Goal: Task Accomplishment & Management: Manage account settings

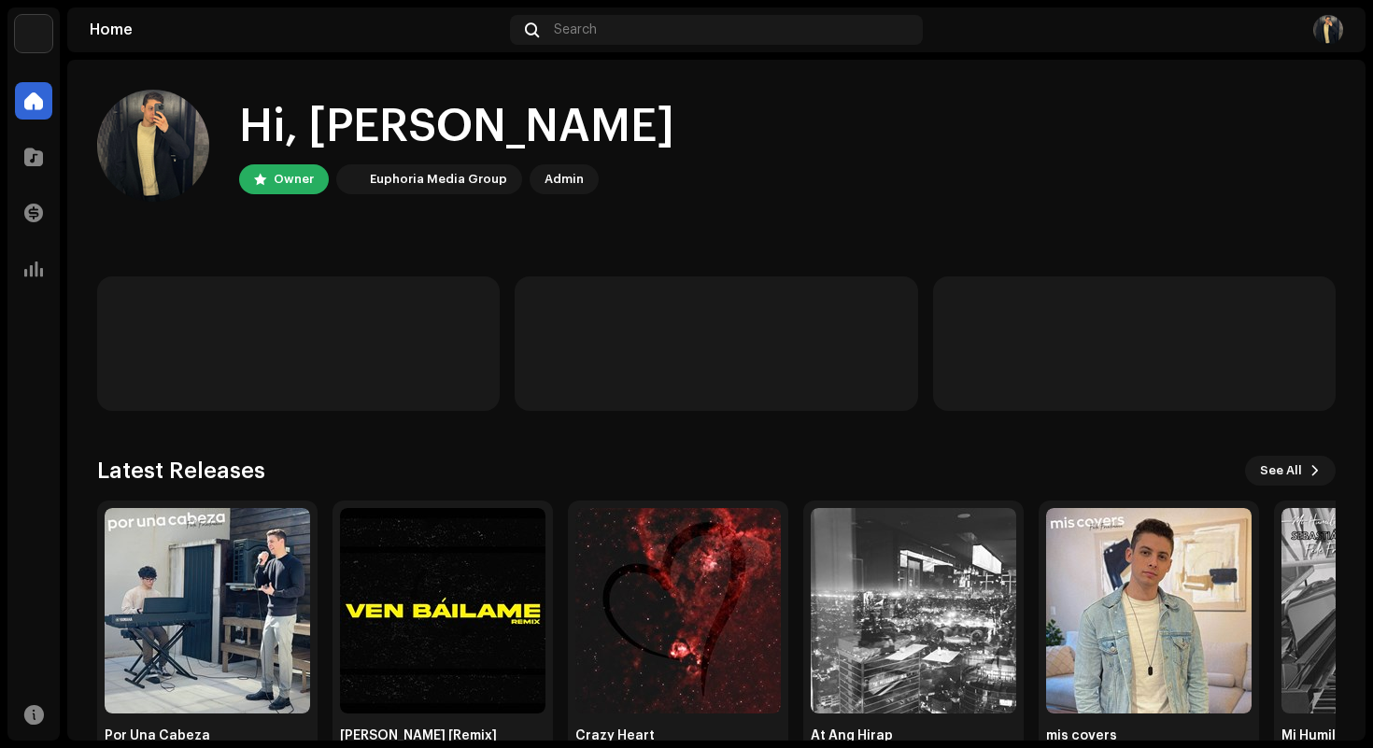
click at [815, 190] on div "Hi, [PERSON_NAME] Owner Euphoria Media Group Admin" at bounding box center [716, 146] width 1239 height 112
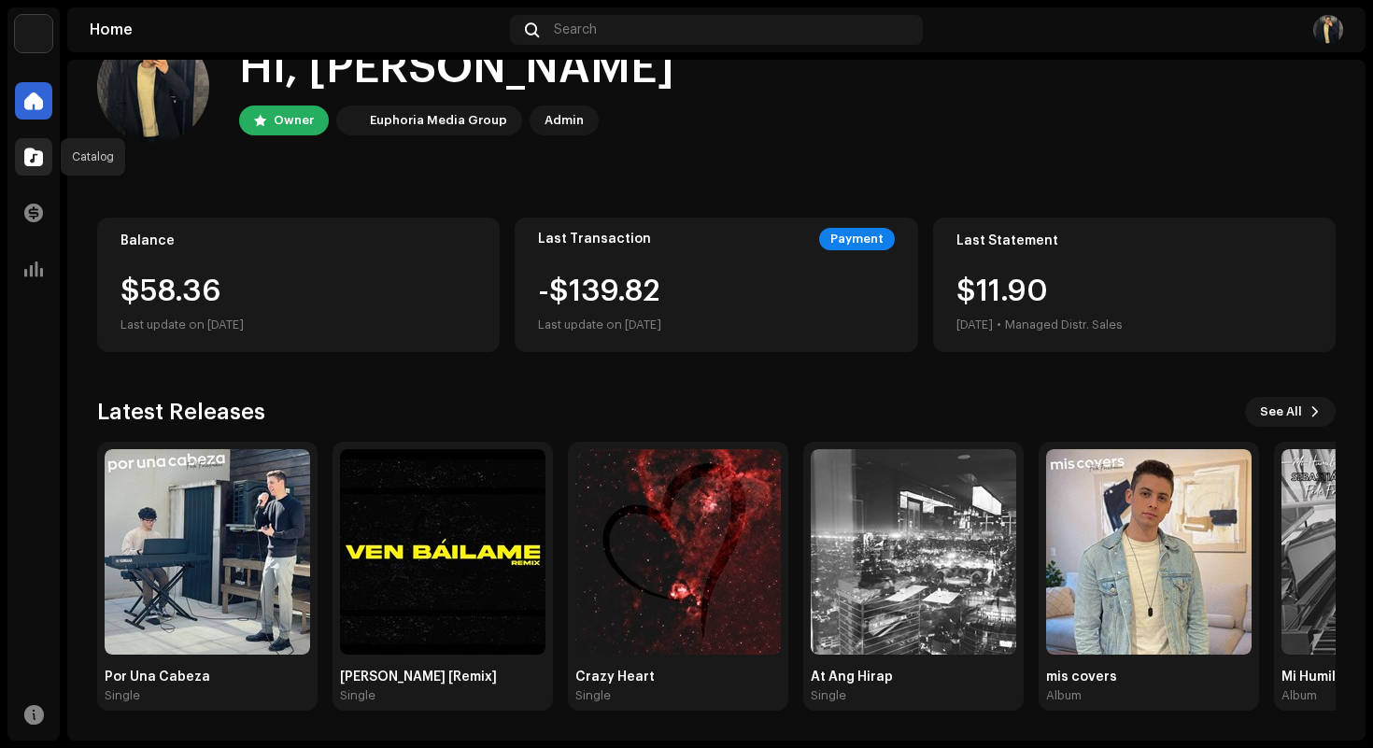
click at [21, 157] on div at bounding box center [33, 156] width 37 height 37
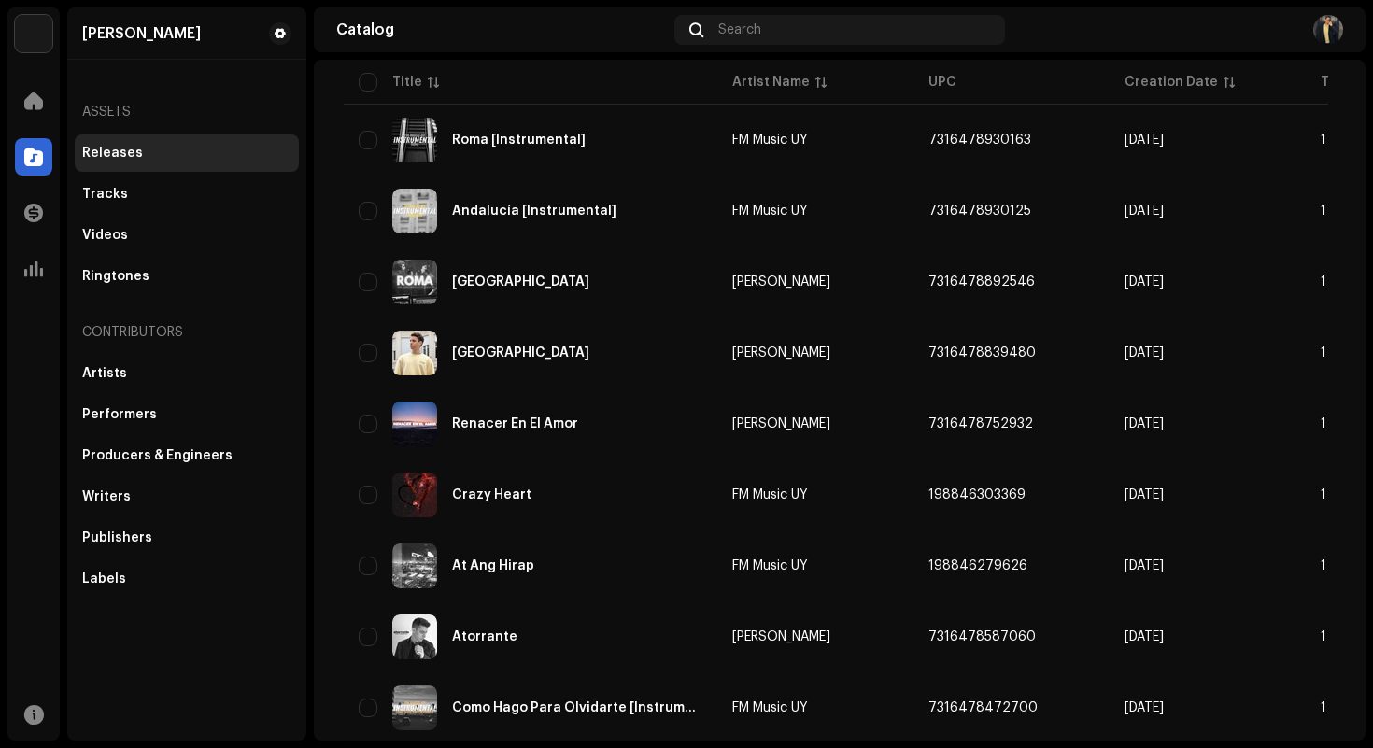
scroll to position [1311, 0]
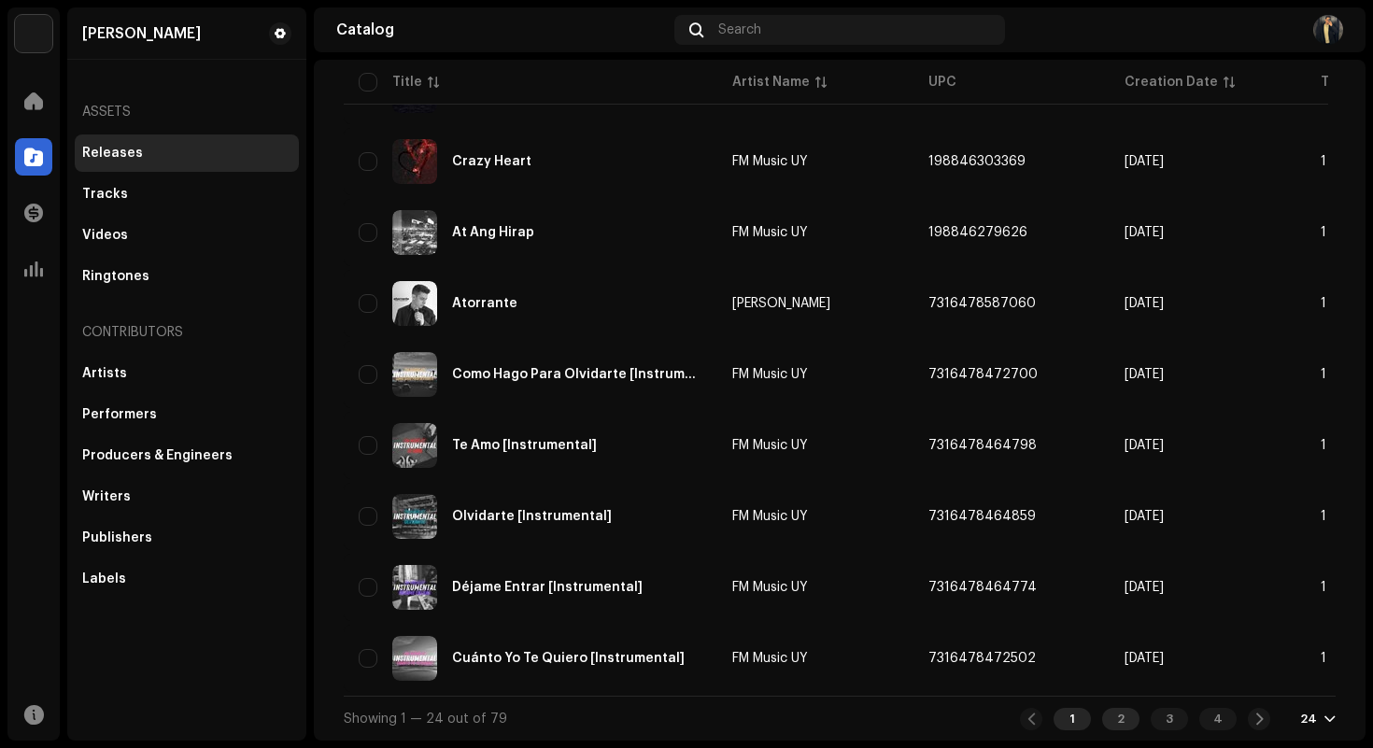
click at [1114, 725] on div "2" at bounding box center [1120, 719] width 37 height 22
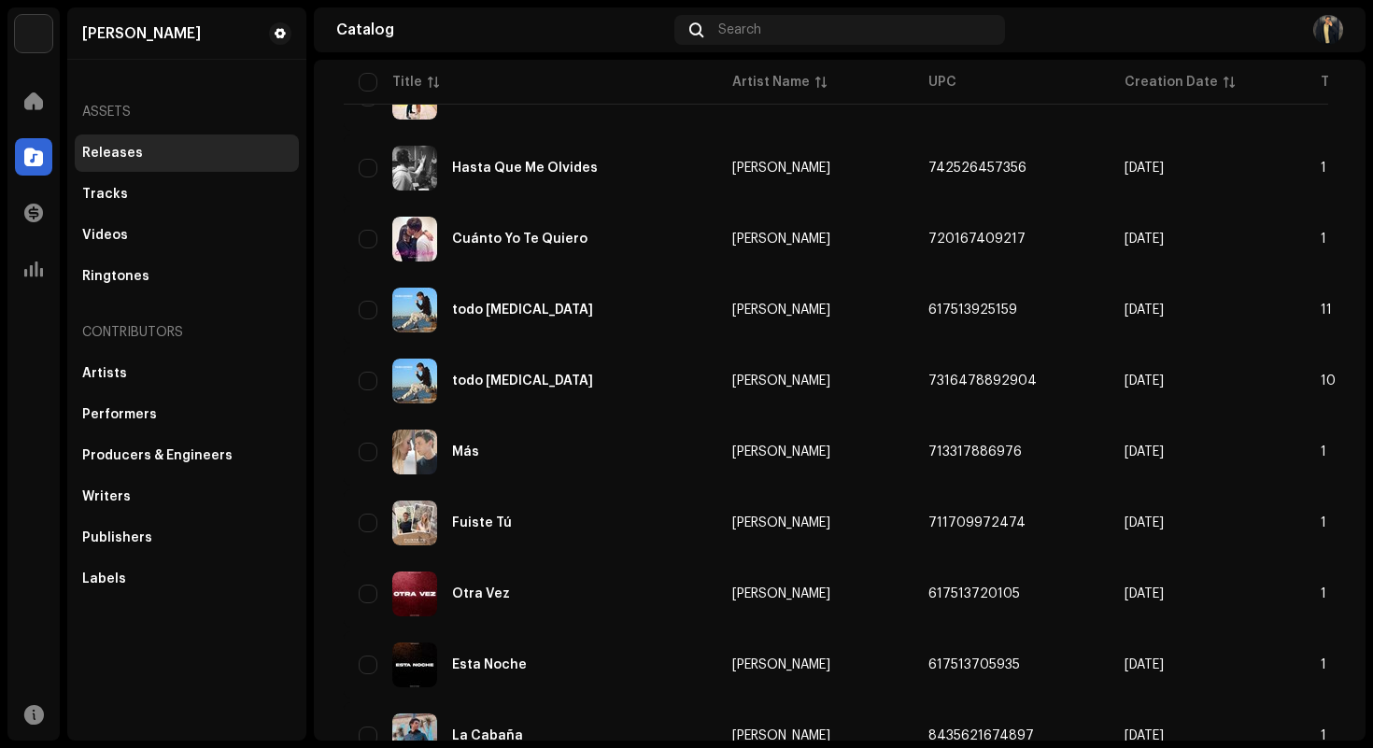
scroll to position [1311, 0]
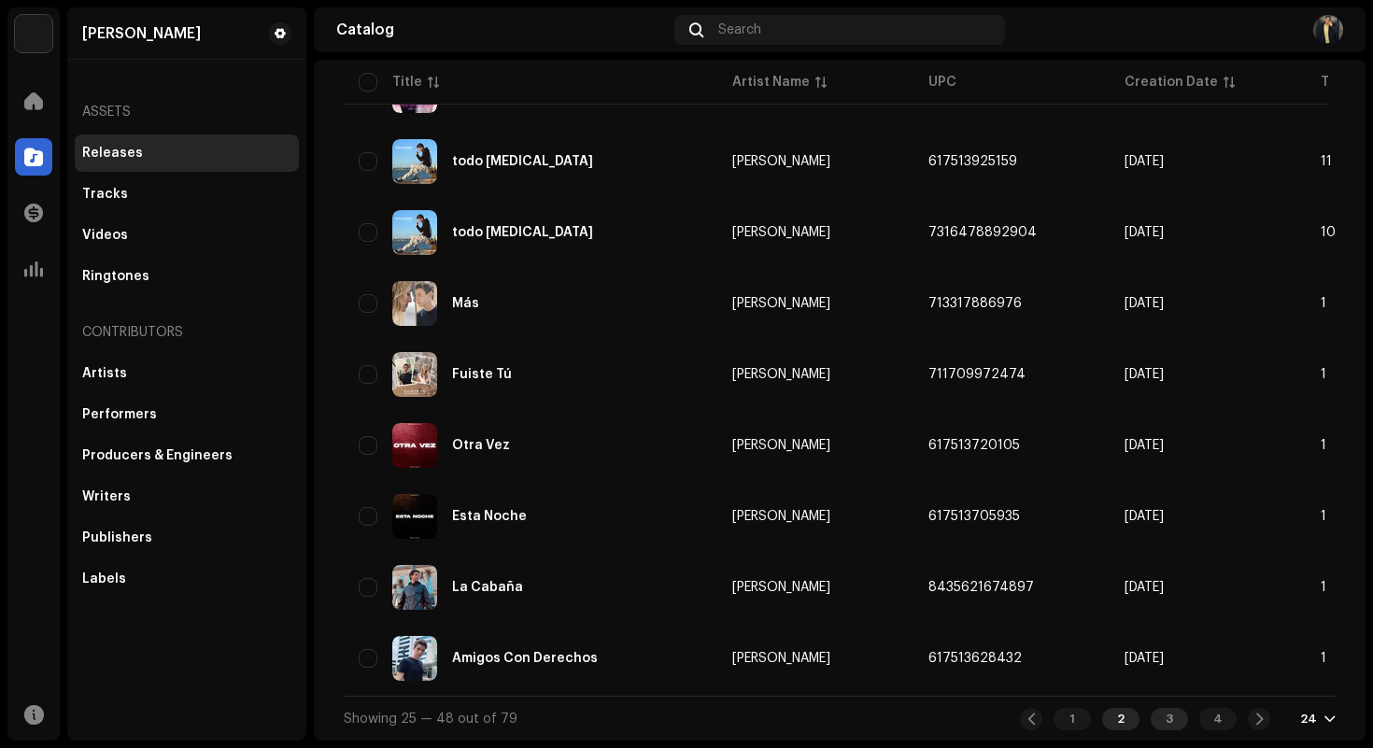
click at [1161, 714] on div "3" at bounding box center [1169, 719] width 37 height 22
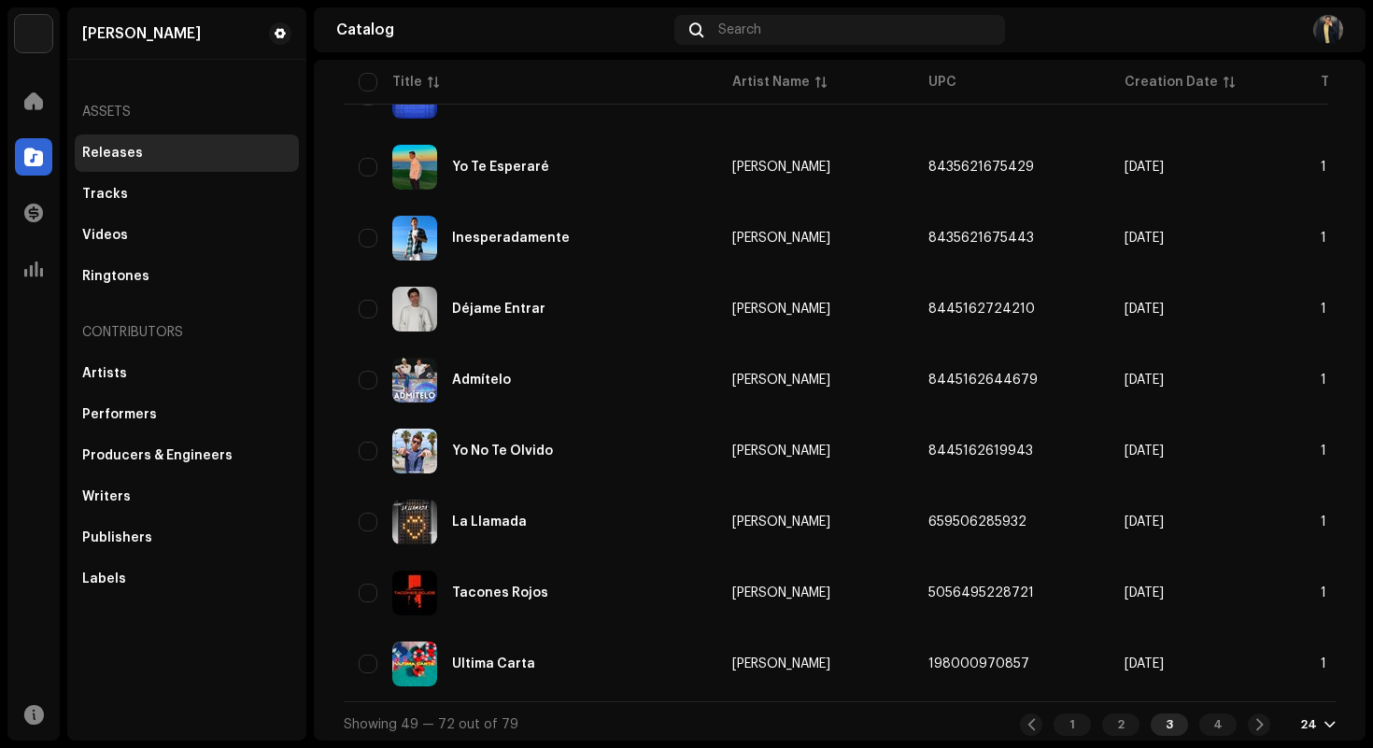
scroll to position [1311, 0]
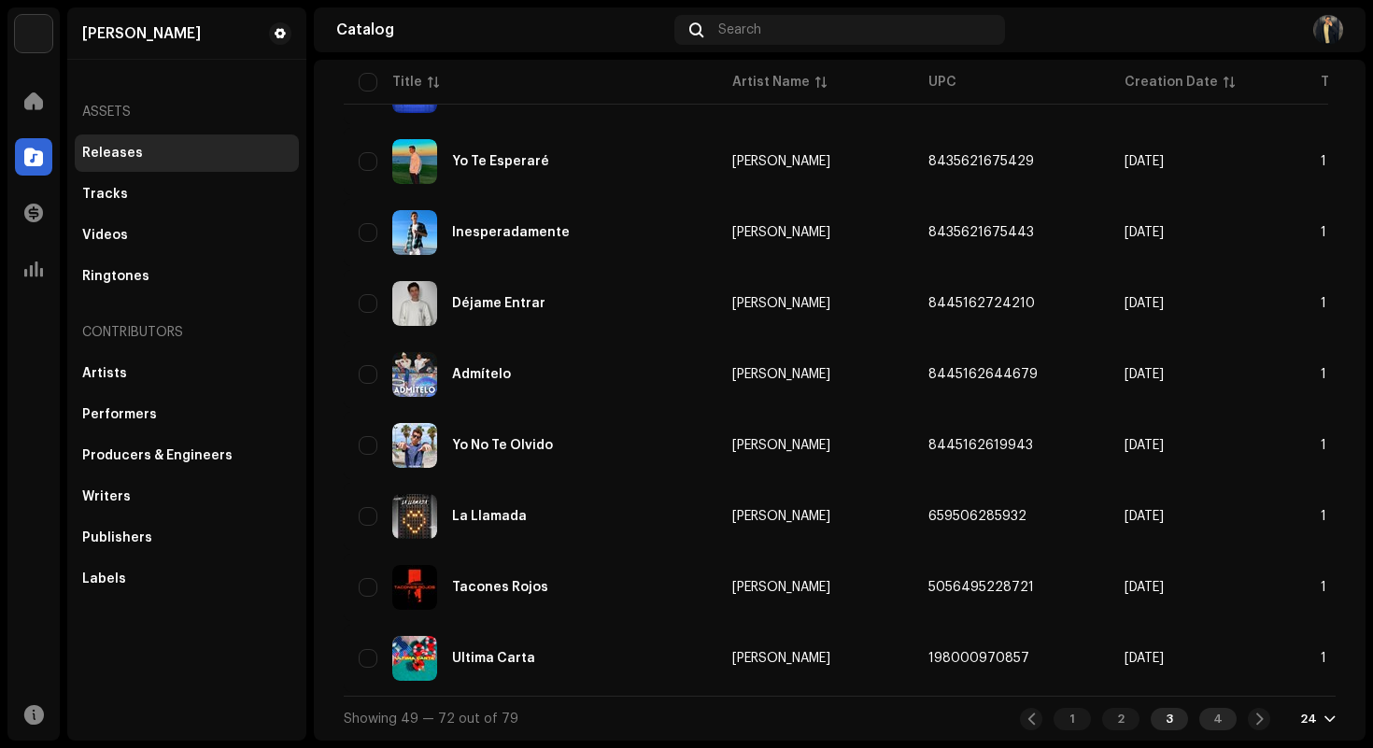
click at [1211, 717] on div "4" at bounding box center [1217, 719] width 37 height 22
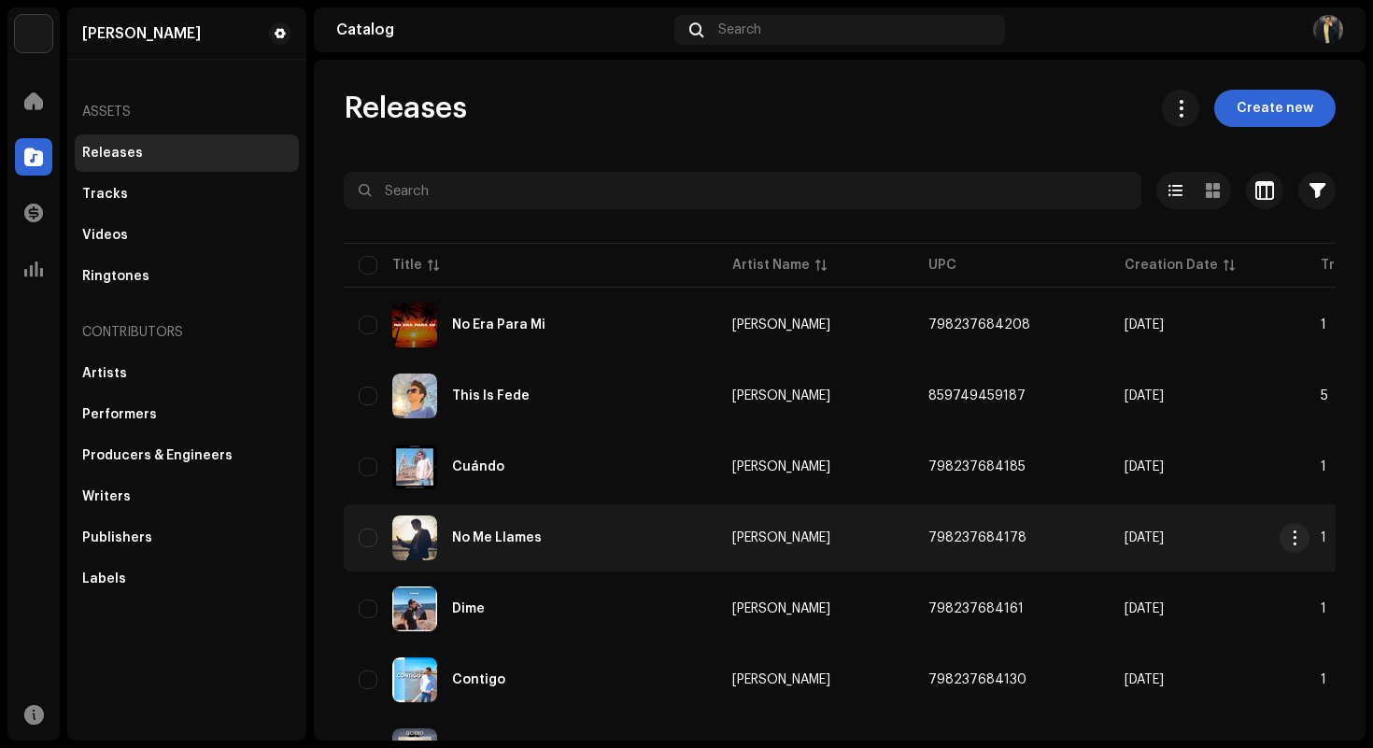
scroll to position [100, 0]
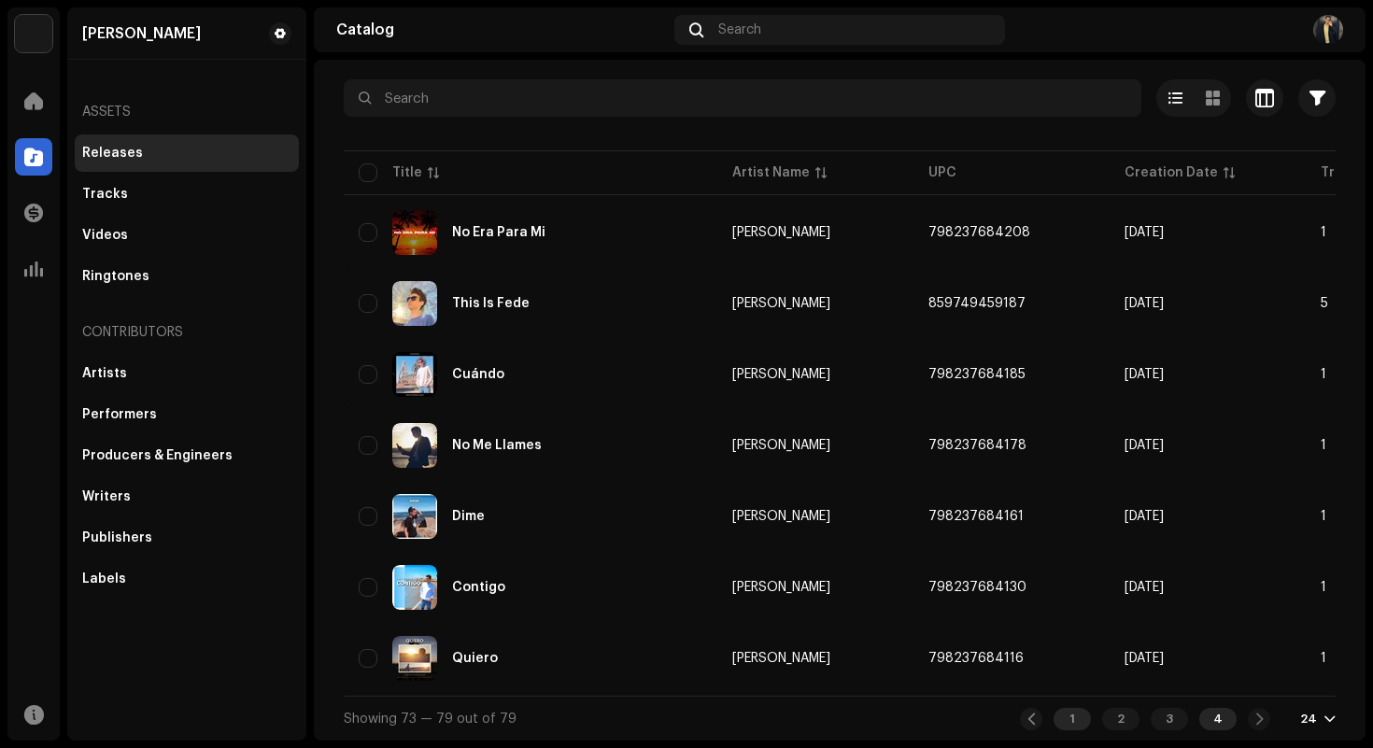
click at [1069, 708] on div "1" at bounding box center [1072, 719] width 37 height 22
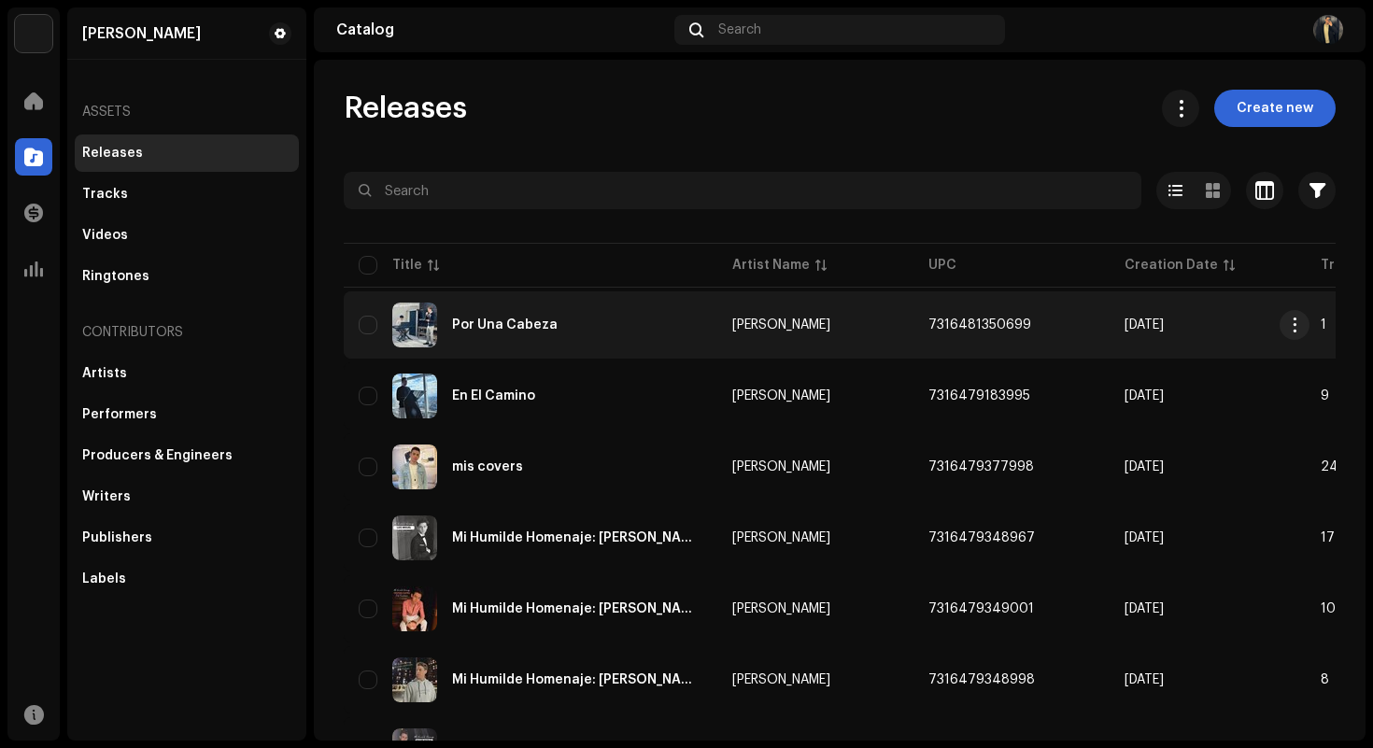
click at [645, 315] on div "Por Una Cabeza" at bounding box center [531, 325] width 344 height 45
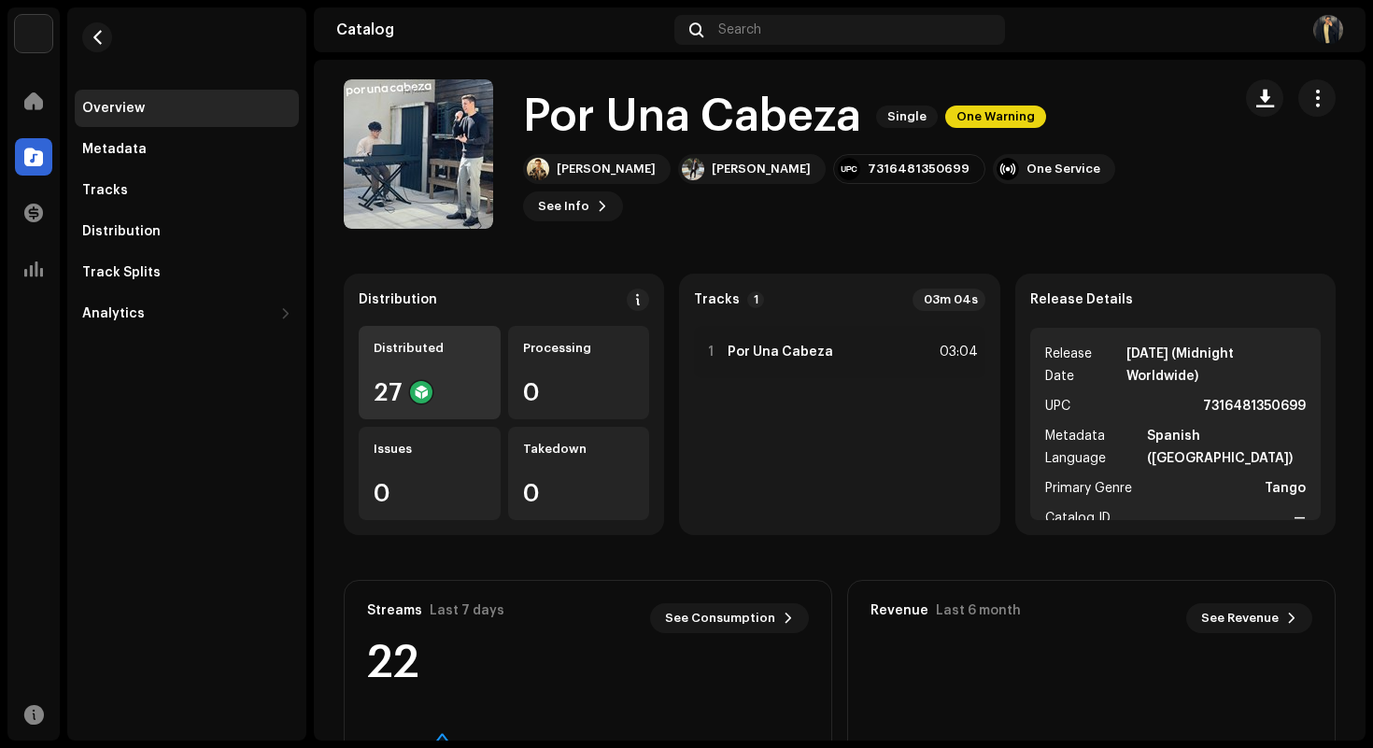
scroll to position [1, 0]
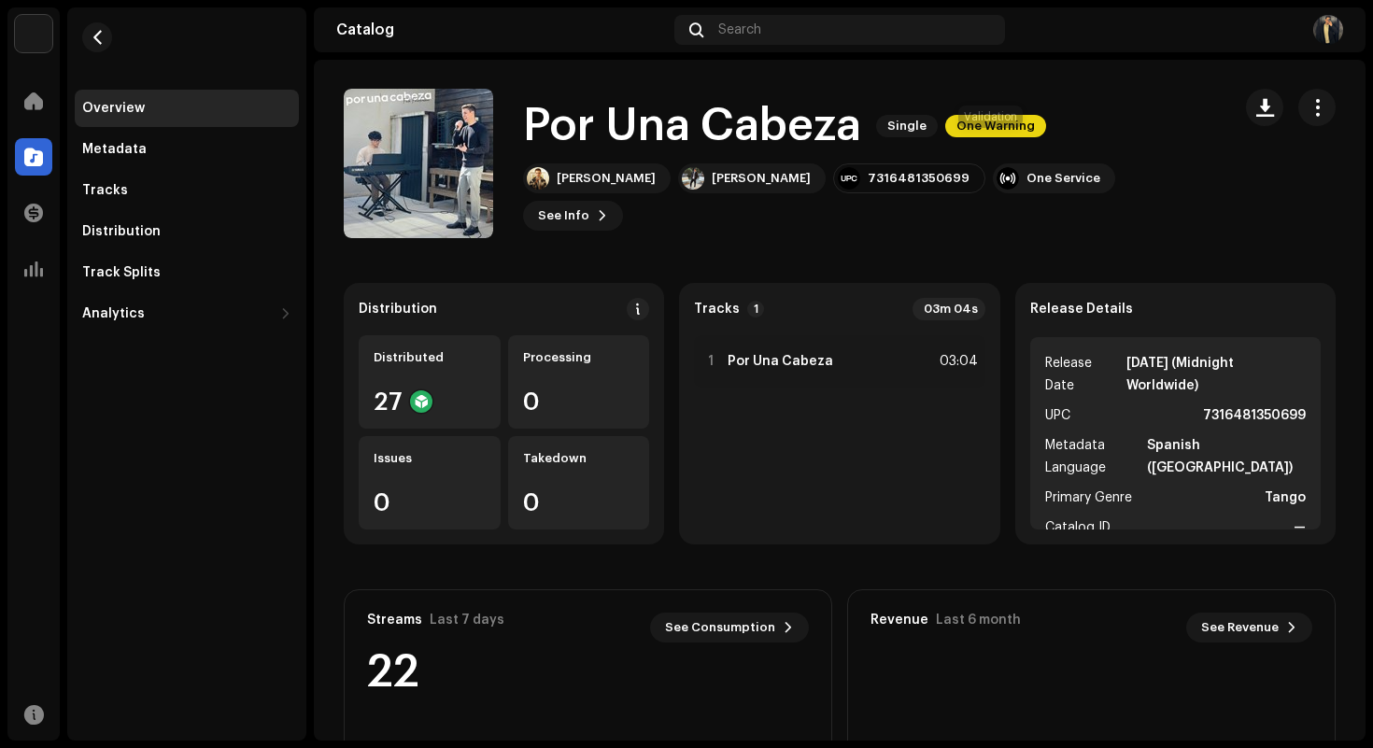
click at [982, 137] on span "One Warning" at bounding box center [995, 126] width 101 height 22
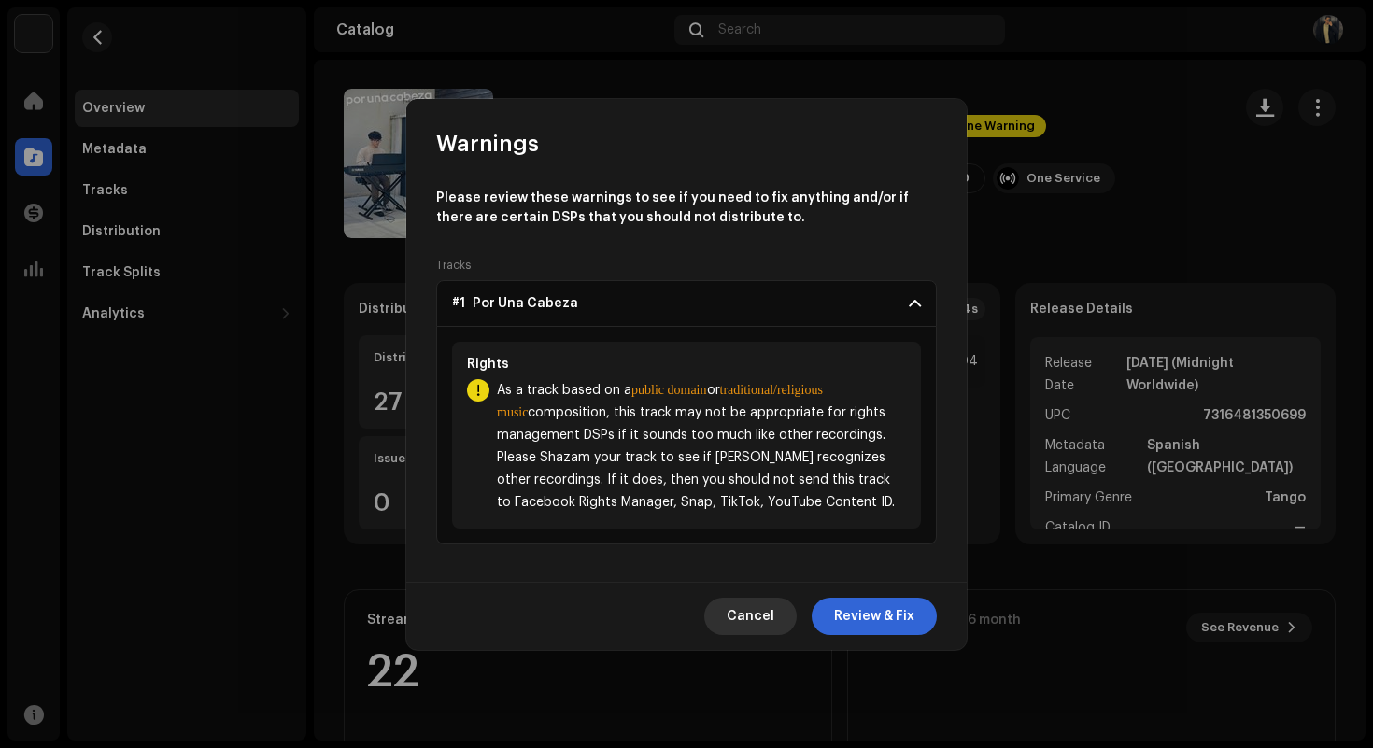
click at [759, 619] on span "Cancel" at bounding box center [751, 616] width 48 height 37
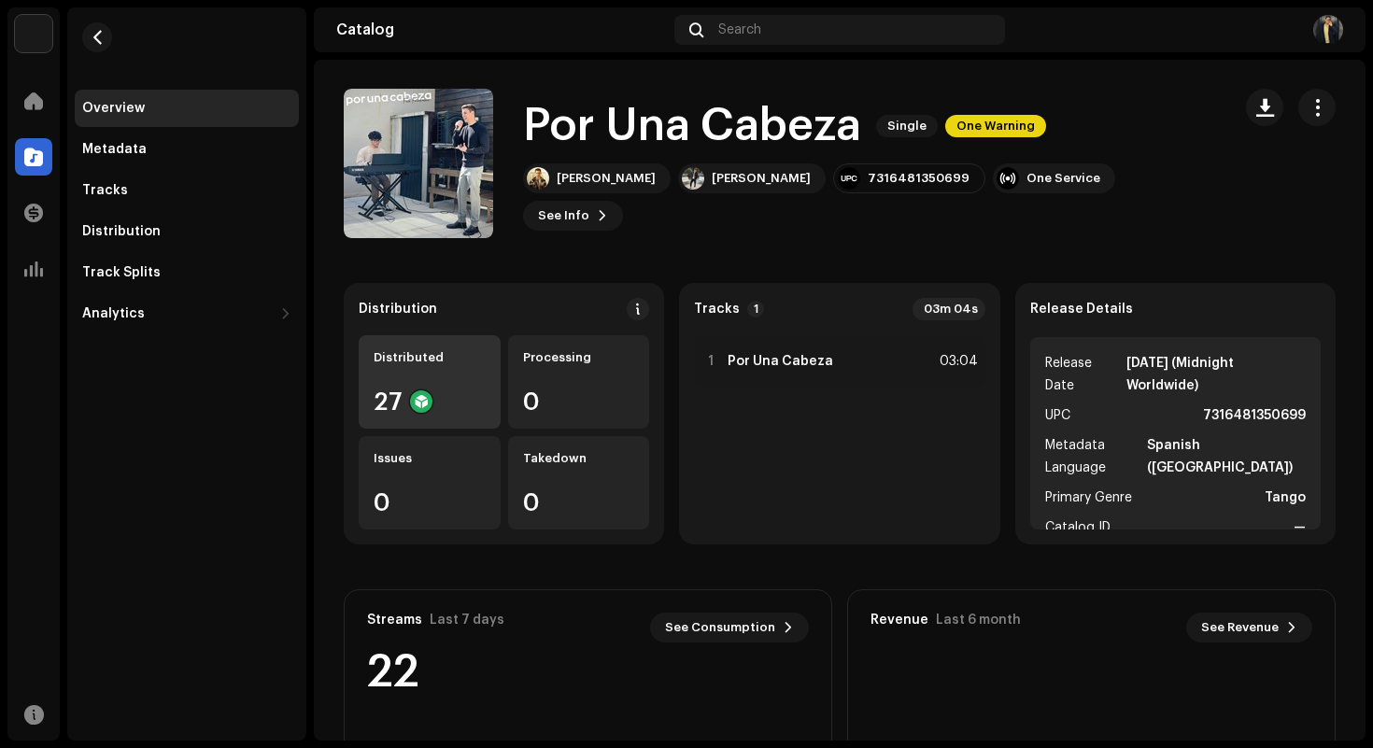
click at [416, 369] on div "Distributed 27" at bounding box center [430, 381] width 142 height 93
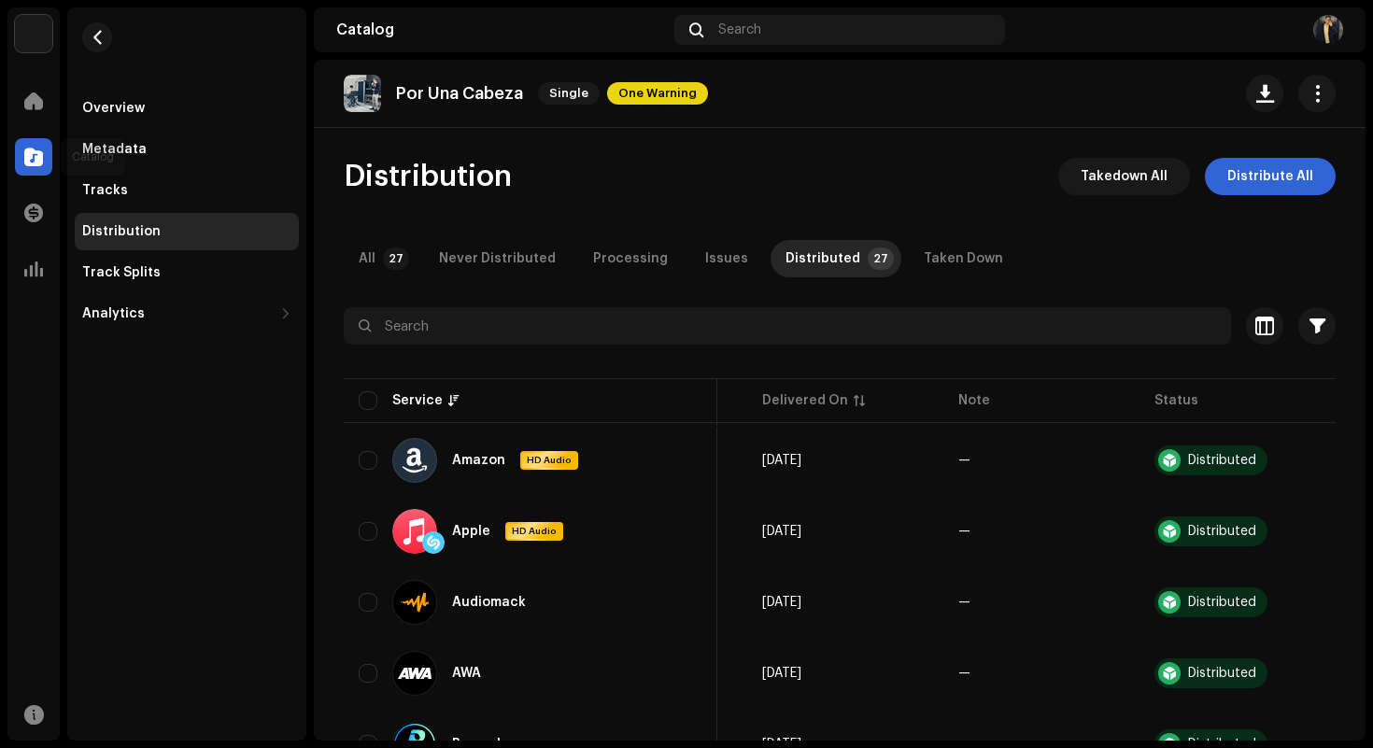
click at [33, 151] on span at bounding box center [33, 156] width 19 height 15
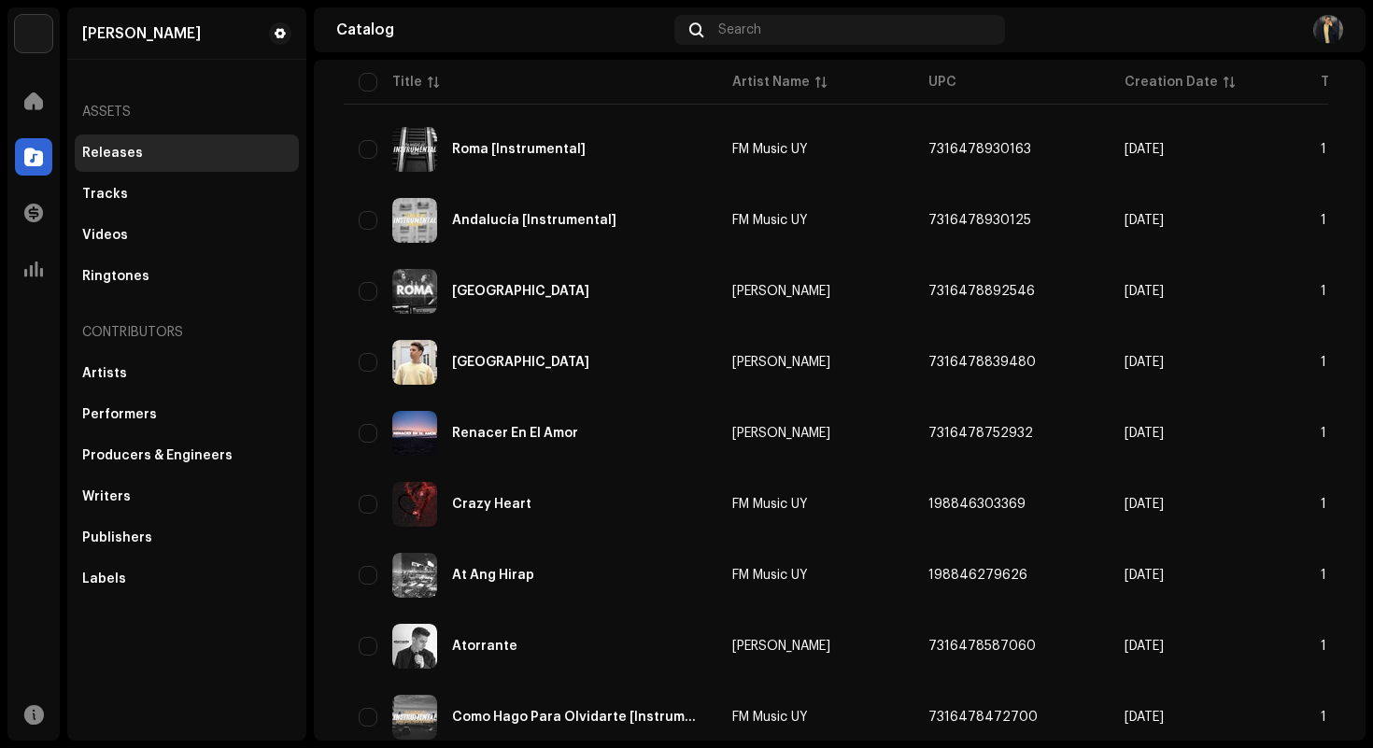
scroll to position [1311, 0]
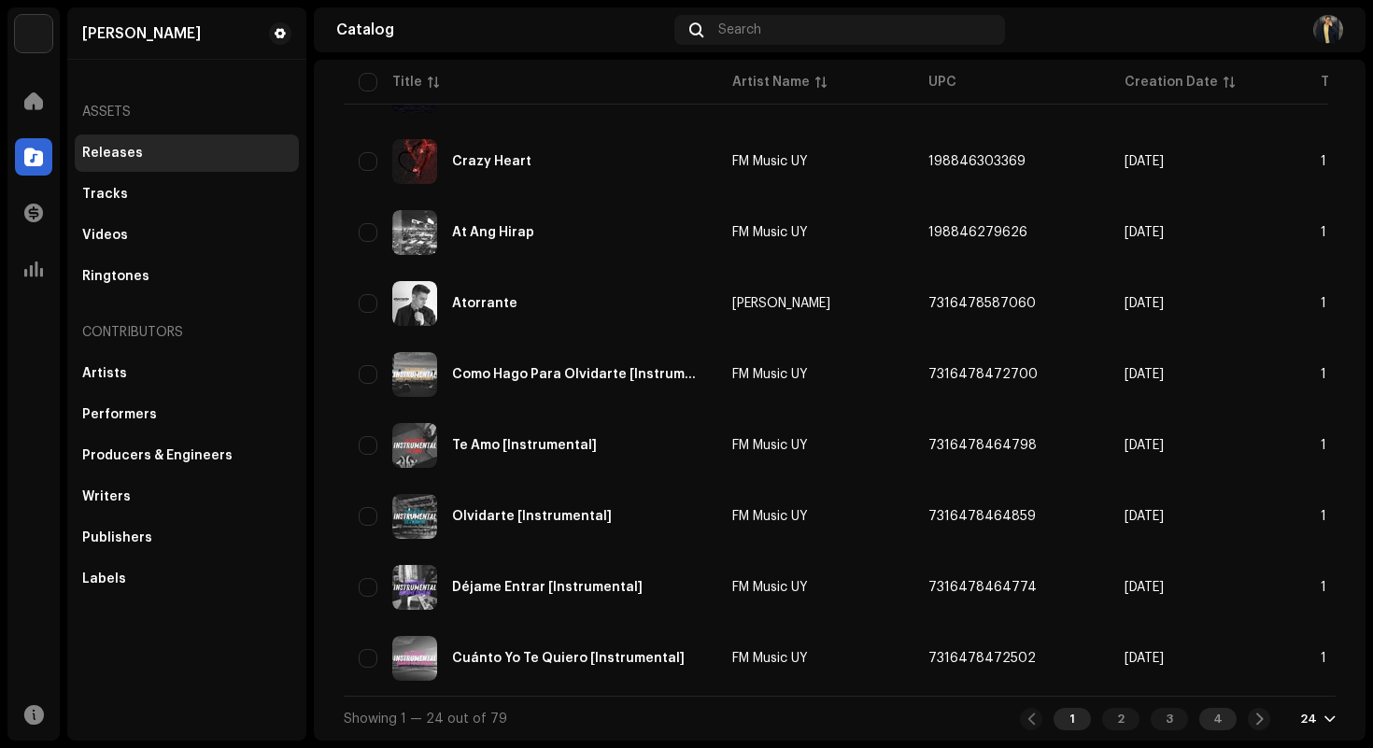
click at [1222, 723] on div "4" at bounding box center [1217, 719] width 37 height 22
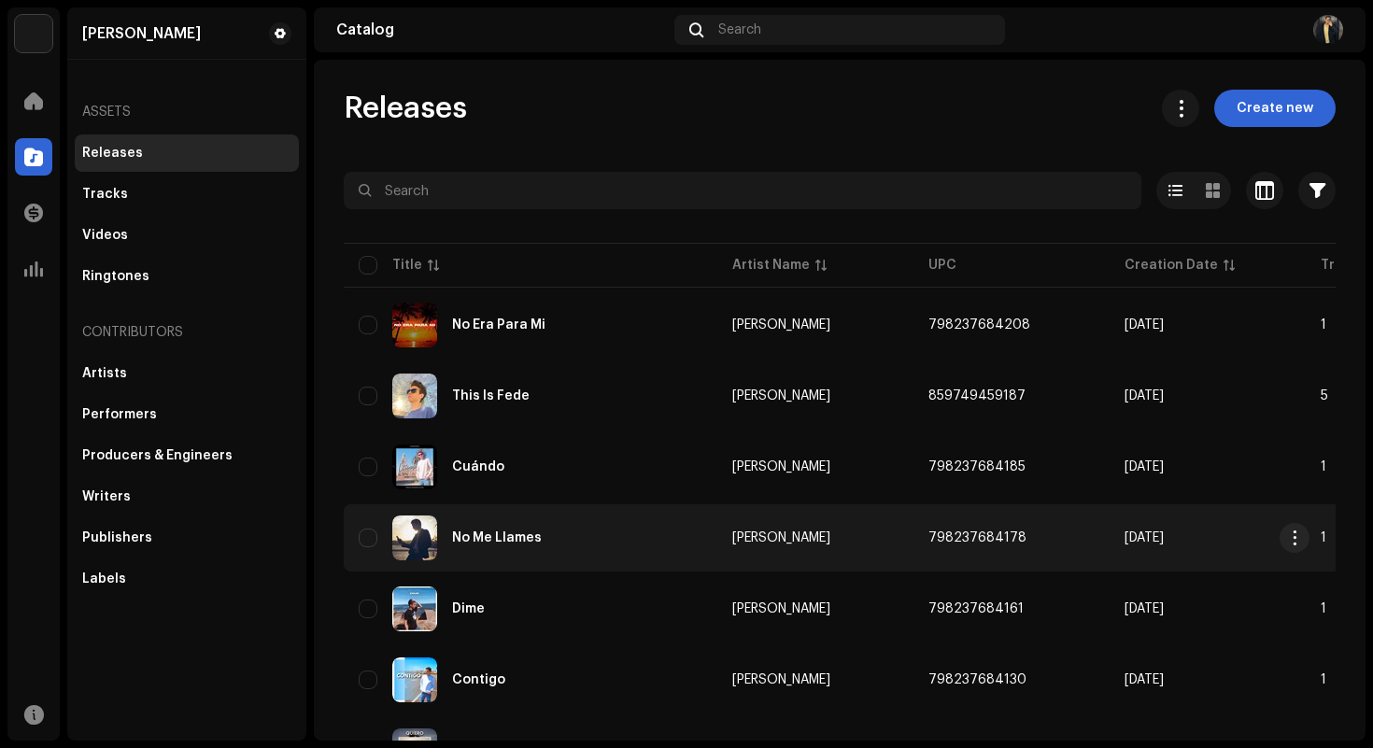
scroll to position [100, 0]
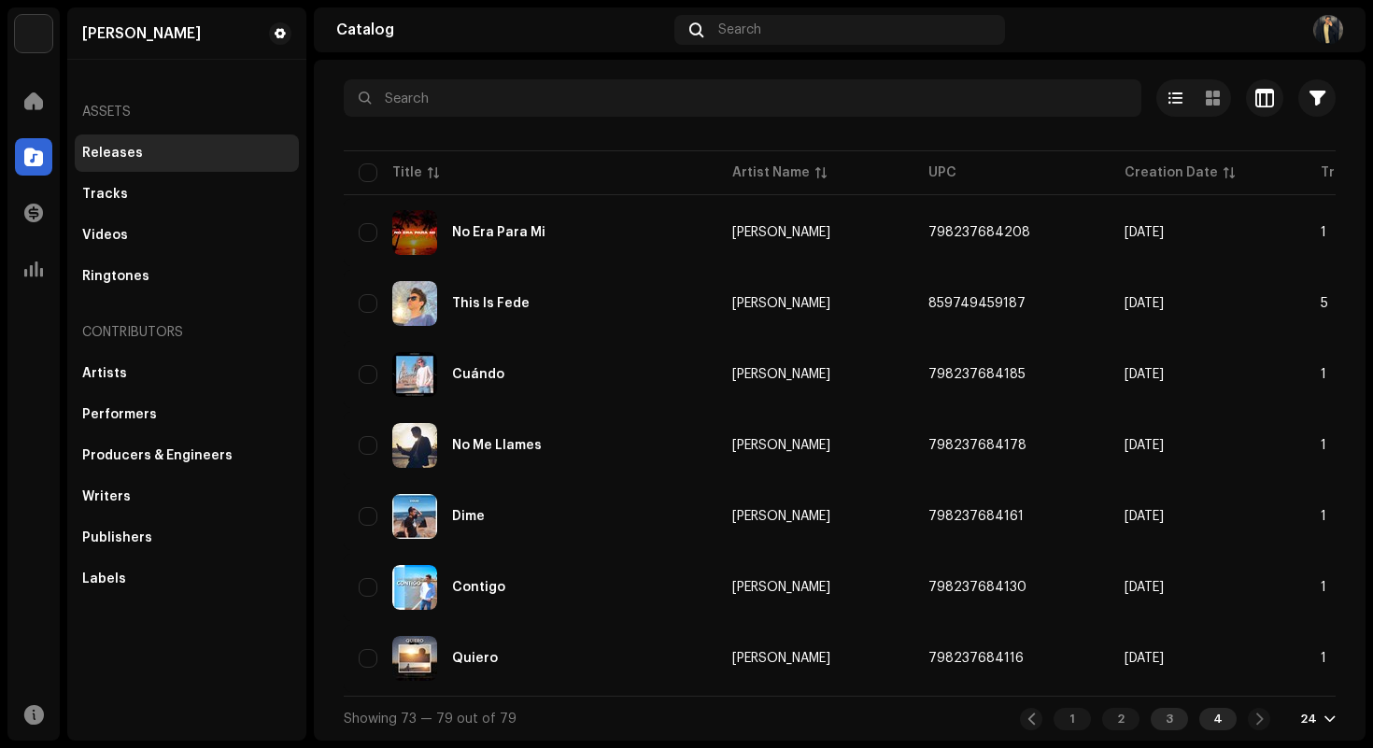
click at [1162, 719] on div "3" at bounding box center [1169, 719] width 37 height 22
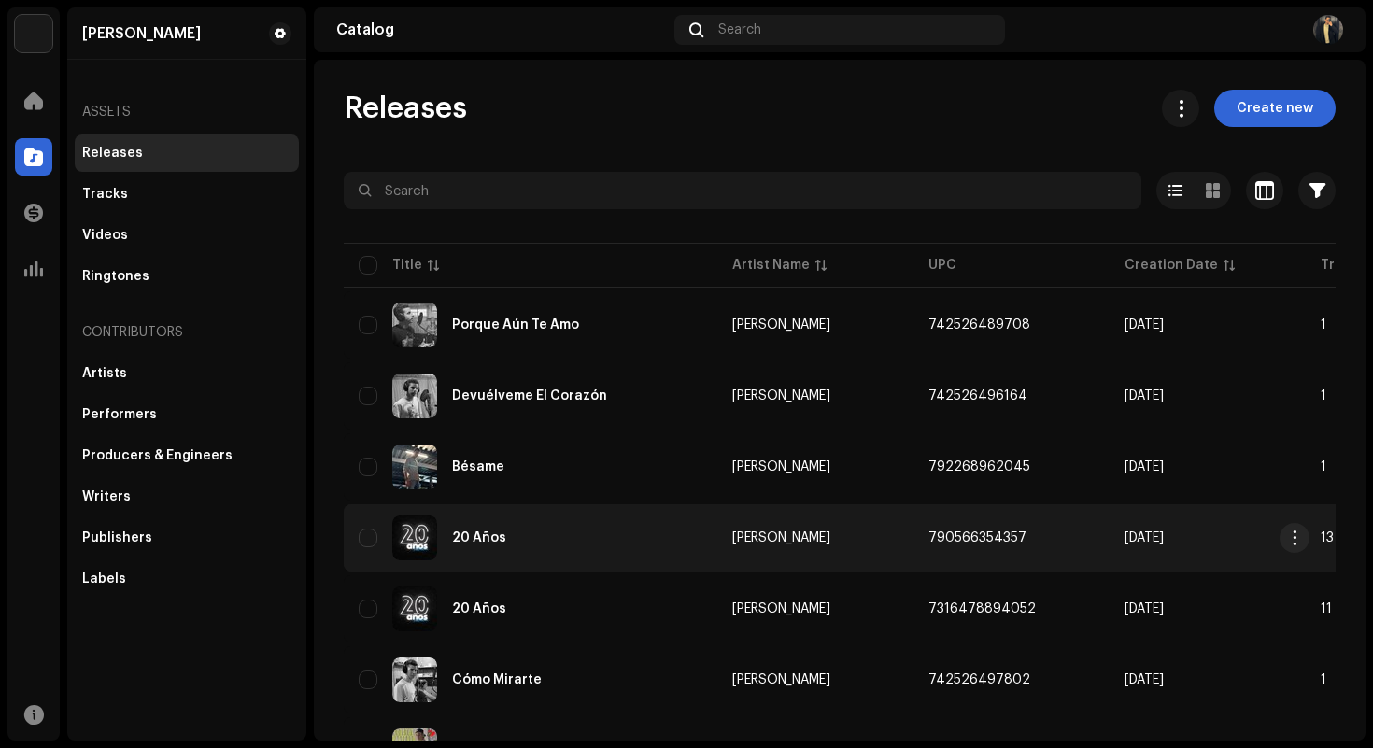
scroll to position [1311, 0]
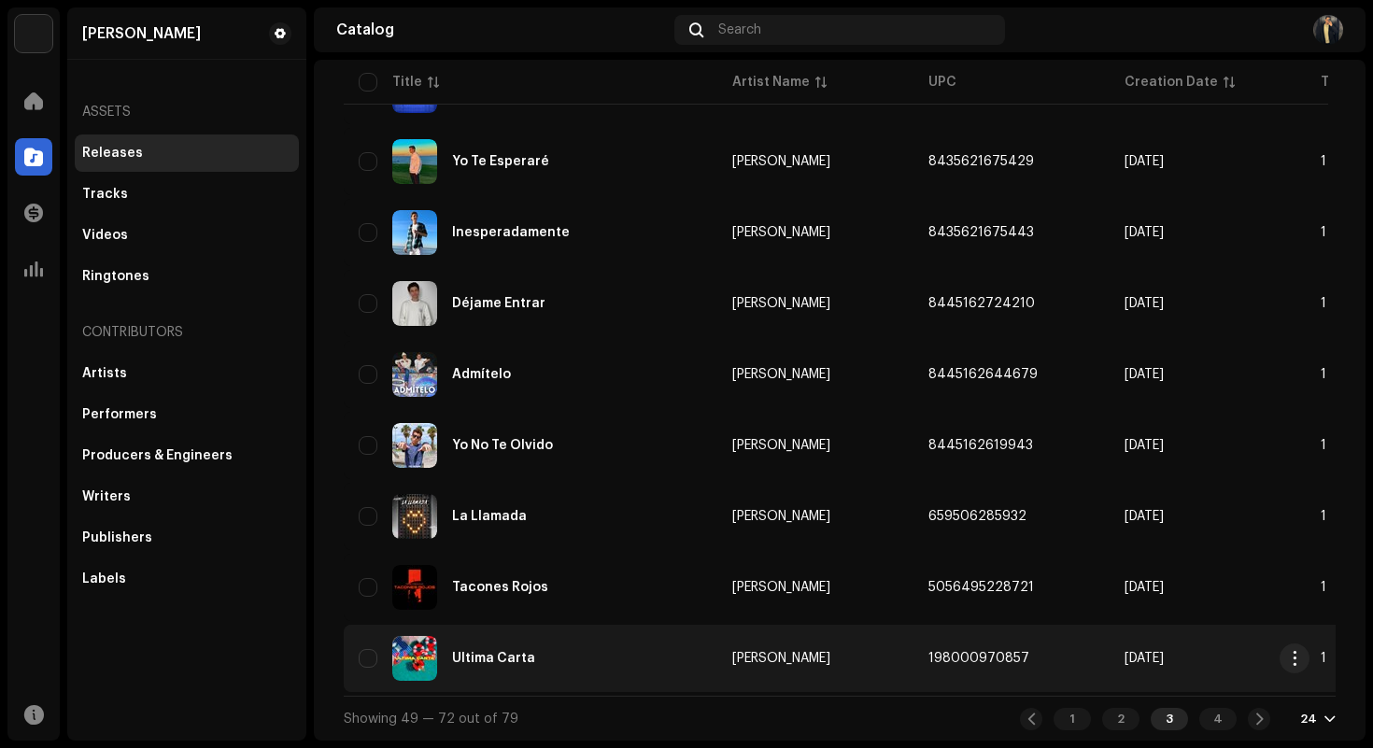
click at [623, 650] on div "Última Carta" at bounding box center [531, 658] width 344 height 45
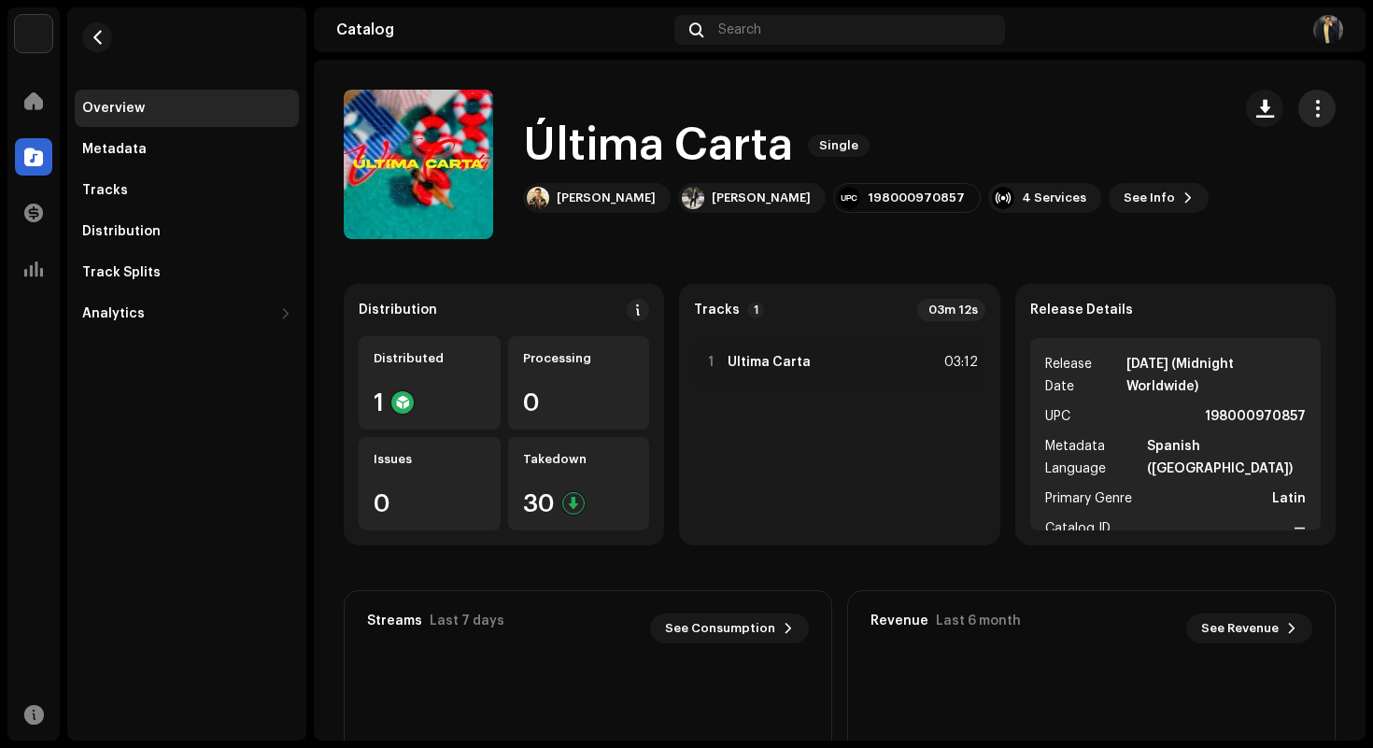
click at [1309, 101] on span "button" at bounding box center [1318, 108] width 18 height 15
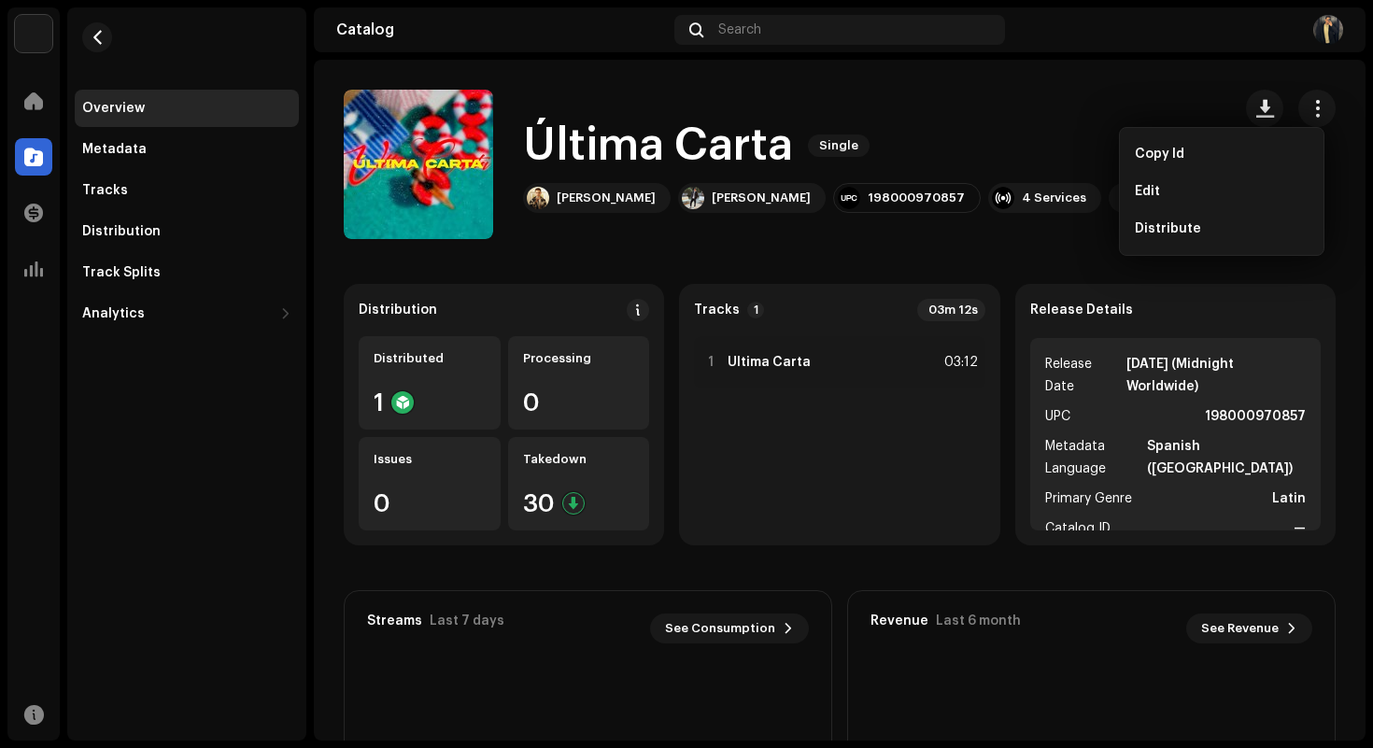
click at [1197, 97] on div "Última Carta Single Fede Friedmann Fede Friedmann 198000970857 4 Services See …" at bounding box center [780, 164] width 872 height 149
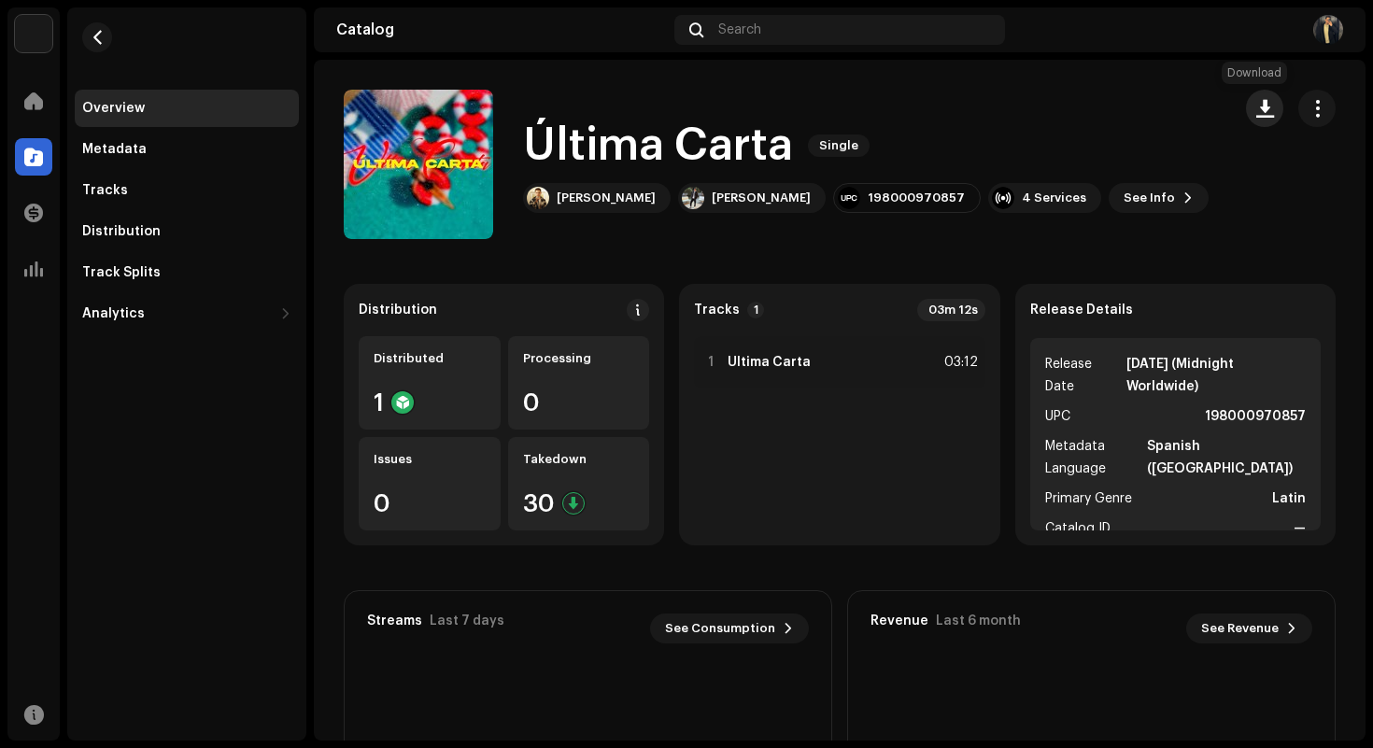
click at [1246, 97] on button "button" at bounding box center [1264, 108] width 37 height 37
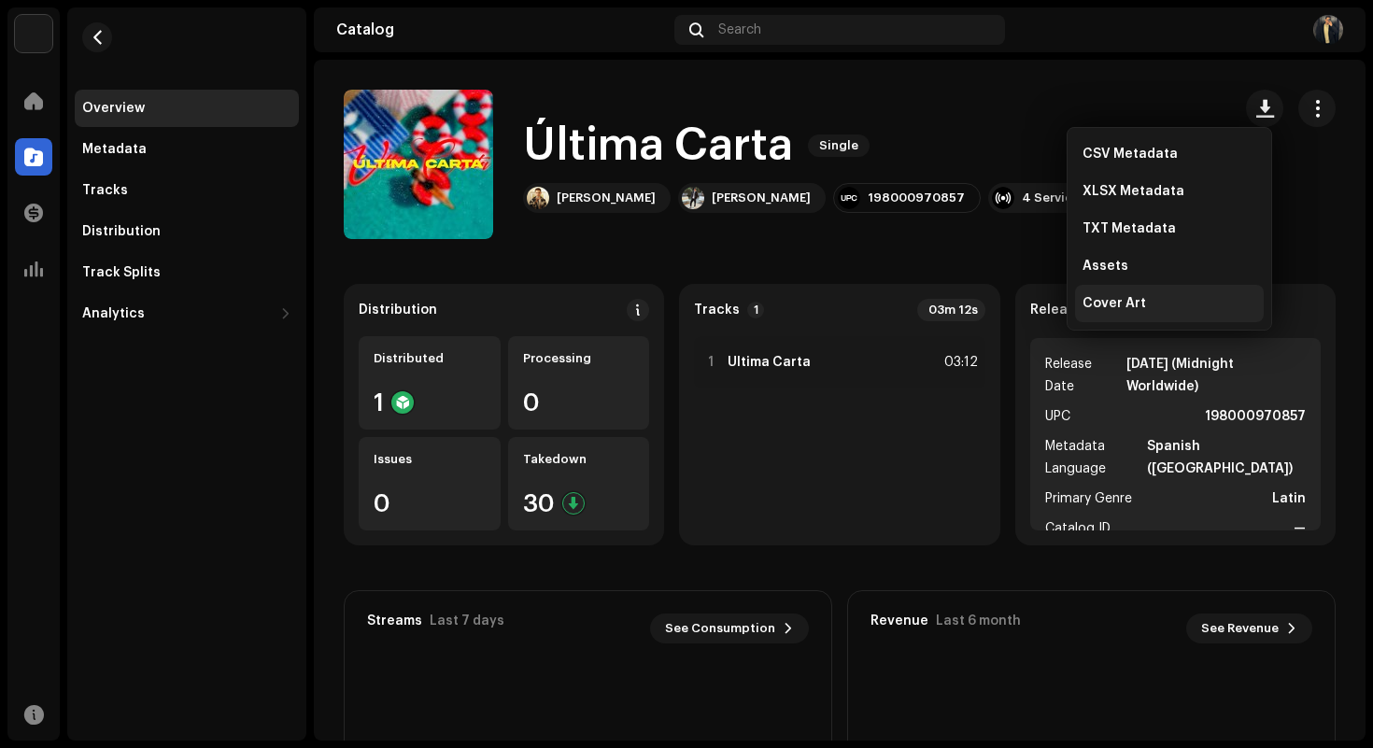
click at [1158, 298] on div "Cover Art" at bounding box center [1170, 303] width 174 height 15
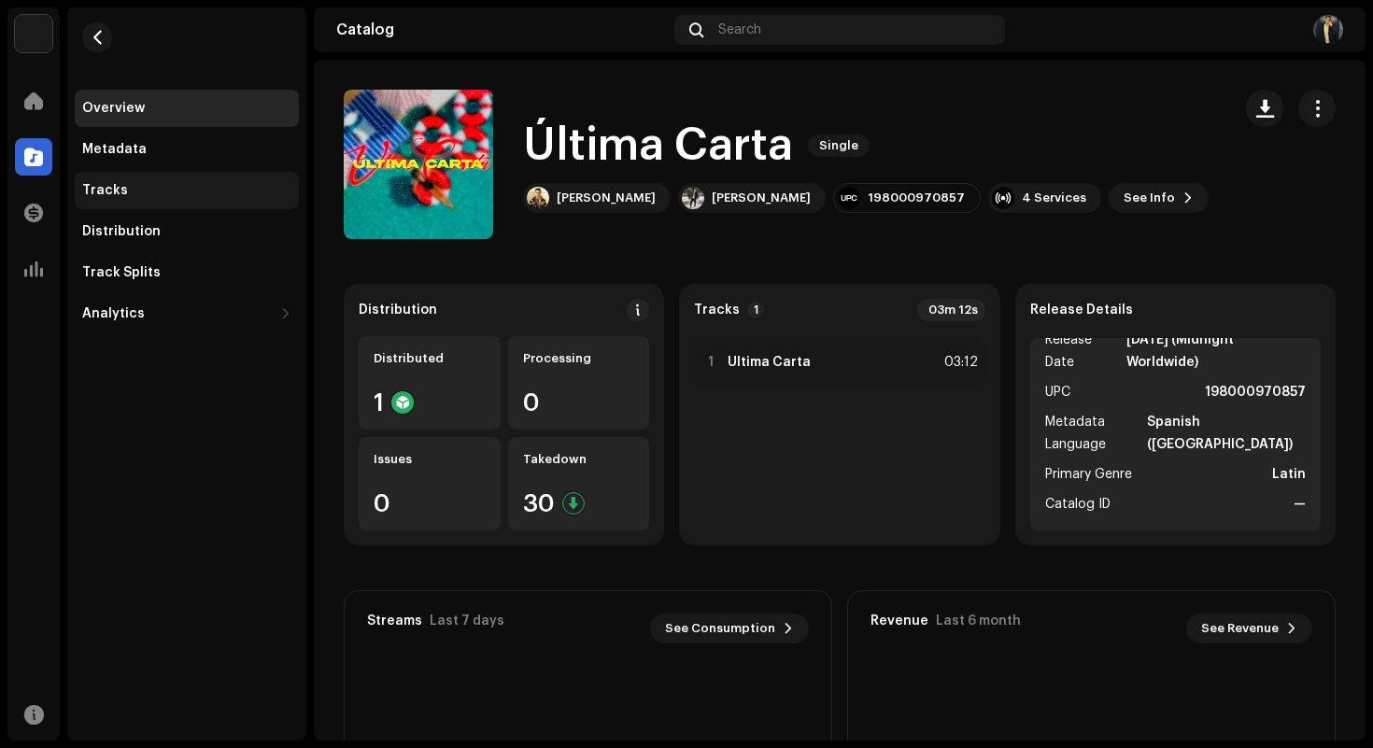
click at [205, 197] on div "Tracks" at bounding box center [186, 190] width 209 height 15
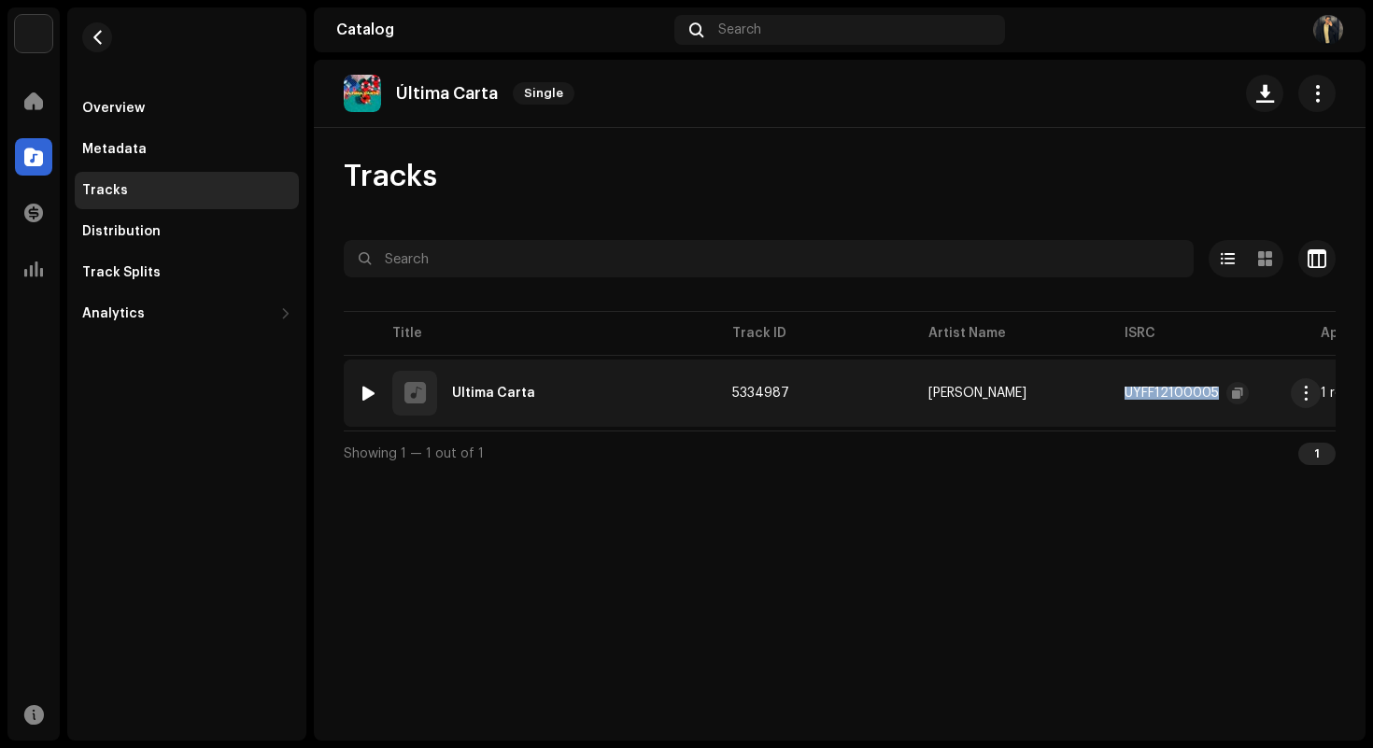
copy div "UYFF12100005"
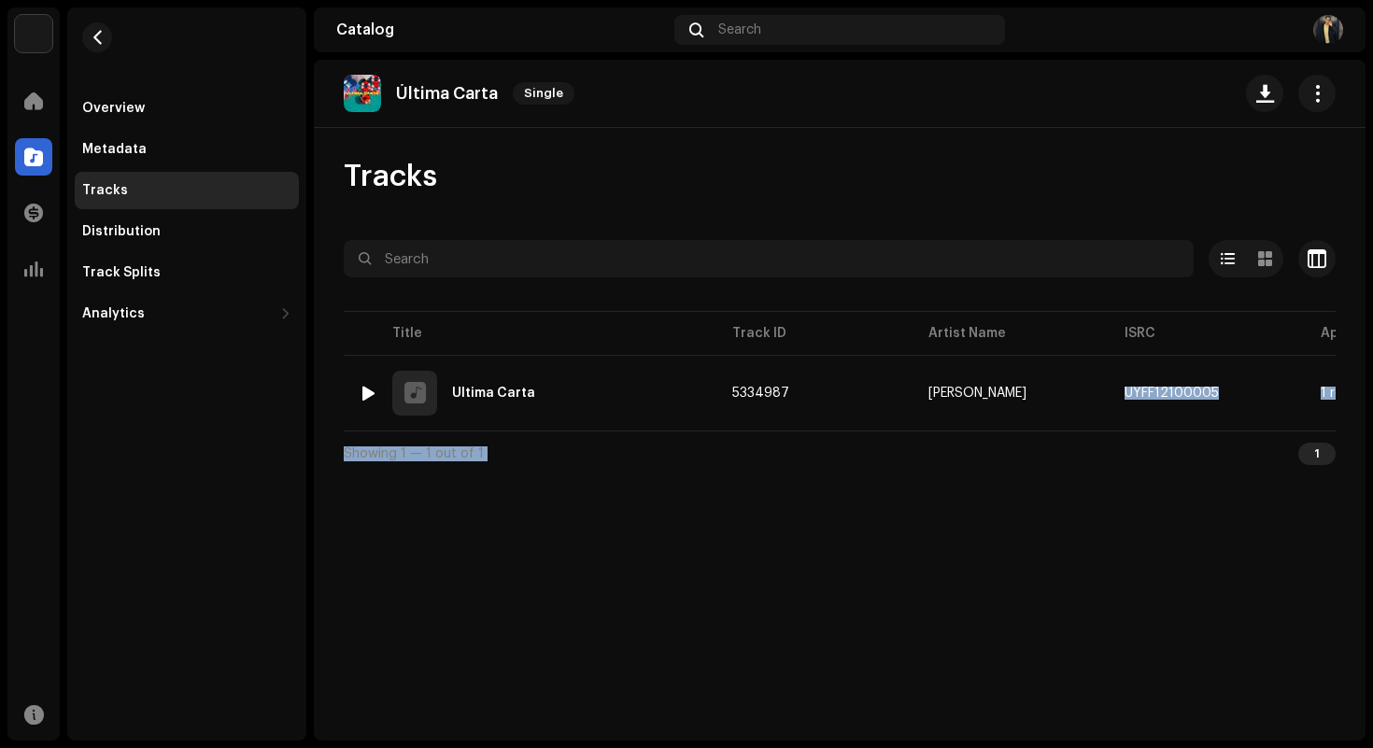
drag, startPoint x: 1121, startPoint y: 393, endPoint x: 1185, endPoint y: 493, distance: 118.9
click at [1186, 492] on div "Última Carta Single Tracks Selected 0 Options Filters Distribution status In p…" at bounding box center [840, 400] width 1052 height 681
click at [1185, 493] on div "Última Carta Single Tracks Selected 0 Options Filters Distribution status In p…" at bounding box center [840, 400] width 1052 height 681
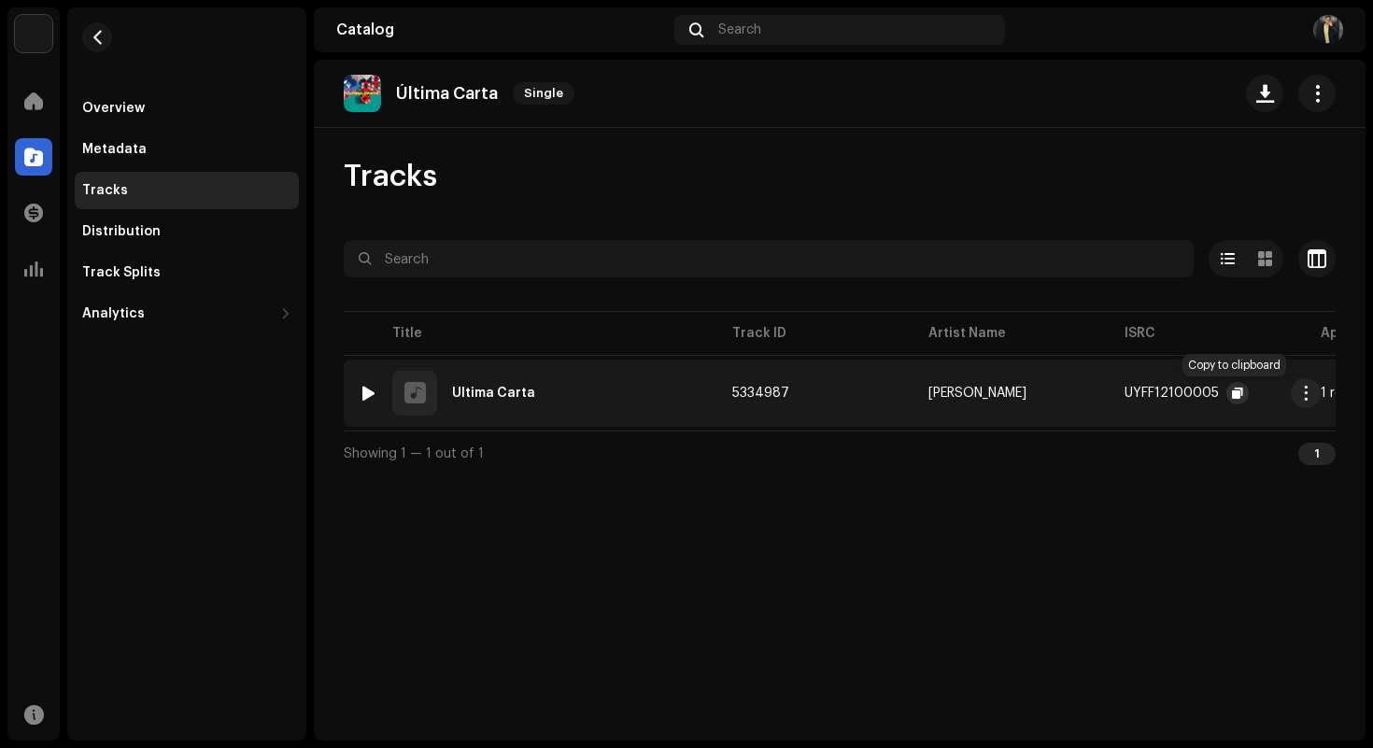
click at [1235, 390] on span "button" at bounding box center [1237, 393] width 11 height 15
click at [128, 182] on div "Tracks" at bounding box center [187, 190] width 224 height 37
click at [48, 163] on div at bounding box center [33, 156] width 37 height 37
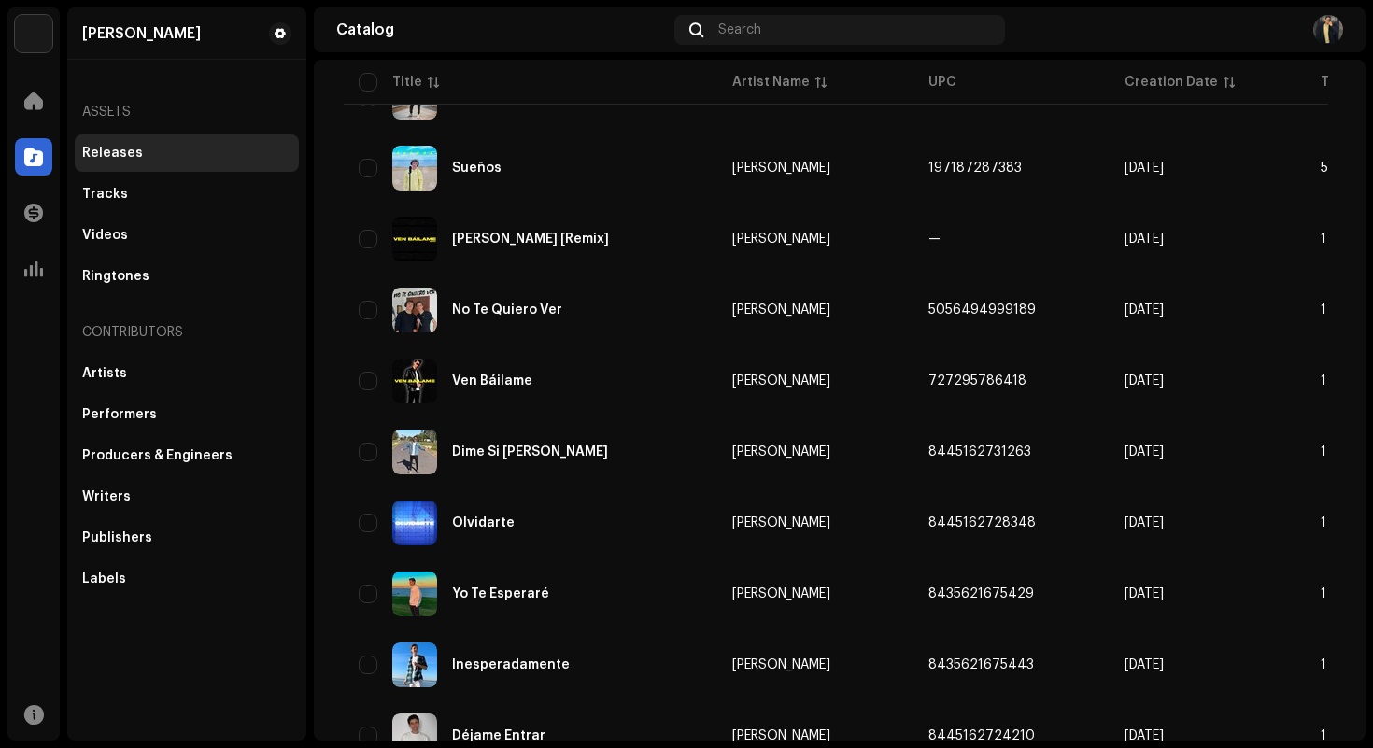
scroll to position [1311, 0]
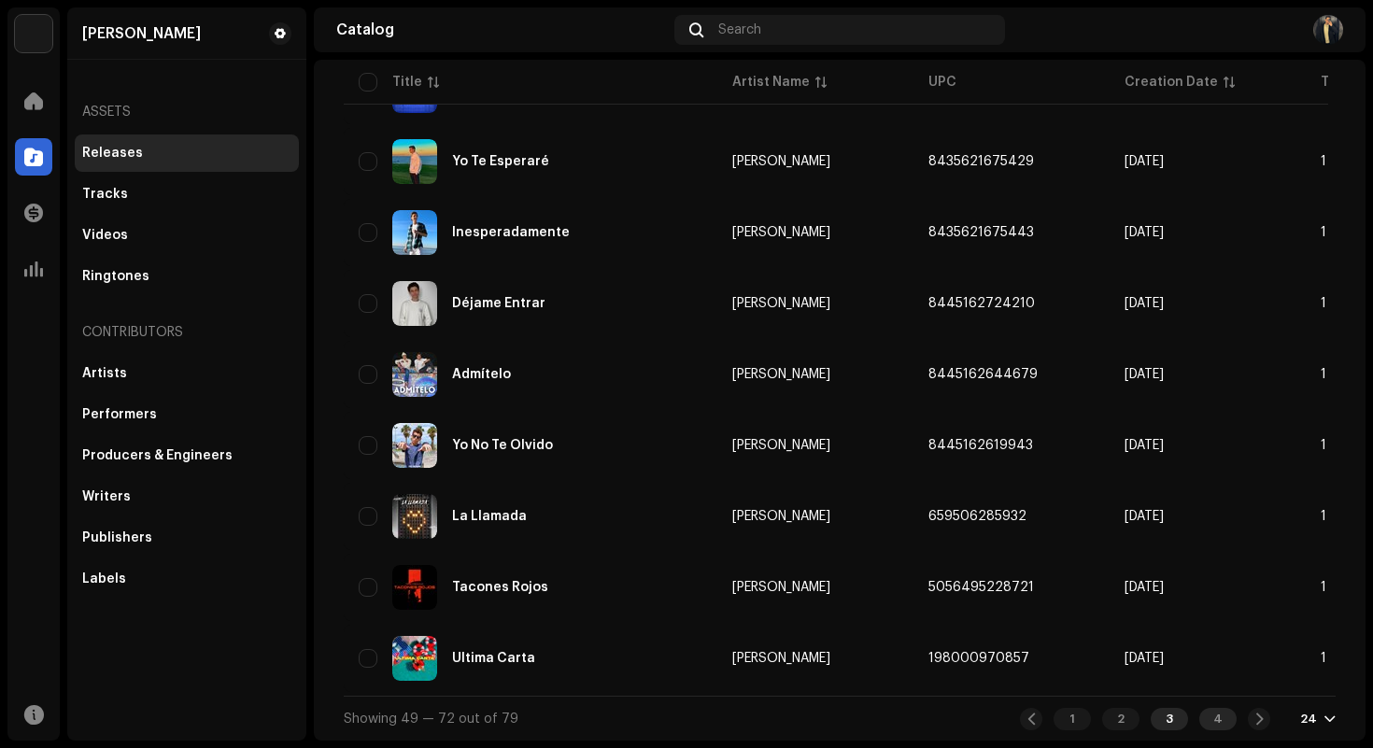
click at [1216, 712] on div "4" at bounding box center [1217, 719] width 37 height 22
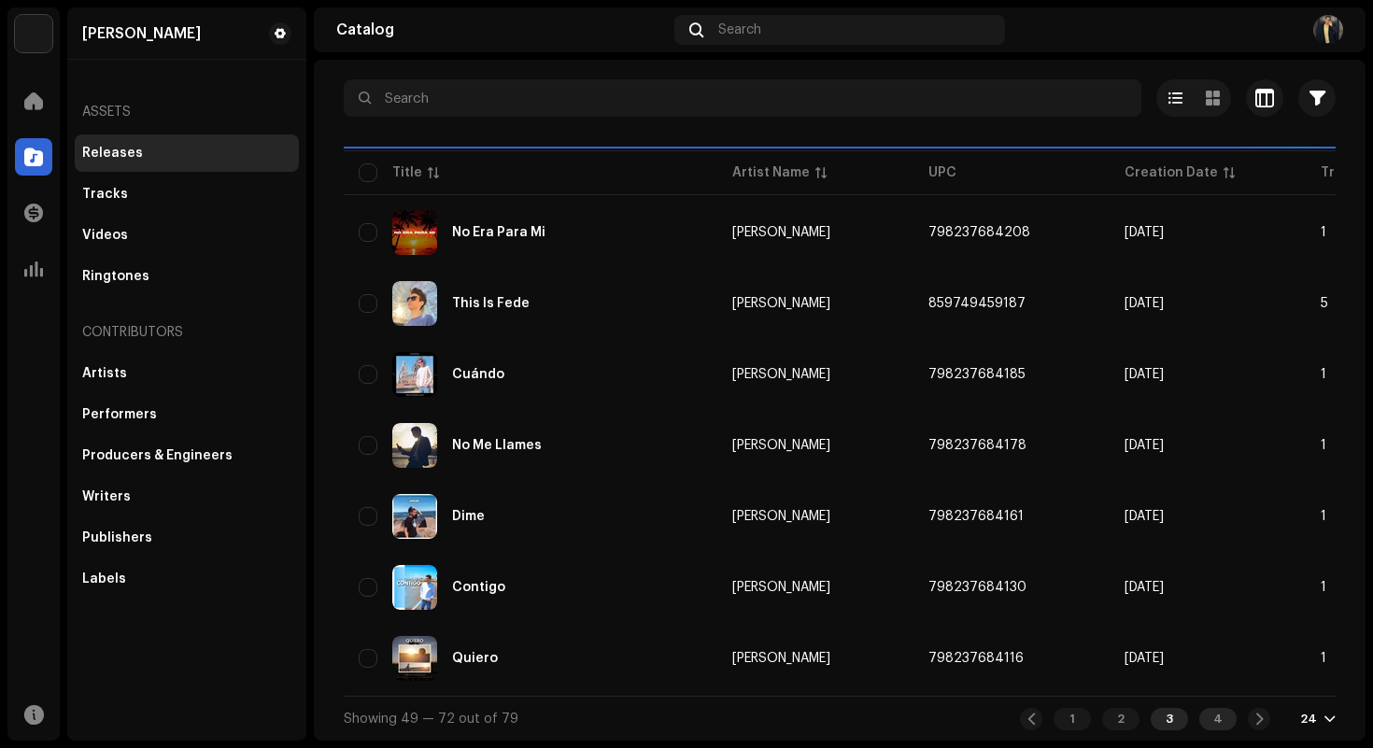
scroll to position [3, 0]
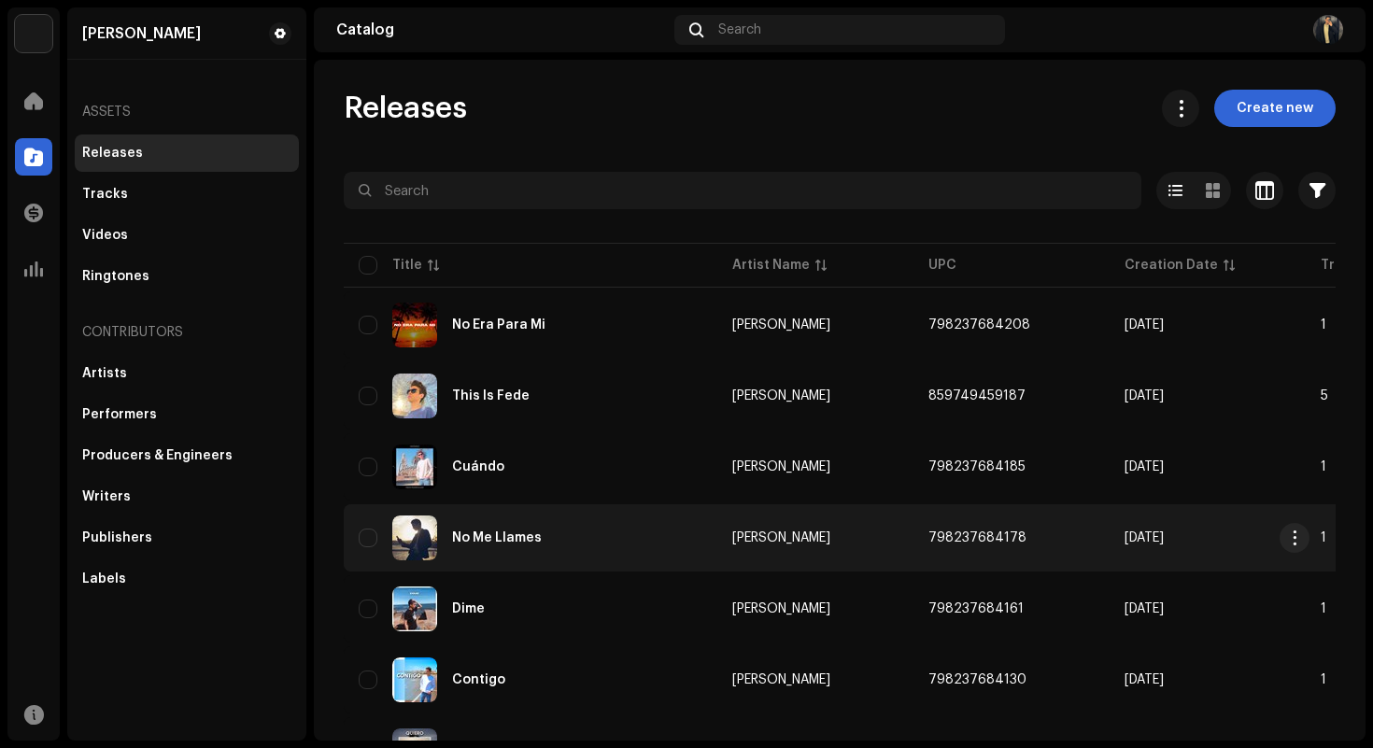
scroll to position [100, 0]
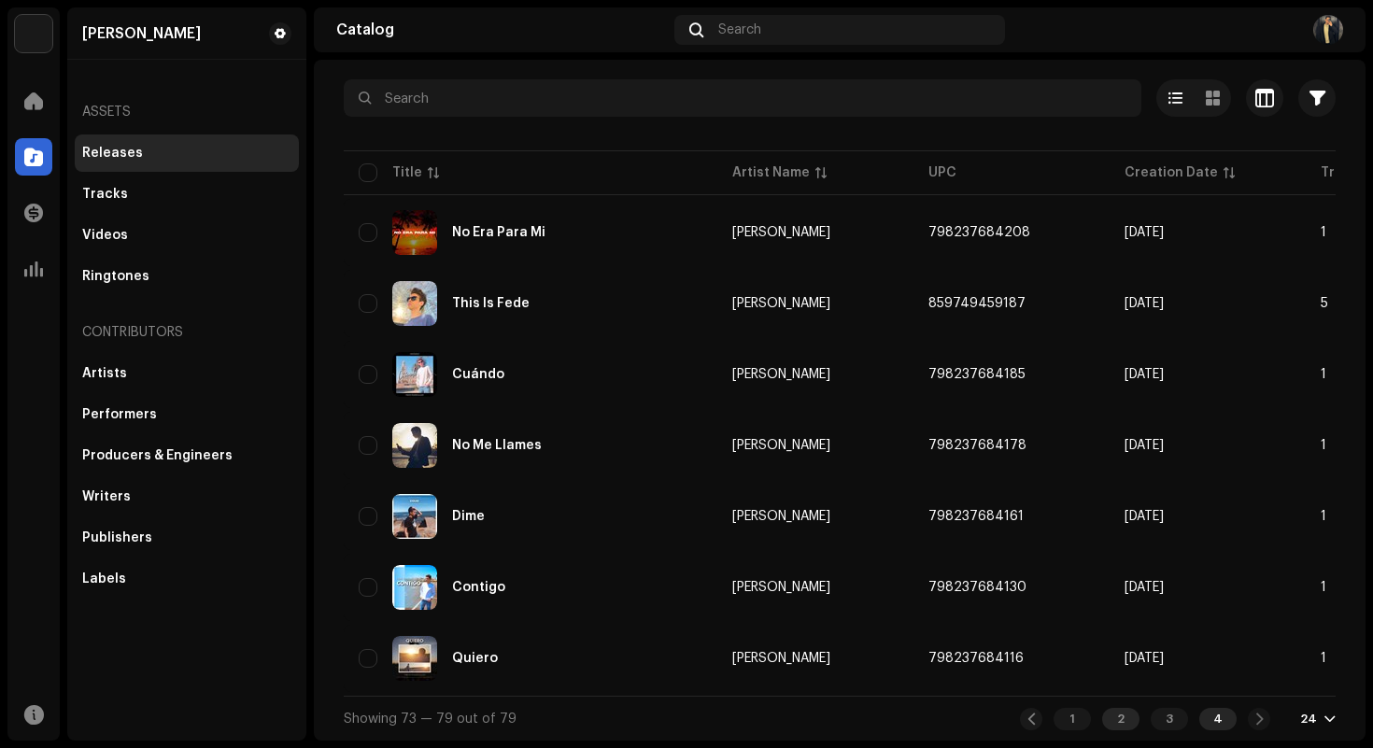
click at [1114, 717] on div "2" at bounding box center [1120, 719] width 37 height 22
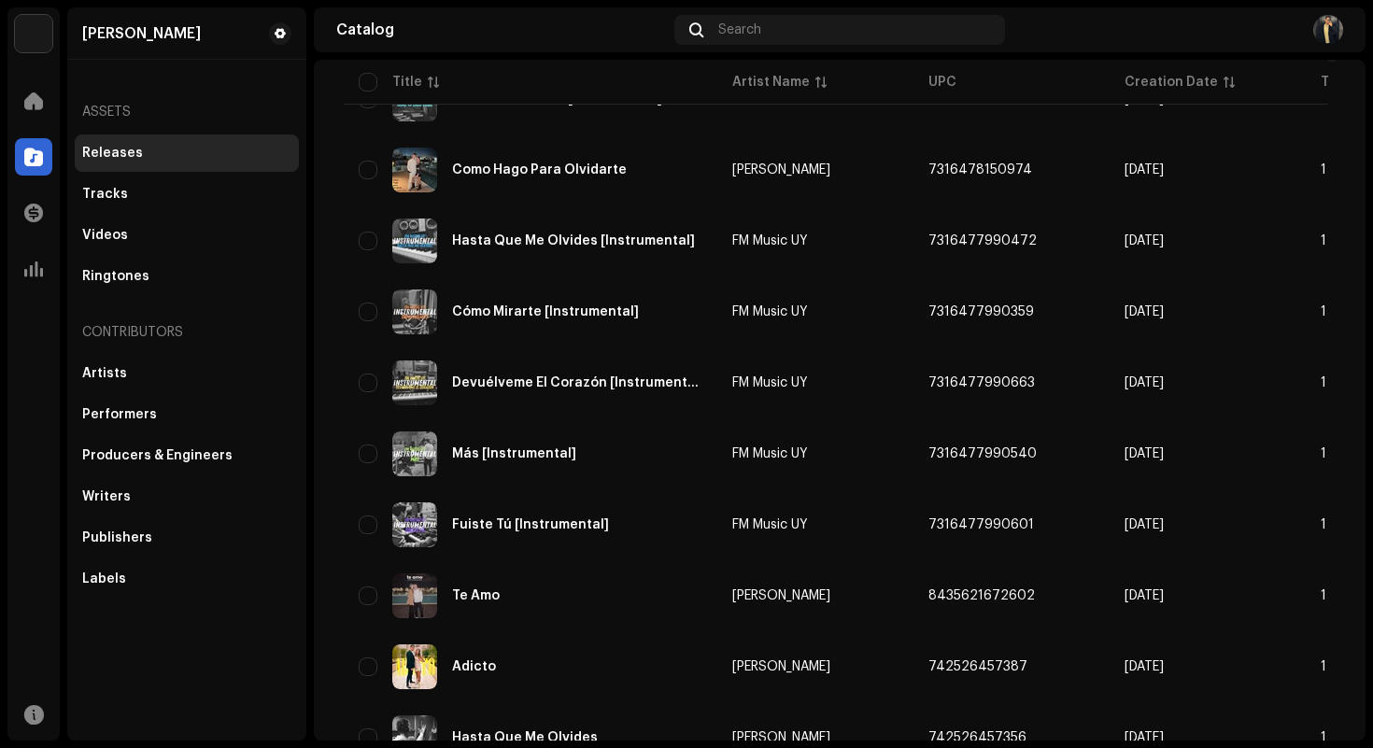
scroll to position [1311, 0]
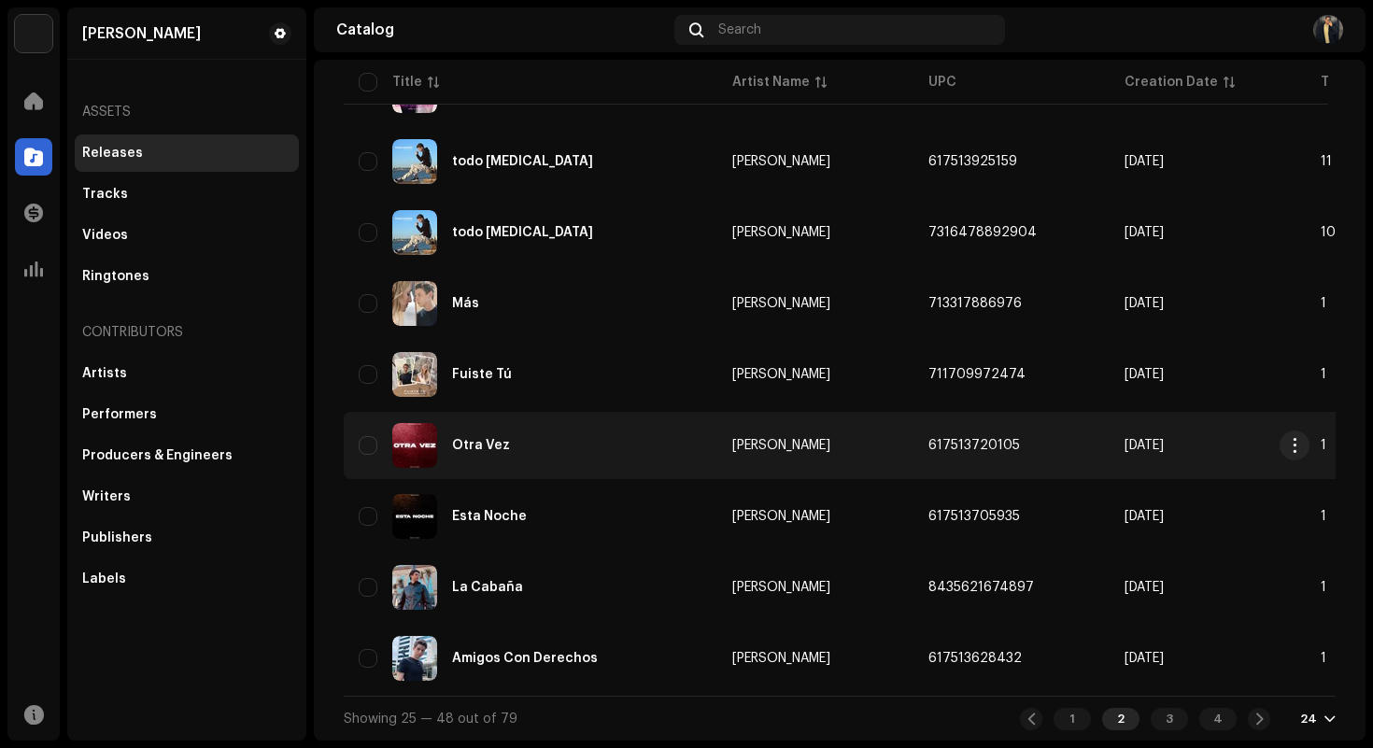
click at [685, 440] on div "Otra Vez" at bounding box center [531, 445] width 344 height 45
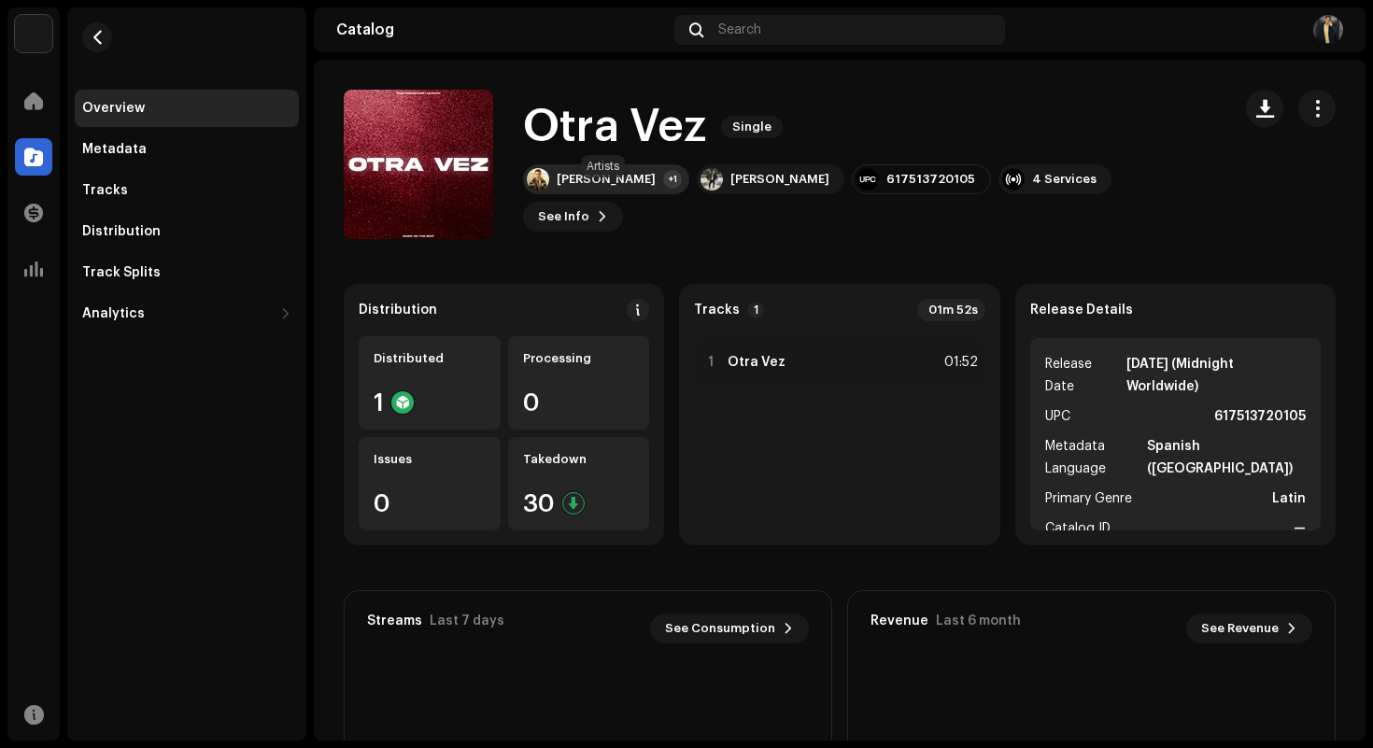
click at [631, 187] on div "[PERSON_NAME]" at bounding box center [606, 179] width 99 height 15
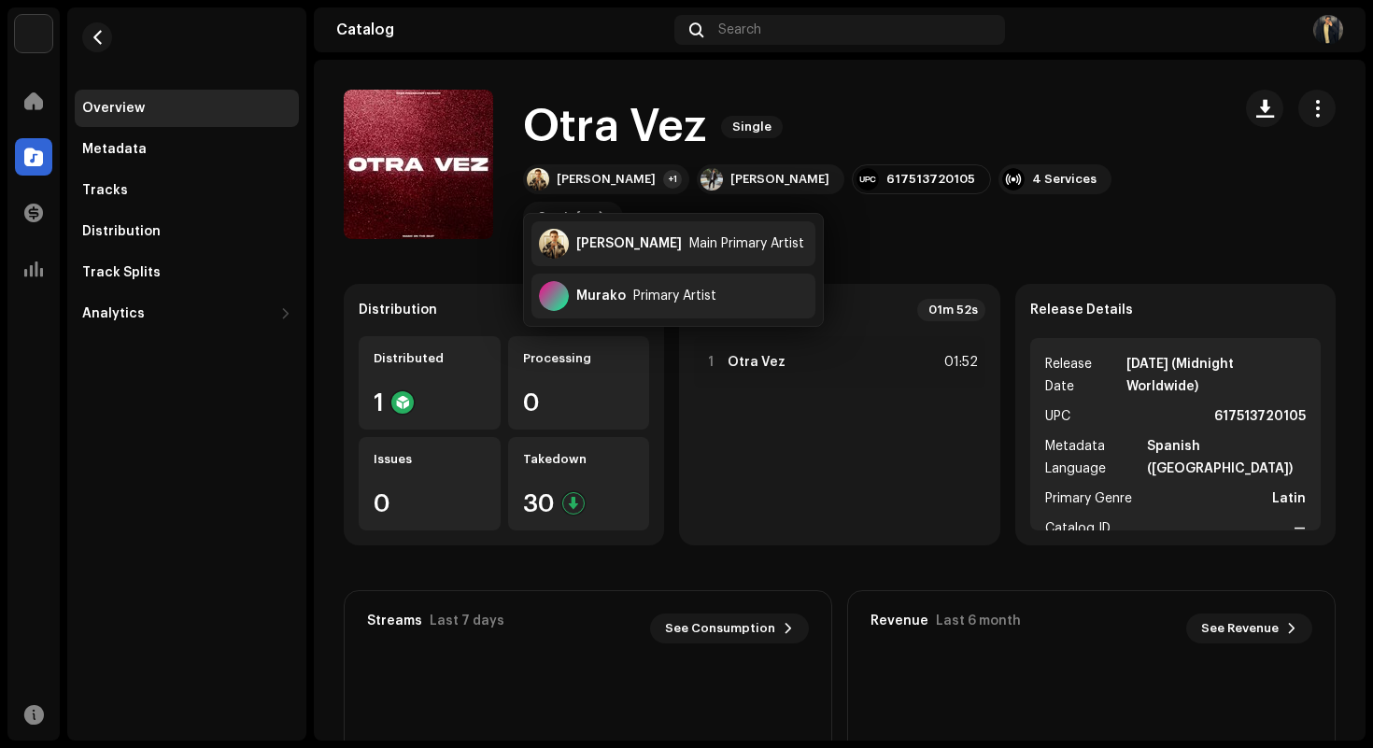
click at [893, 251] on catalog-releases-details-overview "Otra Vez Single Otra Vez Single Fede Friedmann +1 Fede Friedmann 617513720105 4…" at bounding box center [840, 527] width 1052 height 934
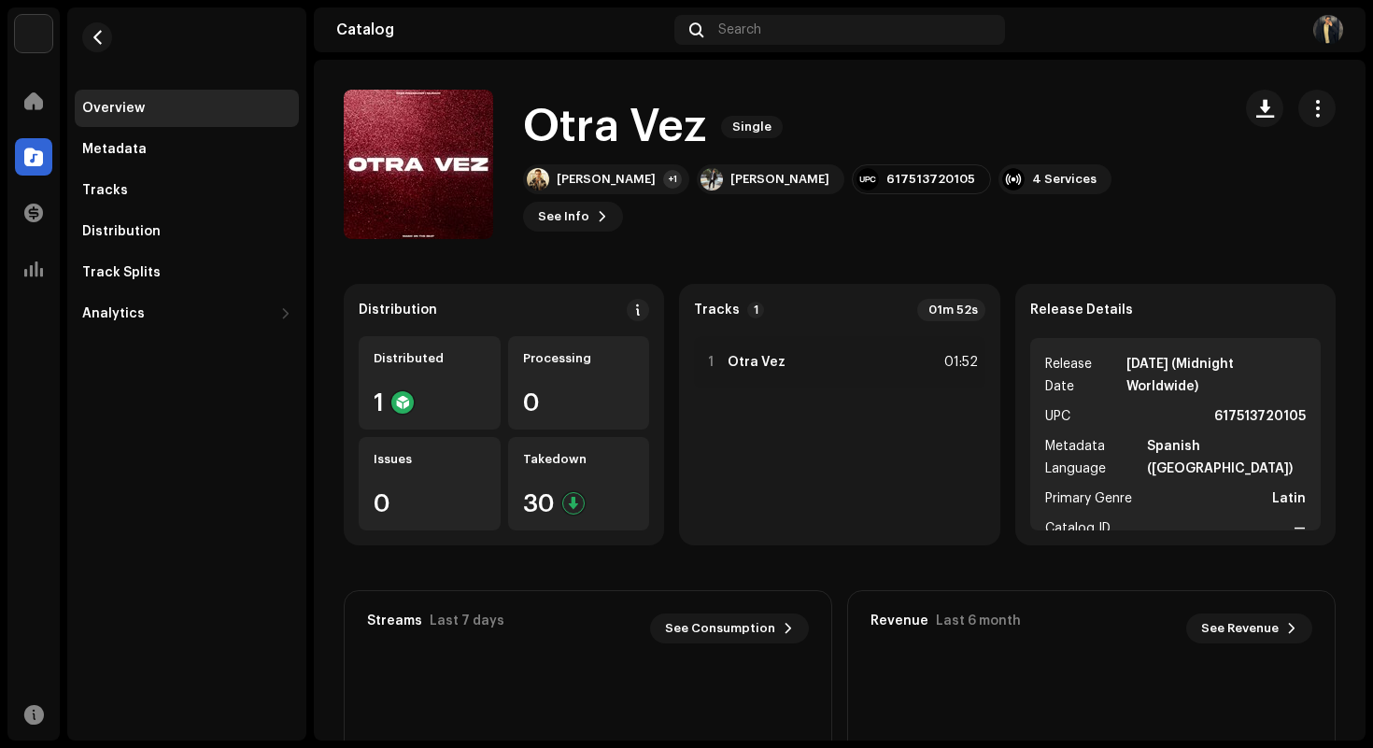
click at [664, 272] on catalog-releases-details-overview "Otra Vez Single Otra Vez Single Fede Friedmann +1 Fede Friedmann 617513720105 4…" at bounding box center [840, 527] width 1052 height 934
click at [668, 294] on div "Distribution Distributed 1 Processing 0 Issues 0 Takedown 30 Tracks 1 01m 52s 1…" at bounding box center [840, 415] width 992 height 262
click at [668, 289] on div "Distribution Distributed 1 Processing 0 Issues 0 Takedown 30 Tracks 1 01m 52s 1…" at bounding box center [840, 415] width 992 height 262
click at [1182, 257] on catalog-releases-details-overview "Otra Vez Single Otra Vez Single Fede Friedmann +1 Fede Friedmann 617513720105 4…" at bounding box center [840, 527] width 1052 height 934
click at [1309, 115] on span "button" at bounding box center [1318, 108] width 18 height 15
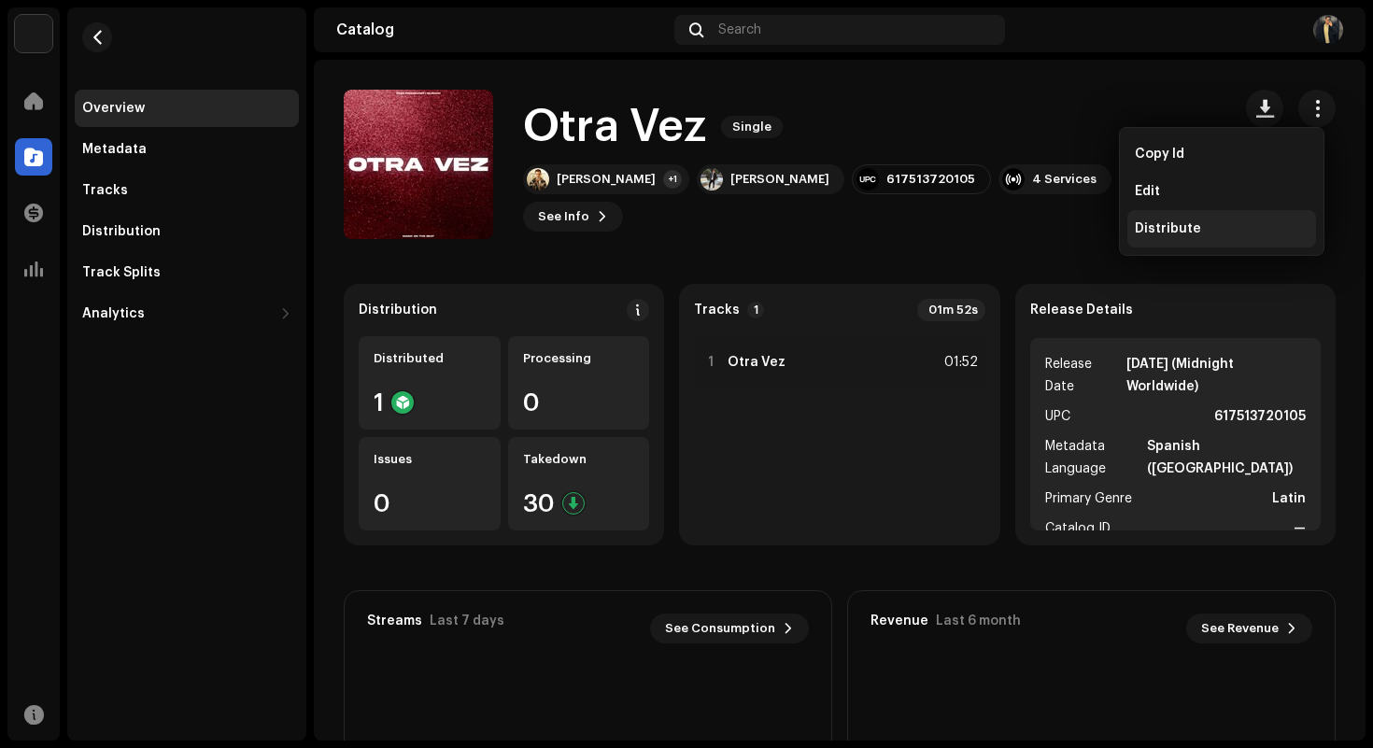
click at [1160, 243] on div "Distribute" at bounding box center [1221, 228] width 189 height 37
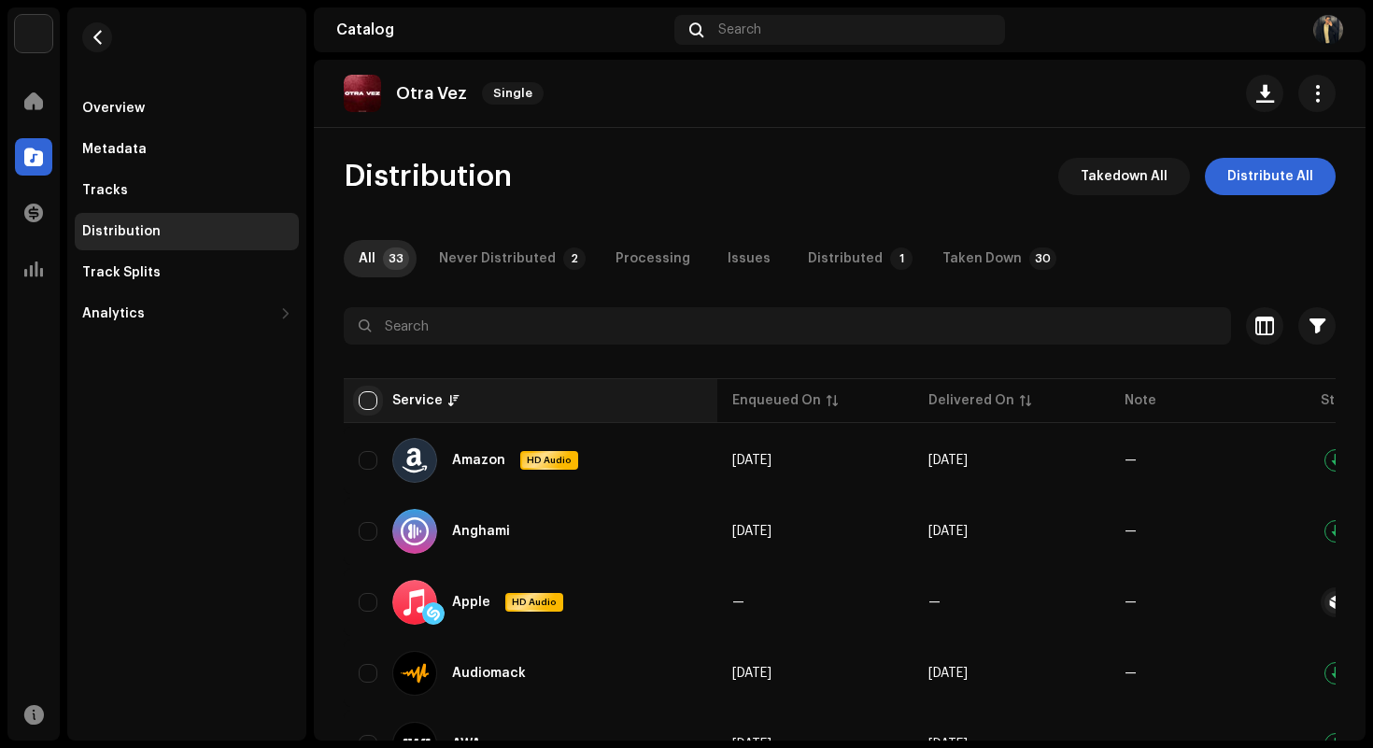
click at [367, 403] on input "checkbox" at bounding box center [368, 400] width 19 height 19
checkbox input "true"
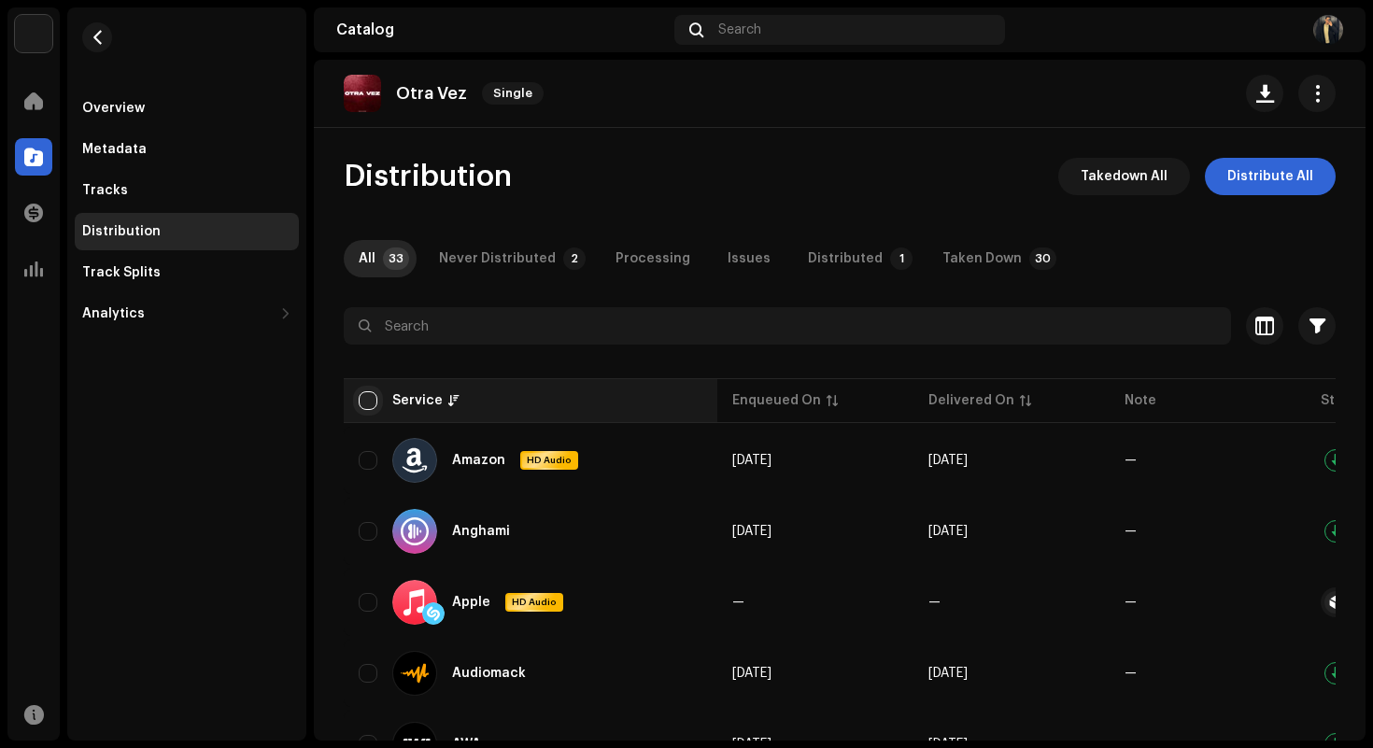
checkbox input "true"
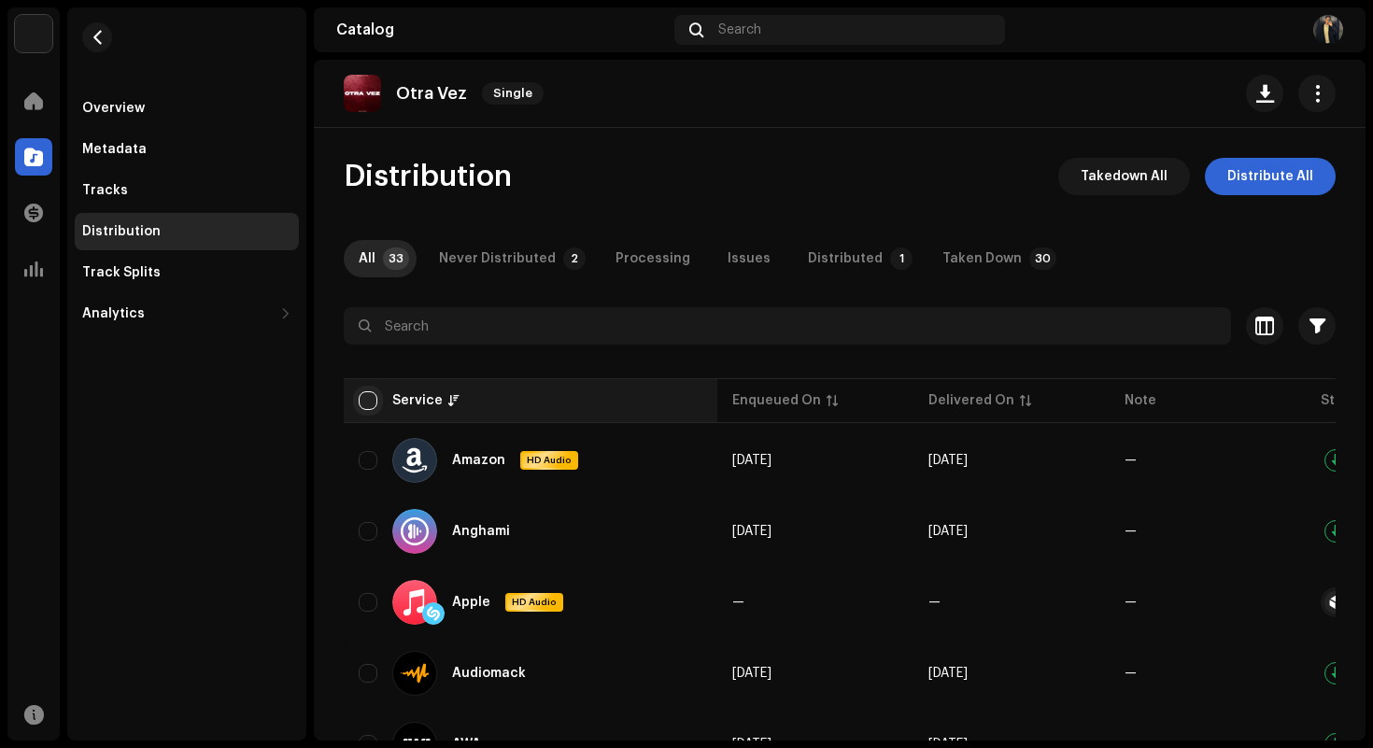
checkbox input "true"
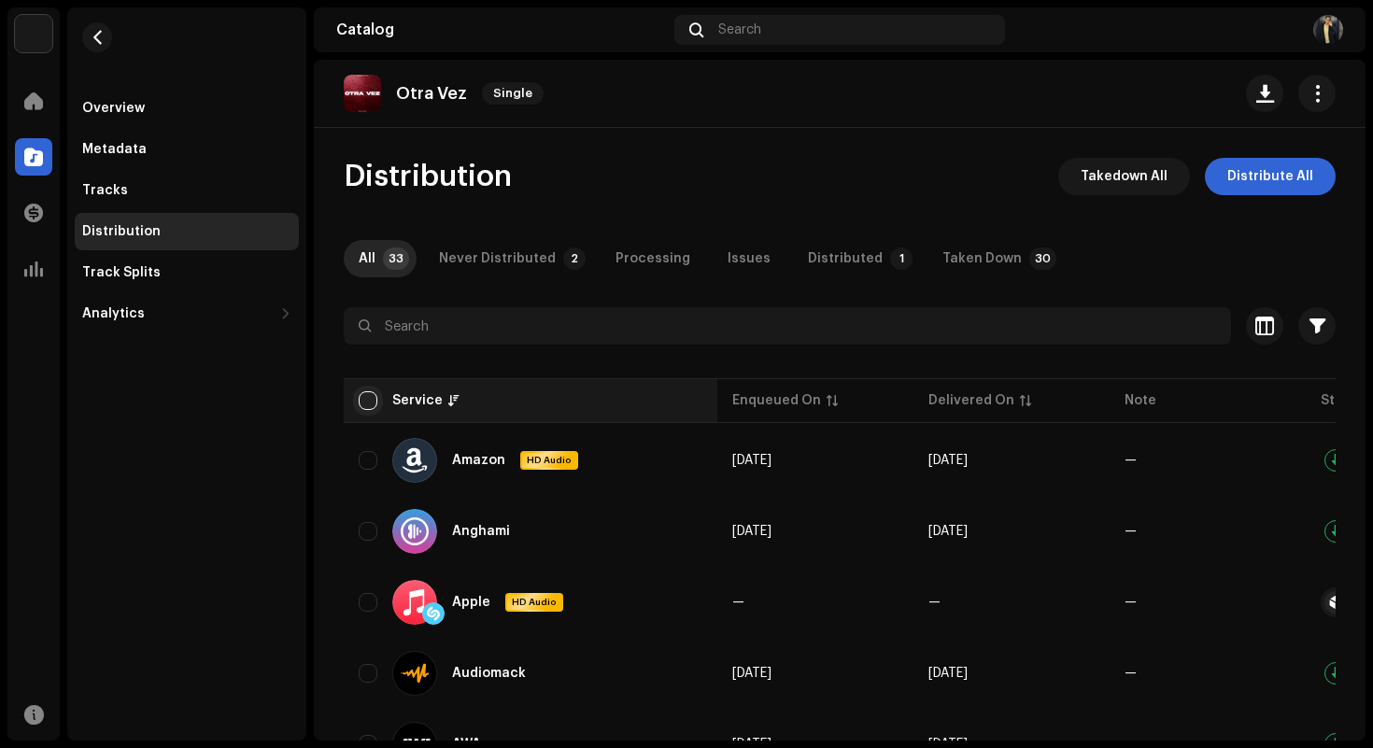
checkbox input "true"
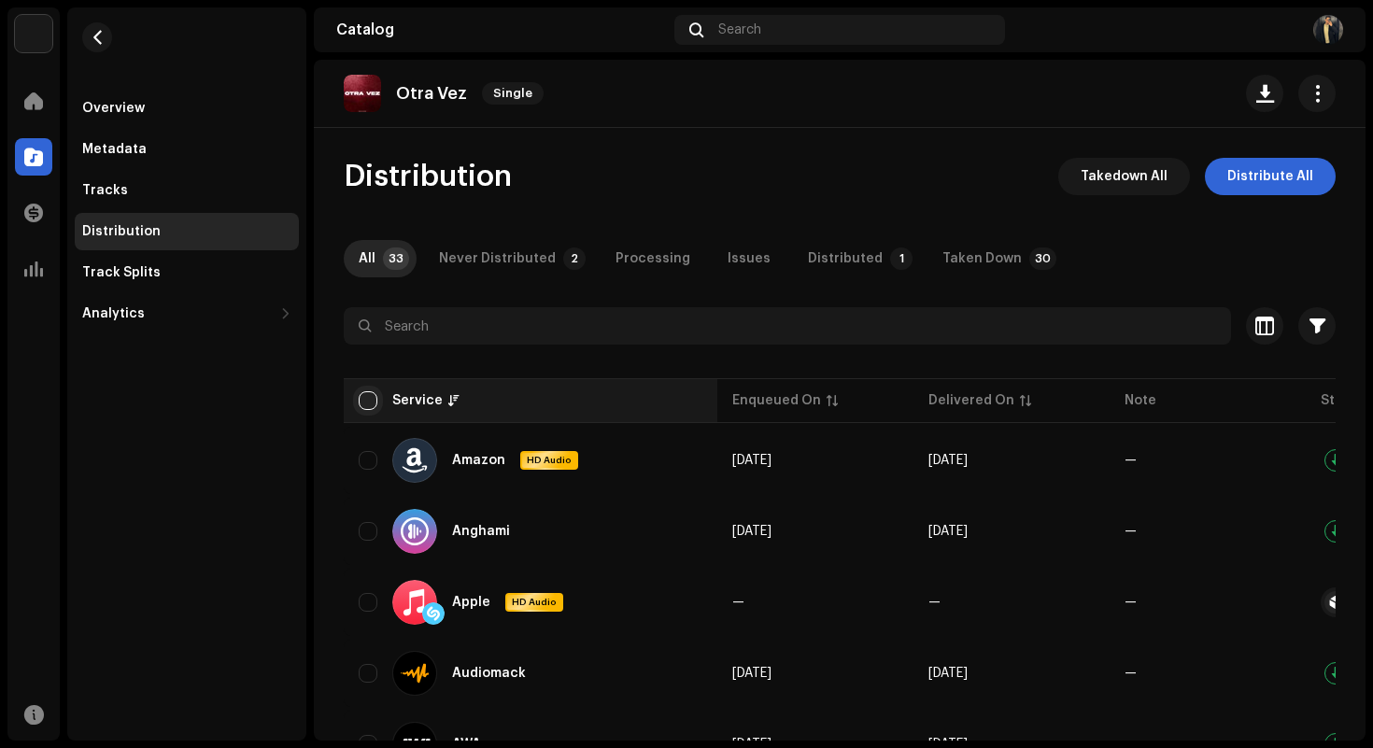
checkbox input "true"
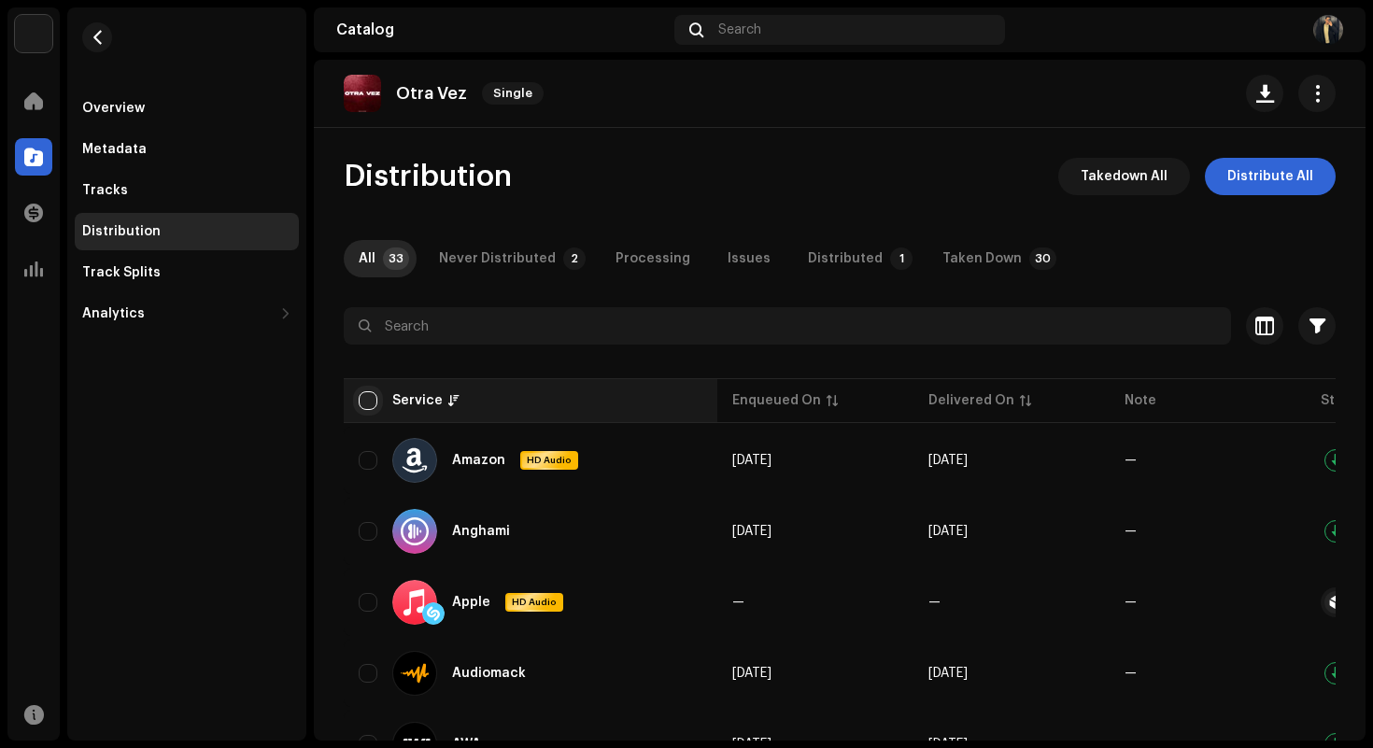
checkbox input "true"
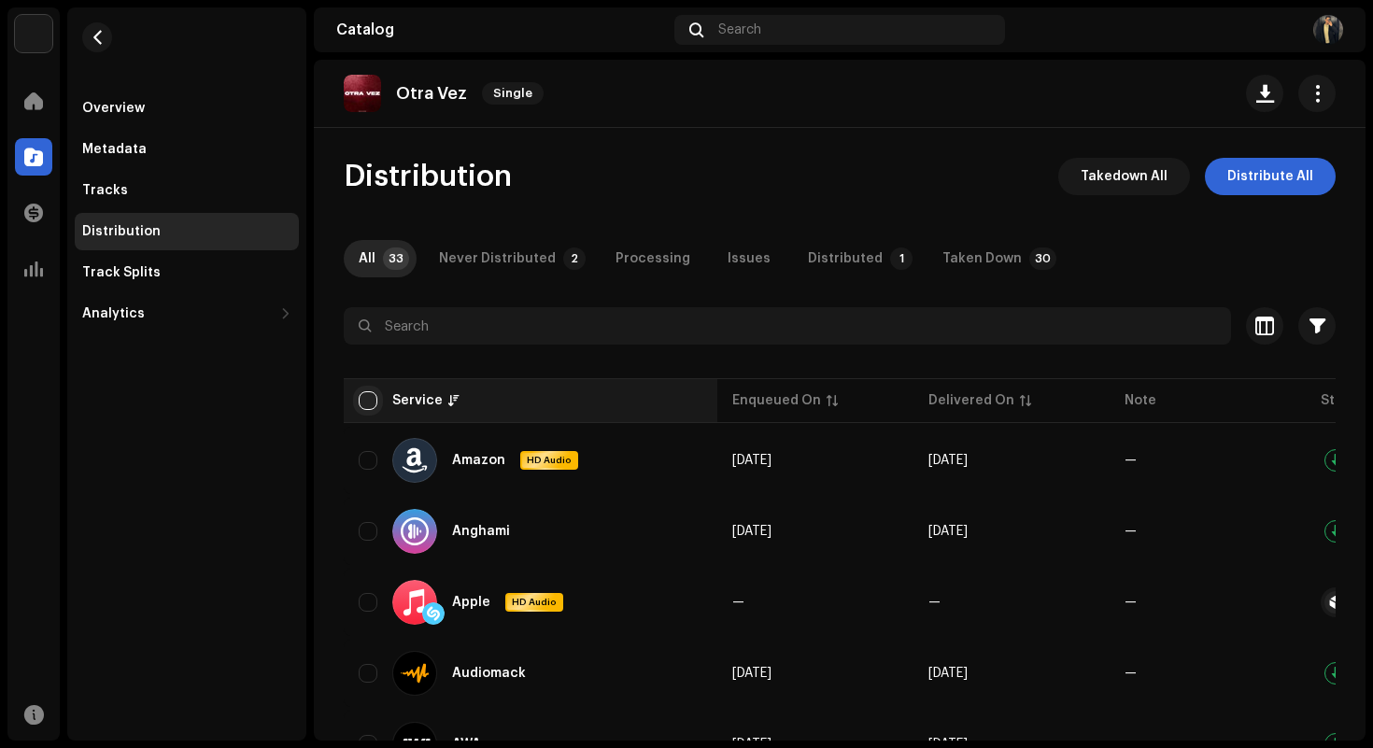
checkbox input "true"
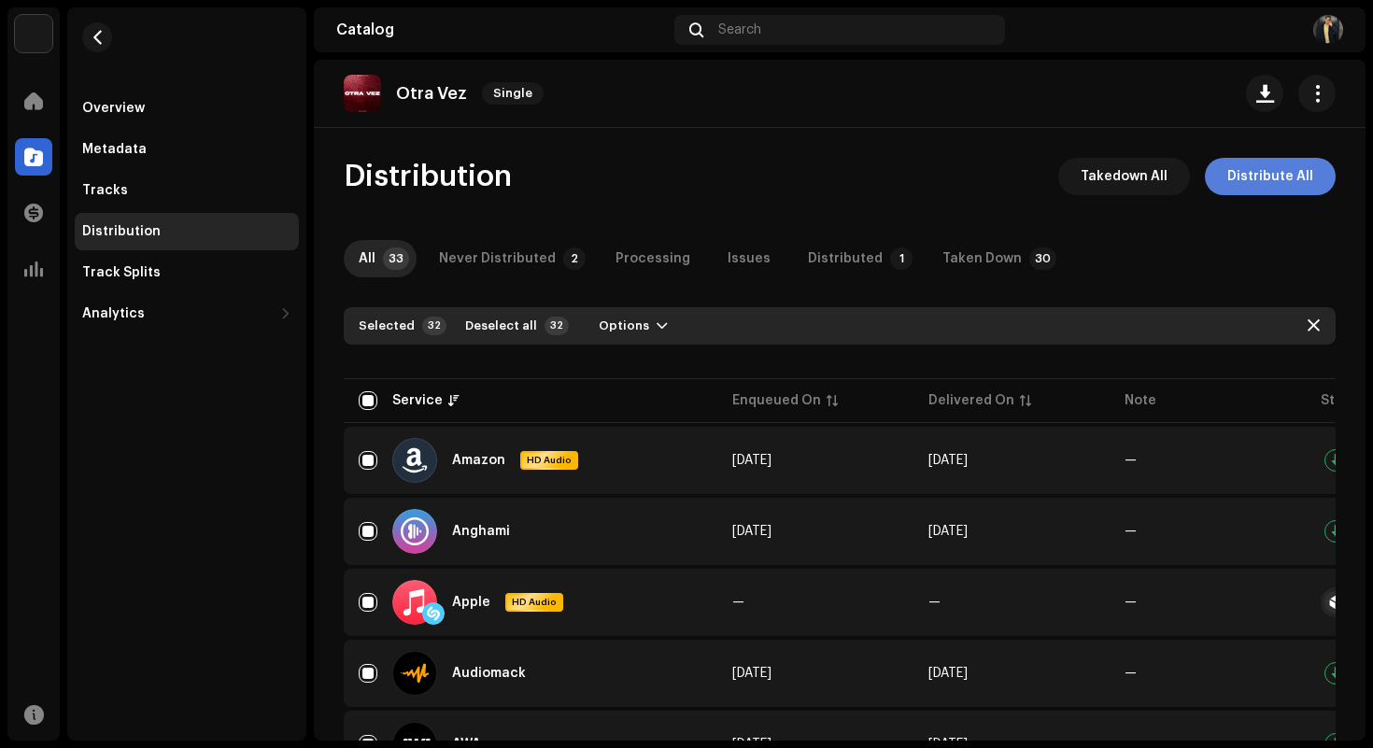
click at [1251, 167] on span "Distribute All" at bounding box center [1270, 176] width 86 height 37
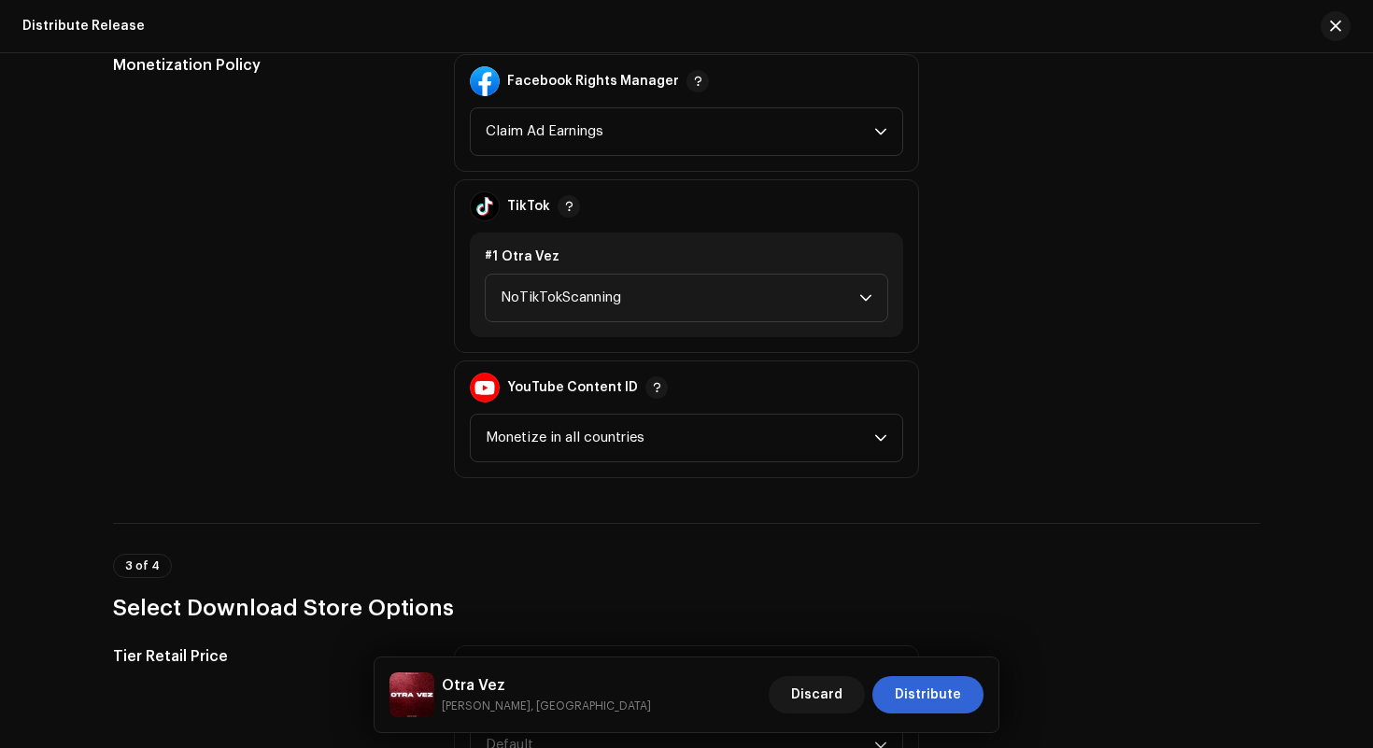
scroll to position [2188, 0]
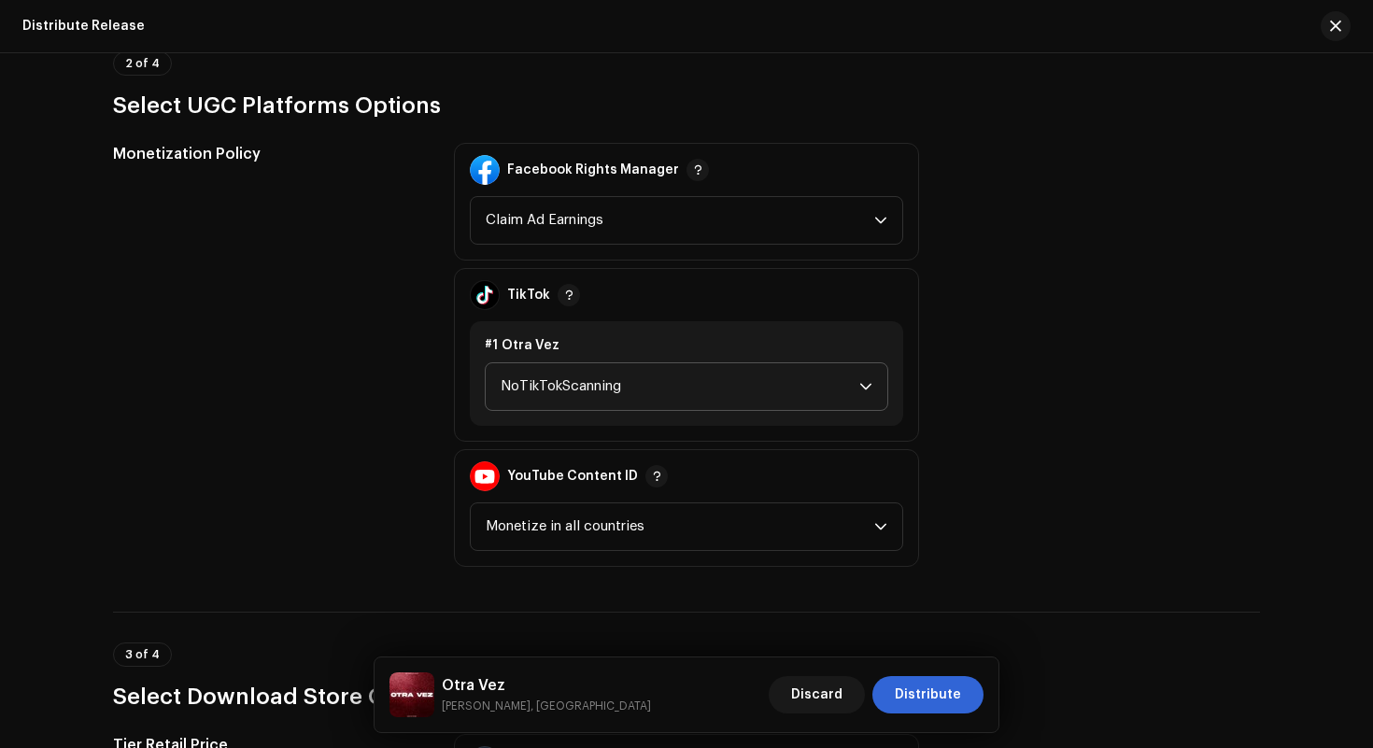
click at [662, 391] on span "NoTikTokScanning" at bounding box center [680, 386] width 359 height 47
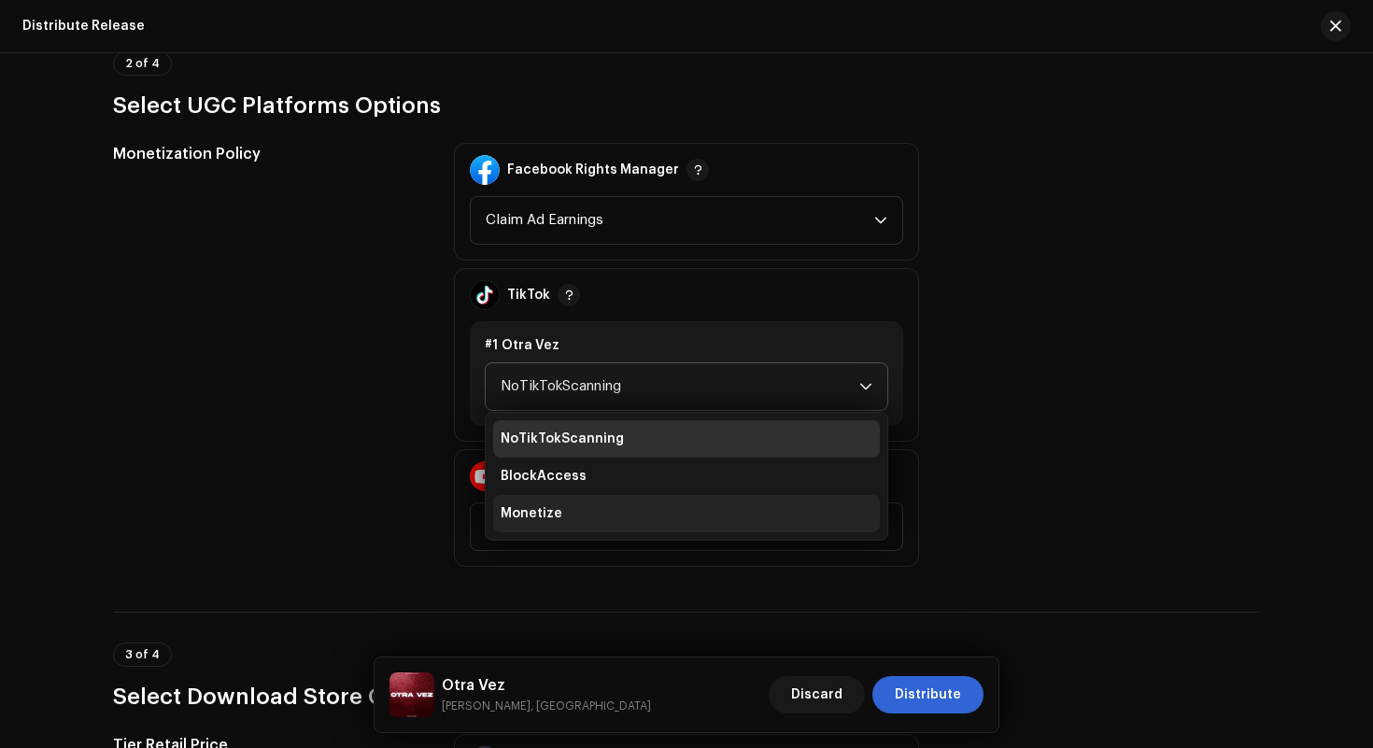
click at [613, 509] on li "Monetize" at bounding box center [686, 513] width 387 height 37
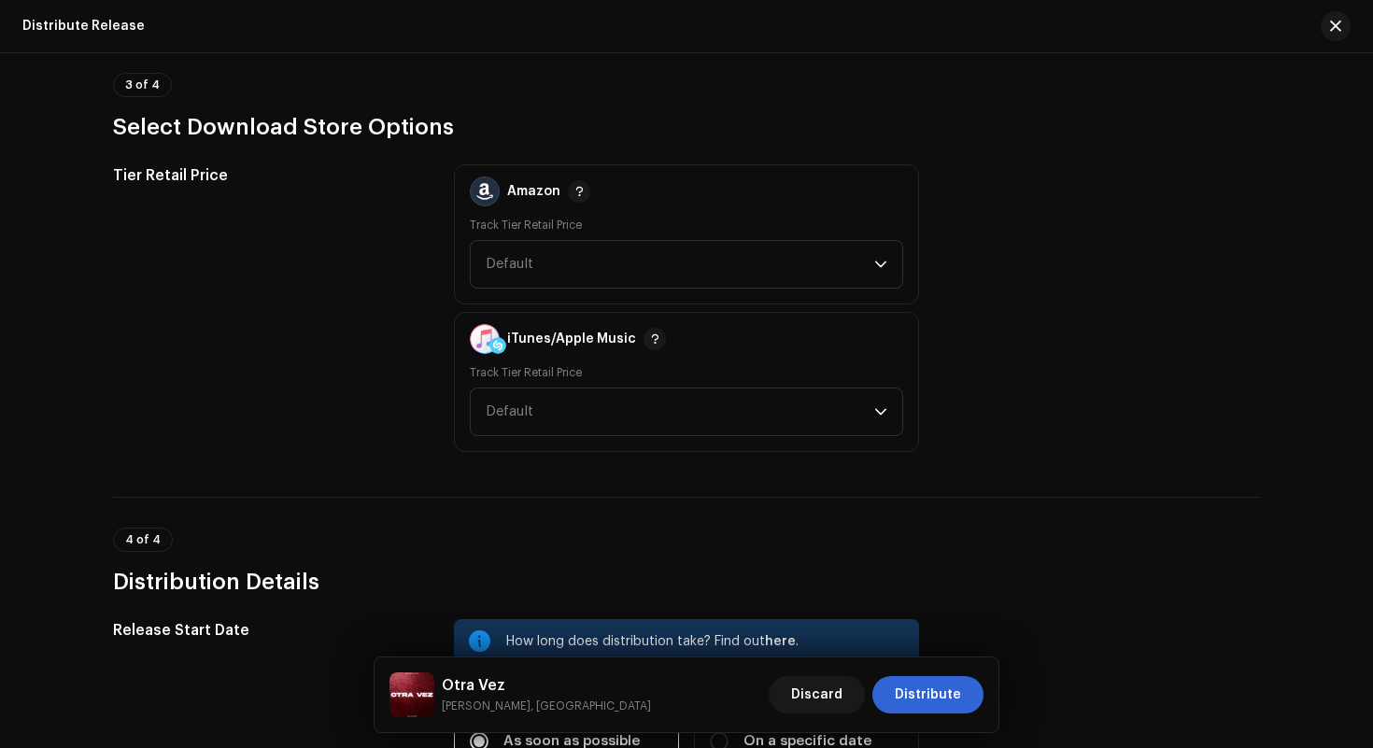
scroll to position [2714, 0]
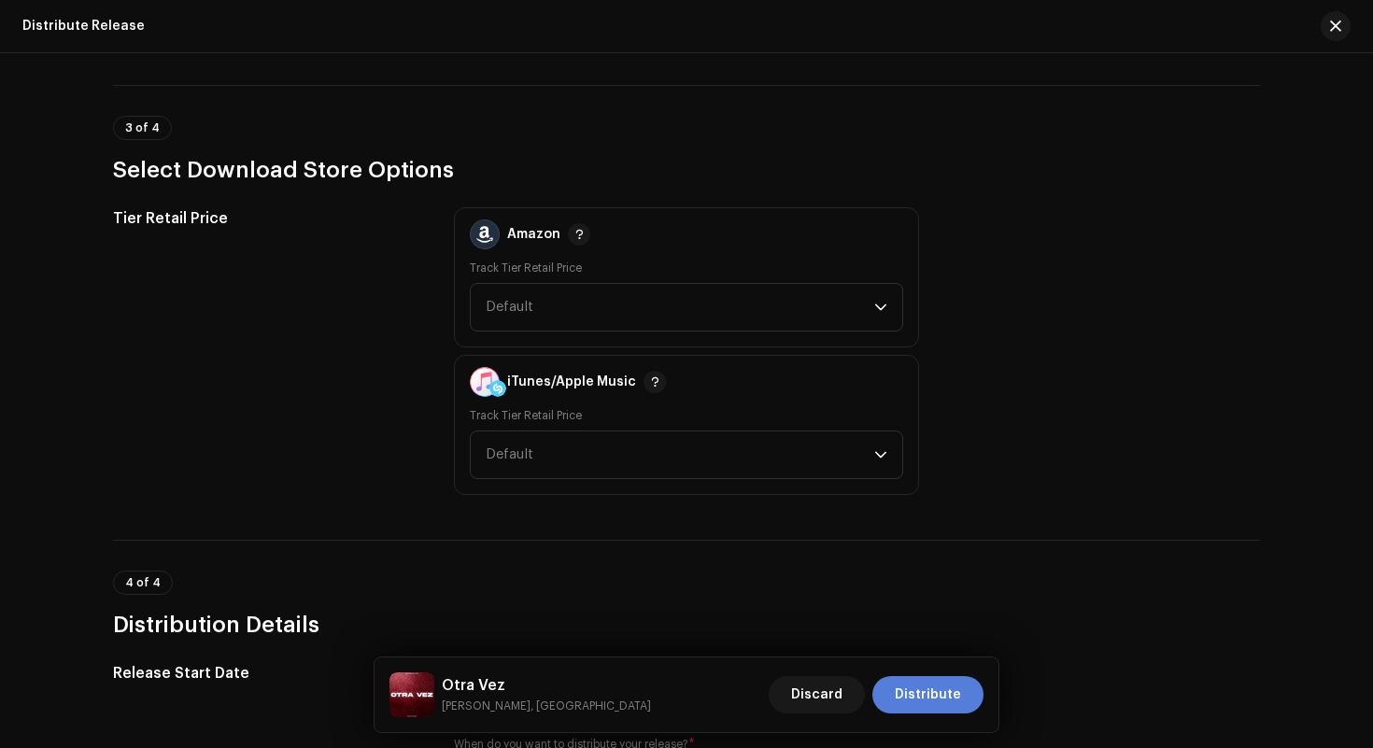
click at [920, 697] on span "Distribute" at bounding box center [928, 694] width 66 height 37
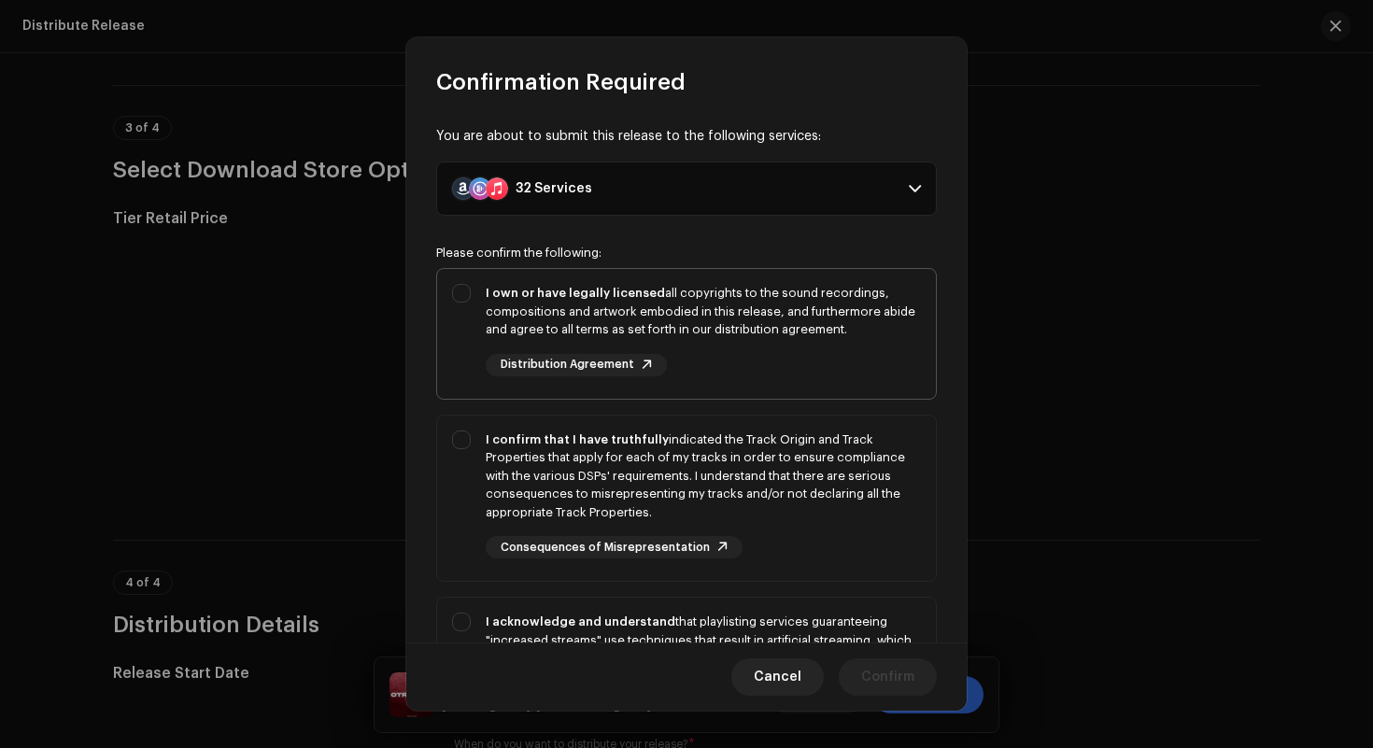
click at [811, 344] on div "I own or have legally licensed all copyrights to the sound recordings, composit…" at bounding box center [703, 330] width 435 height 92
checkbox input "true"
click at [811, 438] on div "I confirm that I have truthfully indicated the Track Origin and Track Propertie…" at bounding box center [703, 477] width 435 height 92
checkbox input "true"
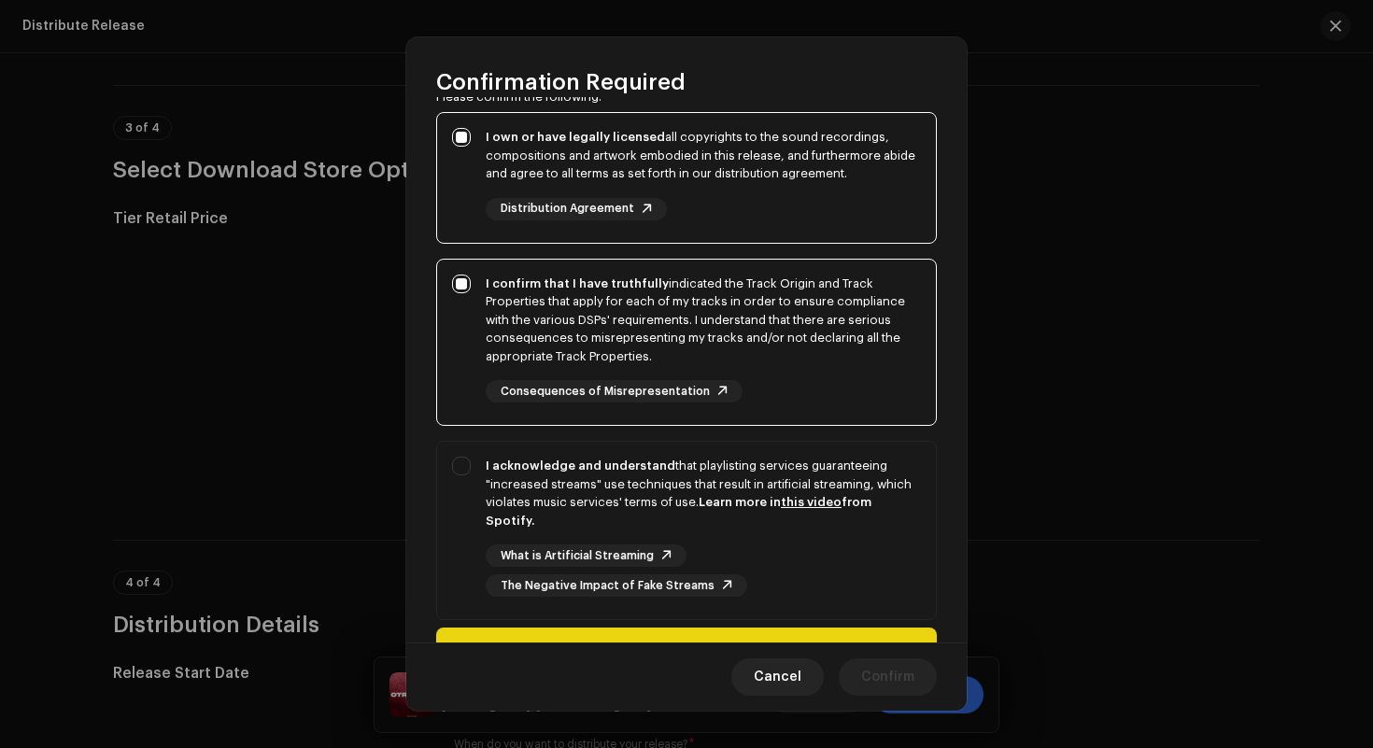
scroll to position [261, 0]
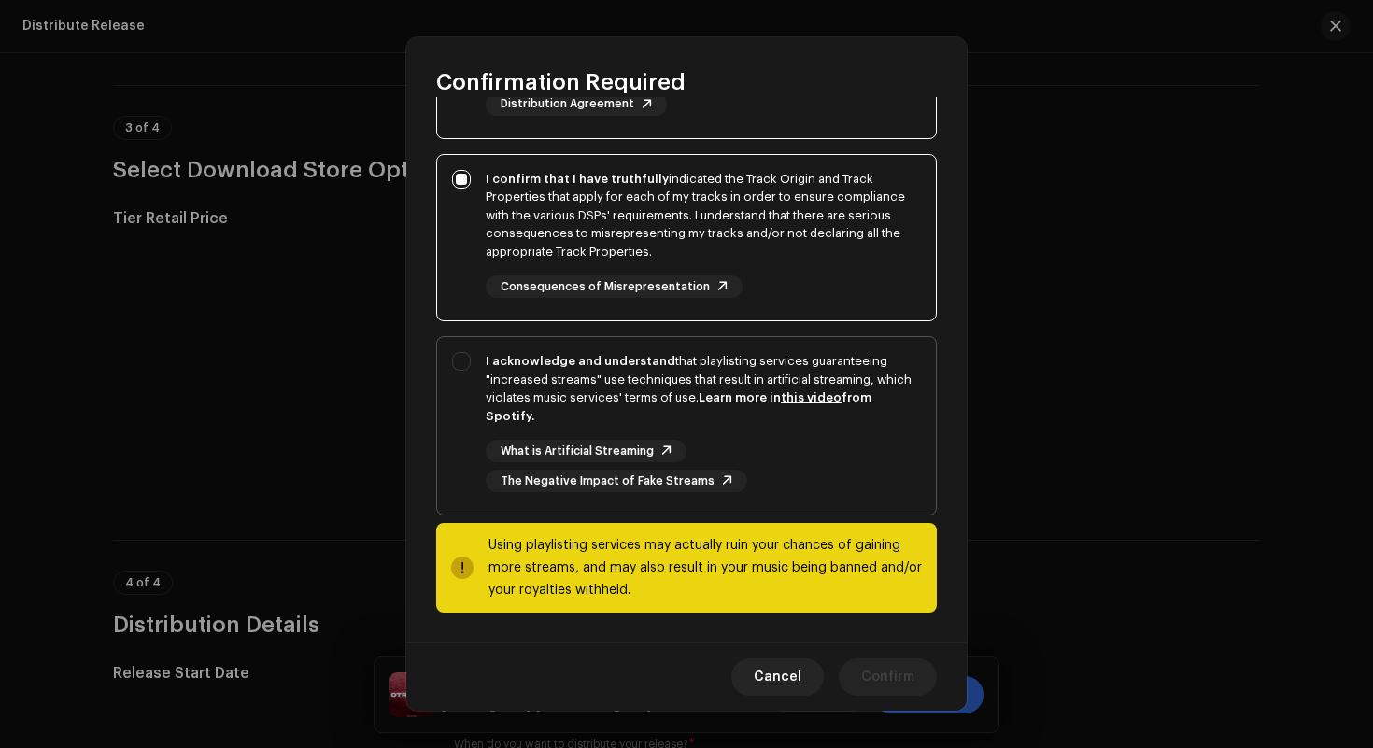
click at [806, 359] on div "I acknowledge and understand that playlisting services guaranteeing "increased …" at bounding box center [703, 388] width 435 height 73
checkbox input "true"
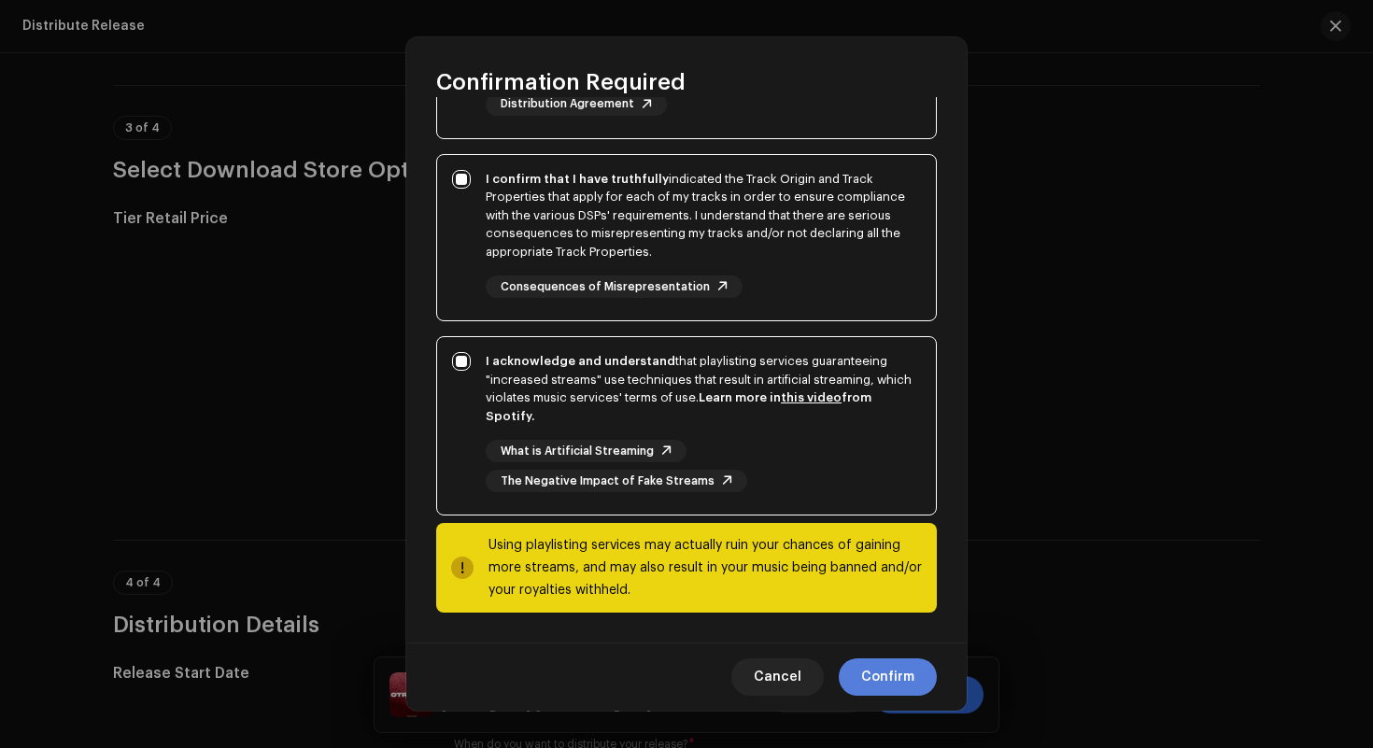
click at [865, 667] on span "Confirm" at bounding box center [887, 677] width 53 height 37
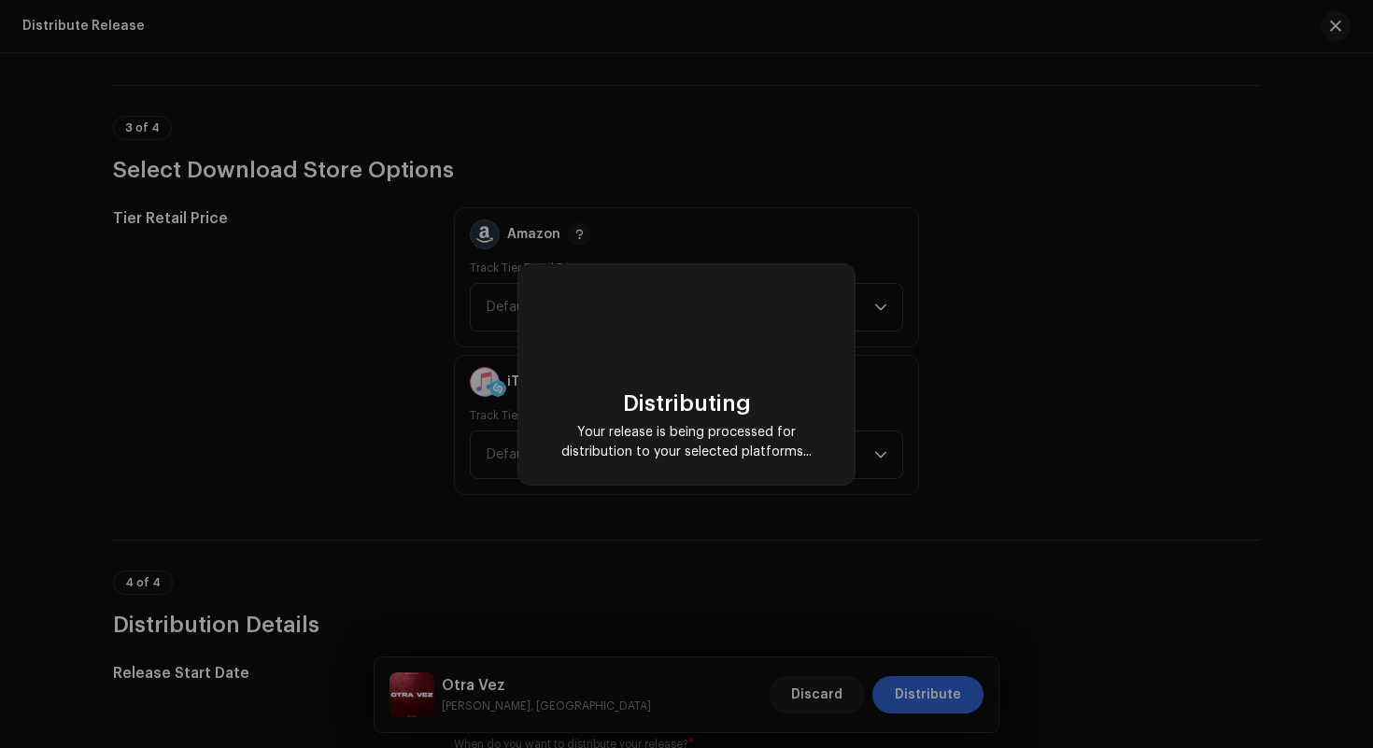
checkbox input "false"
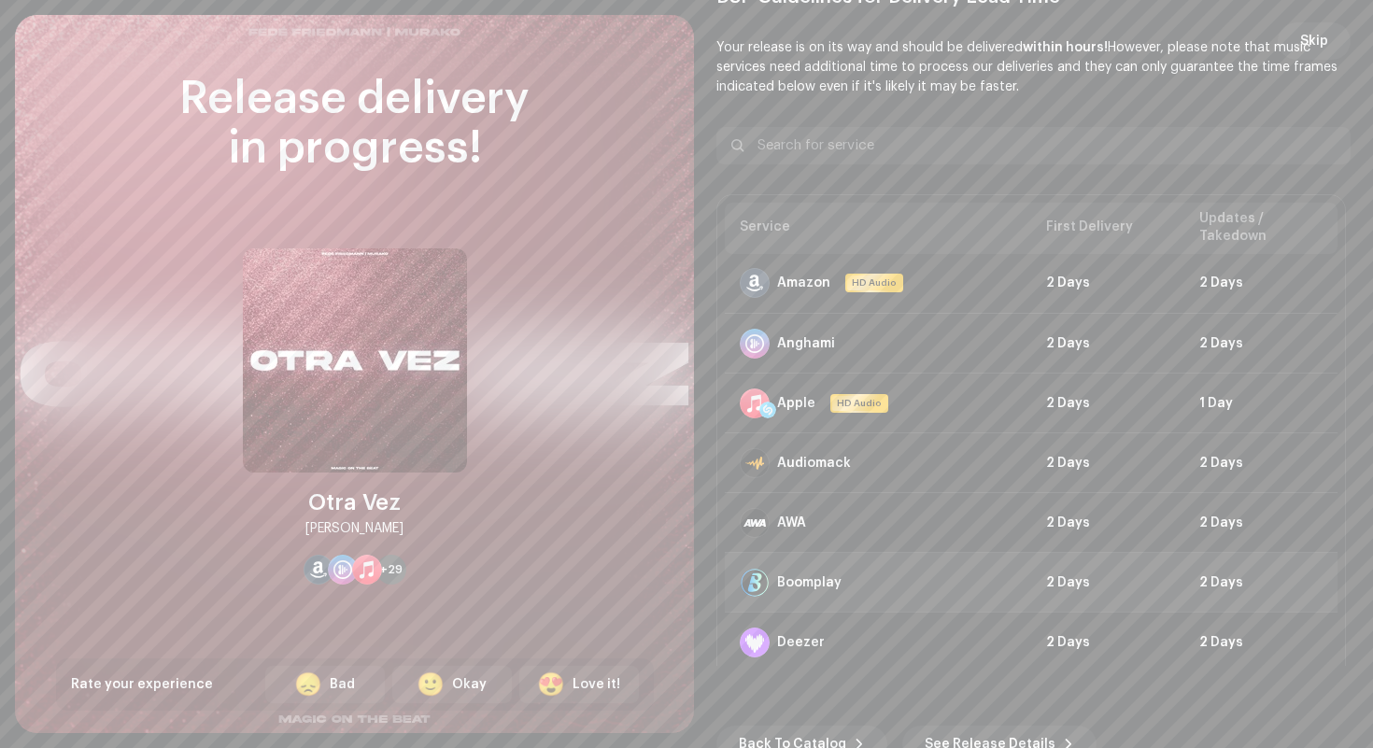
scroll to position [497, 0]
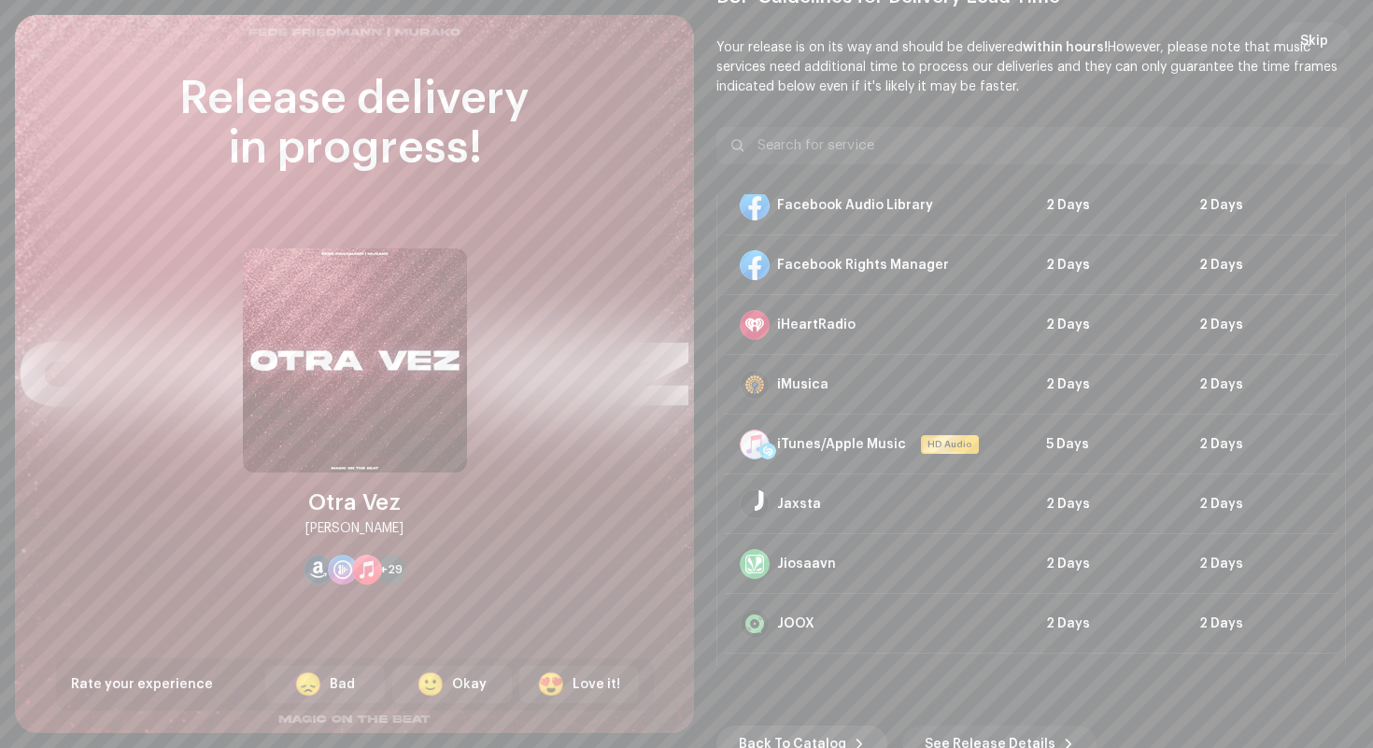
click at [820, 741] on span "Back To Catalog" at bounding box center [792, 744] width 107 height 37
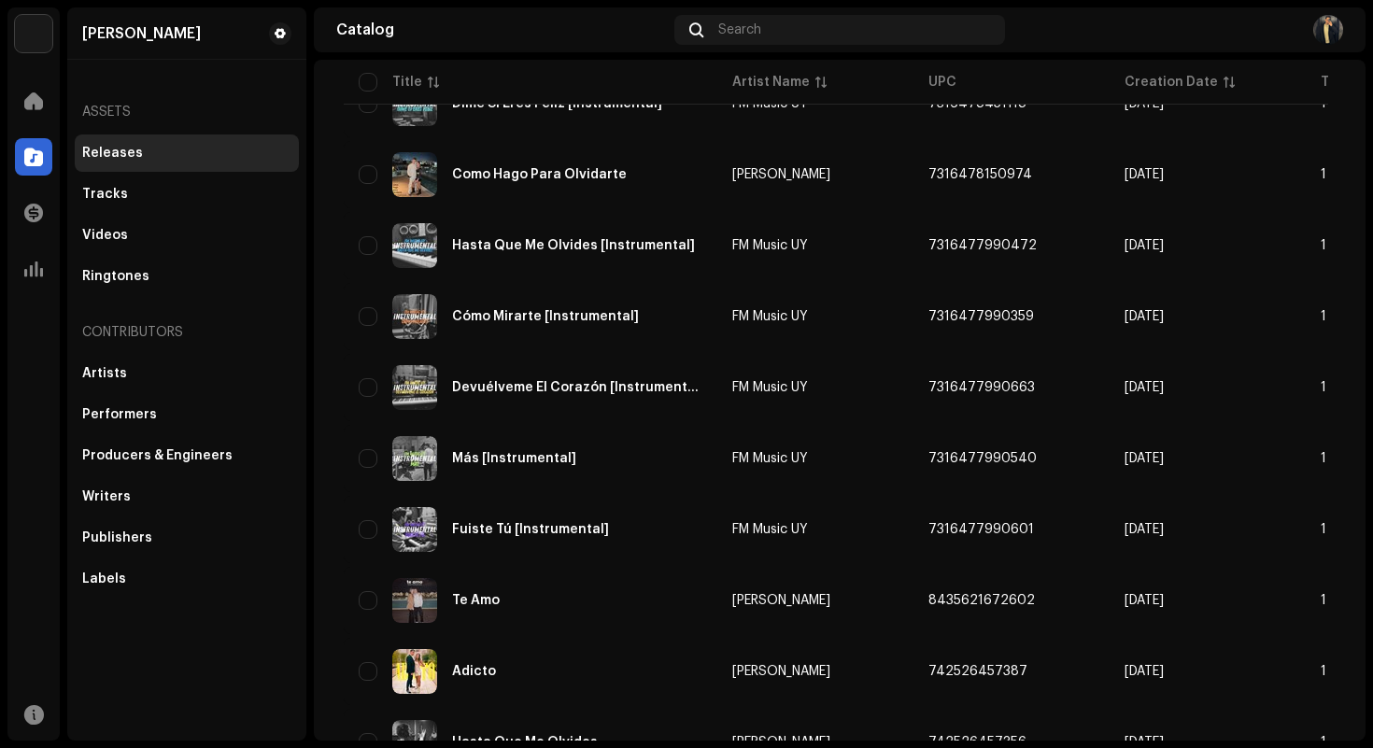
scroll to position [1311, 0]
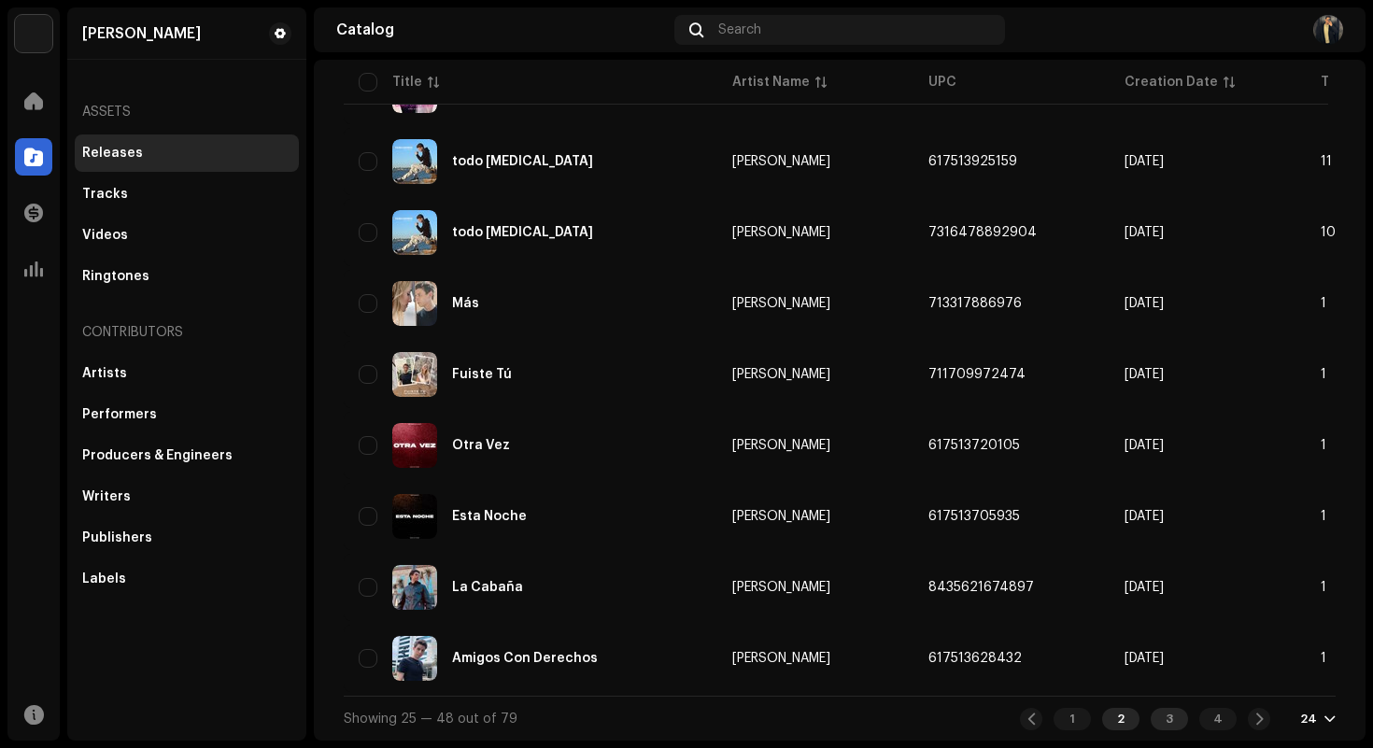
click at [1151, 719] on div "3" at bounding box center [1169, 719] width 37 height 22
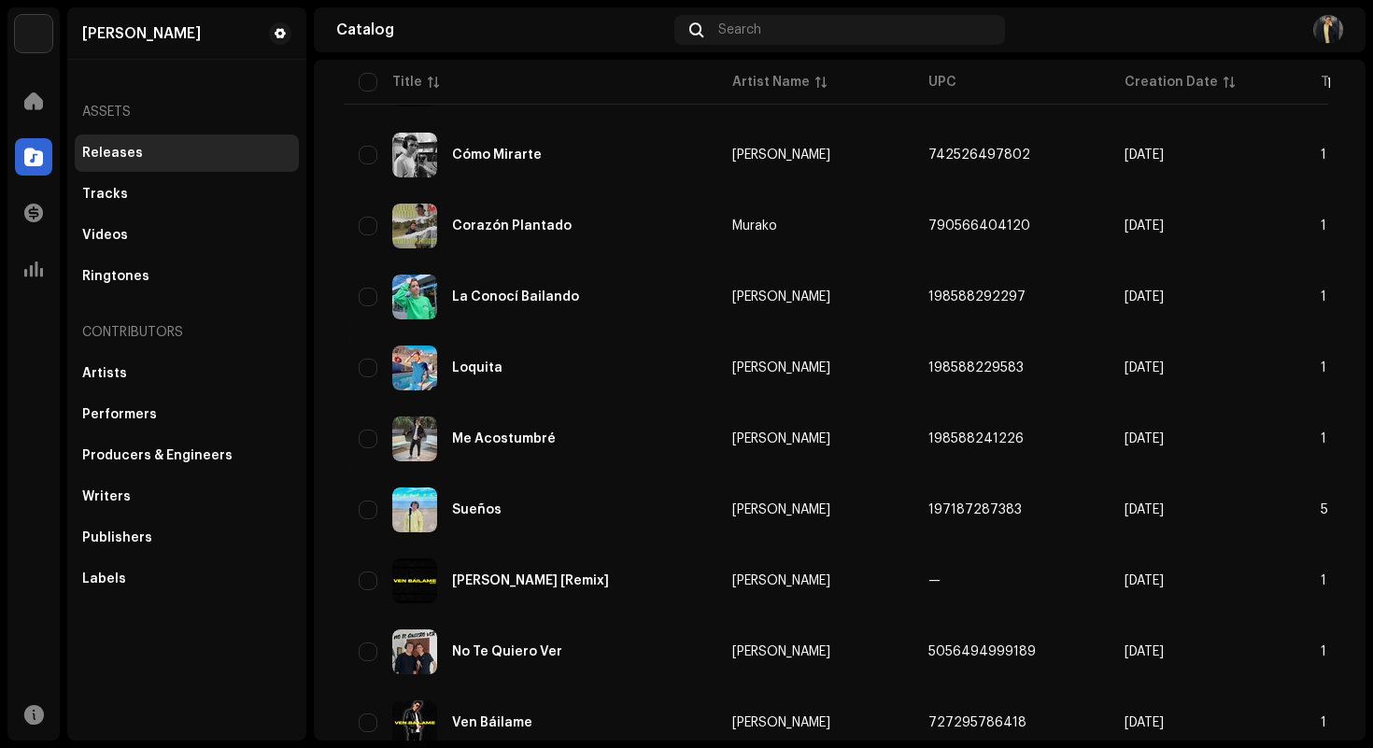
scroll to position [555, 0]
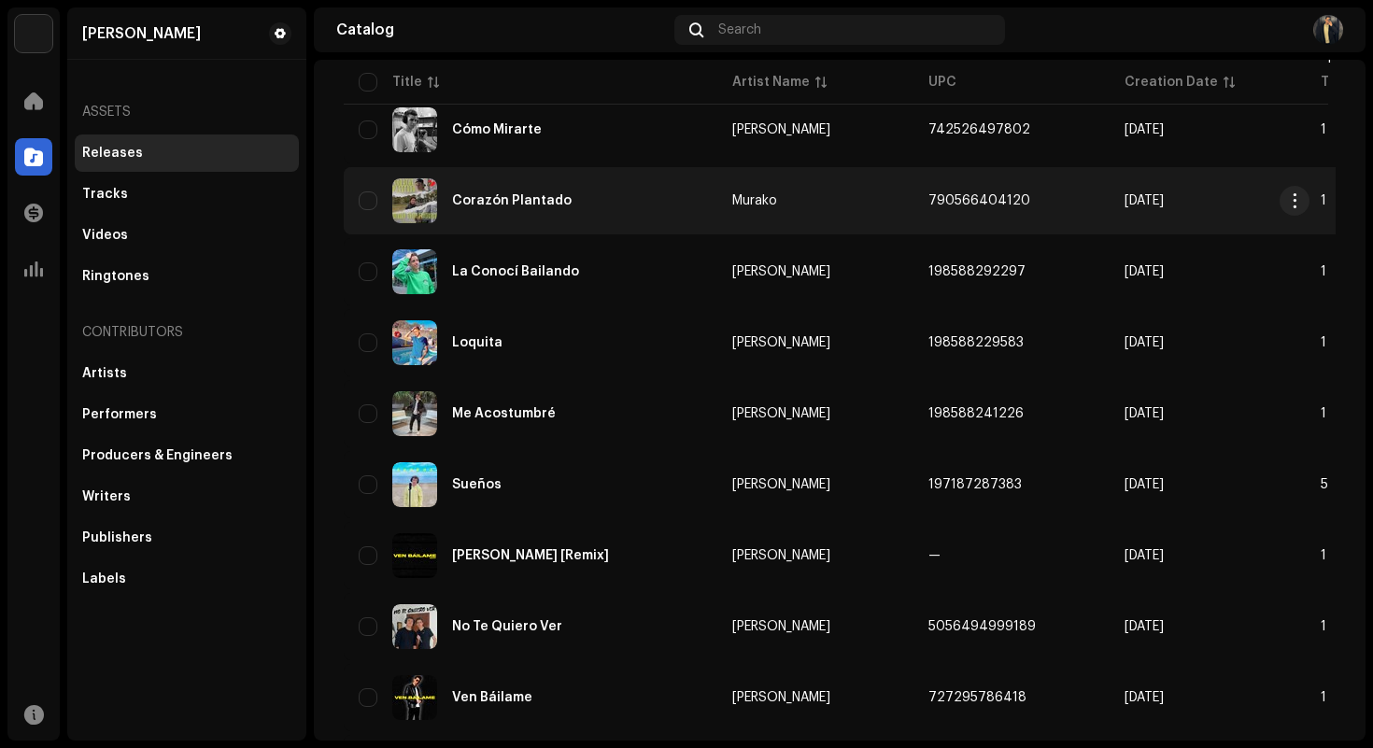
click at [699, 213] on div "Corazón Plantado" at bounding box center [531, 200] width 344 height 45
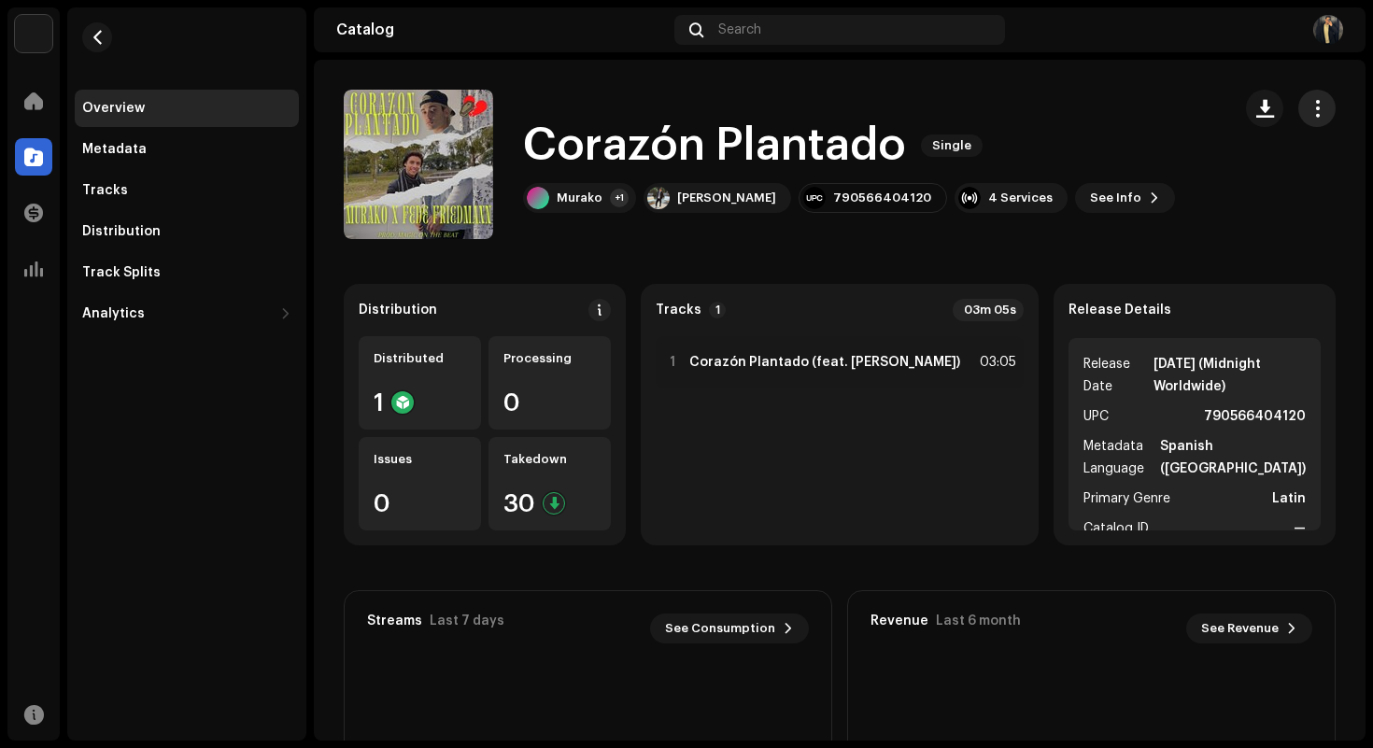
click at [1298, 114] on button "button" at bounding box center [1316, 108] width 37 height 37
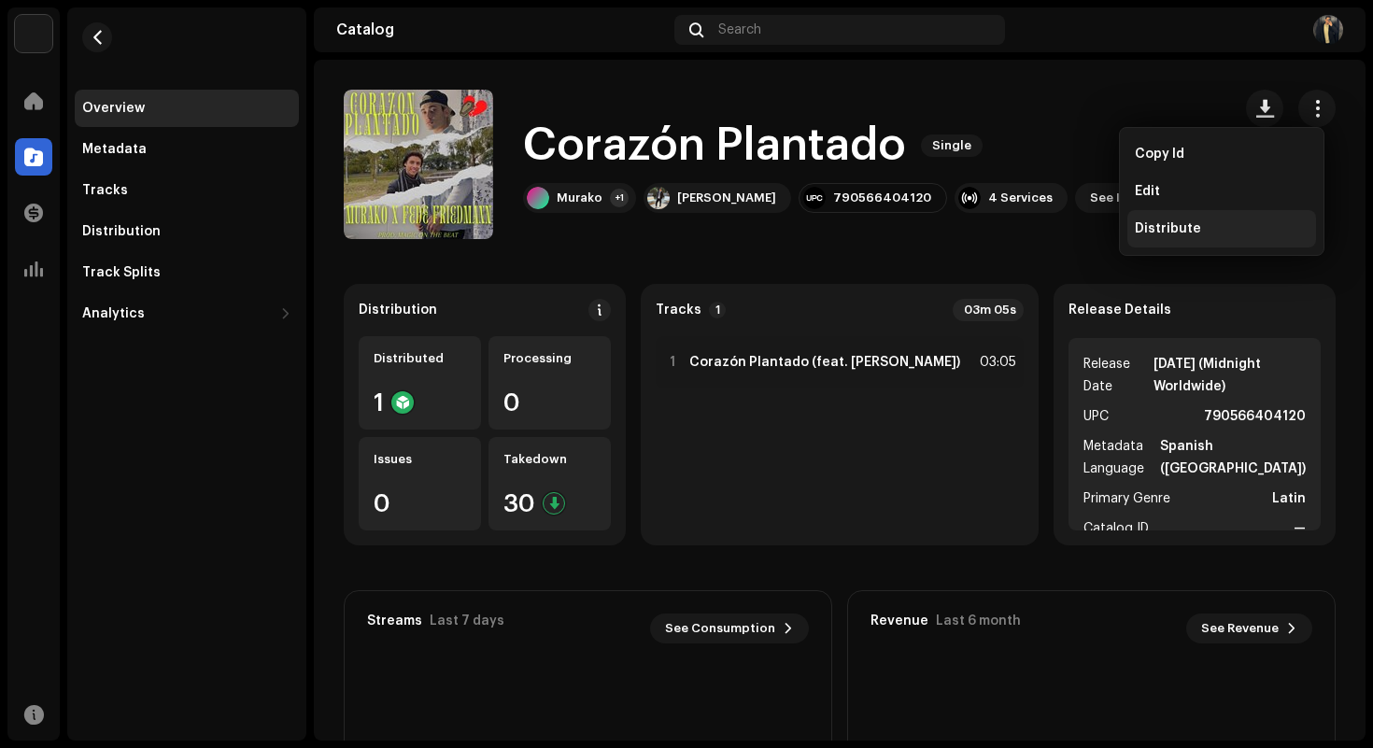
click at [1200, 230] on div "Distribute" at bounding box center [1222, 228] width 174 height 15
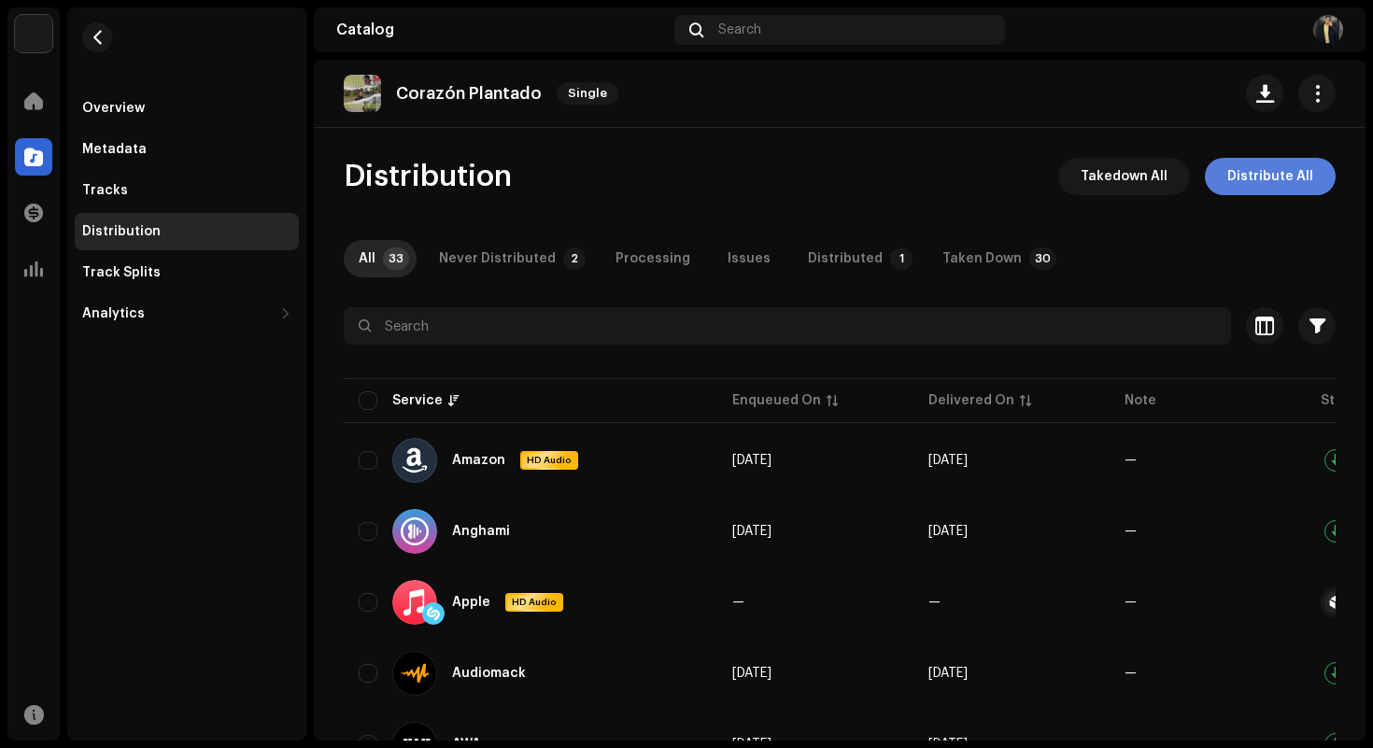
click at [1247, 158] on span "Distribute All" at bounding box center [1270, 176] width 86 height 37
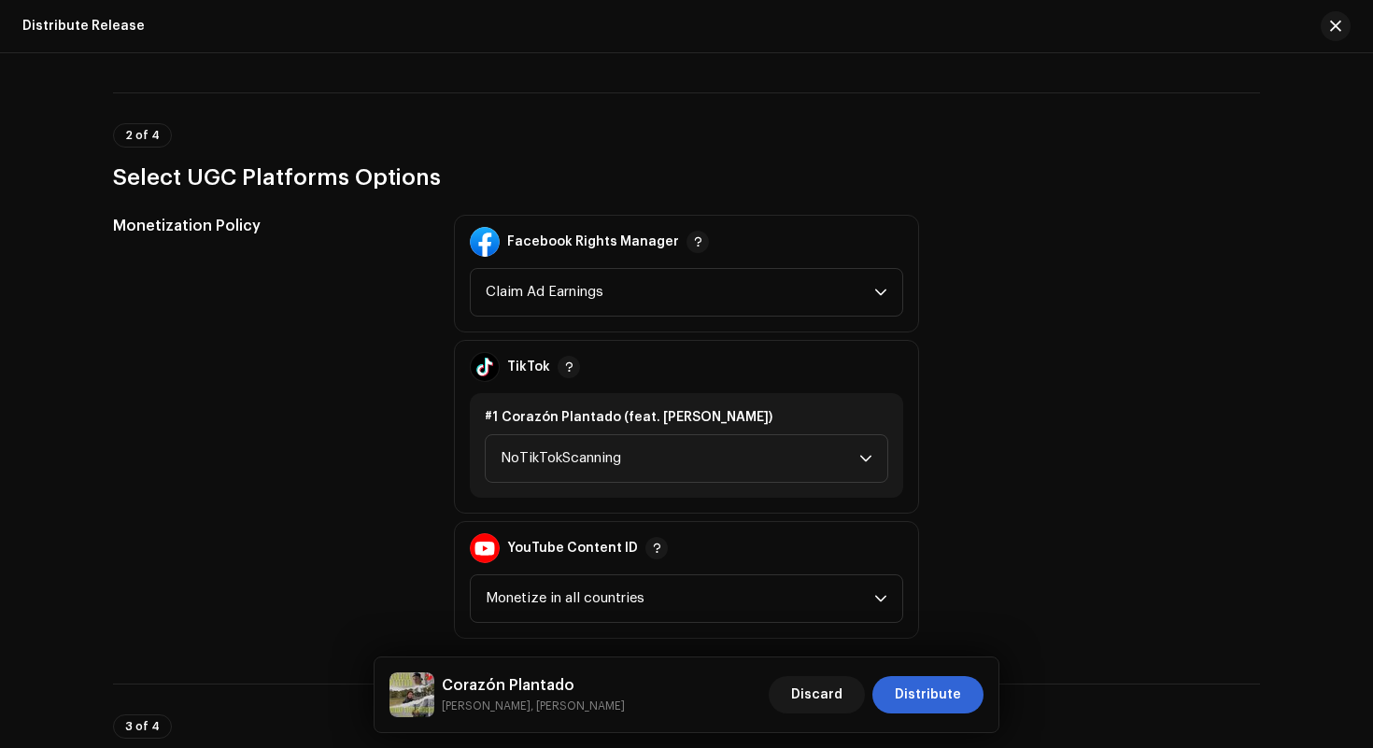
scroll to position [2118, 0]
click at [687, 452] on span "NoTikTokScanning" at bounding box center [680, 456] width 359 height 47
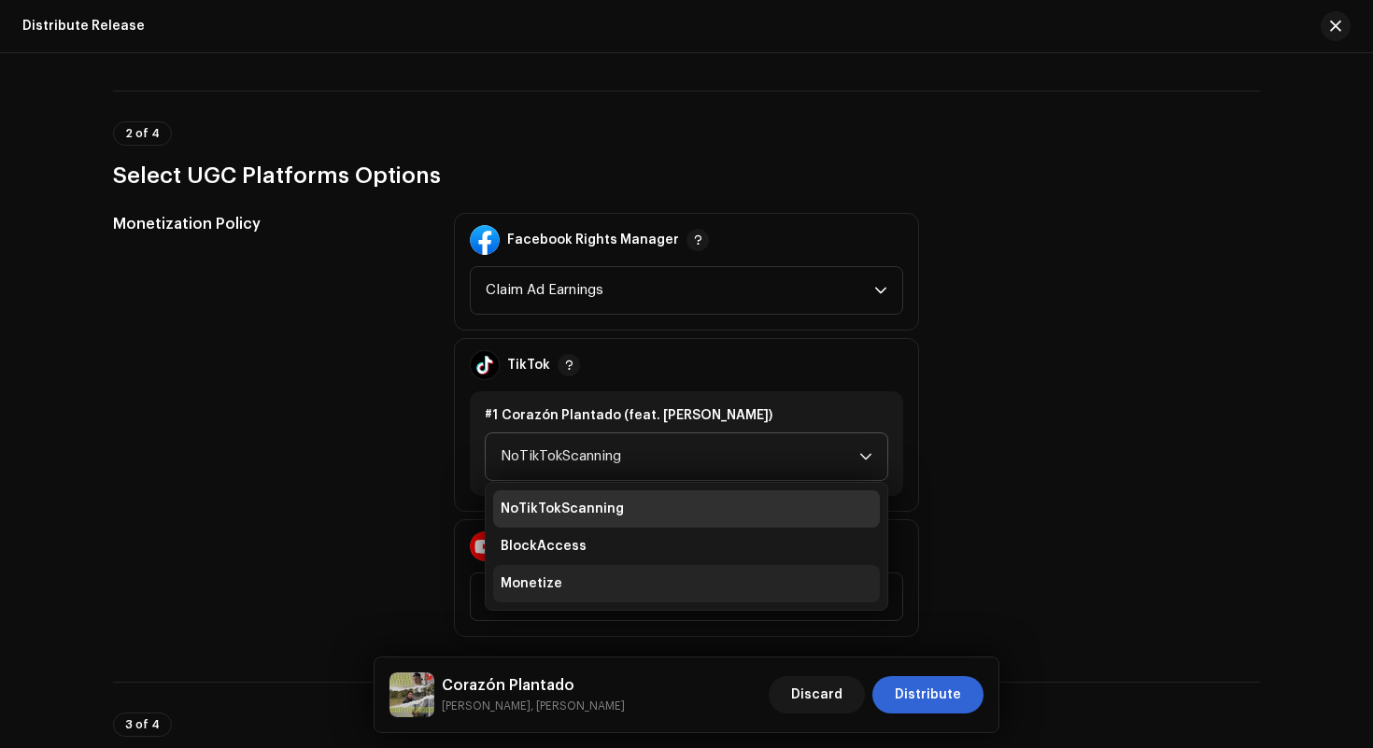
click at [650, 580] on li "Monetize" at bounding box center [686, 583] width 387 height 37
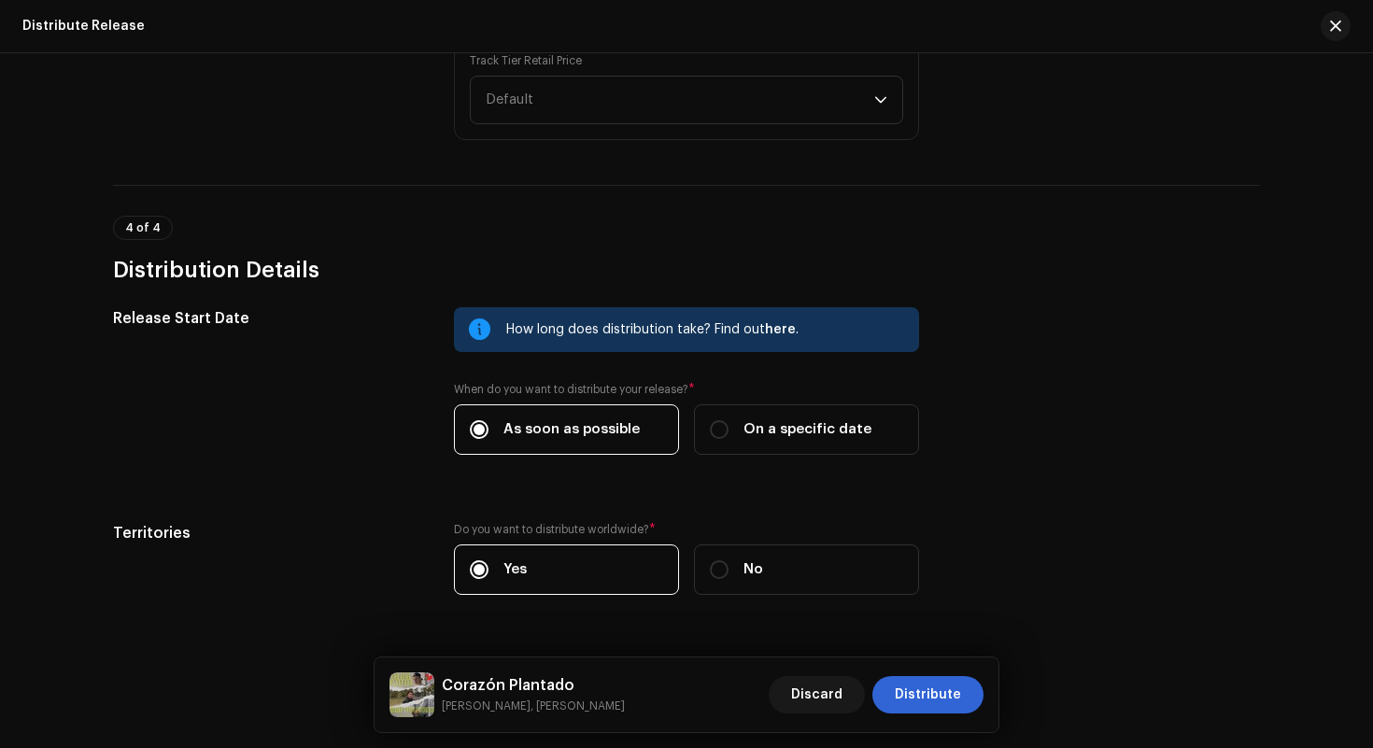
scroll to position [3120, 0]
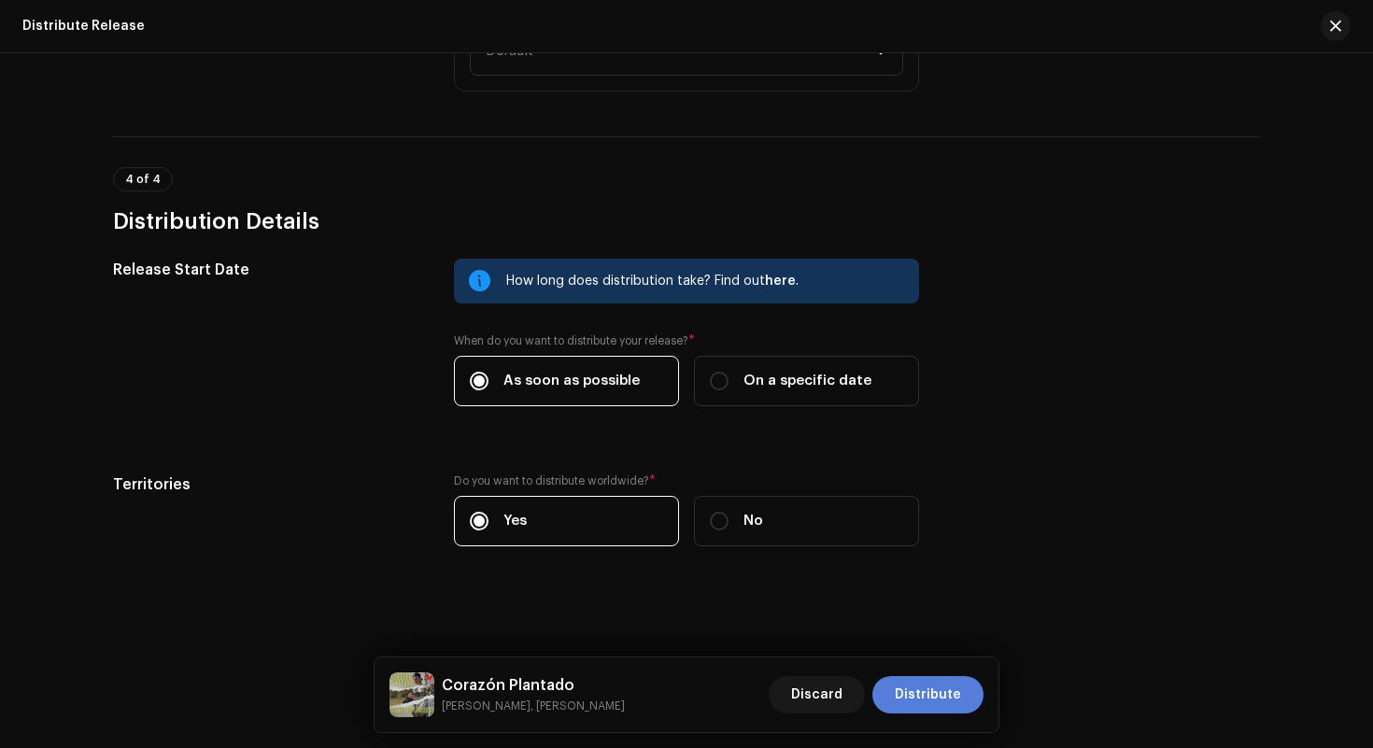
click at [931, 712] on span "Distribute" at bounding box center [928, 694] width 66 height 37
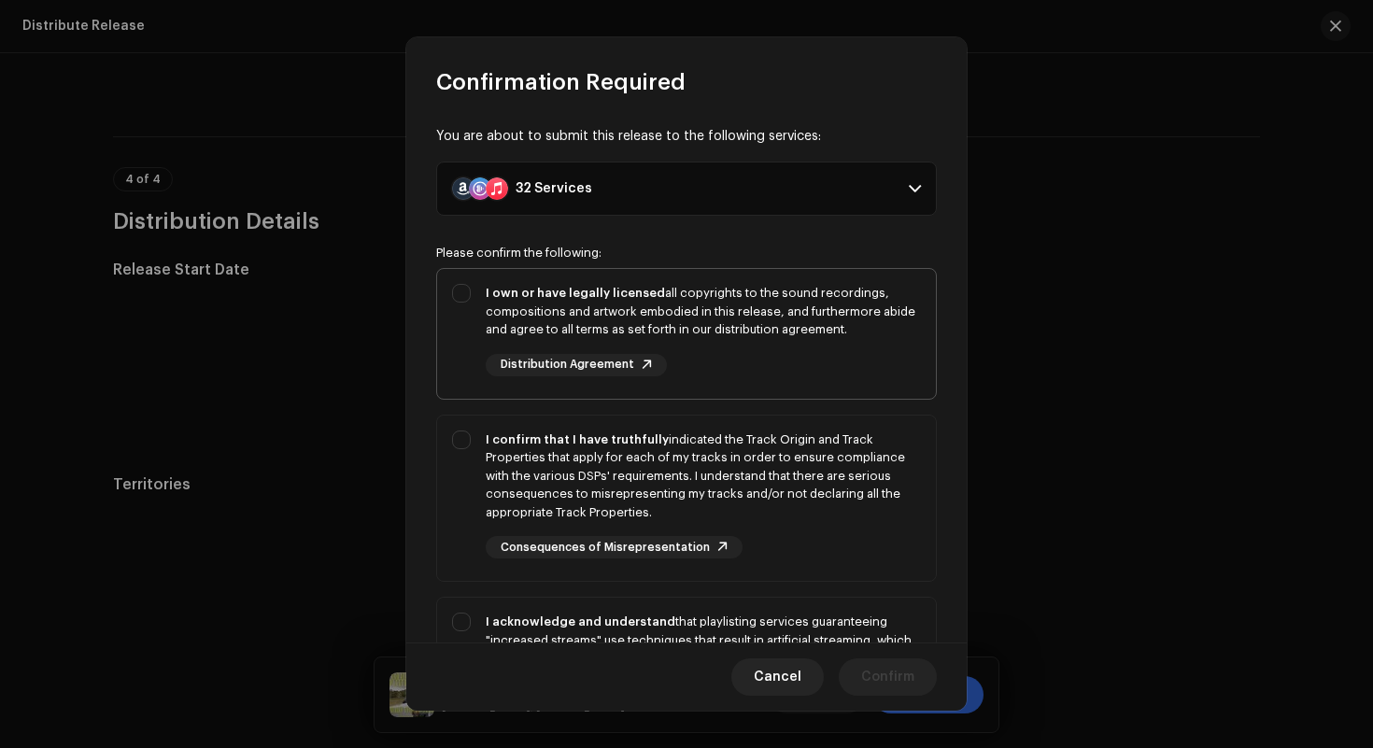
click at [751, 301] on div "I own or have legally licensed all copyrights to the sound recordings, composit…" at bounding box center [703, 311] width 435 height 55
checkbox input "true"
click at [753, 433] on div "I confirm that I have truthfully indicated the Track Origin and Track Propertie…" at bounding box center [703, 477] width 435 height 92
checkbox input "true"
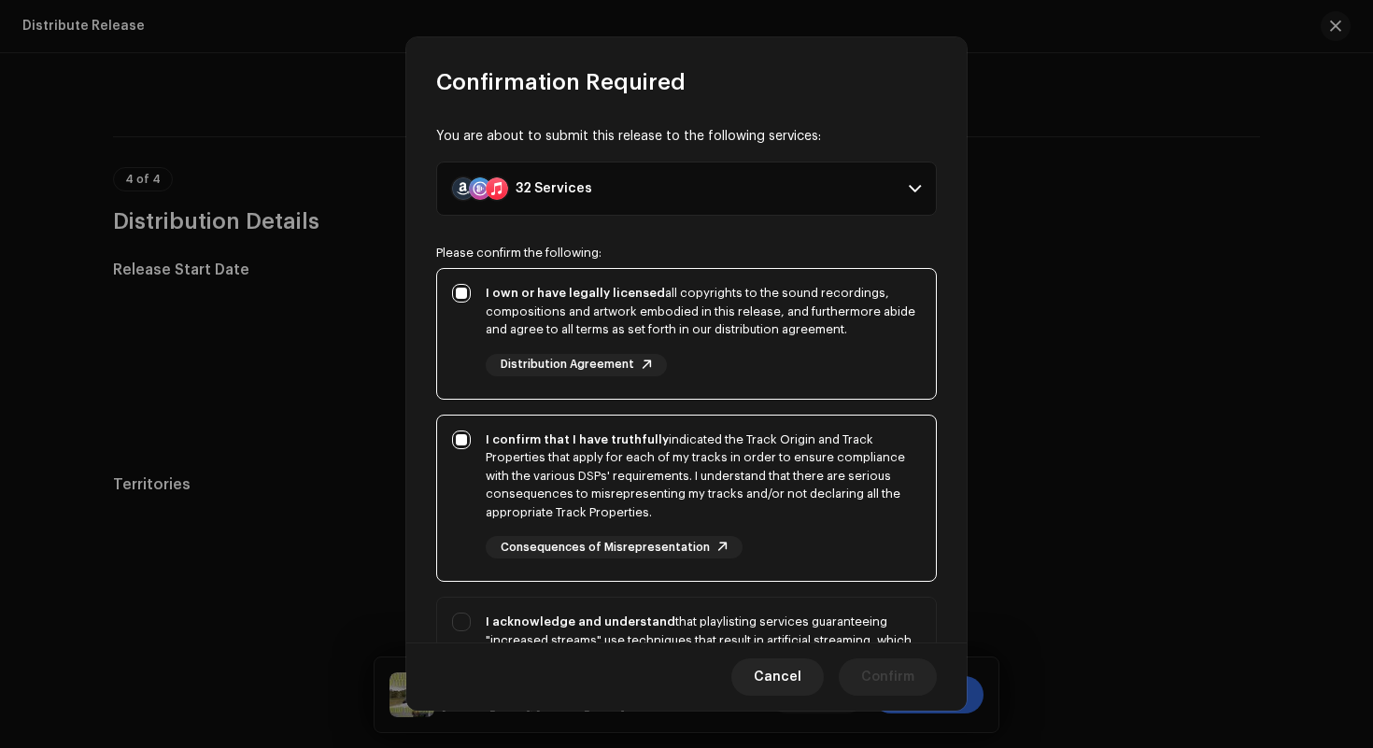
scroll to position [261, 0]
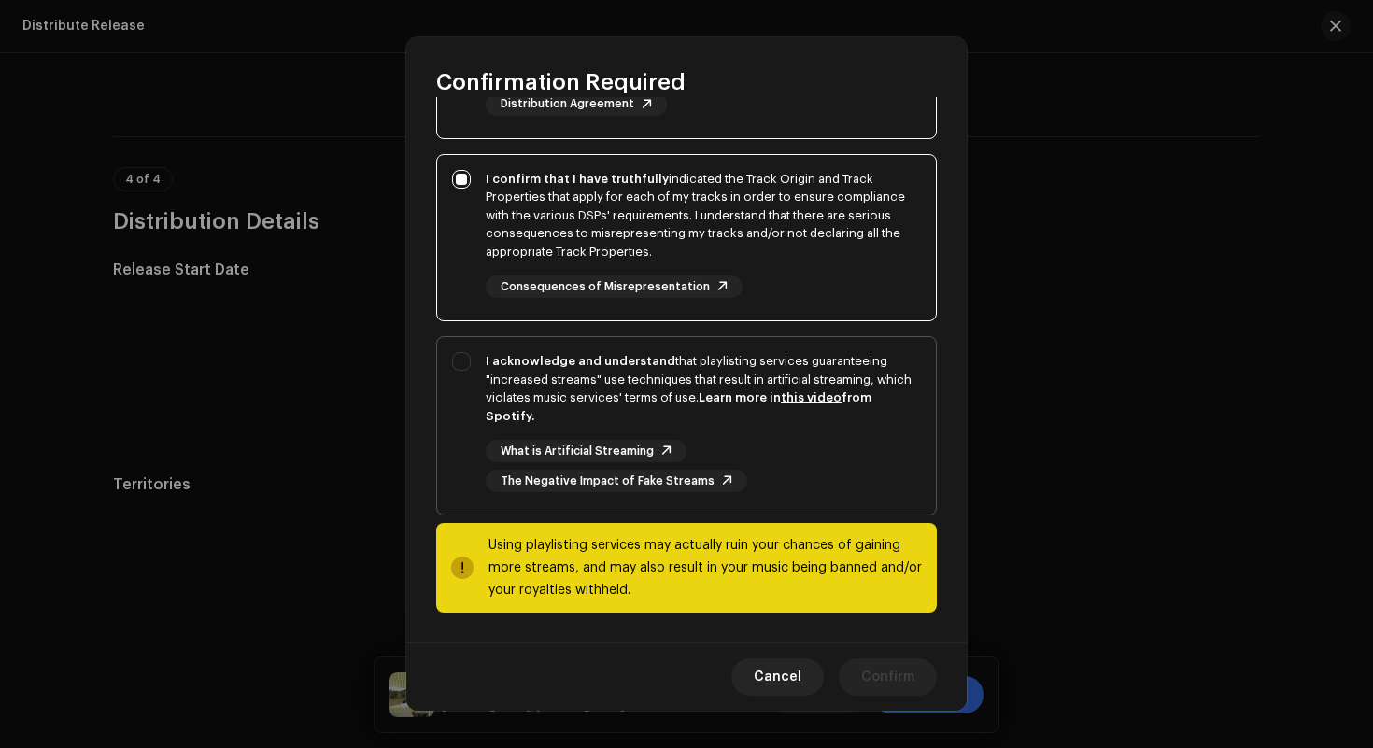
click at [793, 410] on div "I acknowledge and understand that playlisting services guaranteeing "increased …" at bounding box center [703, 388] width 435 height 73
checkbox input "true"
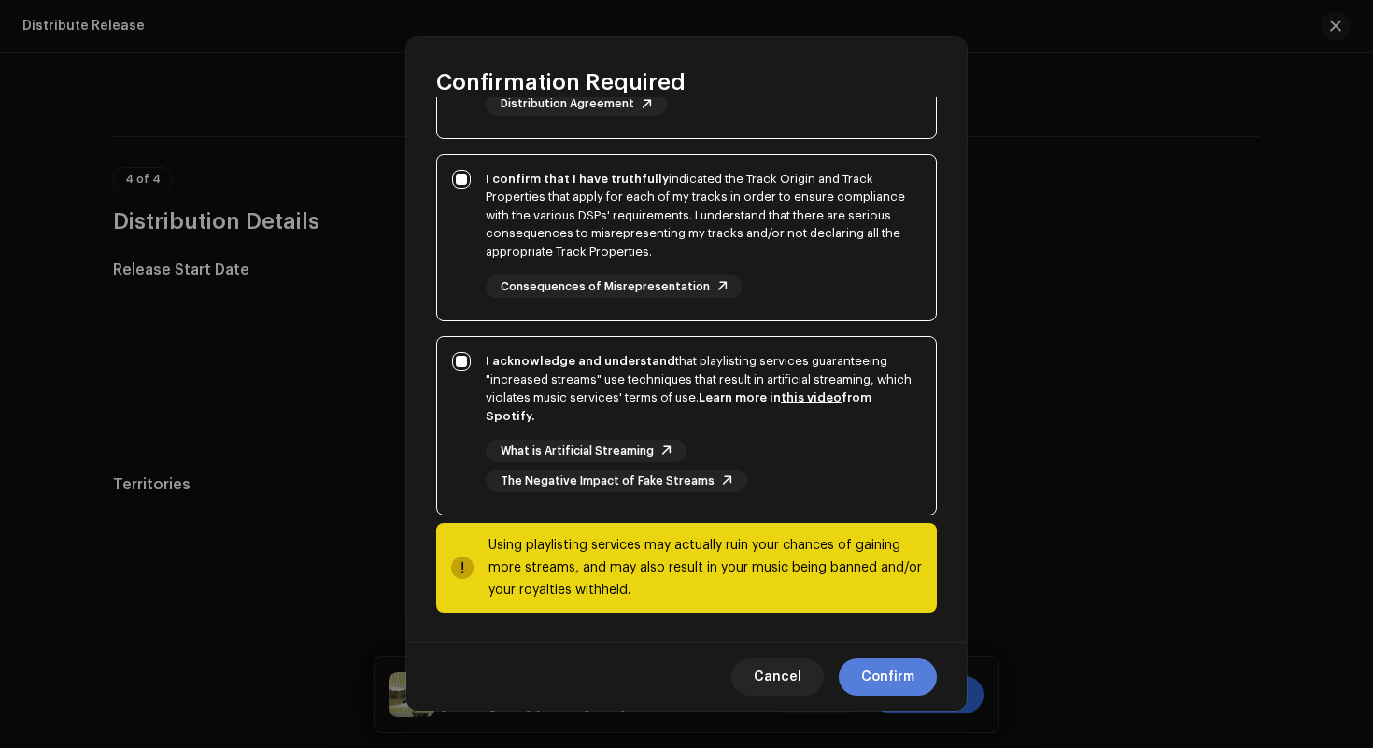
click at [882, 675] on span "Confirm" at bounding box center [887, 677] width 53 height 37
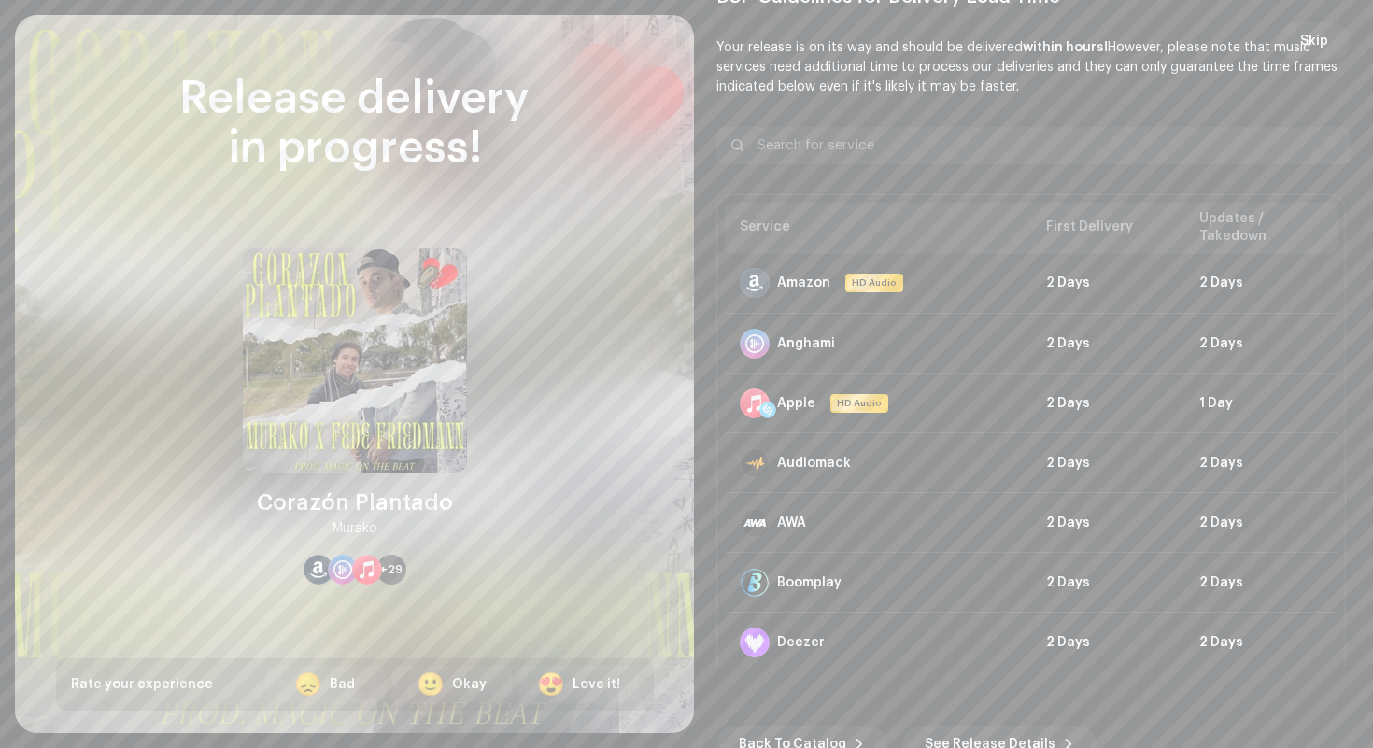
click at [802, 720] on div "Back To Catalog See Release Details" at bounding box center [1033, 714] width 634 height 97
click at [800, 730] on span "Back To Catalog" at bounding box center [792, 744] width 107 height 37
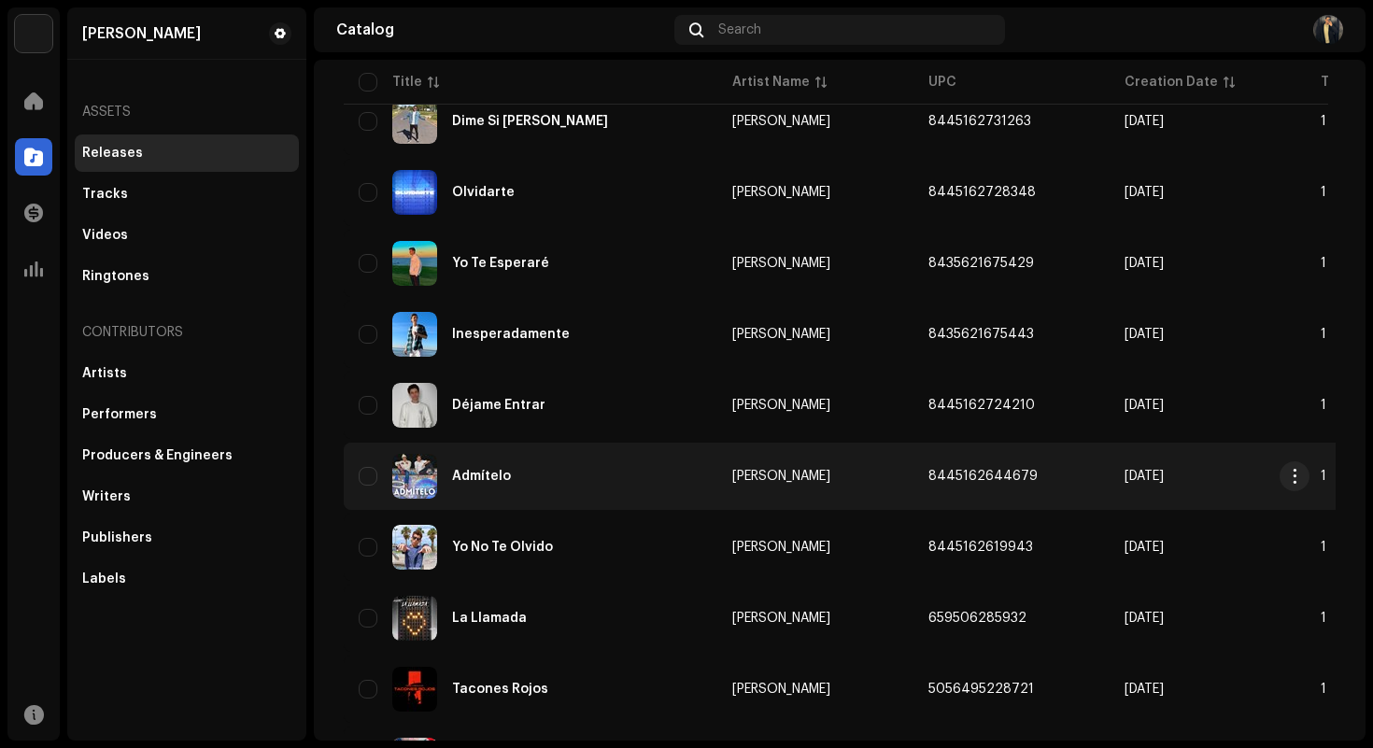
click at [656, 493] on div "Admítelo" at bounding box center [531, 476] width 344 height 45
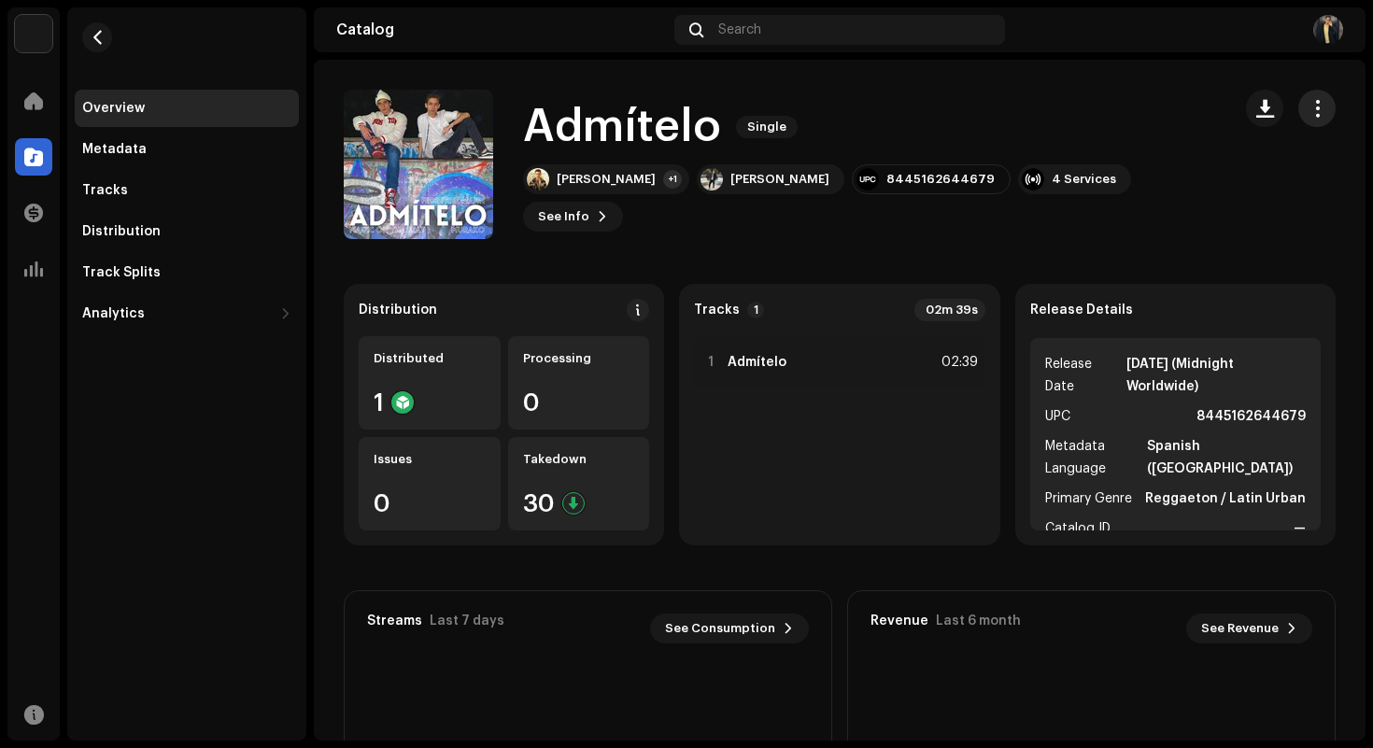
click at [1313, 107] on span "button" at bounding box center [1318, 108] width 18 height 15
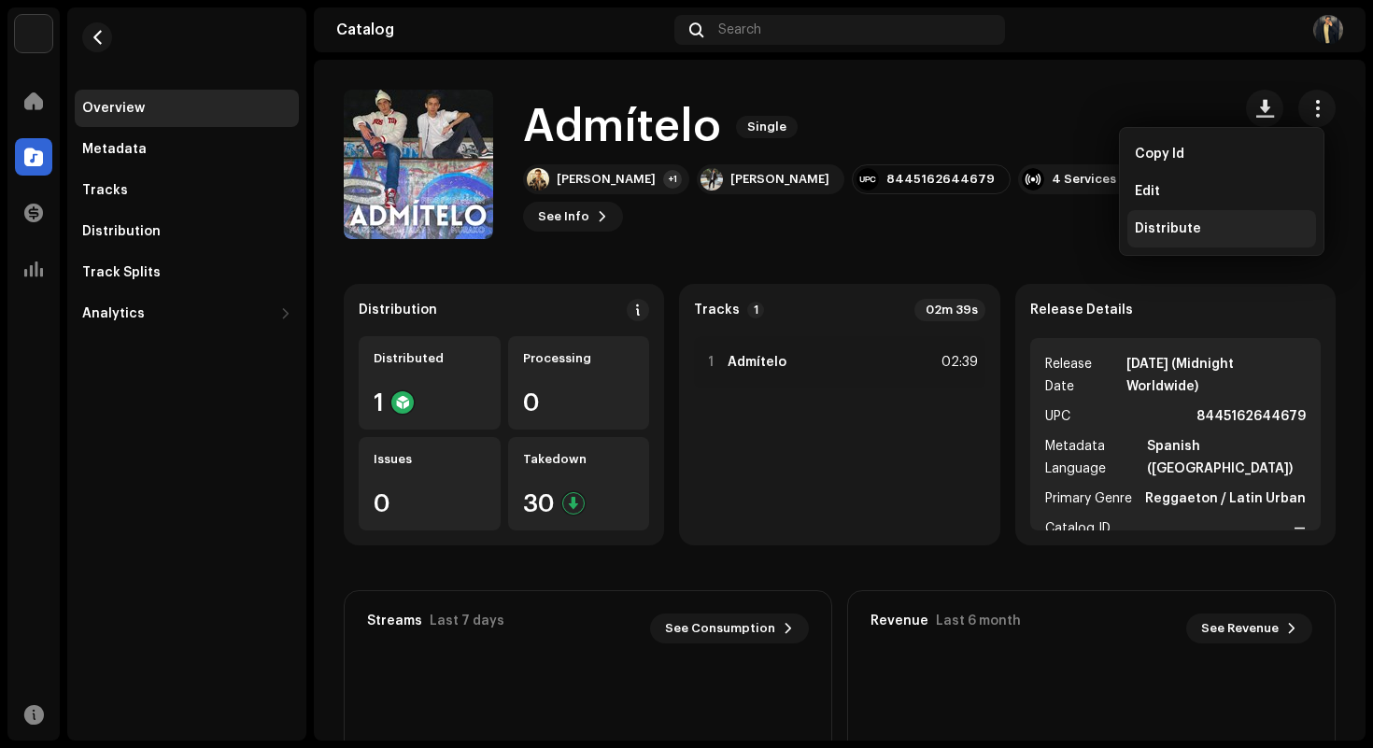
click at [1216, 230] on div "Distribute" at bounding box center [1222, 228] width 174 height 15
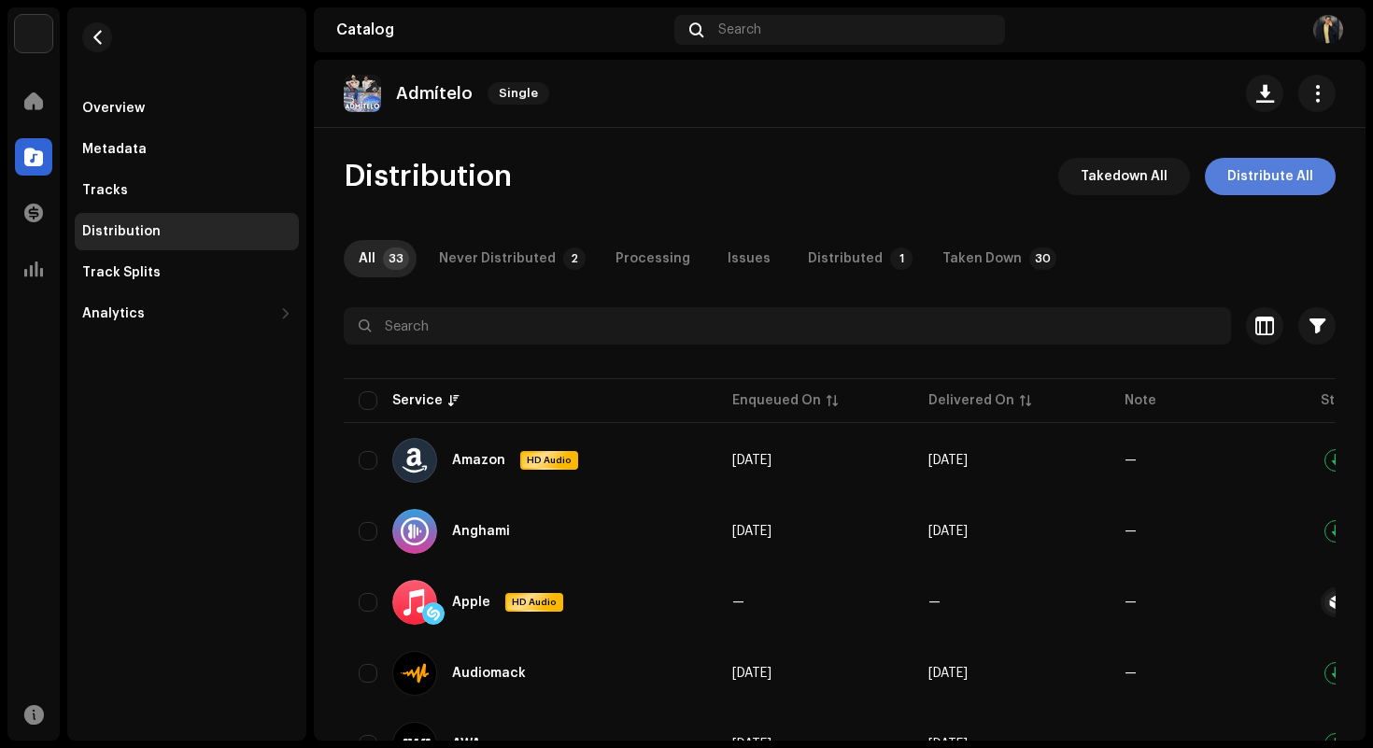
click at [1253, 163] on span "Distribute All" at bounding box center [1270, 176] width 86 height 37
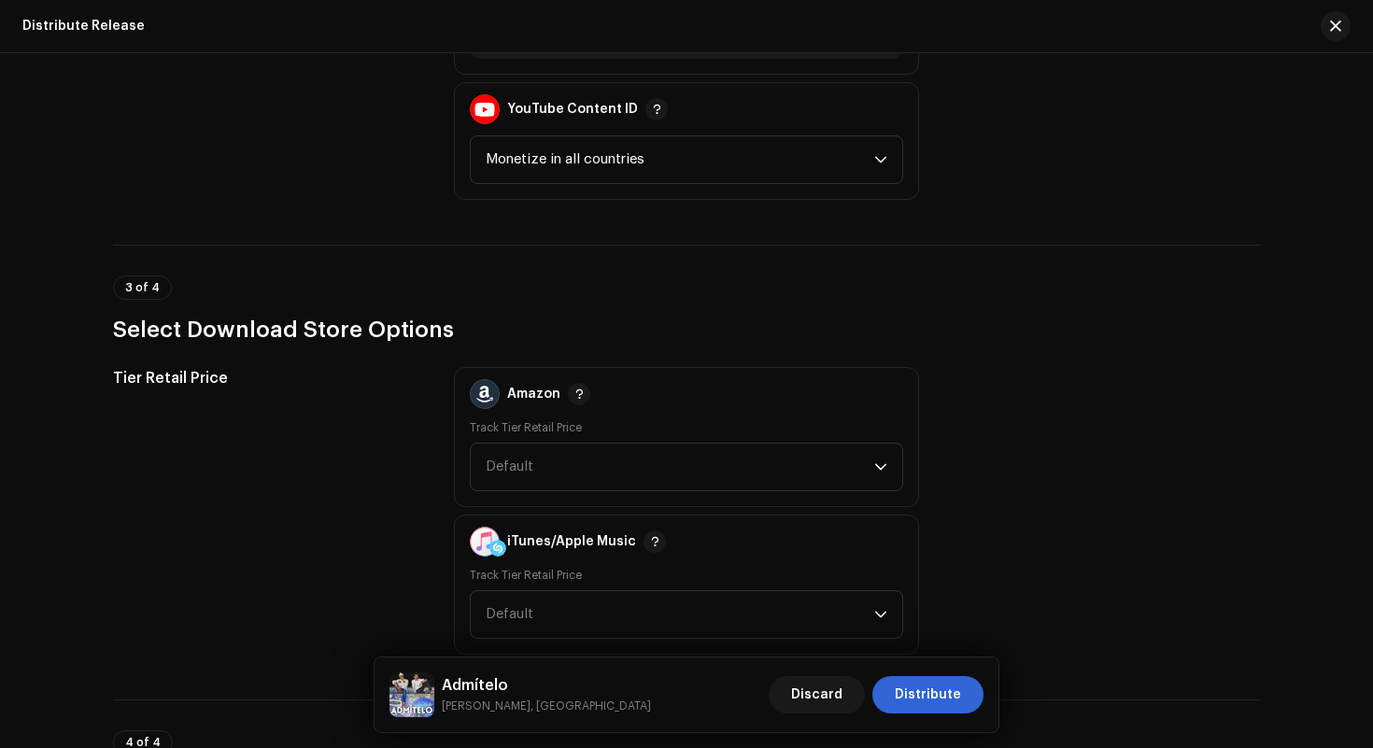
scroll to position [2157, 0]
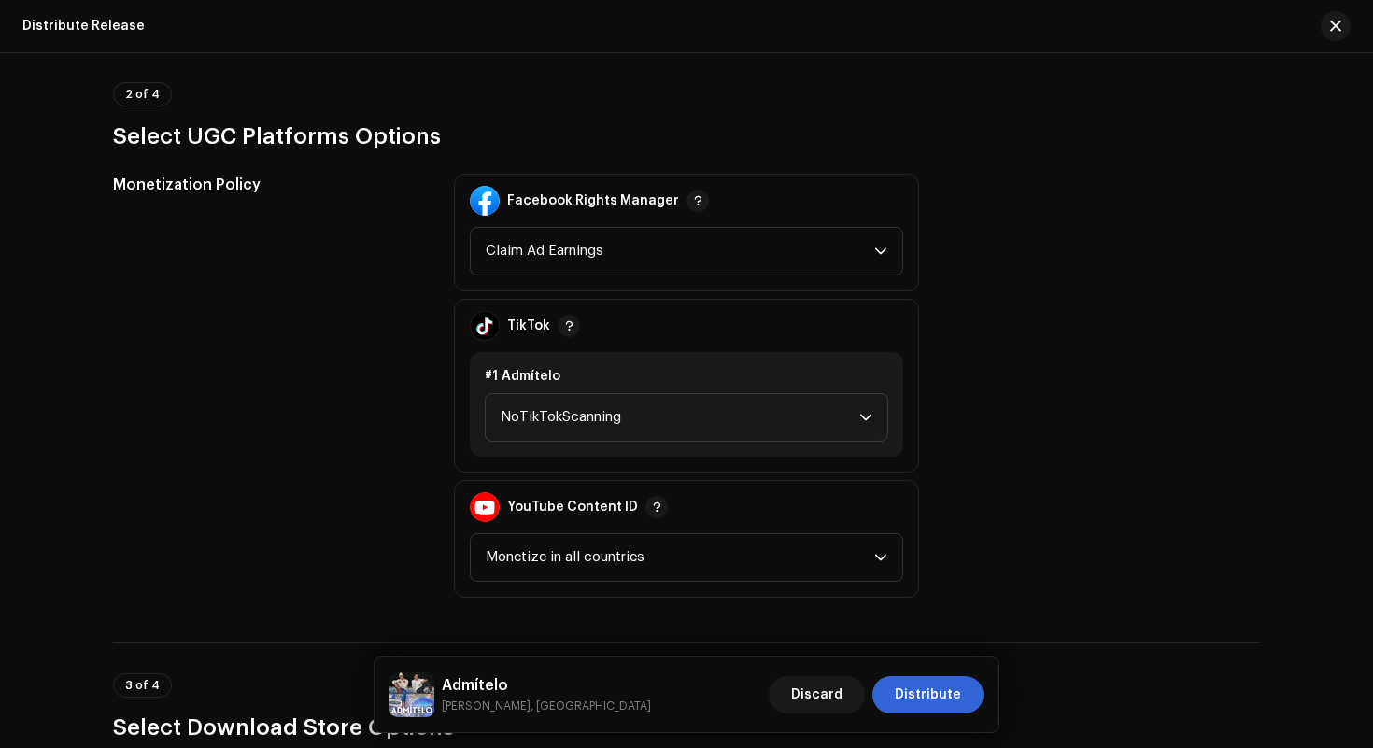
click at [727, 464] on div "TikTok #1 Admítelo NoTikTokScanning" at bounding box center [686, 386] width 465 height 174
click at [744, 443] on div "#1 Admítelo NoTikTokScanning" at bounding box center [686, 404] width 433 height 105
click at [774, 427] on span "NoTikTokScanning" at bounding box center [680, 417] width 359 height 47
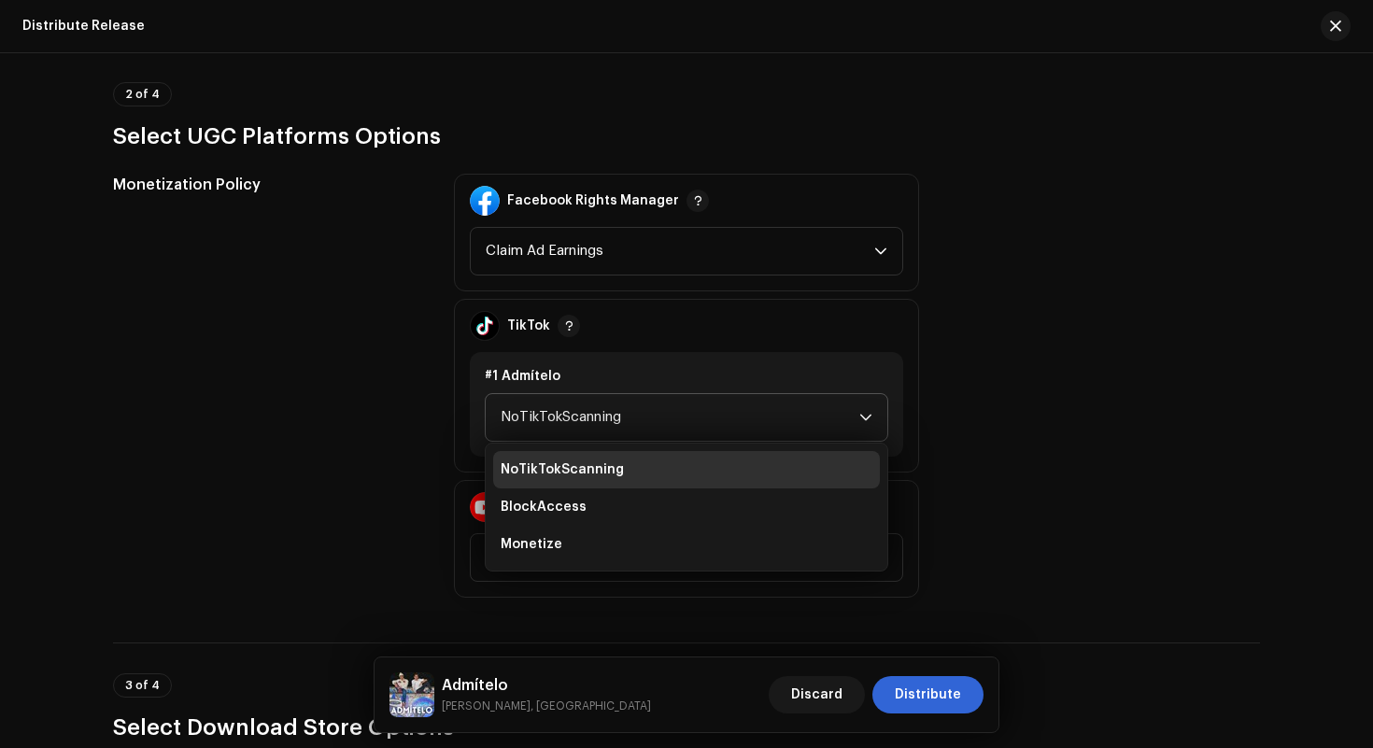
click at [711, 565] on ul "NoTikTokScanning BlockAccess Monetize" at bounding box center [687, 507] width 402 height 127
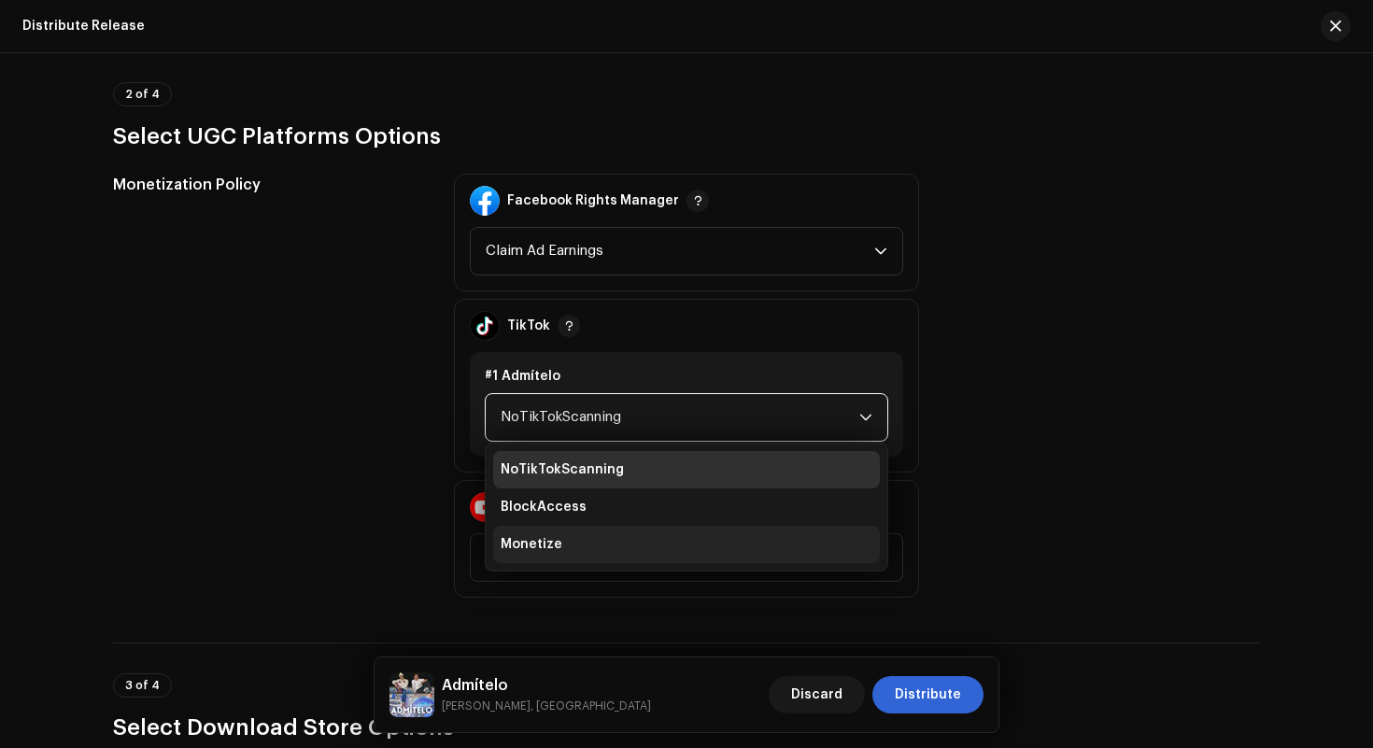
click at [717, 554] on li "Monetize" at bounding box center [686, 544] width 387 height 37
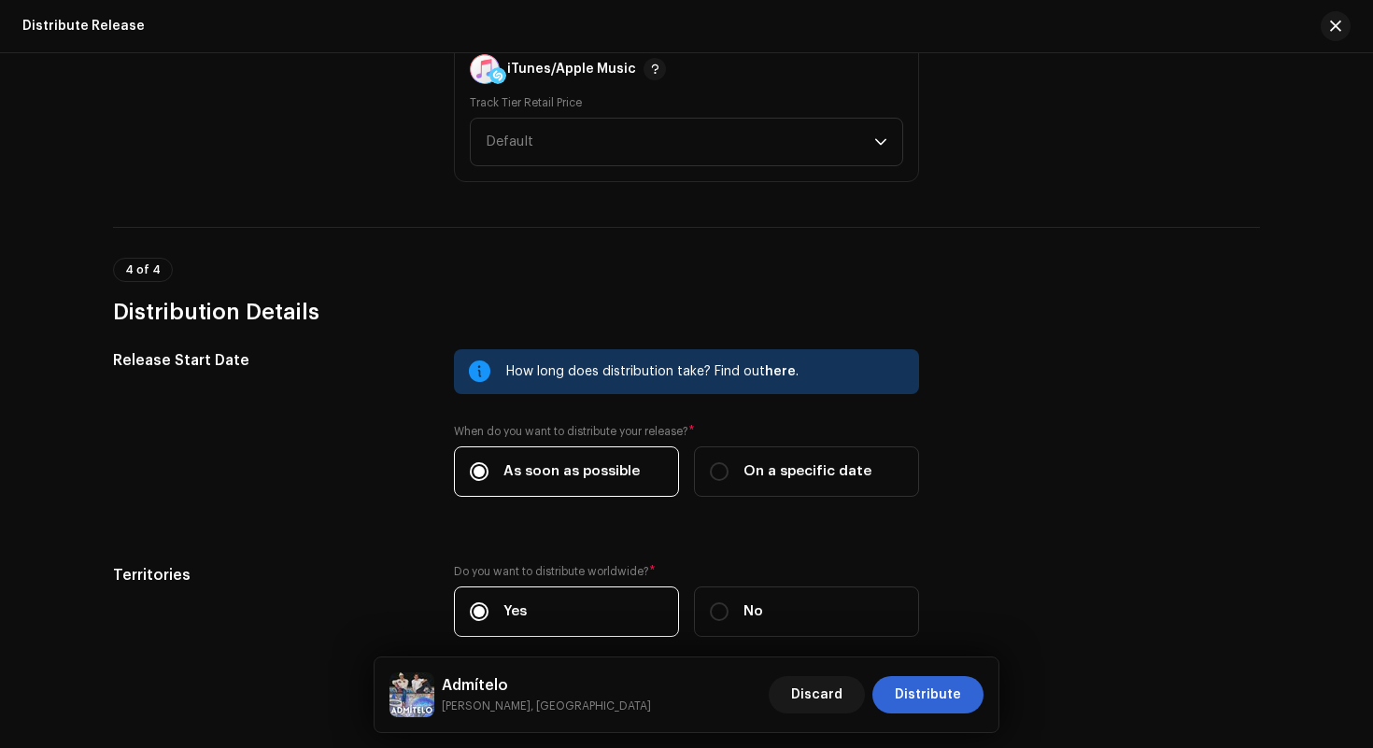
scroll to position [3120, 0]
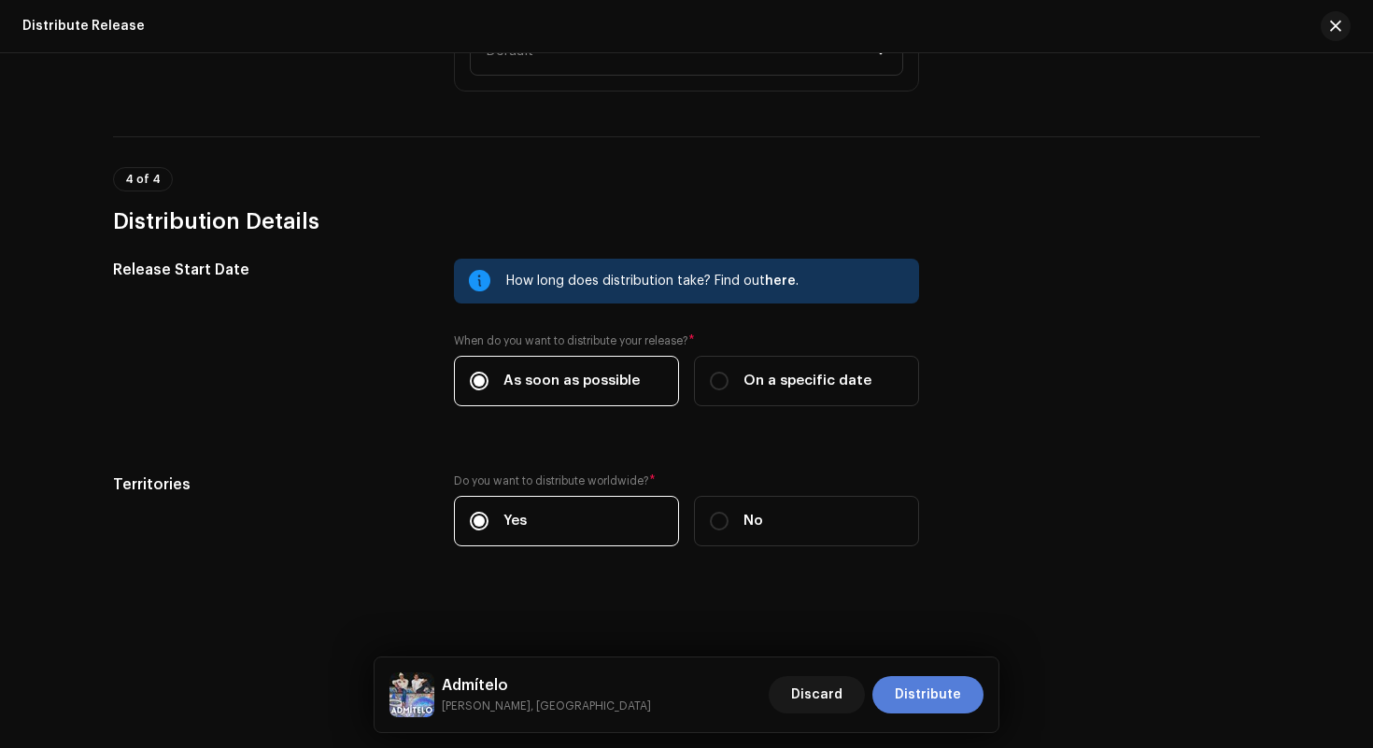
click at [928, 697] on span "Distribute" at bounding box center [928, 694] width 66 height 37
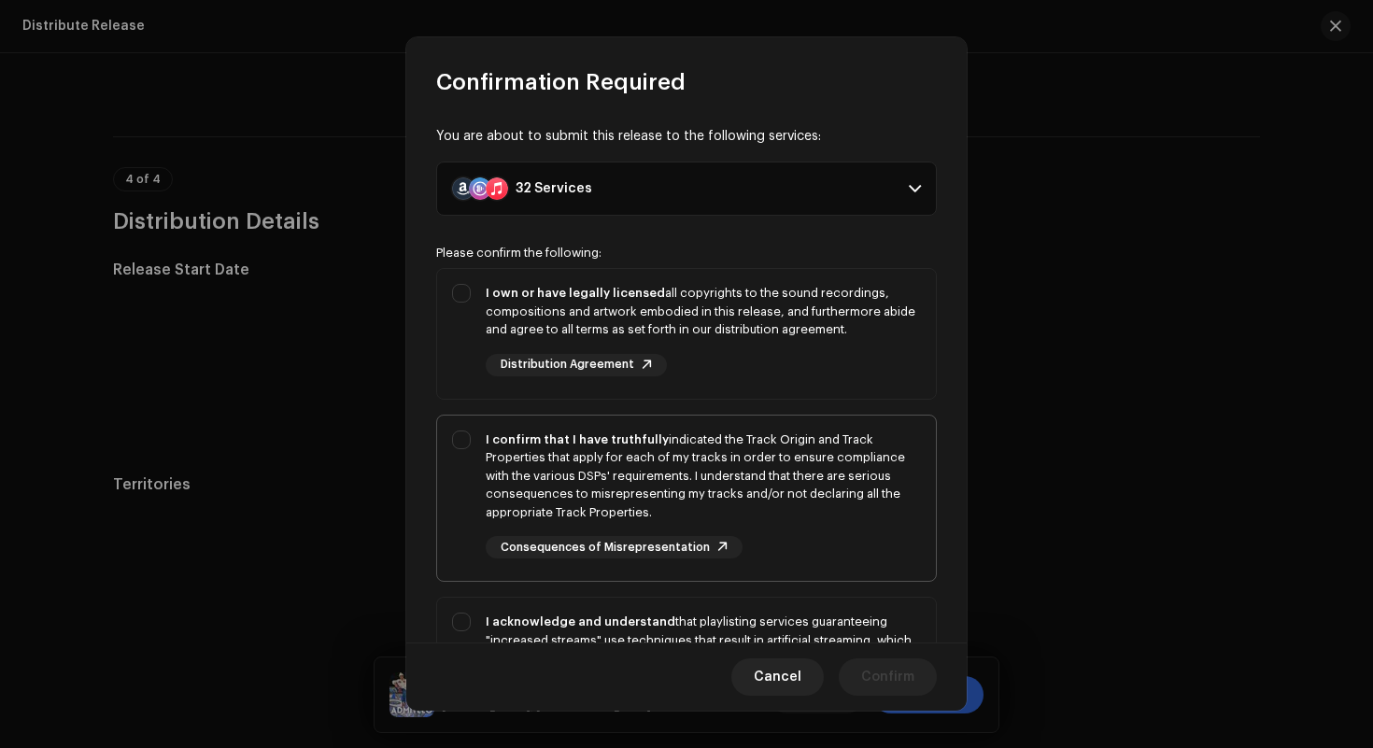
click at [817, 453] on div "I confirm that I have truthfully indicated the Track Origin and Track Propertie…" at bounding box center [703, 477] width 435 height 92
checkbox input "true"
click at [850, 333] on div "I own or have legally licensed all copyrights to the sound recordings, composit…" at bounding box center [703, 311] width 435 height 55
checkbox input "true"
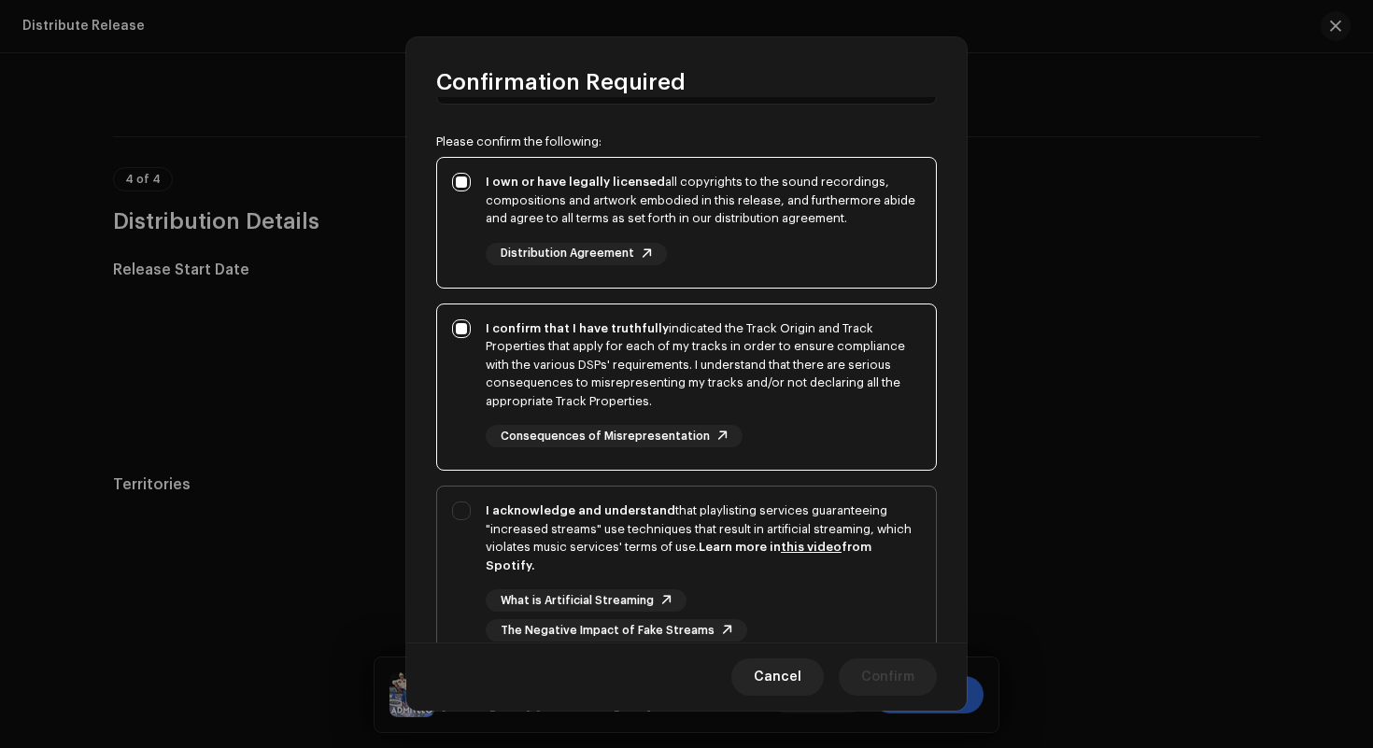
scroll to position [261, 0]
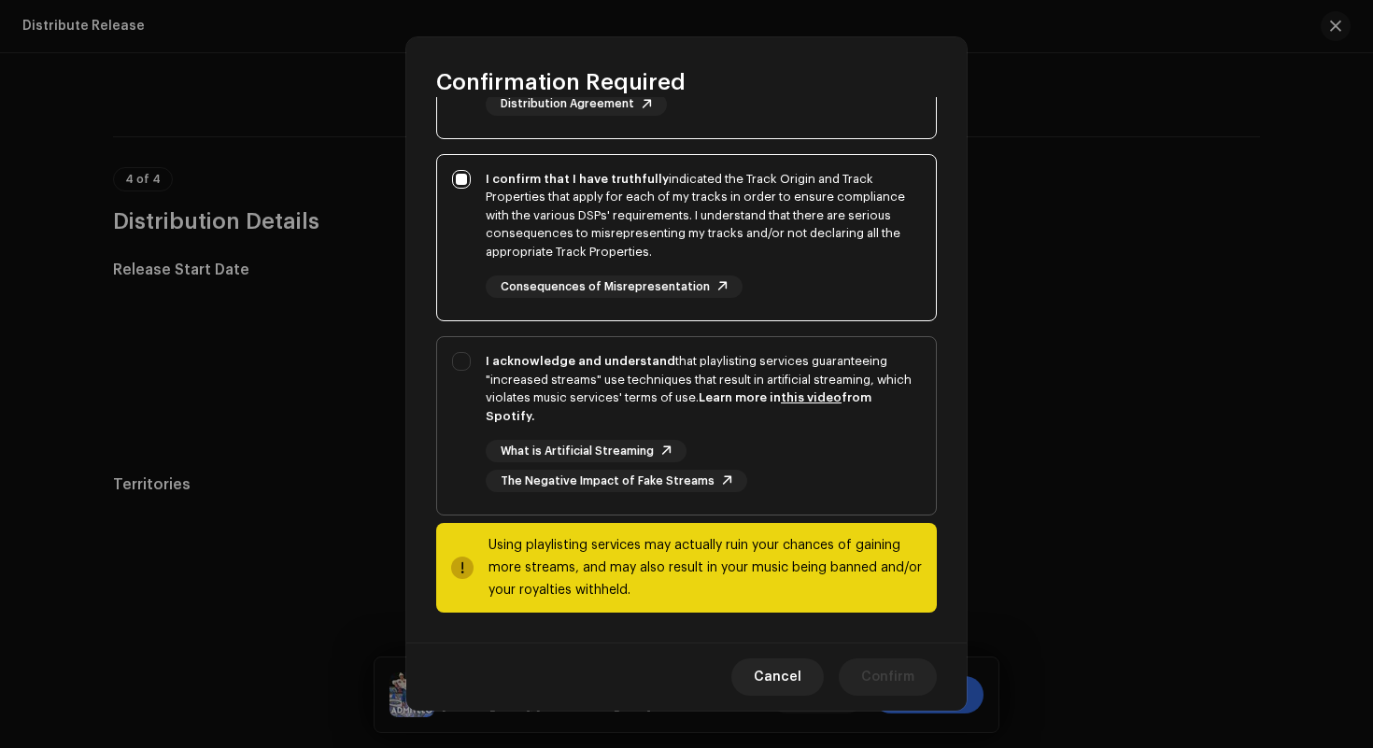
click at [832, 404] on div "I acknowledge and understand that playlisting services guaranteeing "increased …" at bounding box center [703, 388] width 435 height 73
checkbox input "true"
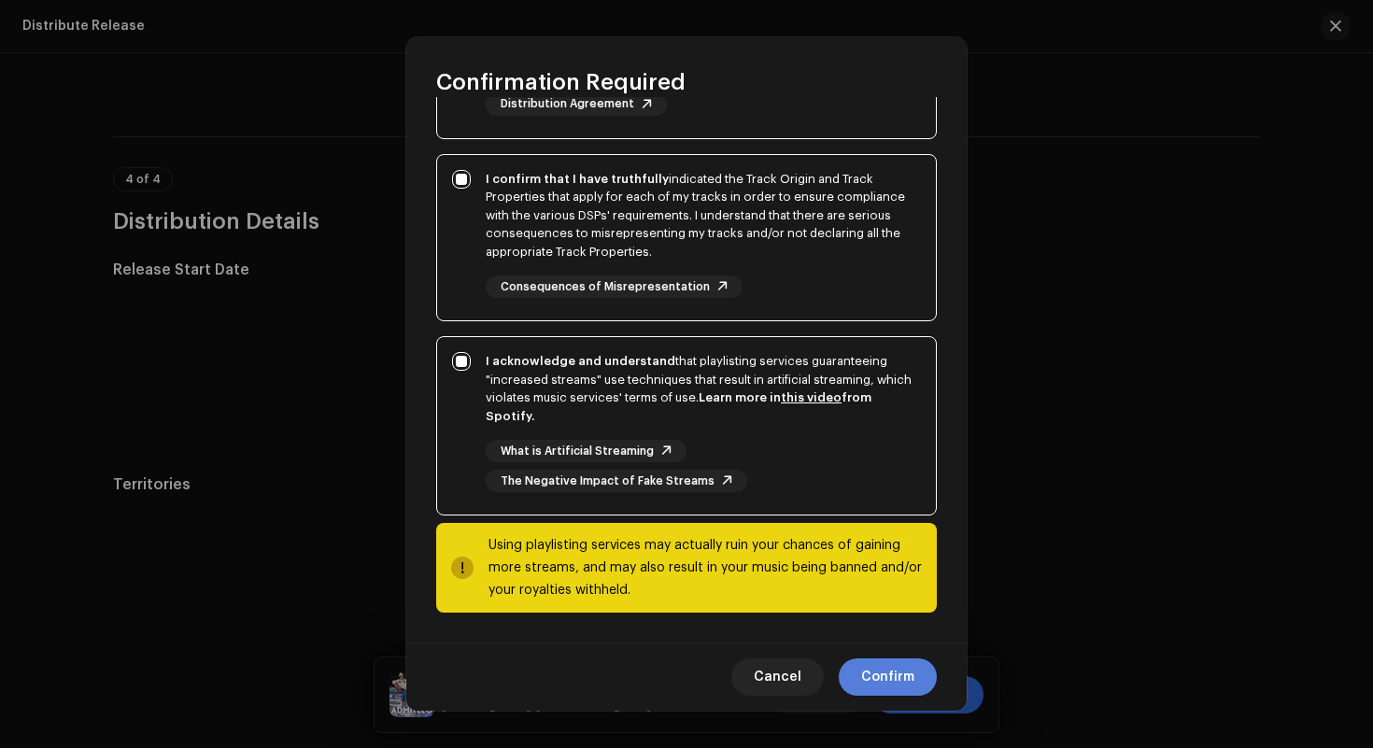
click at [871, 659] on span "Confirm" at bounding box center [887, 677] width 53 height 37
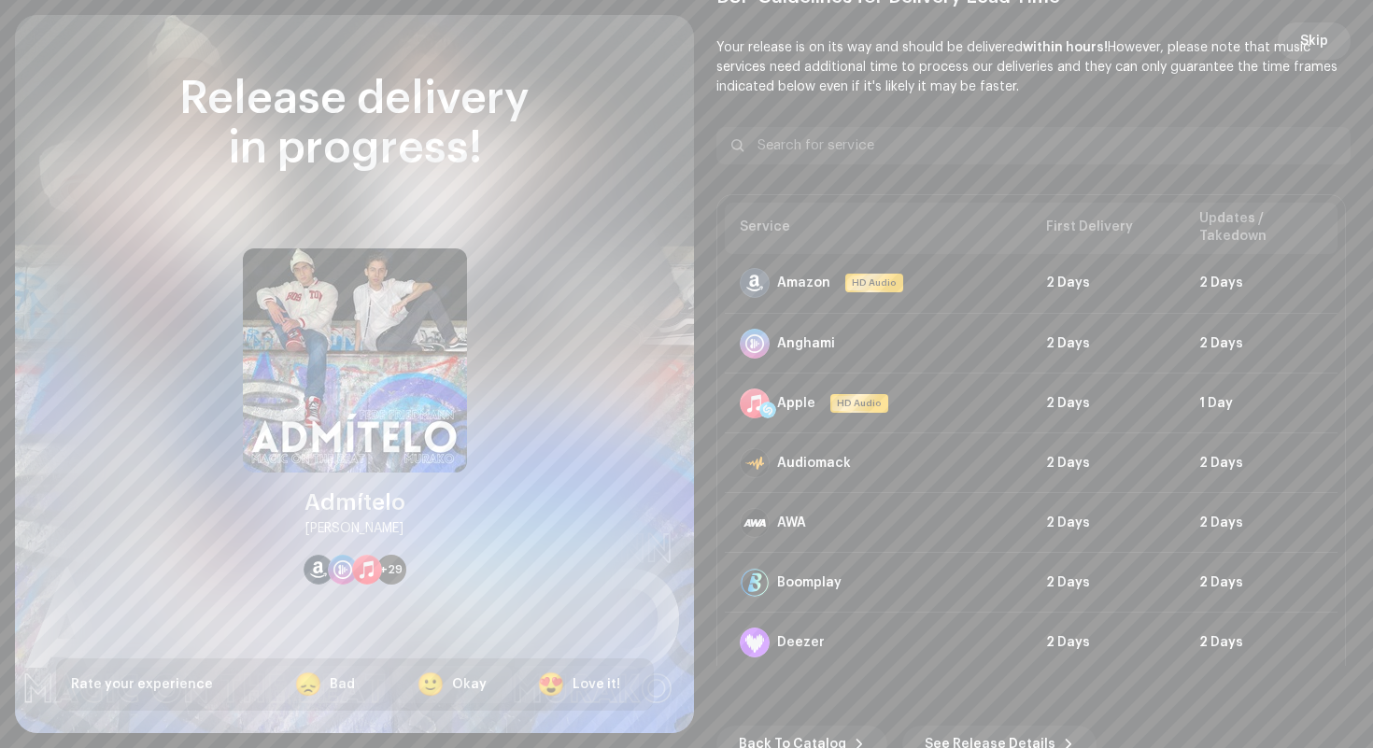
click at [1307, 54] on span "Skip" at bounding box center [1314, 40] width 28 height 37
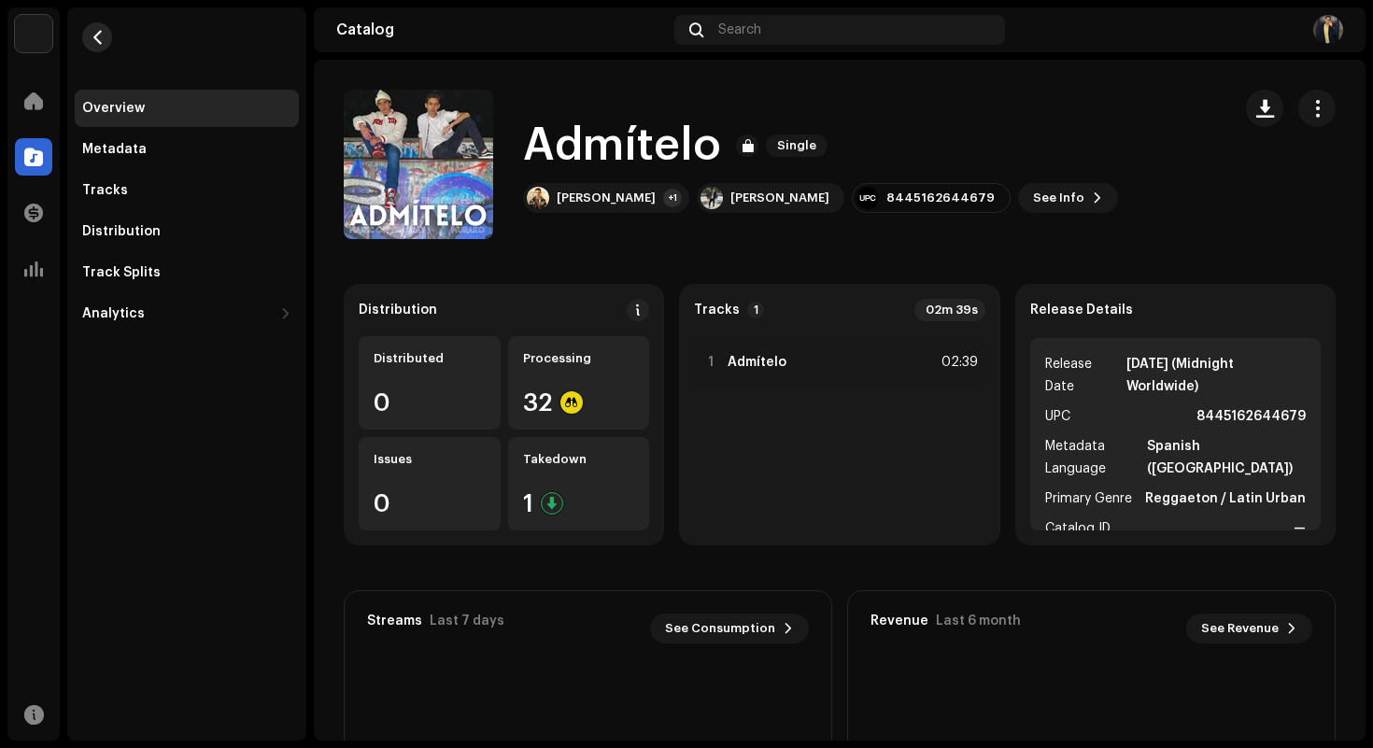
click at [104, 41] on button "button" at bounding box center [97, 37] width 30 height 30
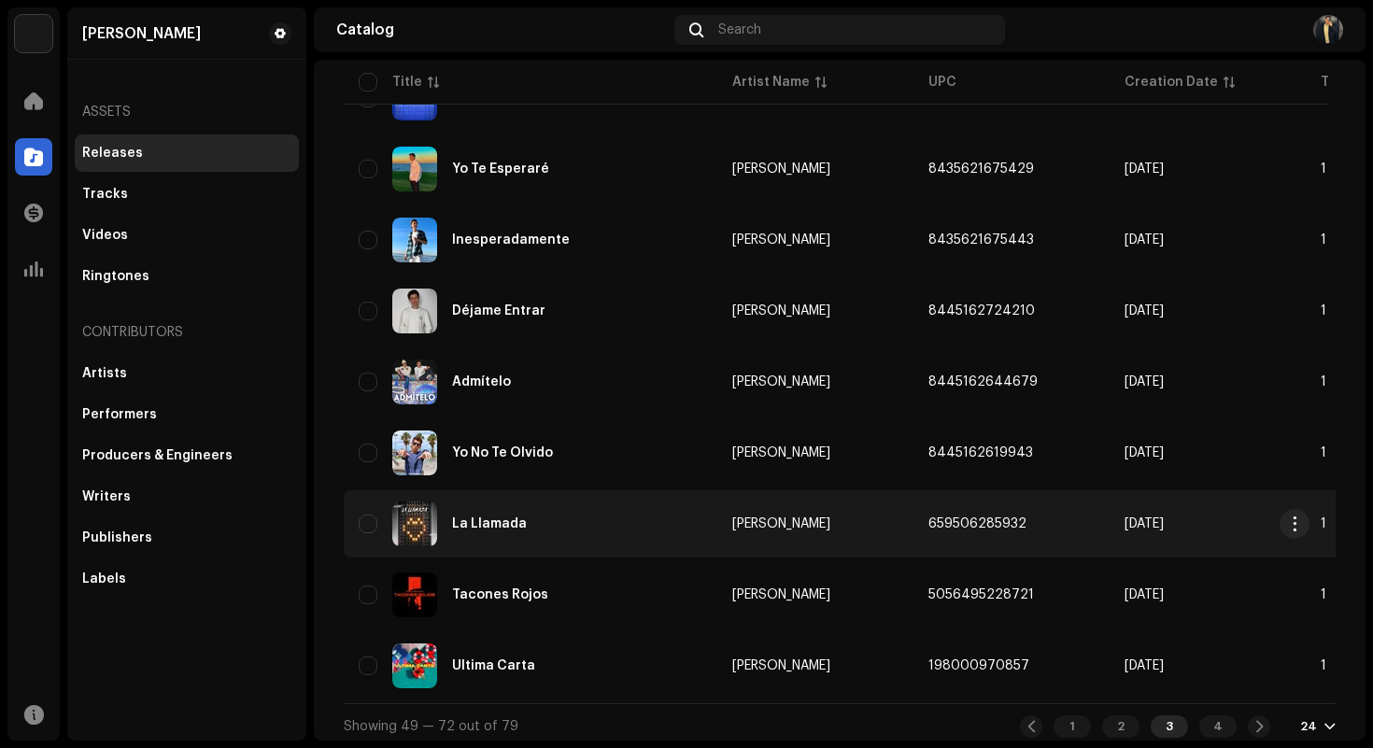
click at [699, 530] on div "La Llamada" at bounding box center [531, 524] width 344 height 45
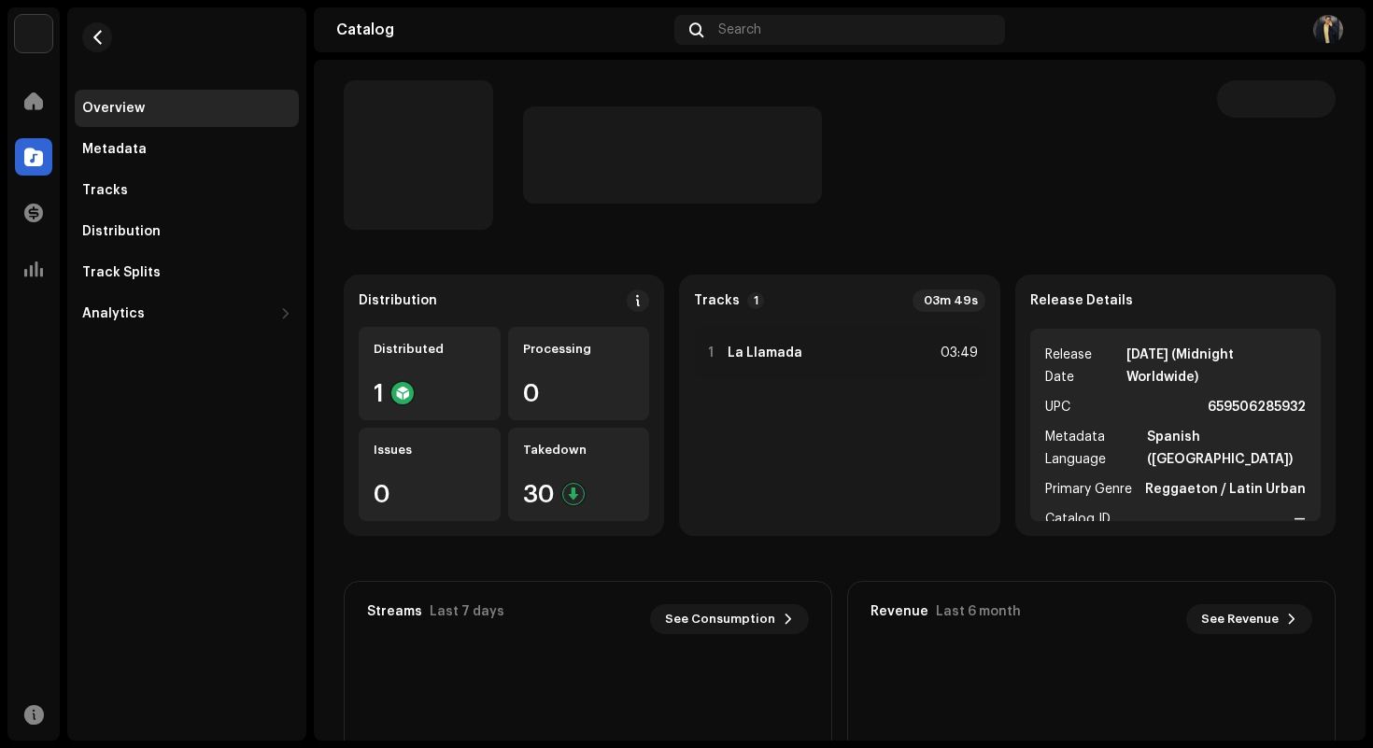
scroll to position [10, 0]
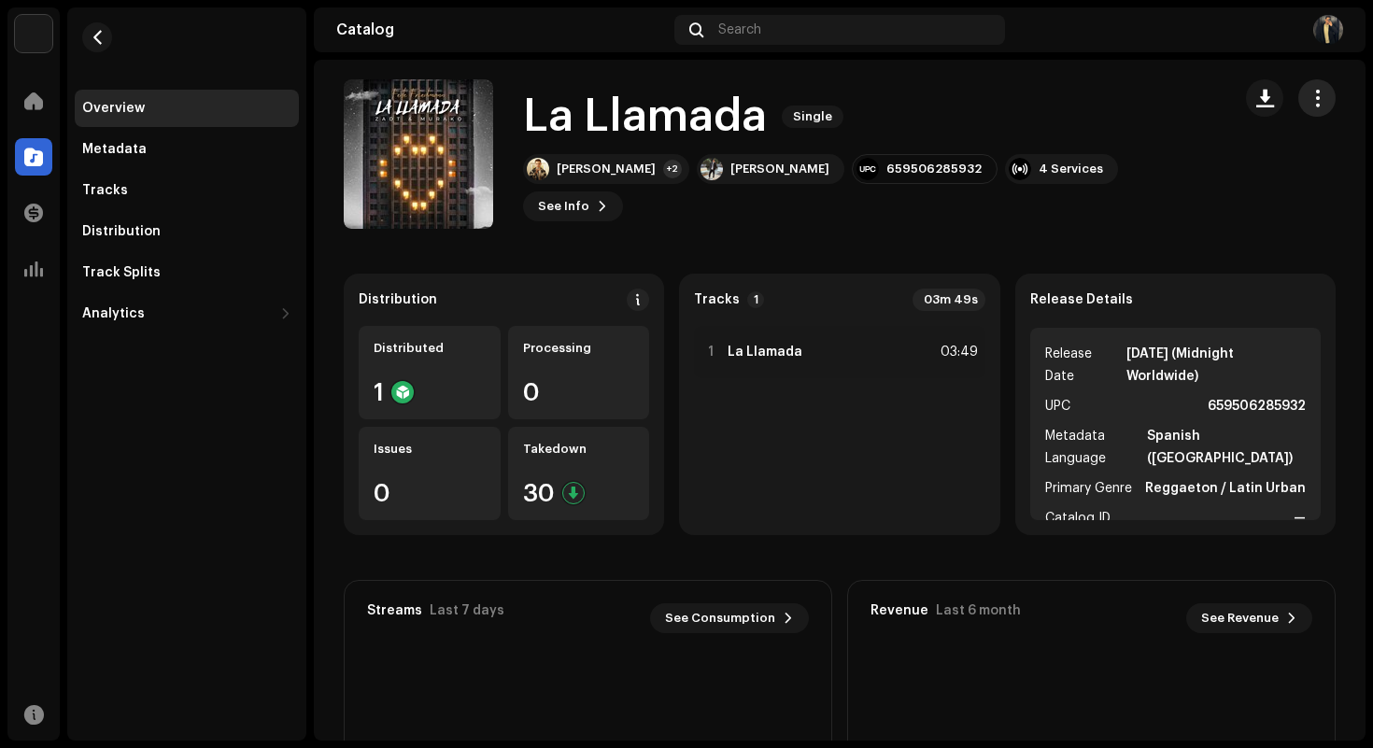
click at [1309, 93] on span "button" at bounding box center [1318, 98] width 18 height 15
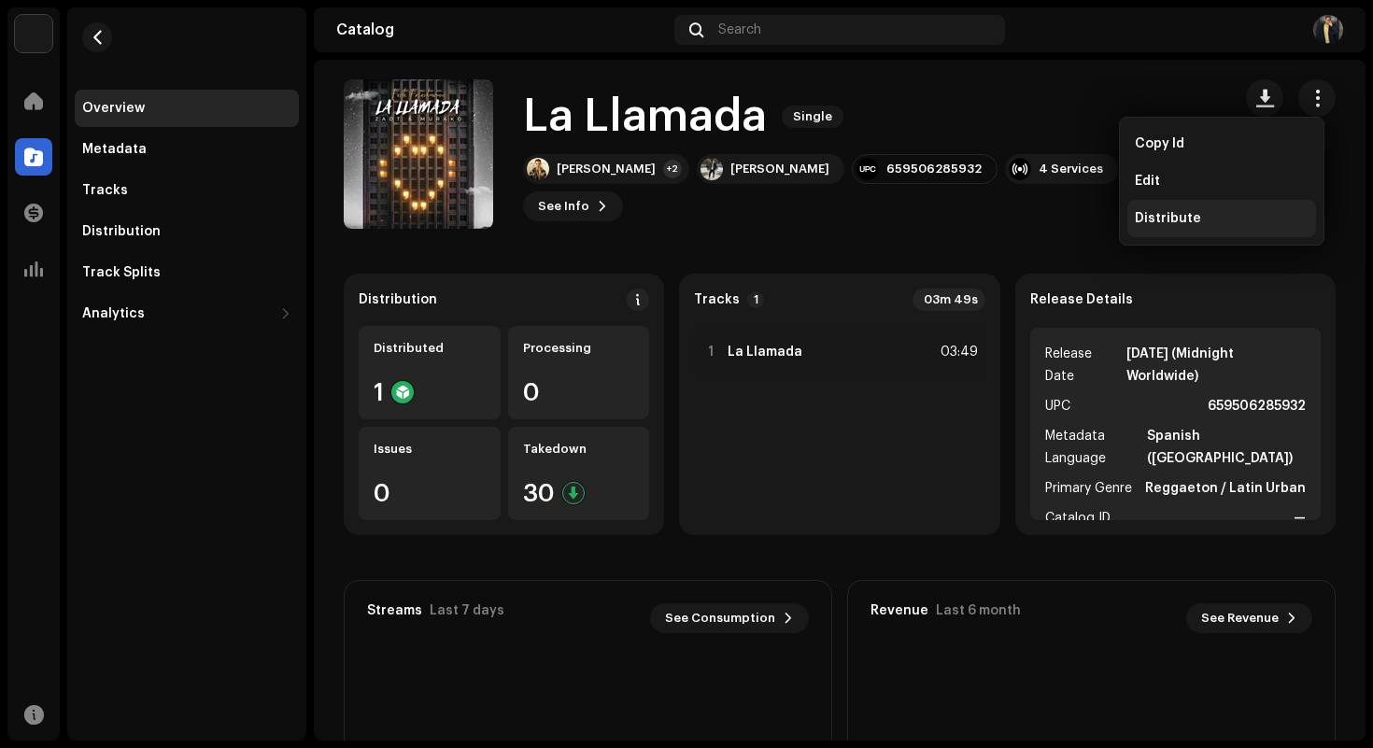
click at [1205, 213] on div "Distribute" at bounding box center [1222, 218] width 174 height 15
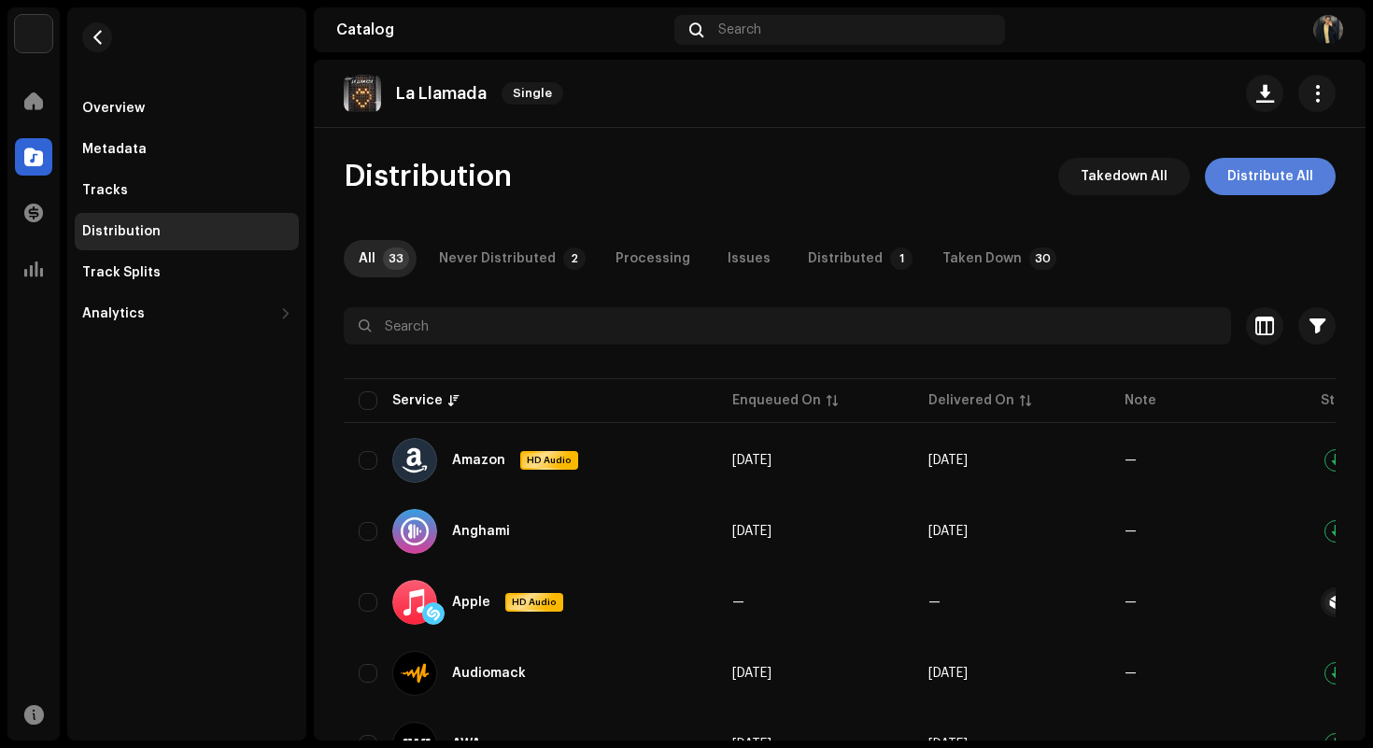
click at [1276, 180] on span "Distribute All" at bounding box center [1270, 176] width 86 height 37
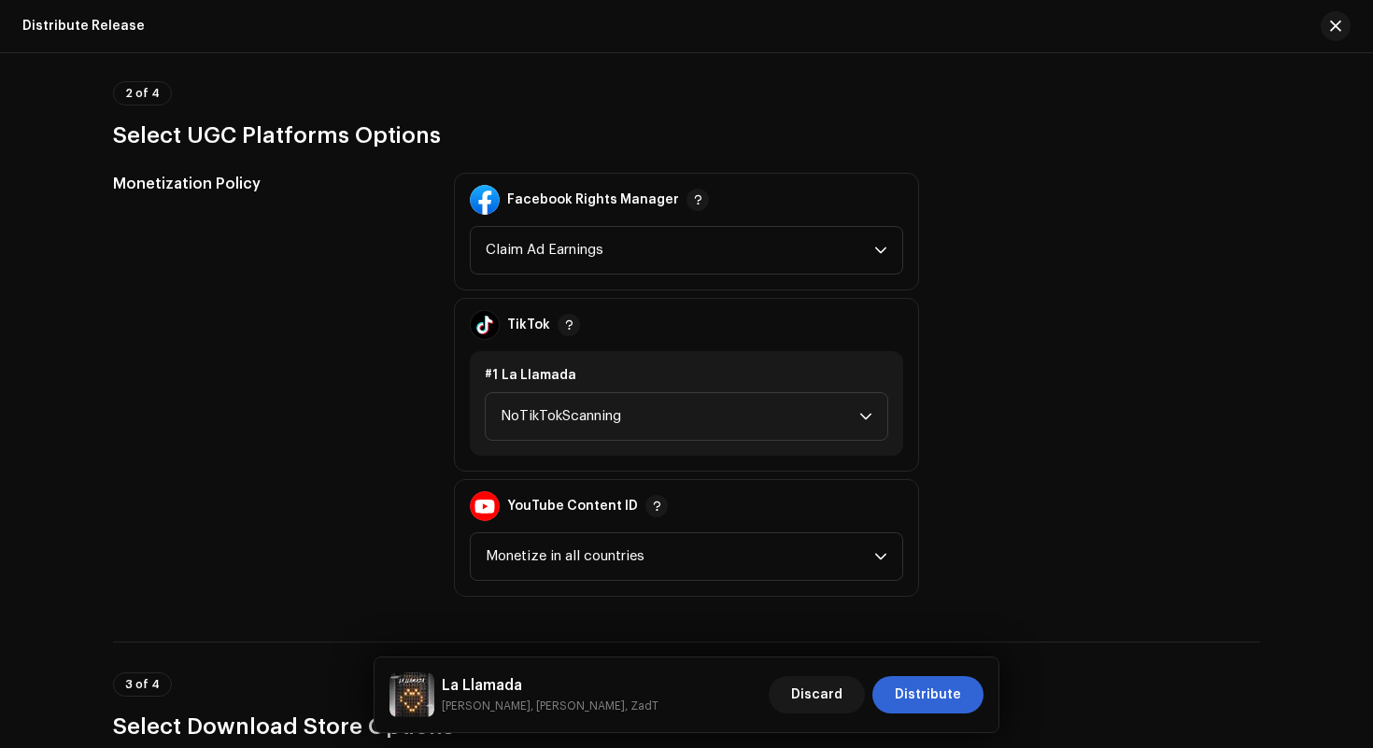
scroll to position [2145, 0]
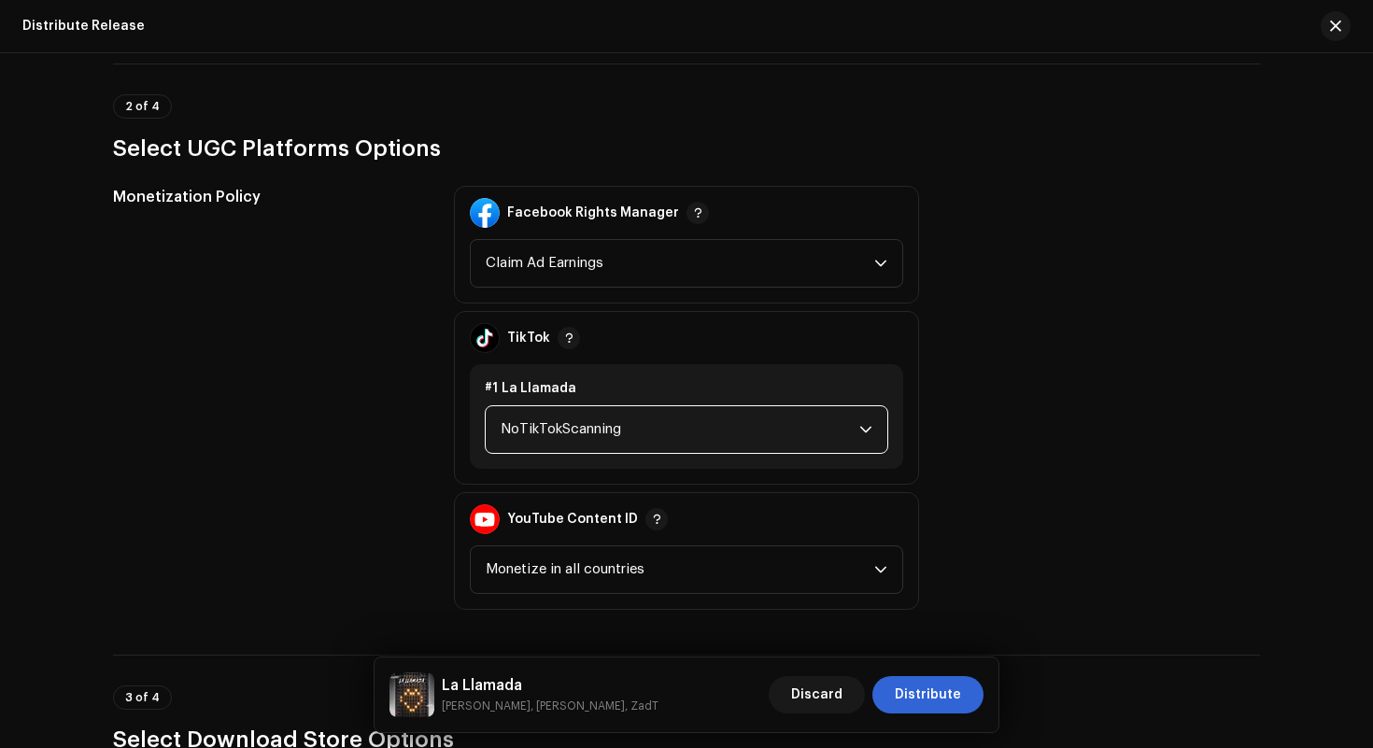
click at [653, 421] on span "NoTikTokScanning" at bounding box center [680, 429] width 359 height 47
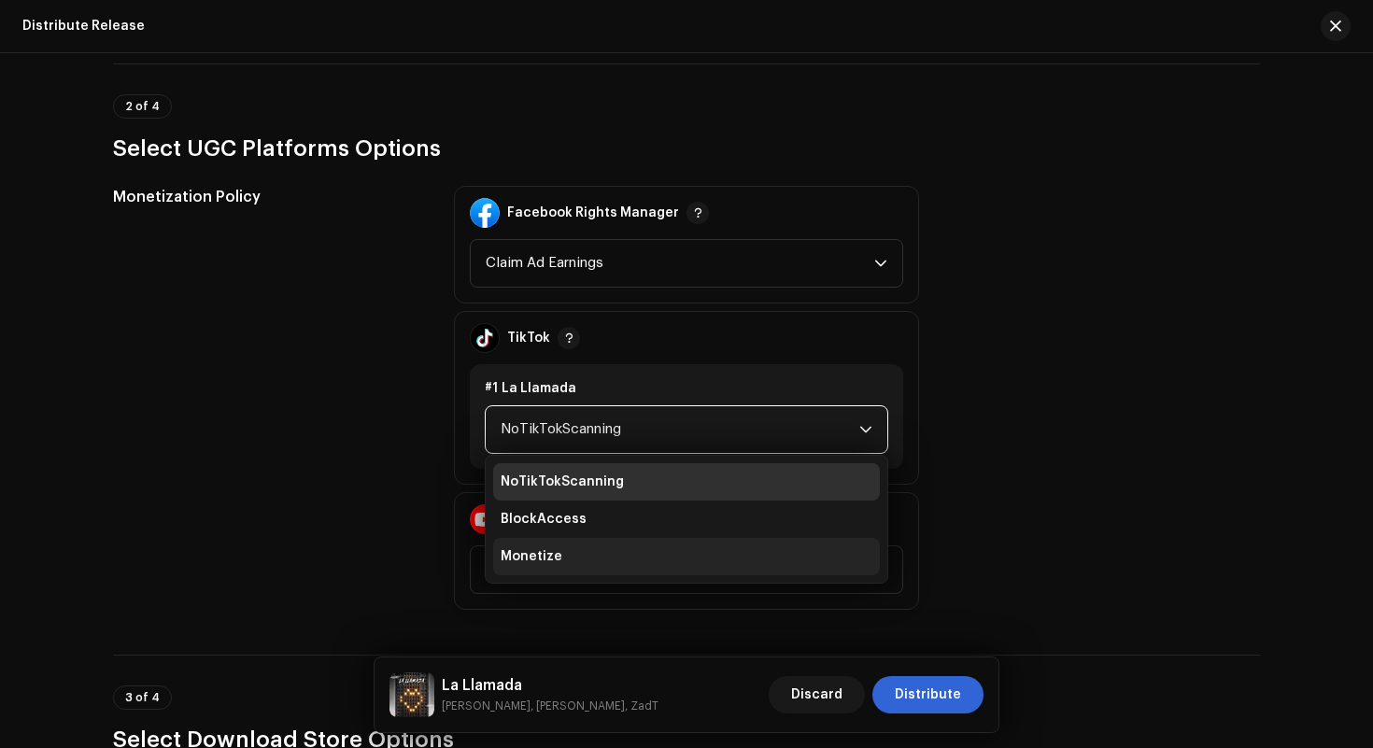
click at [636, 562] on li "Monetize" at bounding box center [686, 556] width 387 height 37
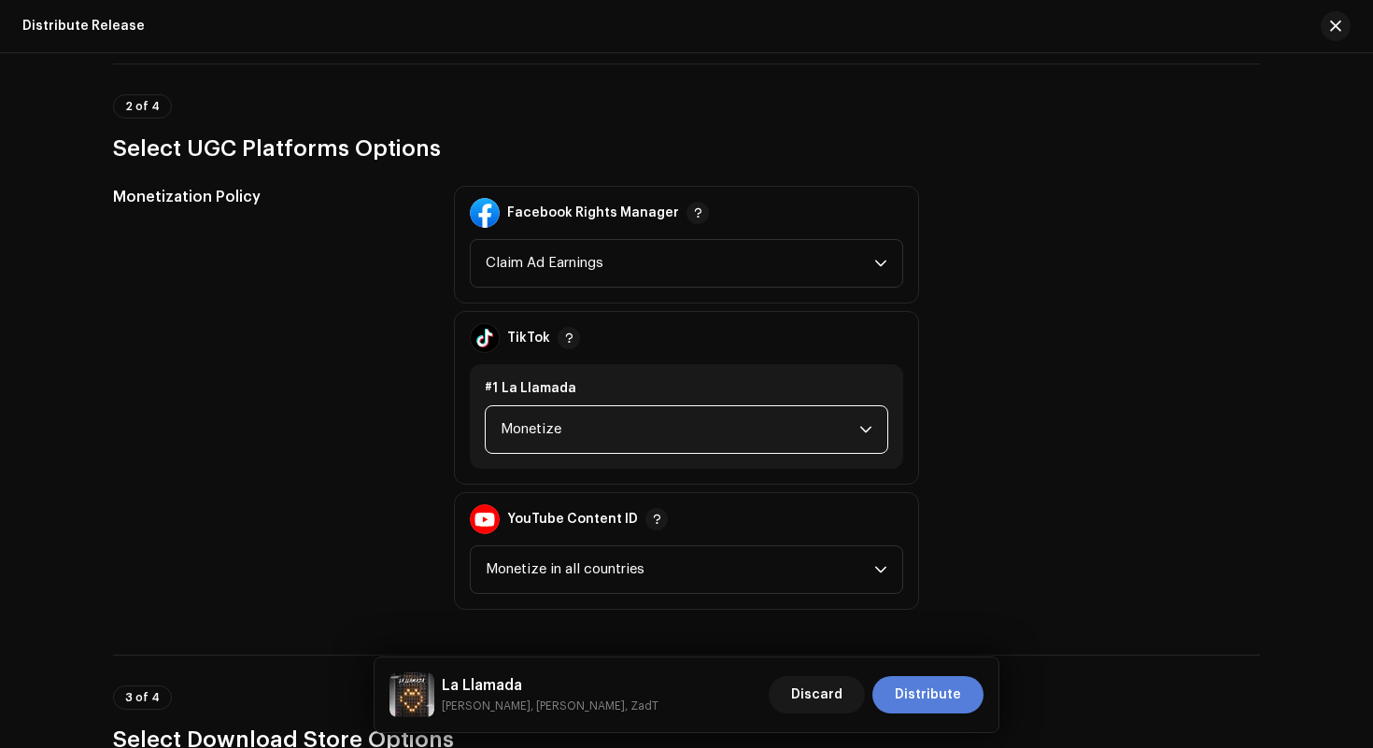
click at [955, 686] on span "Distribute" at bounding box center [928, 694] width 66 height 37
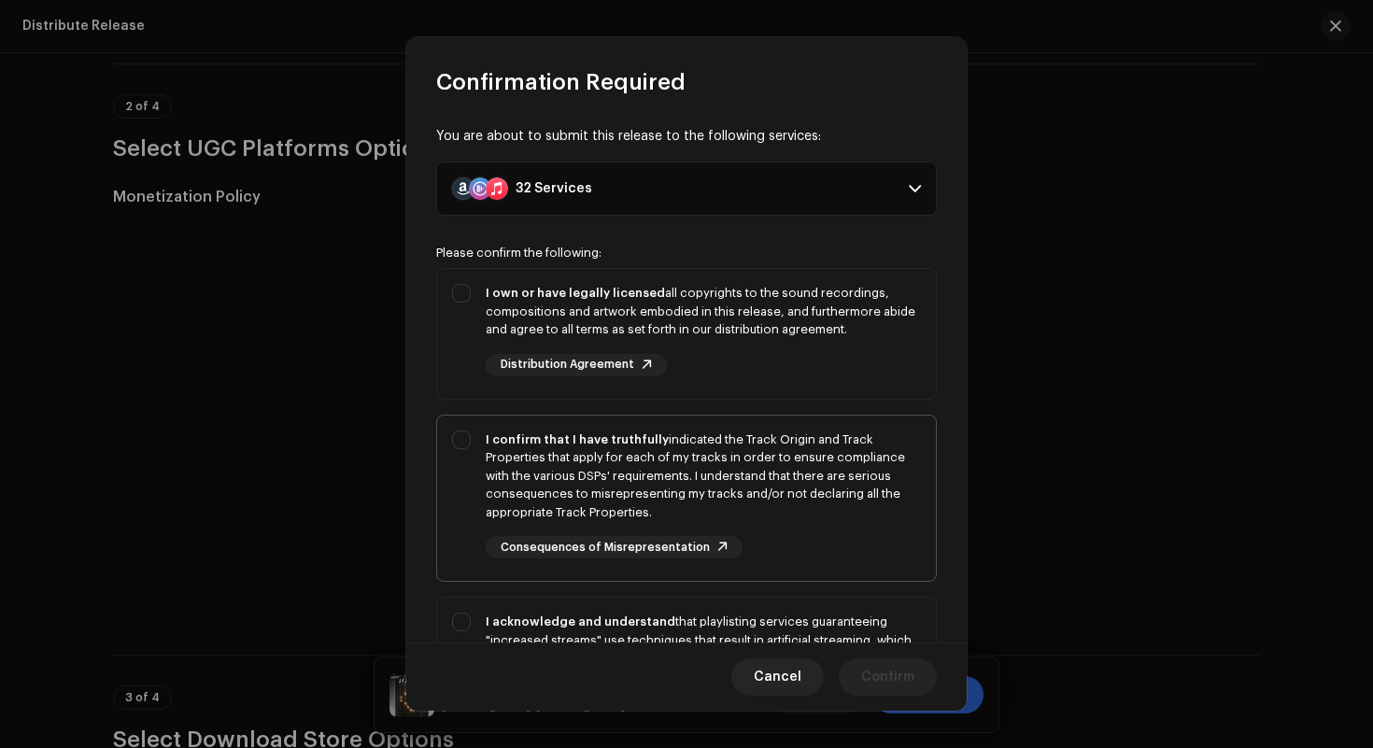
click at [845, 529] on div "I confirm that I have truthfully indicated the Track Origin and Track Propertie…" at bounding box center [703, 495] width 435 height 129
checkbox input "true"
click at [853, 358] on div "I own or have legally licensed all copyrights to the sound recordings, composit…" at bounding box center [703, 330] width 435 height 92
checkbox input "true"
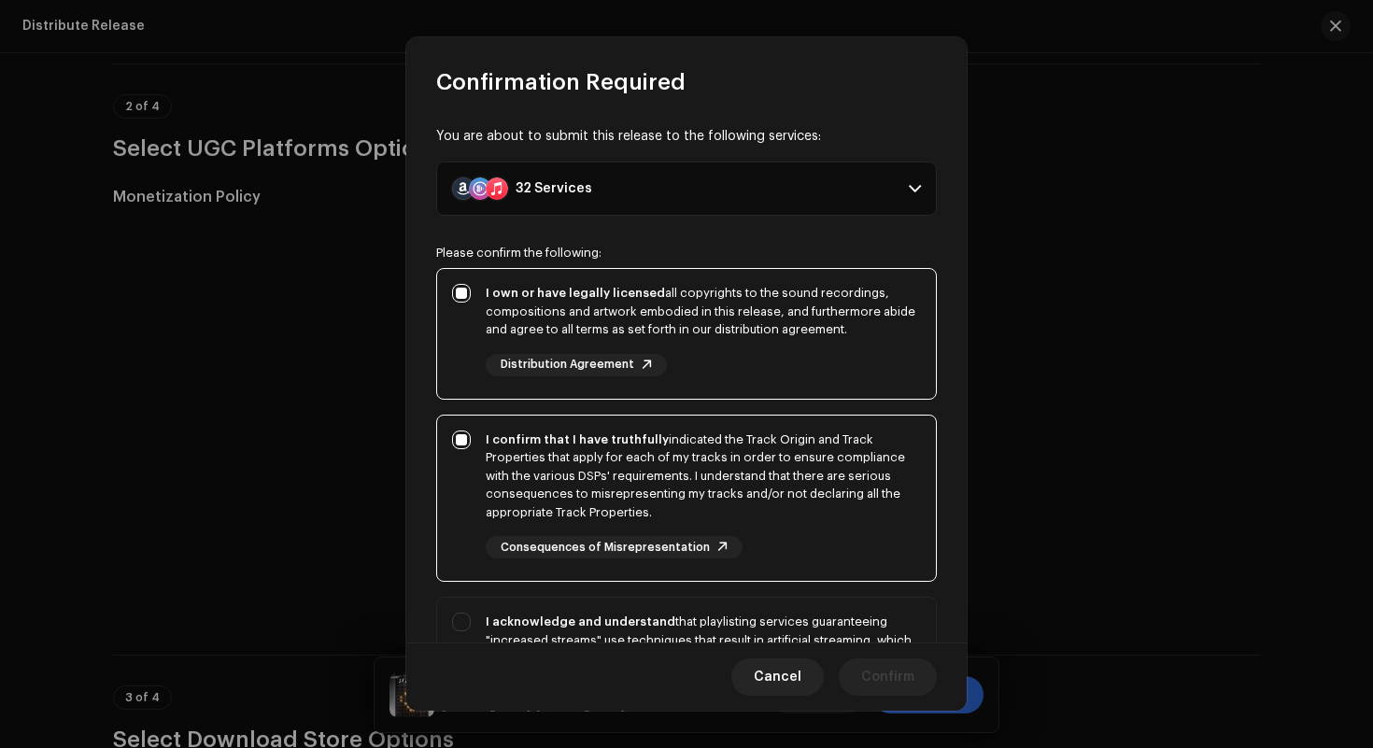
scroll to position [261, 0]
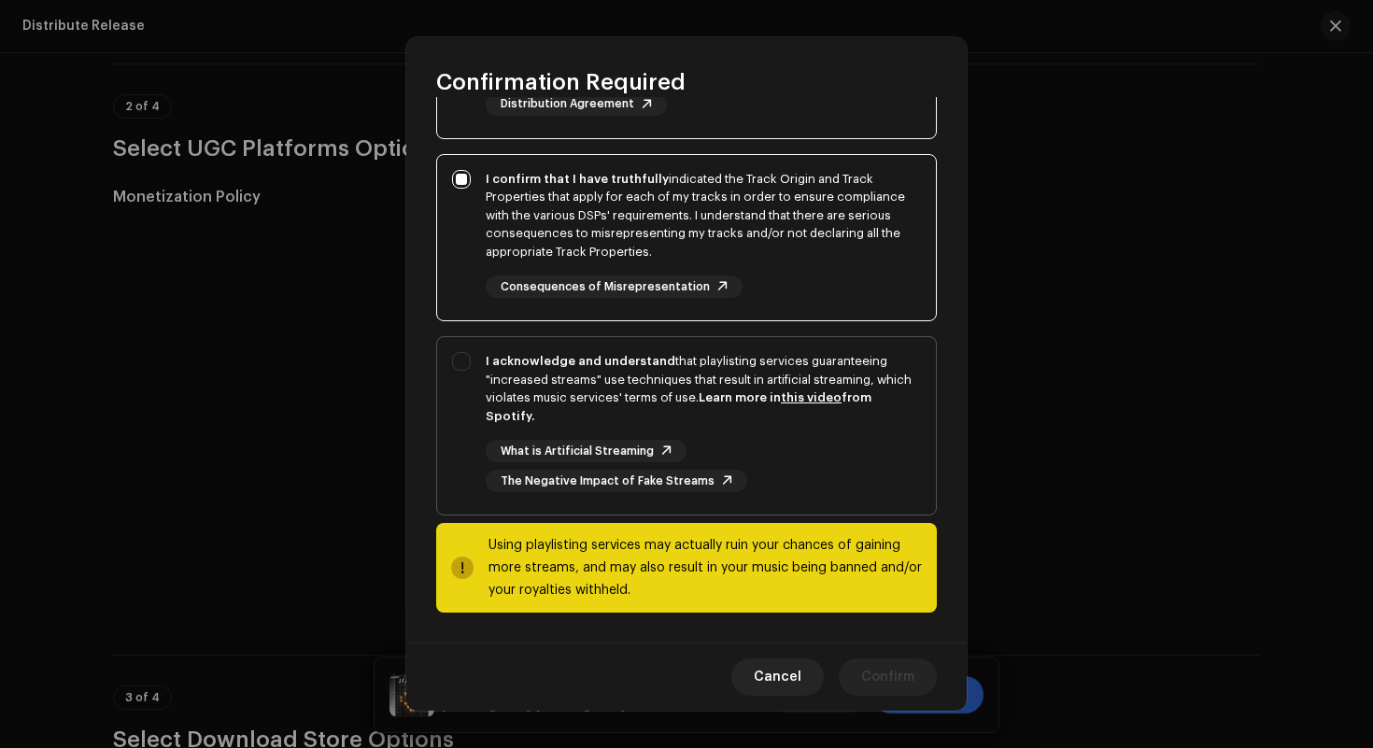
click at [834, 446] on div "What is Artificial Streaming The Negative Impact of Fake Streams" at bounding box center [703, 466] width 435 height 52
checkbox input "true"
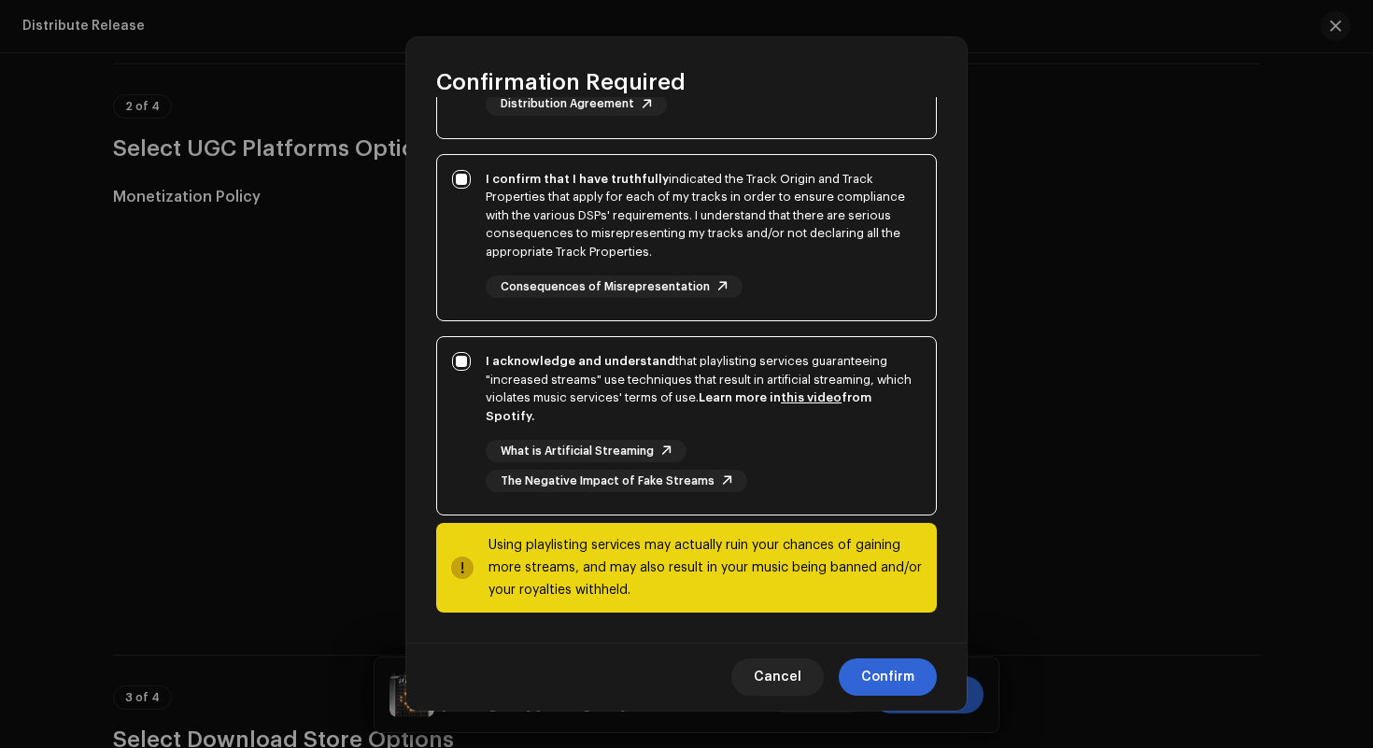
click at [884, 634] on div "You are about to submit this release to the following services: 32 Services Ama…" at bounding box center [686, 369] width 560 height 545
click at [884, 654] on div "Cancel Confirm" at bounding box center [686, 677] width 560 height 68
click at [884, 679] on span "Confirm" at bounding box center [887, 677] width 53 height 37
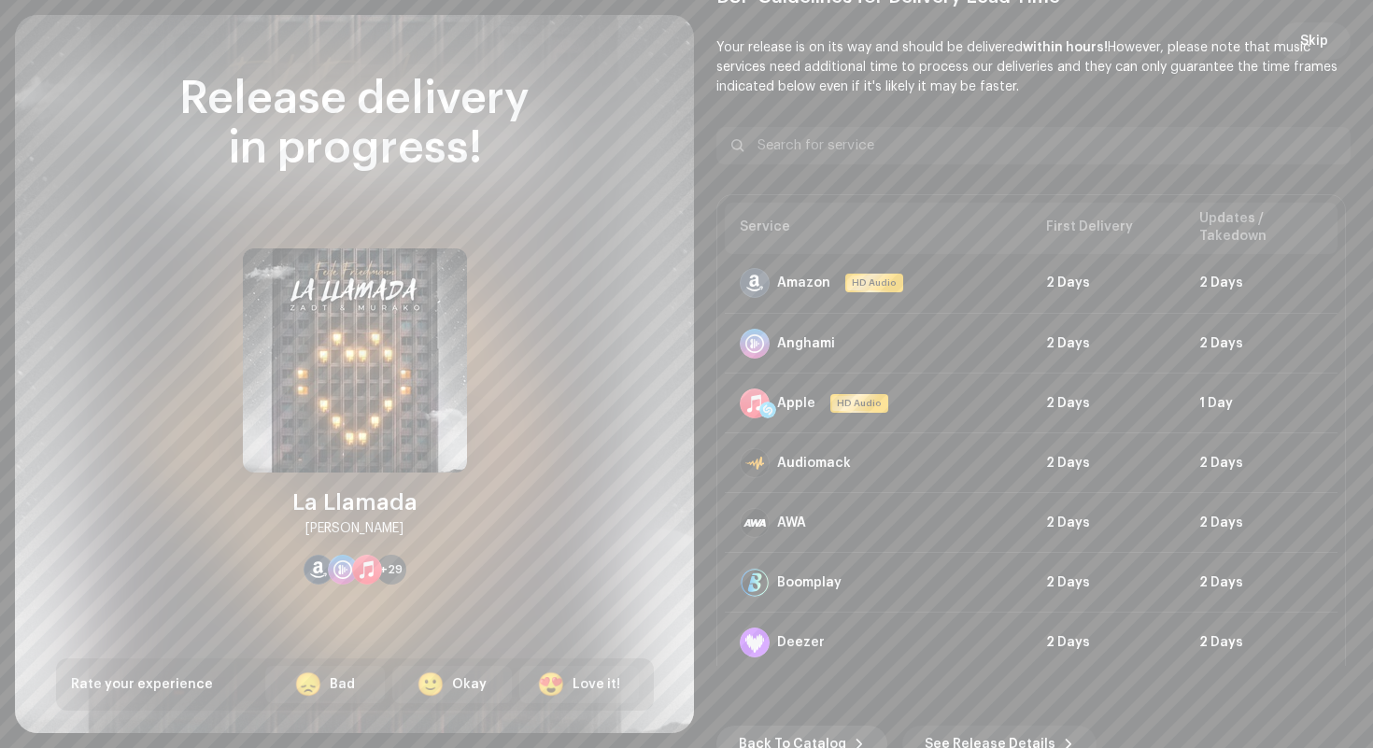
click at [825, 743] on span "Back To Catalog" at bounding box center [792, 744] width 107 height 37
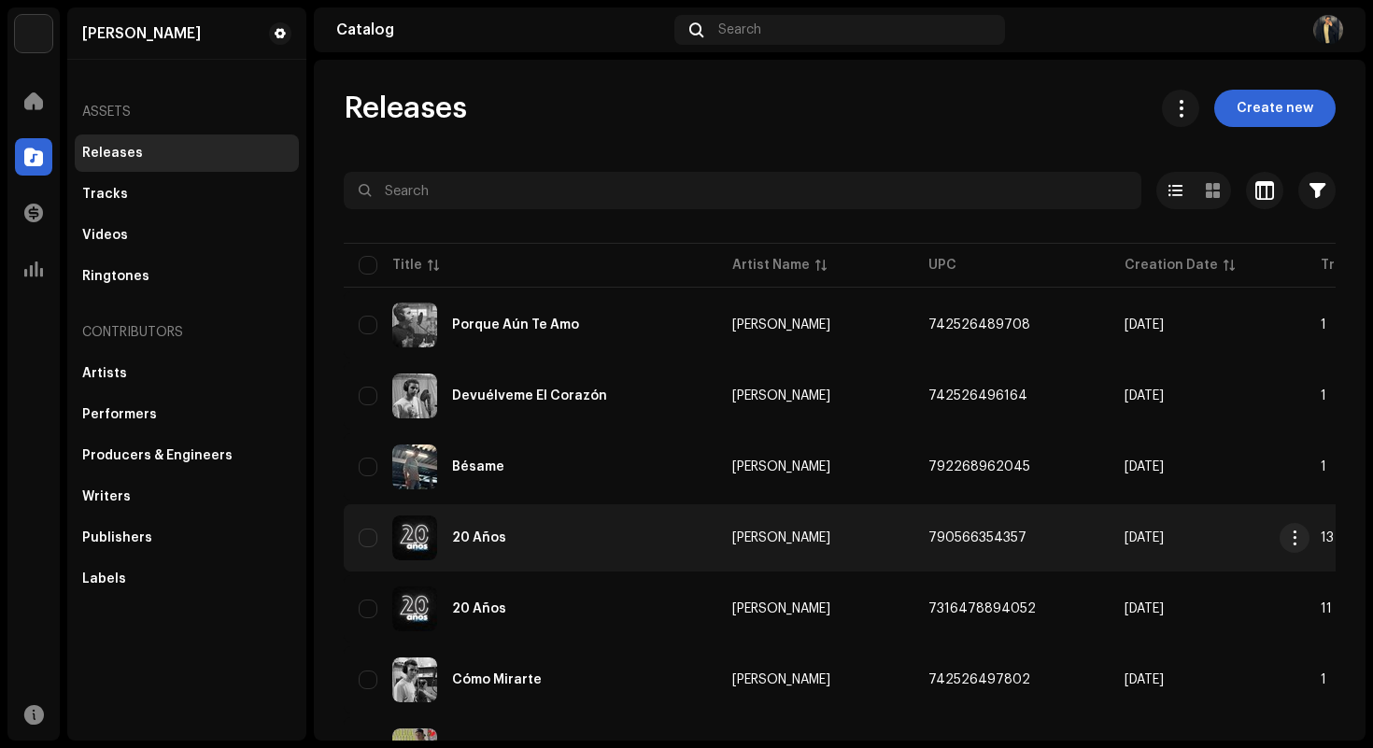
scroll to position [1311, 0]
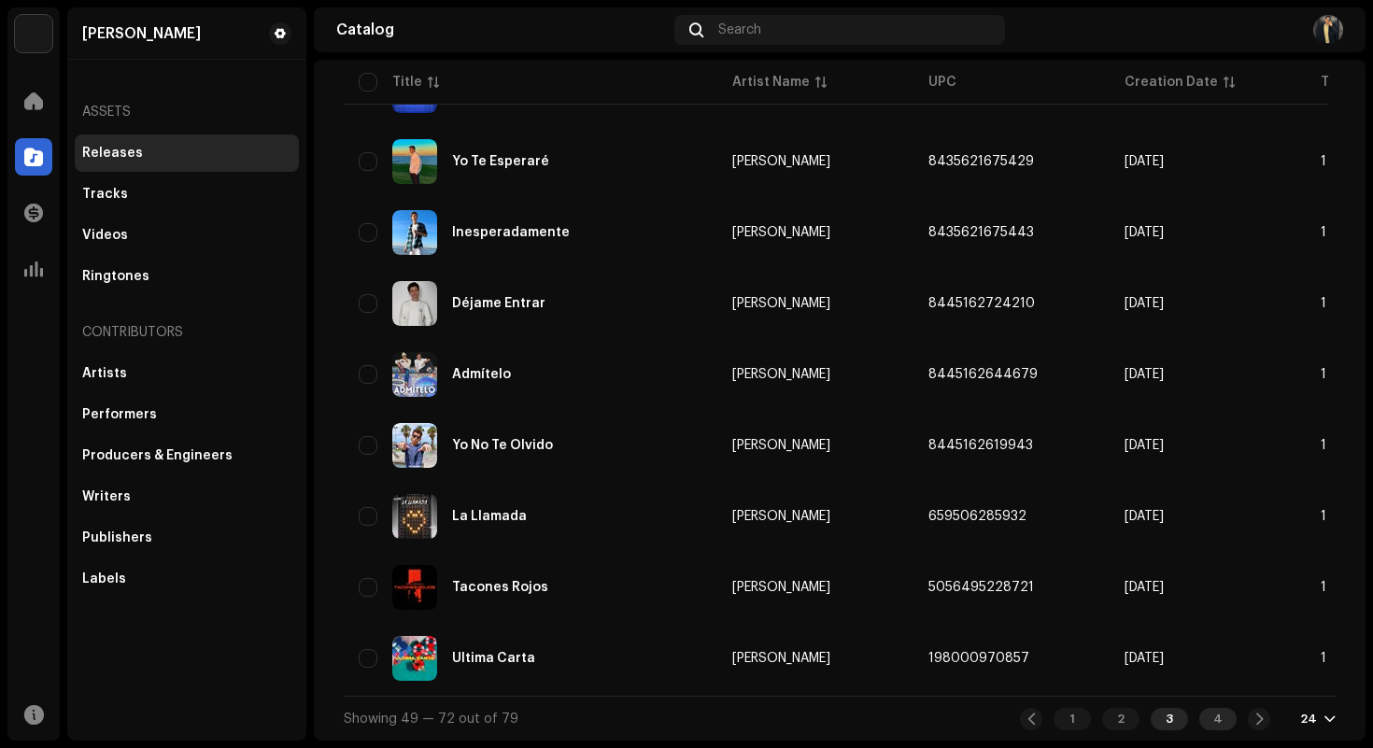
click at [1204, 711] on div "4" at bounding box center [1217, 719] width 37 height 22
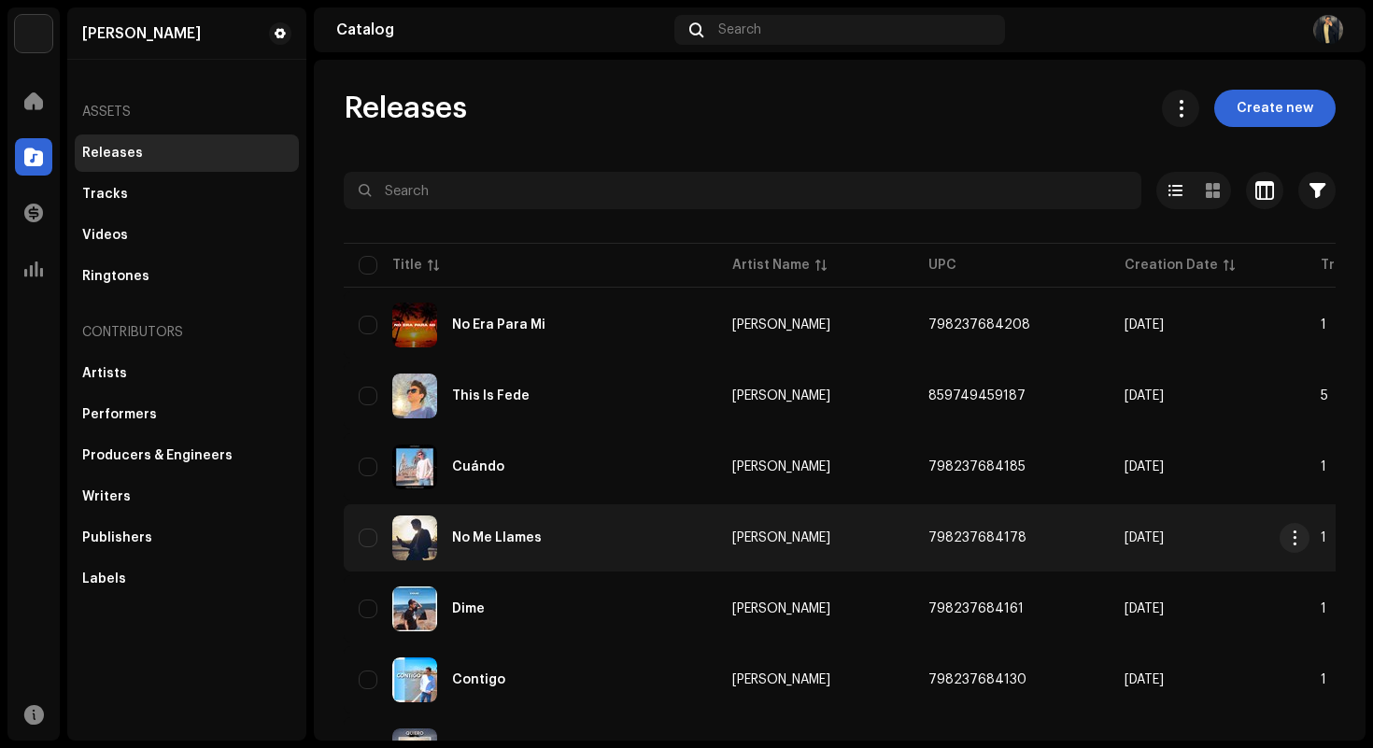
scroll to position [100, 0]
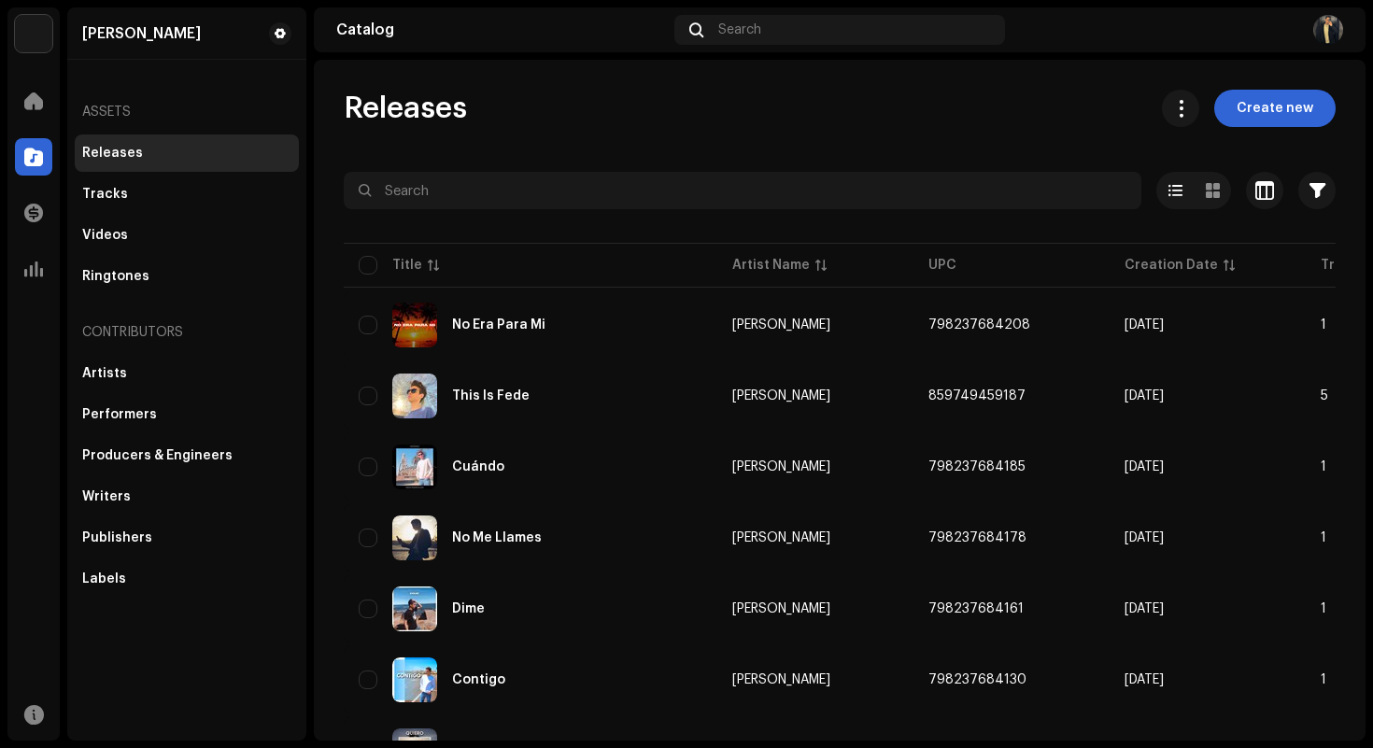
scroll to position [100, 0]
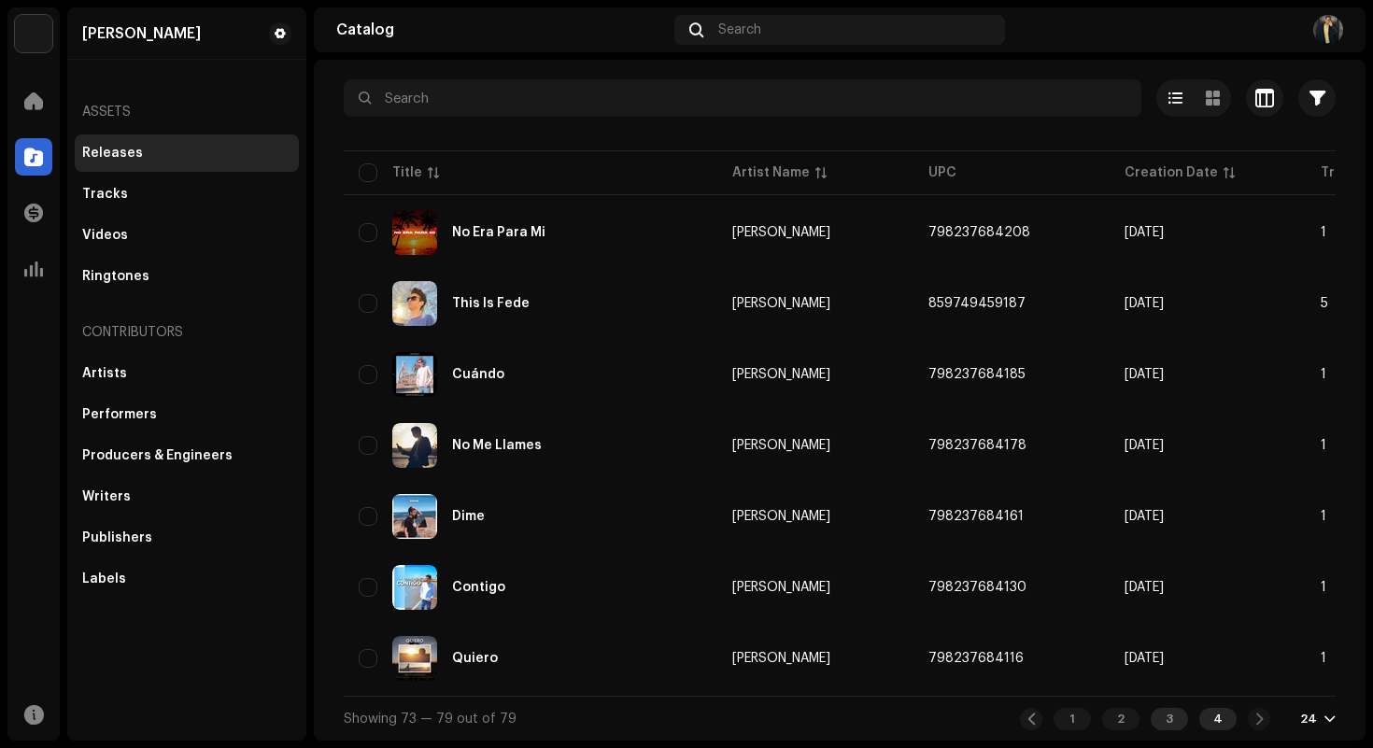
click at [1170, 716] on div "3" at bounding box center [1169, 719] width 37 height 22
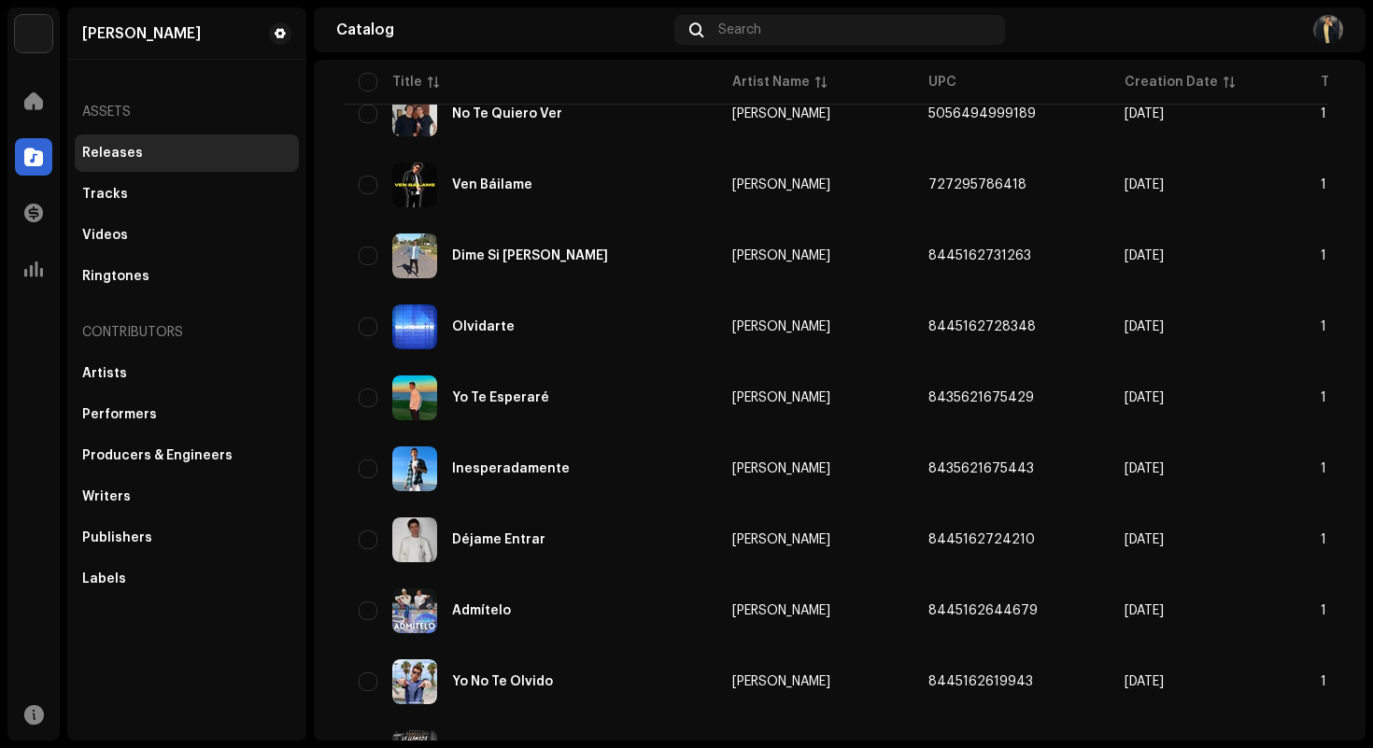
scroll to position [1311, 0]
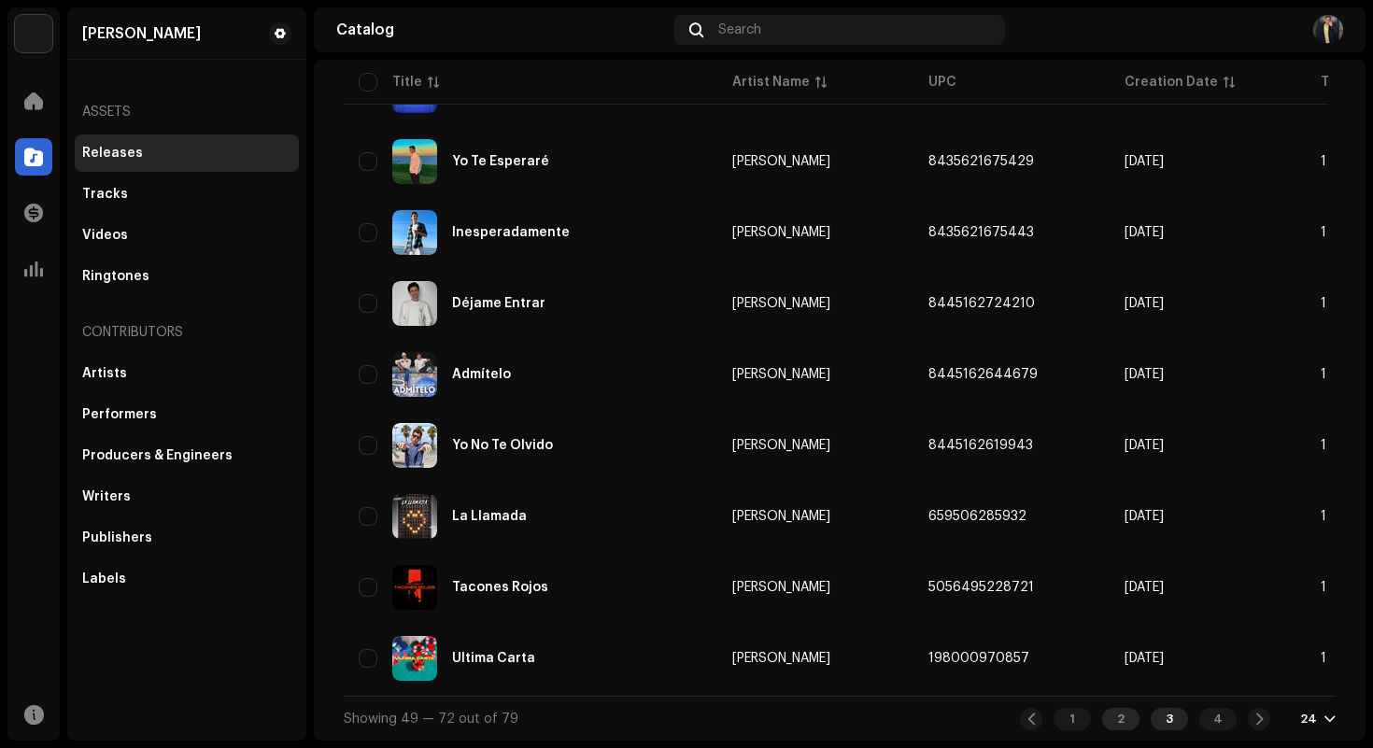
click at [1111, 716] on div "2" at bounding box center [1120, 719] width 37 height 22
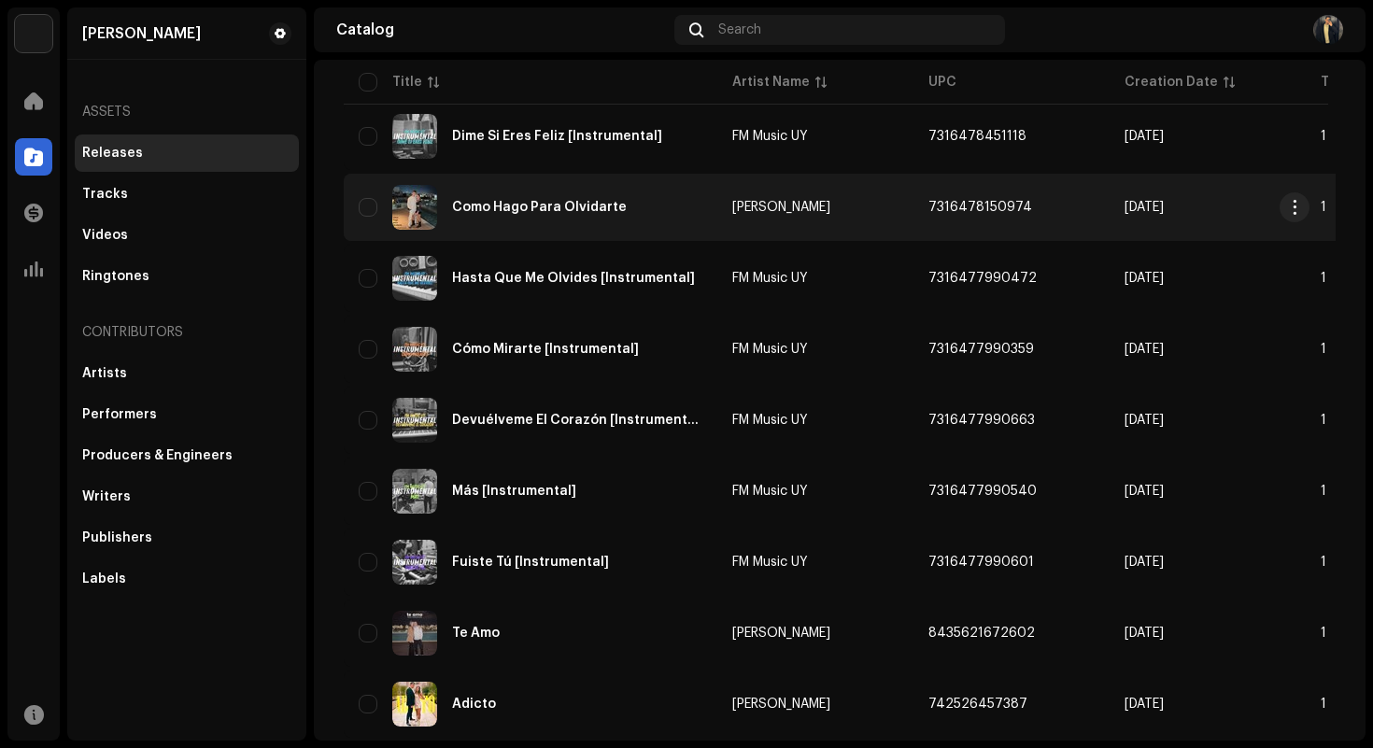
scroll to position [1311, 0]
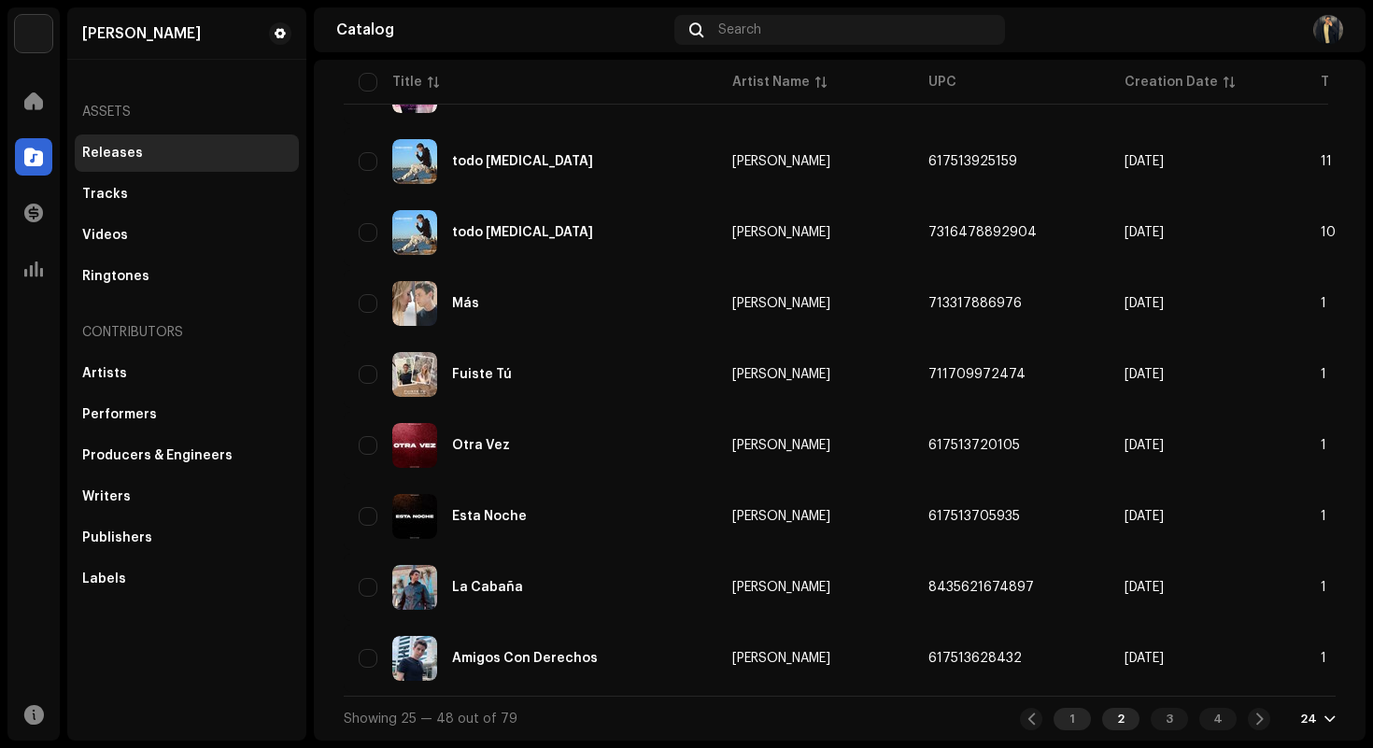
click at [1067, 717] on div "1" at bounding box center [1072, 719] width 37 height 22
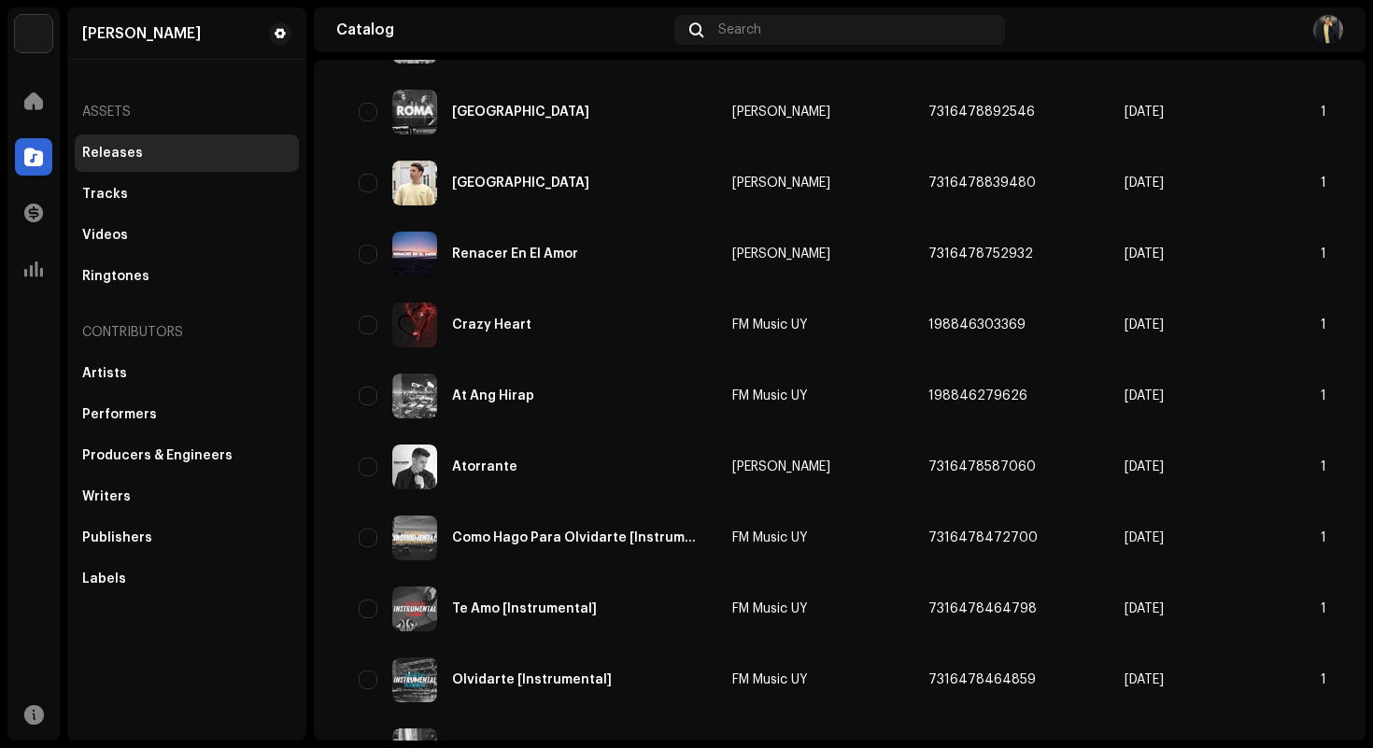
scroll to position [1311, 0]
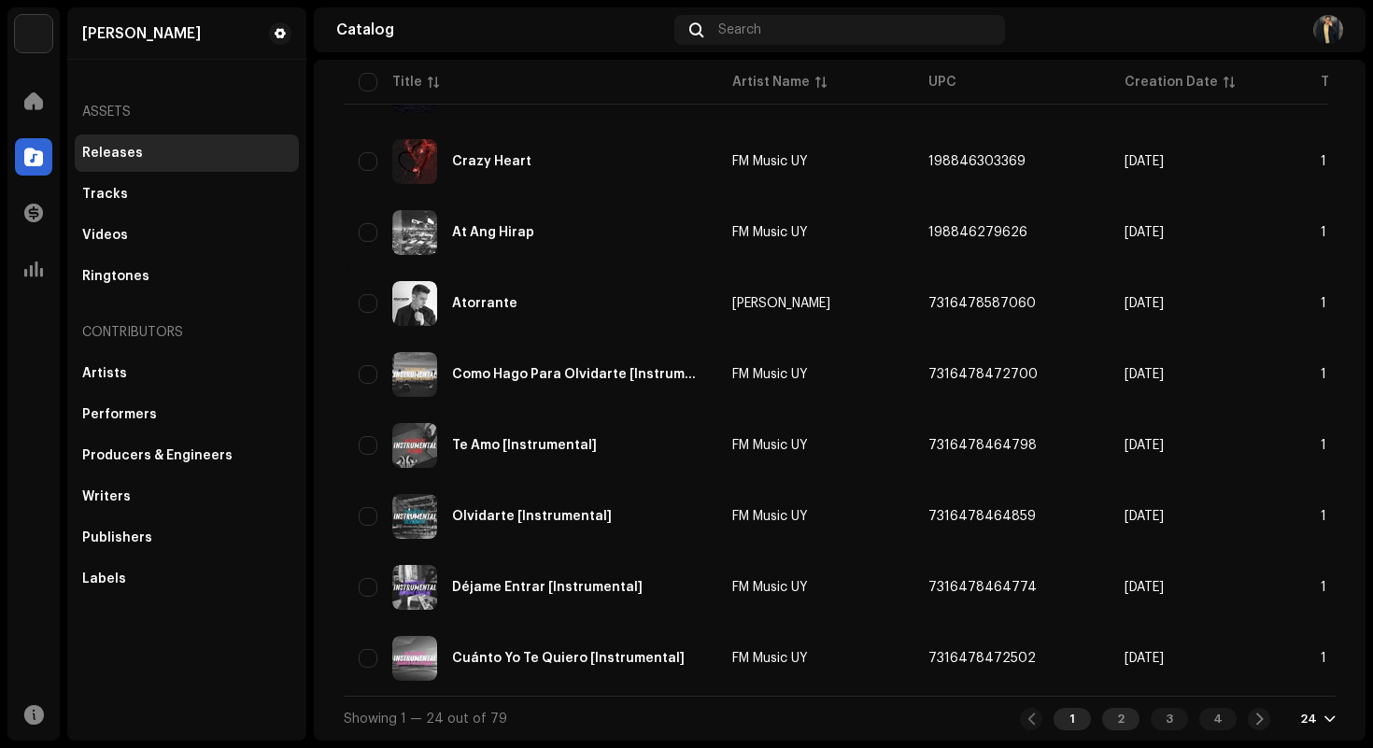
click at [1104, 710] on div "2" at bounding box center [1120, 719] width 37 height 22
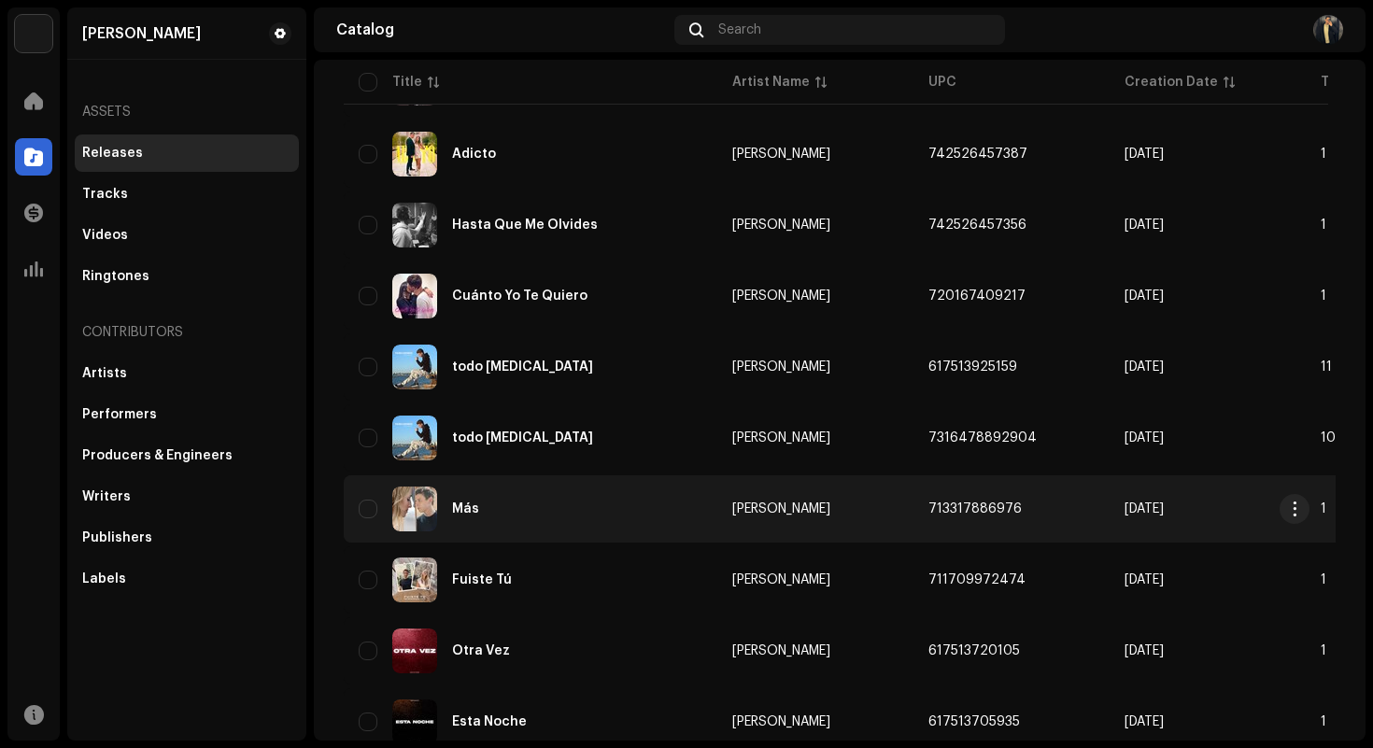
click at [617, 505] on div "Más" at bounding box center [531, 509] width 344 height 45
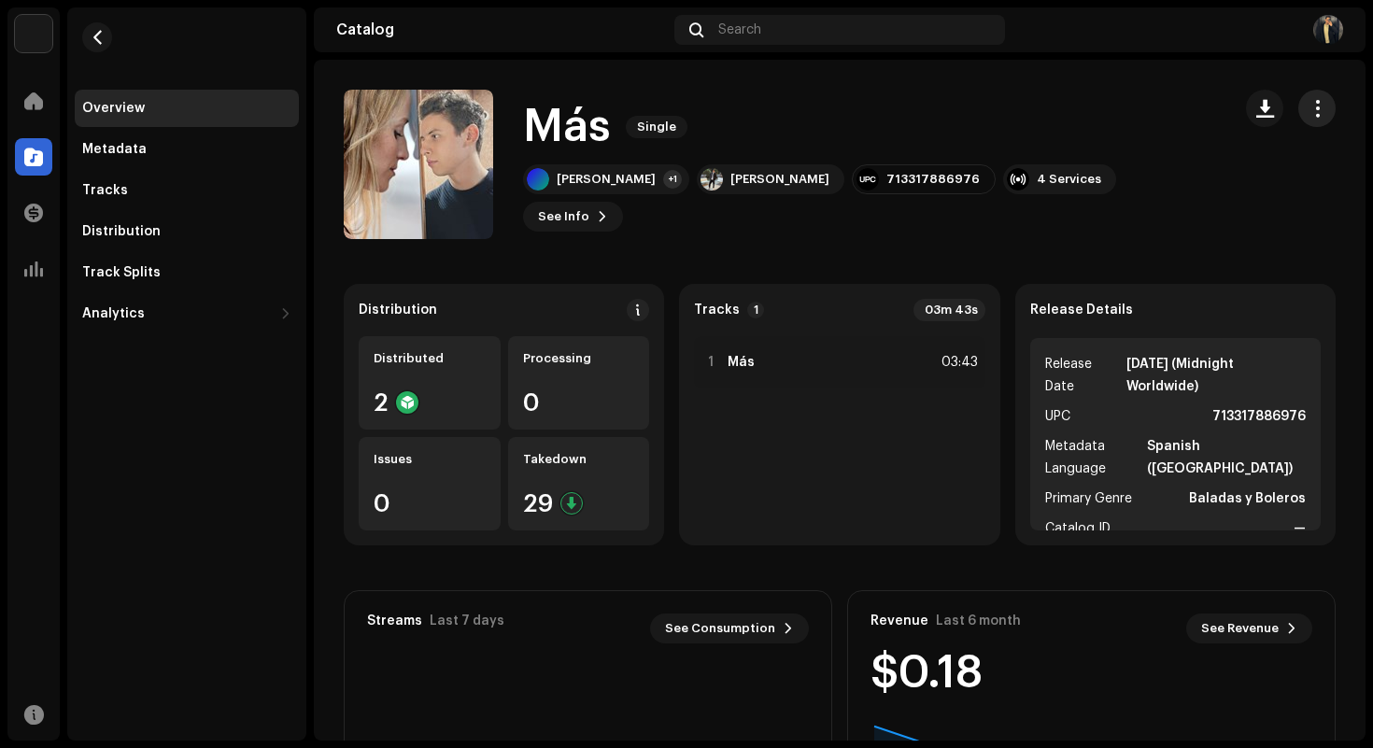
click at [1309, 106] on span "button" at bounding box center [1318, 108] width 18 height 15
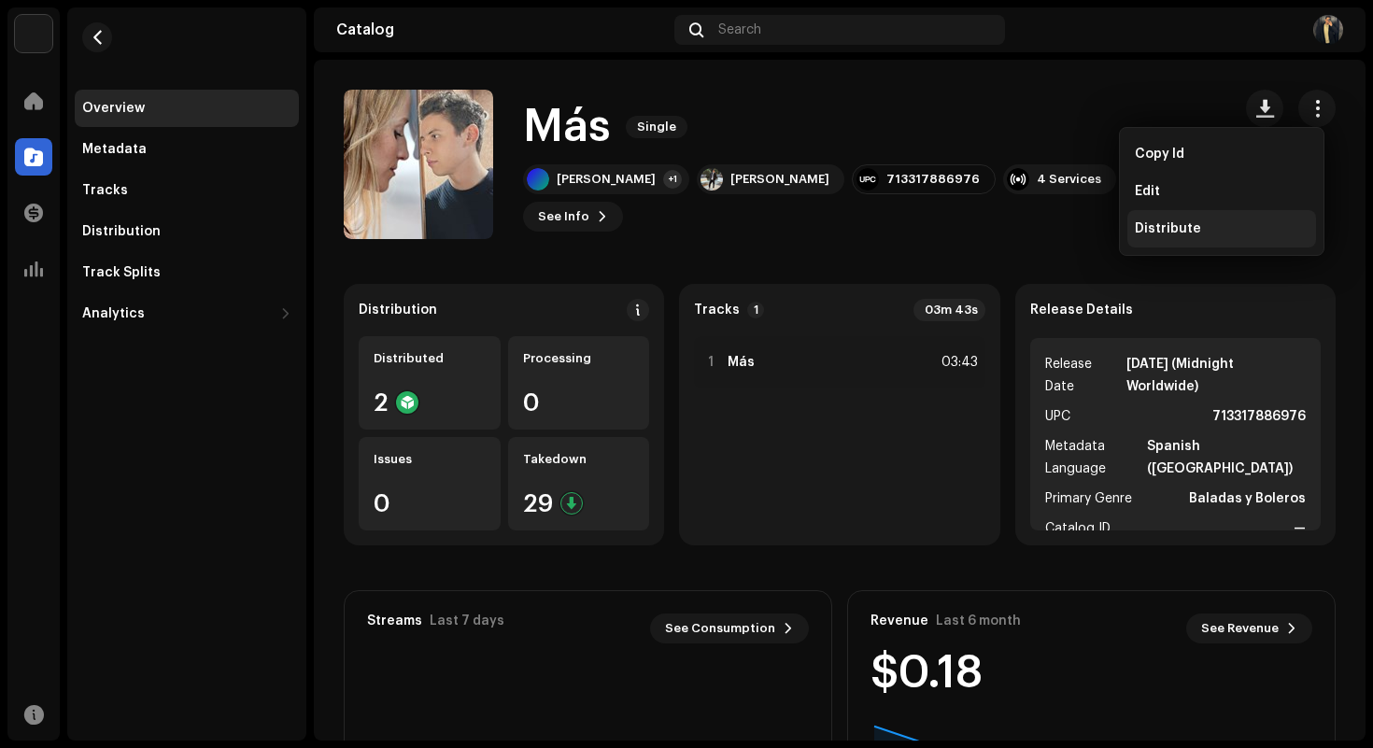
click at [1189, 226] on span "Distribute" at bounding box center [1168, 228] width 66 height 15
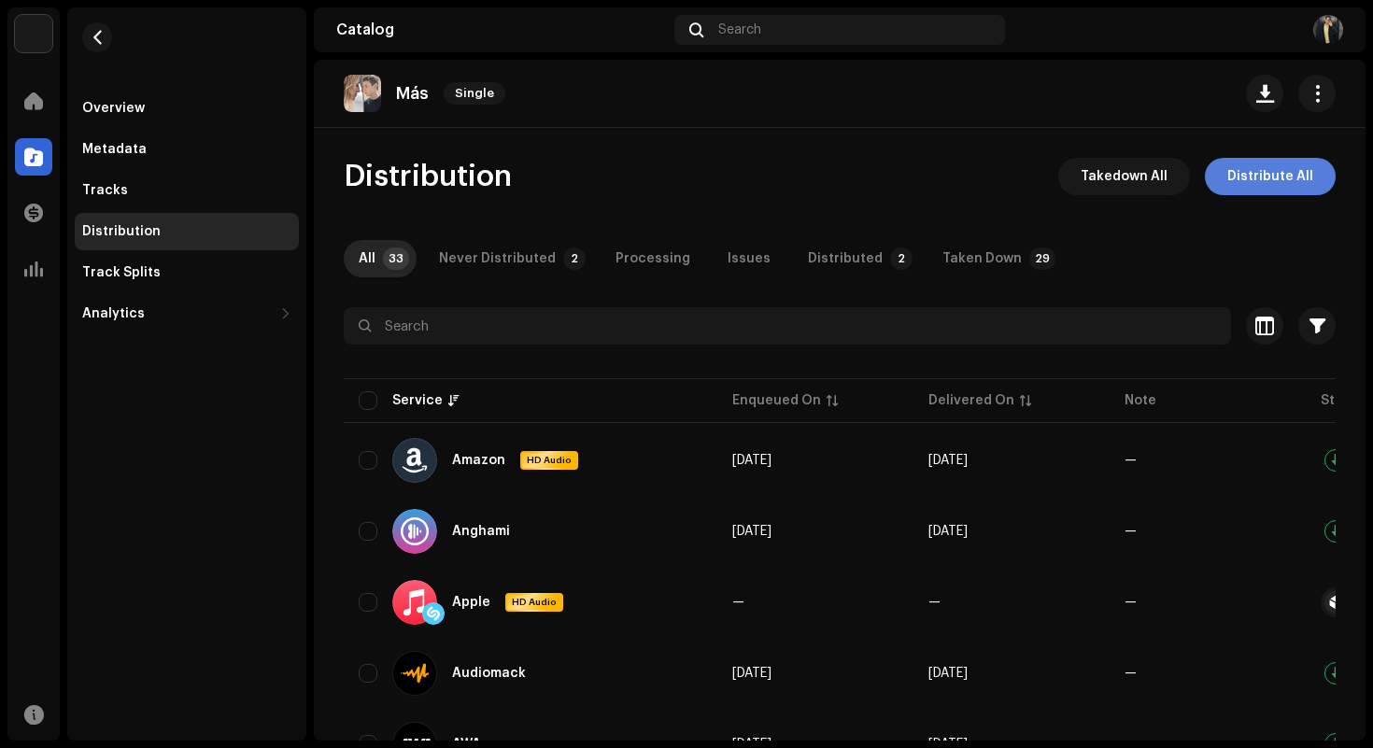
click at [1265, 174] on span "Distribute All" at bounding box center [1270, 176] width 86 height 37
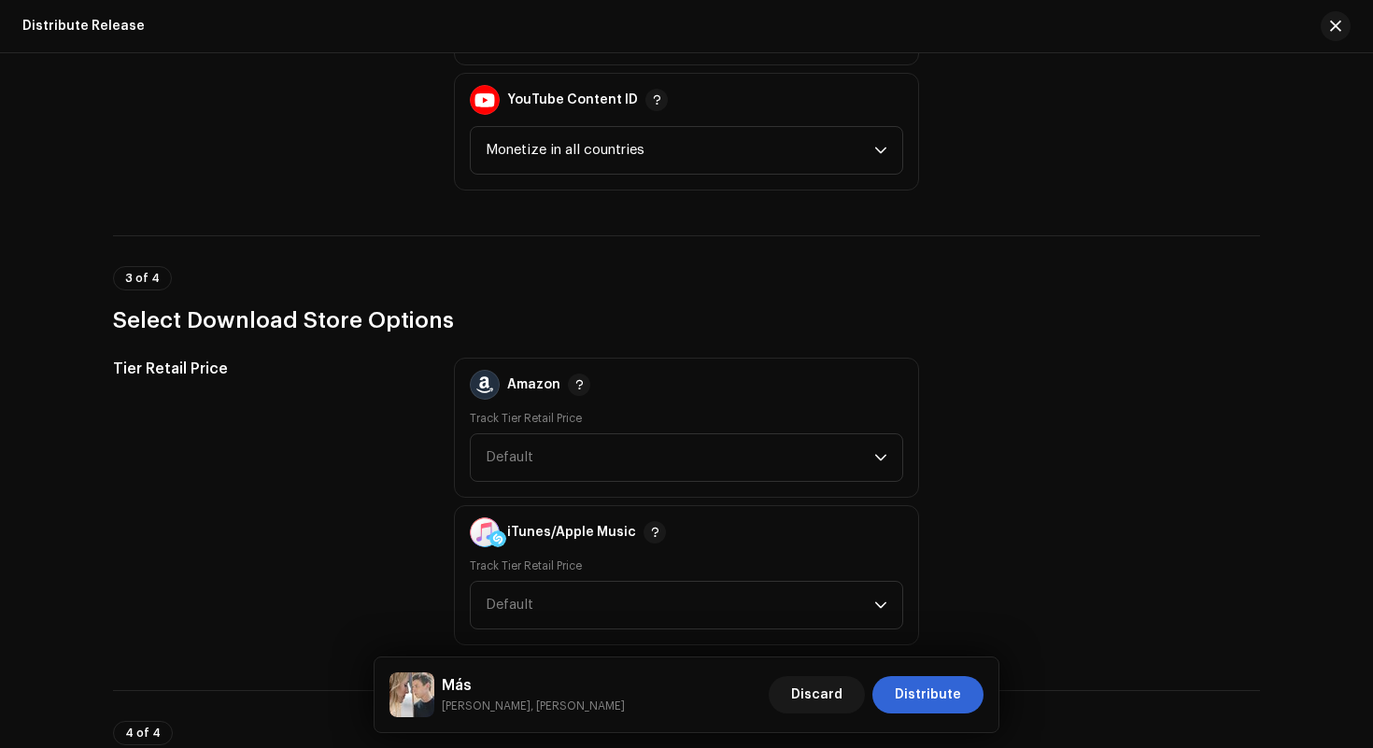
scroll to position [3120, 0]
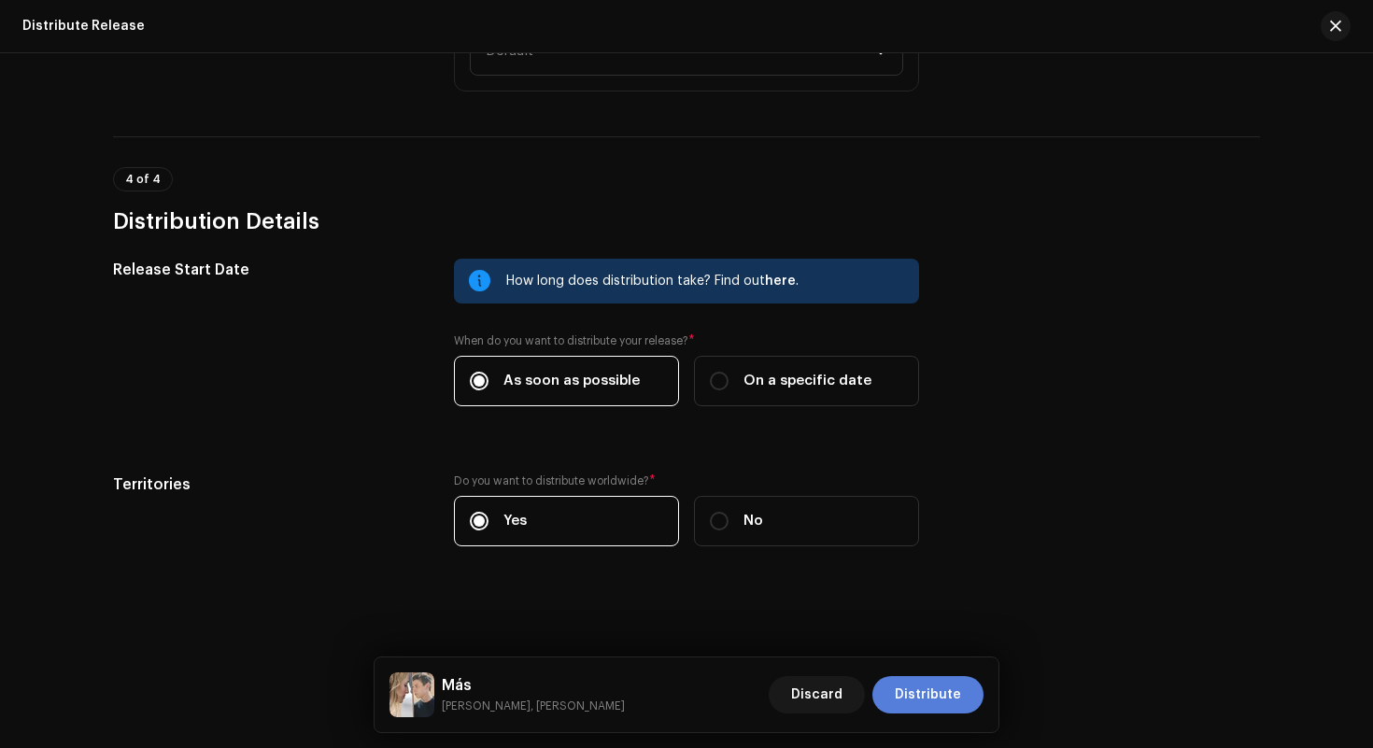
click at [959, 710] on span "Distribute" at bounding box center [928, 694] width 66 height 37
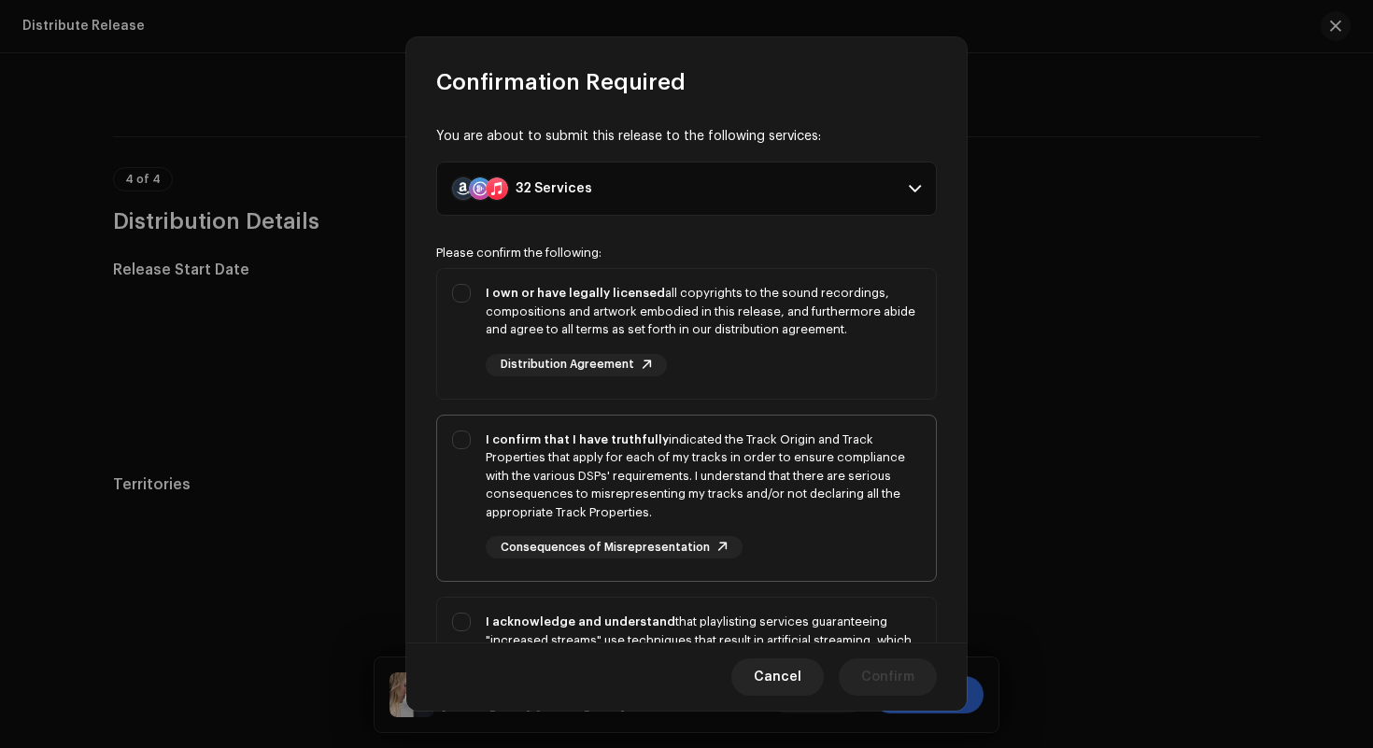
click at [843, 528] on div "I confirm that I have truthfully indicated the Track Origin and Track Propertie…" at bounding box center [703, 495] width 435 height 129
checkbox input "true"
click at [827, 380] on div "I own or have legally licensed all copyrights to the sound recordings, composit…" at bounding box center [686, 330] width 499 height 122
checkbox input "true"
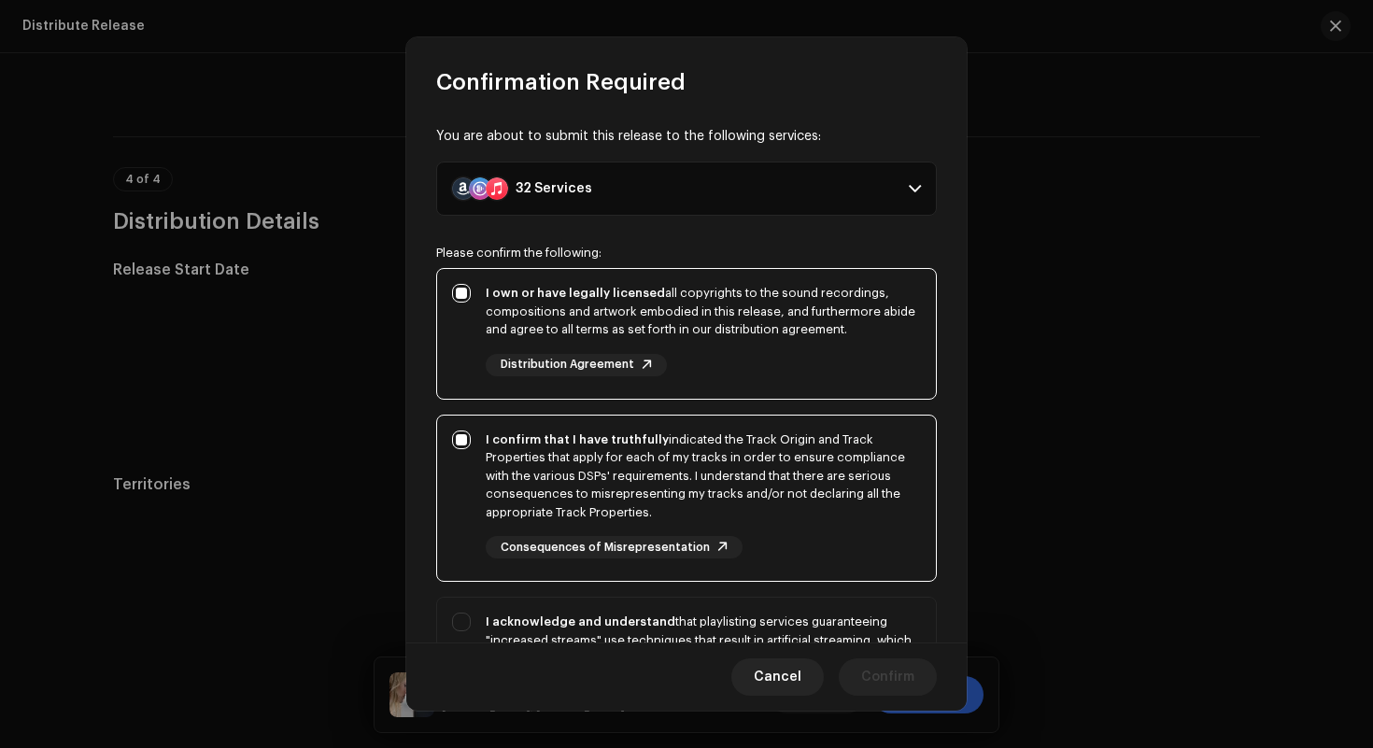
scroll to position [85, 0]
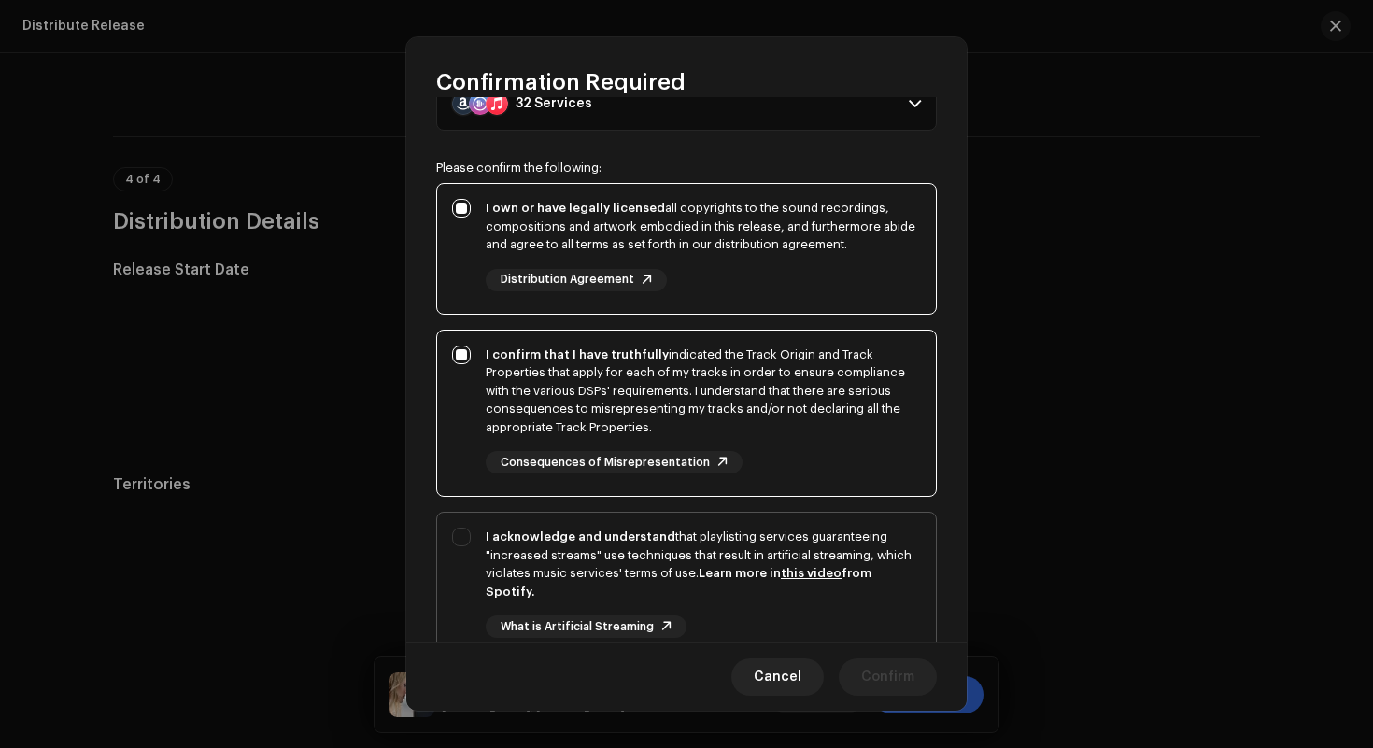
click at [827, 547] on div "I acknowledge and understand that playlisting services guaranteeing "increased …" at bounding box center [703, 564] width 435 height 73
checkbox input "true"
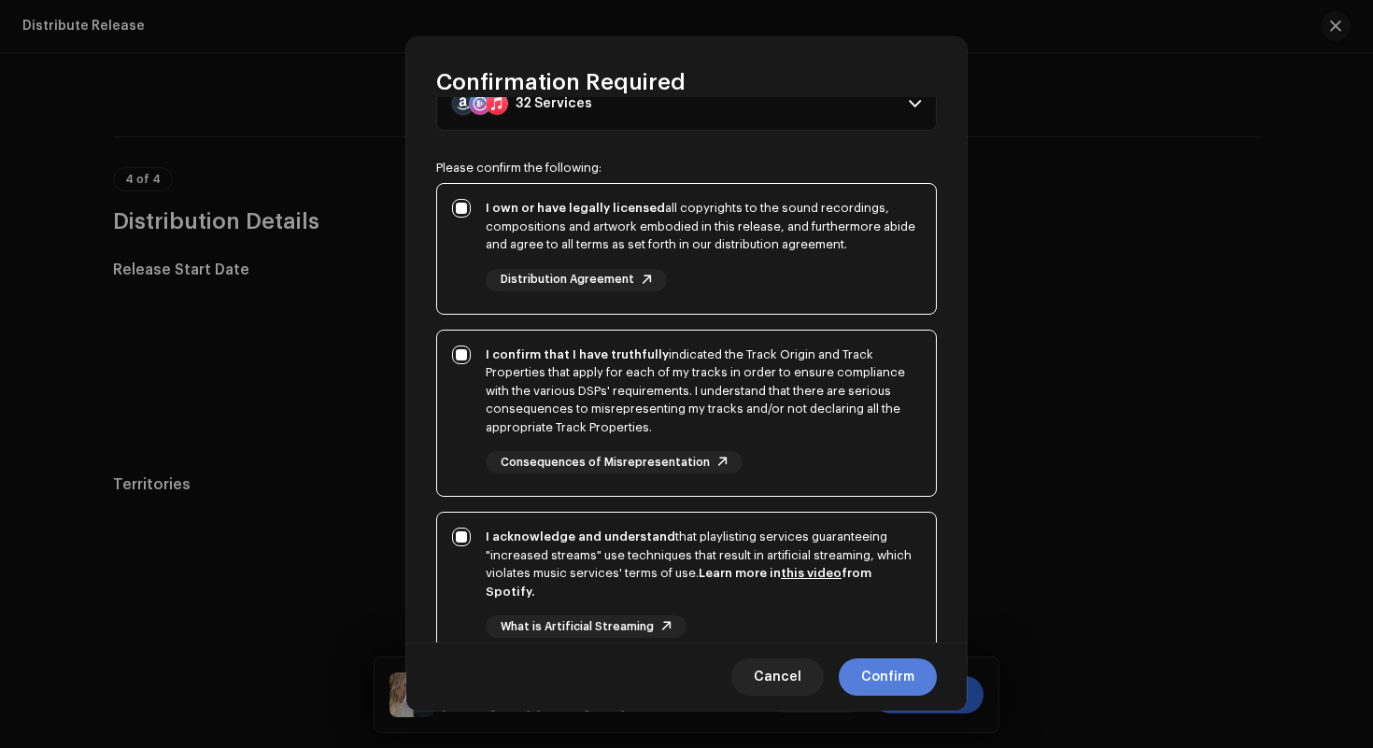
click at [891, 668] on span "Confirm" at bounding box center [887, 677] width 53 height 37
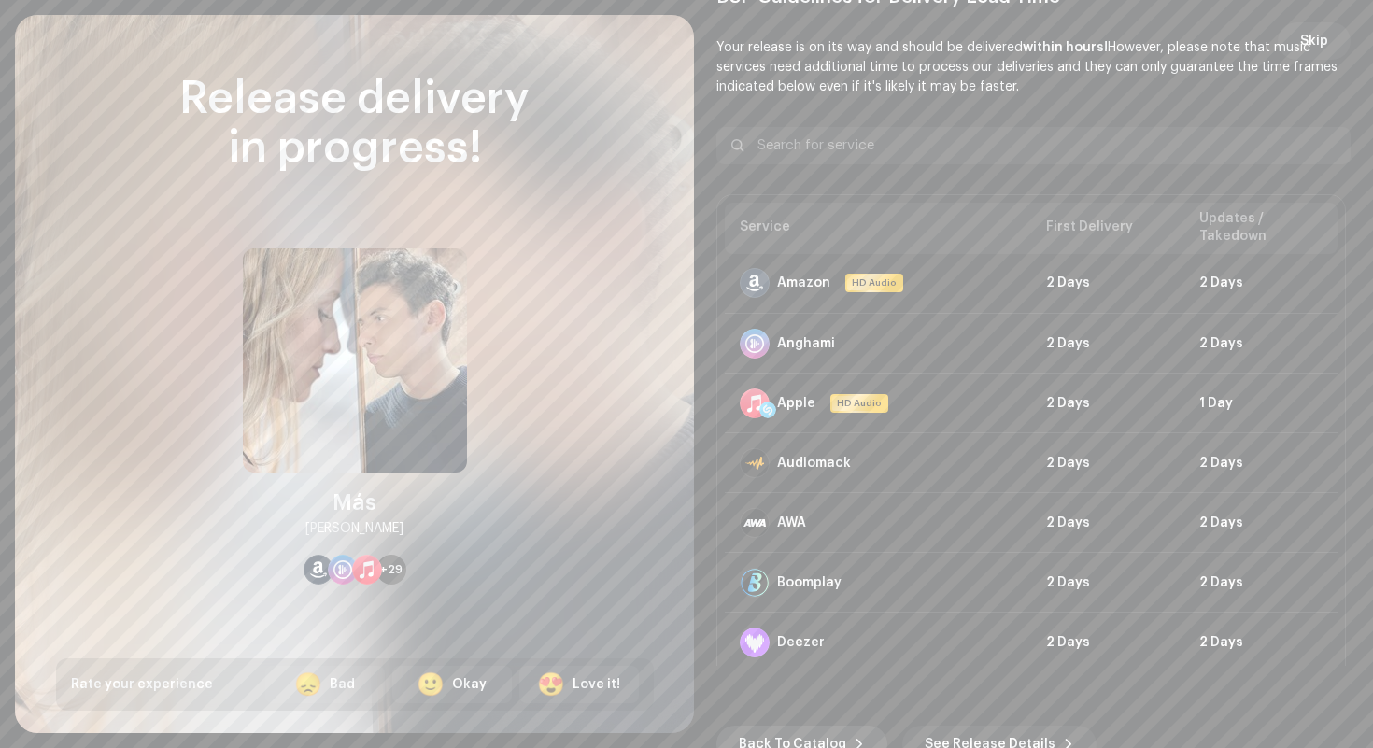
click at [770, 739] on span "Back To Catalog" at bounding box center [792, 744] width 107 height 37
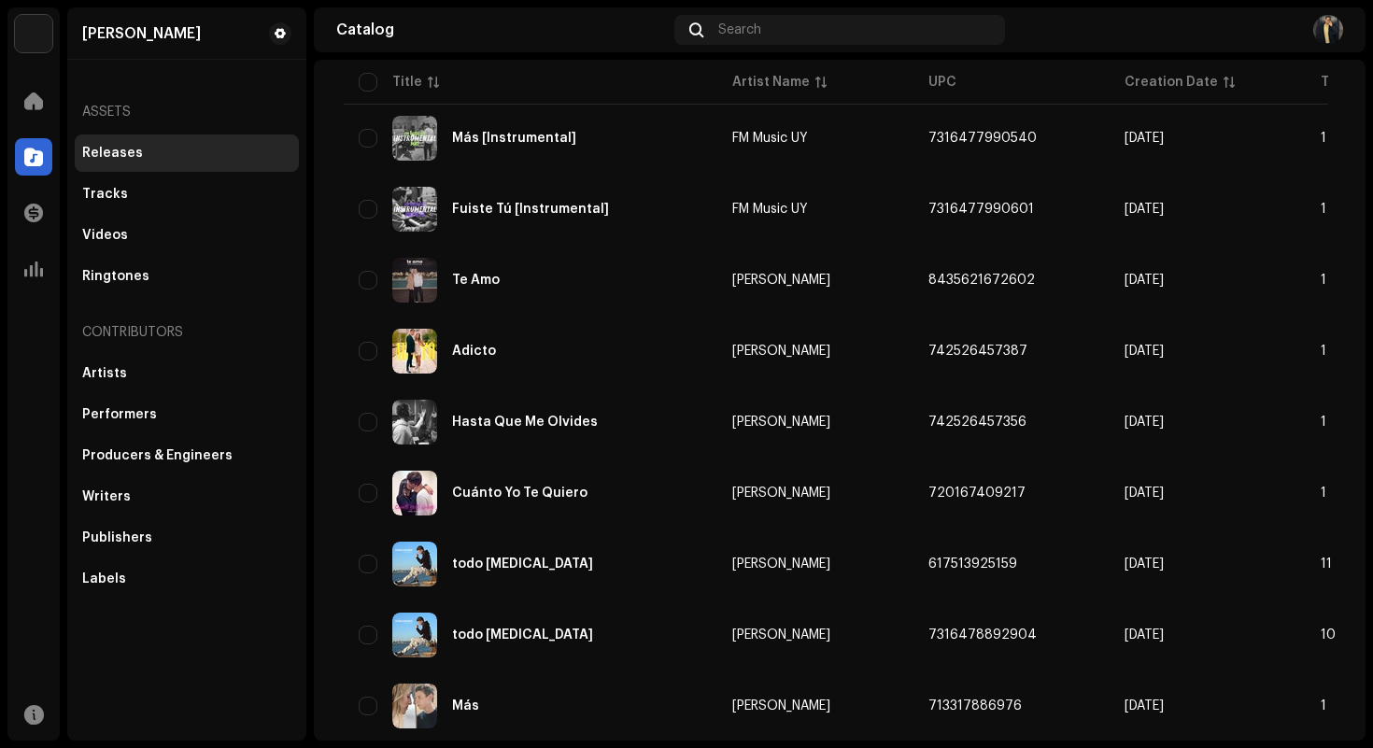
scroll to position [1311, 0]
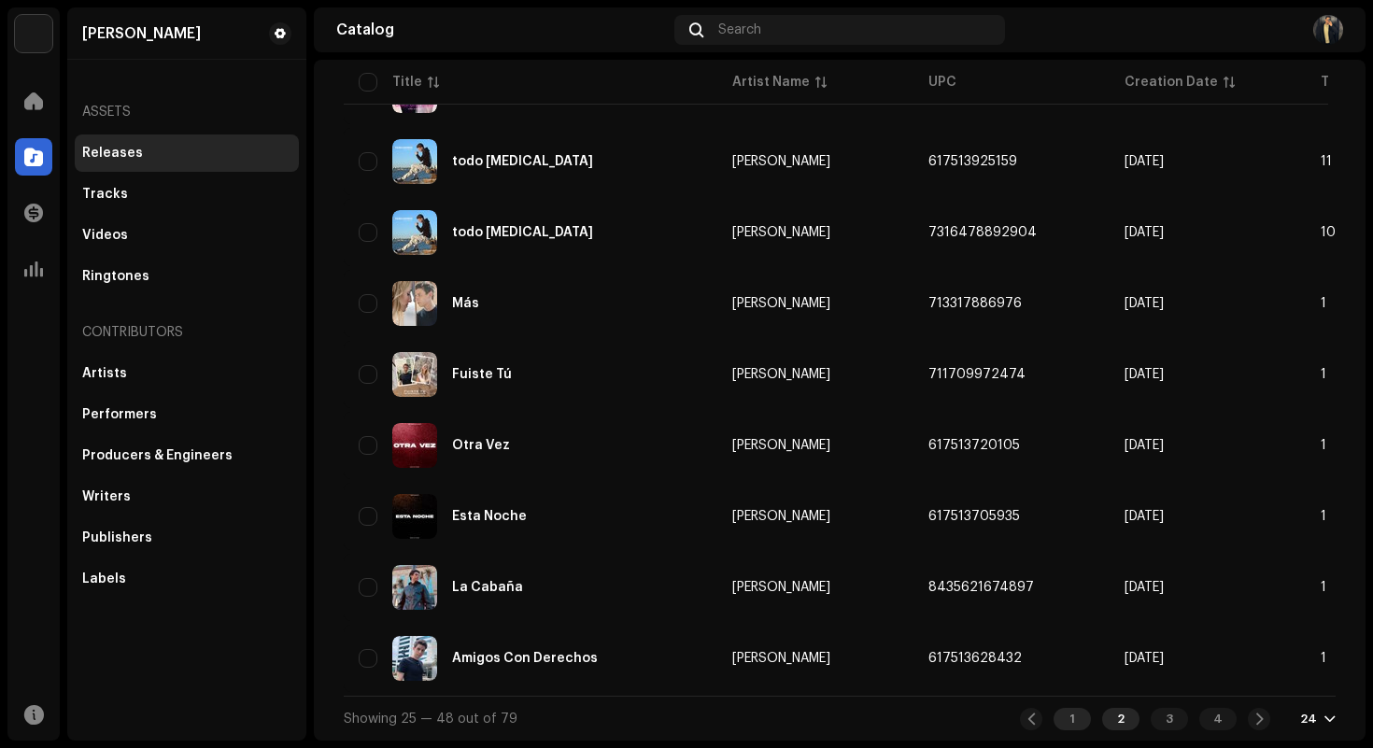
click at [1074, 722] on div "1" at bounding box center [1072, 719] width 37 height 22
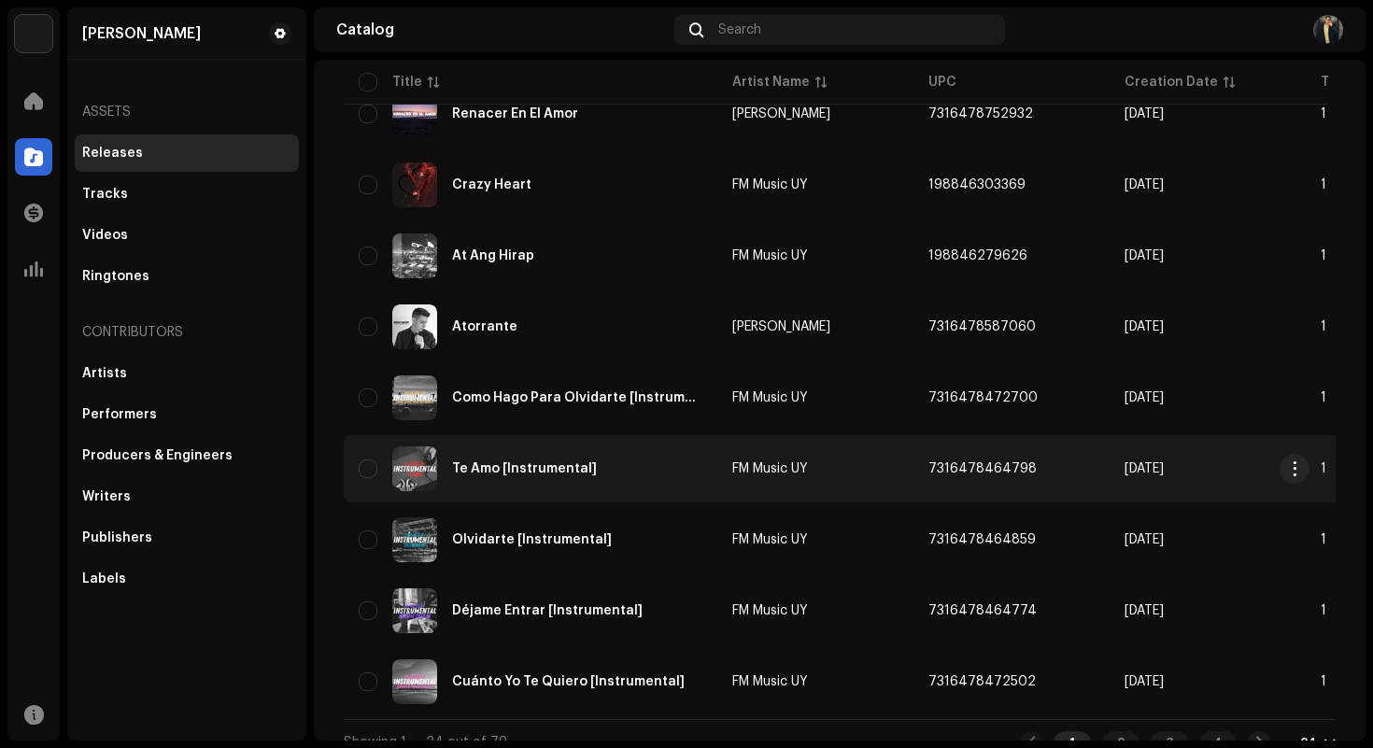
scroll to position [1311, 0]
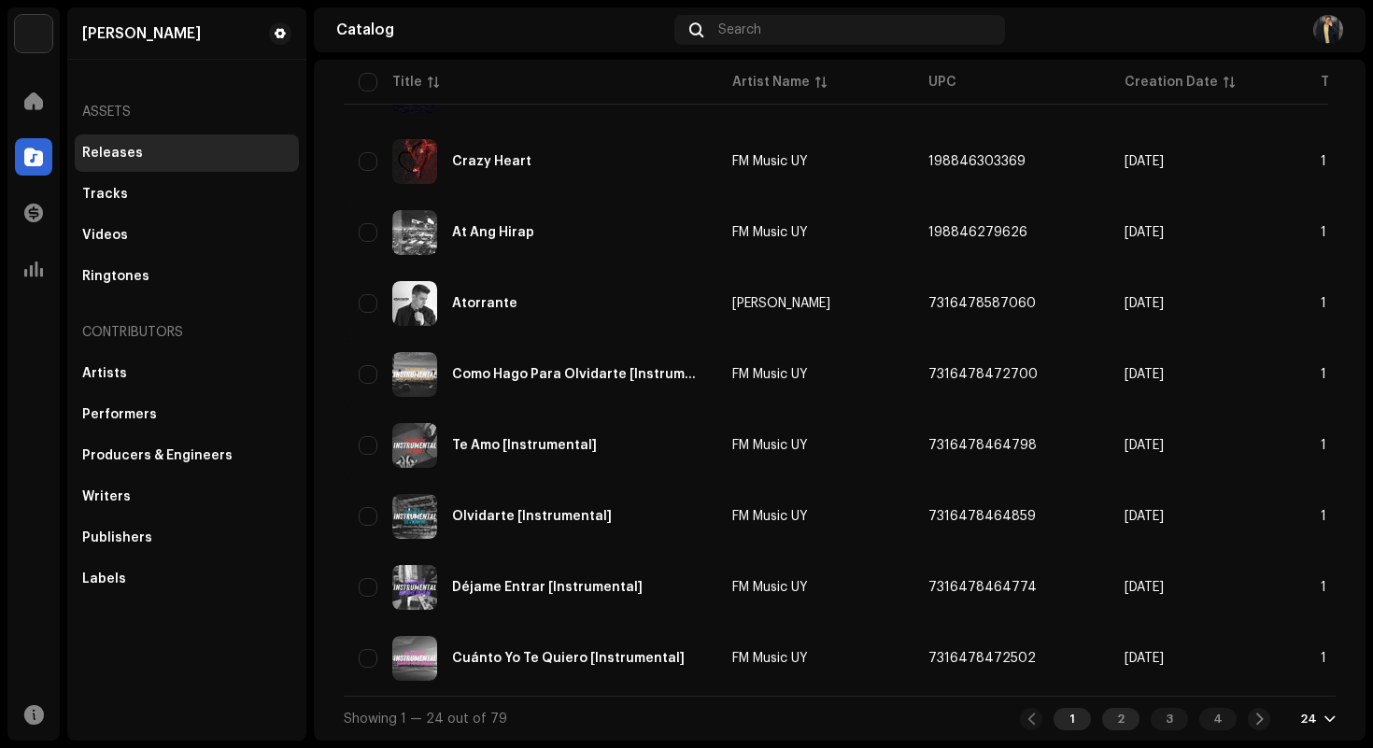
click at [1103, 719] on div "2" at bounding box center [1120, 719] width 37 height 22
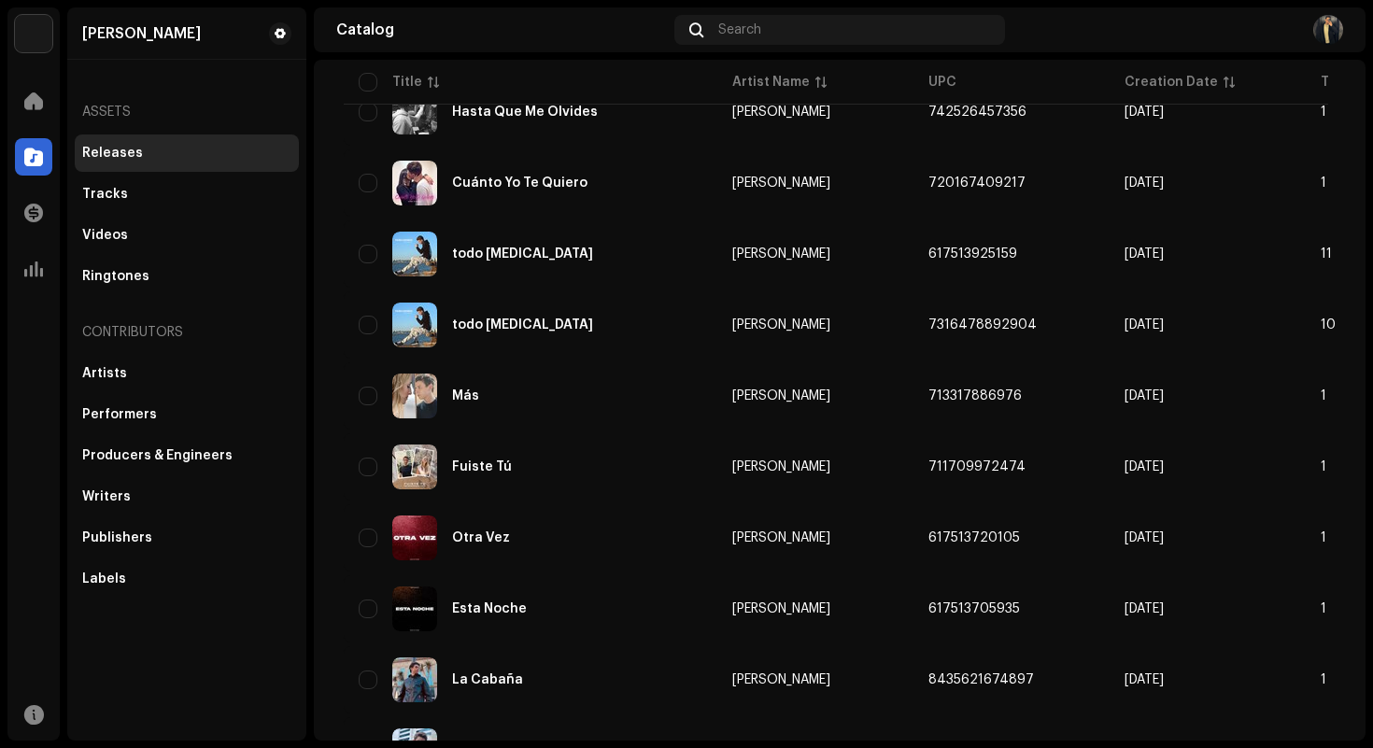
scroll to position [1311, 0]
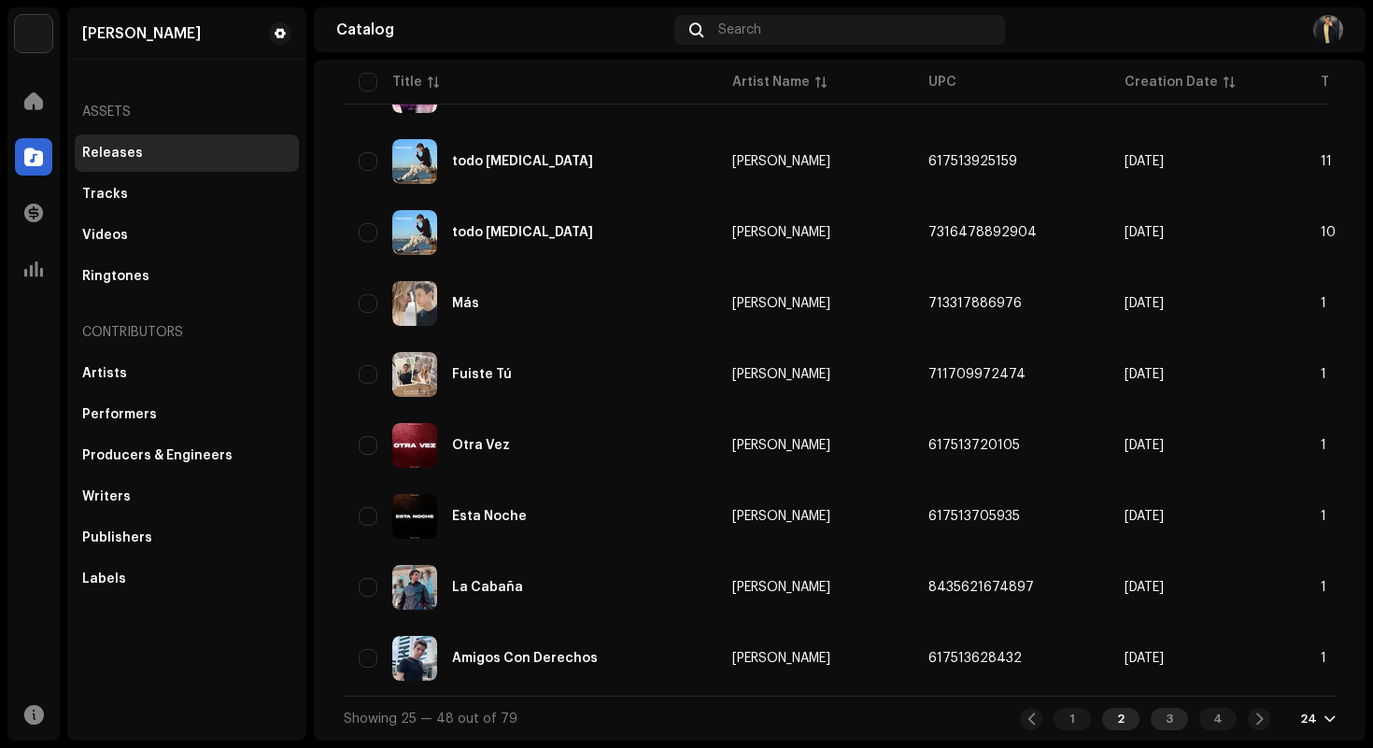
click at [1158, 713] on div "3" at bounding box center [1169, 719] width 37 height 22
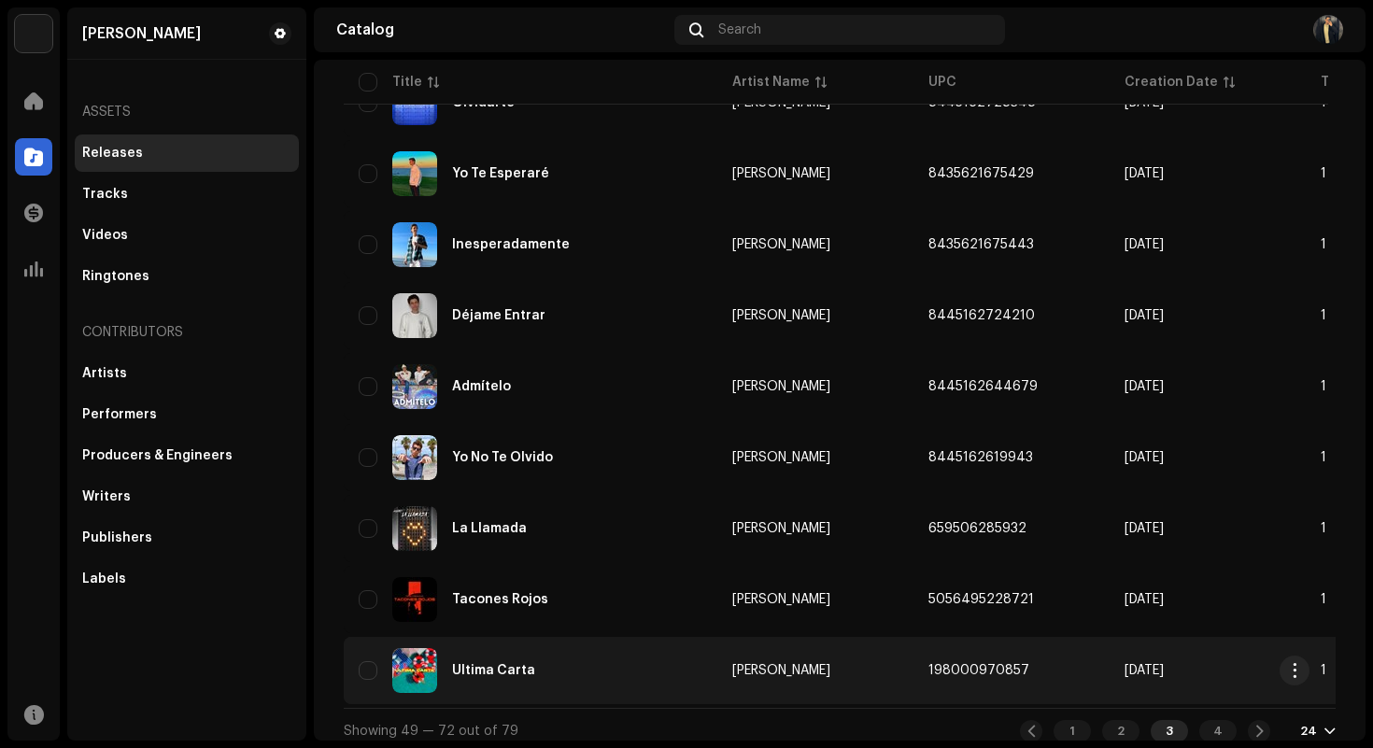
scroll to position [1311, 0]
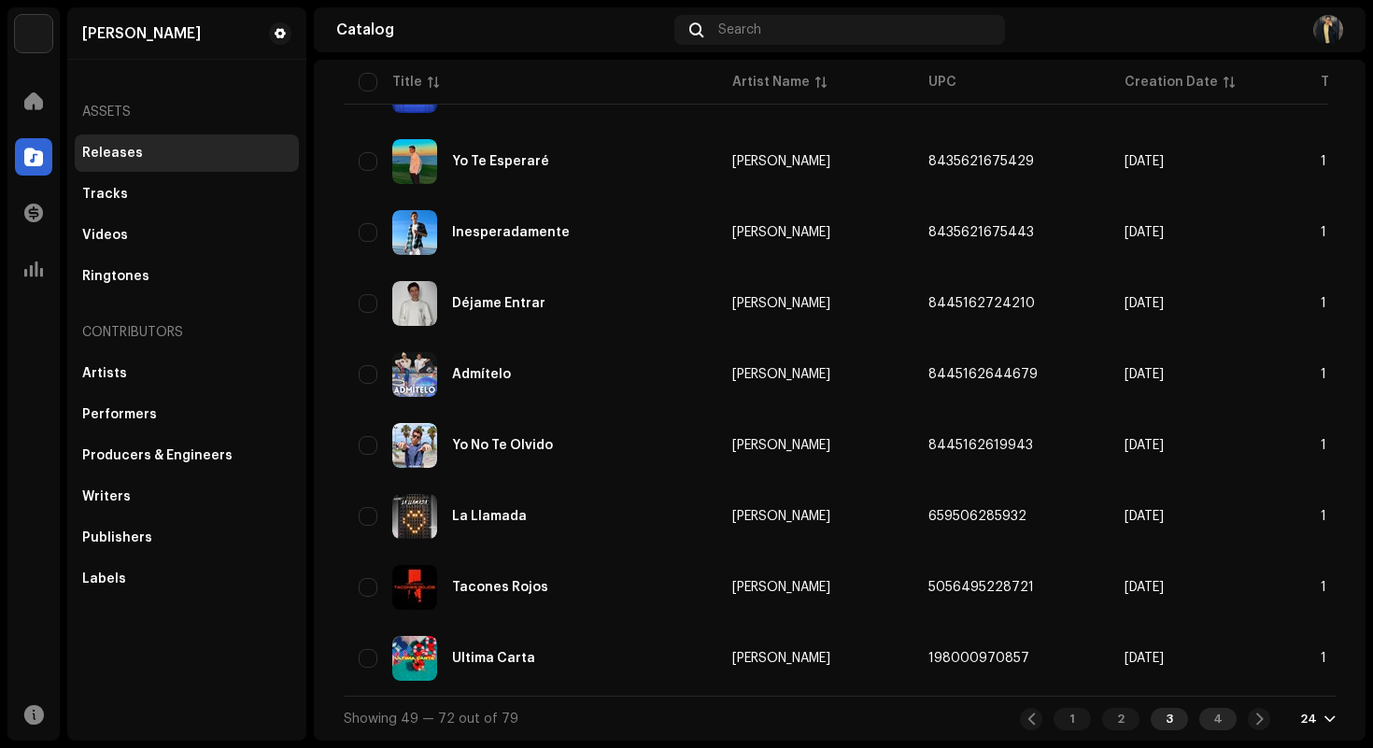
click at [1209, 717] on div "4" at bounding box center [1217, 719] width 37 height 22
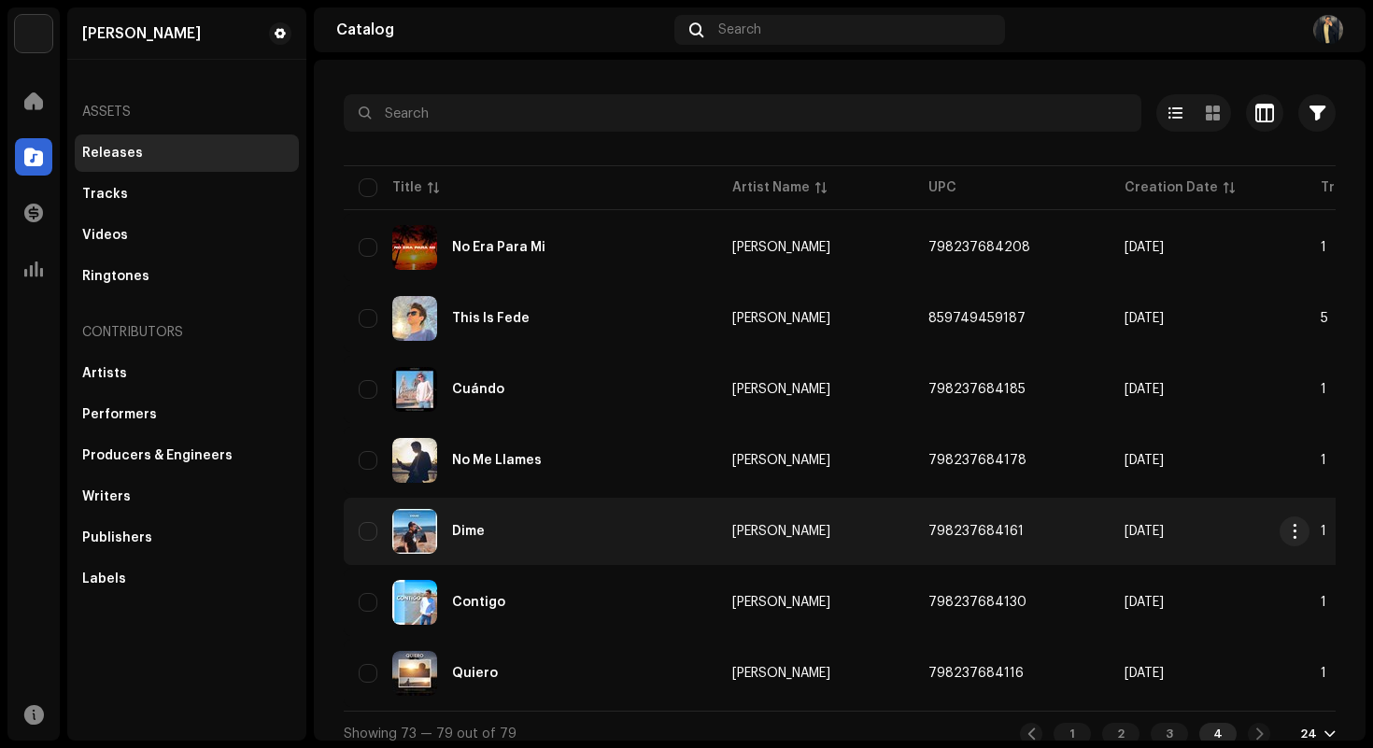
scroll to position [100, 0]
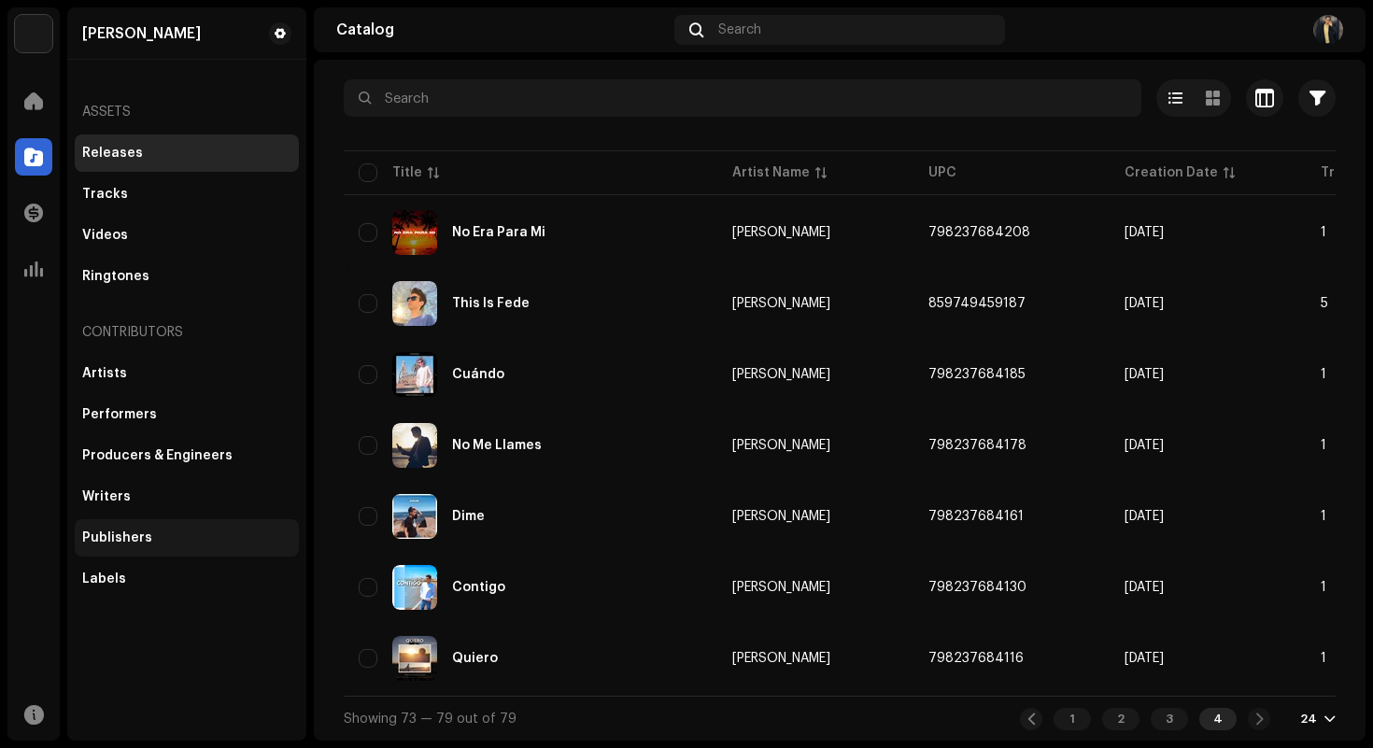
click at [169, 540] on div "Publishers" at bounding box center [186, 538] width 209 height 15
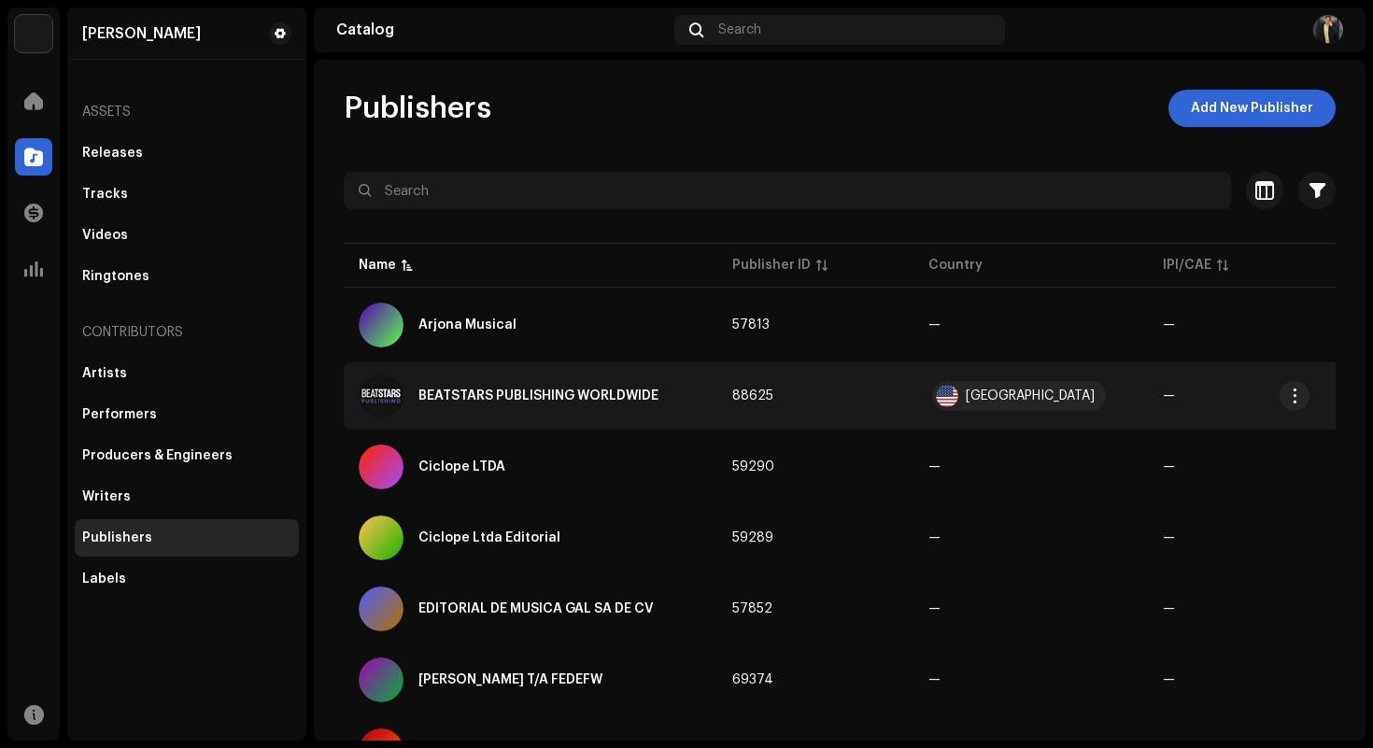
click at [1075, 394] on div "[GEOGRAPHIC_DATA]" at bounding box center [1030, 396] width 129 height 13
click at [736, 394] on span "88625" at bounding box center [752, 396] width 41 height 13
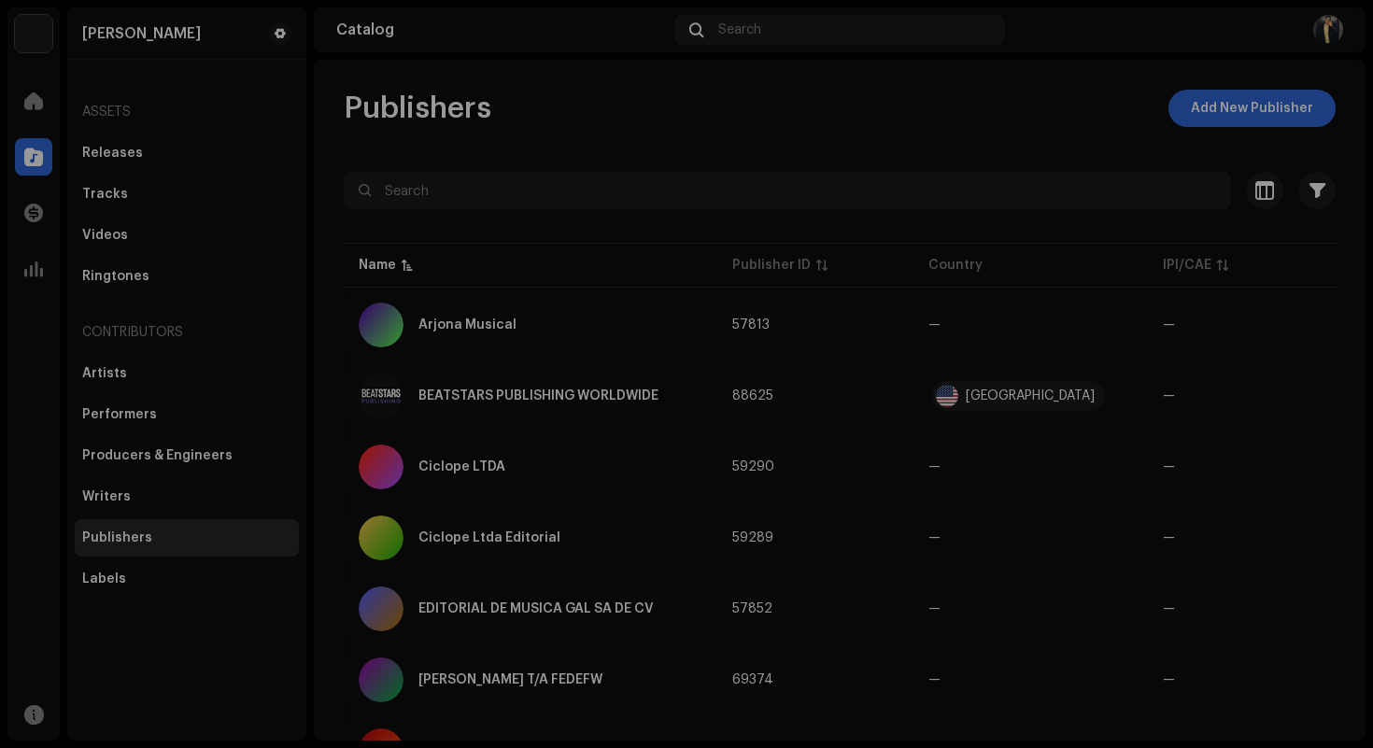
click at [1075, 303] on div "BEATSTARS PUBLISHING WORLDWIDE 88625 Publisher Info Publisher Name BEATSTARS PU…" at bounding box center [686, 374] width 1373 height 748
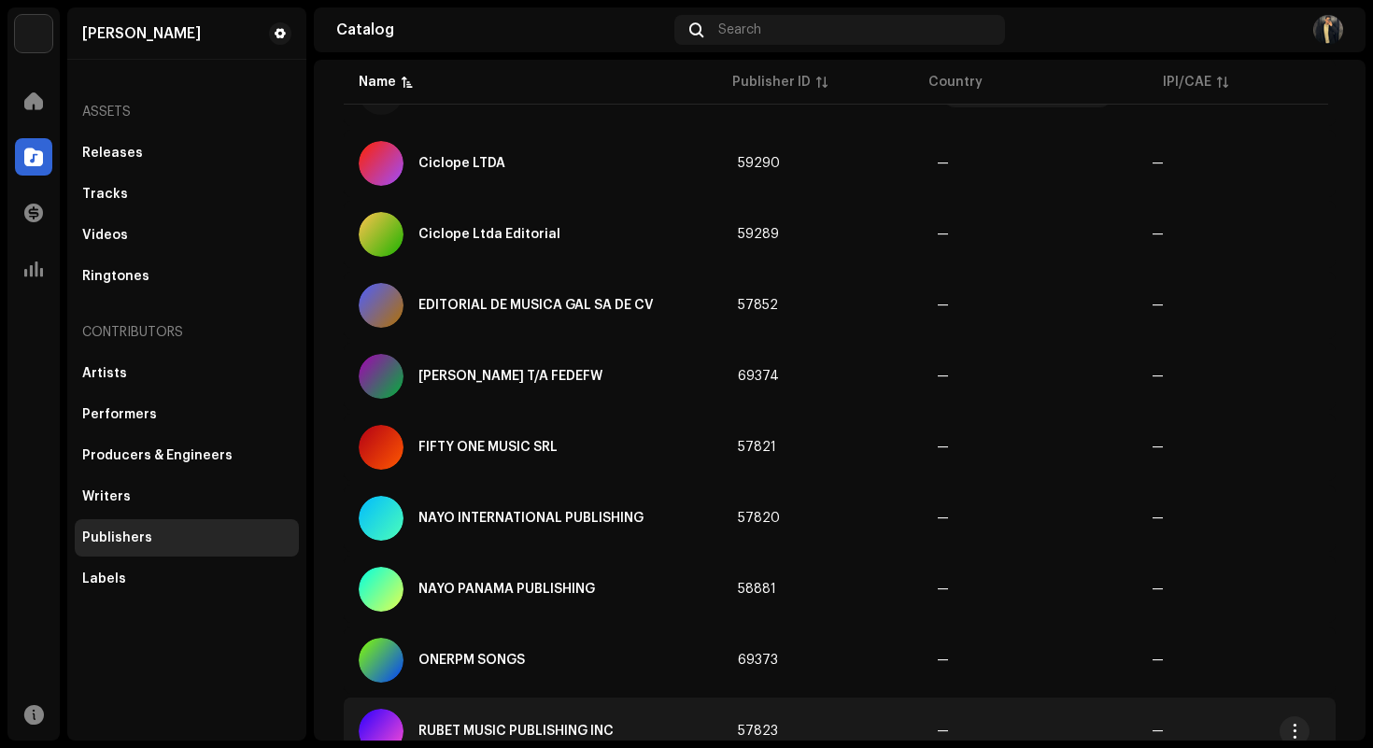
scroll to position [248, 0]
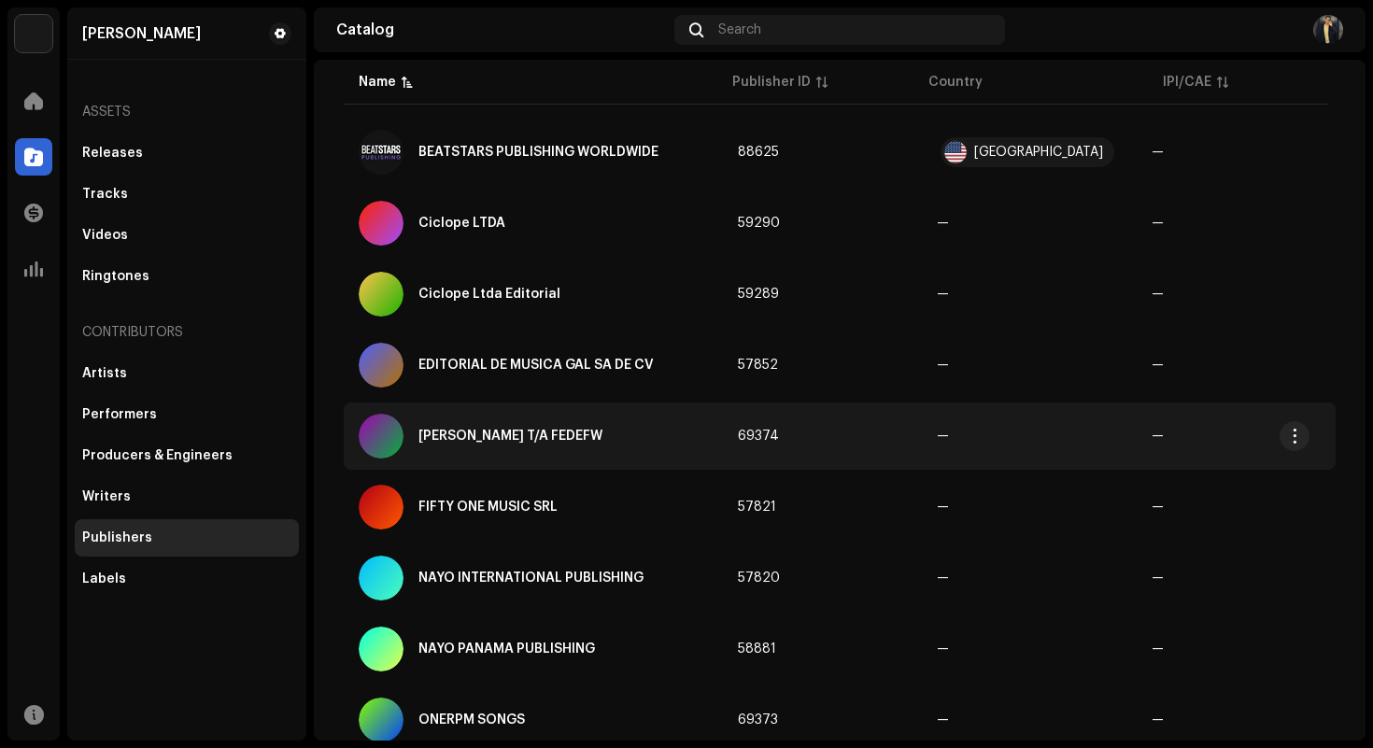
click at [830, 436] on td "69374" at bounding box center [822, 436] width 199 height 67
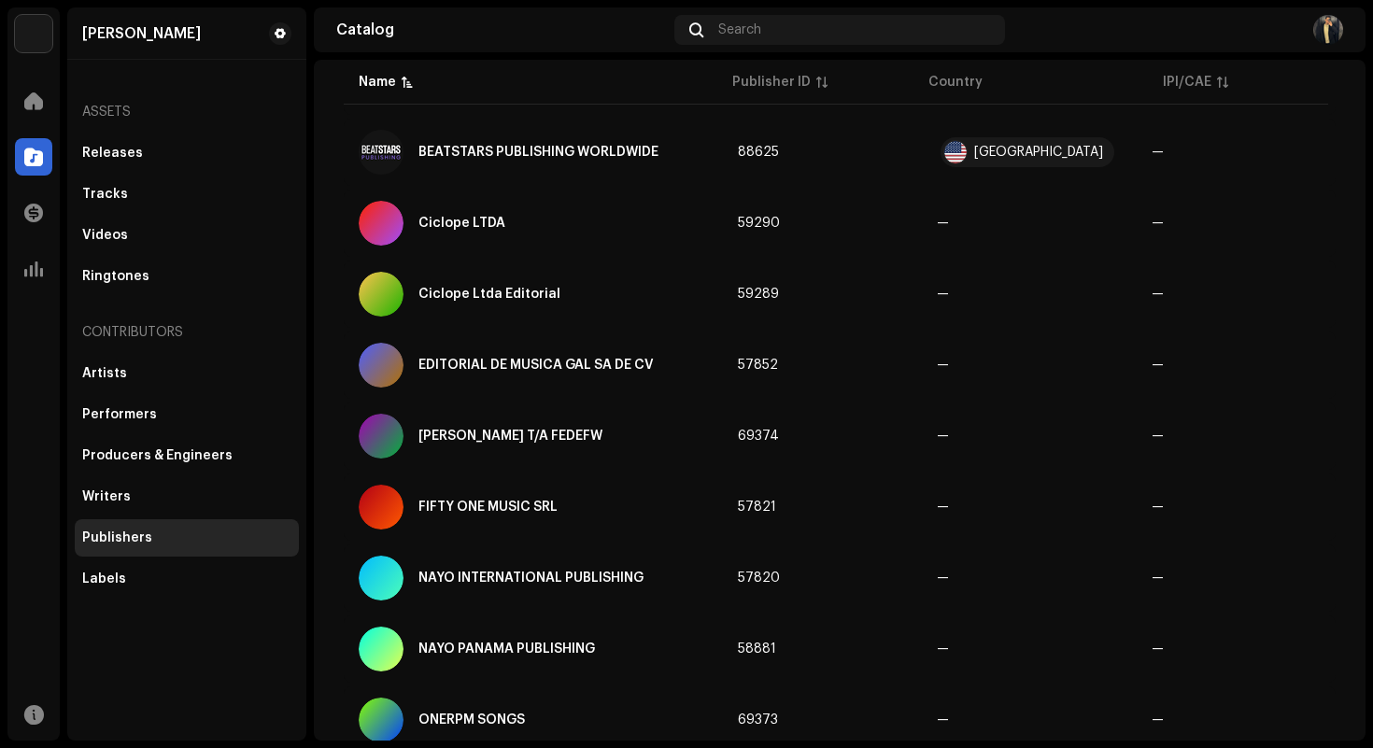
click at [1067, 371] on div "[PERSON_NAME] T/A FEDEFW 69374 Publisher Info Publisher Name [PERSON_NAME] T/A …" at bounding box center [686, 374] width 1373 height 748
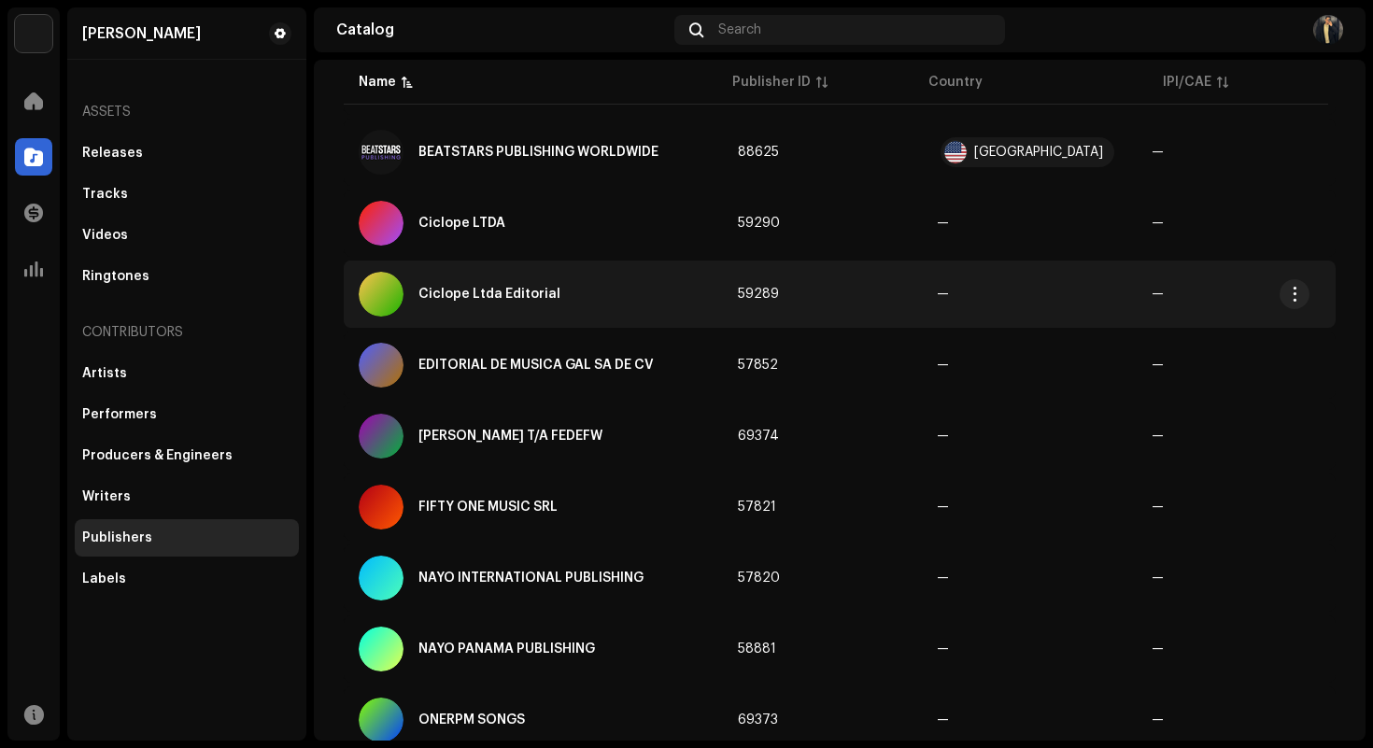
scroll to position [0, 0]
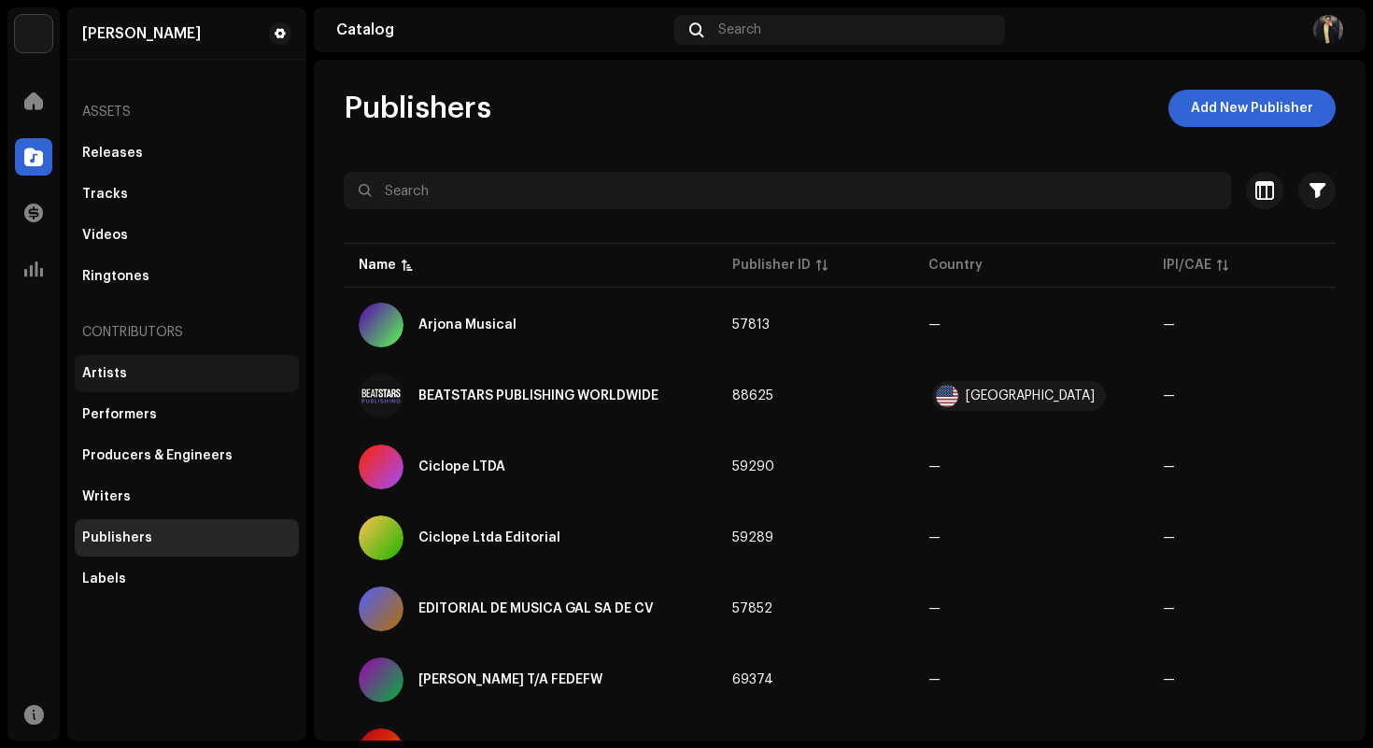
click at [169, 381] on div "Artists" at bounding box center [187, 373] width 224 height 37
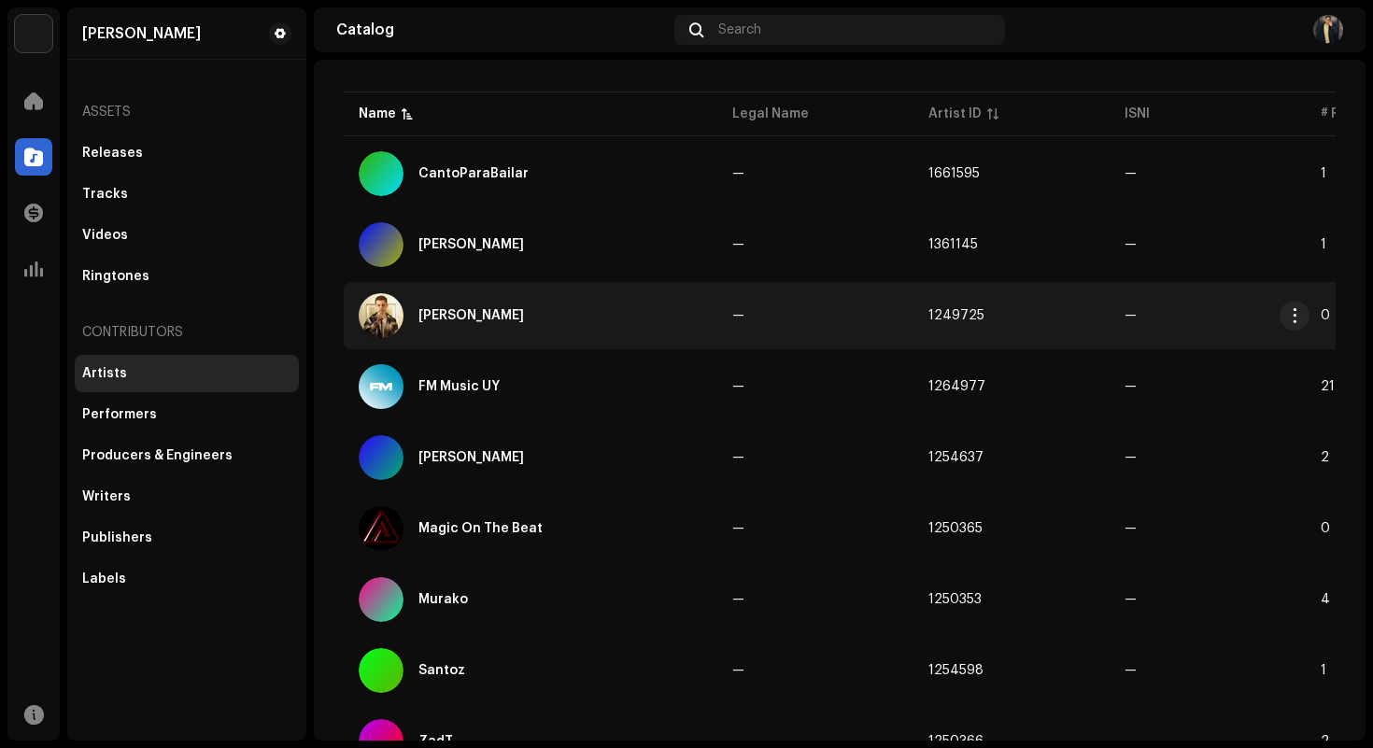
scroll to position [247, 0]
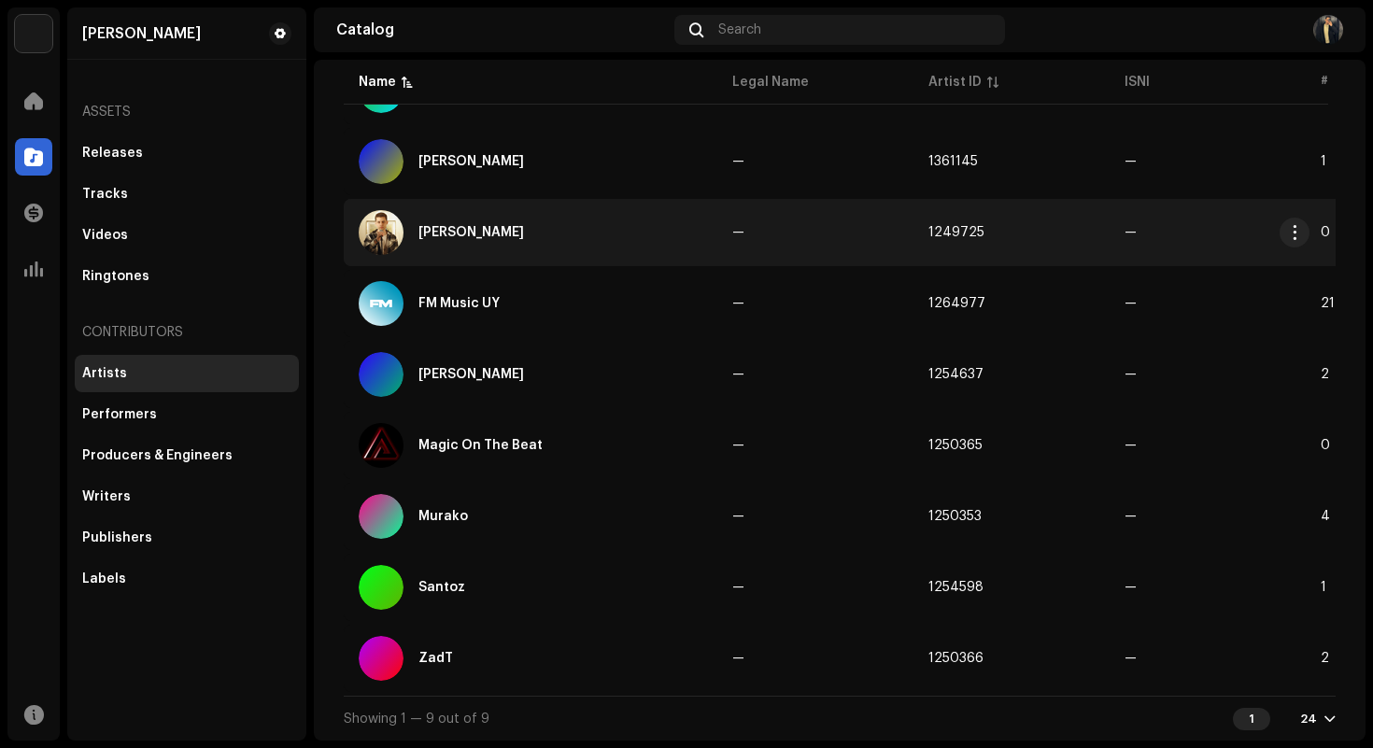
click at [822, 226] on td "—" at bounding box center [815, 232] width 196 height 67
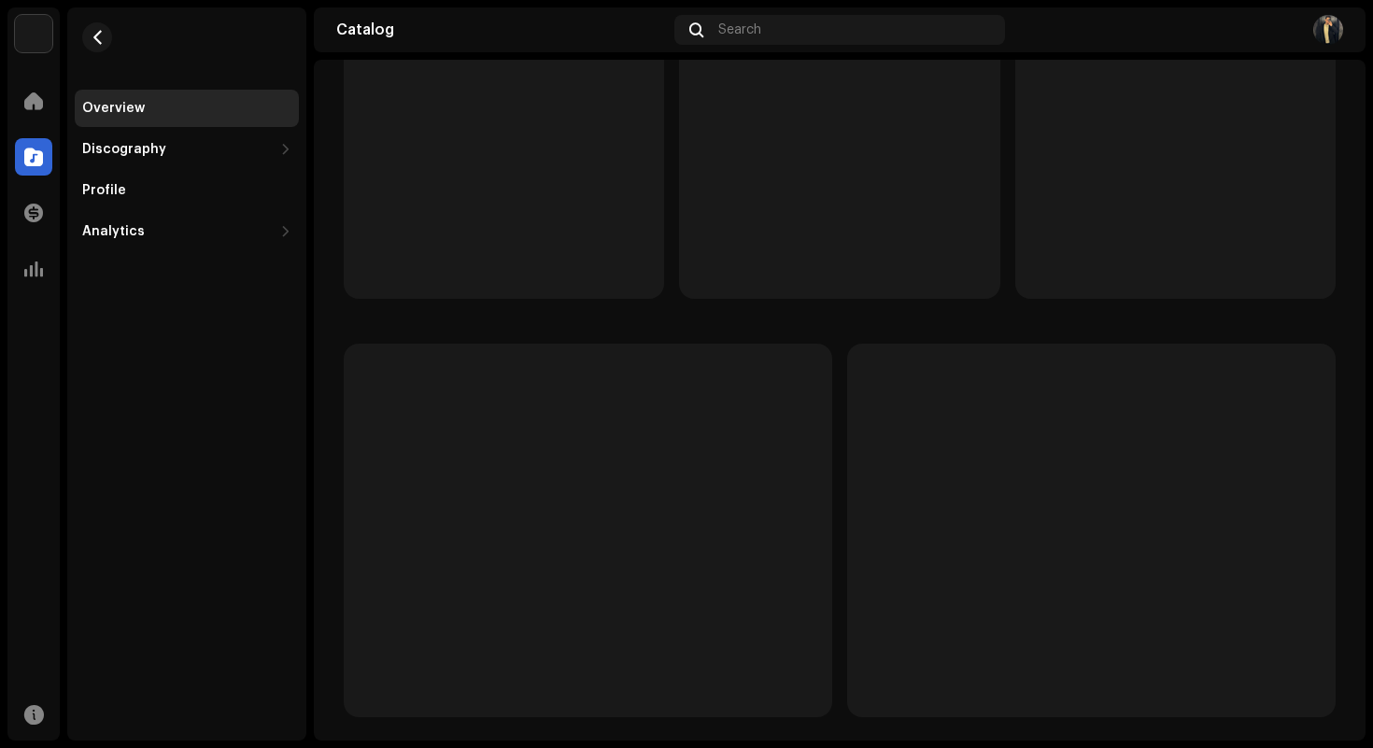
scroll to position [18, 0]
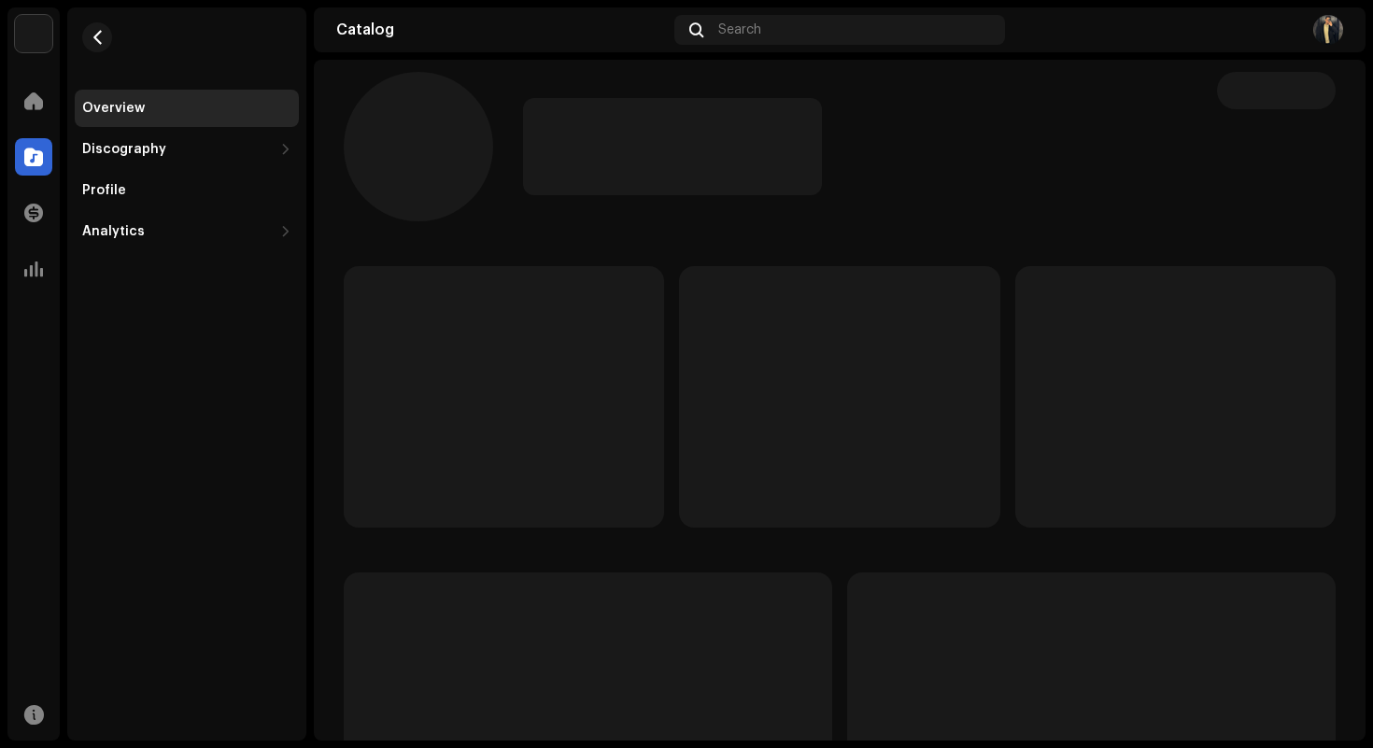
click at [822, 226] on catalog-artists-details-overview at bounding box center [840, 691] width 1052 height 1298
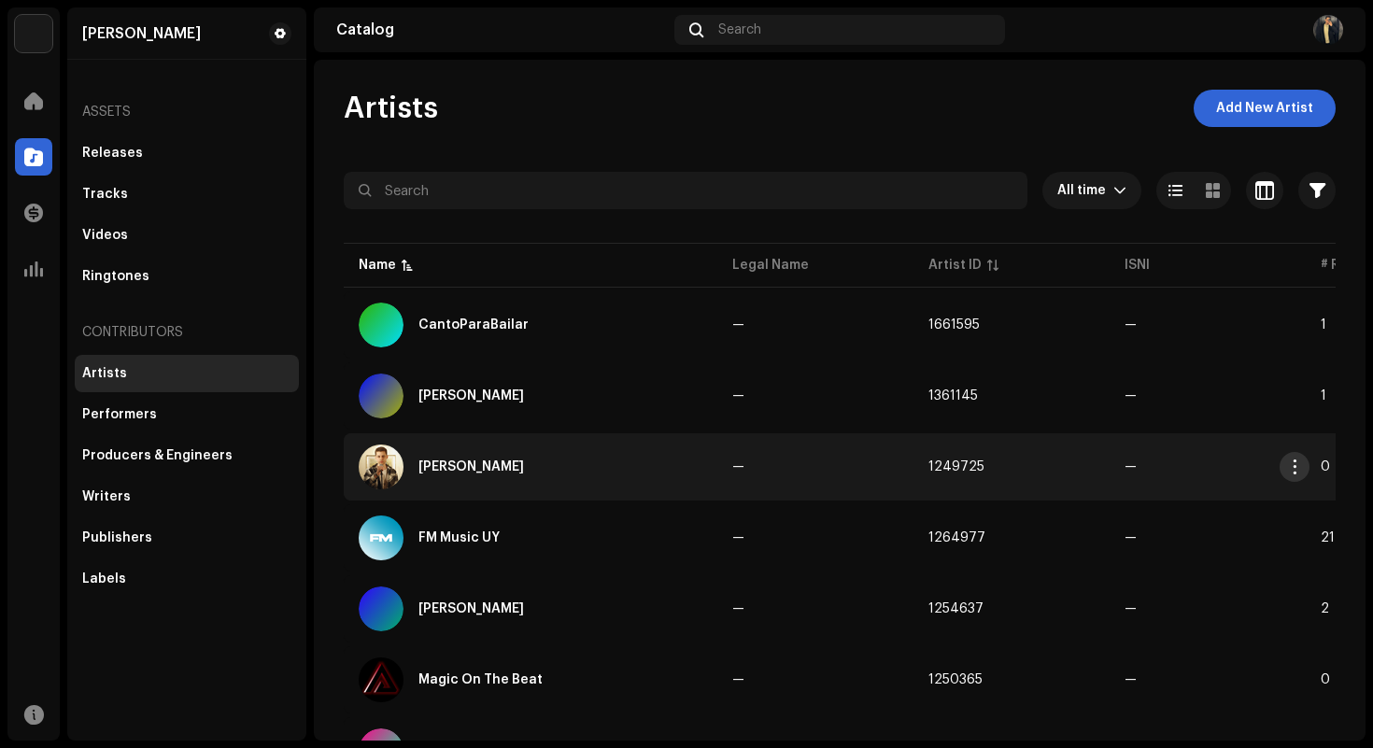
click at [1291, 465] on span "button" at bounding box center [1295, 467] width 14 height 15
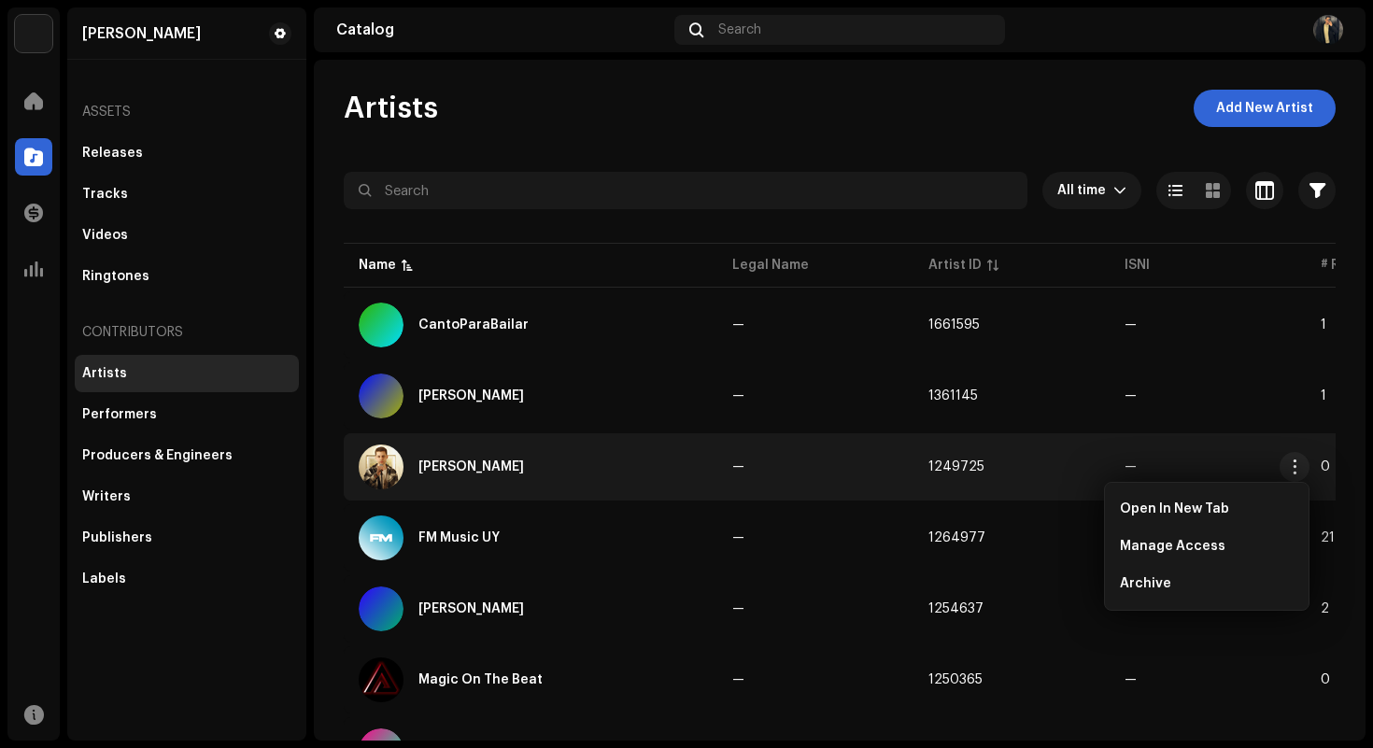
click at [871, 481] on td "—" at bounding box center [815, 466] width 196 height 67
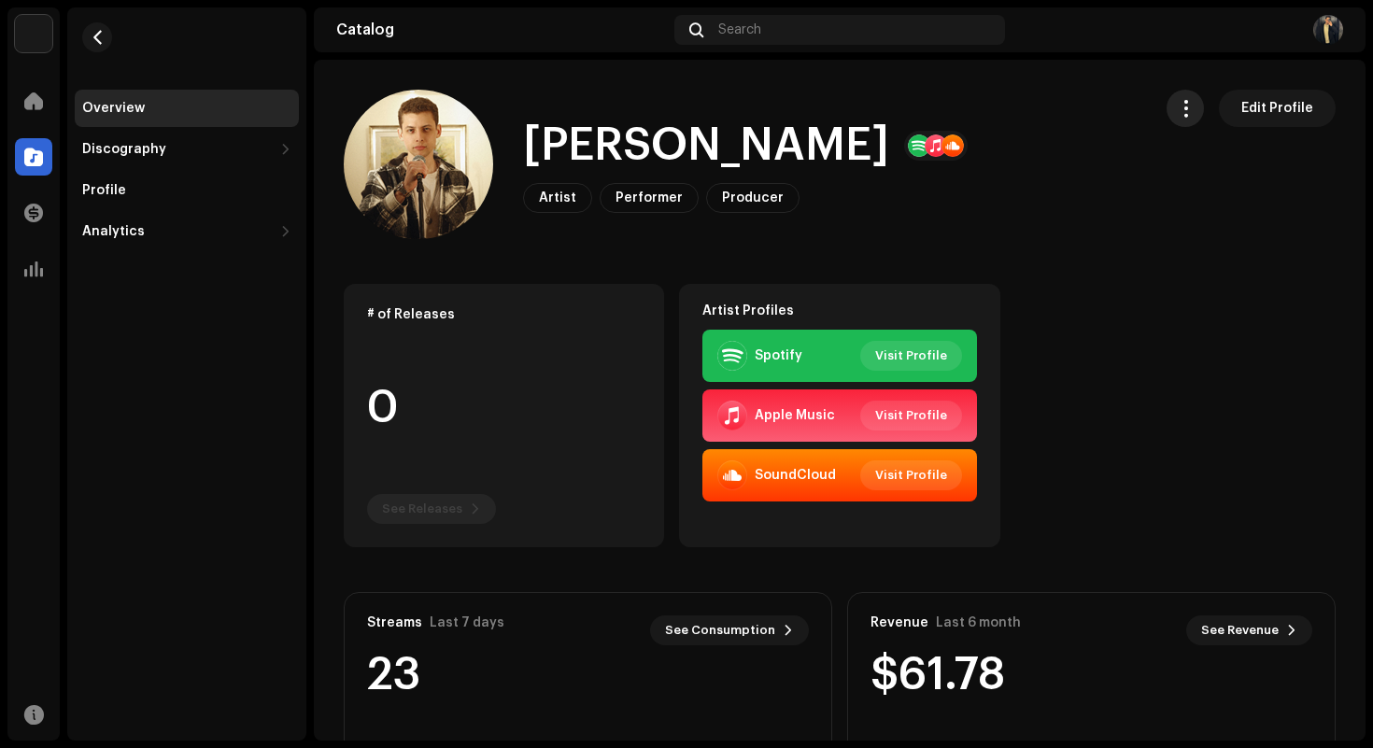
click at [1190, 101] on button "button" at bounding box center [1185, 108] width 37 height 37
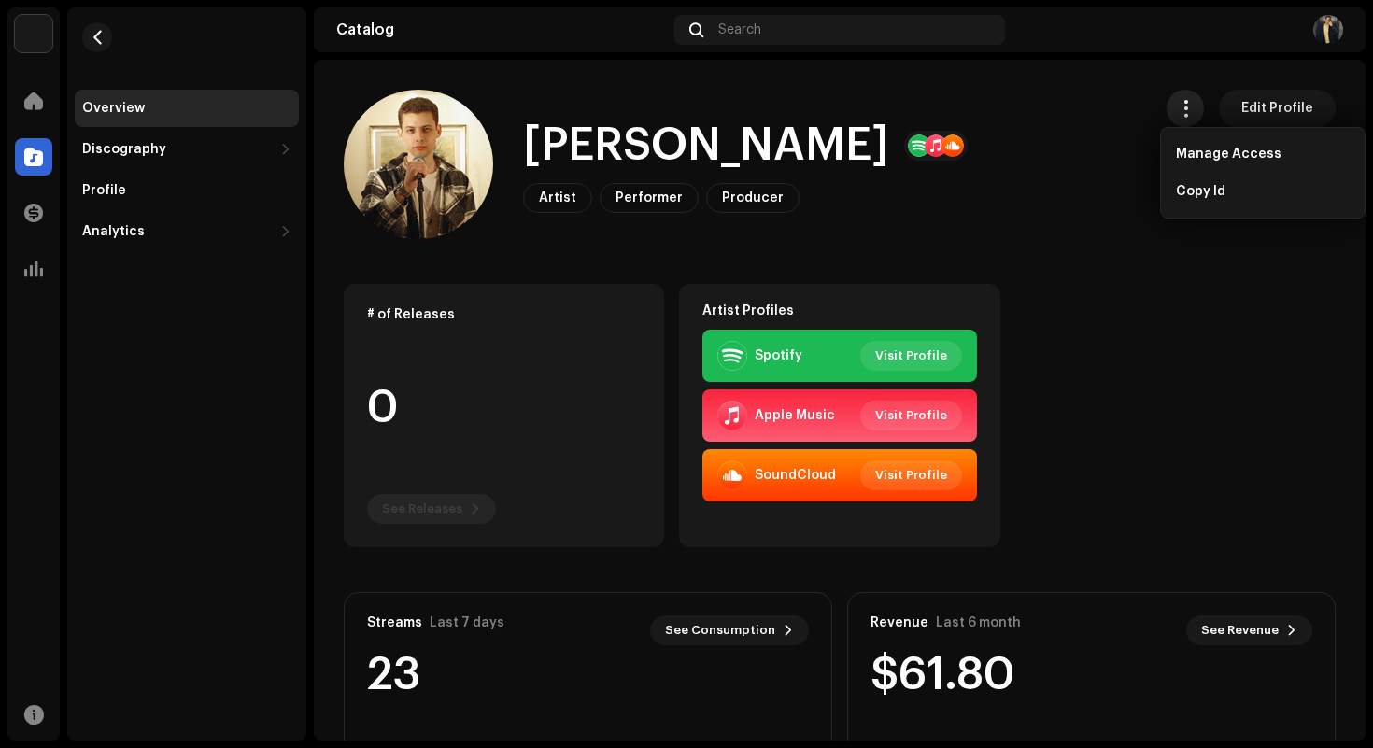
click at [1188, 118] on button "button" at bounding box center [1185, 108] width 37 height 37
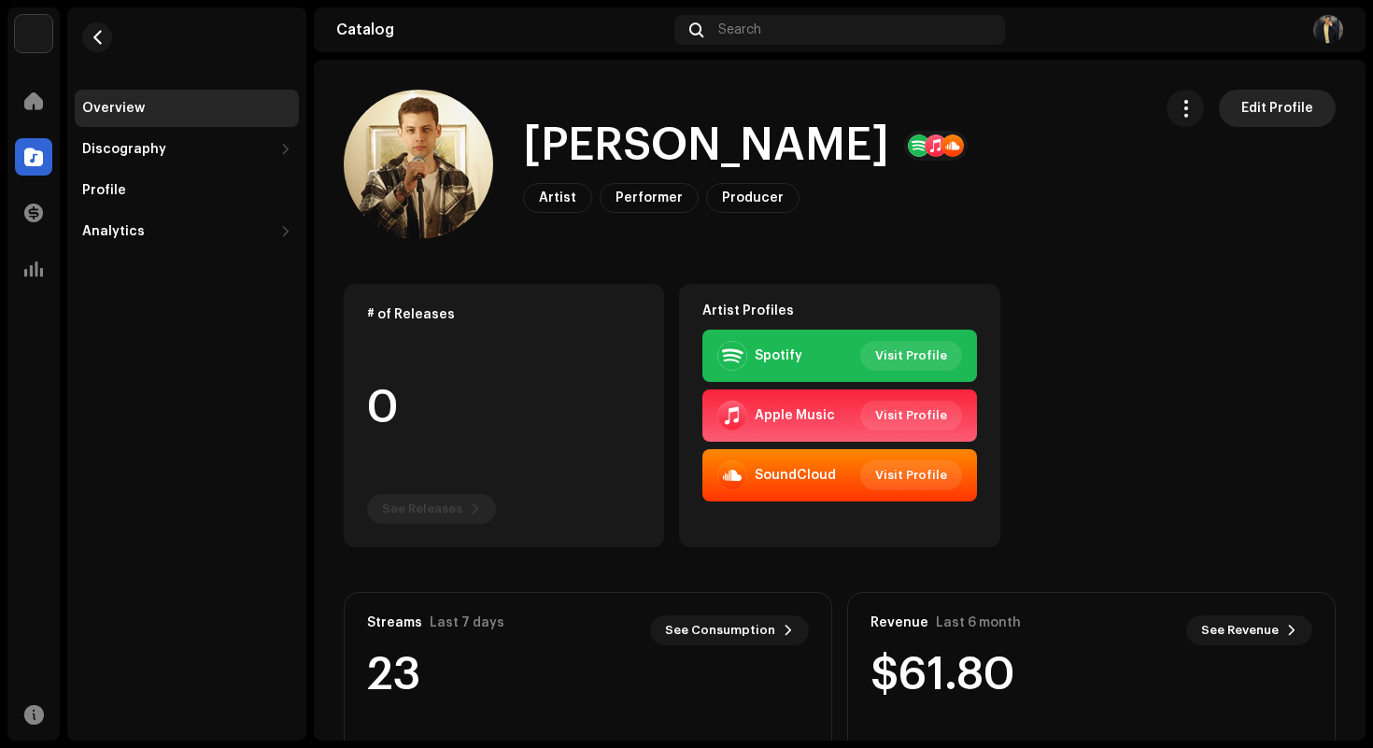
click at [1256, 106] on span "Edit Profile" at bounding box center [1277, 108] width 72 height 37
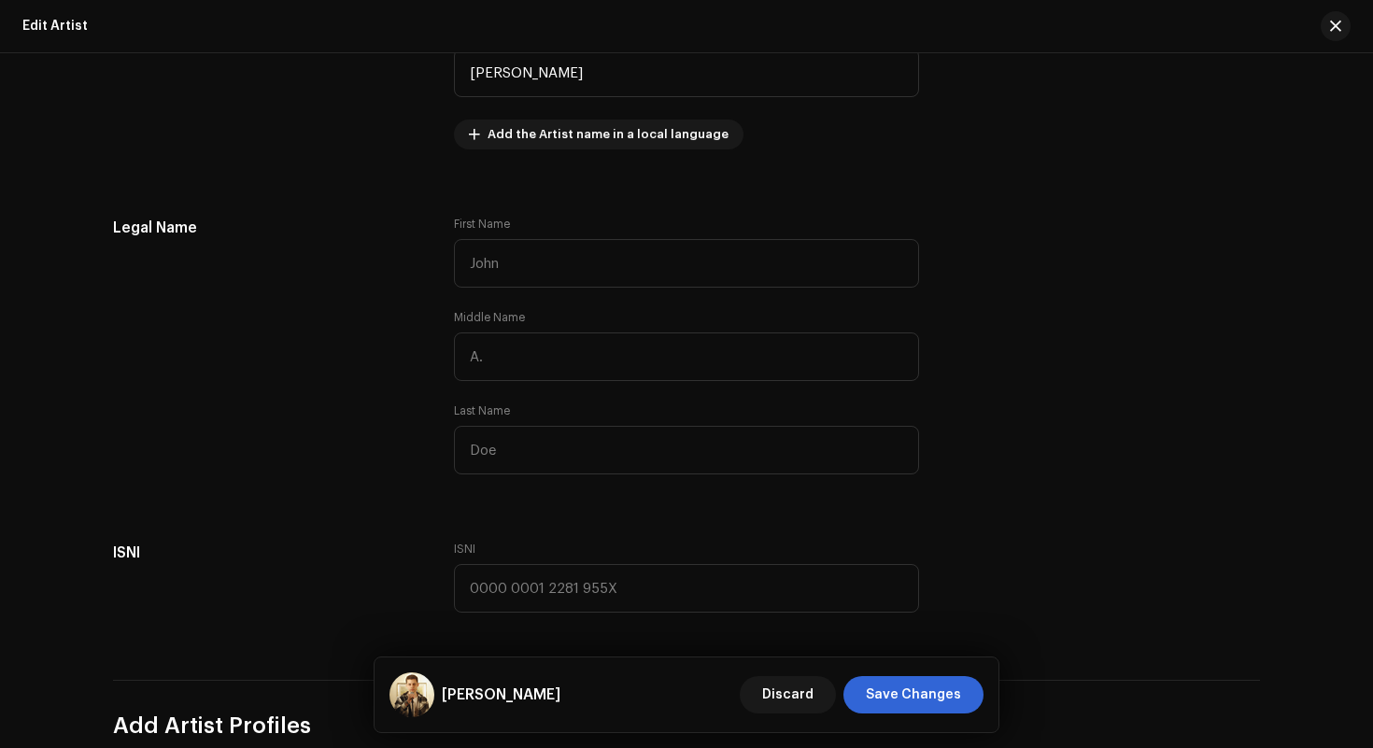
scroll to position [493, 0]
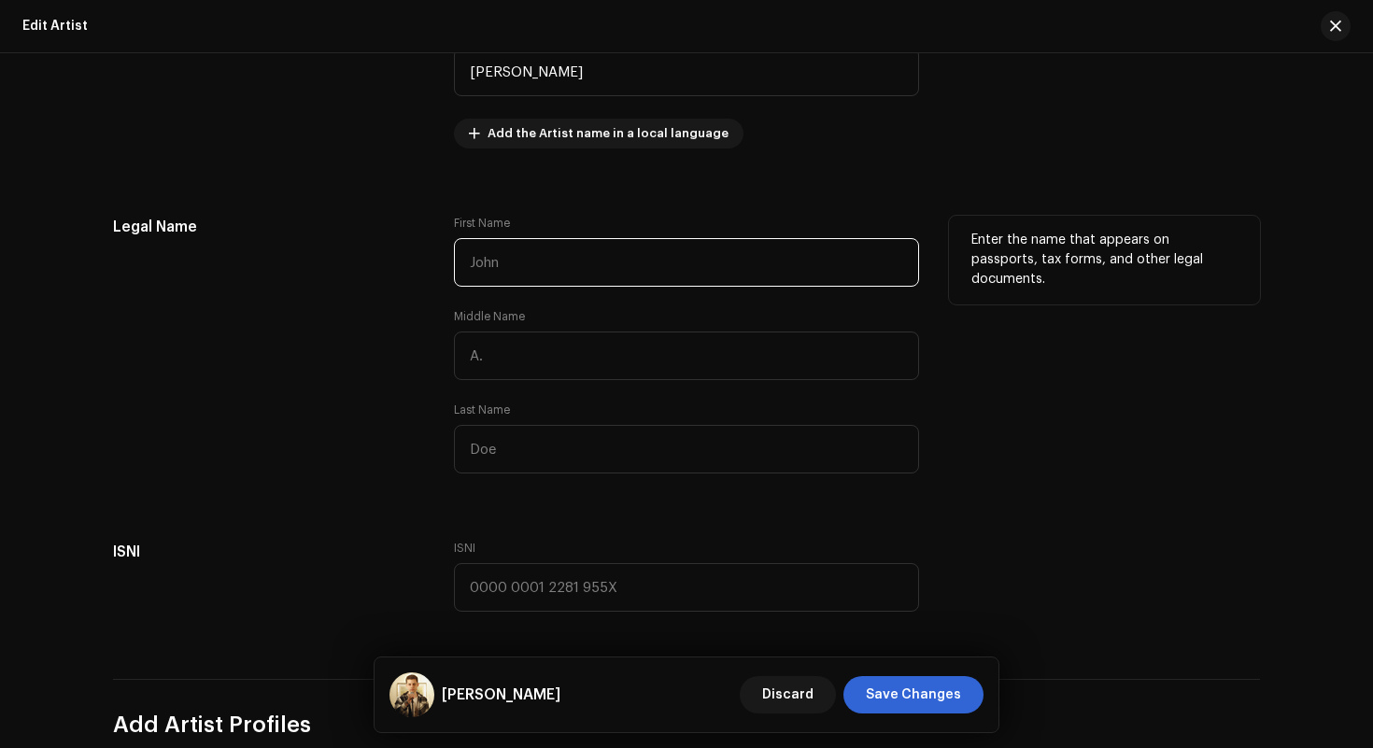
click at [709, 280] on input "text" at bounding box center [686, 262] width 465 height 49
type input "[PERSON_NAME]"
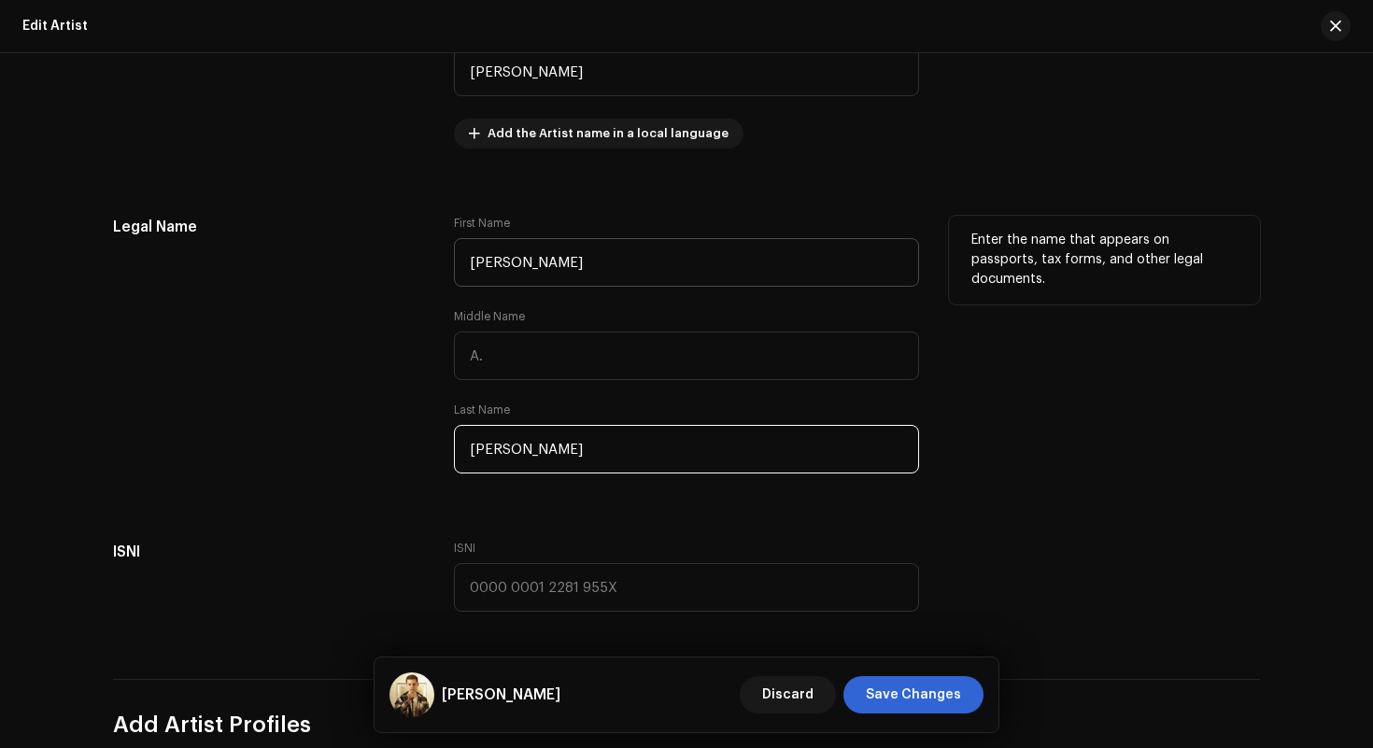
type input "[PERSON_NAME]"
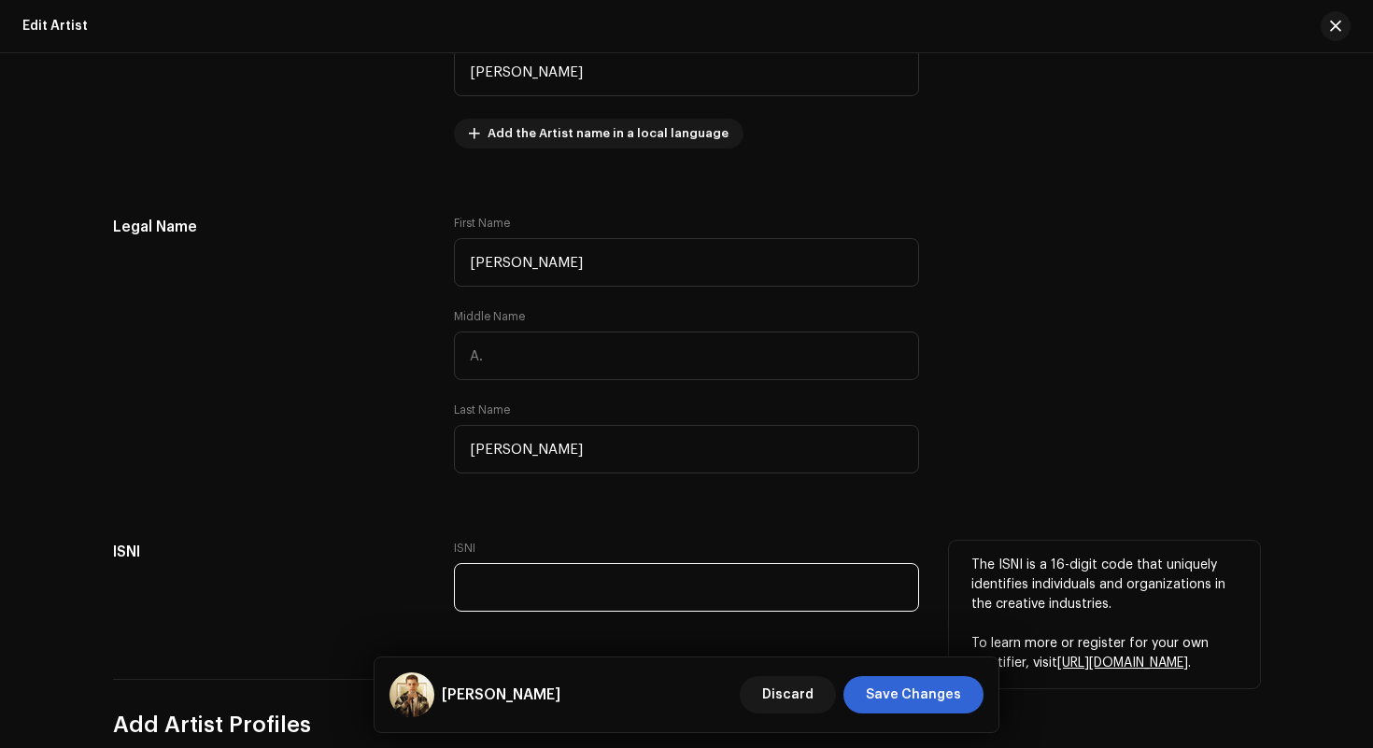
click at [602, 592] on input "text" at bounding box center [686, 587] width 465 height 49
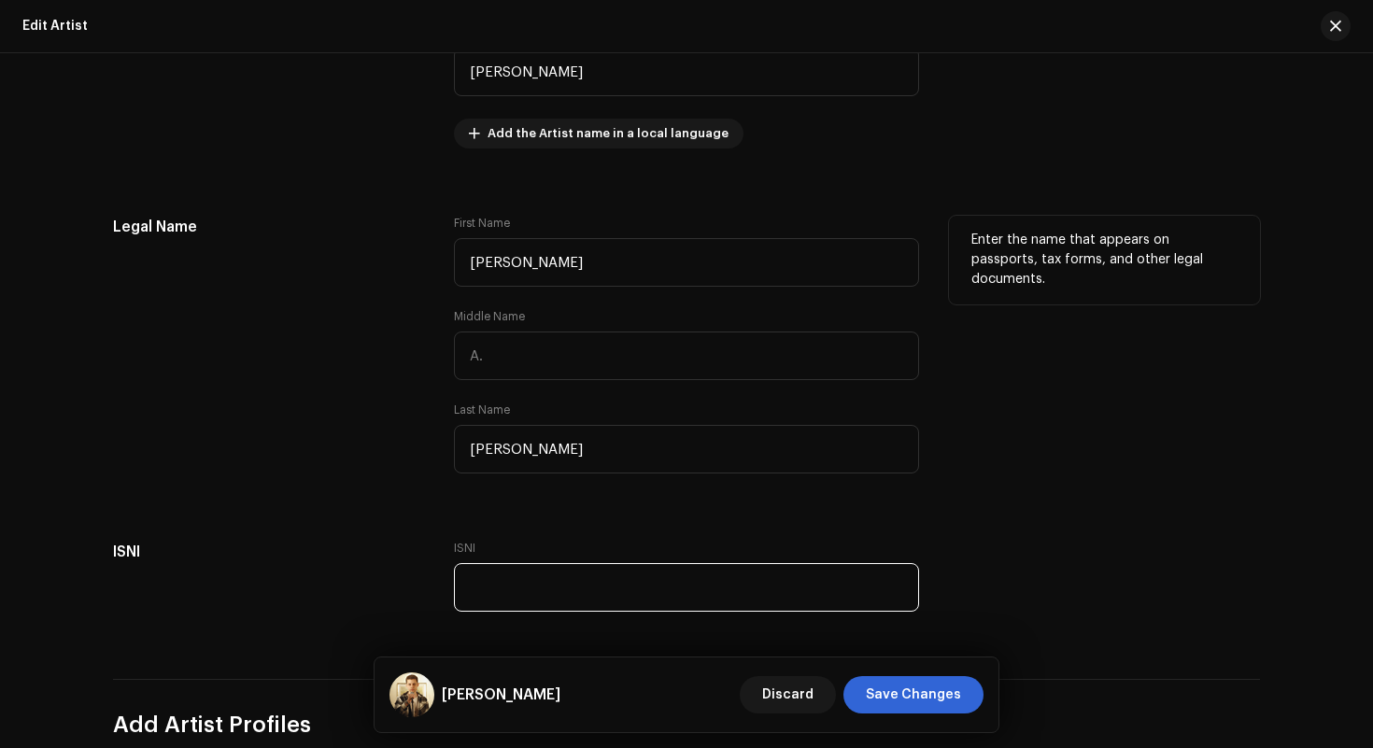
paste input "0000 0004 9156 8311"
type input "0000 0004 9156 8311"
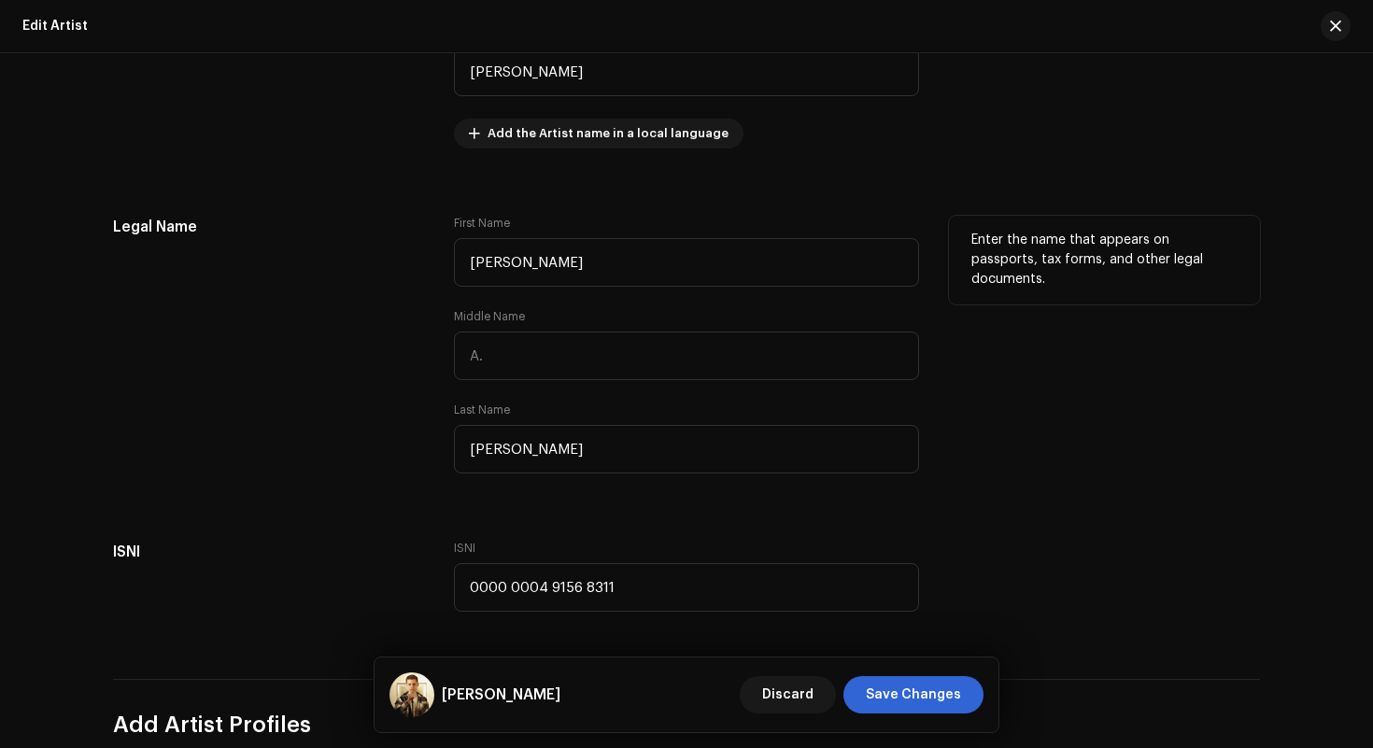
click at [731, 476] on div "First Name [PERSON_NAME] Middle Name Last Name [PERSON_NAME]" at bounding box center [686, 356] width 465 height 280
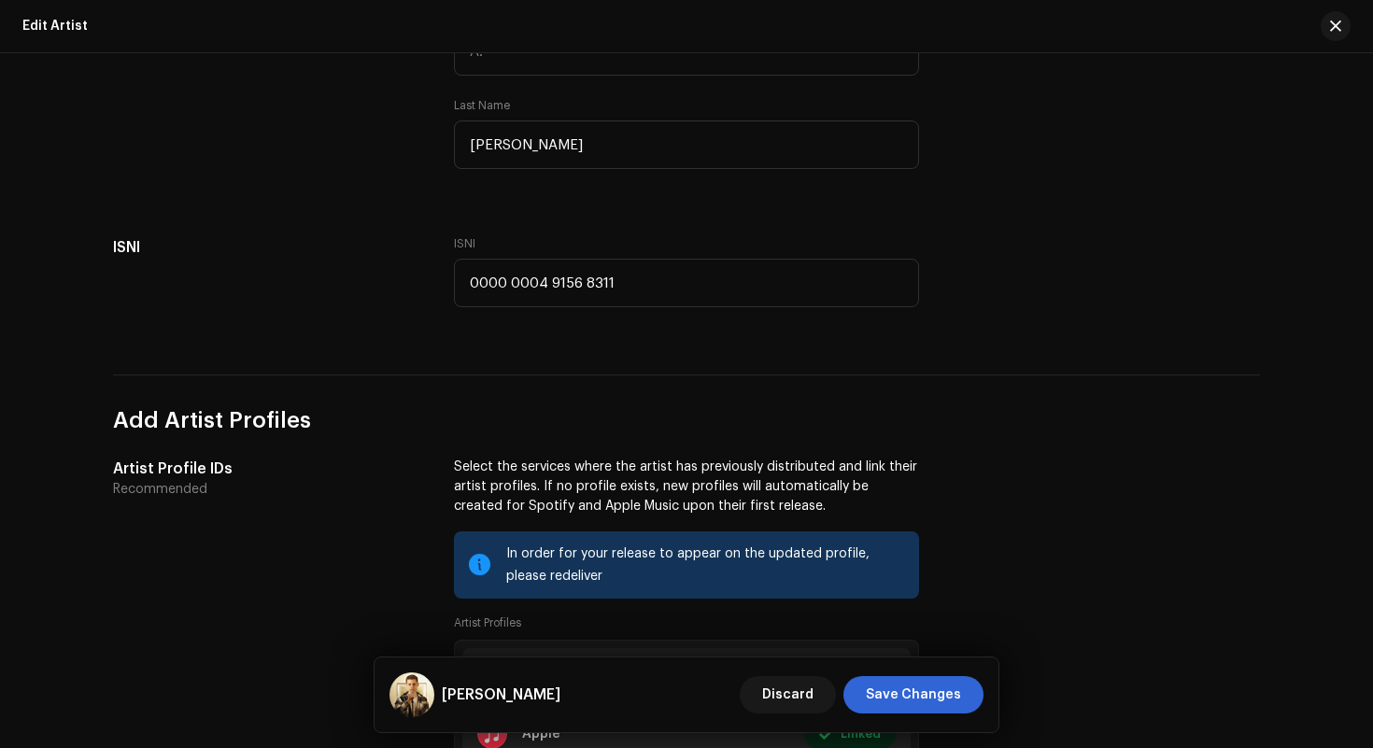
scroll to position [803, 0]
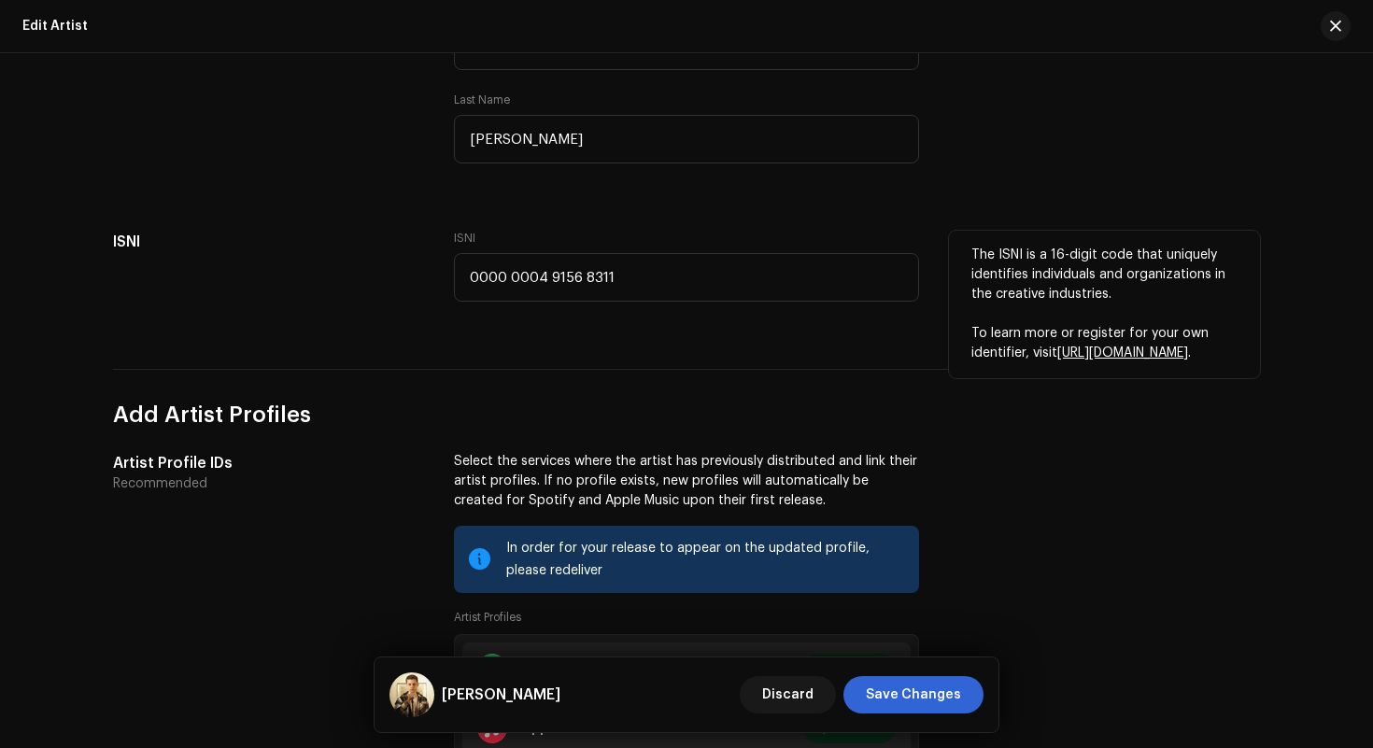
click at [806, 324] on div "ISNI 0000 0004 9156 8311" at bounding box center [686, 277] width 465 height 93
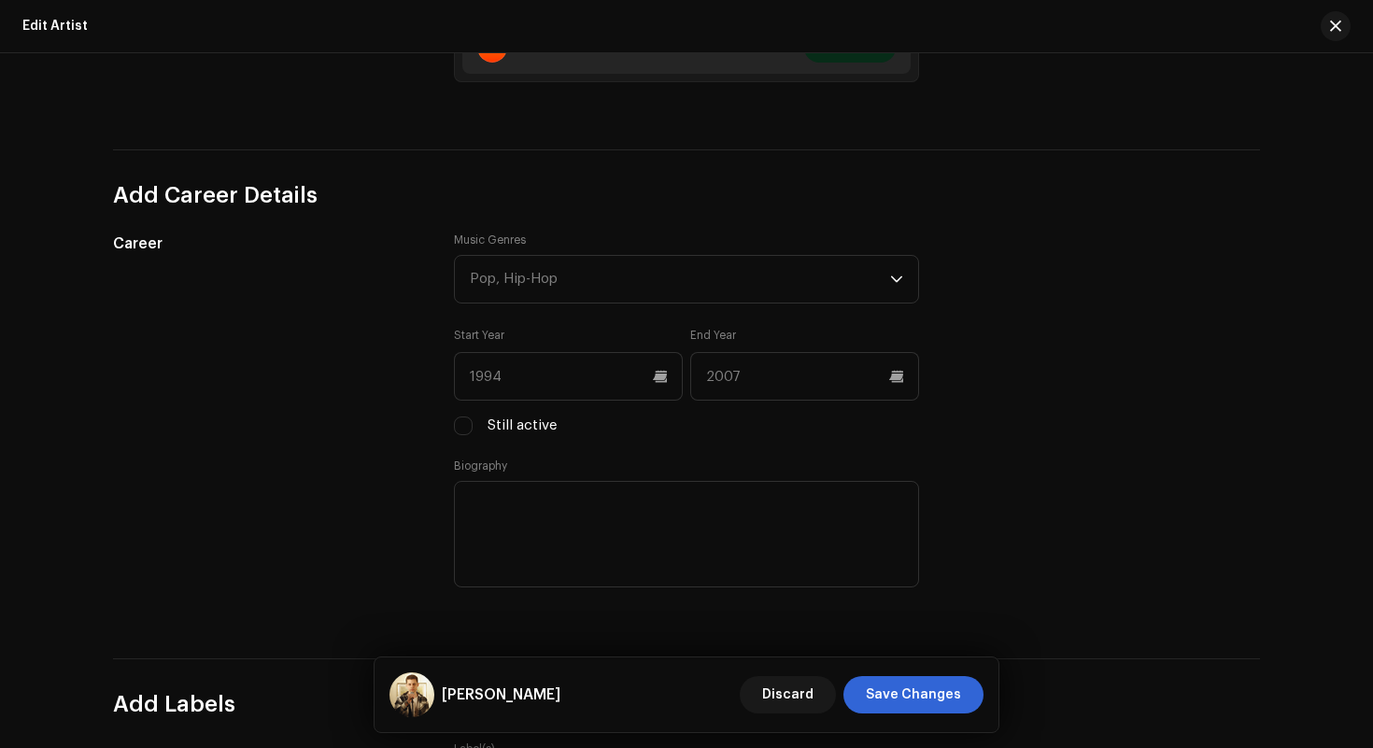
scroll to position [1562, 0]
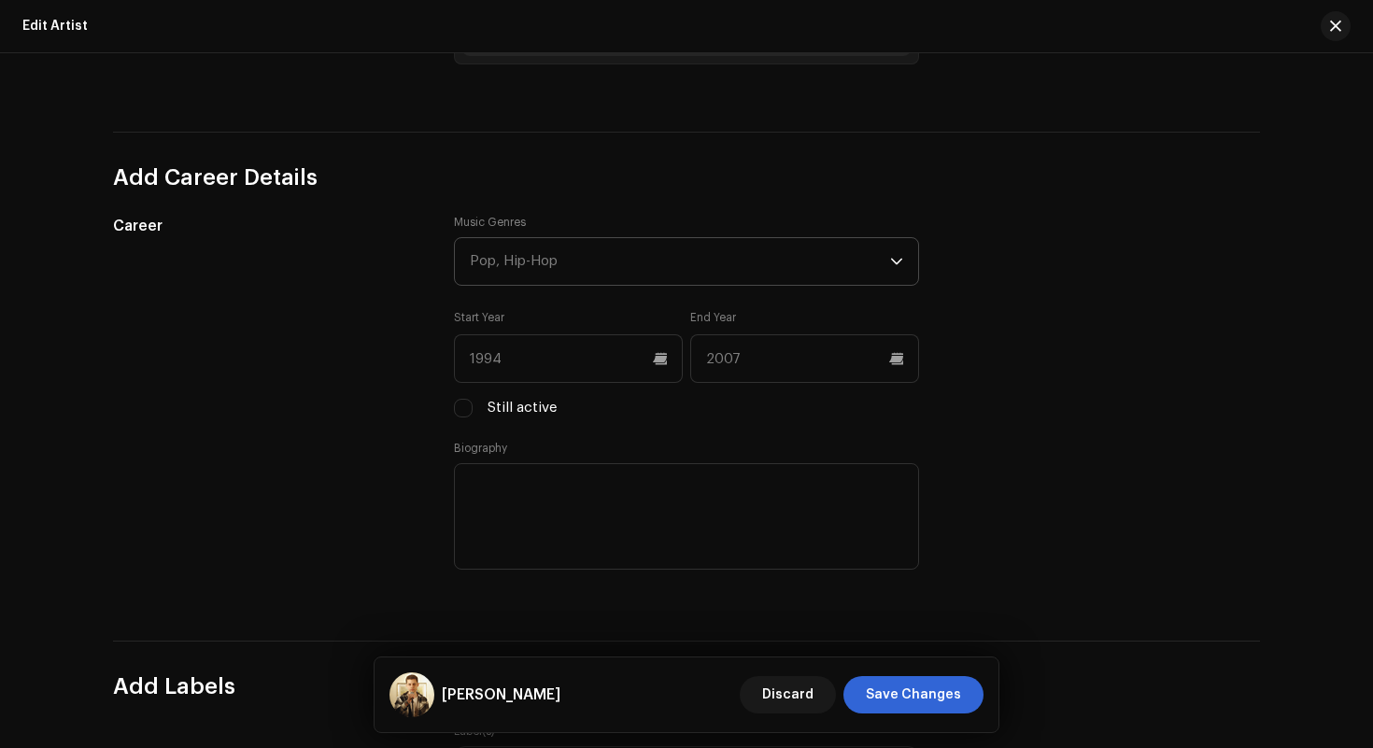
click at [772, 253] on div "Pop, Hip-Hop" at bounding box center [680, 261] width 420 height 47
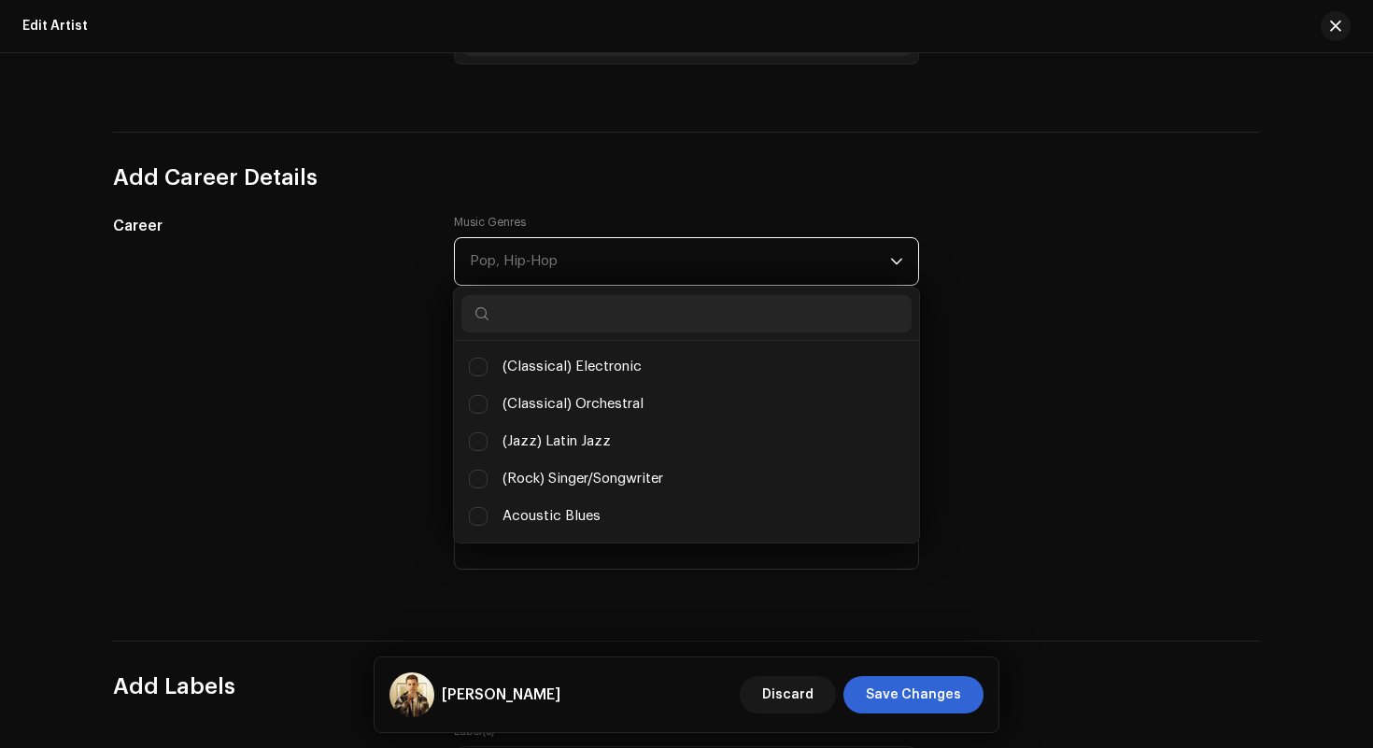
scroll to position [8698, 0]
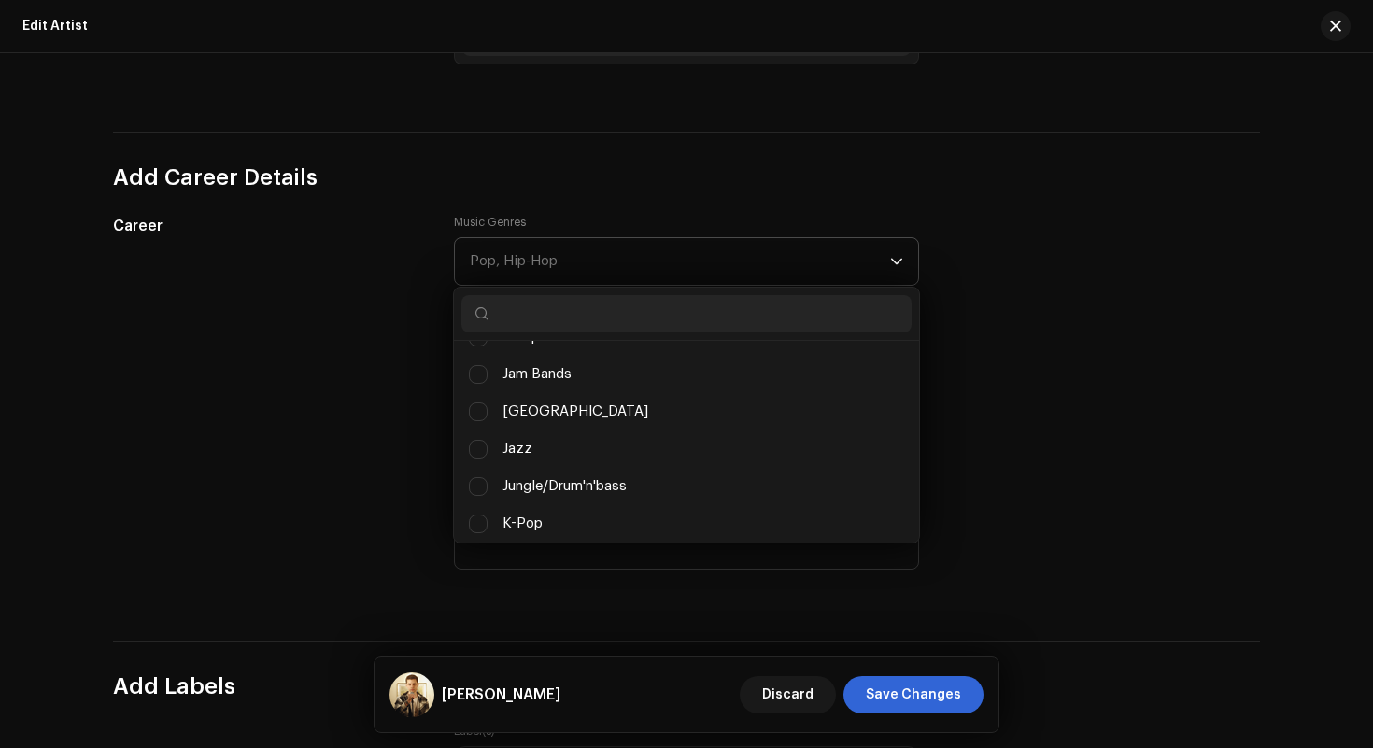
click at [662, 312] on input "text" at bounding box center [686, 313] width 450 height 37
type input "a"
type input "lati"
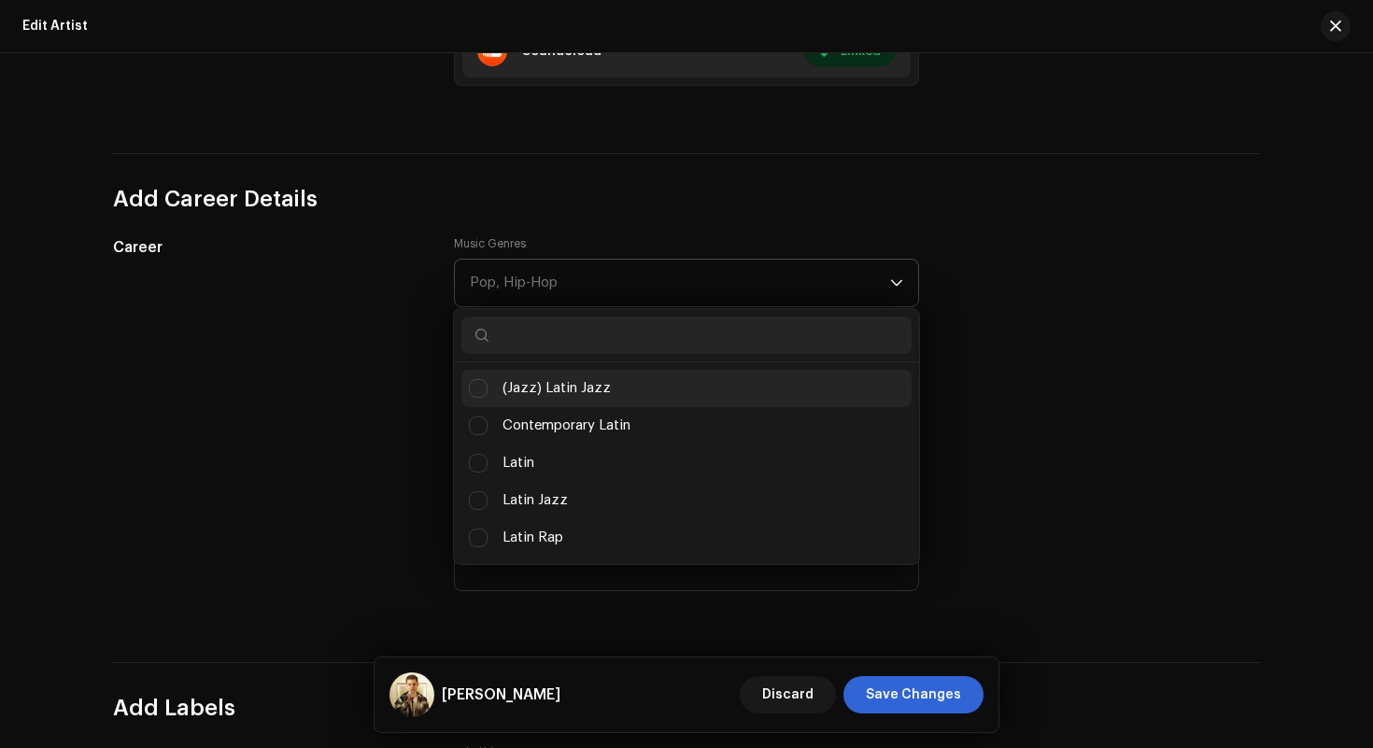
scroll to position [1538, 0]
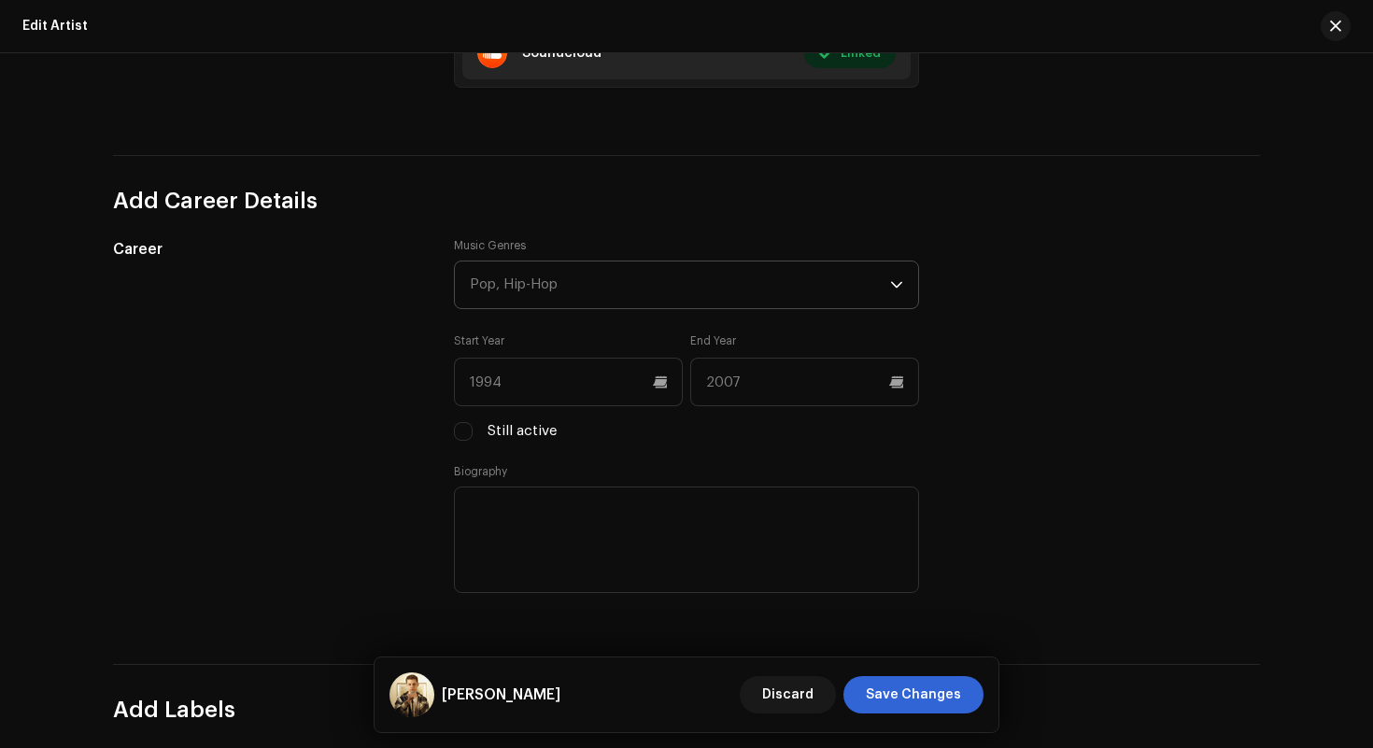
click at [608, 268] on div "Pop, Hip-Hop" at bounding box center [680, 285] width 420 height 47
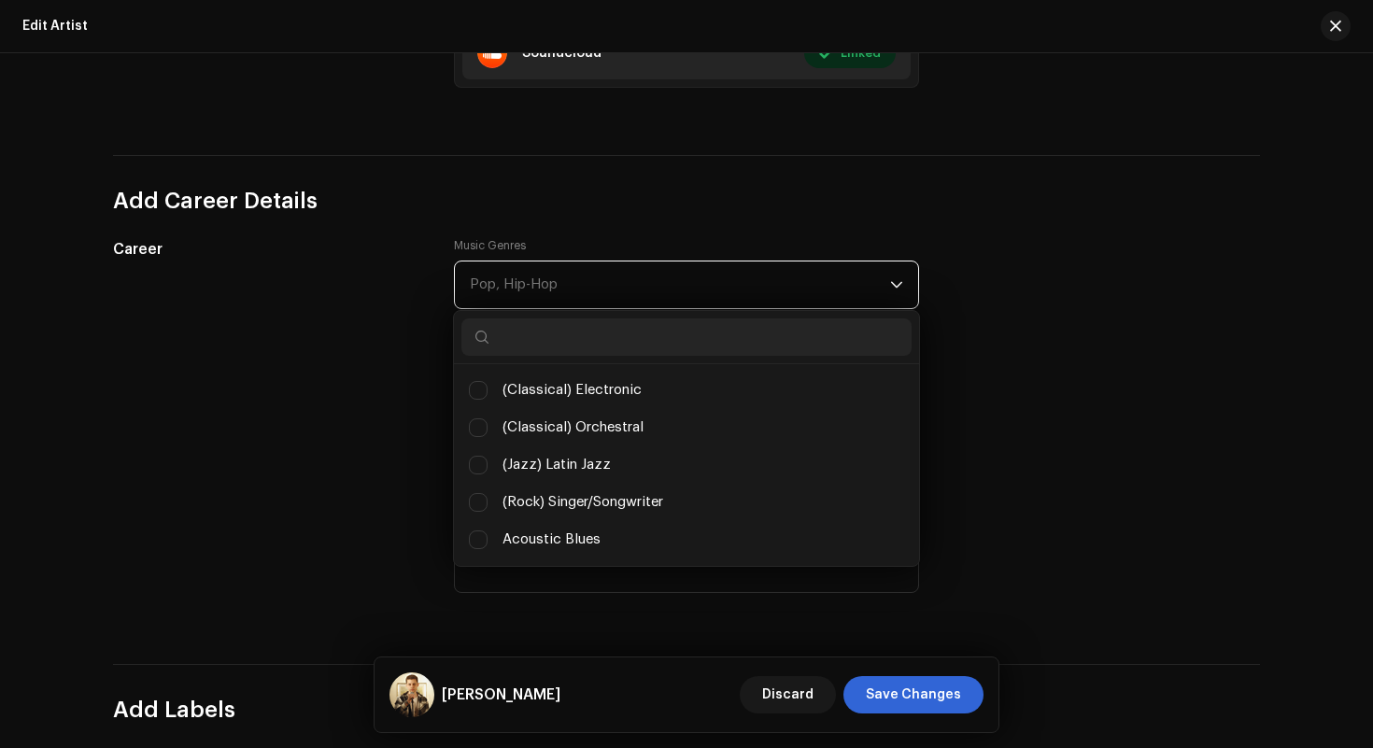
click at [605, 281] on div "Pop, Hip-Hop" at bounding box center [680, 285] width 420 height 47
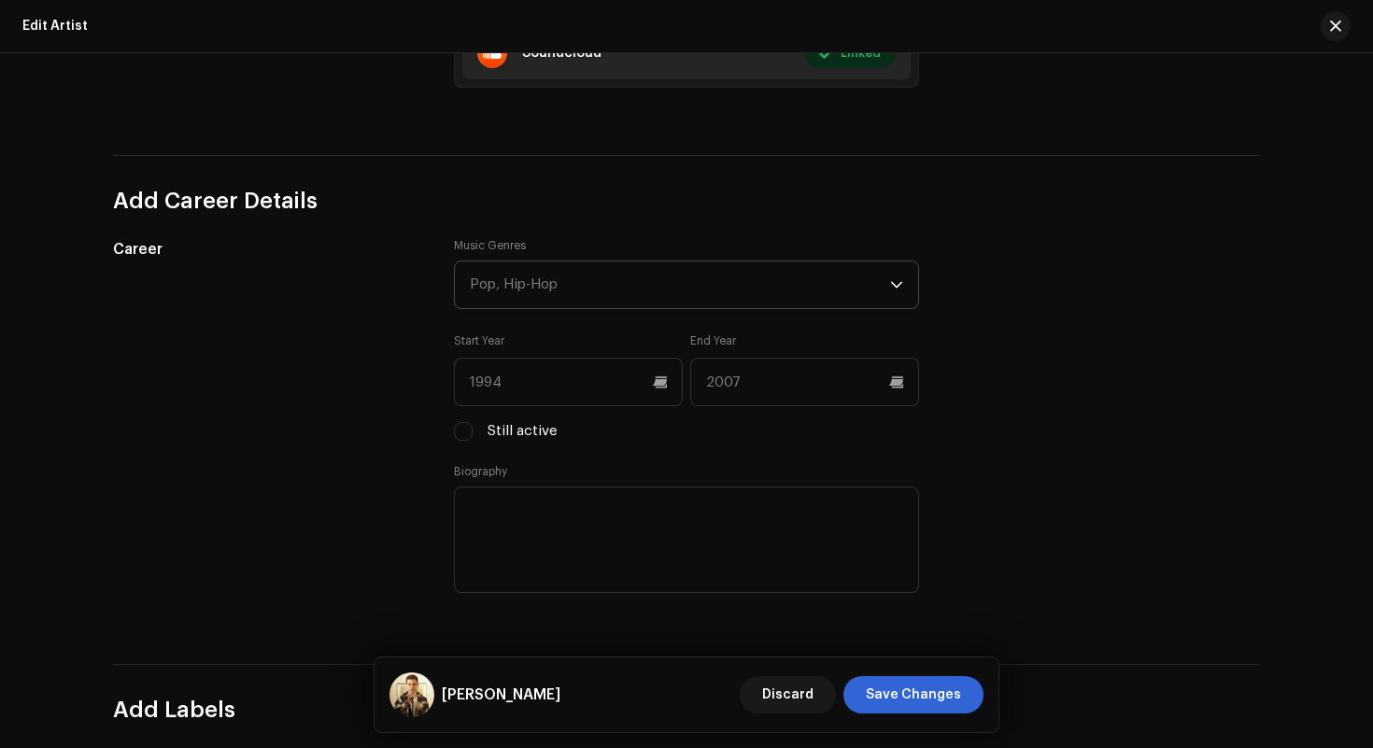
click at [616, 297] on div "Pop, Hip-Hop" at bounding box center [680, 285] width 420 height 47
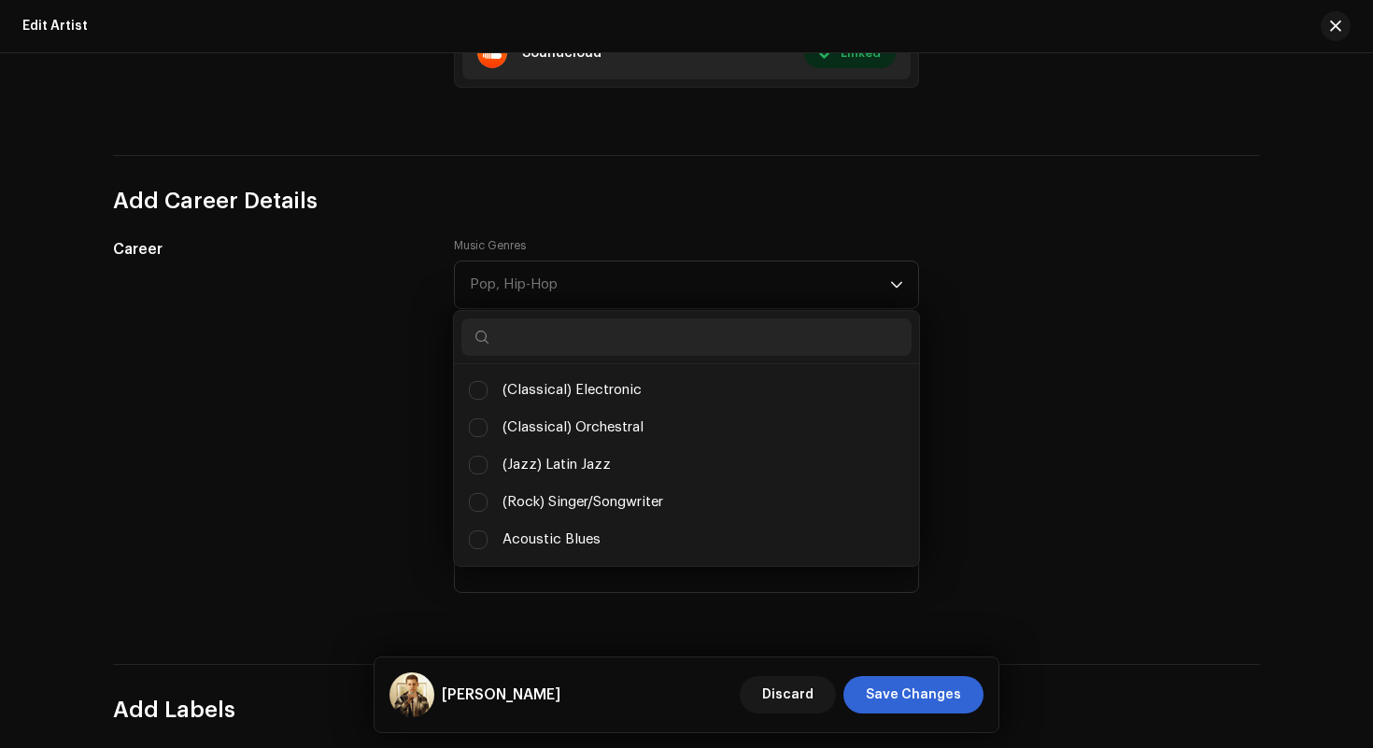
click at [602, 344] on input "text" at bounding box center [686, 337] width 450 height 37
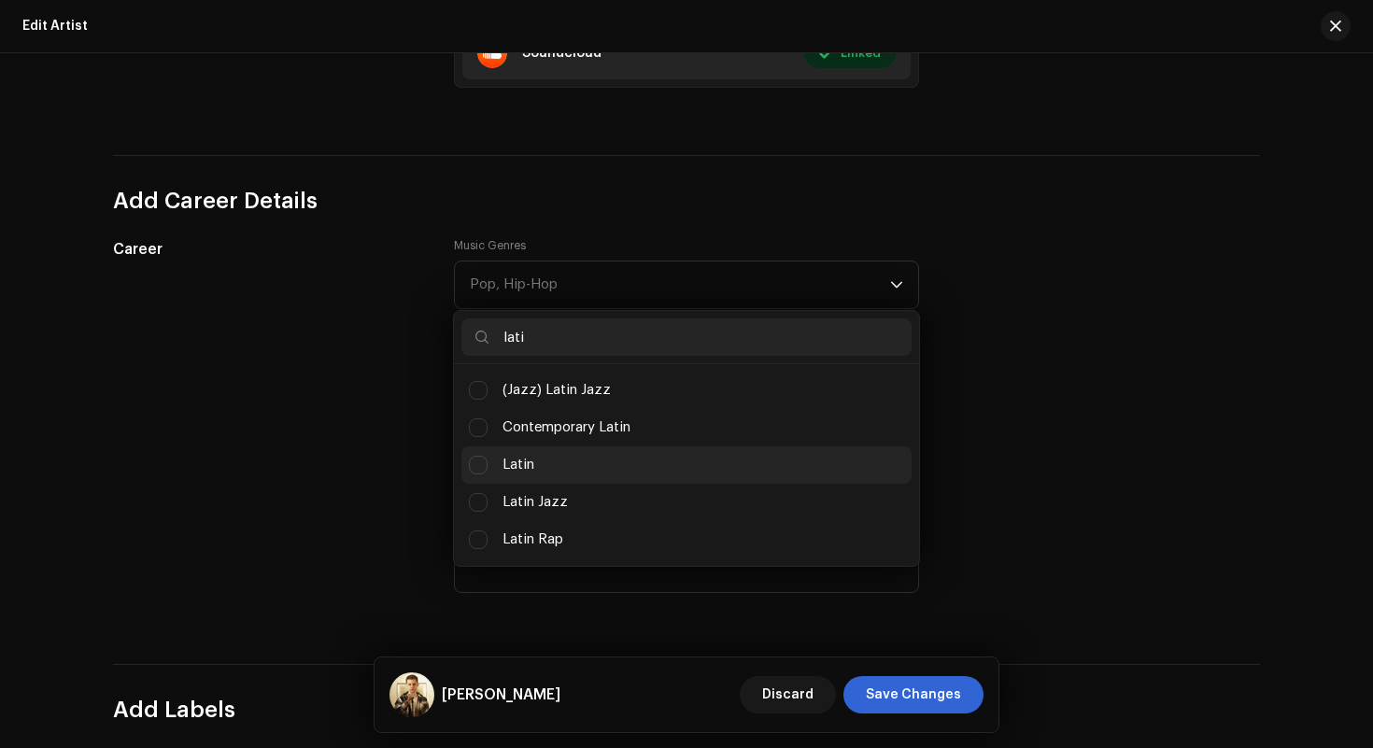
type input "lati"
click at [517, 465] on span "Latin" at bounding box center [519, 465] width 32 height 21
checkbox input "true"
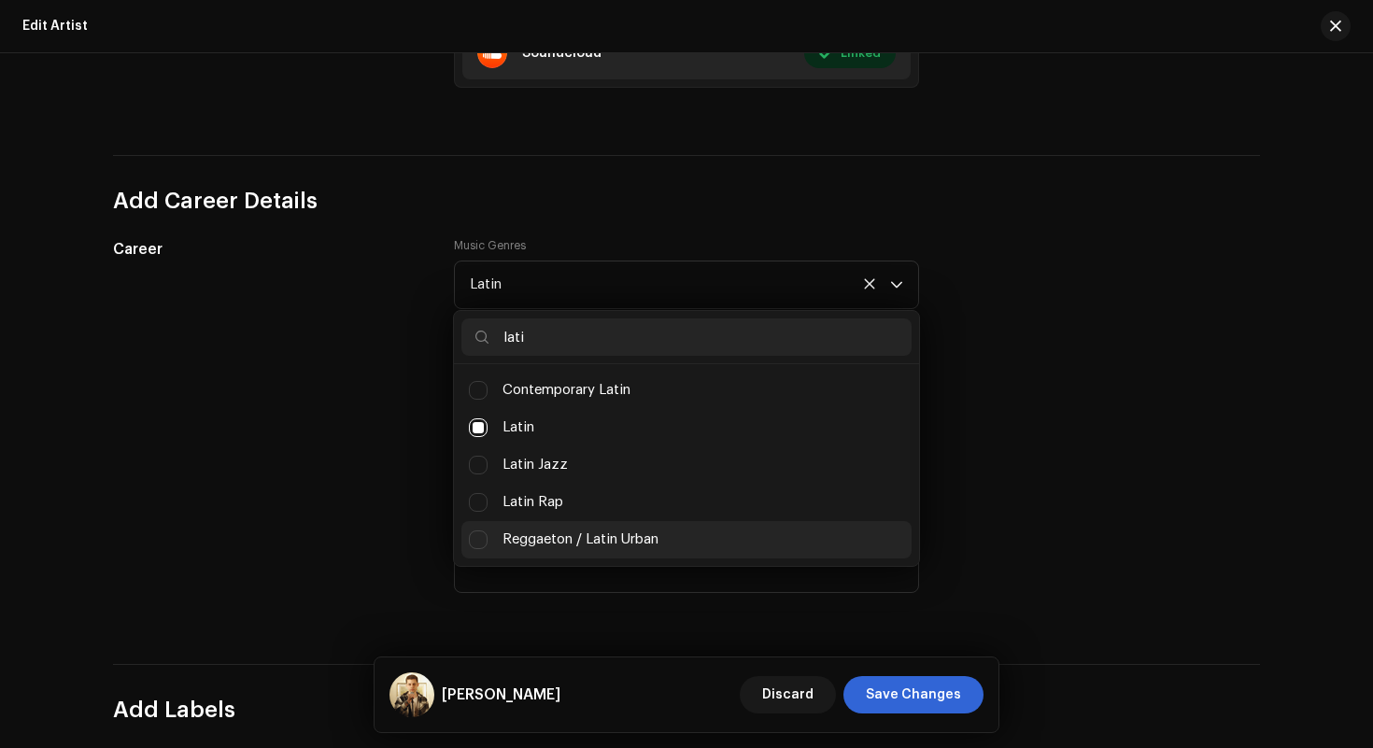
click at [541, 542] on span "Reggaeton / Latin Urban" at bounding box center [581, 540] width 156 height 21
checkbox input "true"
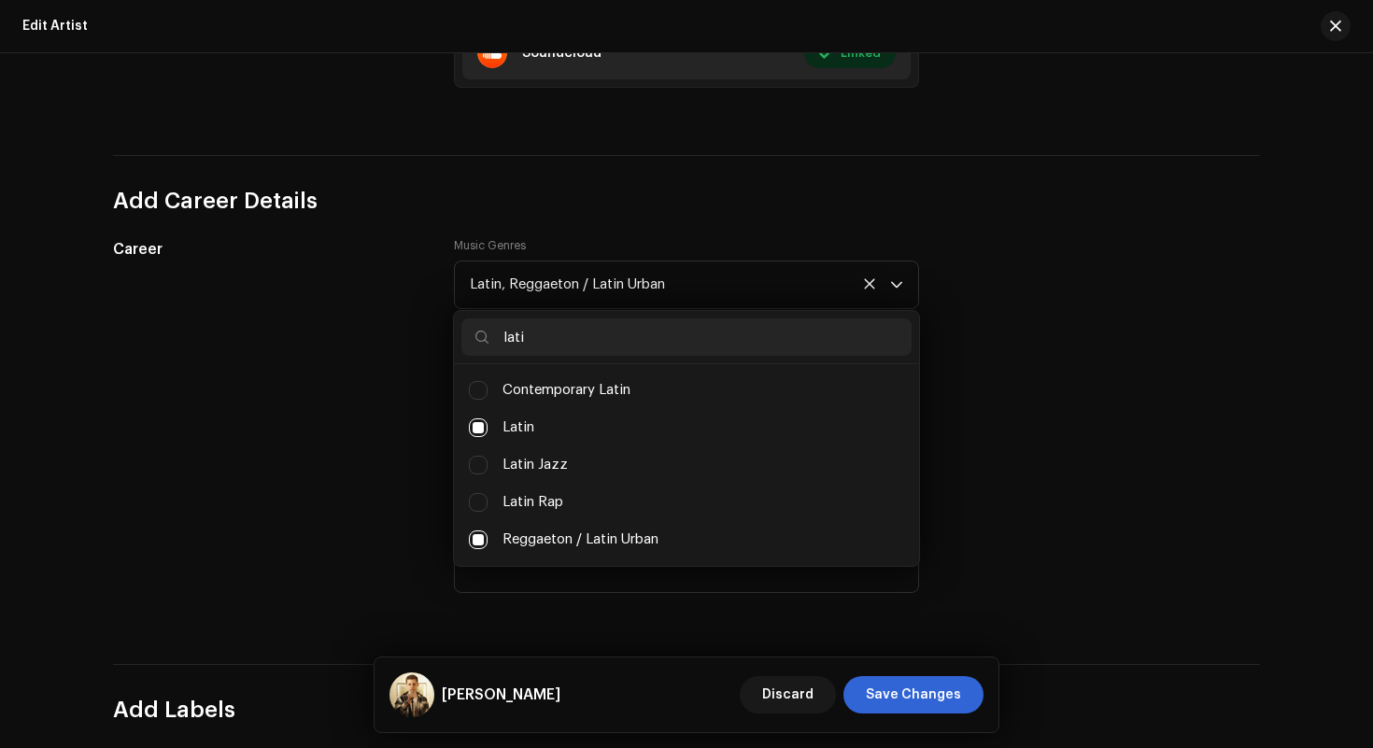
scroll to position [7, 0]
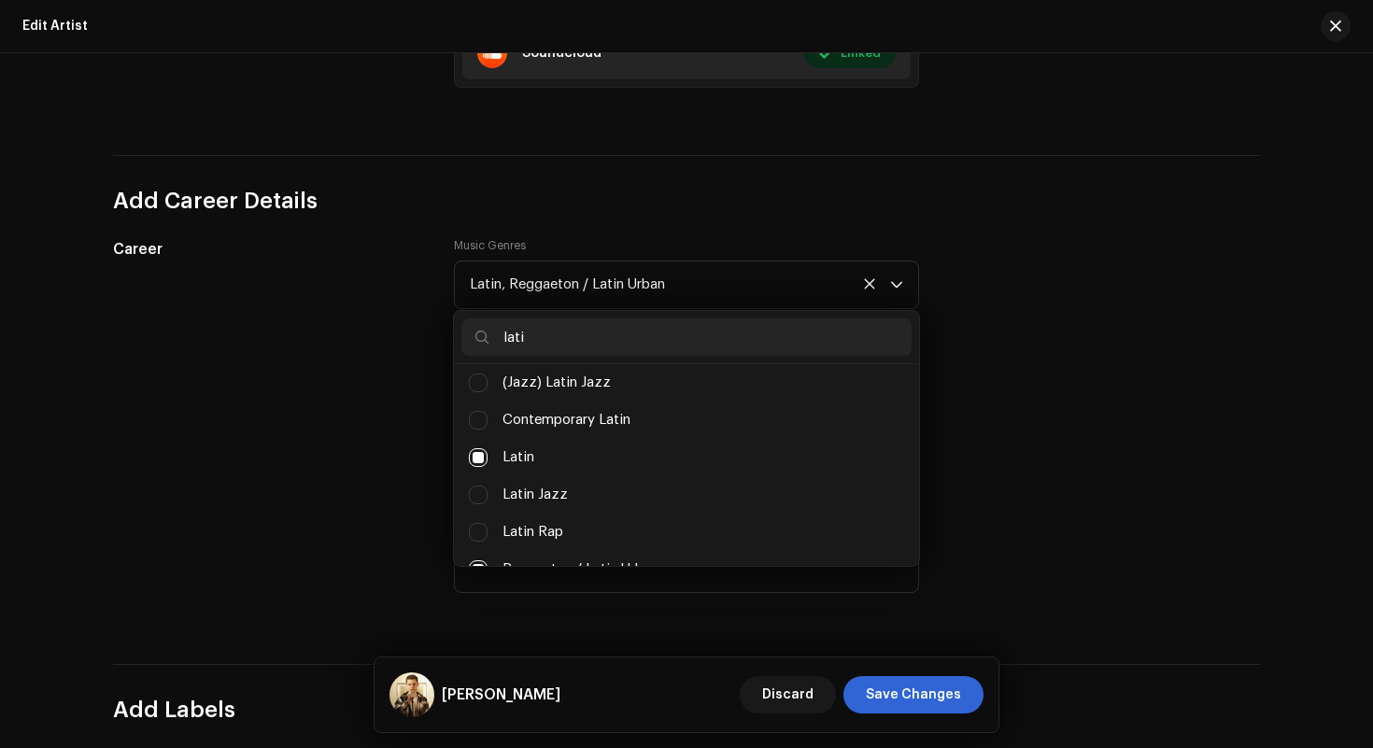
click at [602, 337] on input "lati" at bounding box center [686, 337] width 450 height 37
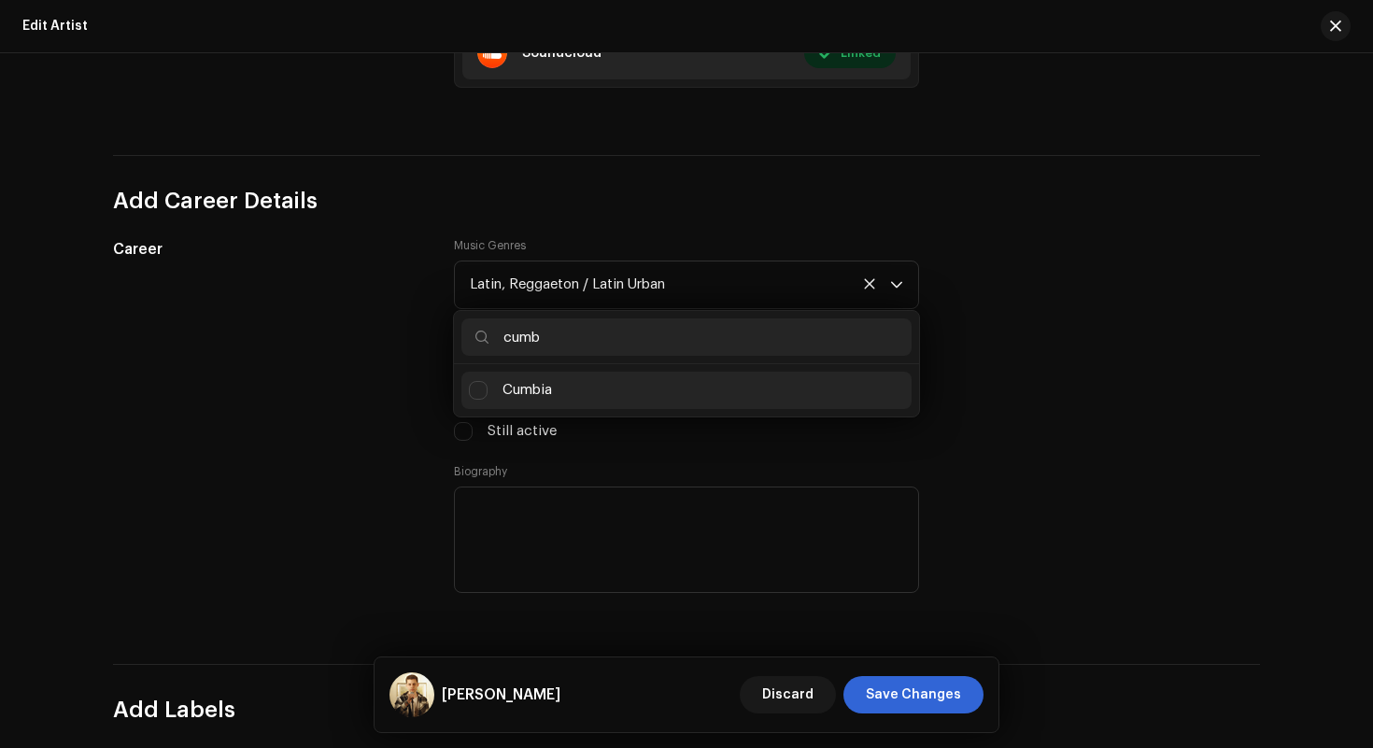
type input "cumb"
click at [560, 387] on li "Cumbia" at bounding box center [686, 390] width 450 height 37
checkbox input "true"
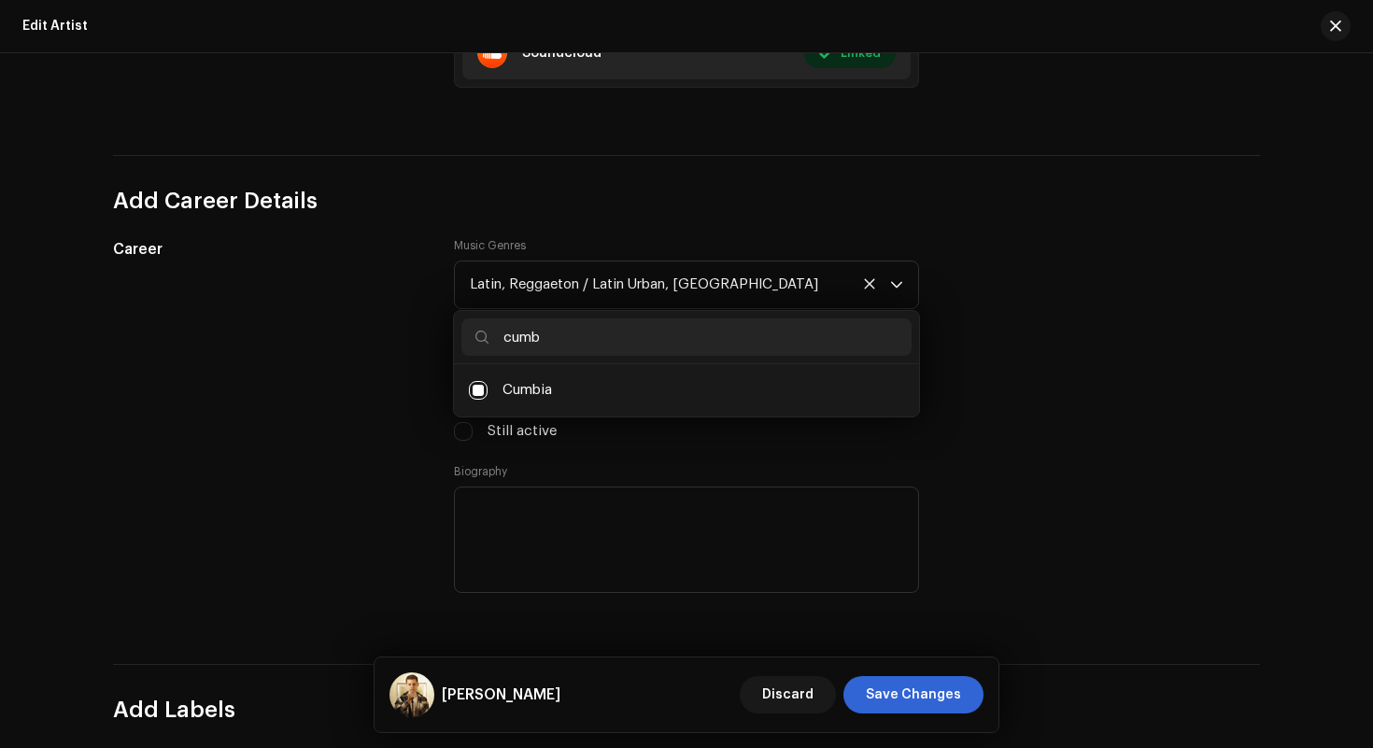
click at [378, 376] on div "Career" at bounding box center [268, 428] width 311 height 381
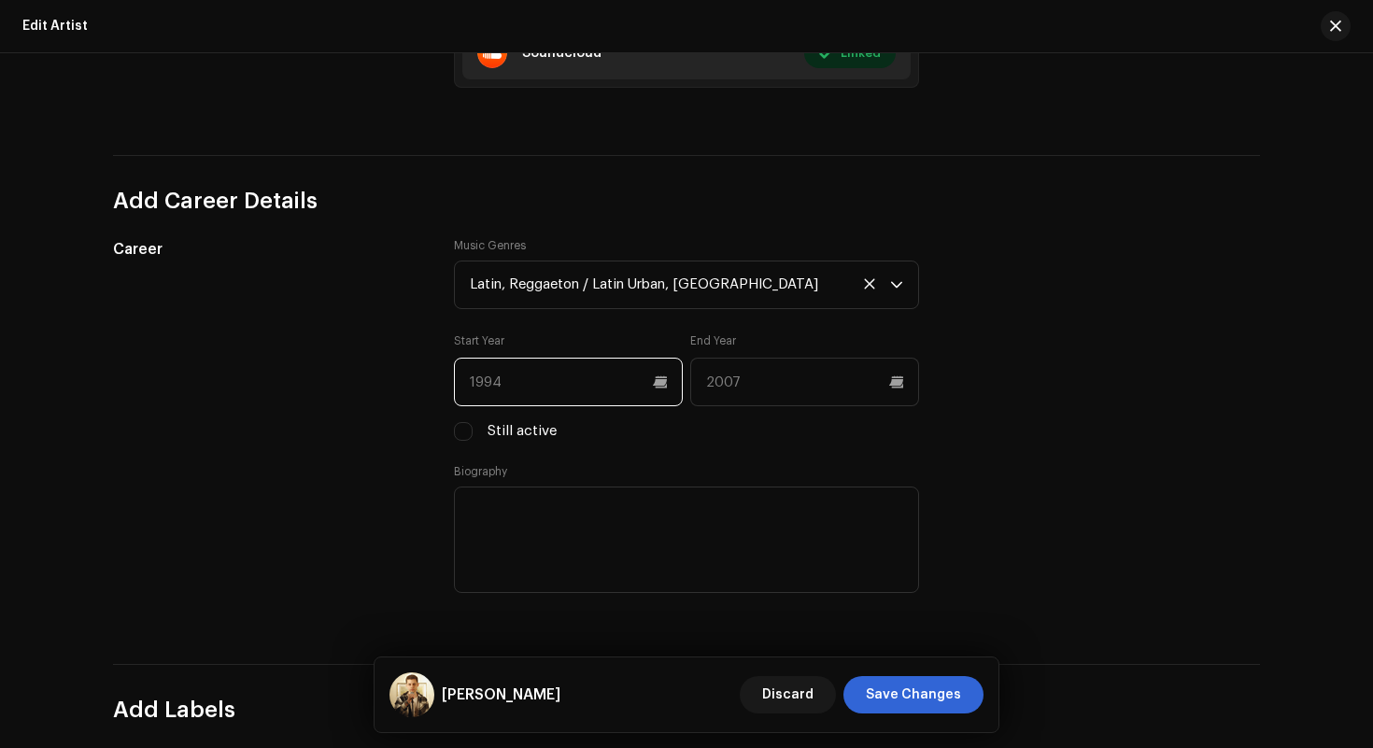
click at [533, 387] on input "text" at bounding box center [568, 382] width 229 height 49
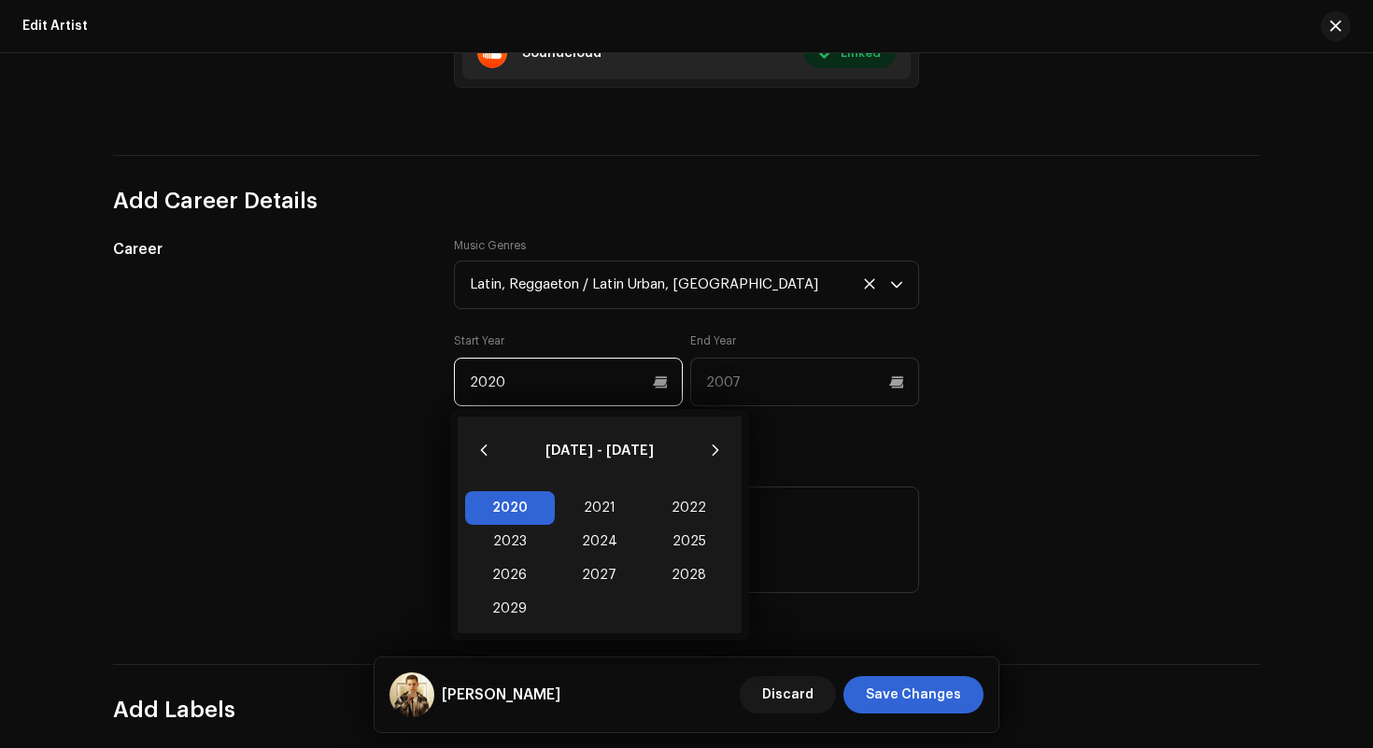
type input "2020"
click at [529, 503] on span "2020 2020" at bounding box center [510, 508] width 90 height 34
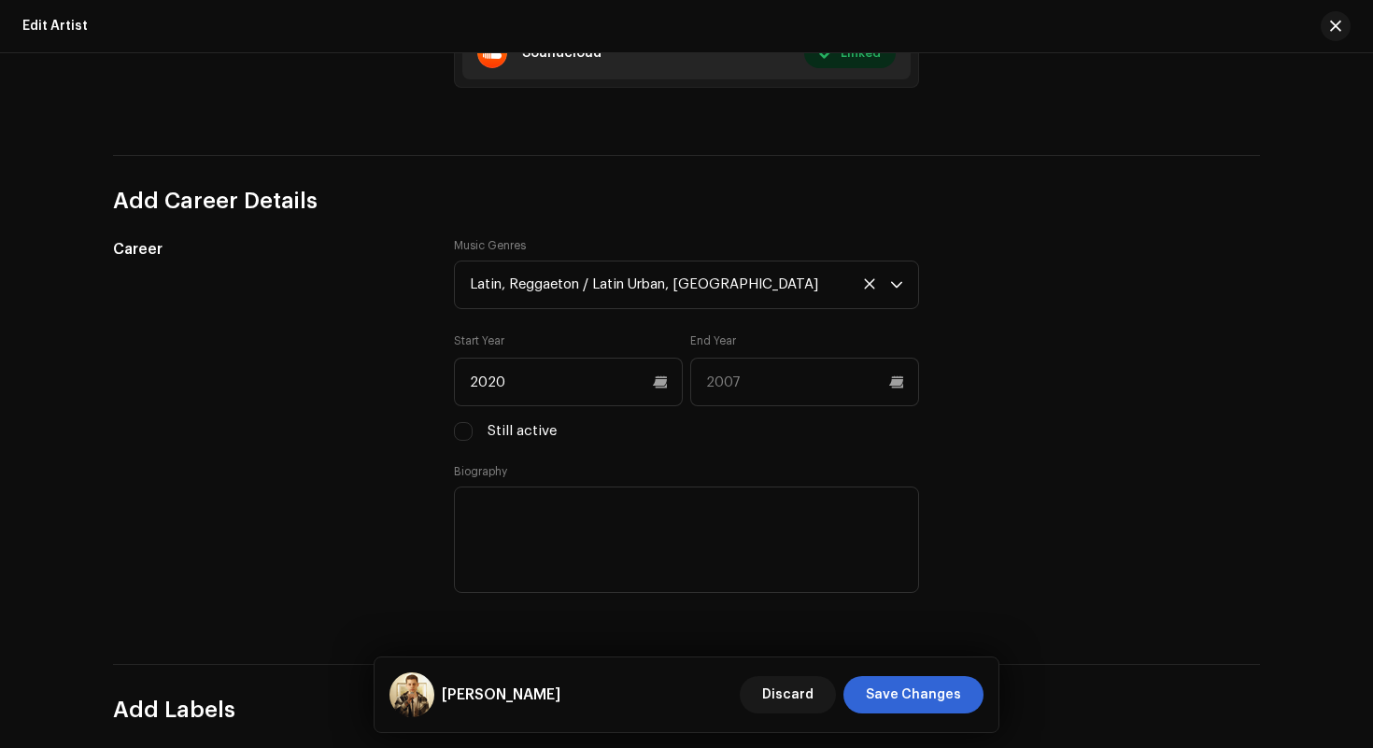
click at [512, 433] on label "Still active" at bounding box center [522, 431] width 69 height 21
click at [473, 433] on input "Still active" at bounding box center [463, 431] width 19 height 19
checkbox input "true"
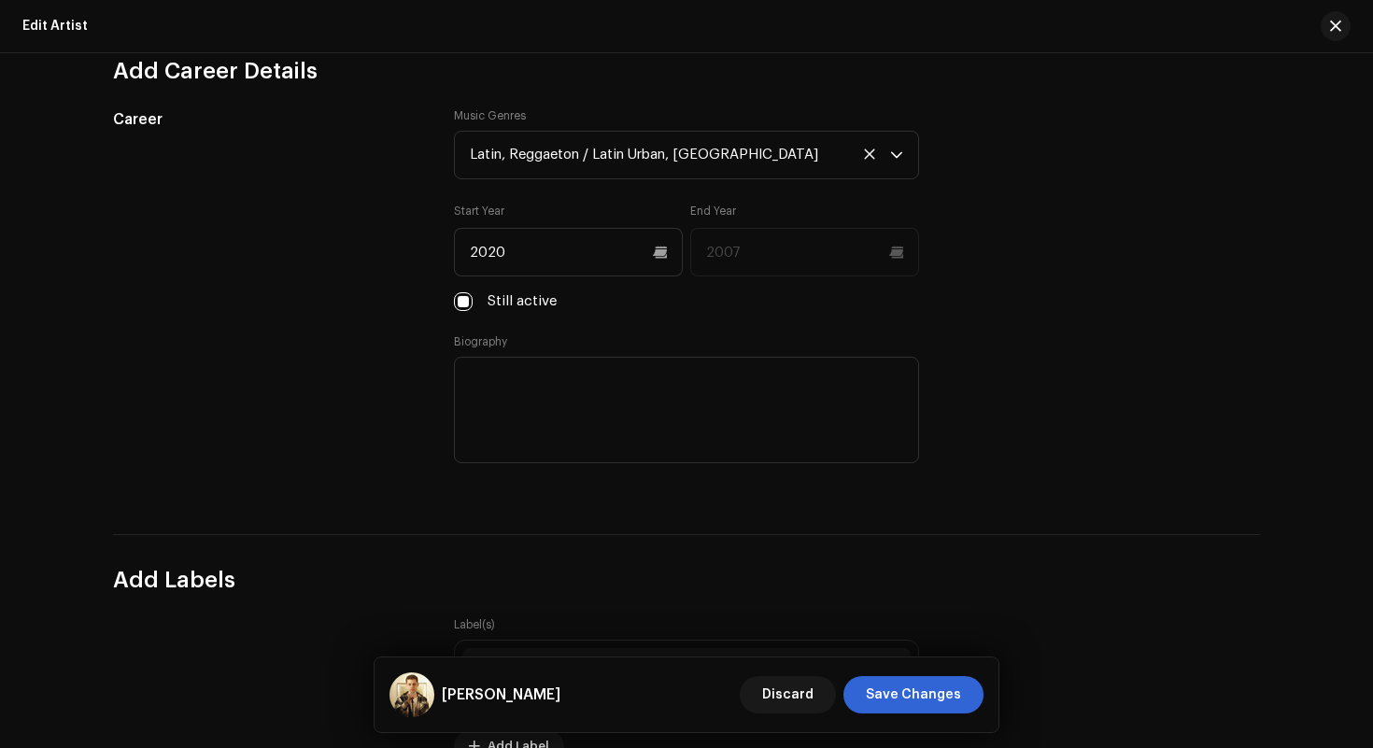
scroll to position [1671, 0]
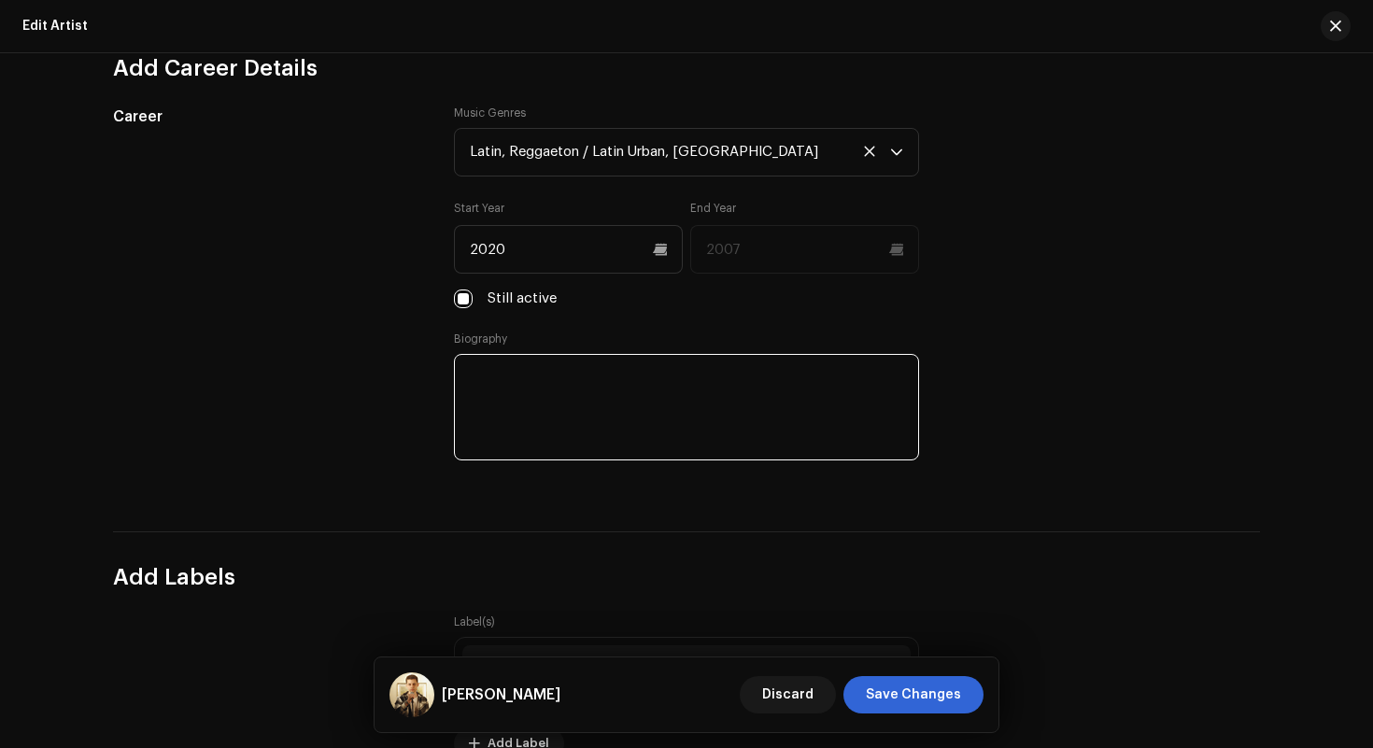
click at [616, 422] on textarea at bounding box center [686, 407] width 465 height 106
paste textarea "[PERSON_NAME] un cantante y compositor [DEMOGRAPHIC_DATA]. Nació el 23 de Dicie…"
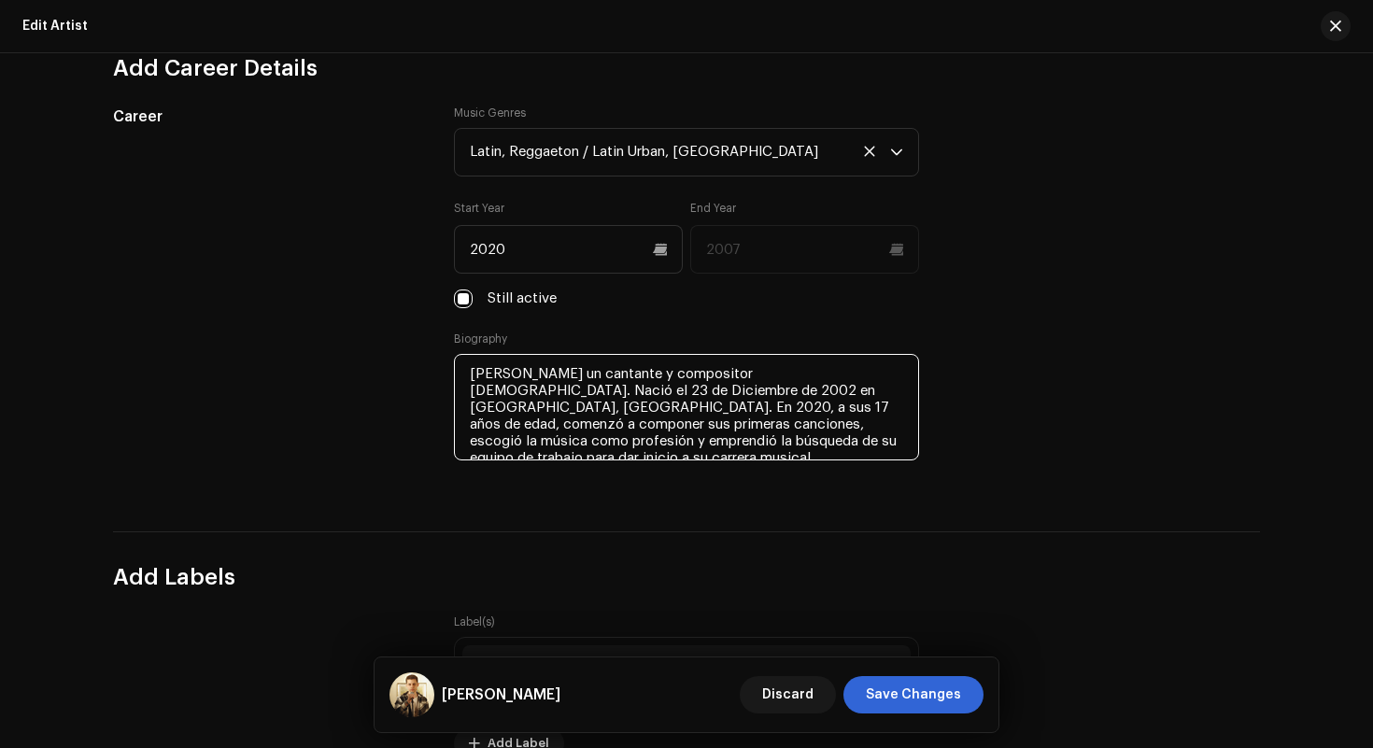
type textarea "[PERSON_NAME] un cantante y compositor [DEMOGRAPHIC_DATA]. Nació el 23 de Dicie…"
click at [607, 539] on div "Add Labels" at bounding box center [686, 561] width 1147 height 61
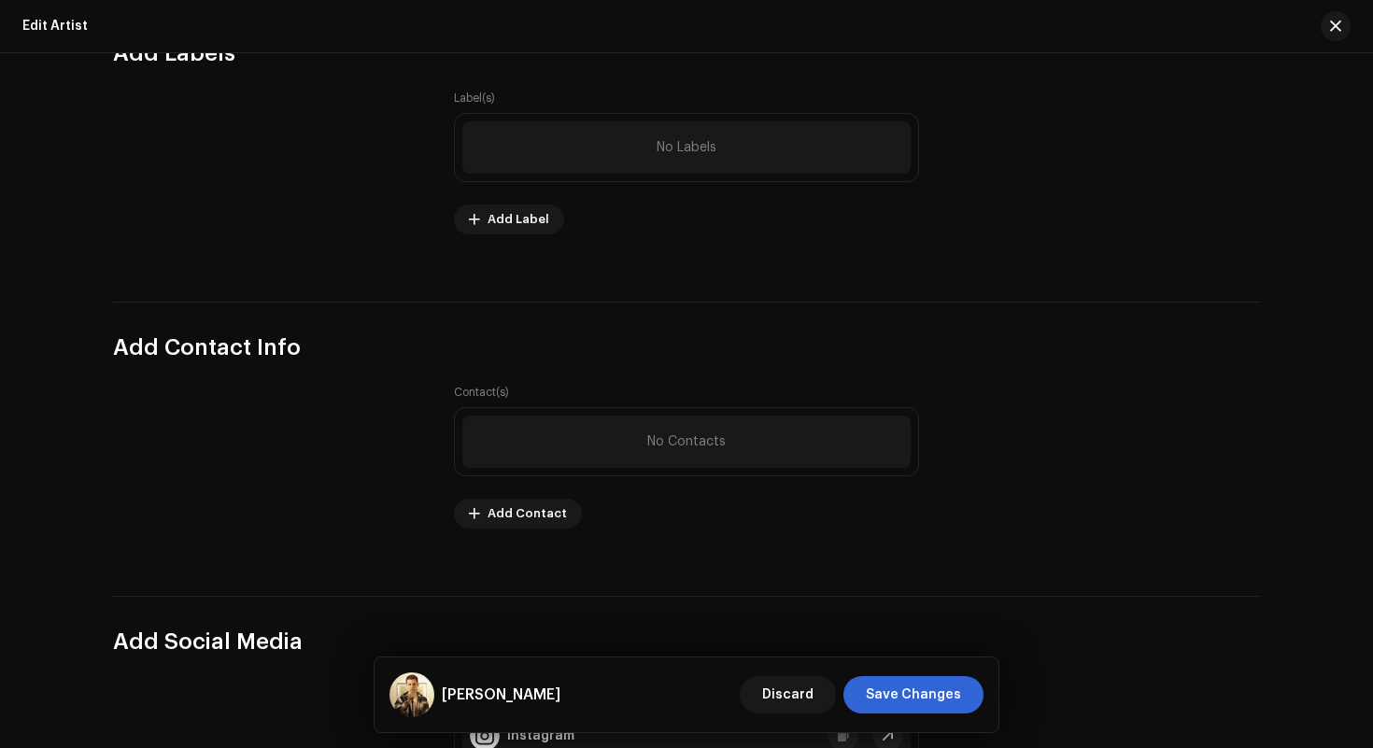
scroll to position [2274, 0]
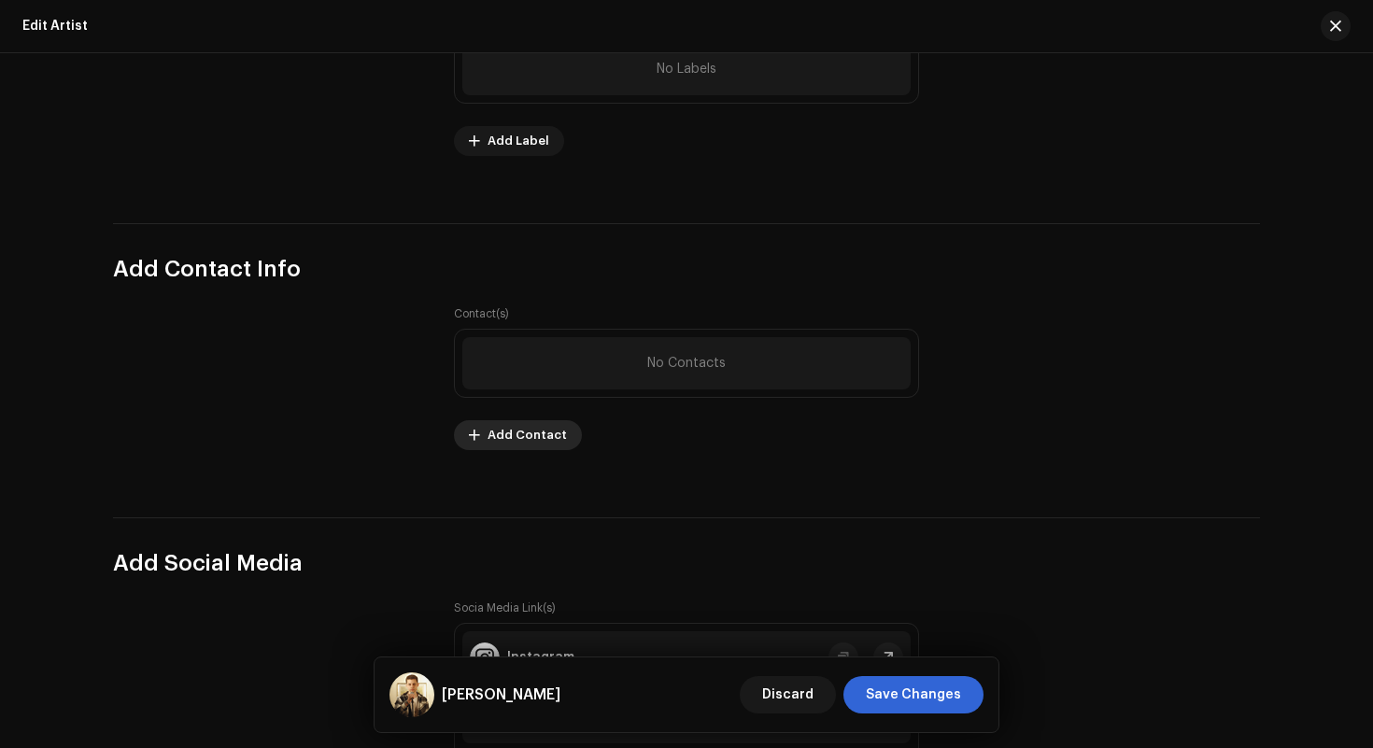
click at [502, 446] on span "Add Contact" at bounding box center [527, 435] width 79 height 37
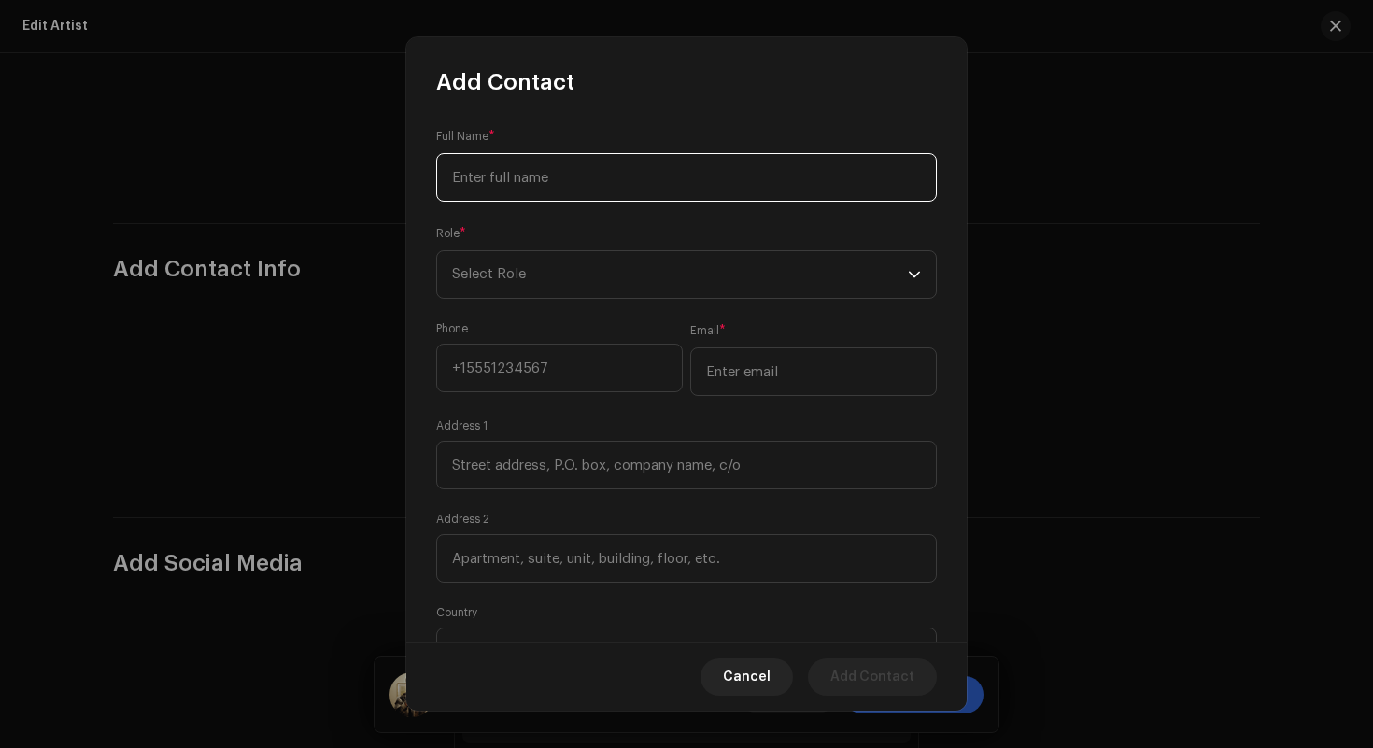
click at [619, 189] on input at bounding box center [686, 177] width 501 height 49
type input "[PERSON_NAME]"
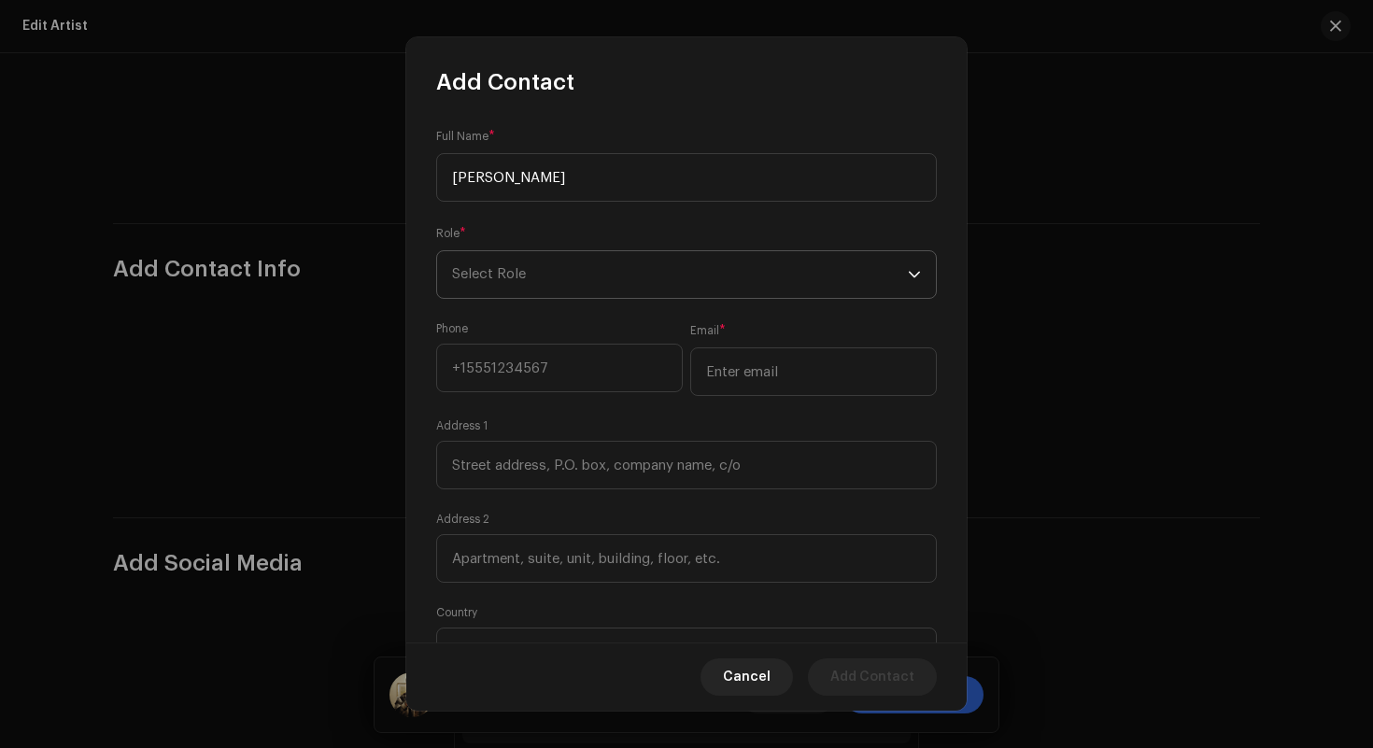
click at [493, 276] on span "Select Role" at bounding box center [680, 274] width 456 height 47
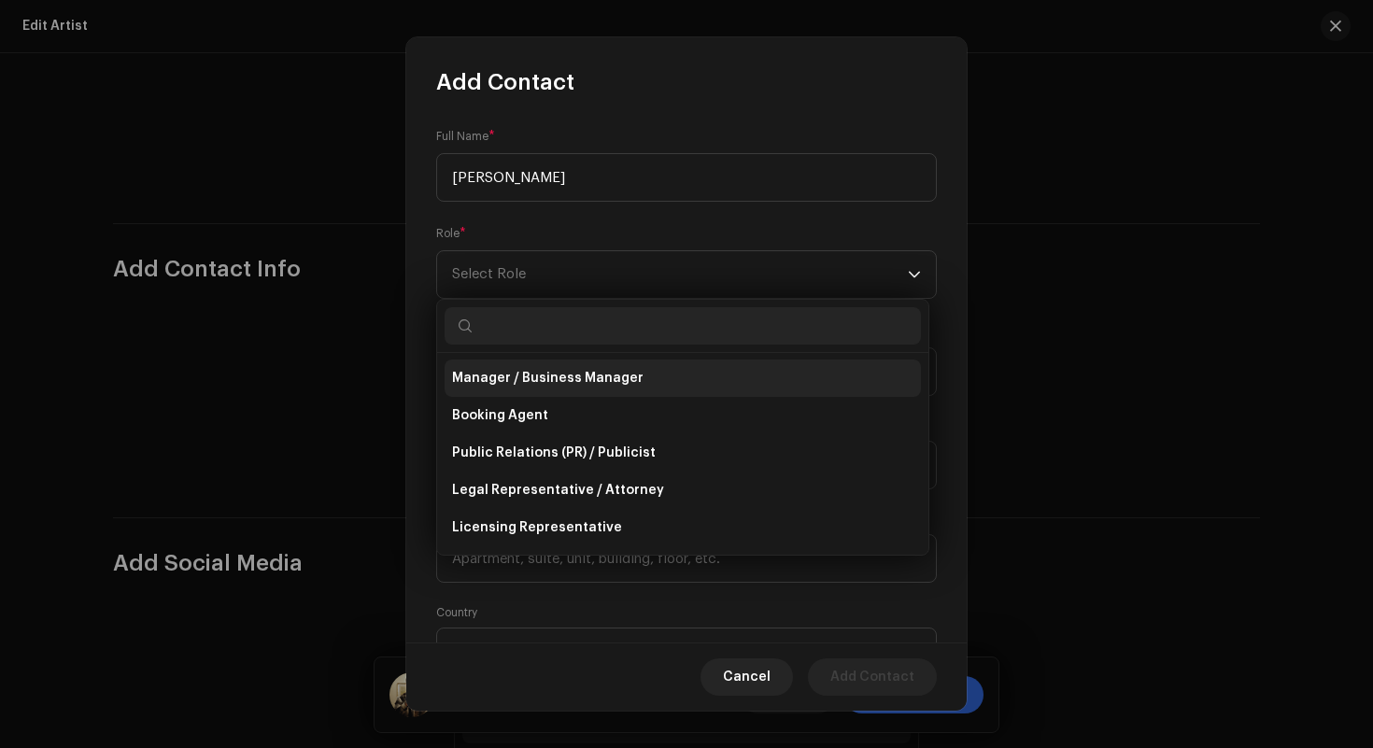
scroll to position [0, 0]
click at [585, 375] on li "Primary Contact" at bounding box center [683, 379] width 476 height 37
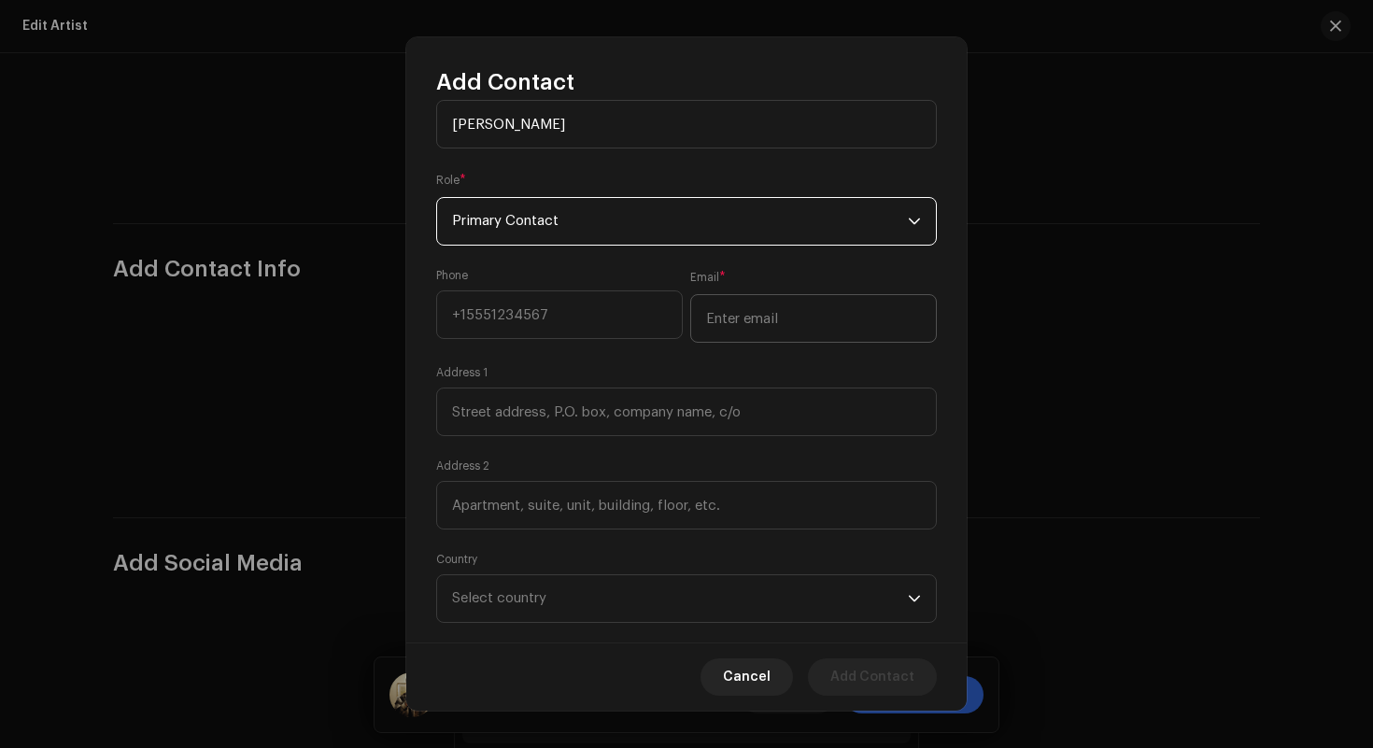
scroll to position [64, 0]
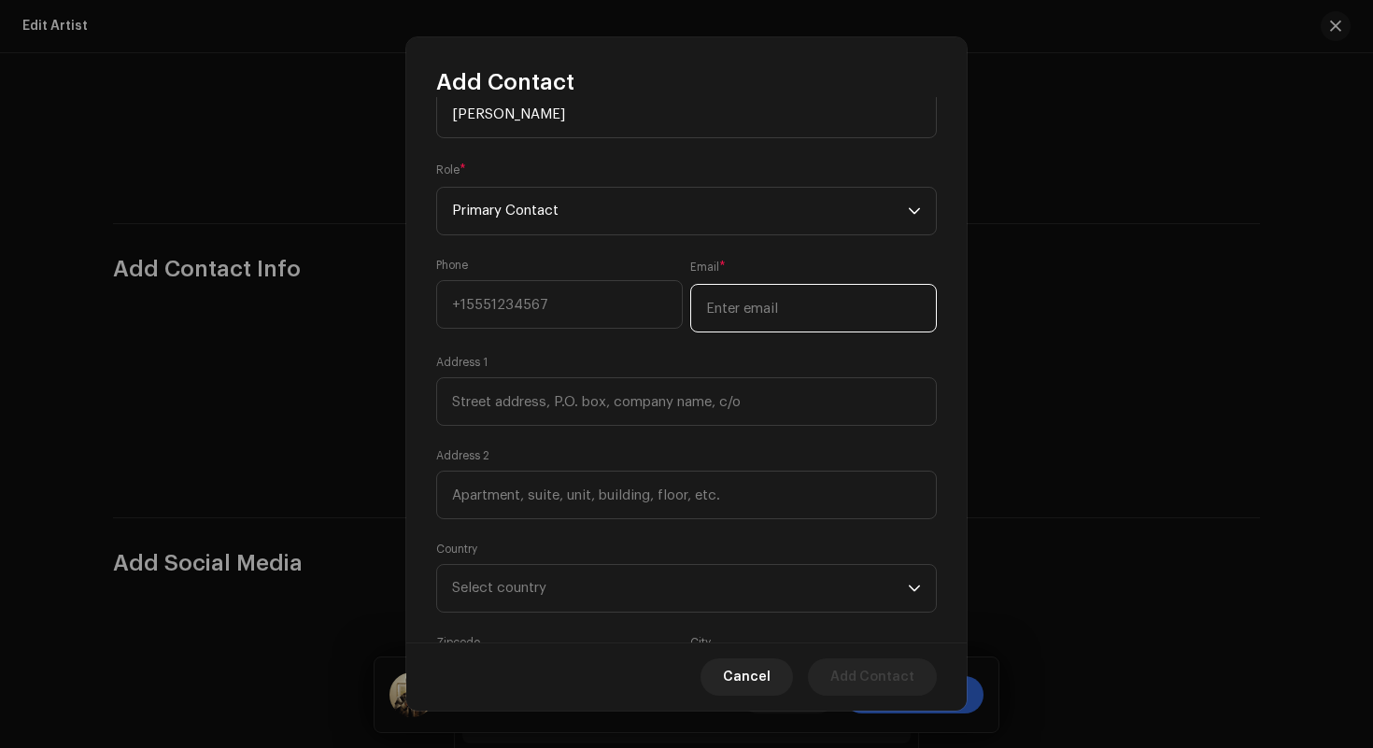
click at [746, 328] on input "email" at bounding box center [813, 308] width 247 height 49
type input "[EMAIL_ADDRESS][DOMAIN_NAME]"
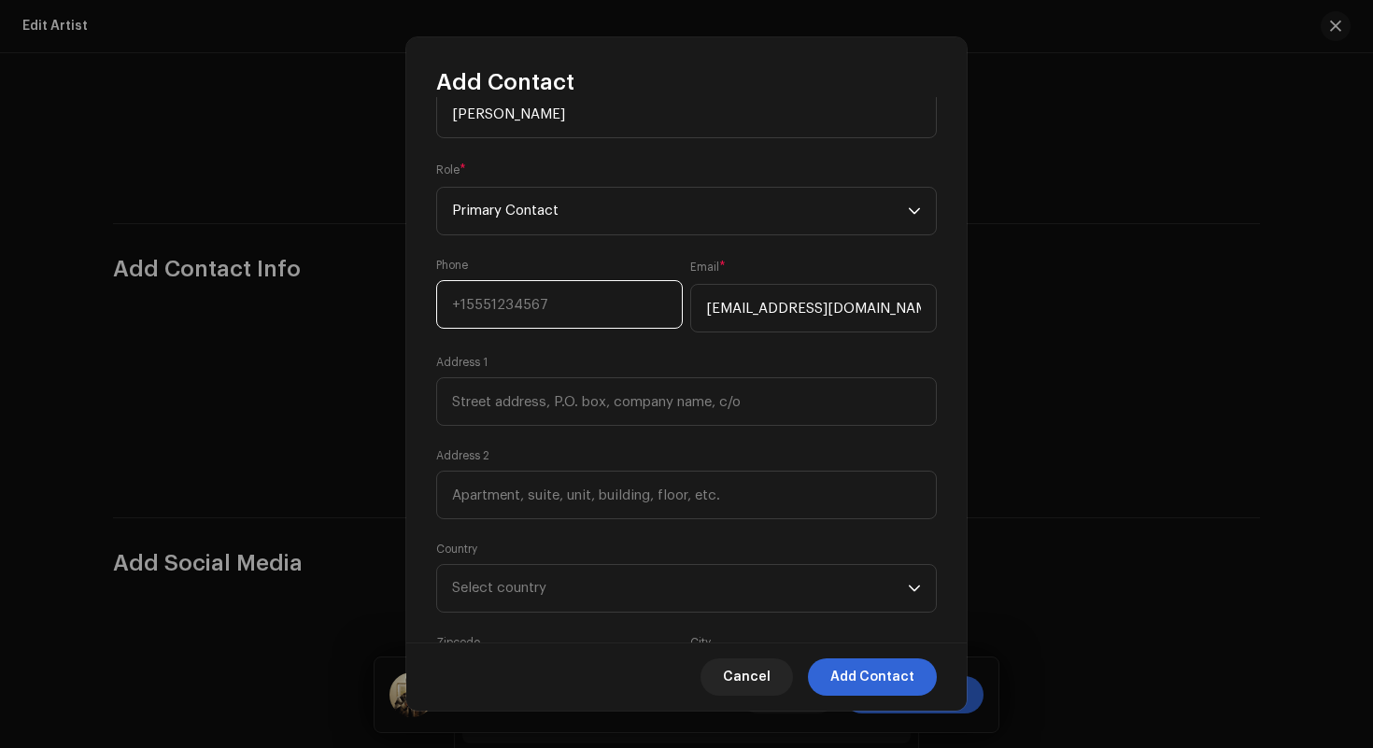
click at [645, 306] on input at bounding box center [559, 304] width 247 height 49
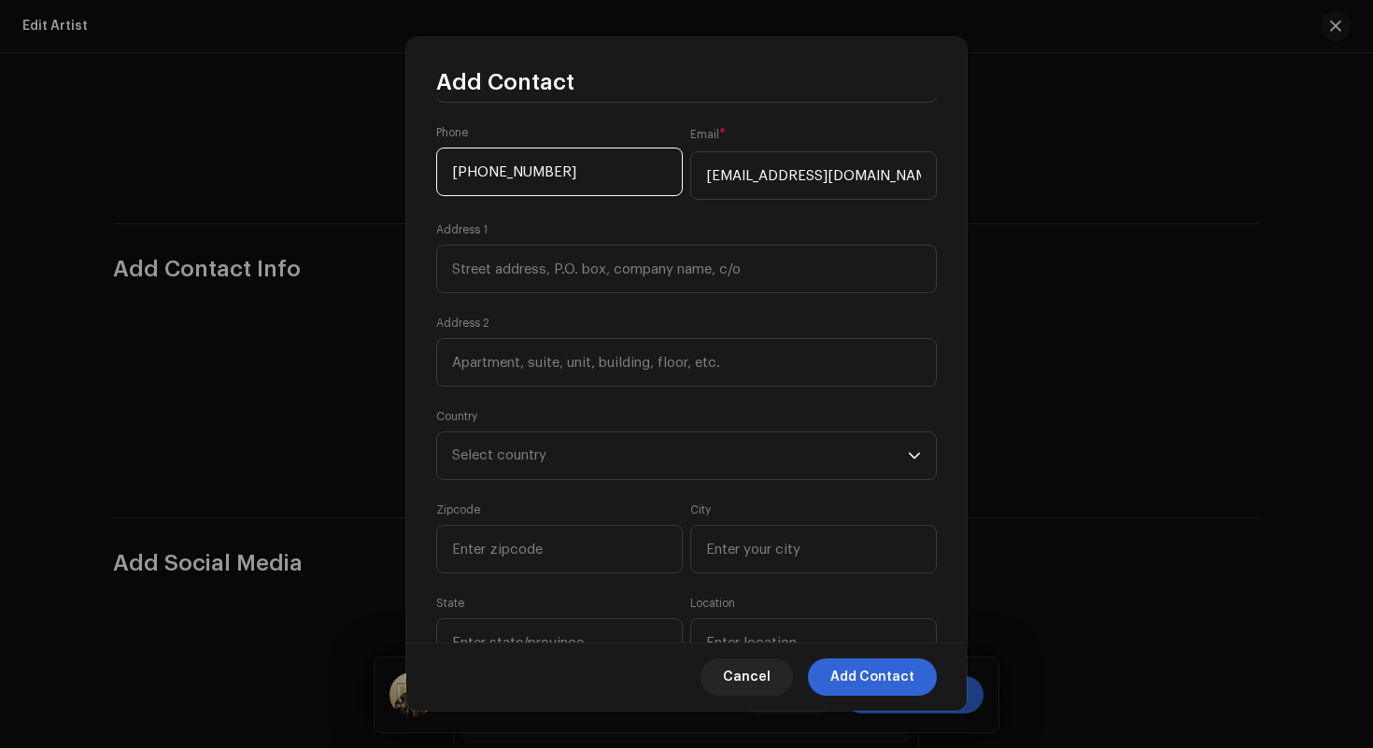
type input "[PHONE_NUMBER]"
click at [648, 484] on form "Full Name * [PERSON_NAME] Role * Primary Contact Phone [PHONE_NUMBER] Email * […" at bounding box center [686, 310] width 501 height 758
click at [661, 469] on span "Select country" at bounding box center [680, 455] width 456 height 47
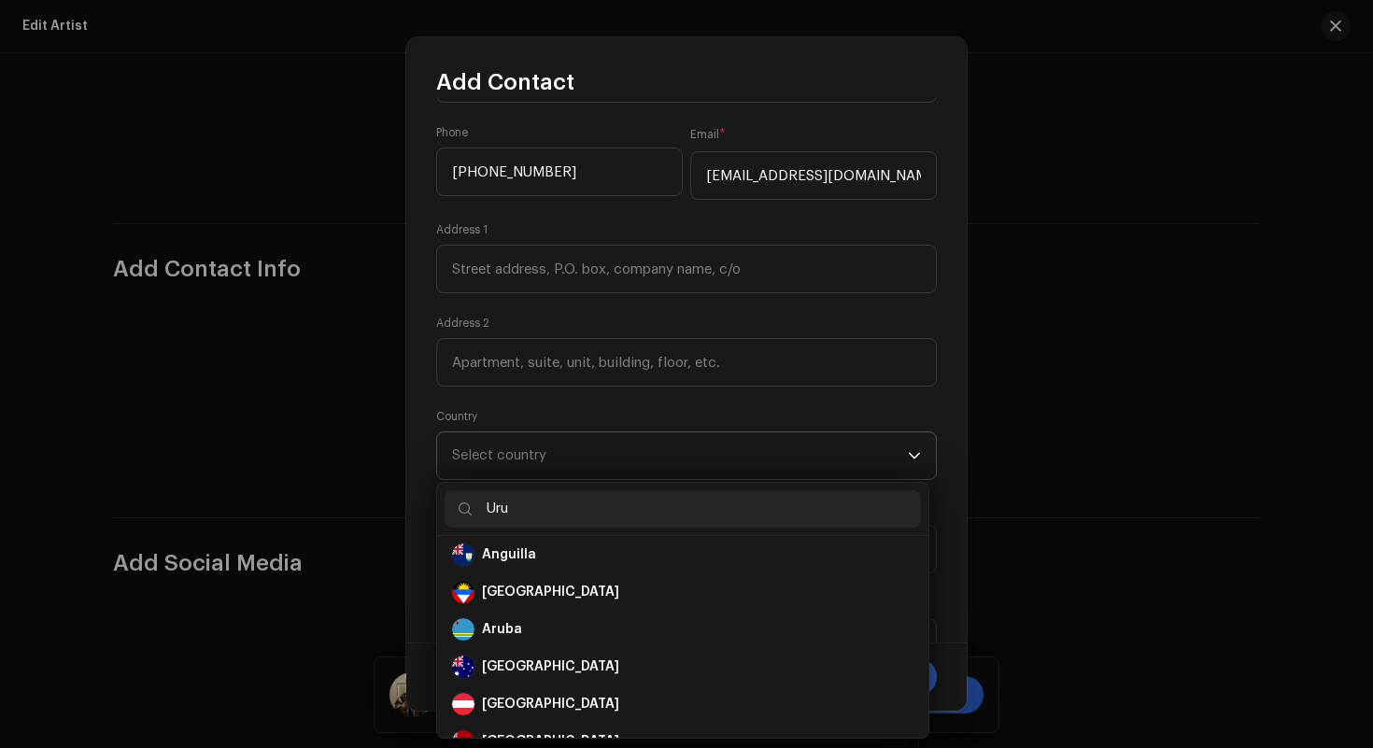
scroll to position [0, 0]
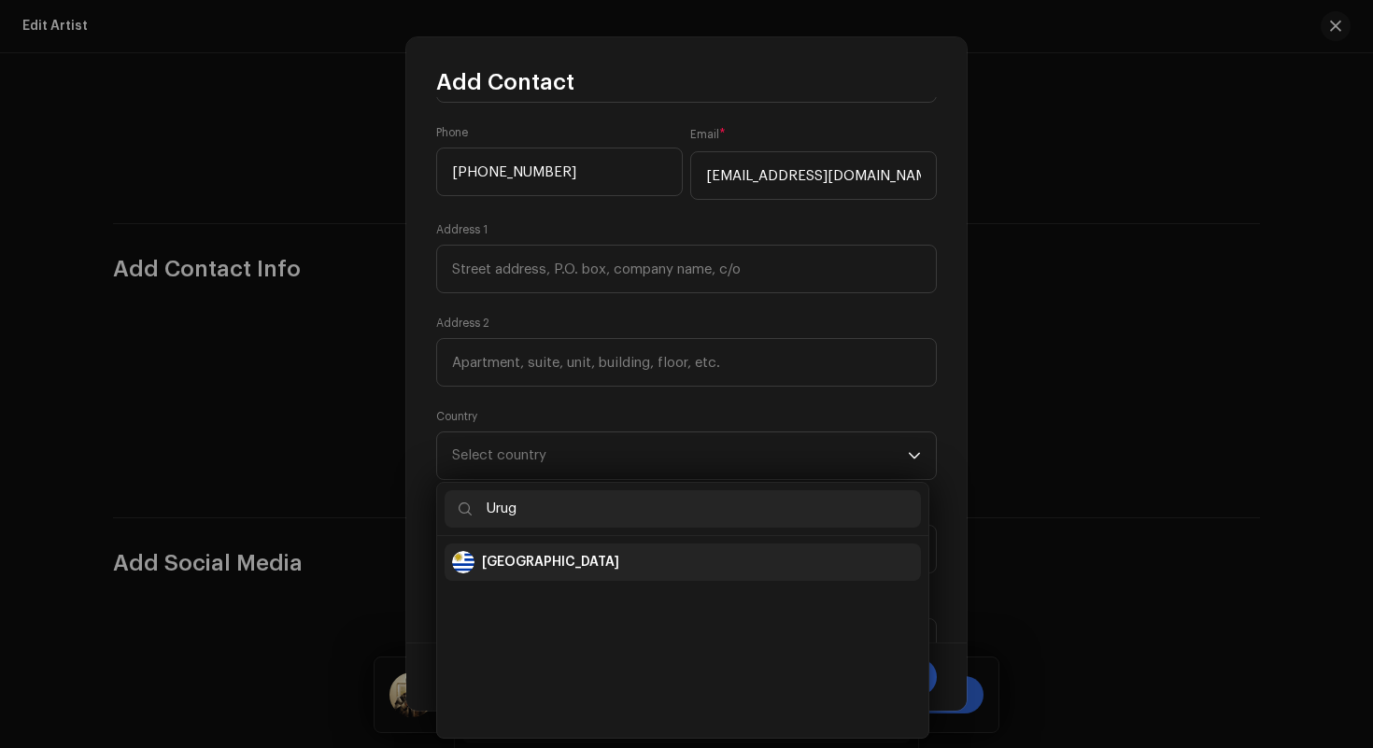
type input "Urug"
click at [548, 564] on div "[GEOGRAPHIC_DATA]" at bounding box center [682, 562] width 461 height 22
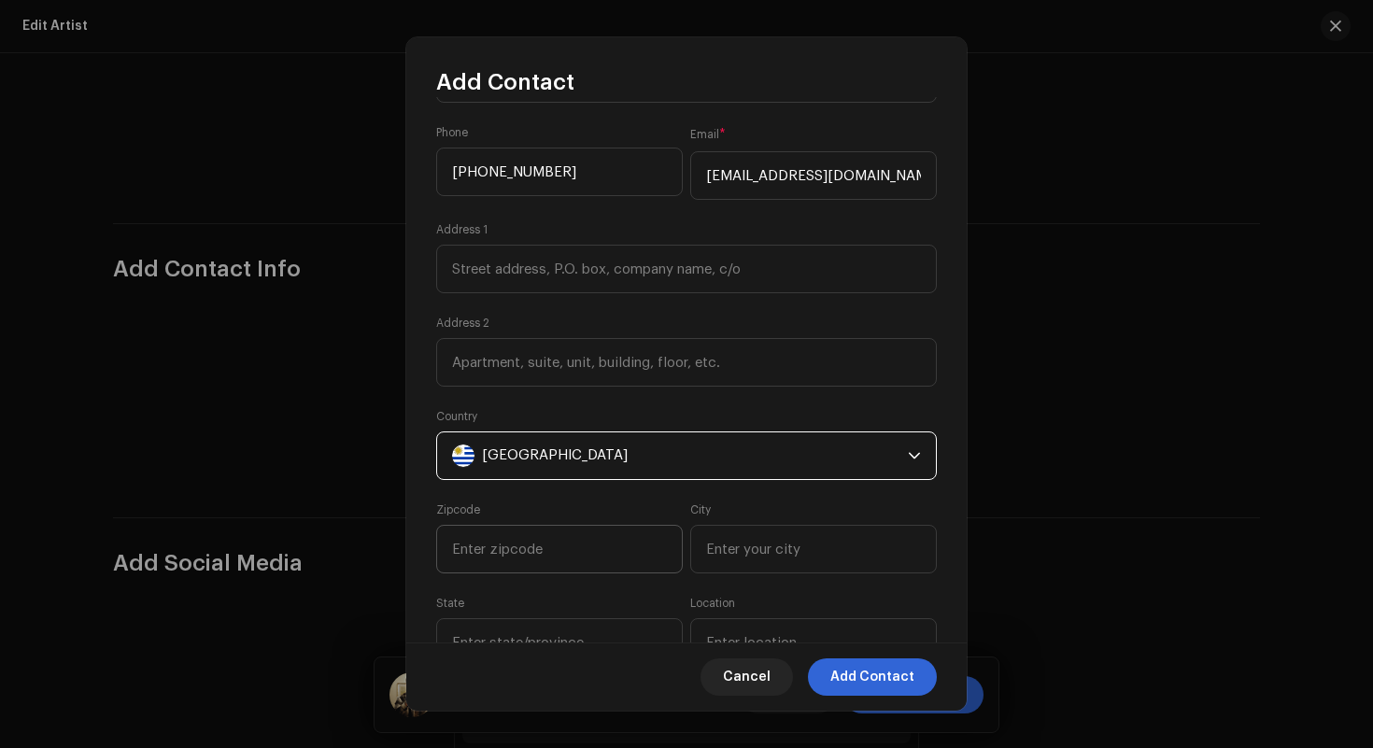
scroll to position [275, 0]
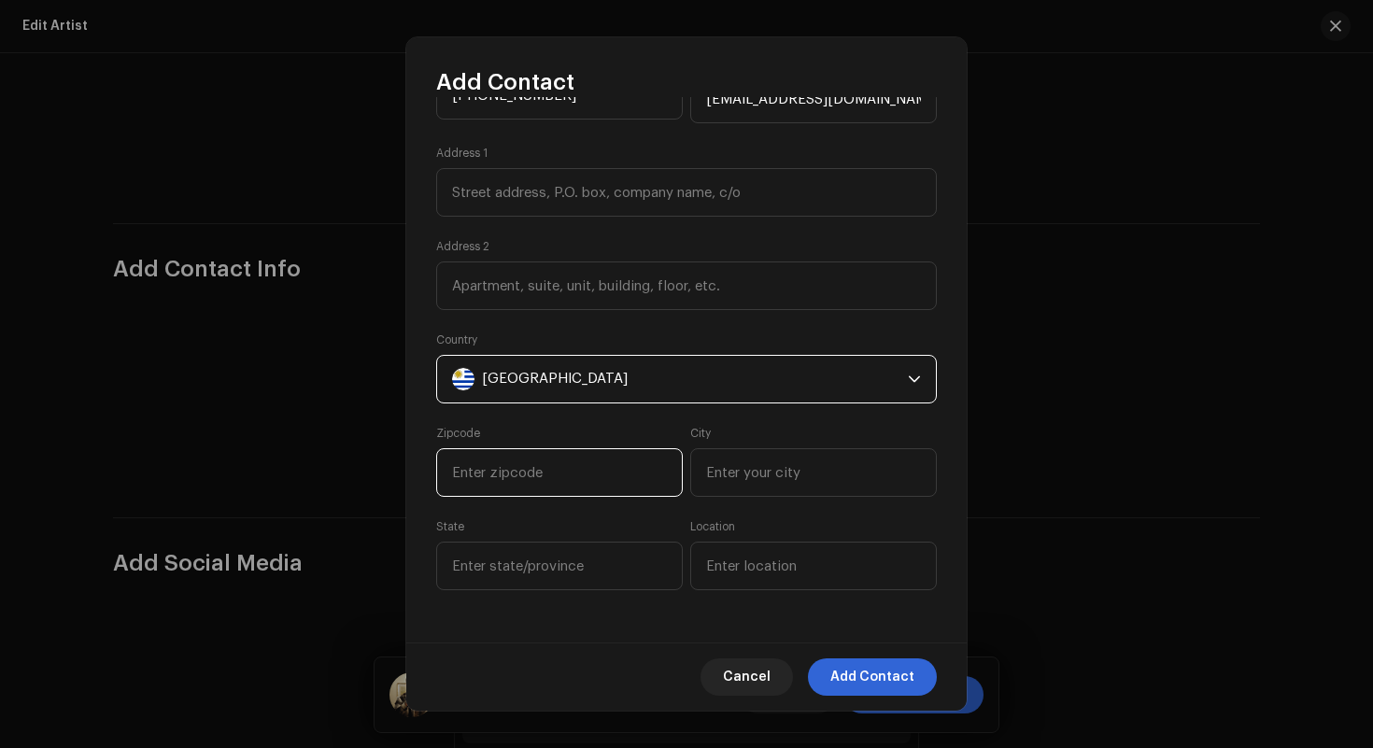
click at [612, 467] on input at bounding box center [559, 472] width 247 height 49
type input "11300"
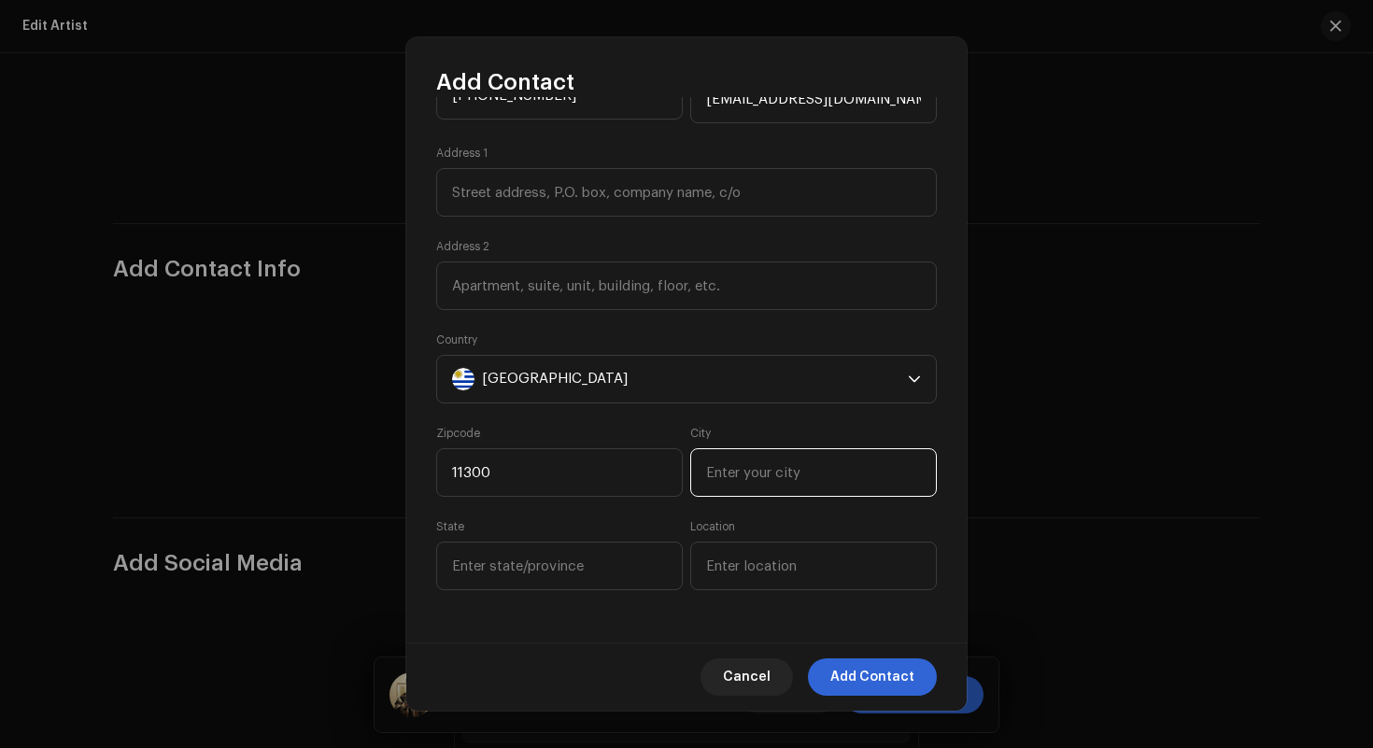
click at [797, 468] on input at bounding box center [813, 472] width 247 height 49
type input "[GEOGRAPHIC_DATA]"
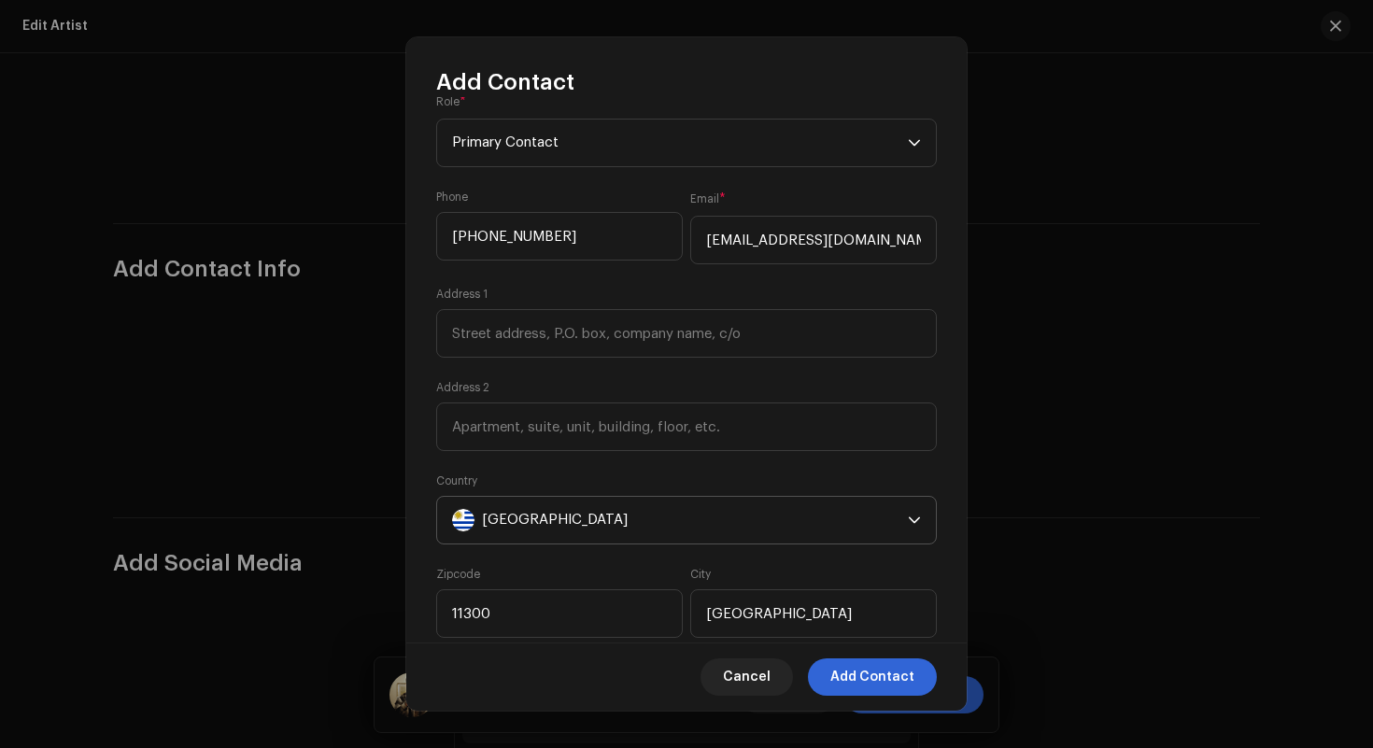
scroll to position [0, 0]
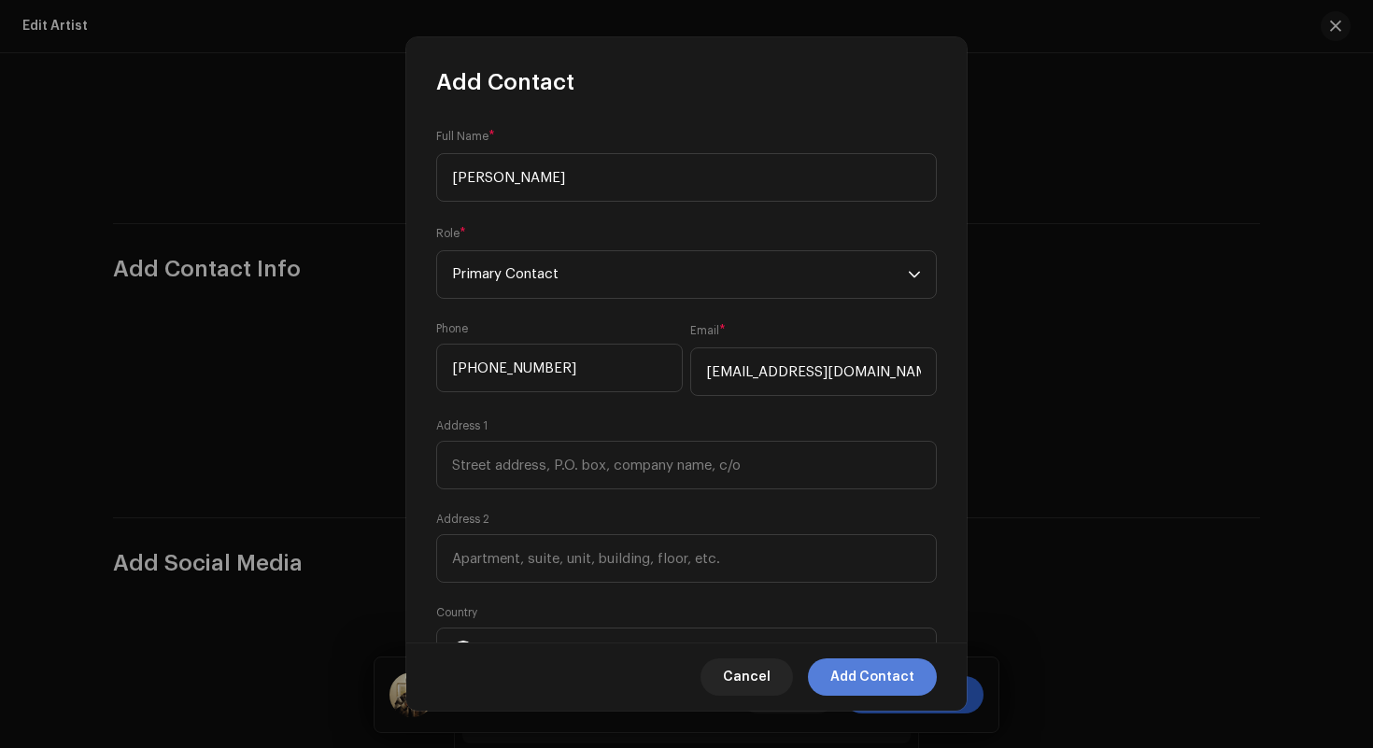
type input "[GEOGRAPHIC_DATA]"
click at [868, 667] on span "Add Contact" at bounding box center [872, 677] width 84 height 37
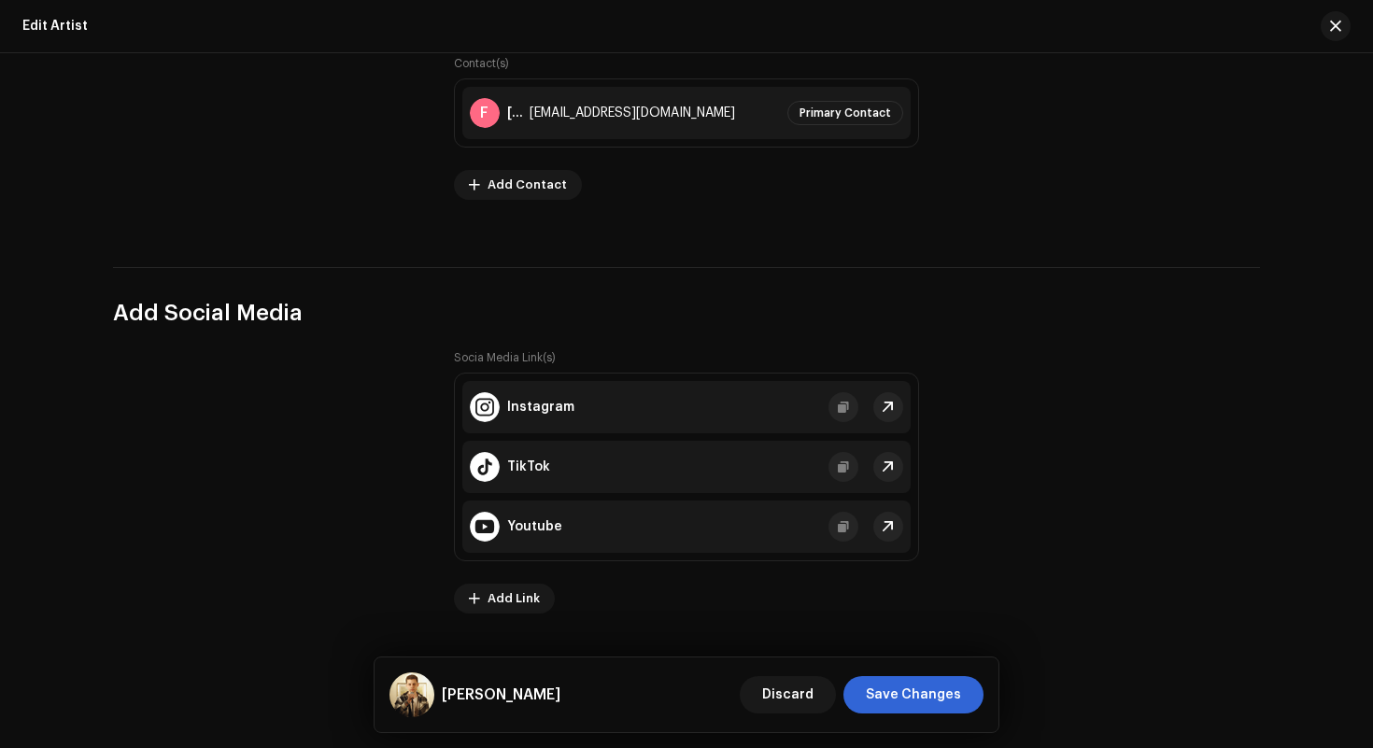
scroll to position [2528, 0]
click at [693, 400] on div "Instagram" at bounding box center [686, 407] width 448 height 52
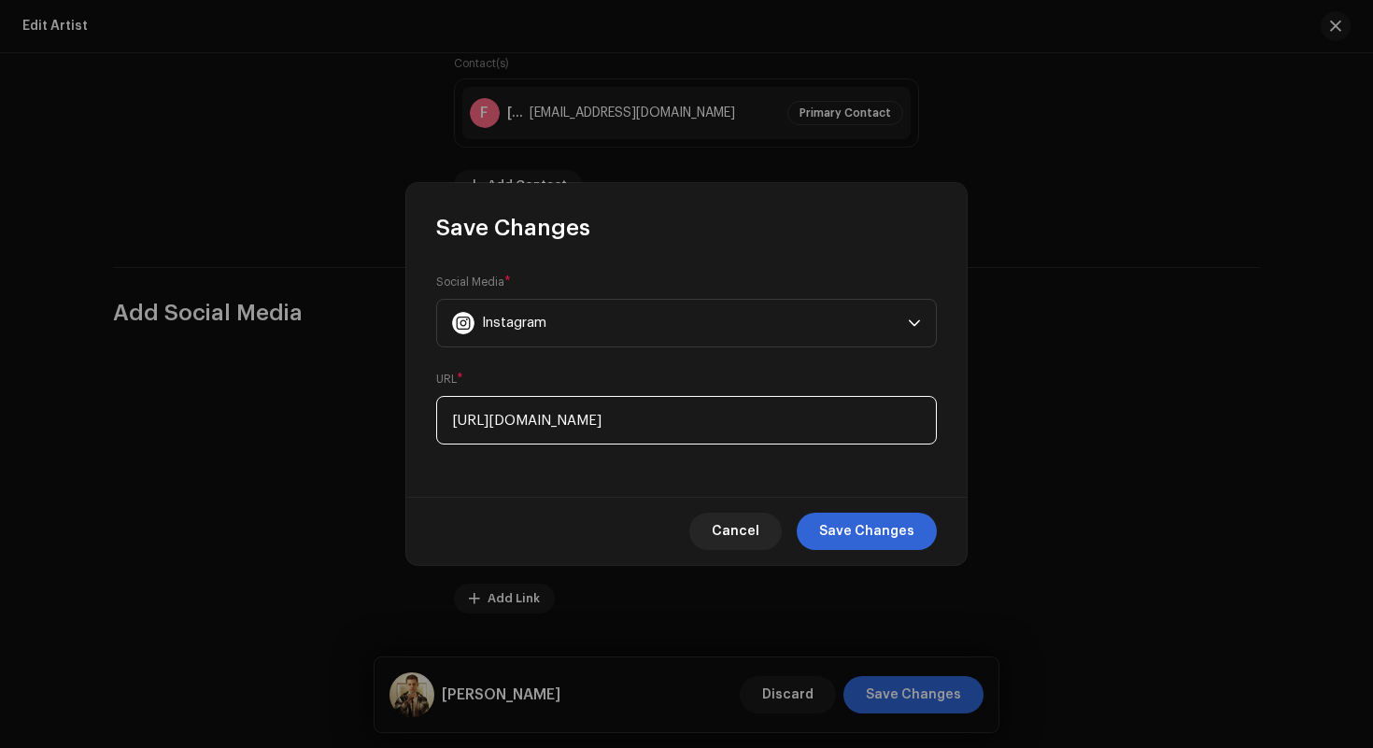
drag, startPoint x: 778, startPoint y: 413, endPoint x: 701, endPoint y: 416, distance: 77.6
click at [701, 416] on input "[URL][DOMAIN_NAME]" at bounding box center [686, 420] width 501 height 49
type input "[URL][DOMAIN_NAME]"
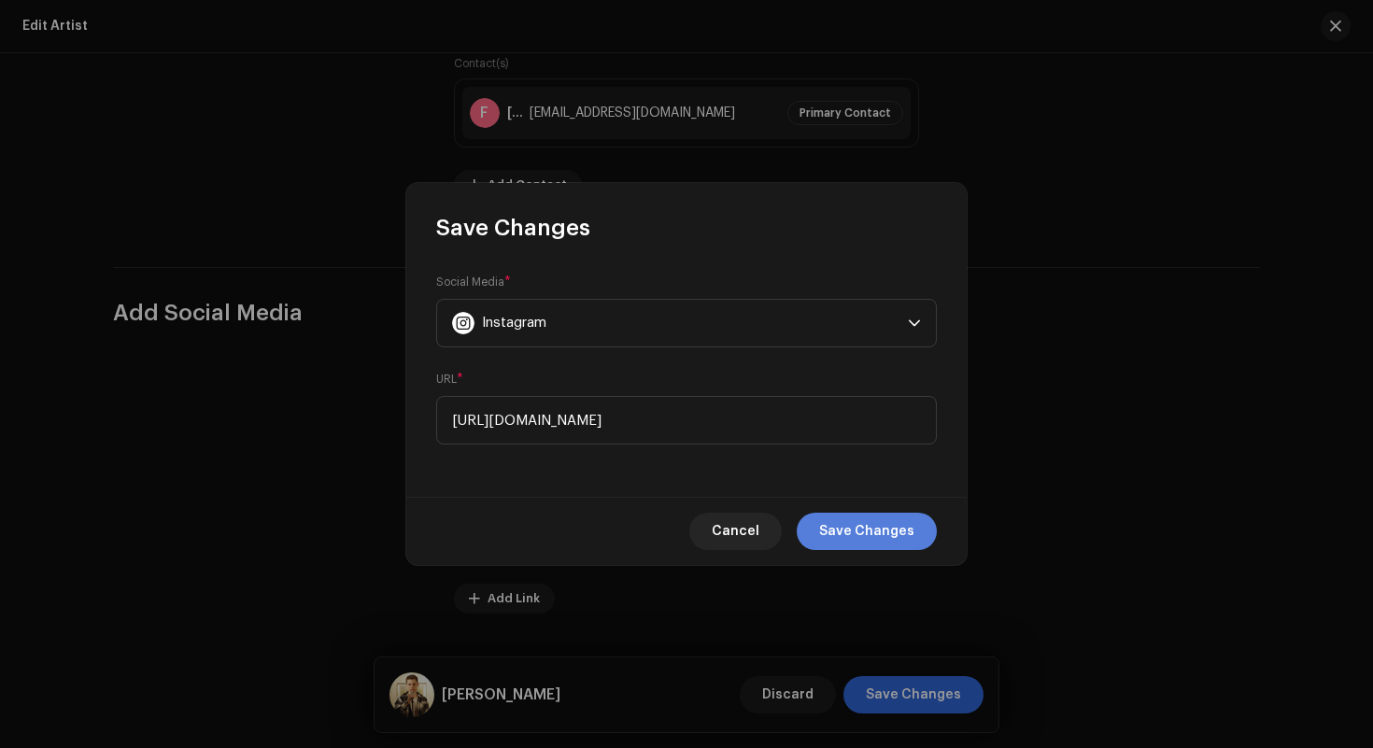
click at [851, 530] on span "Save Changes" at bounding box center [866, 531] width 95 height 37
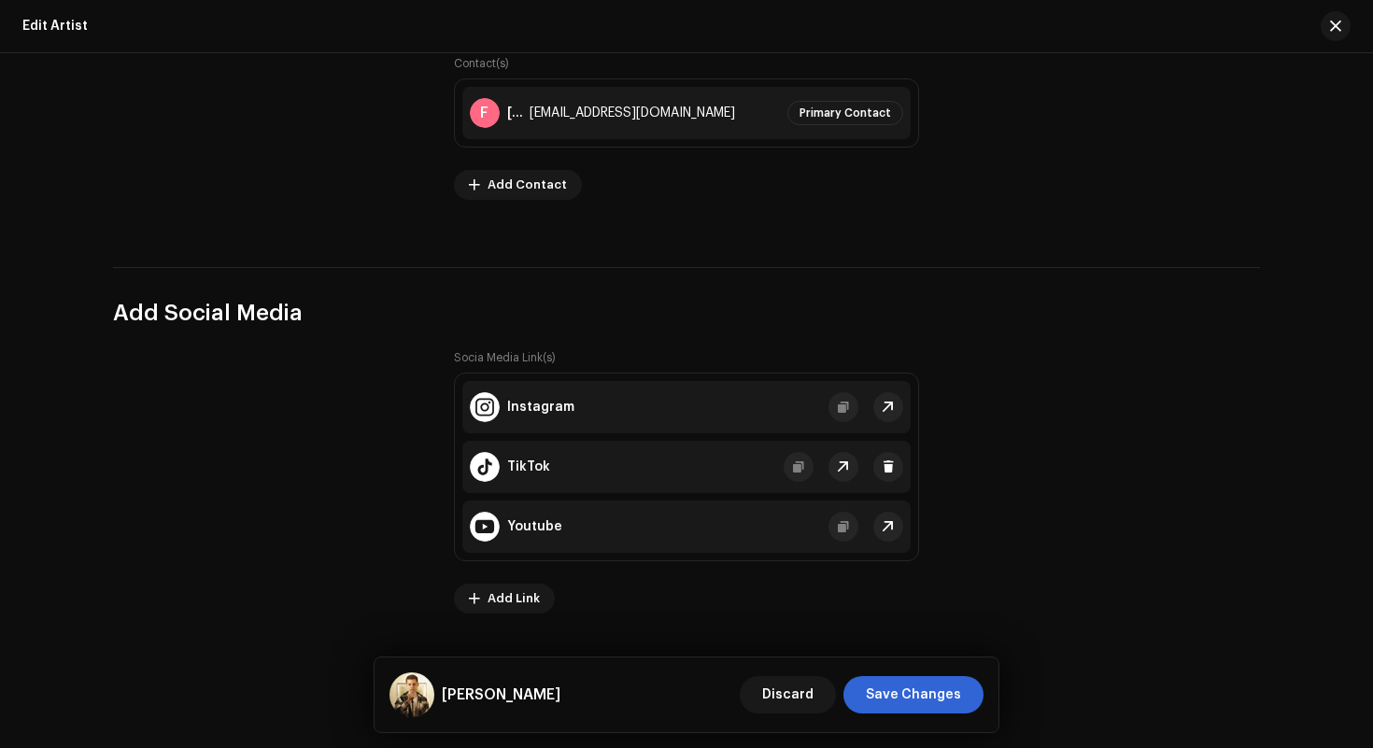
click at [721, 478] on div "TikTok" at bounding box center [686, 467] width 448 height 52
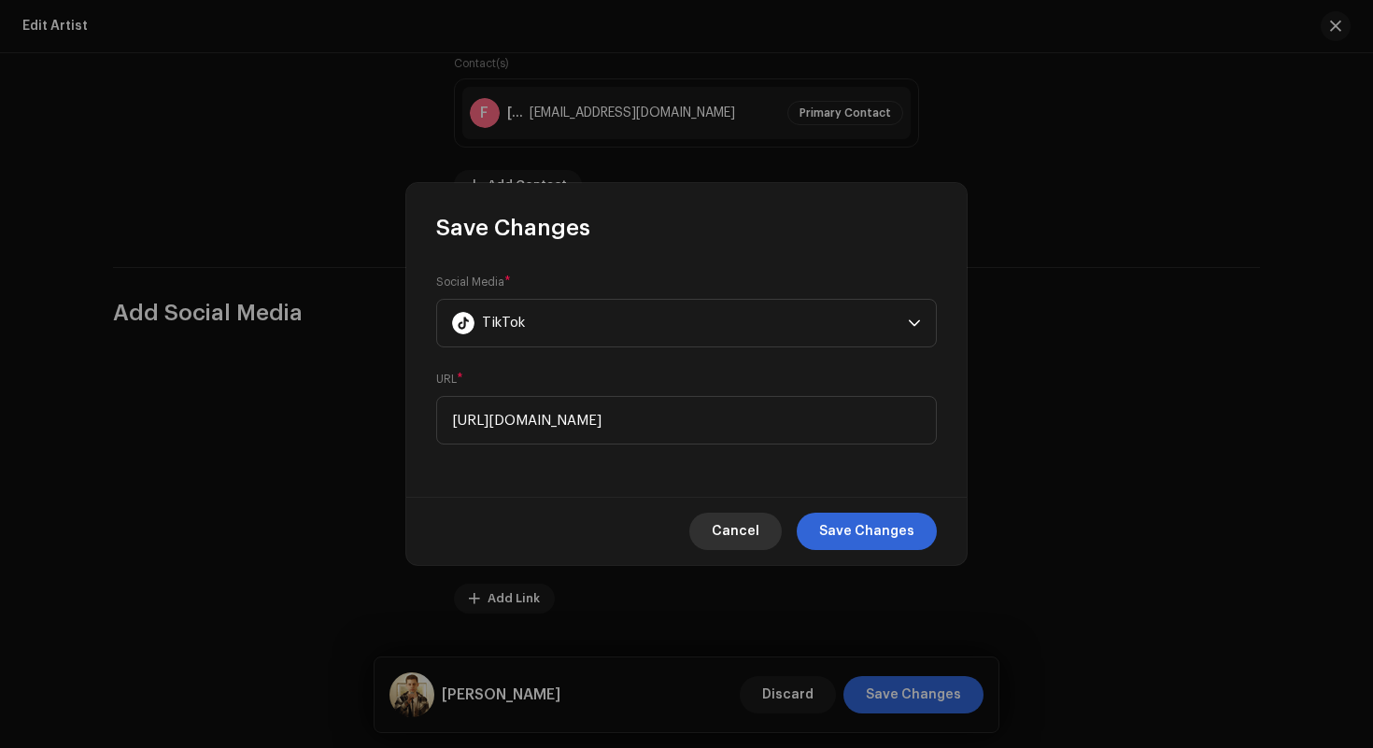
click at [736, 531] on span "Cancel" at bounding box center [736, 531] width 48 height 37
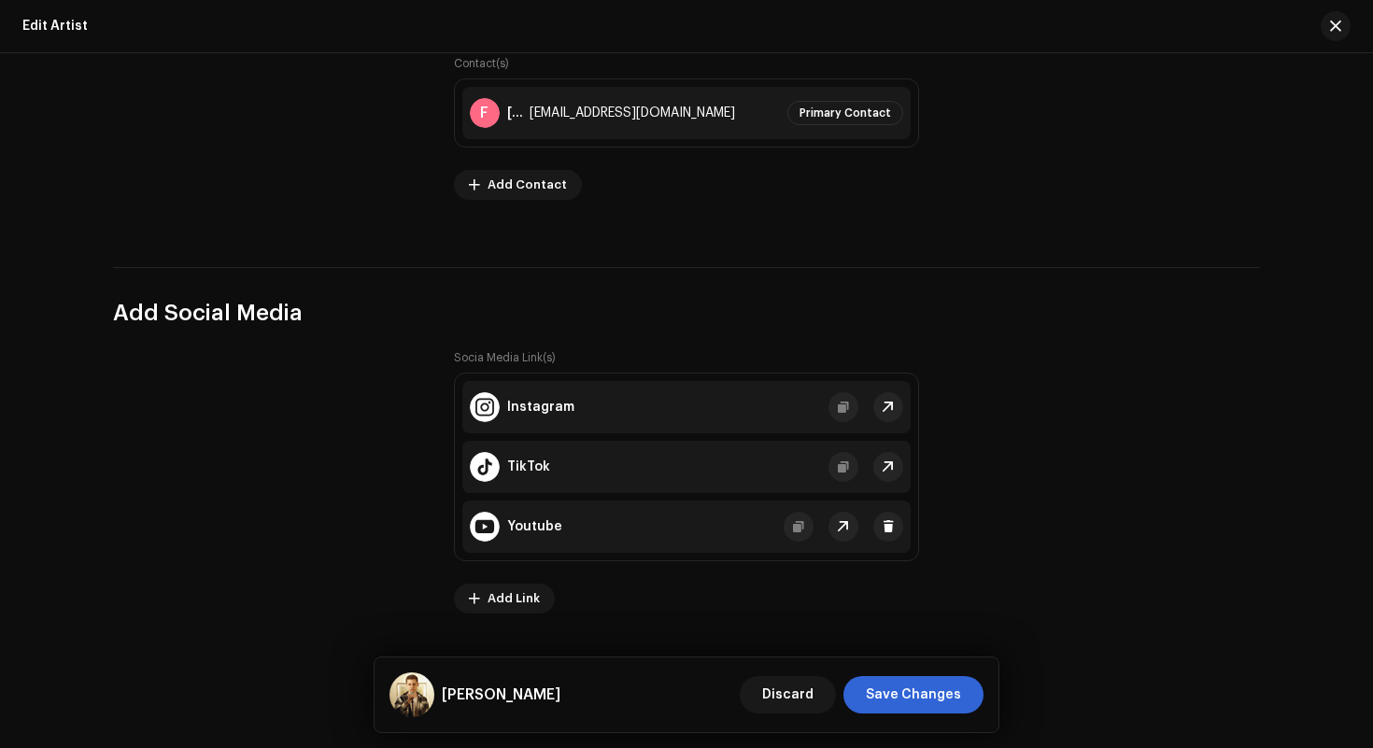
click at [725, 511] on div "Youtube" at bounding box center [686, 527] width 448 height 52
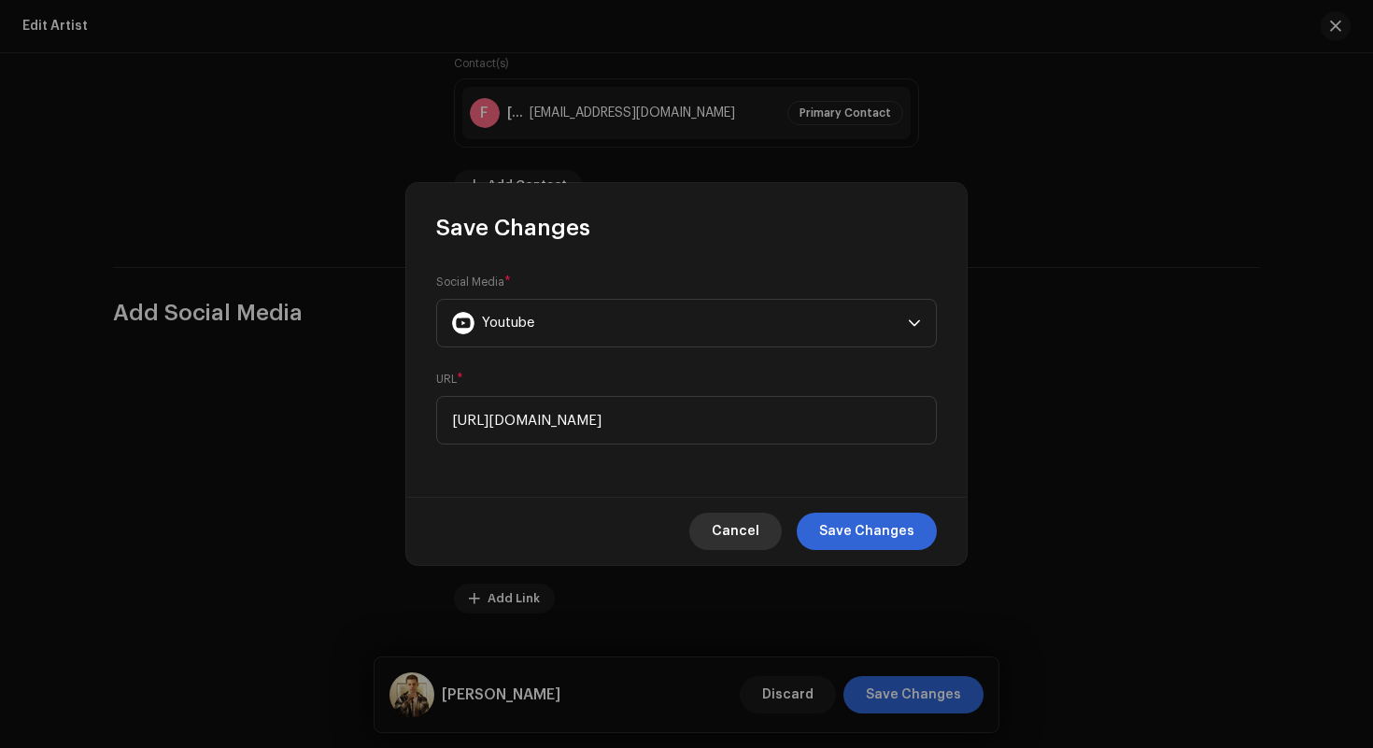
click at [751, 529] on span "Cancel" at bounding box center [736, 531] width 48 height 37
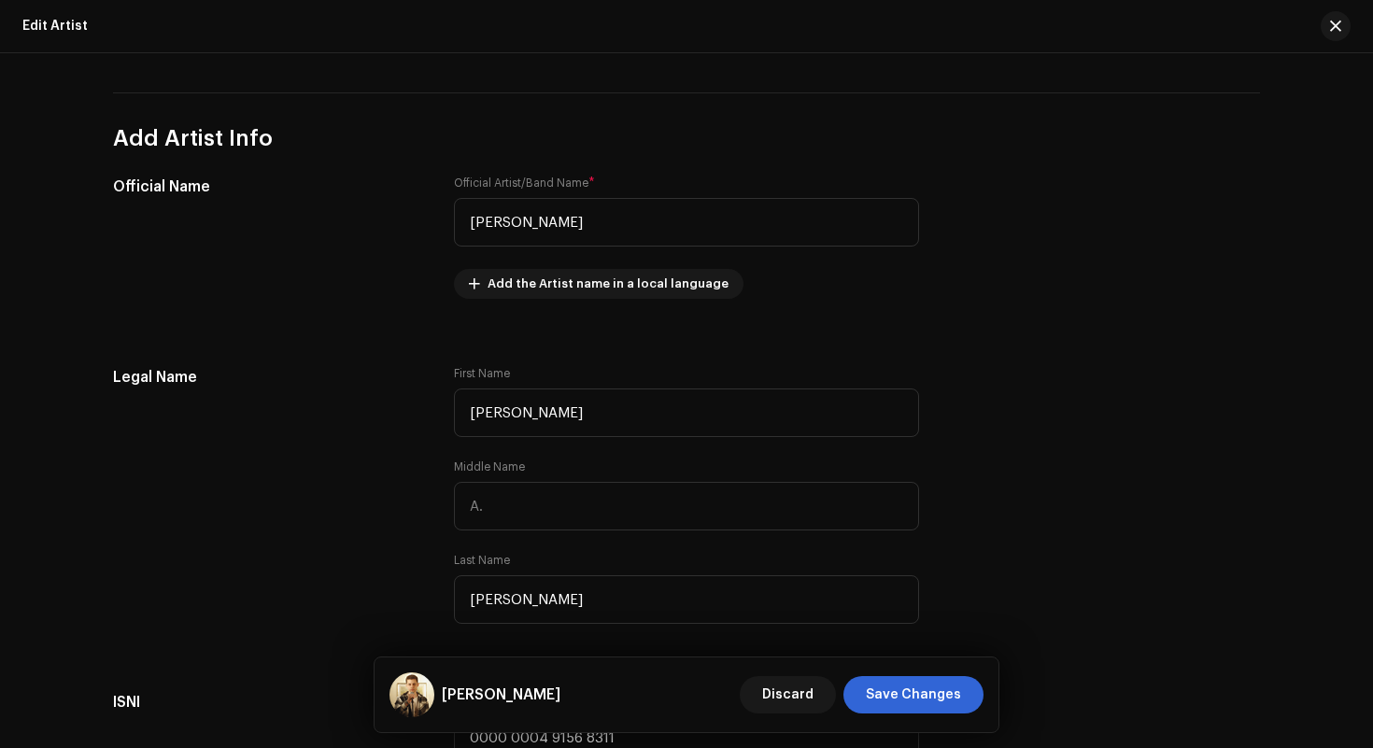
scroll to position [0, 0]
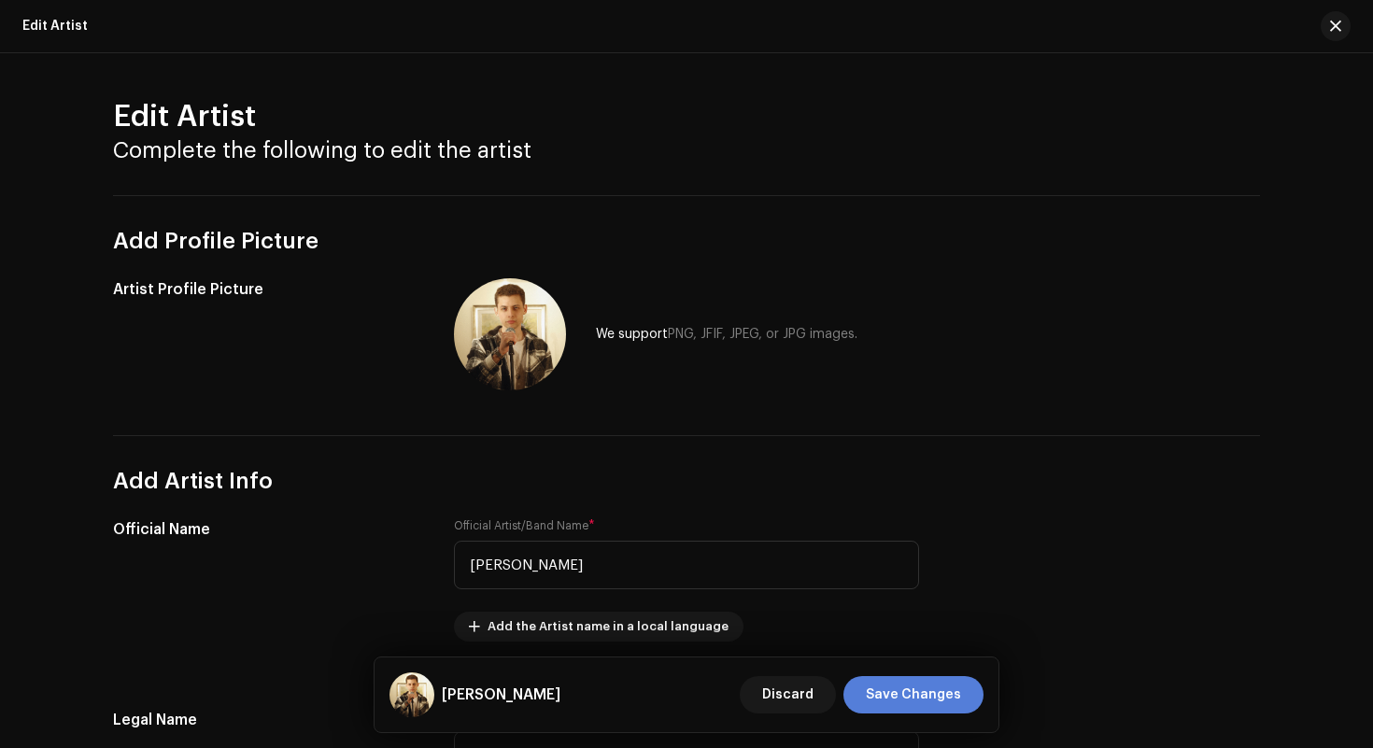
click at [912, 699] on span "Save Changes" at bounding box center [913, 694] width 95 height 37
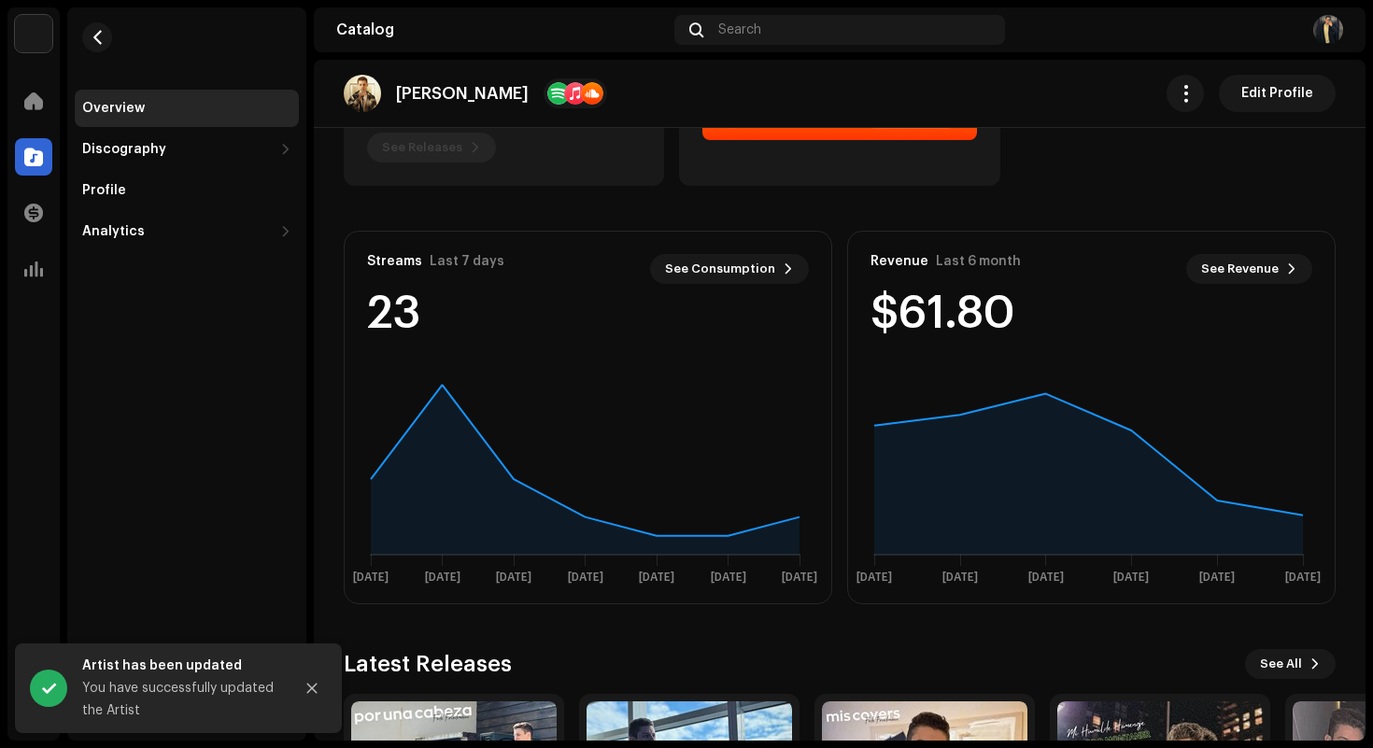
scroll to position [614, 0]
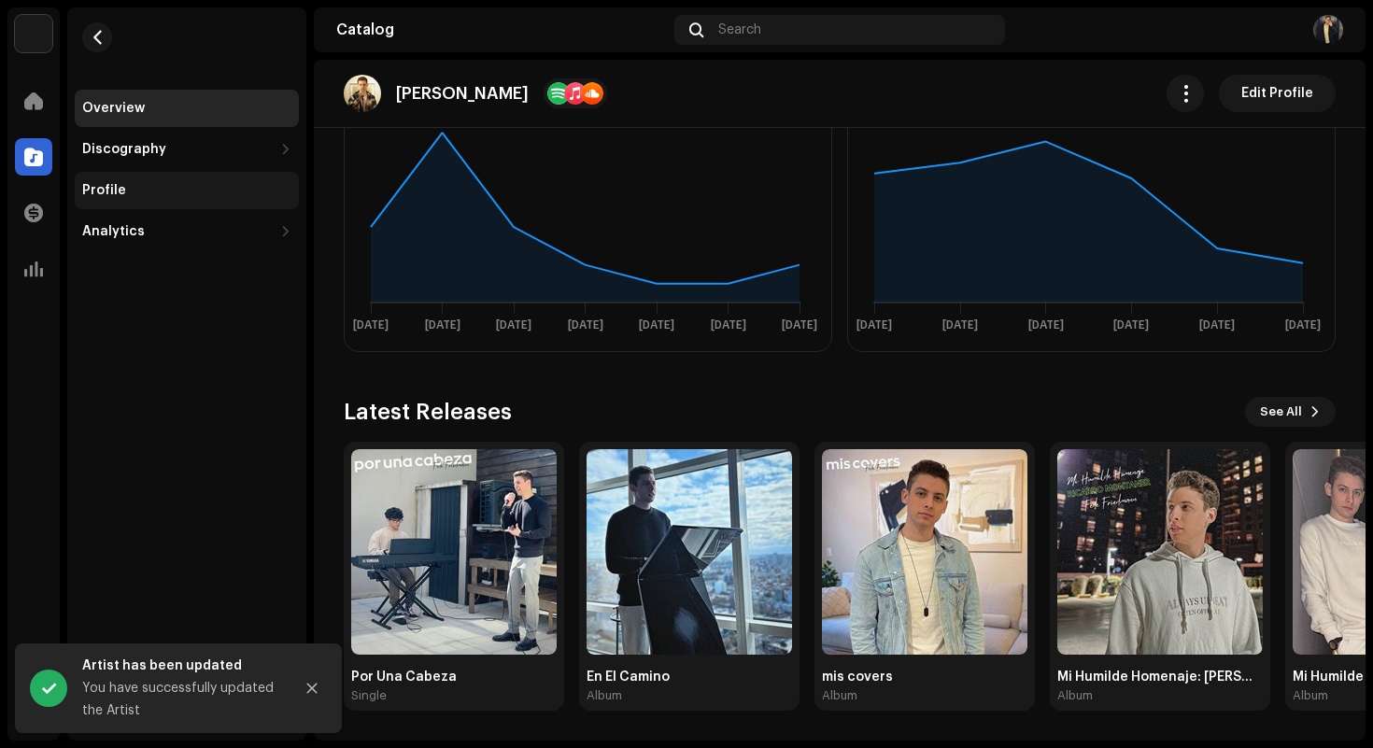
click at [231, 179] on div "Profile" at bounding box center [187, 190] width 224 height 37
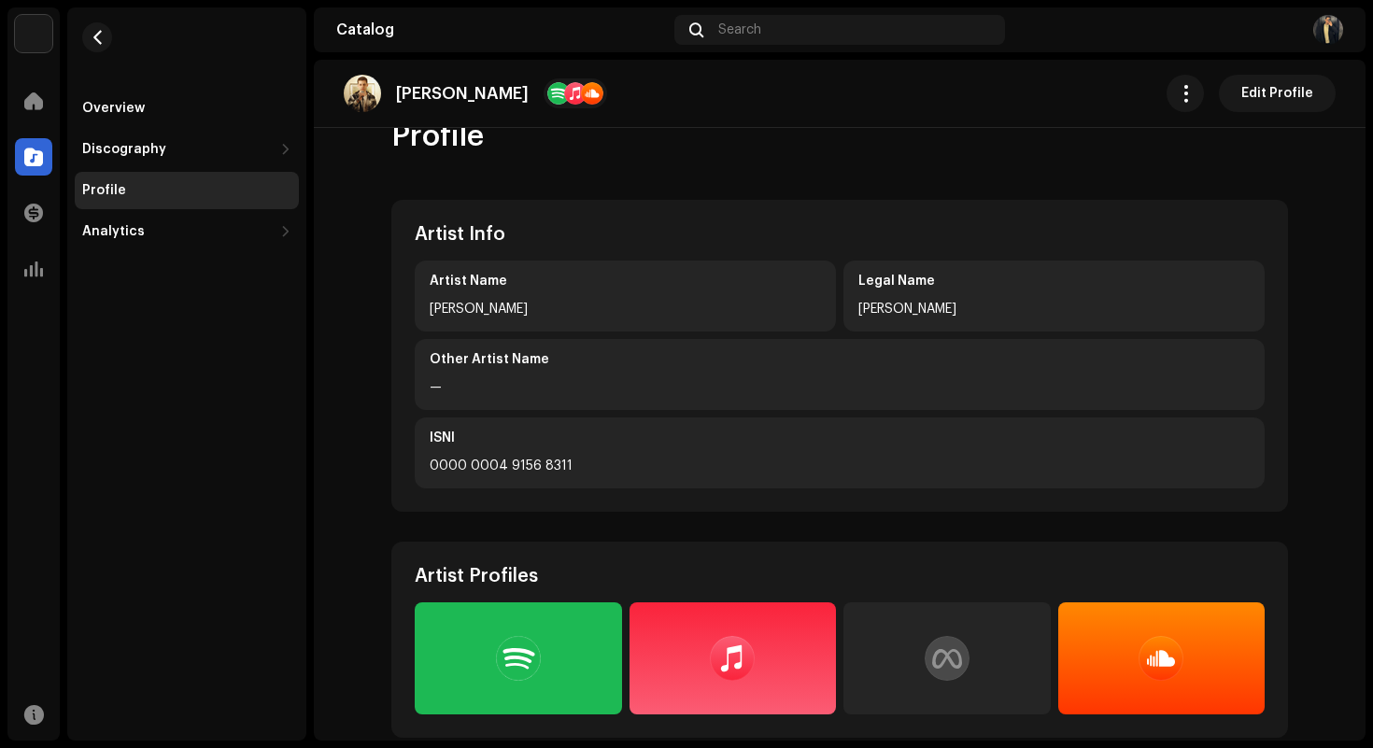
scroll to position [271, 0]
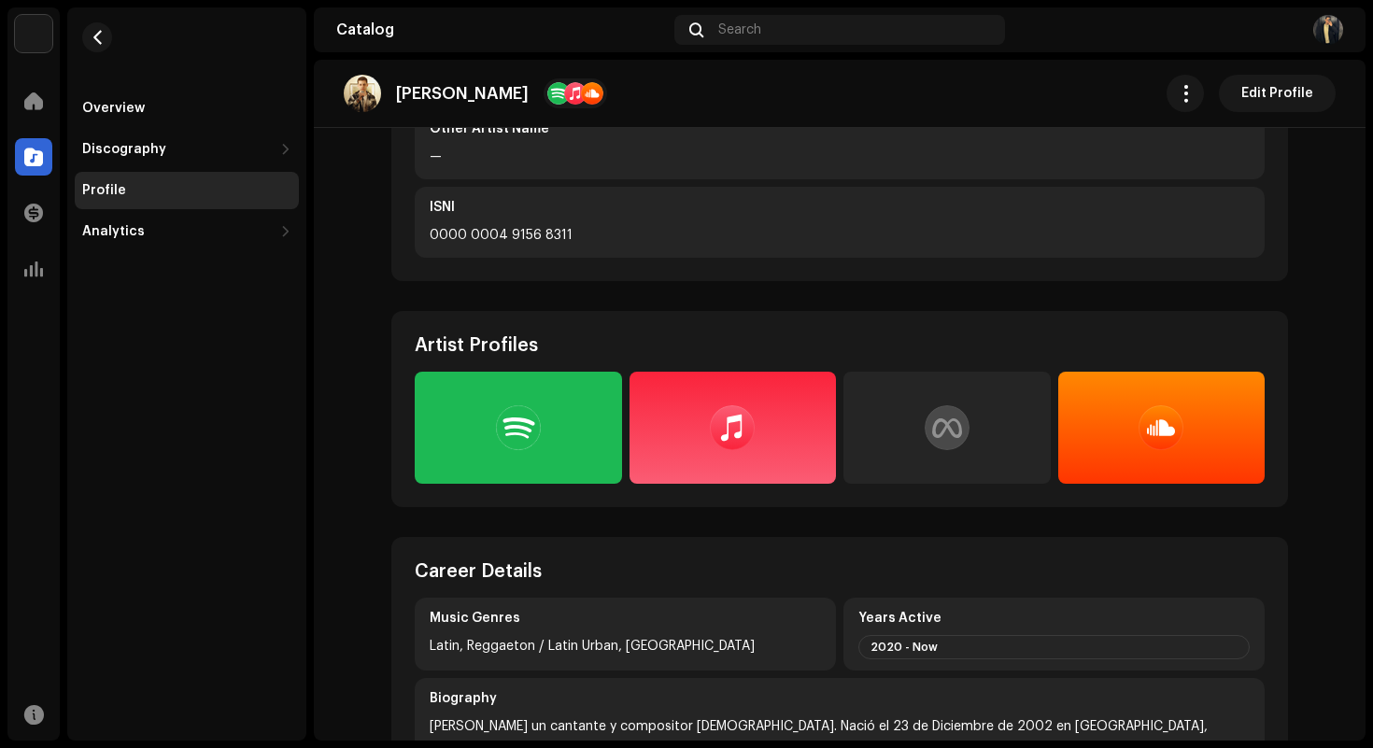
click at [961, 433] on div at bounding box center [947, 427] width 45 height 45
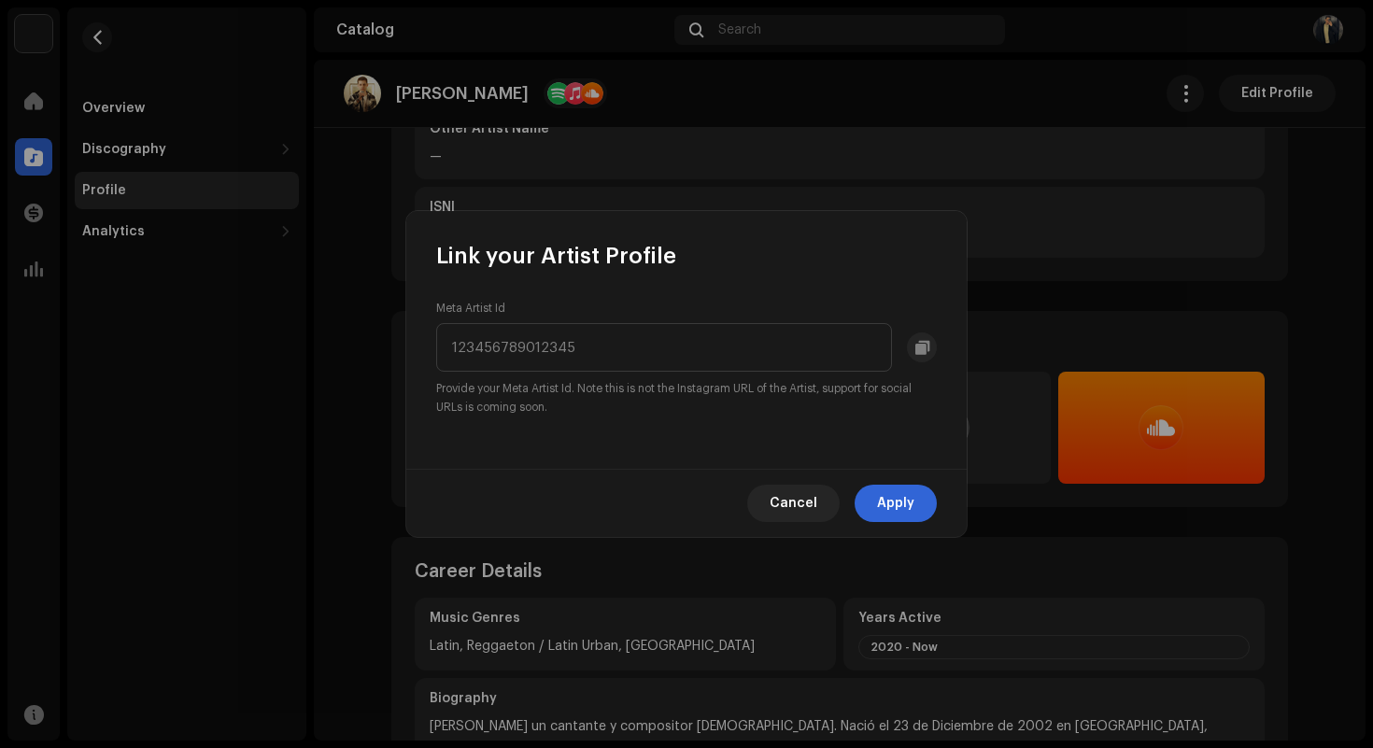
click at [790, 478] on div "Cancel Apply" at bounding box center [686, 503] width 560 height 68
click at [779, 506] on span "Cancel" at bounding box center [794, 503] width 48 height 37
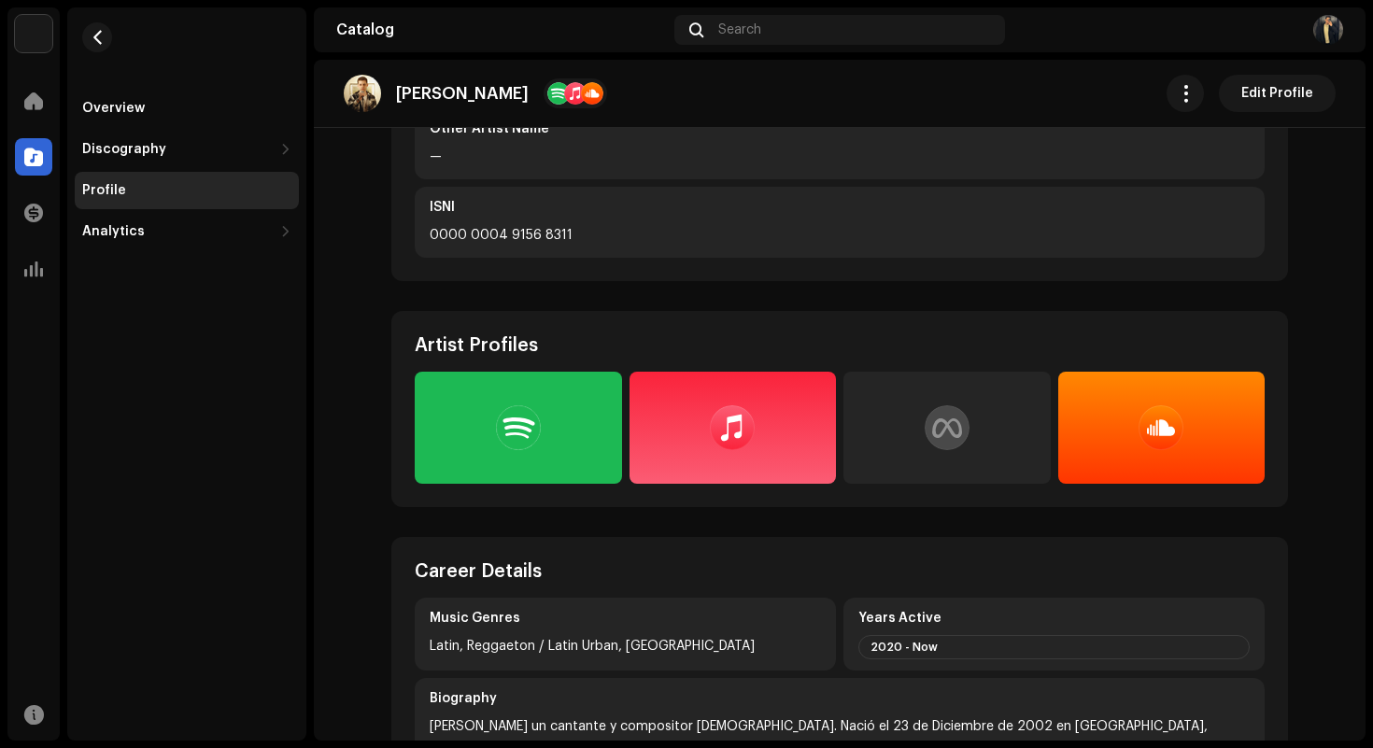
scroll to position [0, 0]
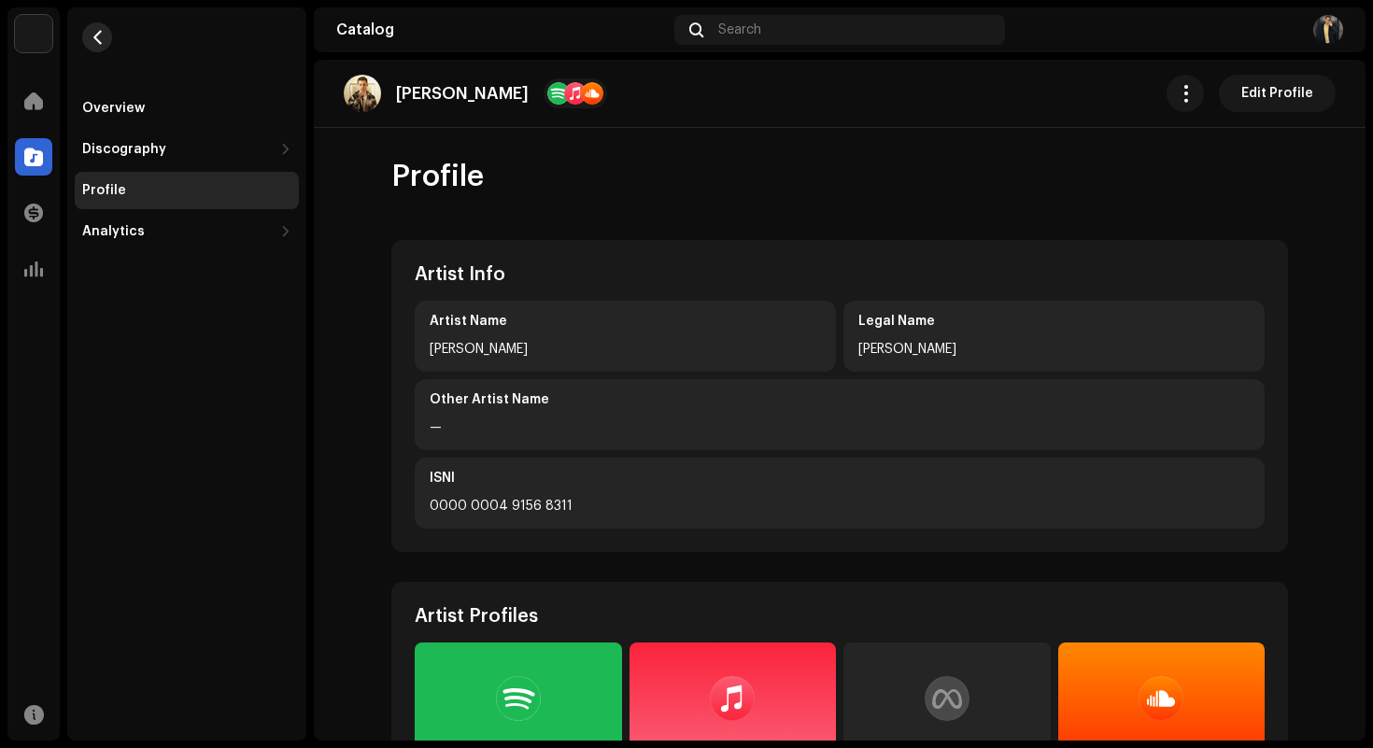
click at [84, 40] on button "button" at bounding box center [97, 37] width 30 height 30
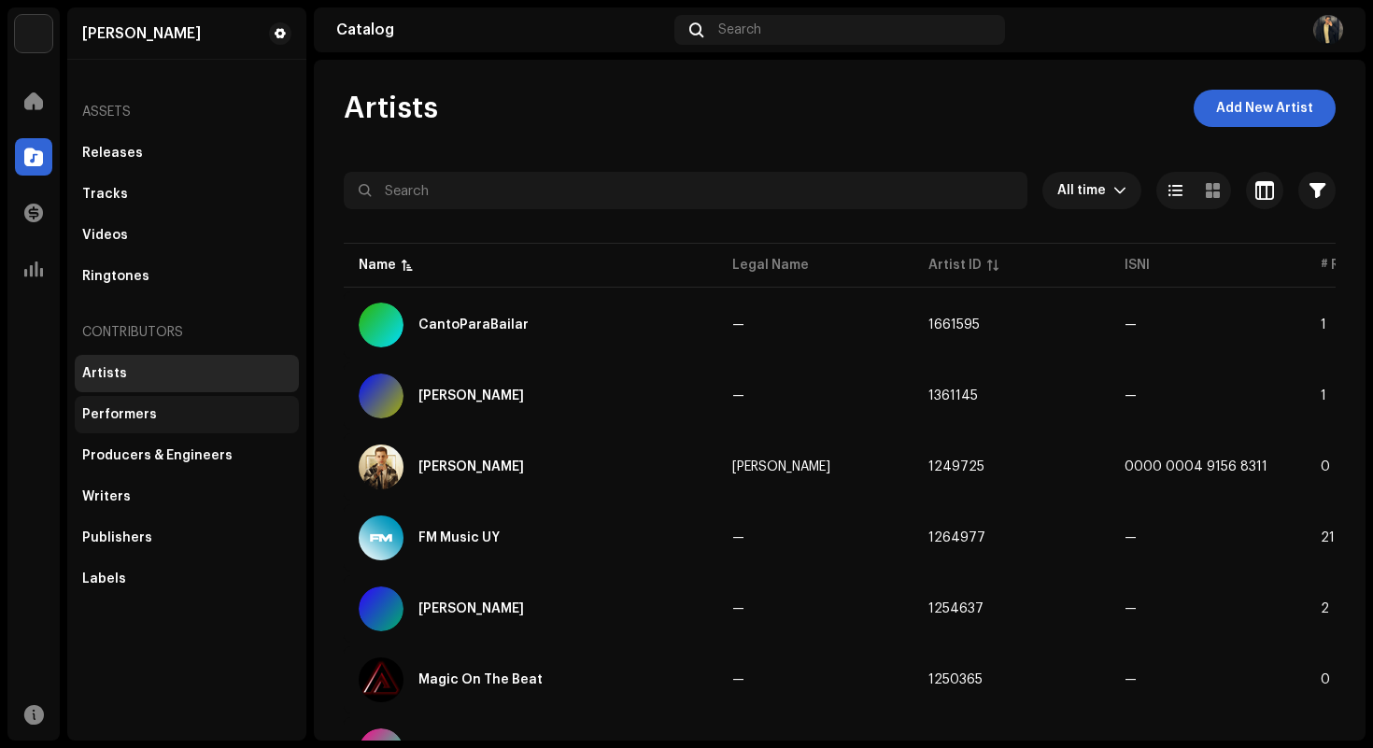
click at [141, 416] on div "Performers" at bounding box center [119, 414] width 75 height 15
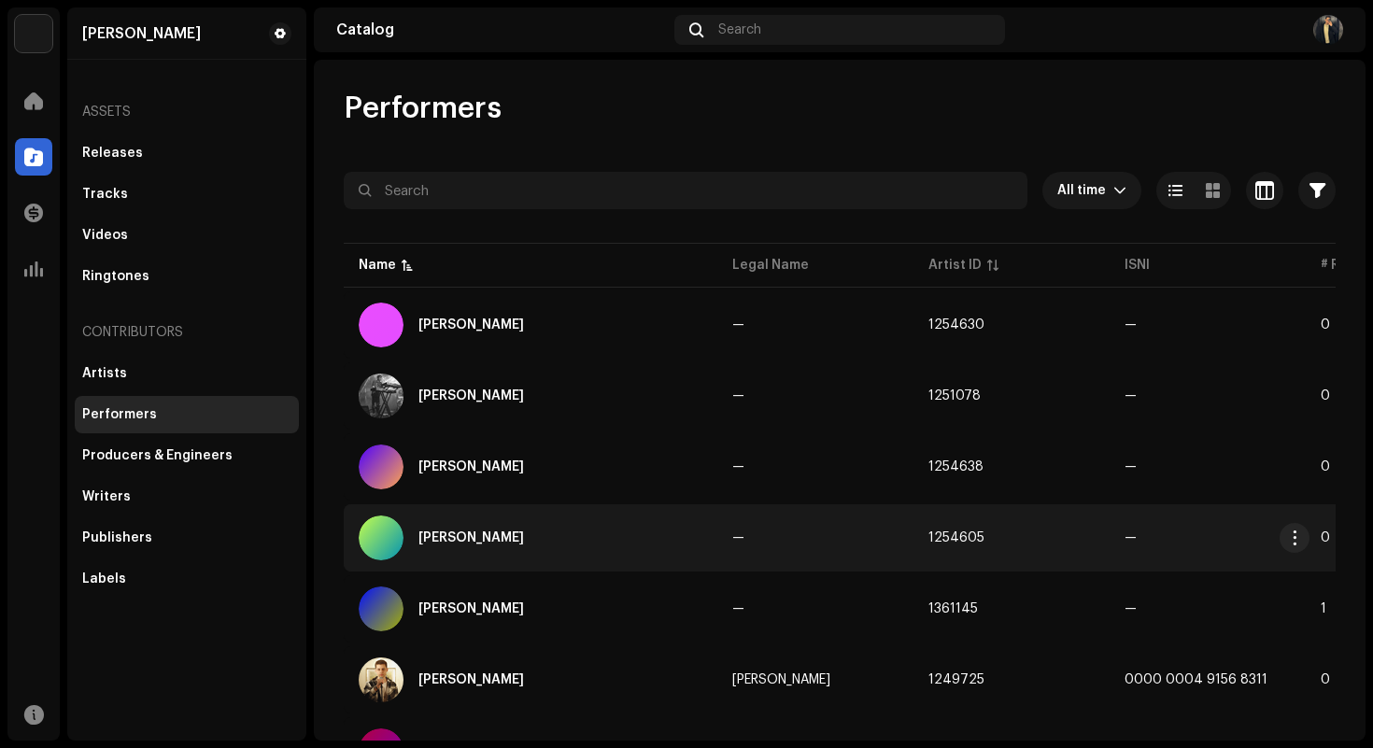
scroll to position [171, 0]
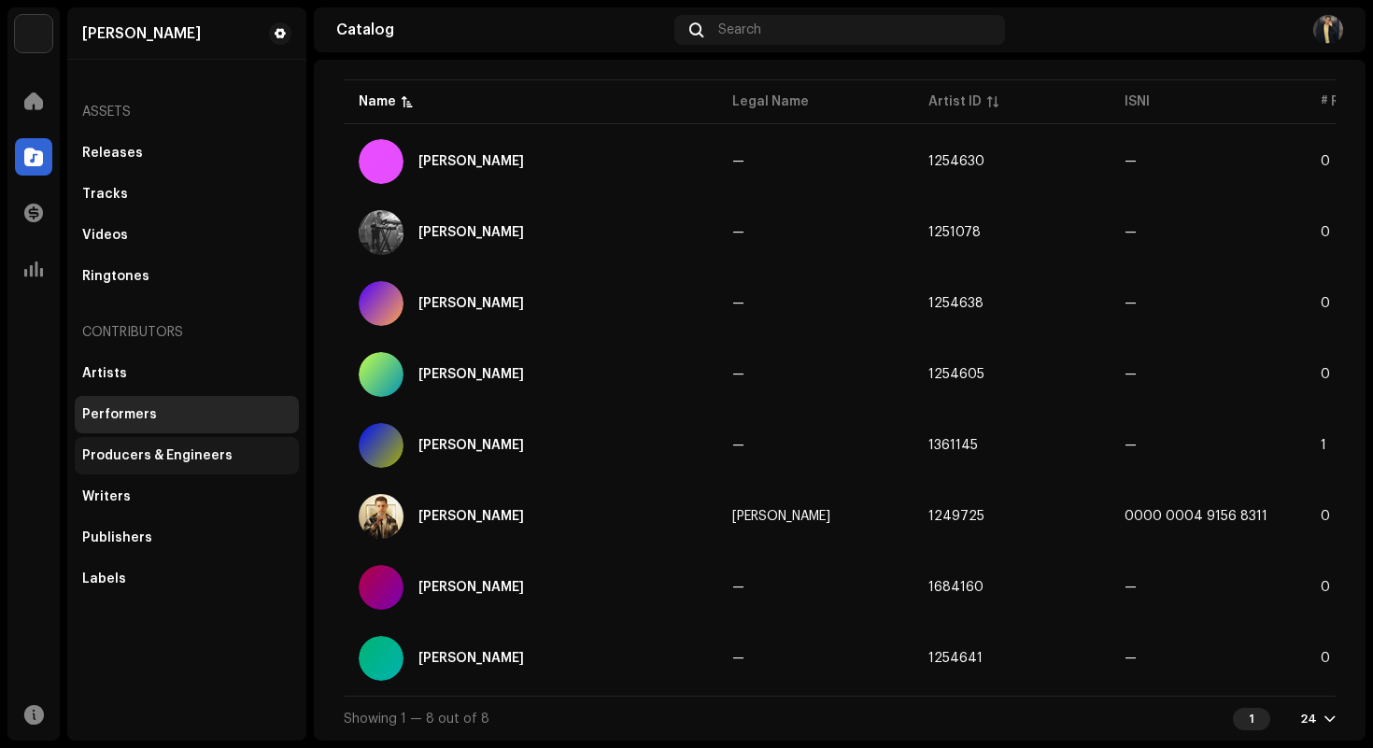
click at [234, 460] on div "Producers & Engineers" at bounding box center [186, 455] width 209 height 15
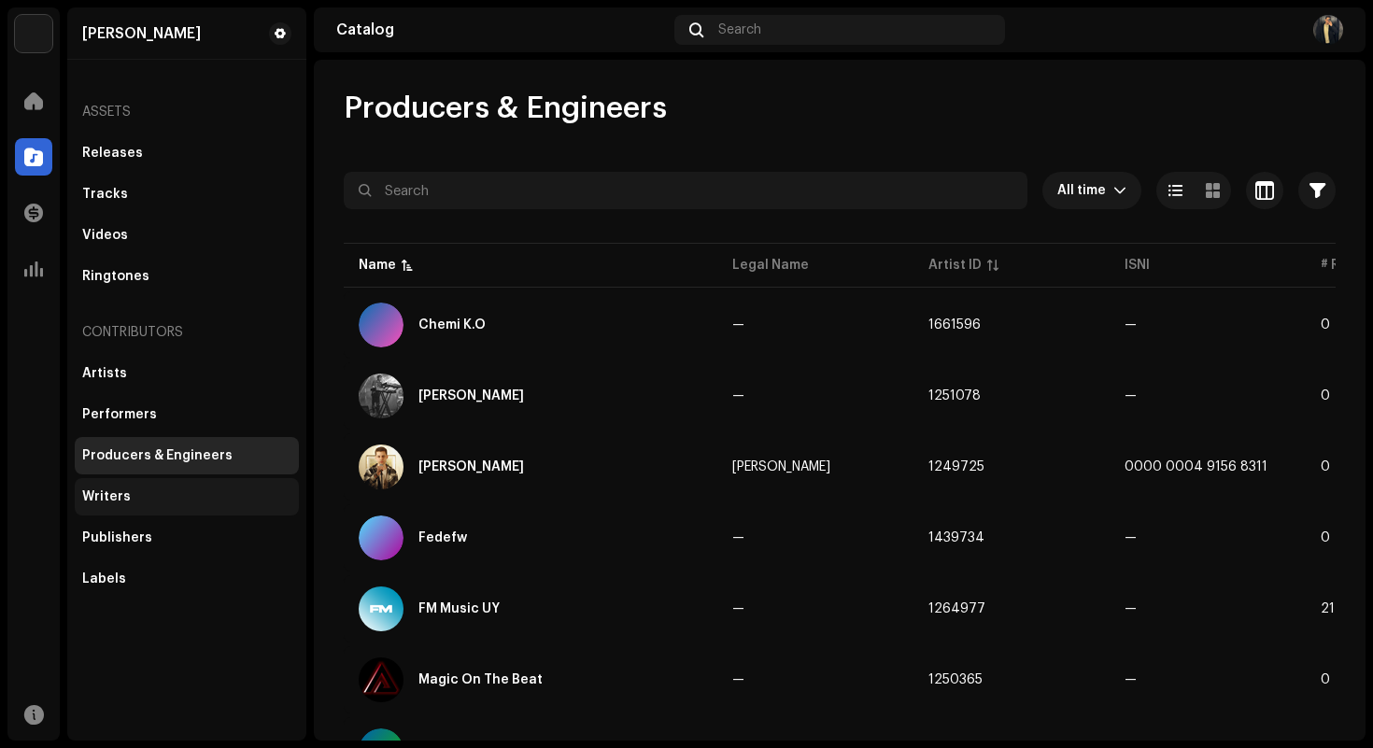
click at [194, 496] on div "Writers" at bounding box center [186, 496] width 209 height 15
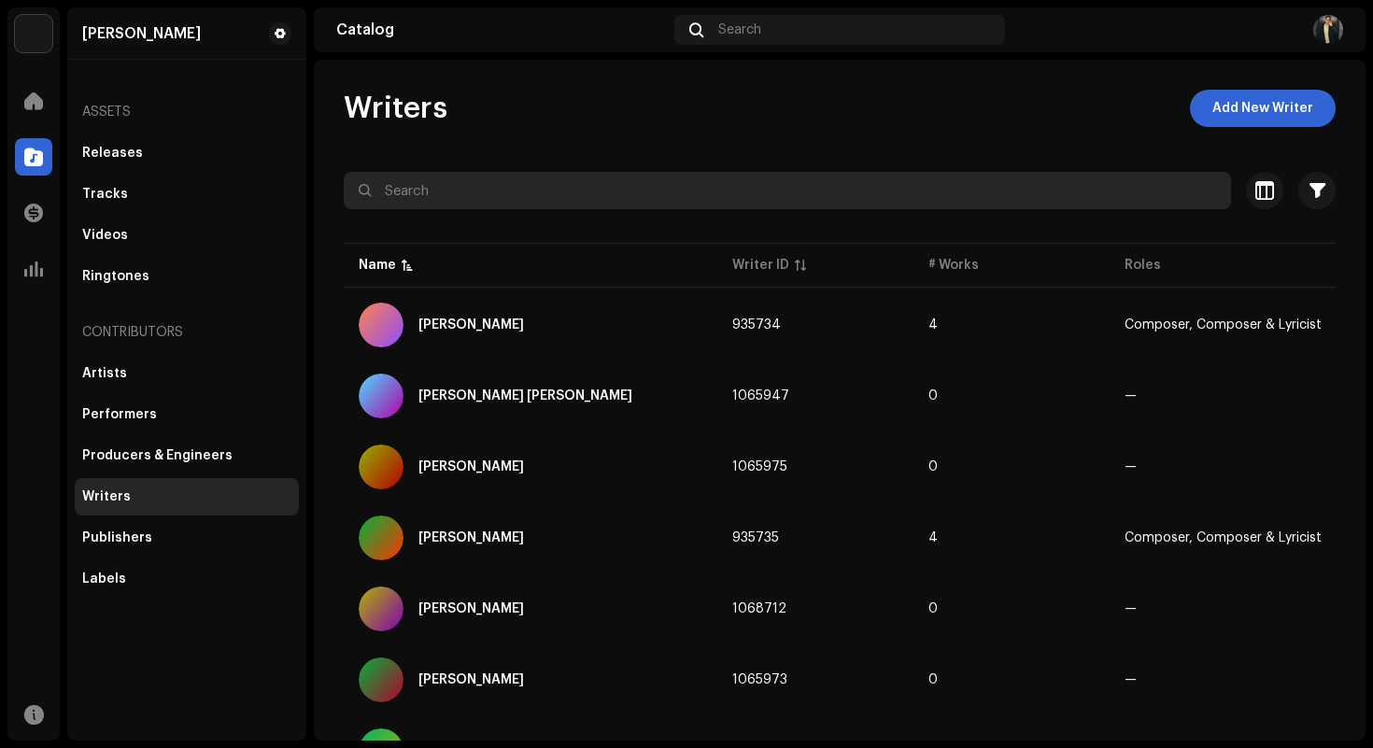
click at [629, 192] on input "text" at bounding box center [787, 190] width 887 height 37
type input "fede"
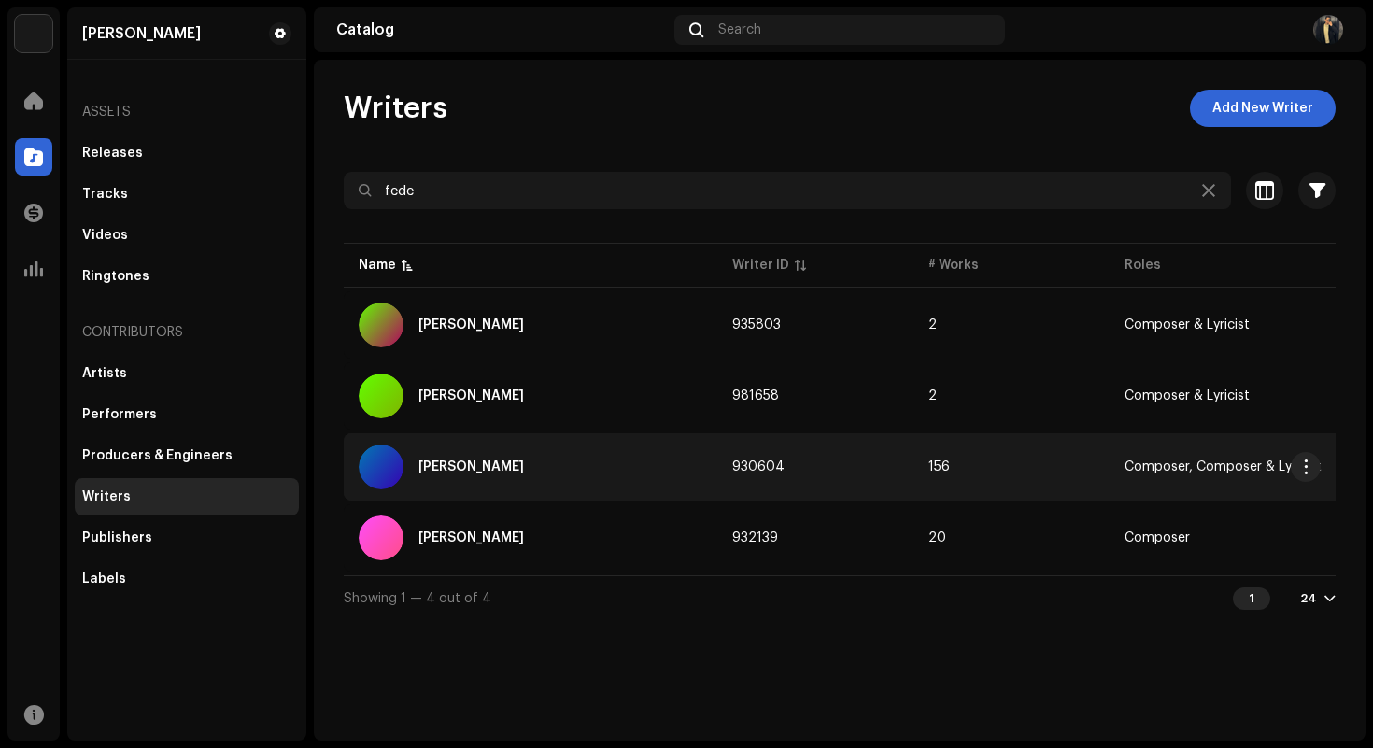
click at [574, 485] on div "[PERSON_NAME]" at bounding box center [531, 467] width 344 height 45
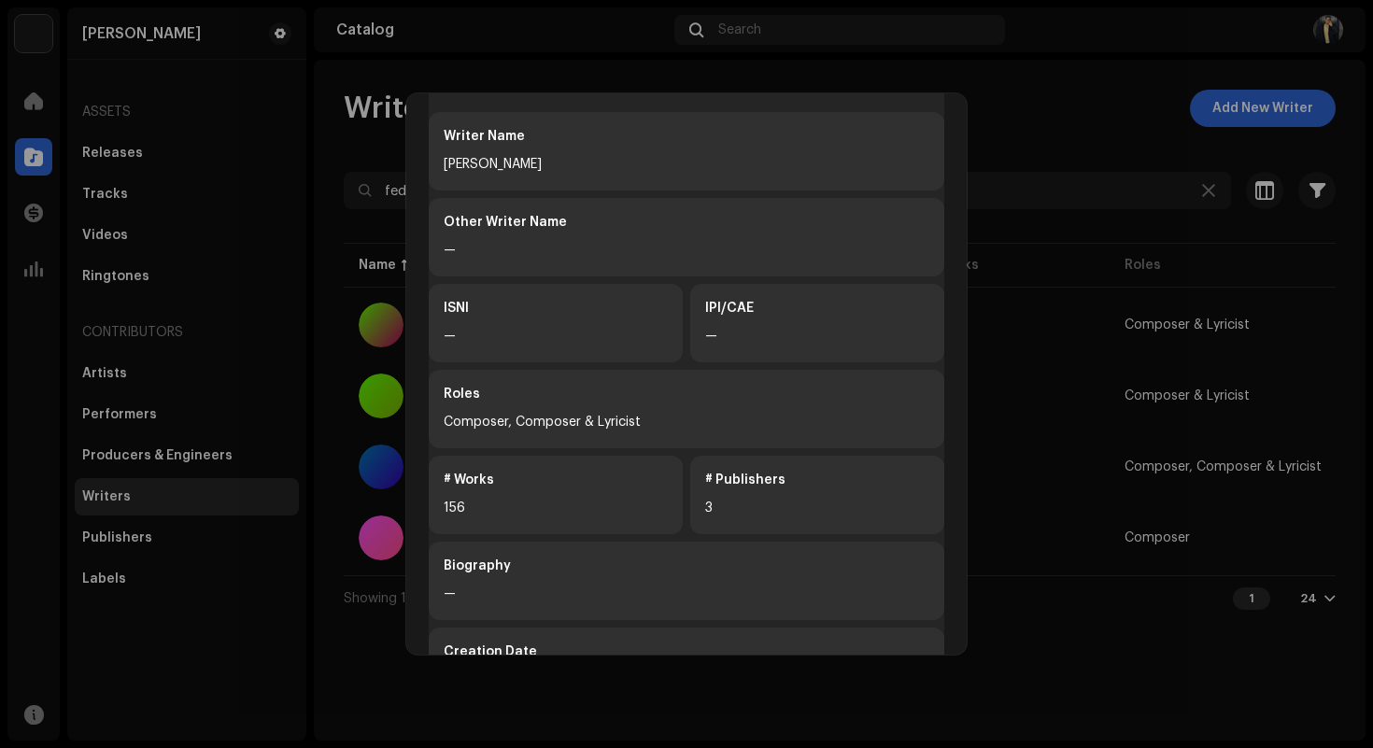
scroll to position [196, 0]
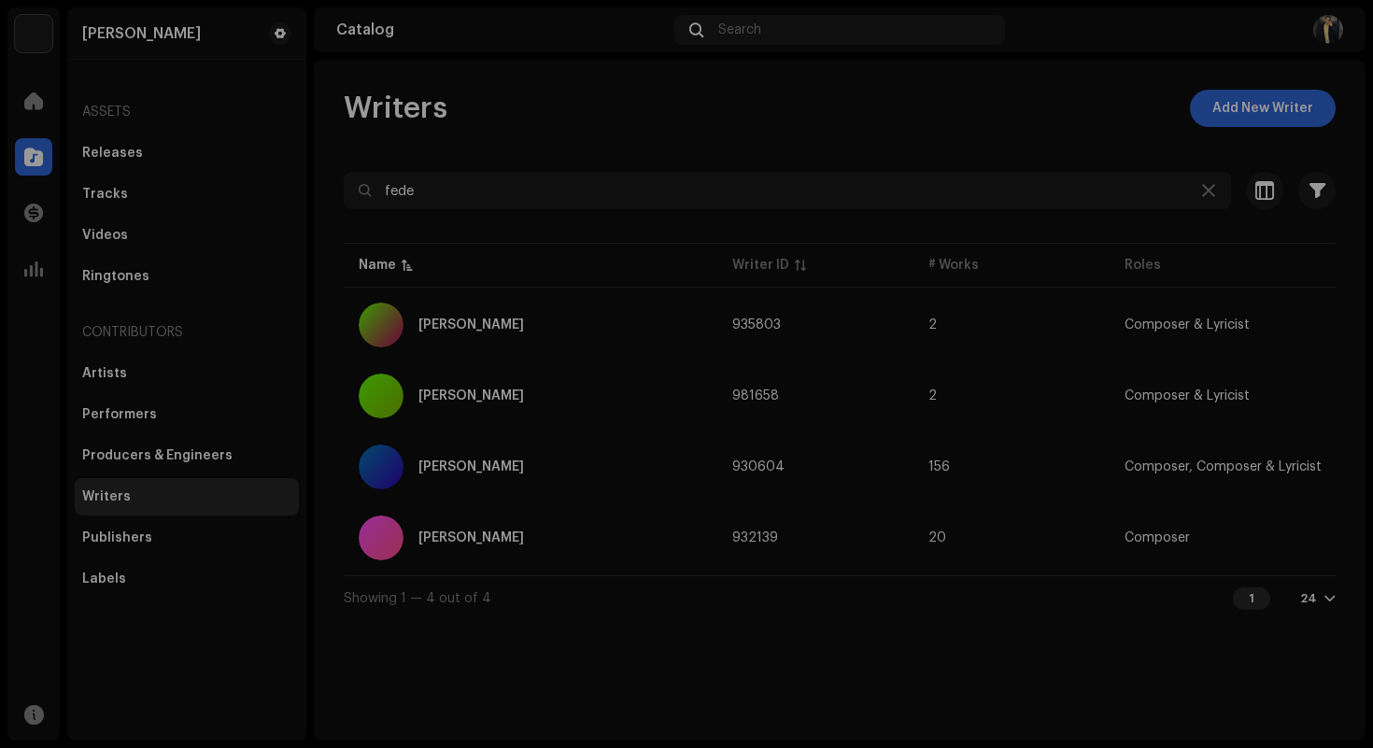
click at [1016, 400] on div "[PERSON_NAME] 930604 Writer Info Writer Name [PERSON_NAME] Other Writer Name — …" at bounding box center [686, 374] width 1373 height 748
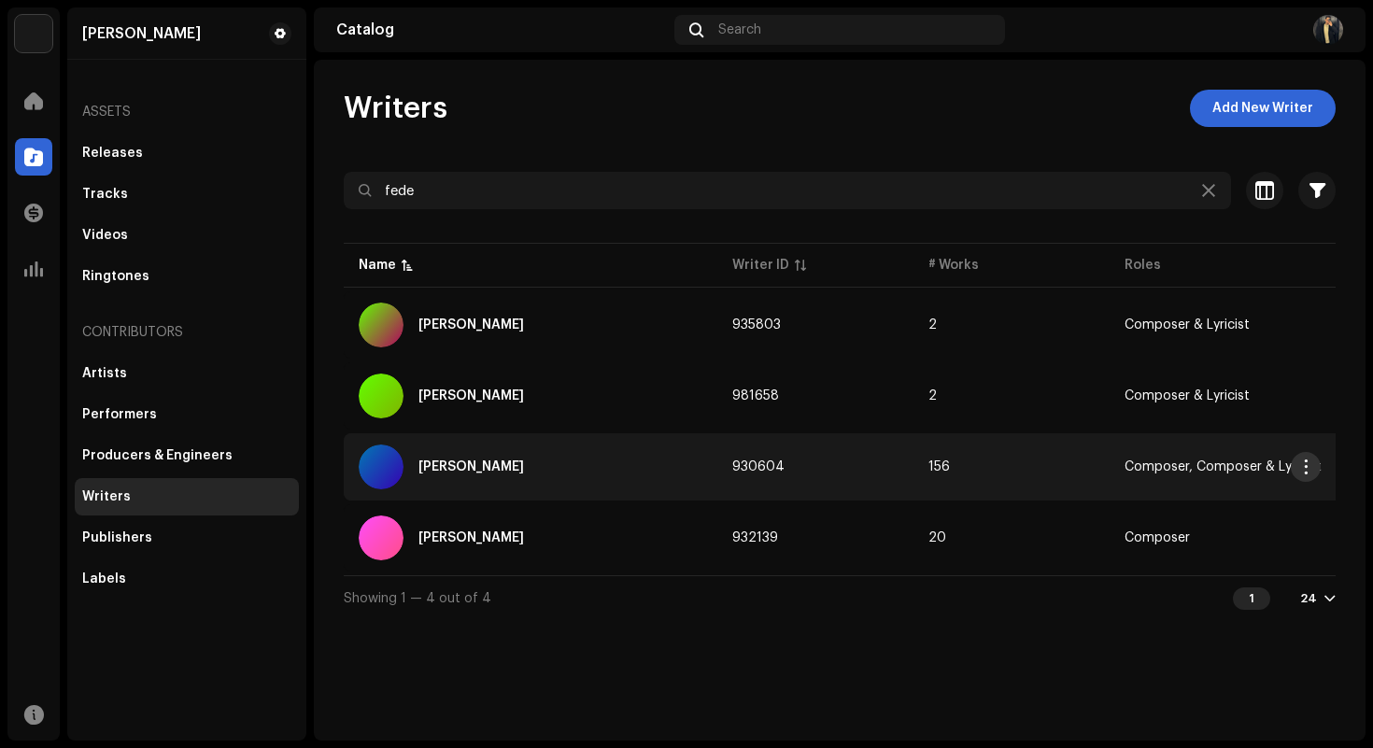
click at [1300, 467] on span "button" at bounding box center [1306, 467] width 14 height 15
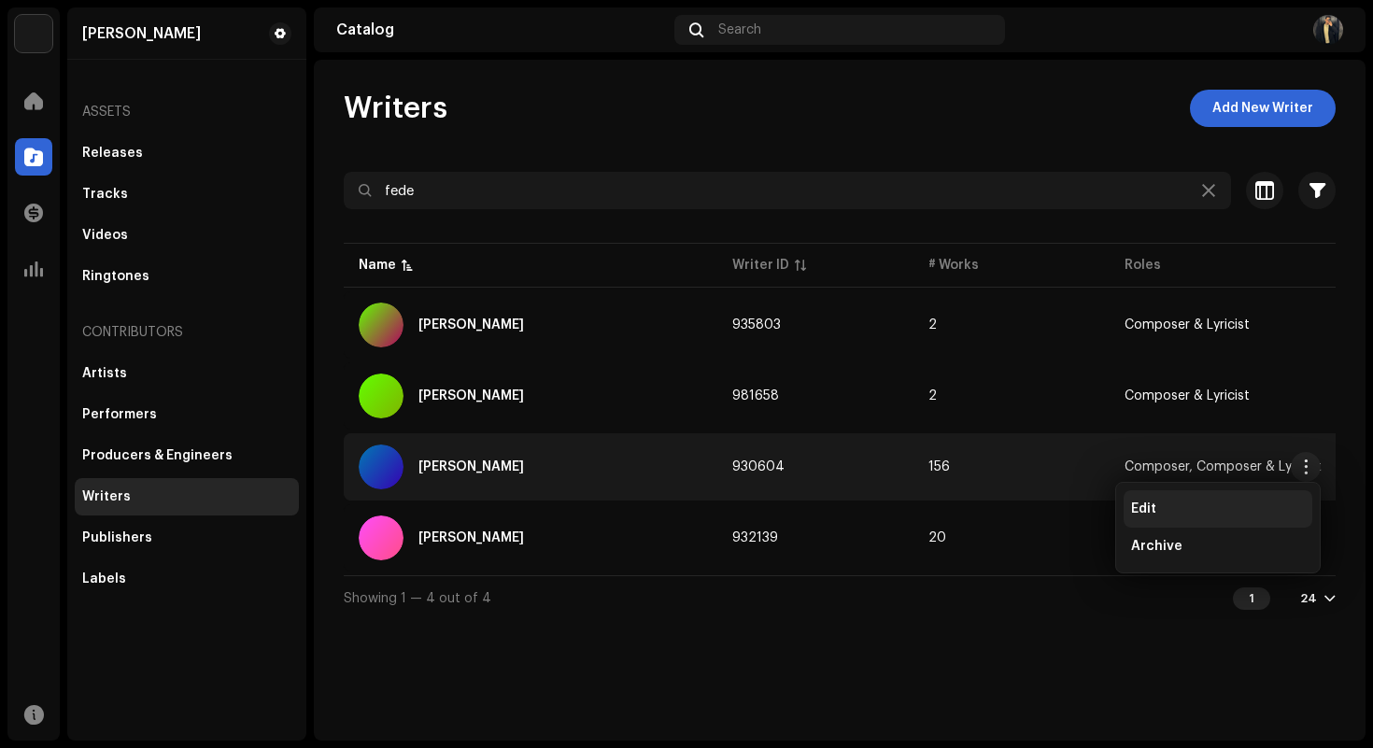
click at [1221, 519] on div "Edit" at bounding box center [1218, 508] width 189 height 37
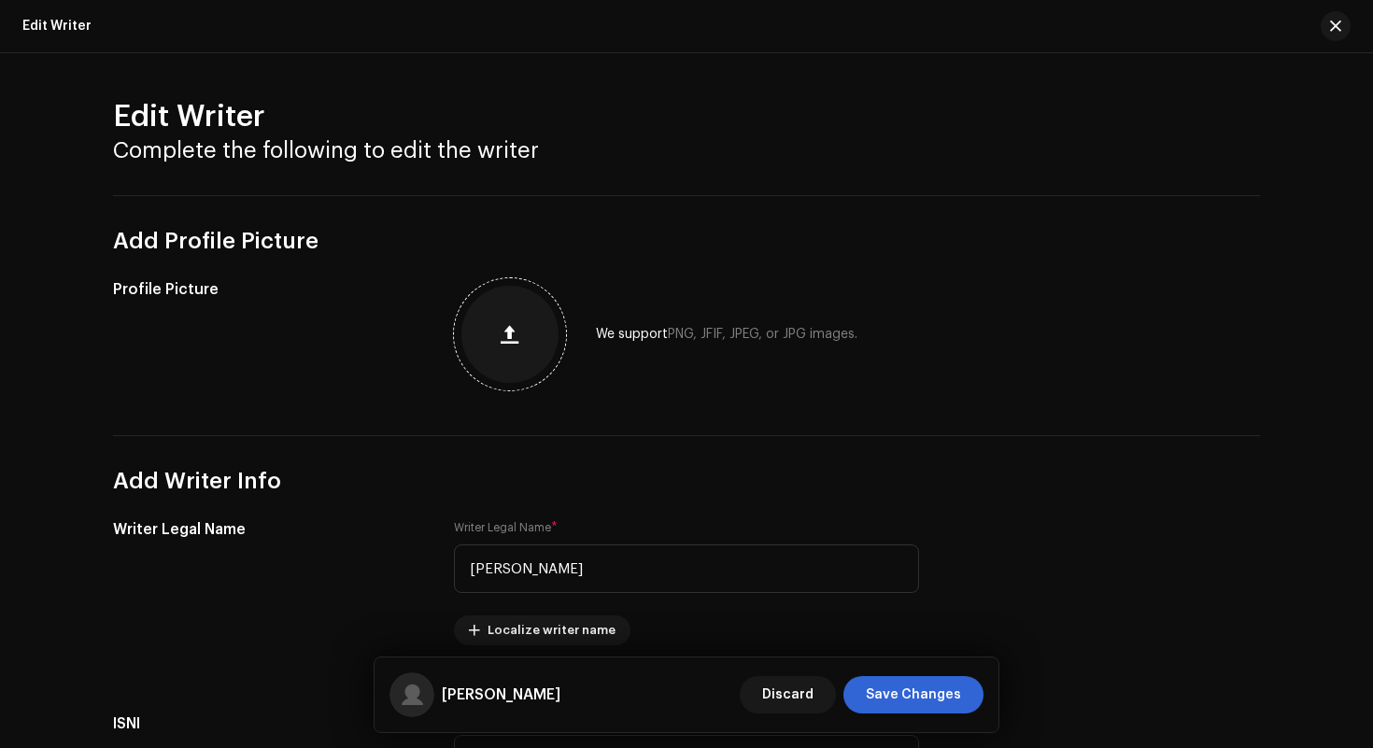
click at [516, 332] on button "button" at bounding box center [510, 334] width 45 height 45
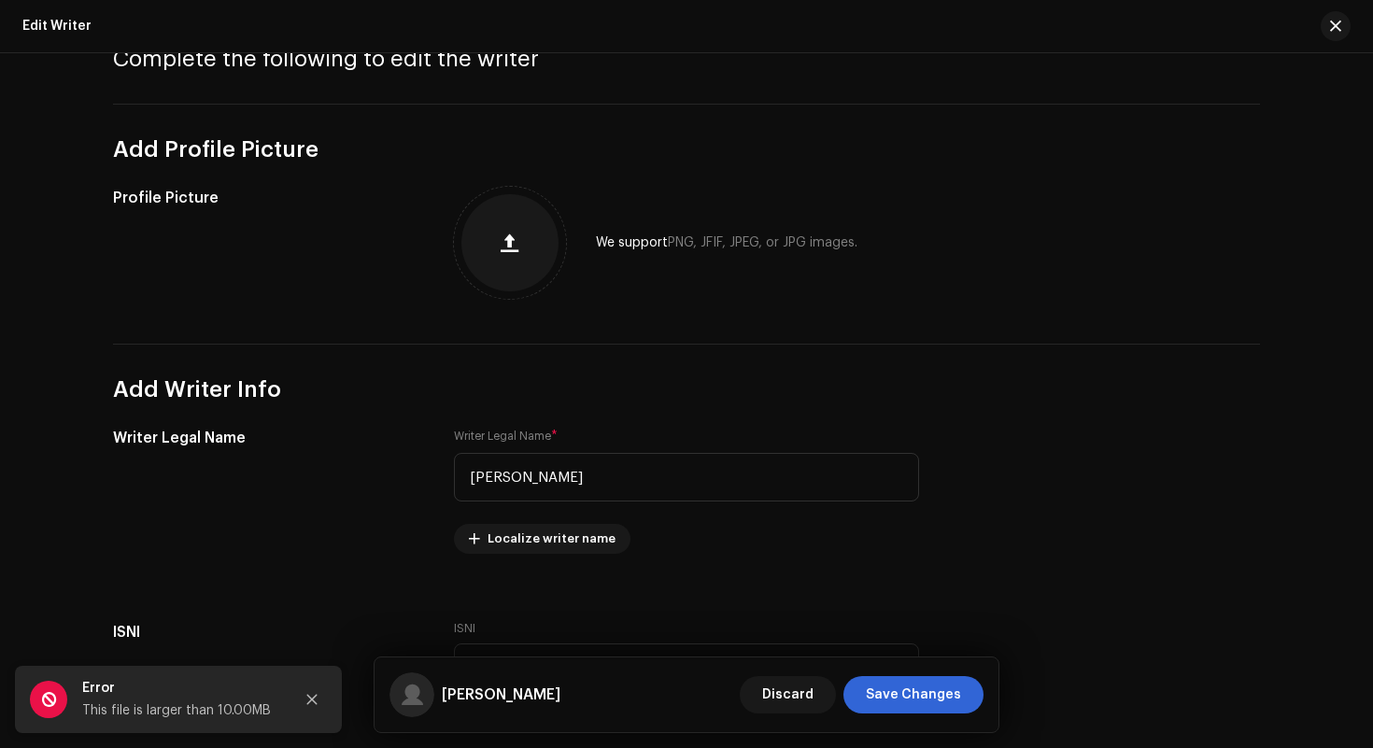
scroll to position [121, 0]
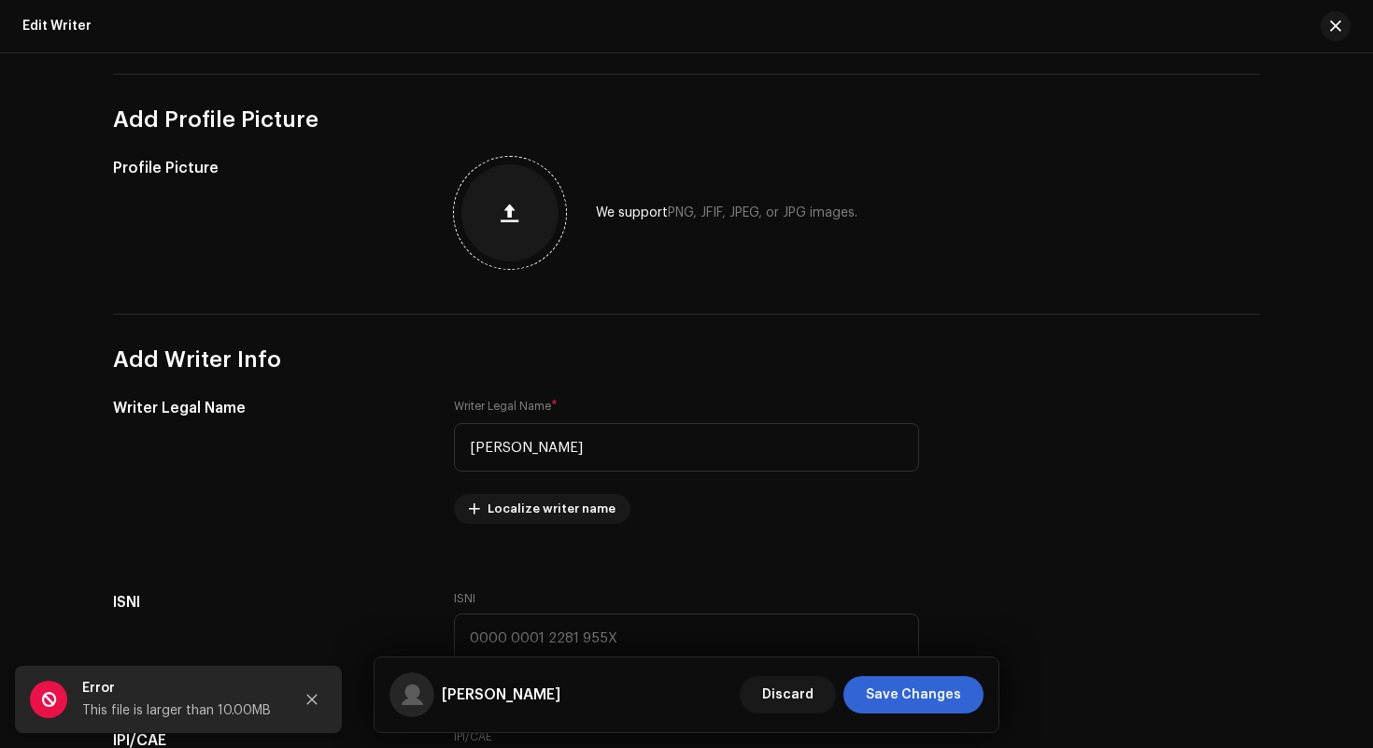
click at [516, 220] on button "button" at bounding box center [510, 213] width 45 height 45
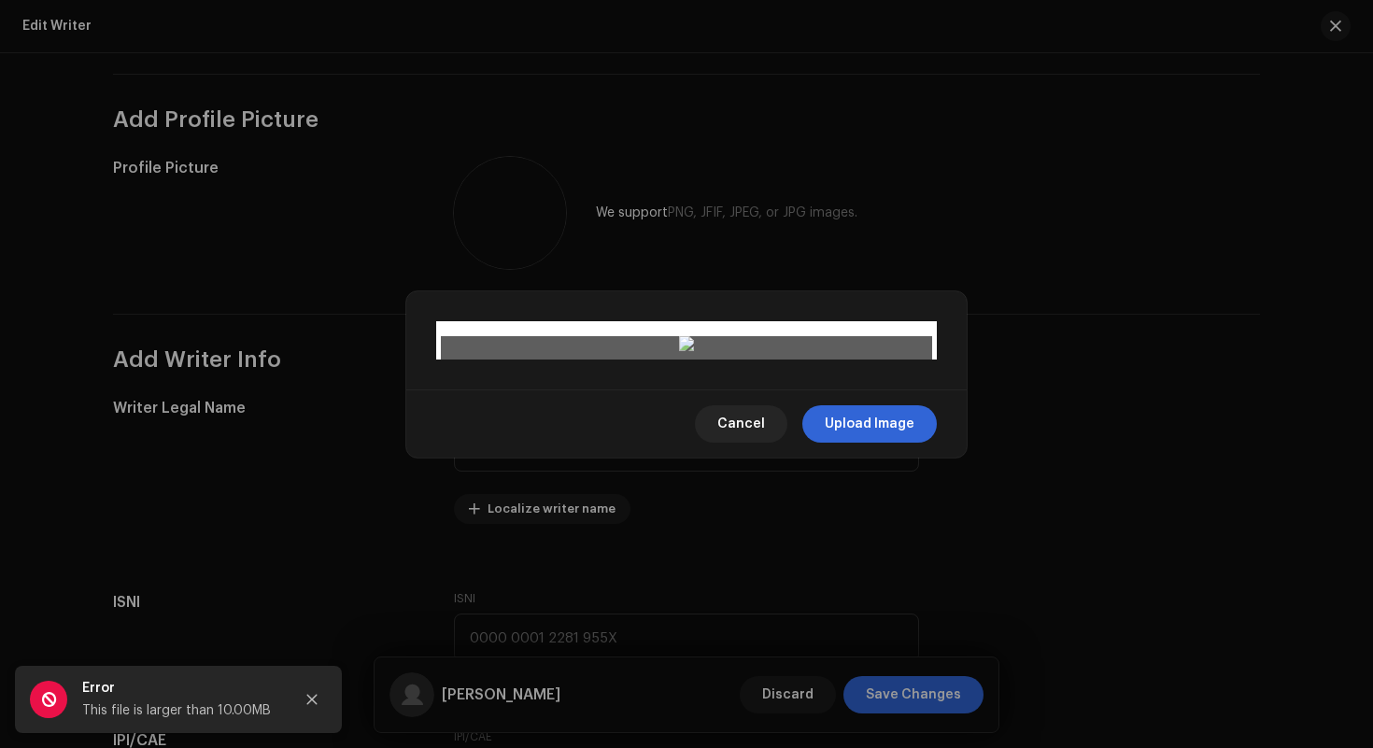
drag, startPoint x: 441, startPoint y: 100, endPoint x: 695, endPoint y: 205, distance: 275.1
click at [701, 336] on div at bounding box center [686, 345] width 491 height 19
drag, startPoint x: 842, startPoint y: 487, endPoint x: 857, endPoint y: 275, distance: 212.6
click at [857, 380] on div at bounding box center [816, 495] width 231 height 231
drag, startPoint x: 703, startPoint y: 151, endPoint x: 717, endPoint y: 153, distance: 14.1
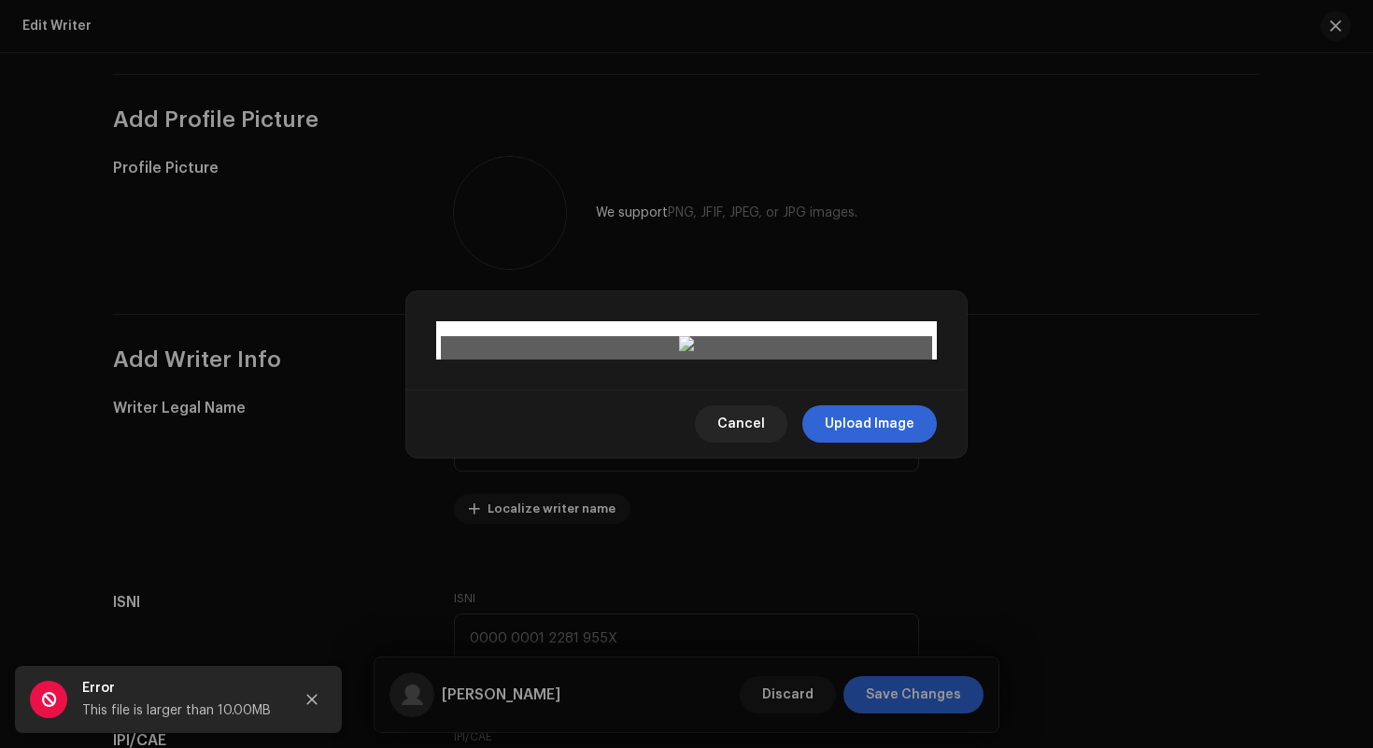
click at [717, 383] on span at bounding box center [711, 394] width 22 height 22
drag, startPoint x: 805, startPoint y: 232, endPoint x: 815, endPoint y: 212, distance: 21.7
click at [815, 379] on div at bounding box center [824, 487] width 217 height 217
drag, startPoint x: 712, startPoint y: 141, endPoint x: 745, endPoint y: 142, distance: 33.6
click at [745, 336] on div at bounding box center [686, 345] width 491 height 19
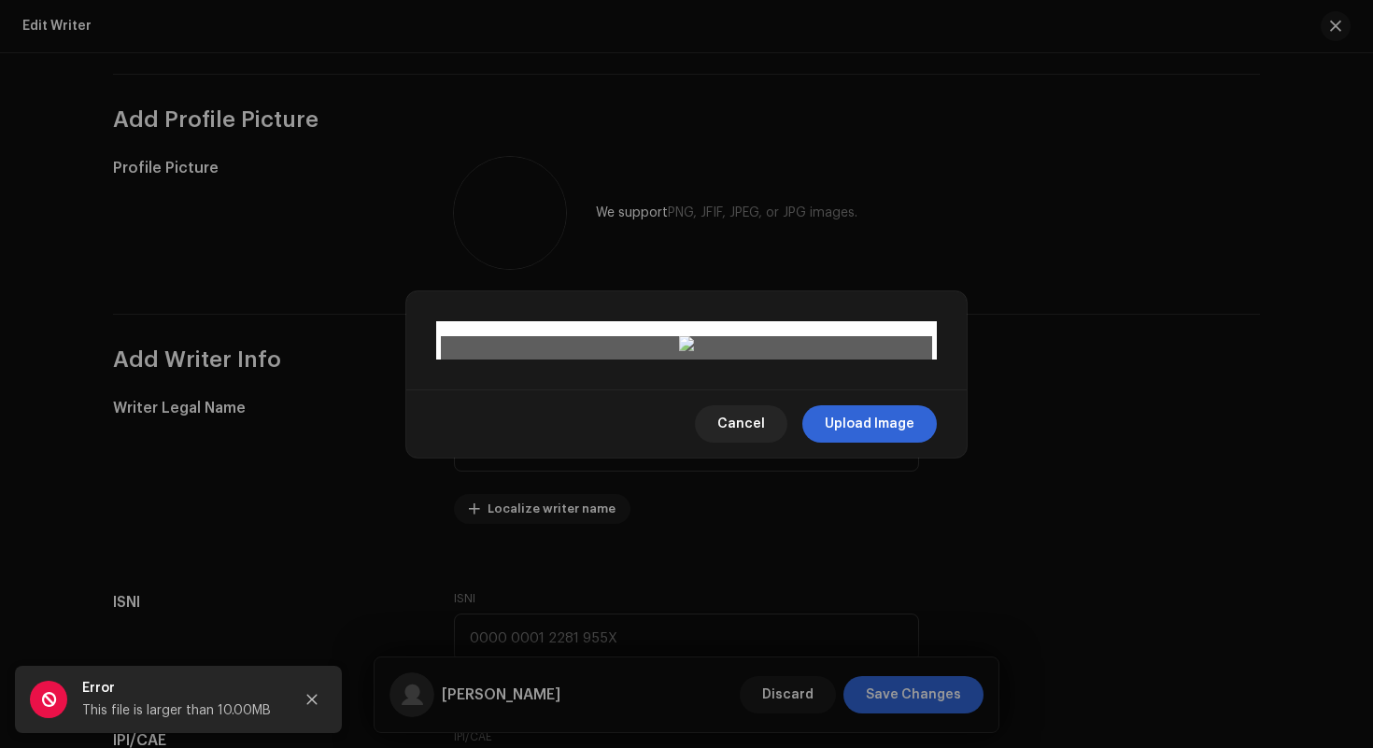
drag, startPoint x: 807, startPoint y: 246, endPoint x: 807, endPoint y: 212, distance: 33.6
click at [807, 379] on div at bounding box center [840, 470] width 183 height 183
click at [852, 443] on span "Upload Image" at bounding box center [870, 423] width 90 height 37
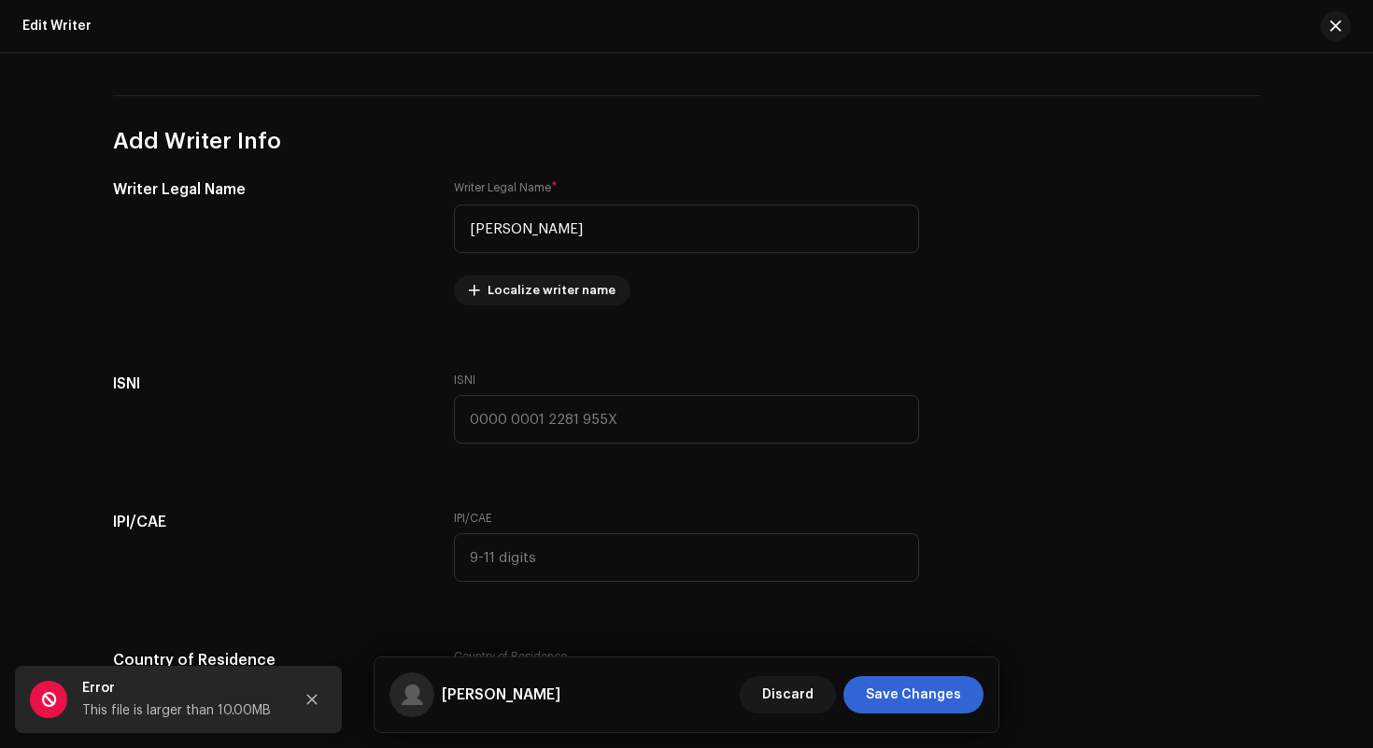
scroll to position [369, 0]
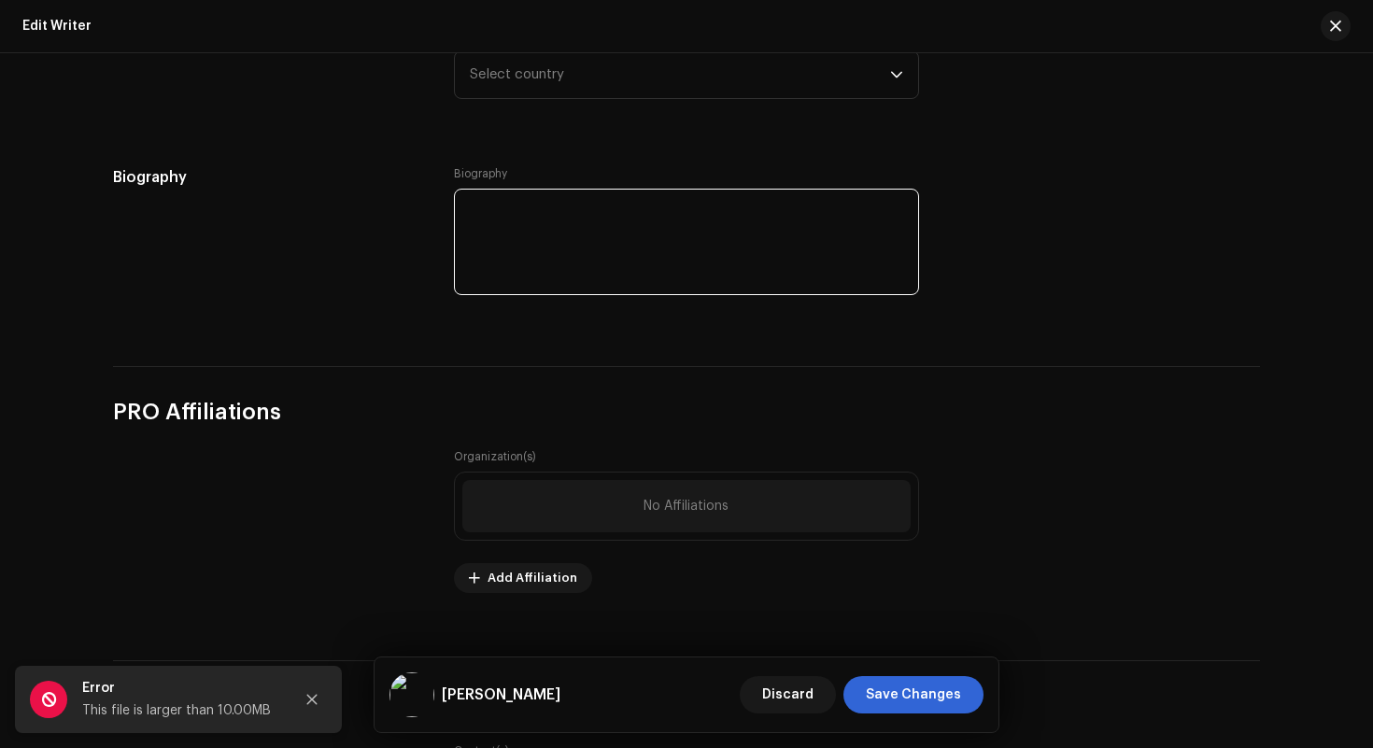
click at [696, 231] on textarea at bounding box center [686, 242] width 465 height 106
paste textarea "[PERSON_NAME] un cantante y compositor [DEMOGRAPHIC_DATA]. Nació el 23 de Dicie…"
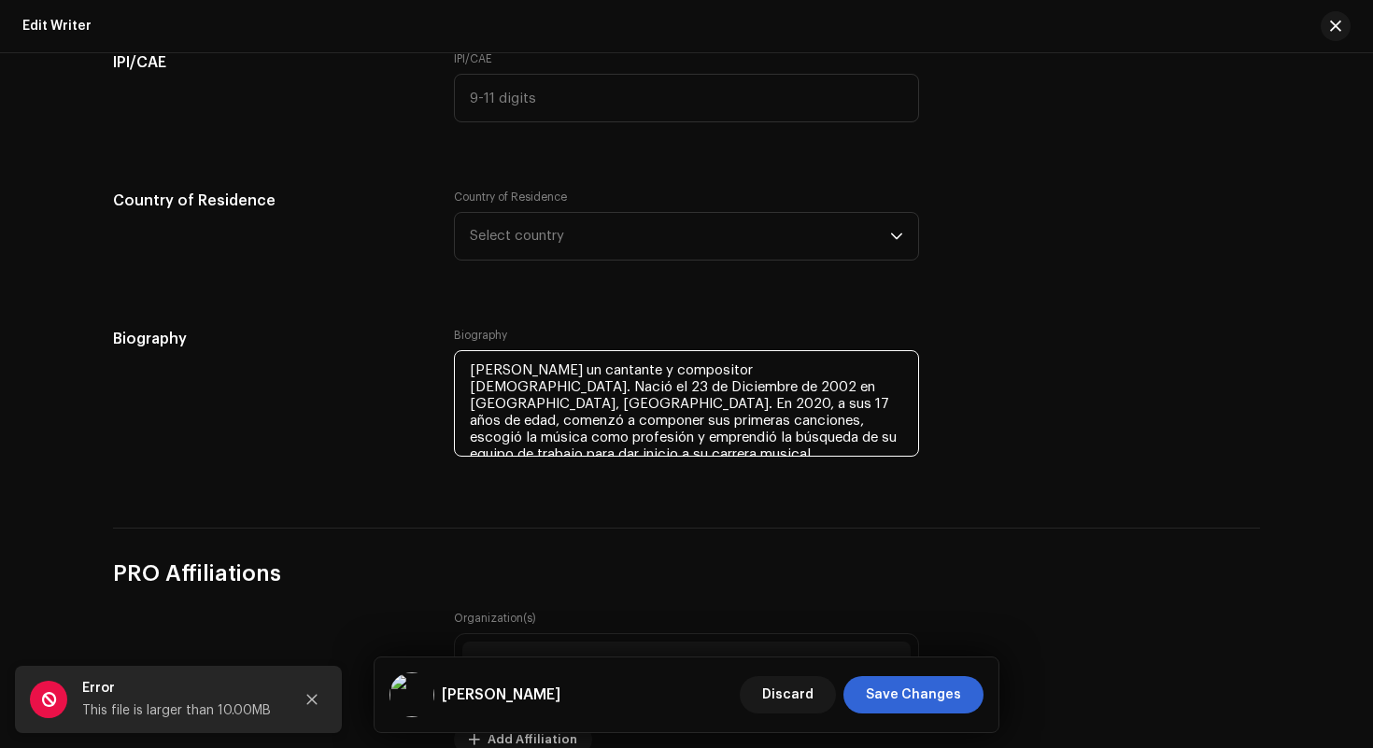
scroll to position [722, 0]
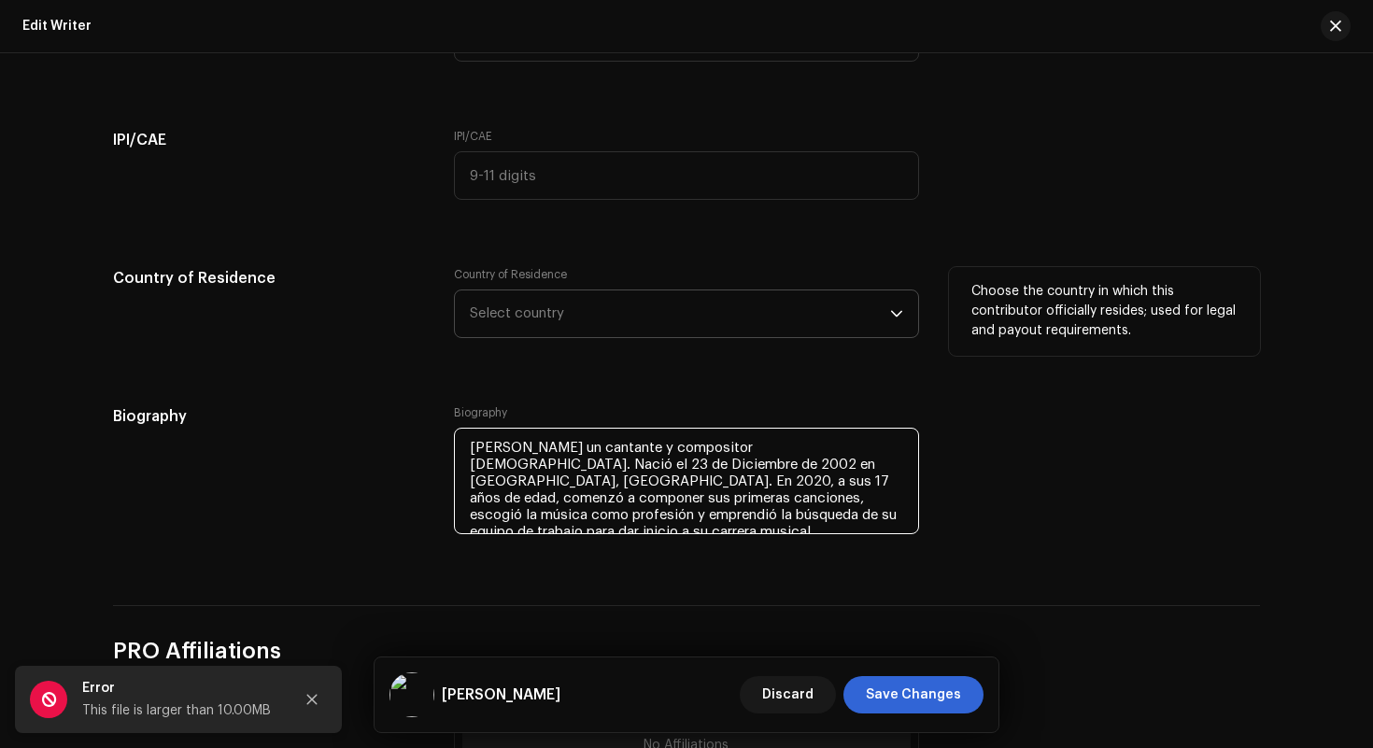
type textarea "[PERSON_NAME] un cantante y compositor [DEMOGRAPHIC_DATA]. Nació el 23 de Dicie…"
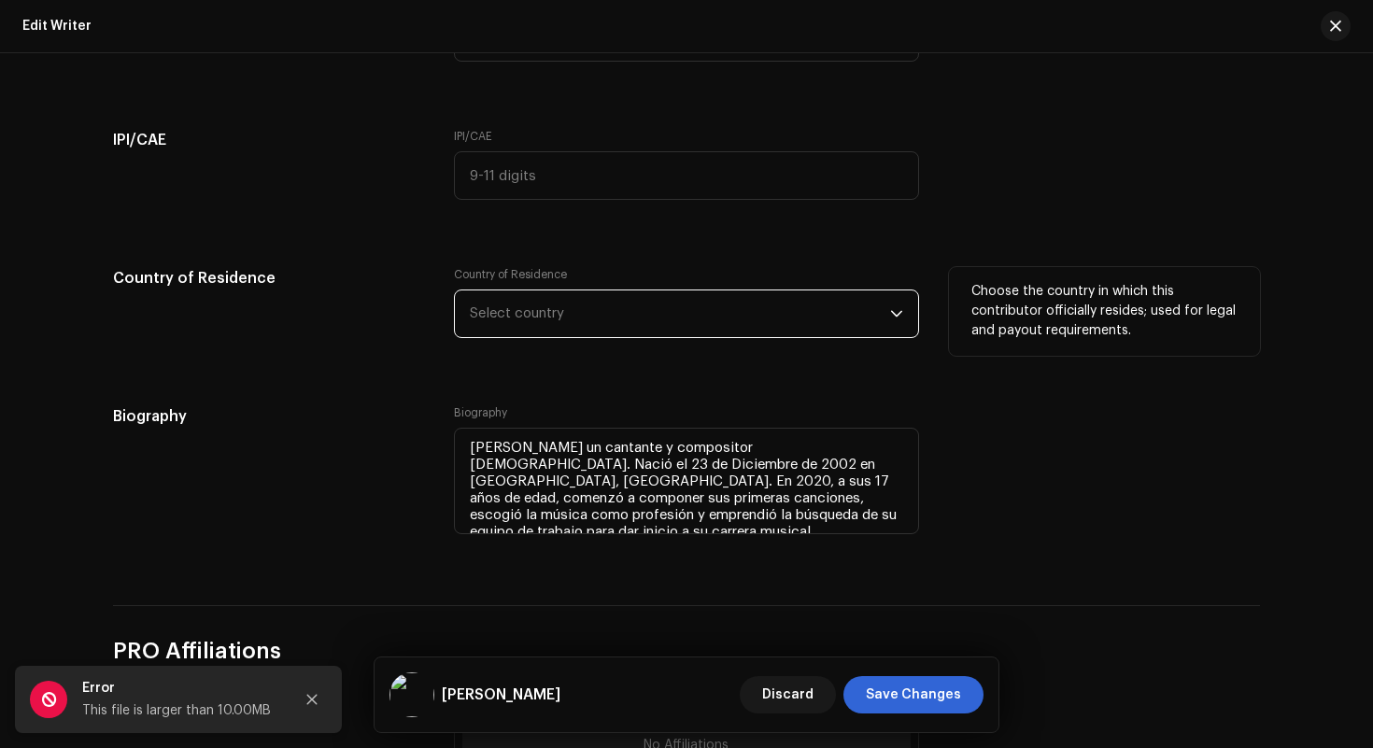
click at [674, 333] on span "Select country" at bounding box center [680, 313] width 420 height 47
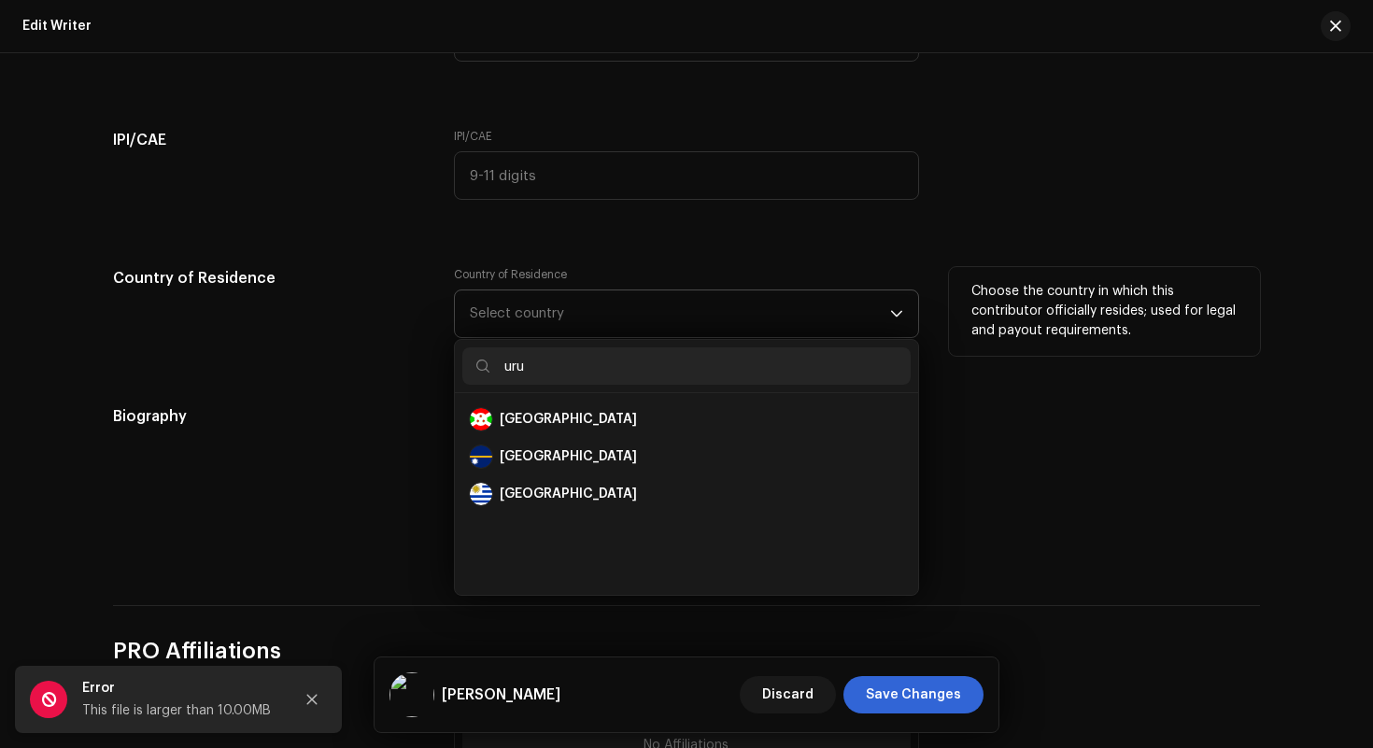
scroll to position [0, 0]
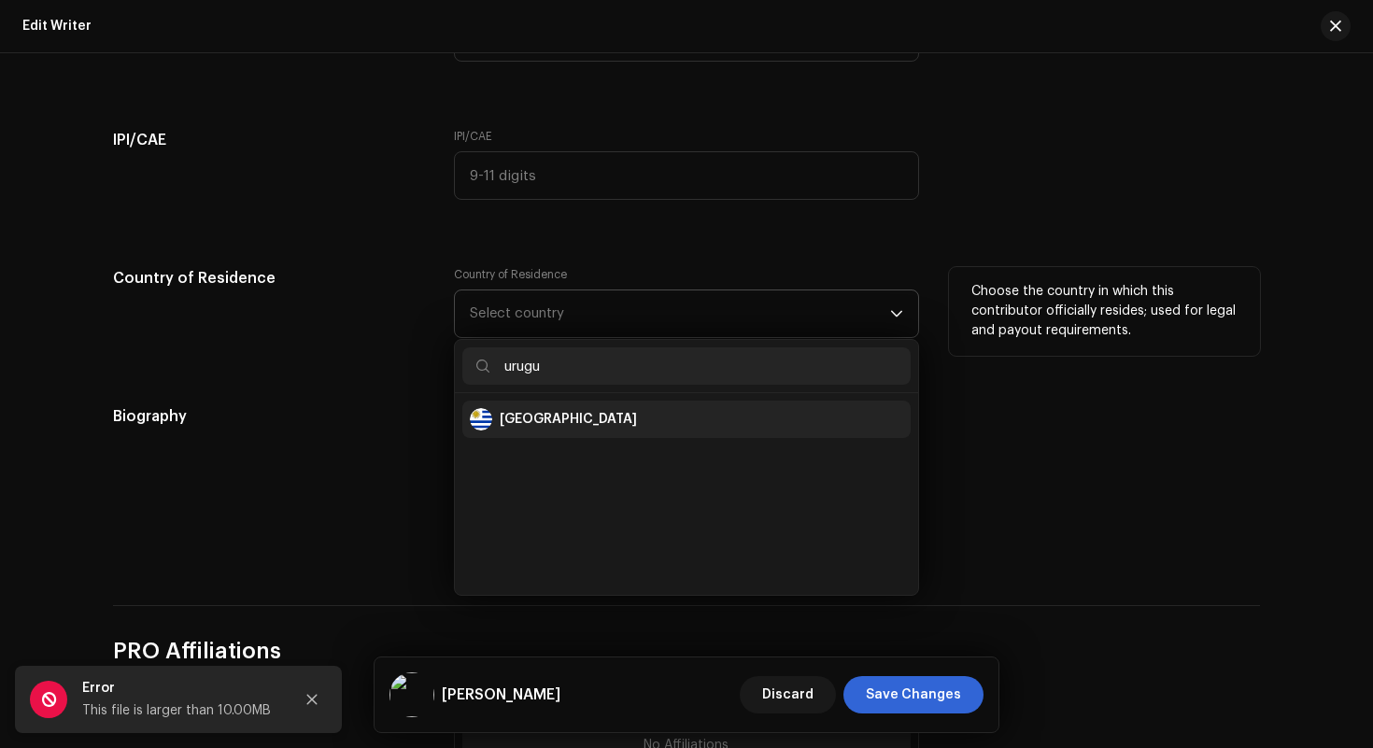
type input "urugu"
click at [539, 407] on li "[GEOGRAPHIC_DATA]" at bounding box center [686, 419] width 448 height 37
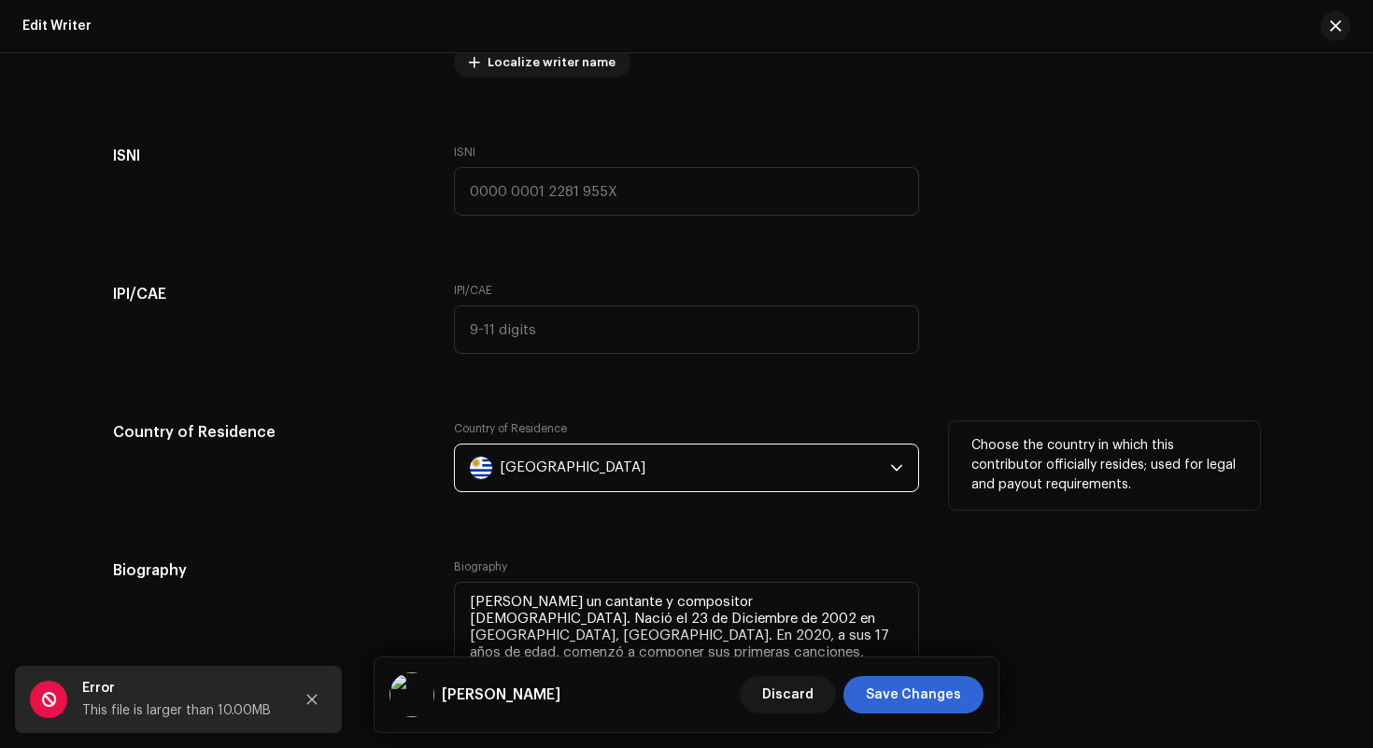
scroll to position [530, 0]
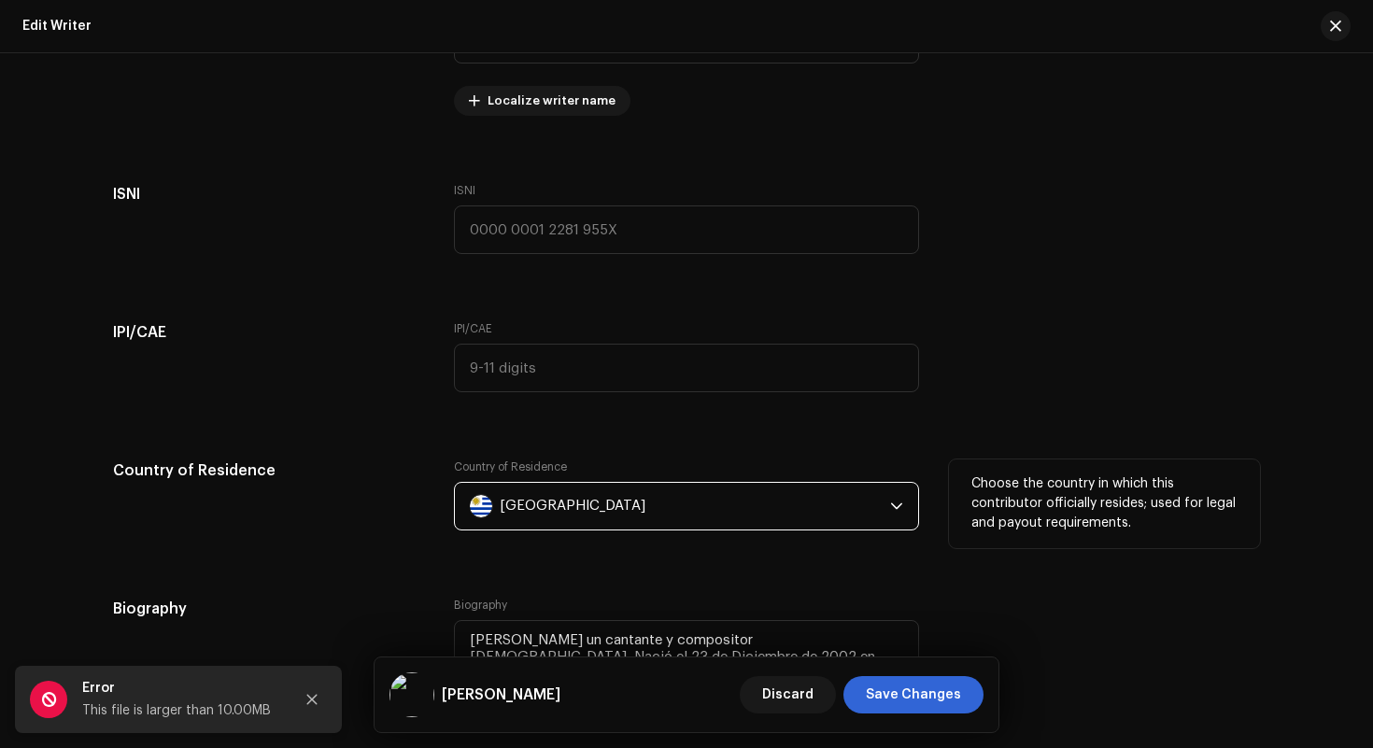
click at [648, 311] on div "Add Profile Picture Profile Picture We support PNG, JFIF, JPEG, or JPG images. …" at bounding box center [686, 209] width 1147 height 1087
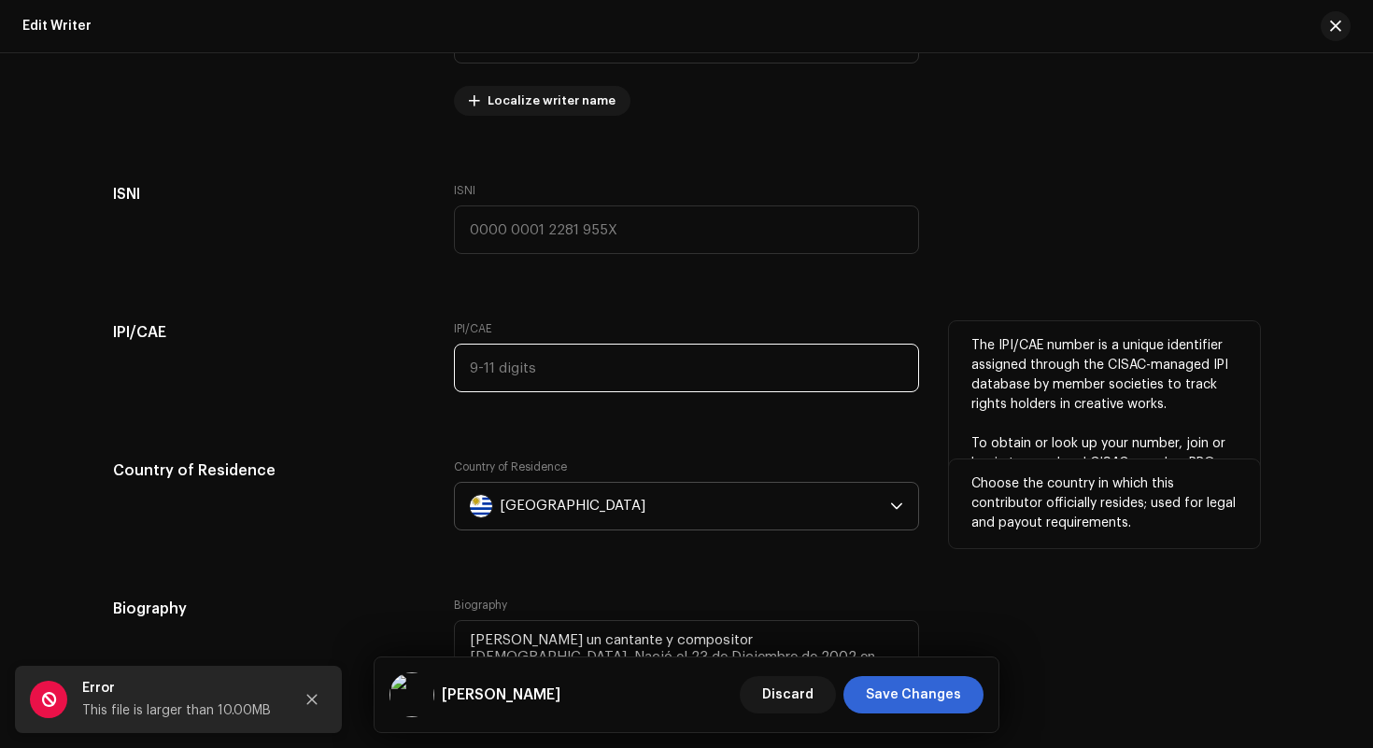
click at [585, 363] on input "text" at bounding box center [686, 368] width 465 height 49
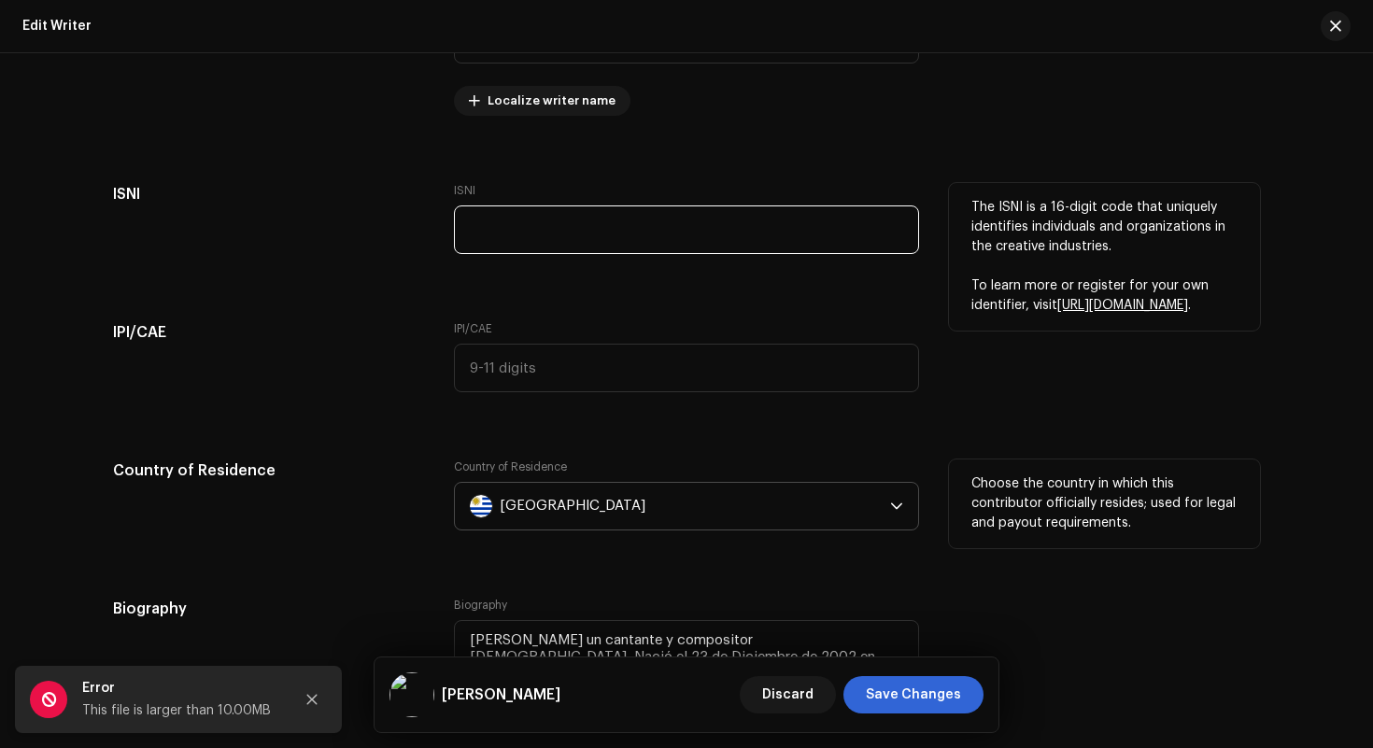
click at [646, 228] on input "text" at bounding box center [686, 229] width 465 height 49
paste input "0000 0004 9156 8311"
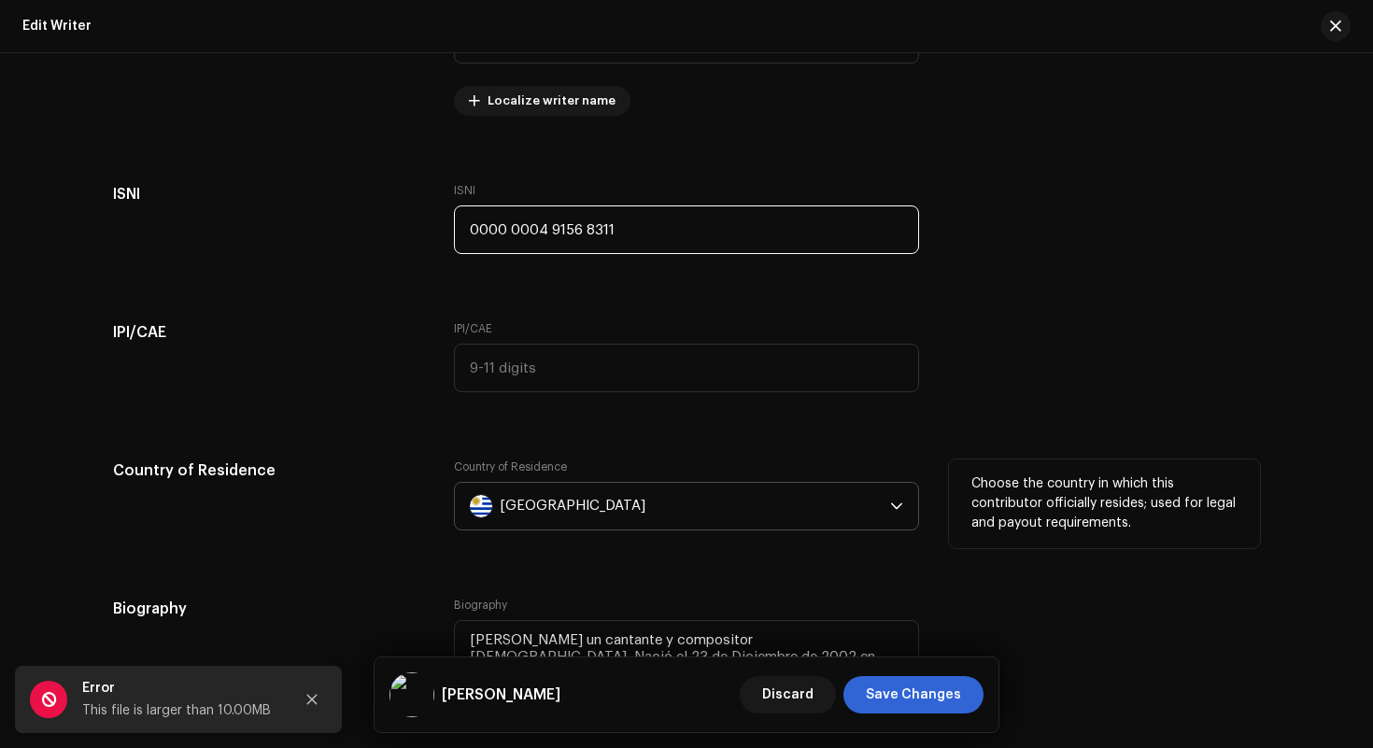
type input "0000 0004 9156 8311"
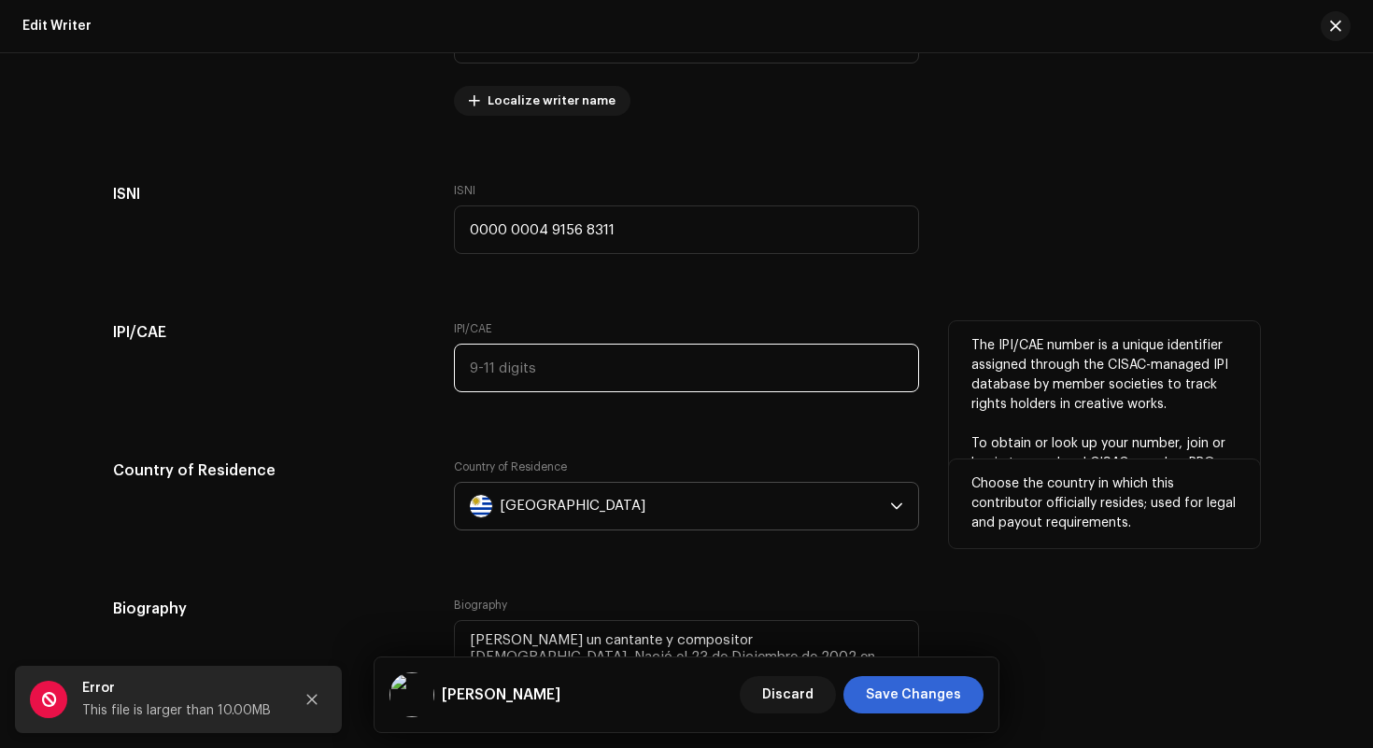
click at [664, 374] on input "text" at bounding box center [686, 368] width 465 height 49
paste input "01054669935"
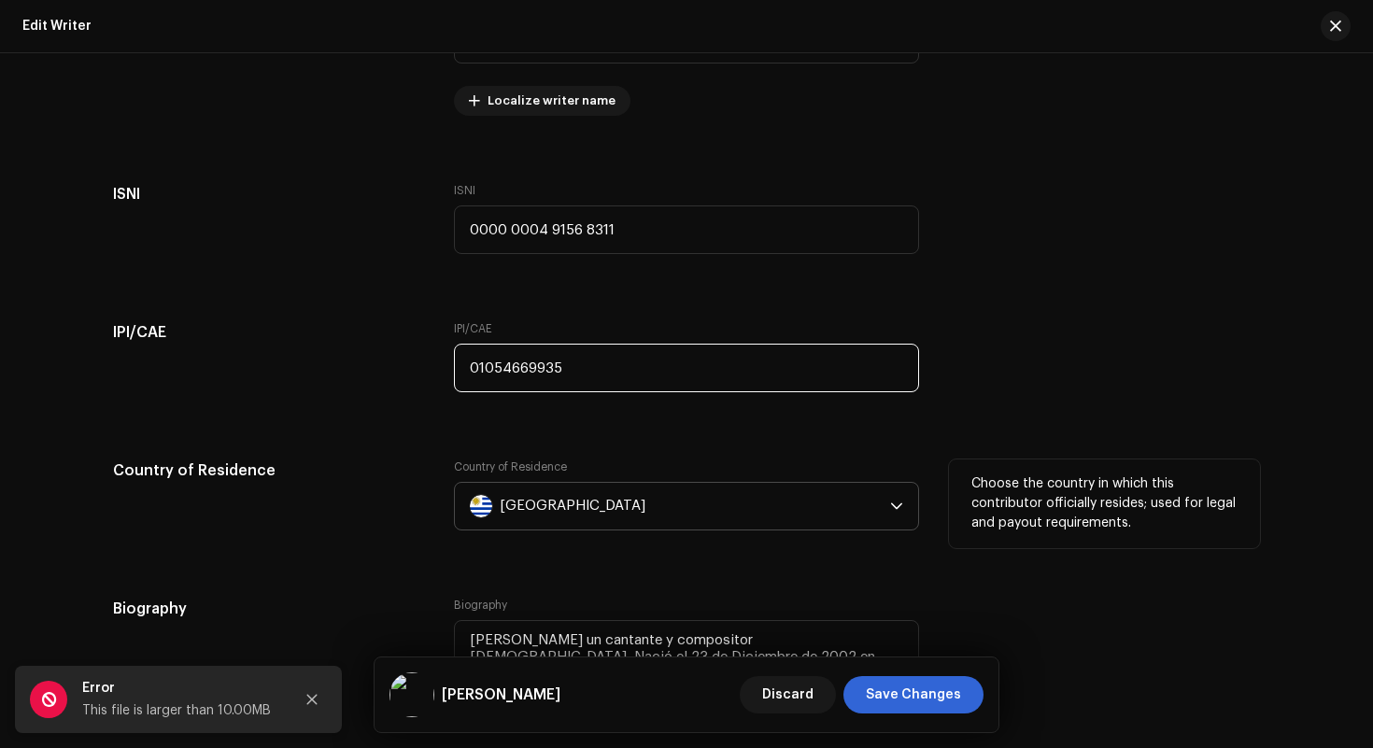
type input "01054669935"
click at [713, 307] on div "Add Profile Picture Profile Picture We support PNG, JFIF, JPEG, or JPG images. …" at bounding box center [686, 209] width 1147 height 1087
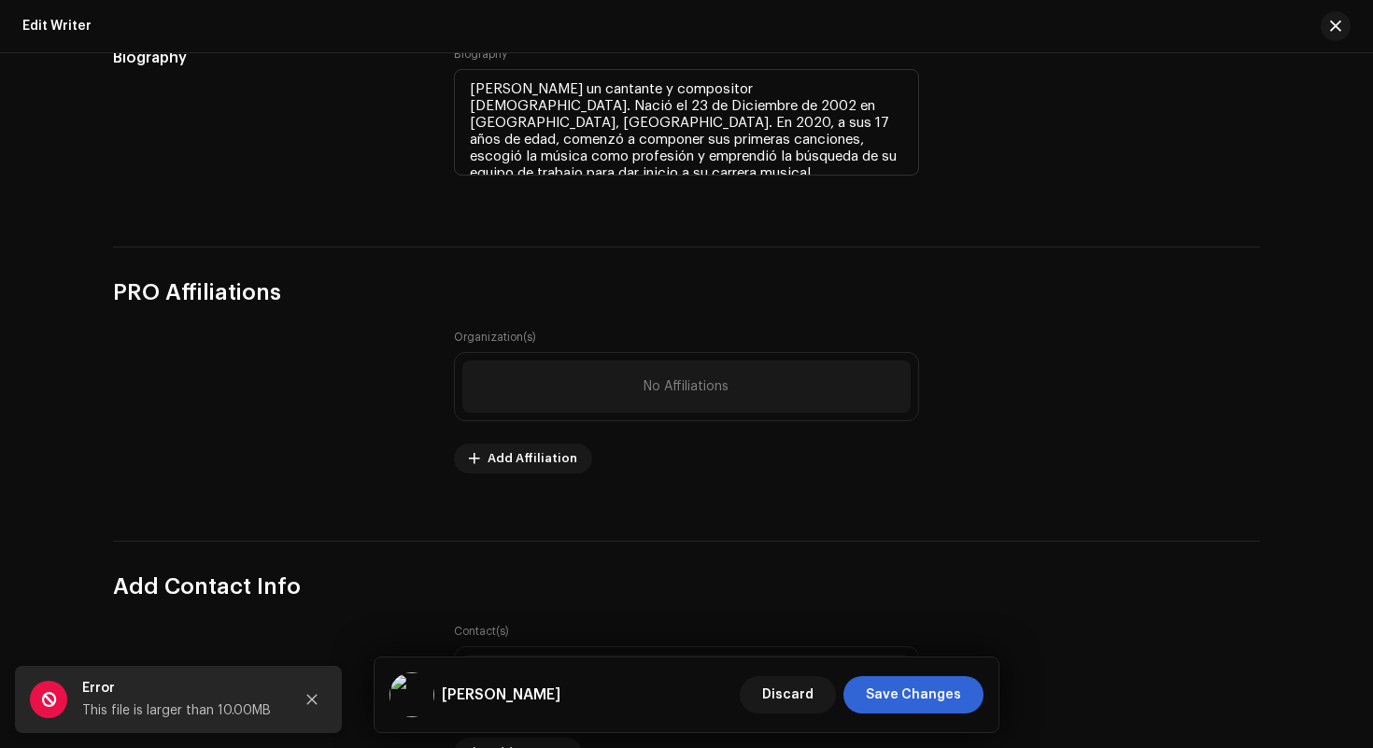
scroll to position [1116, 0]
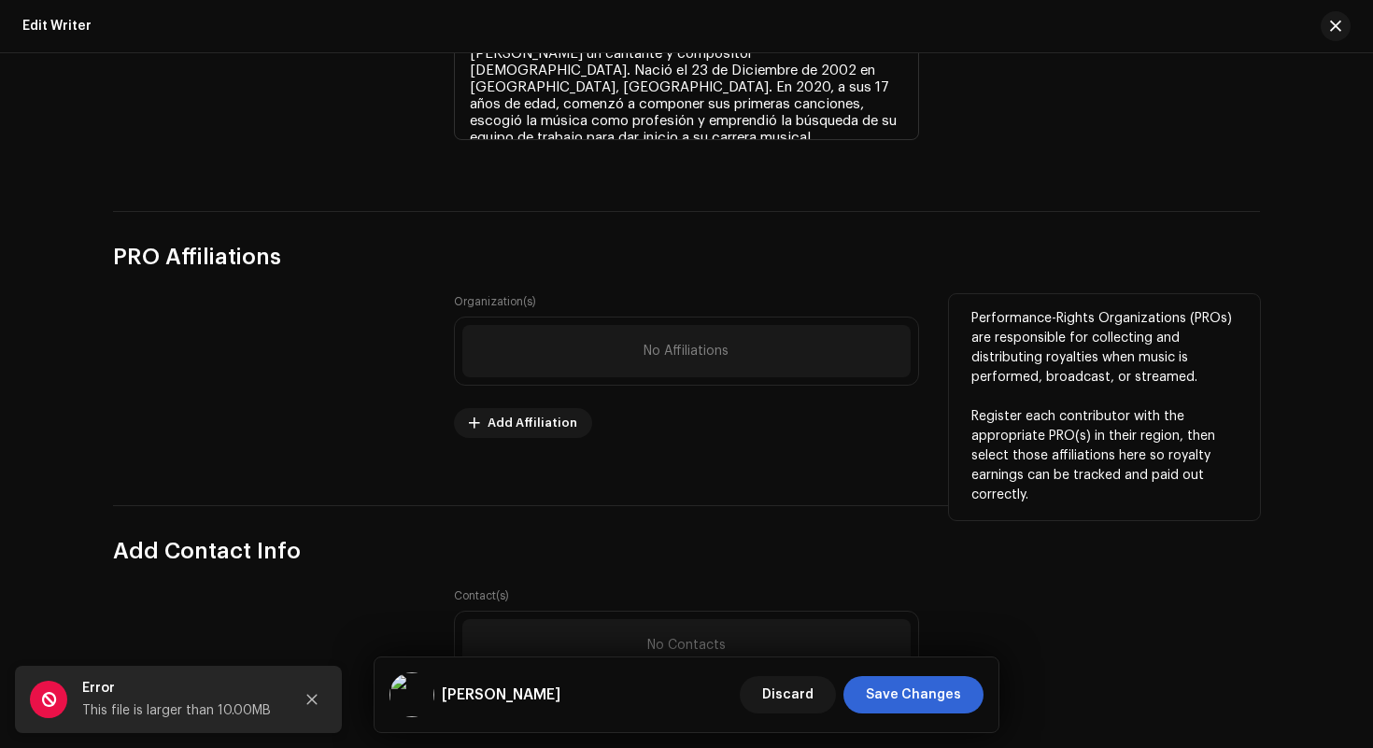
click at [658, 366] on div "No Affiliations" at bounding box center [686, 351] width 448 height 52
click at [514, 416] on span "Add Affiliation" at bounding box center [533, 422] width 90 height 37
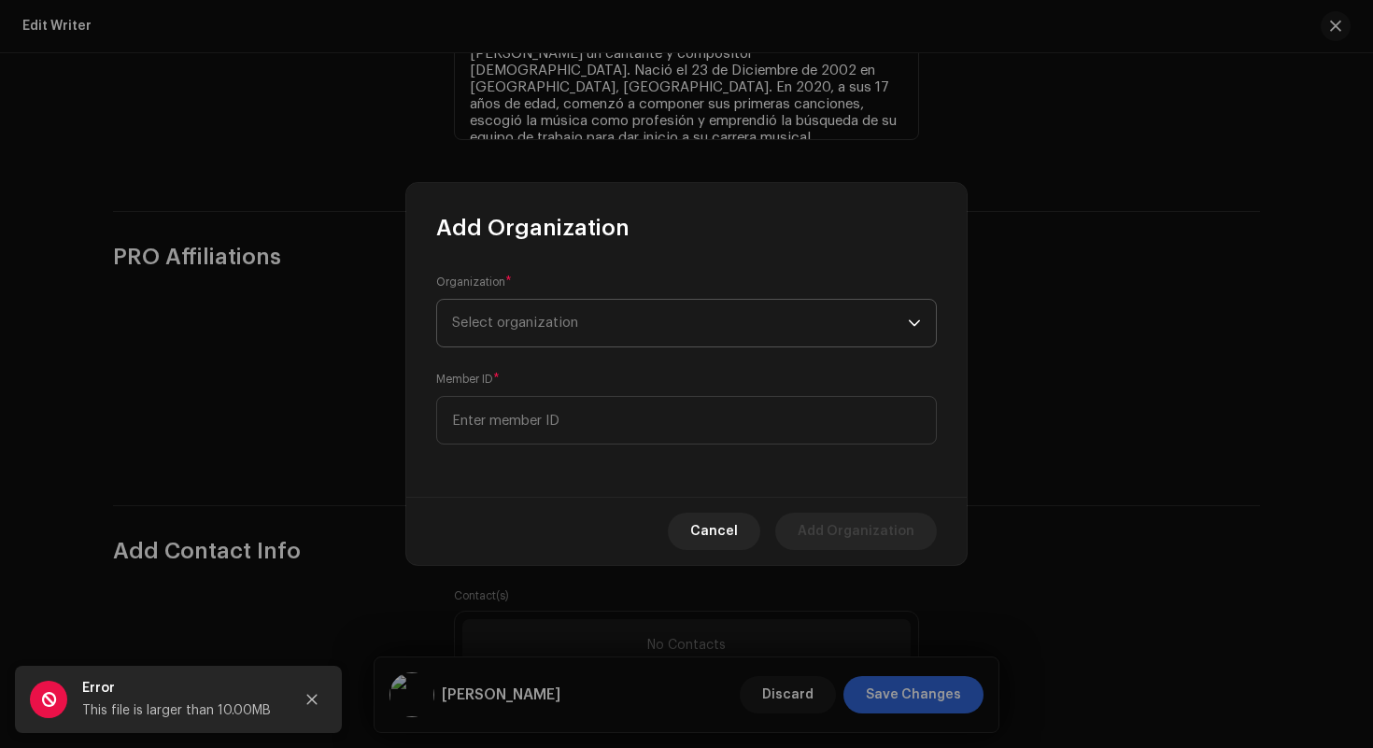
click at [619, 333] on span "Select organization" at bounding box center [680, 323] width 456 height 47
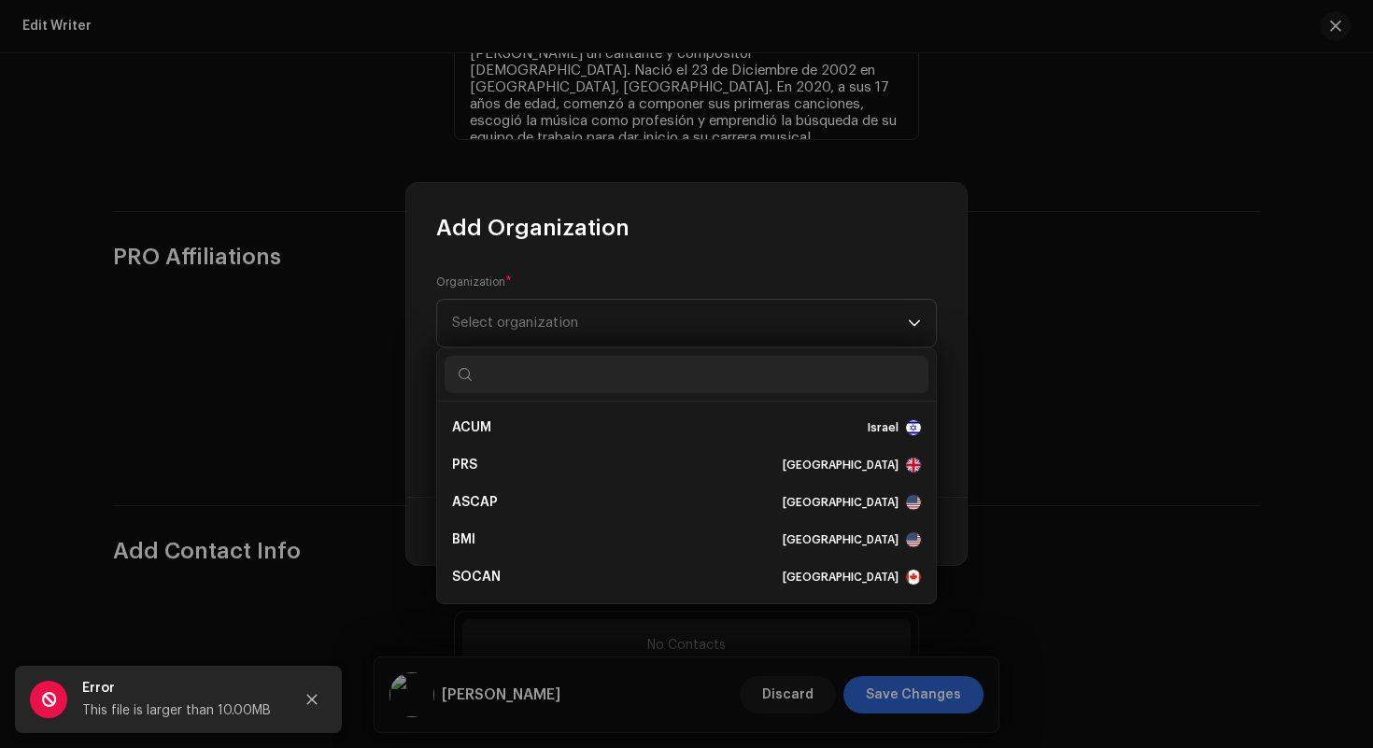
type input "v"
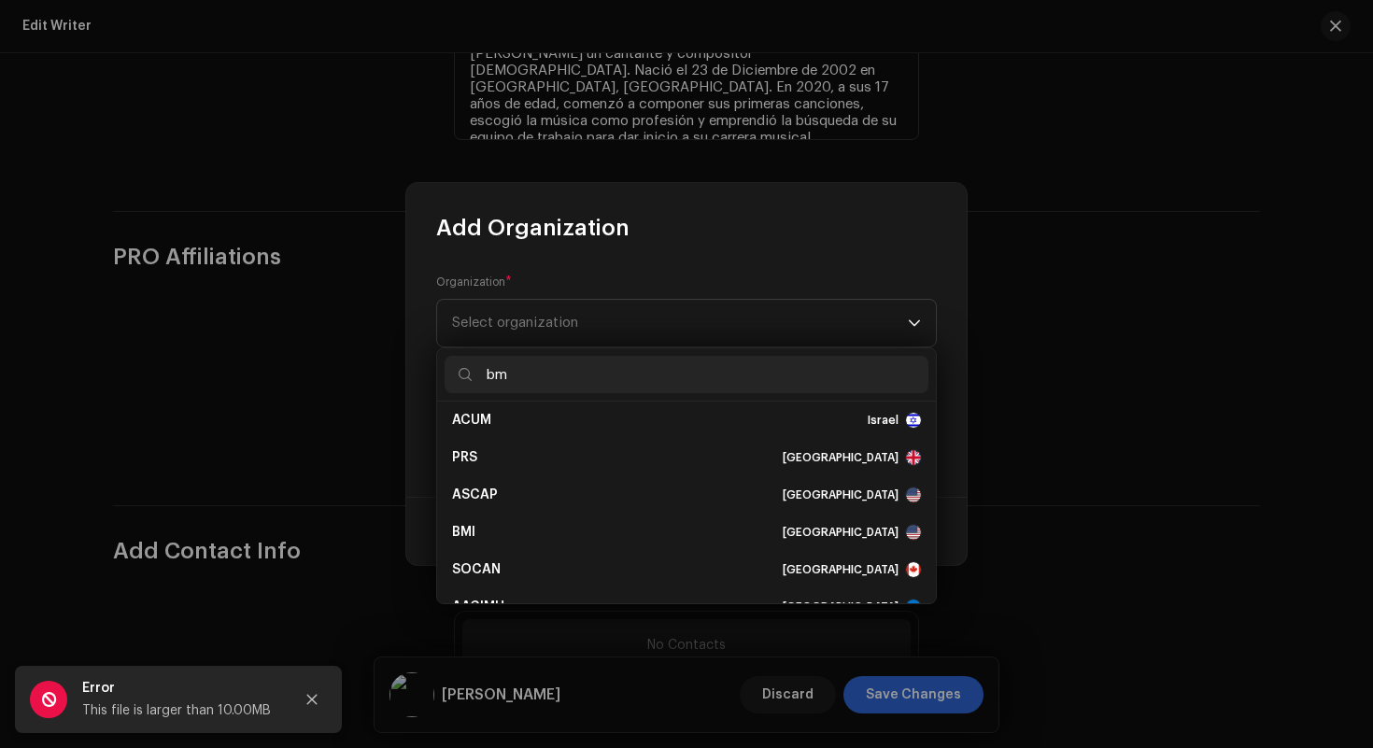
scroll to position [0, 0]
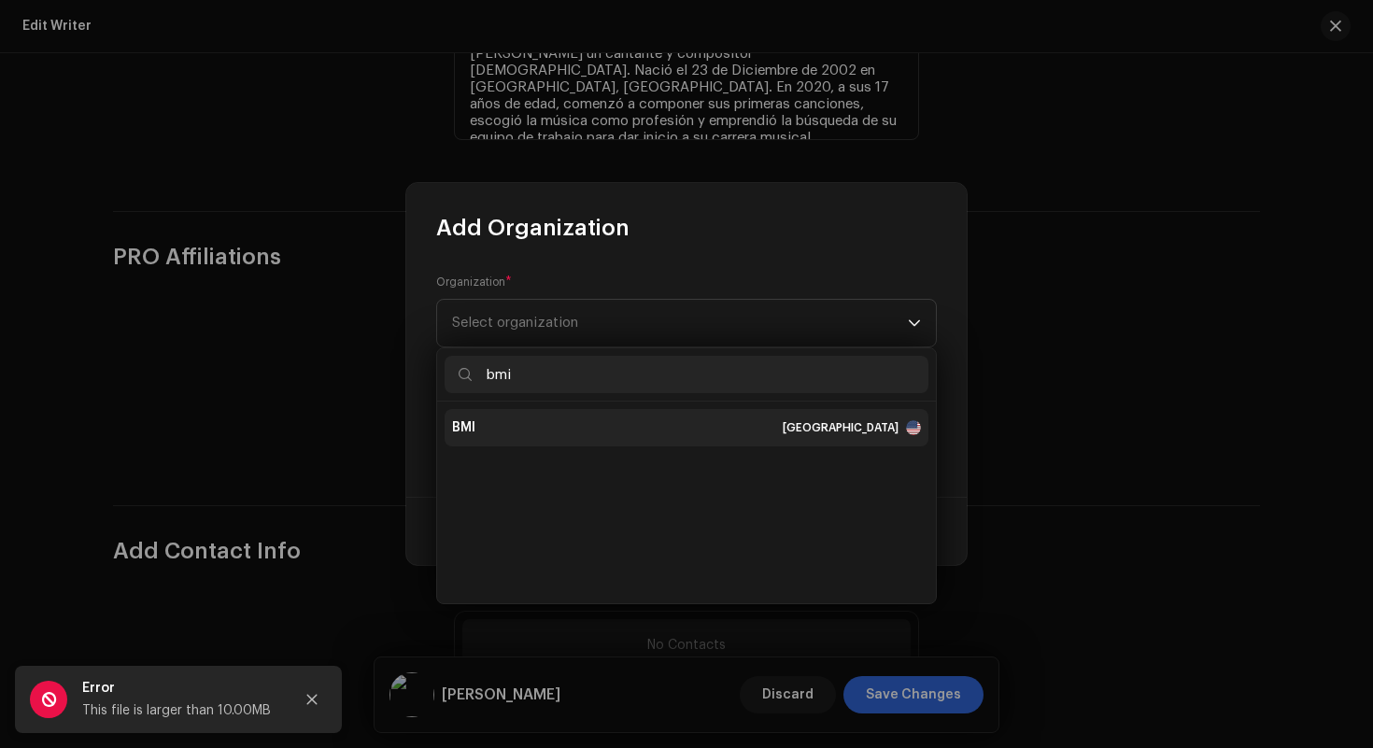
type input "bmi"
click at [626, 414] on li "BMI [GEOGRAPHIC_DATA]" at bounding box center [687, 427] width 484 height 37
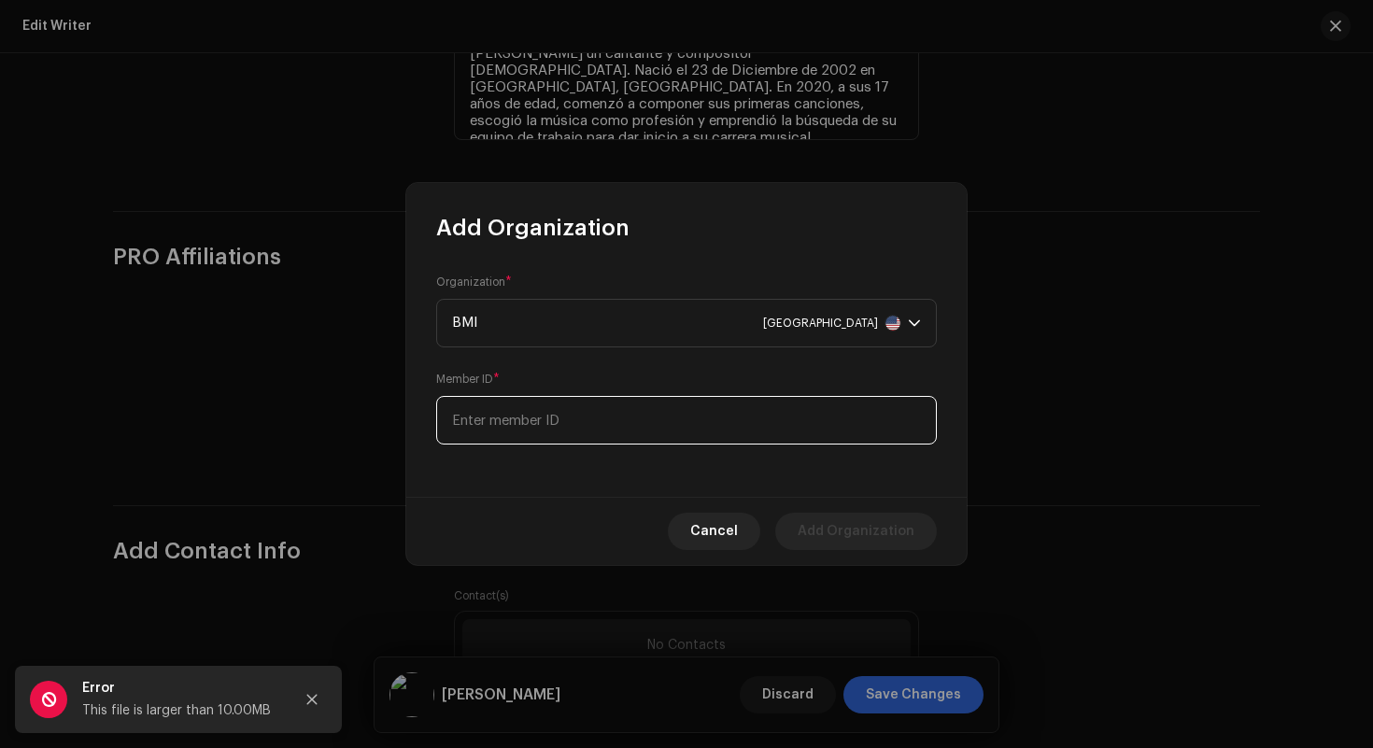
click at [651, 420] on input at bounding box center [686, 420] width 501 height 49
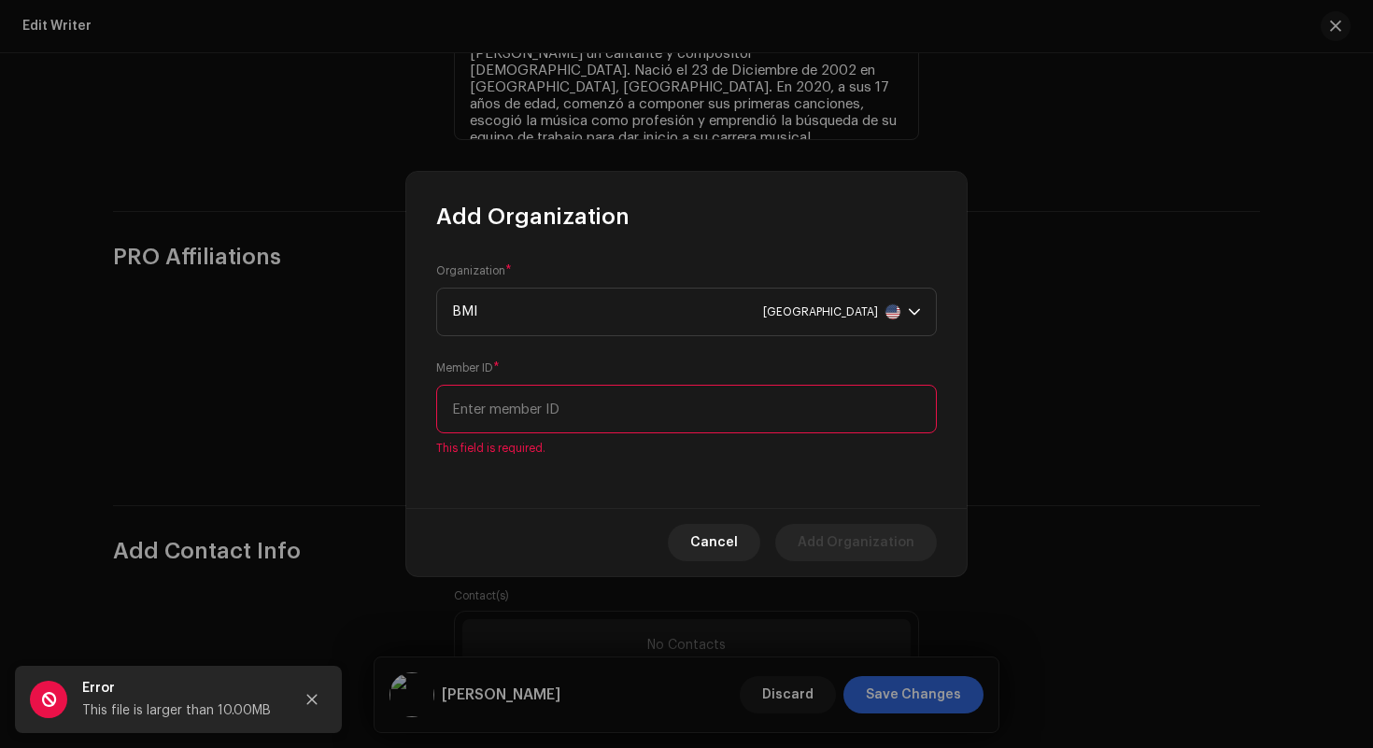
paste input "550840898"
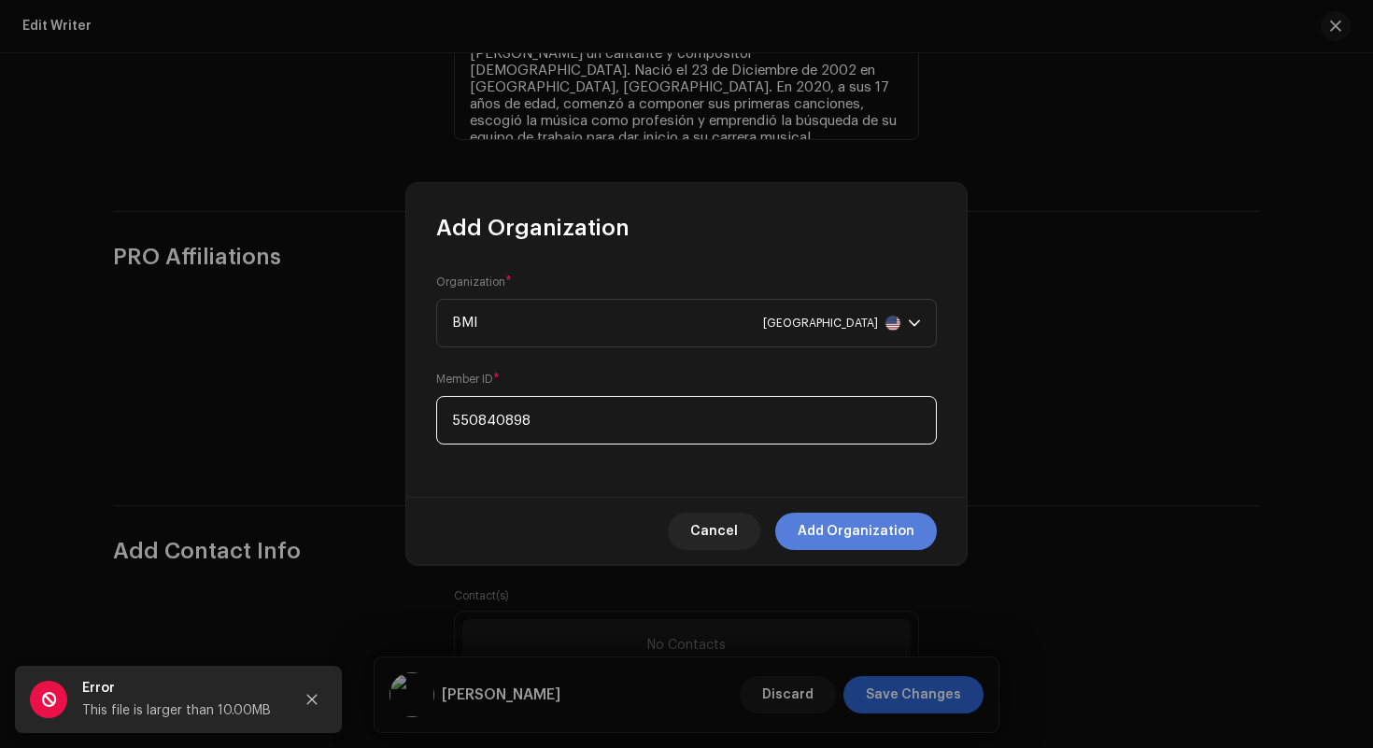
type input "550840898"
click at [802, 535] on button "Add Organization" at bounding box center [856, 531] width 162 height 37
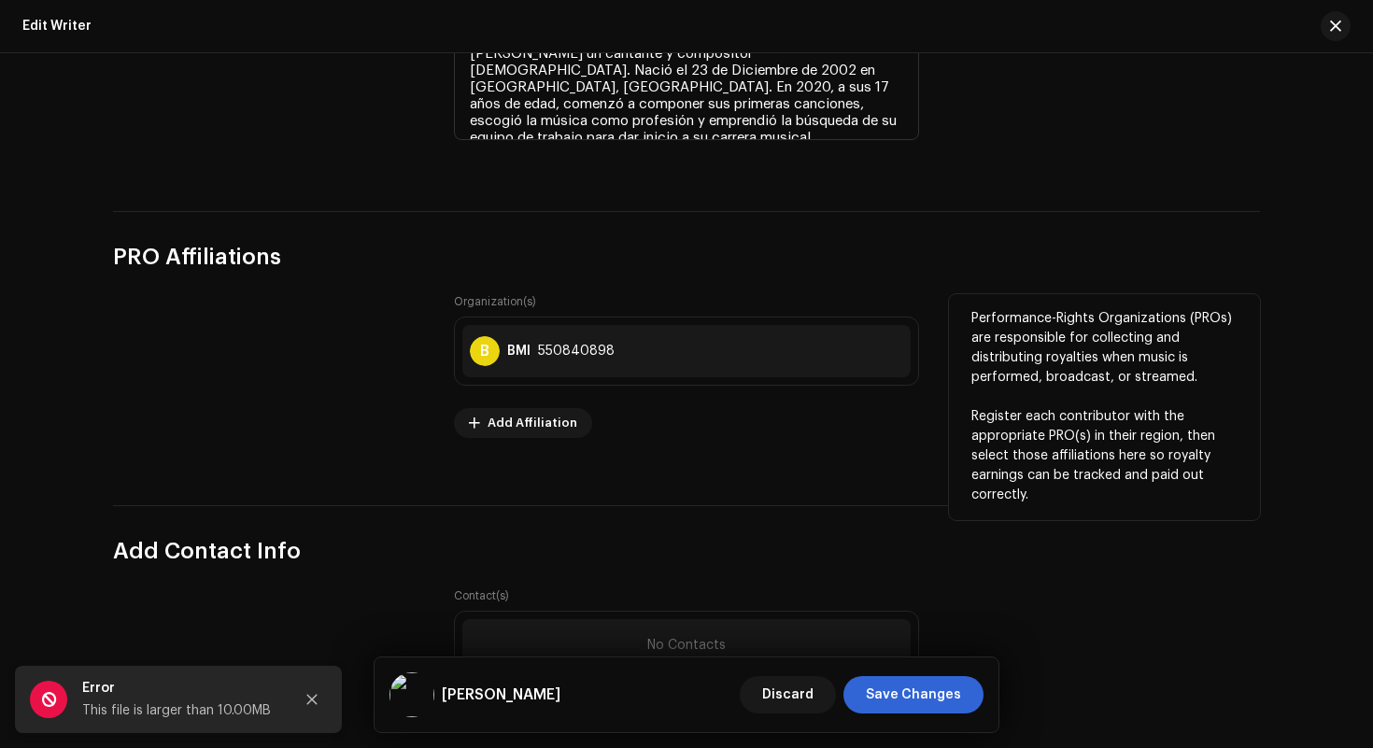
scroll to position [1237, 0]
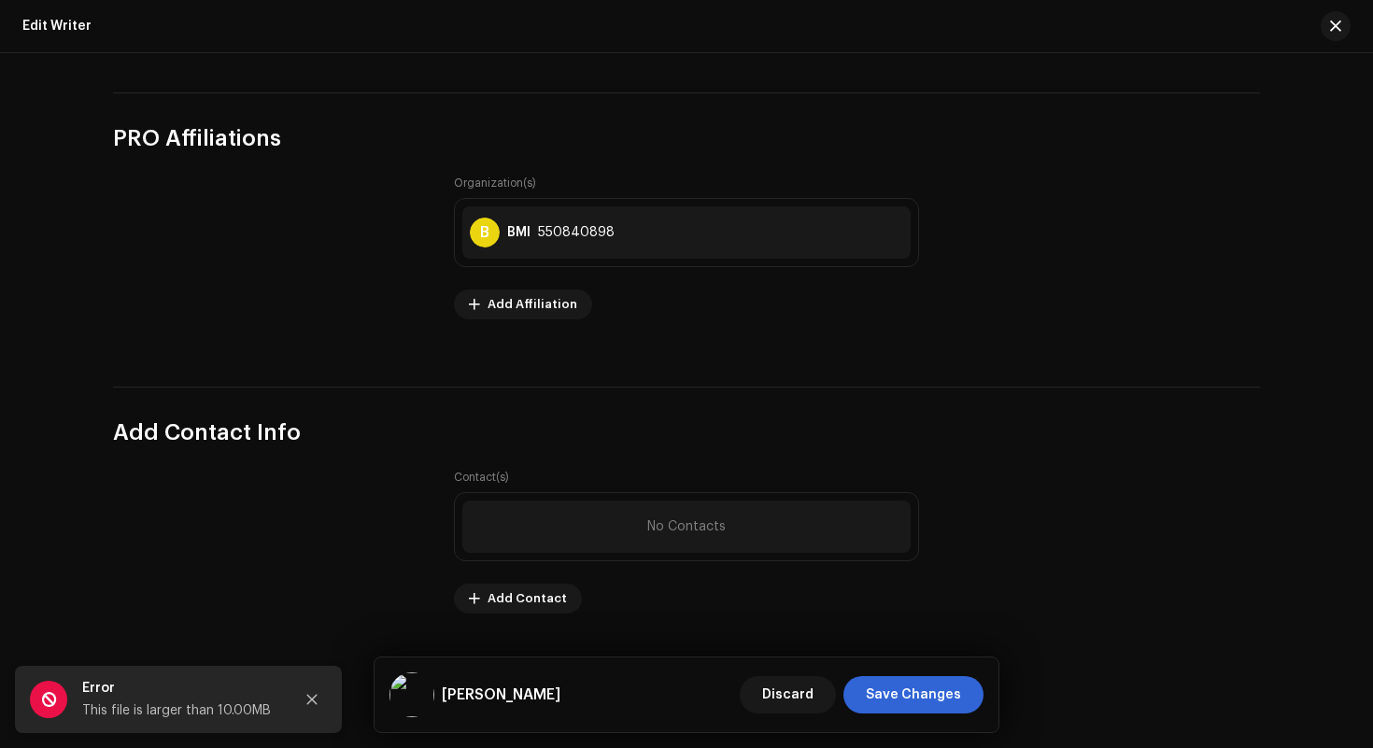
click at [591, 534] on div "No Contacts" at bounding box center [686, 527] width 448 height 52
click at [691, 531] on span "No Contacts" at bounding box center [686, 526] width 78 height 15
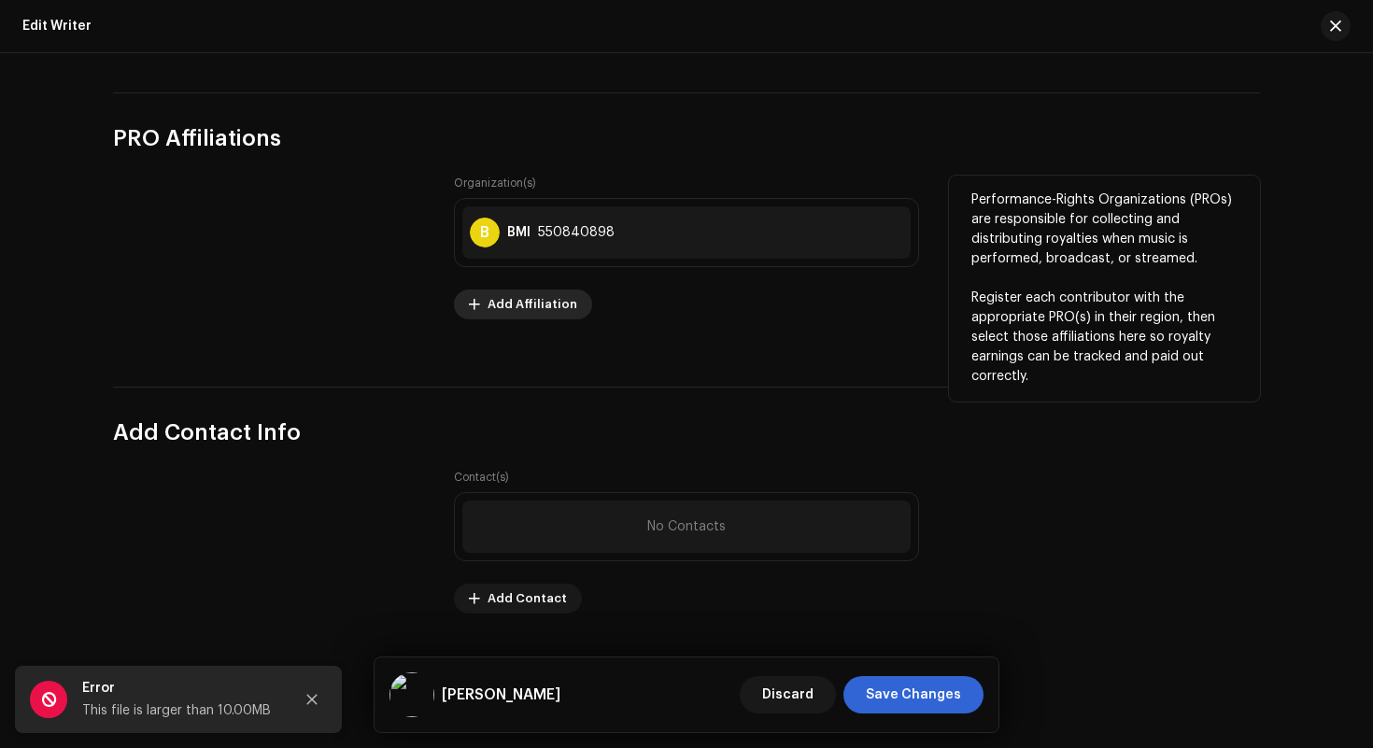
click at [547, 306] on span "Add Affiliation" at bounding box center [533, 304] width 90 height 37
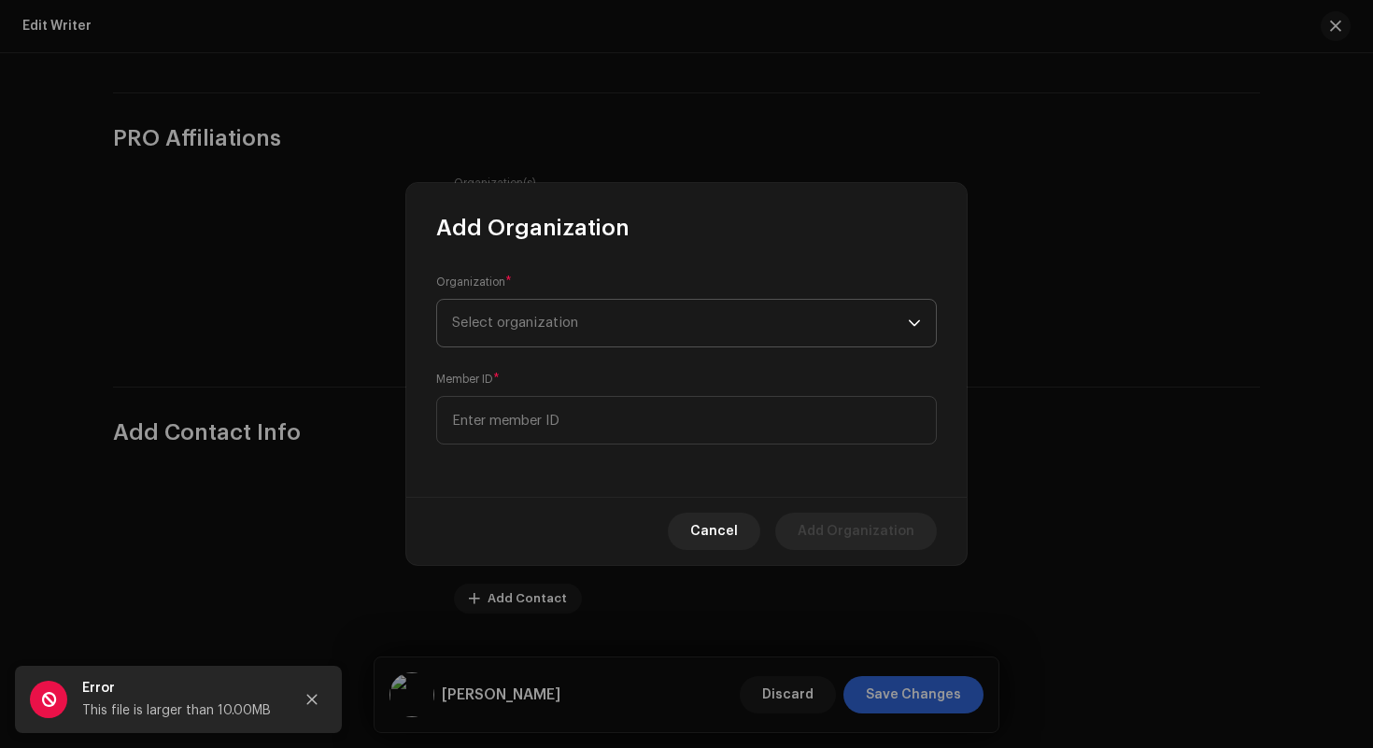
click at [641, 338] on span "Select organization" at bounding box center [680, 323] width 456 height 47
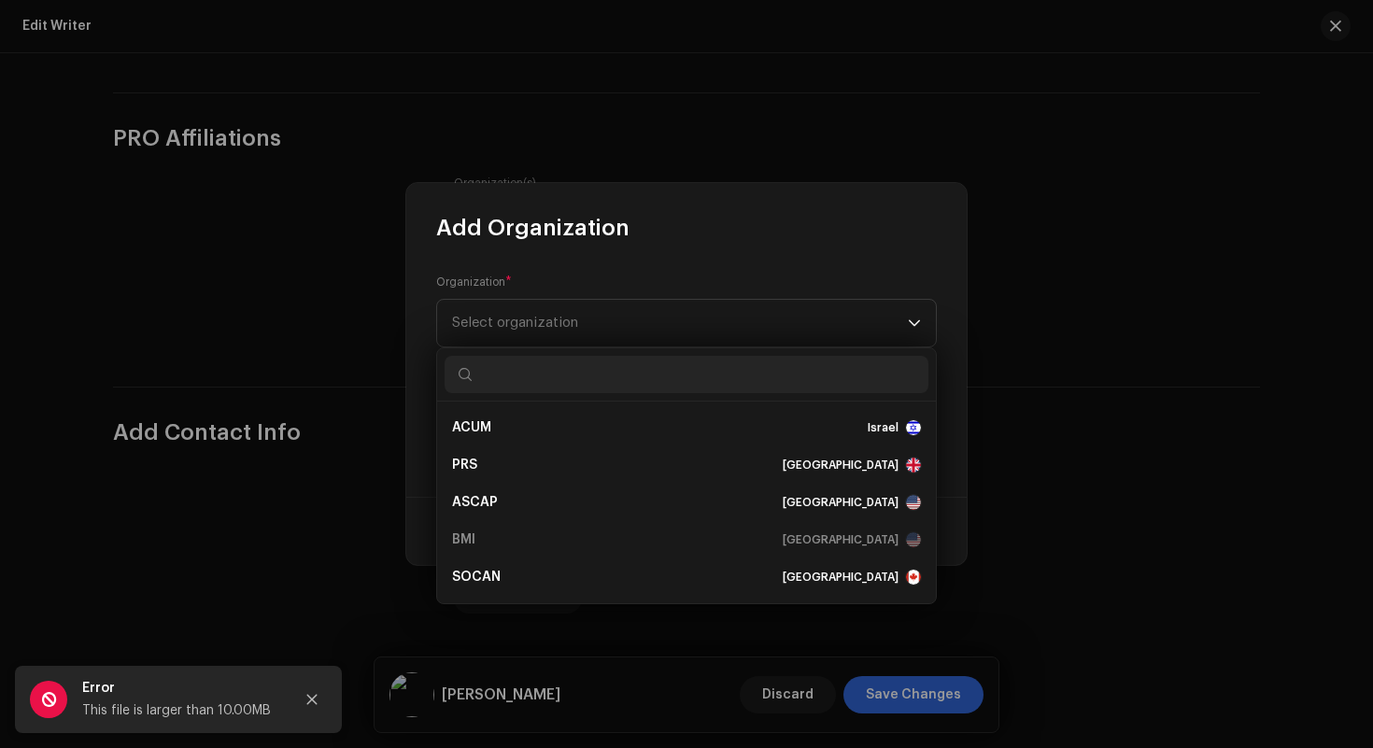
click at [730, 251] on div "Organization * Select organization Member ID *" at bounding box center [686, 370] width 560 height 254
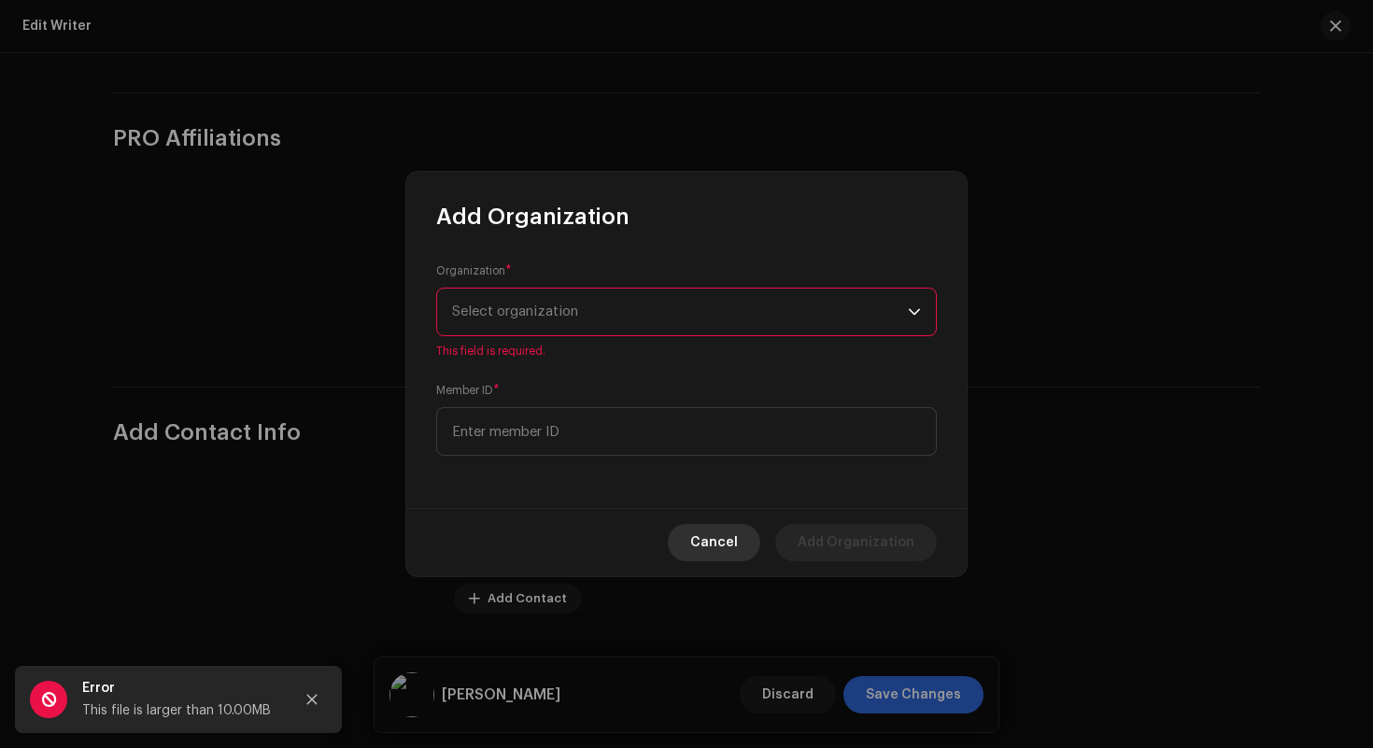
click at [738, 553] on span "Cancel" at bounding box center [714, 542] width 48 height 37
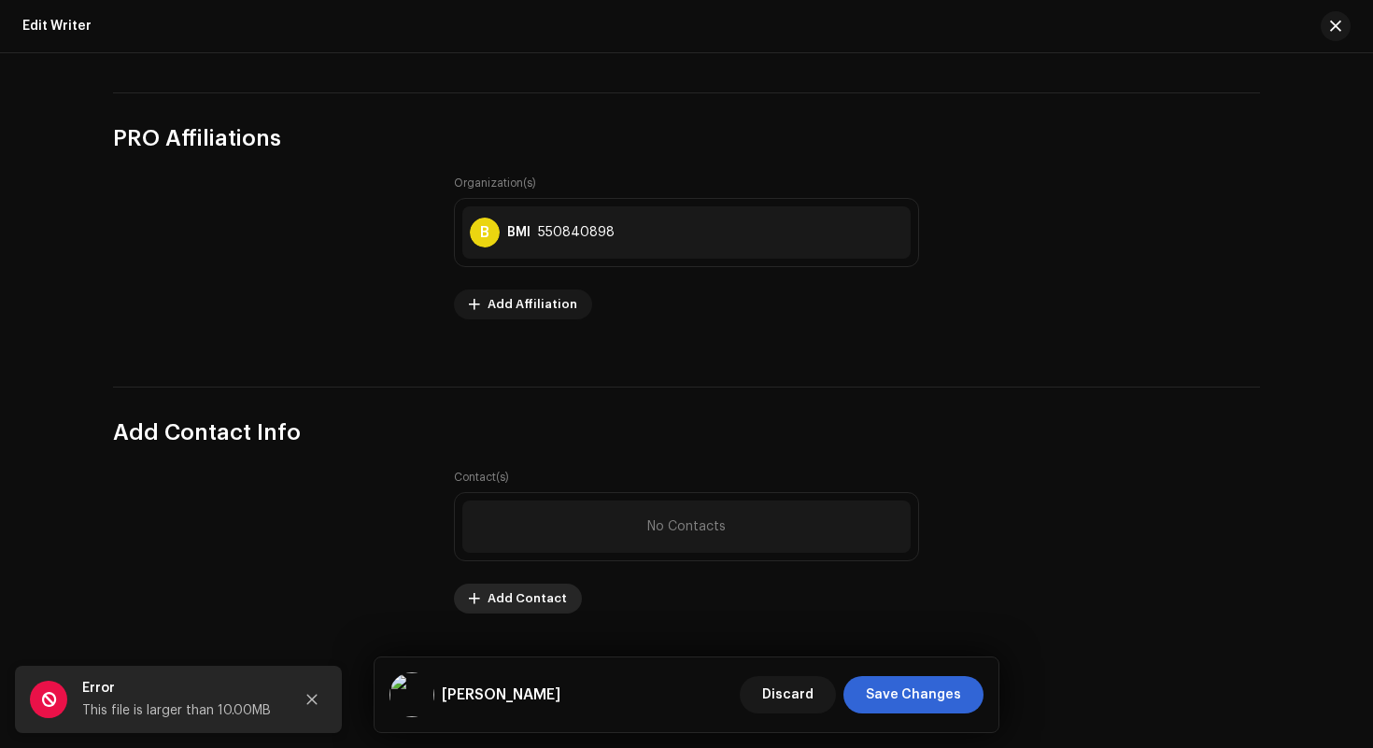
click at [503, 604] on span "Add Contact" at bounding box center [527, 598] width 79 height 37
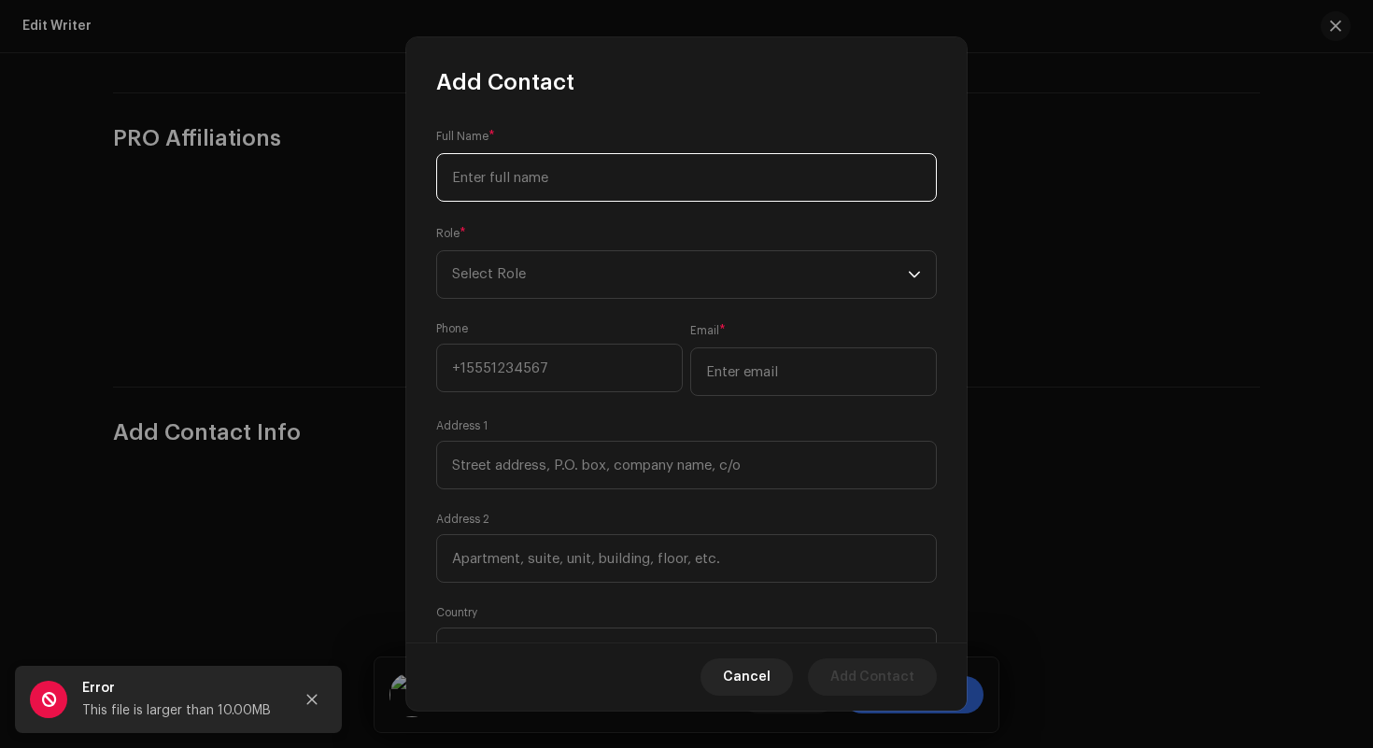
click at [673, 178] on input at bounding box center [686, 177] width 501 height 49
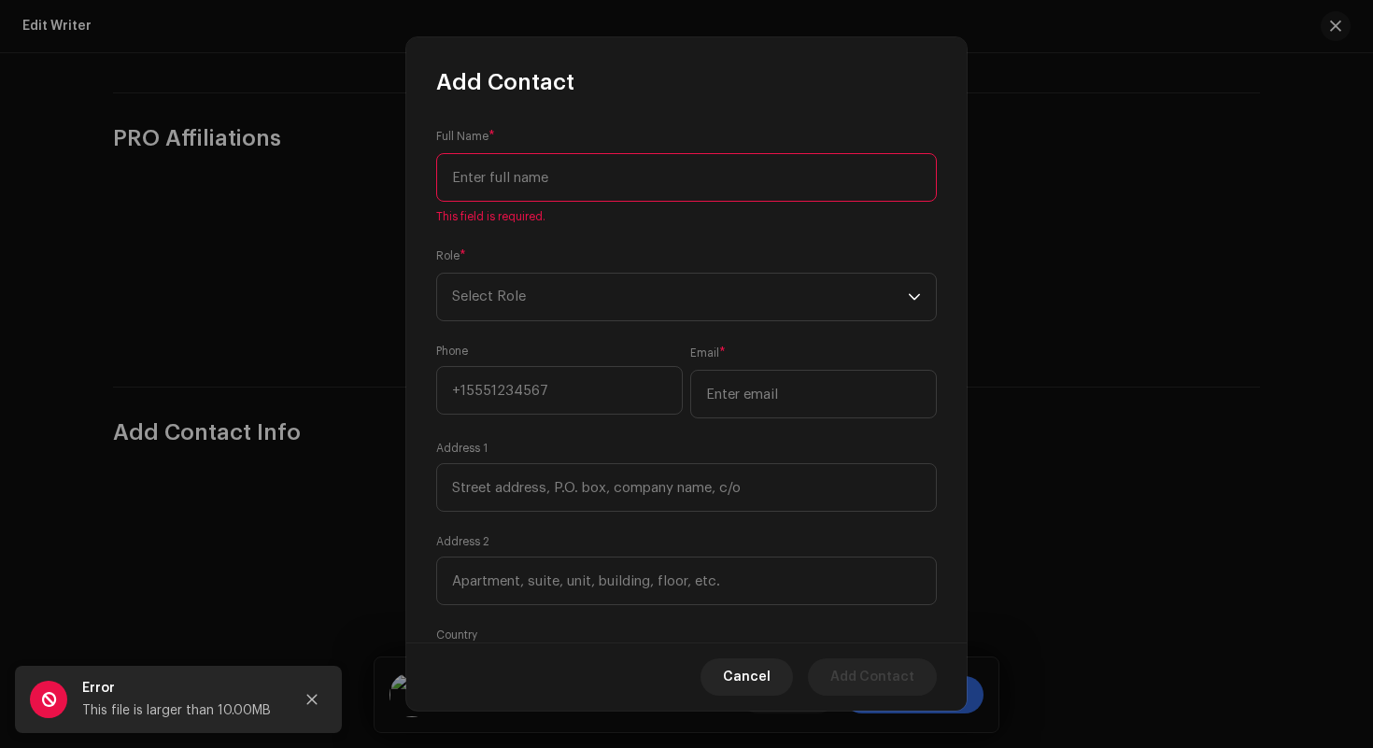
click at [657, 109] on div "Full Name * This field is required. Role * Select Role Phone Email * Address 1 …" at bounding box center [686, 369] width 560 height 545
click at [614, 188] on input at bounding box center [686, 177] width 501 height 49
click at [607, 184] on input at bounding box center [686, 177] width 501 height 49
click at [591, 176] on input at bounding box center [686, 177] width 501 height 49
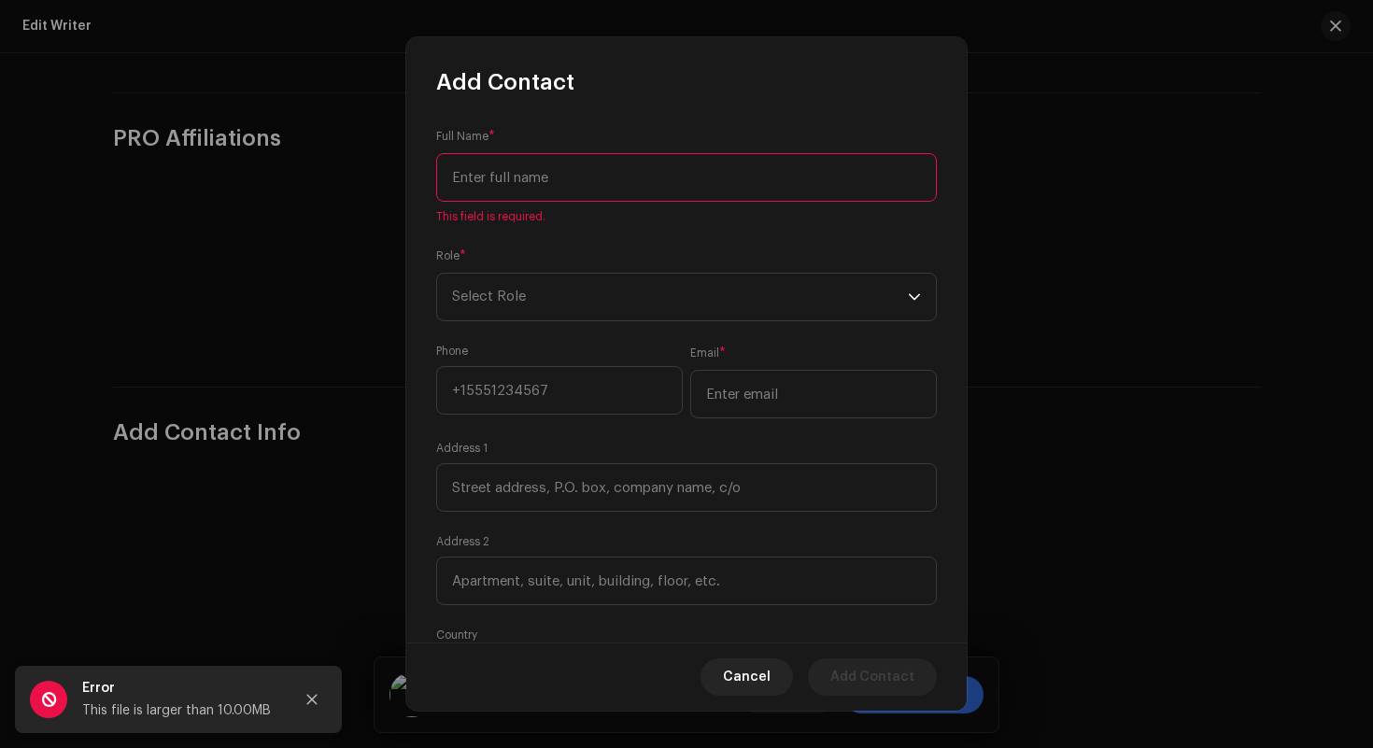
click at [588, 176] on input at bounding box center [686, 177] width 501 height 49
click at [571, 173] on input at bounding box center [686, 177] width 501 height 49
click at [567, 175] on input at bounding box center [686, 177] width 501 height 49
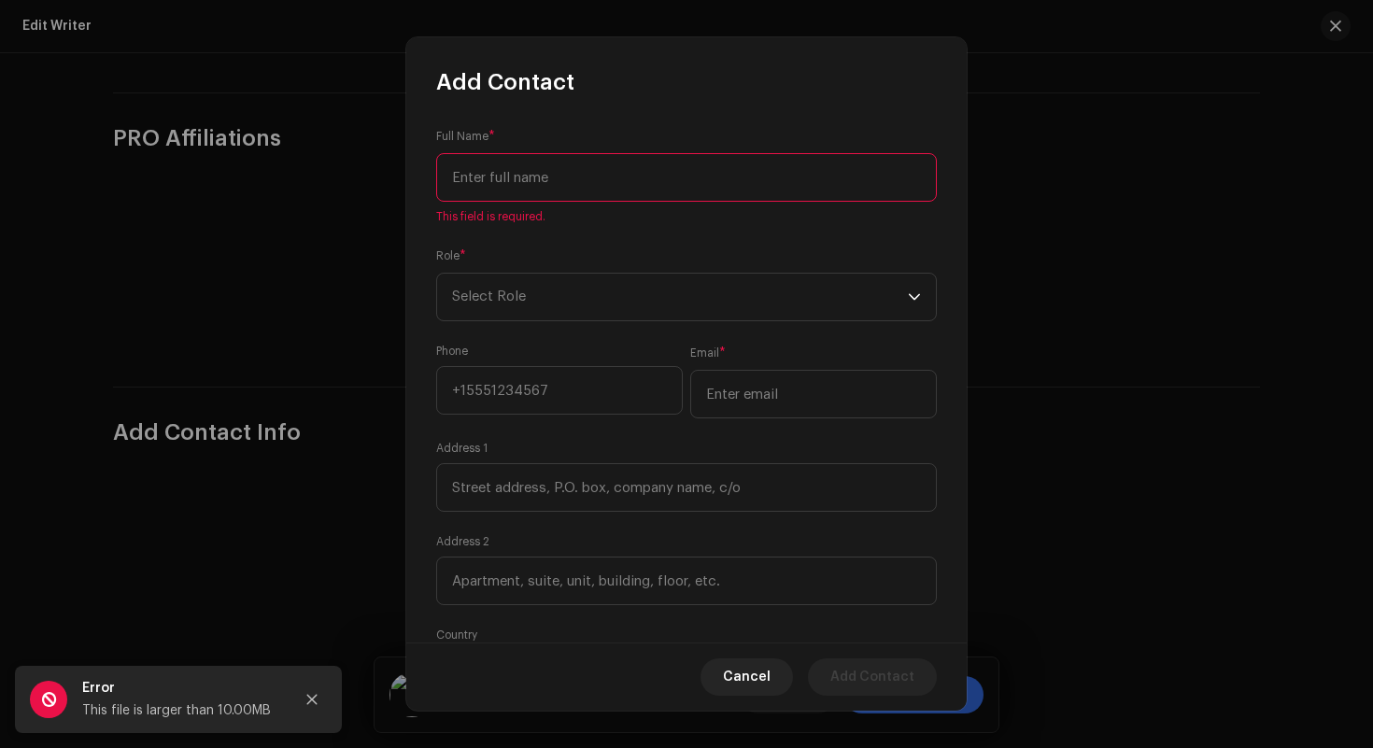
click at [567, 175] on input at bounding box center [686, 177] width 501 height 49
click at [746, 683] on span "Cancel" at bounding box center [747, 677] width 48 height 37
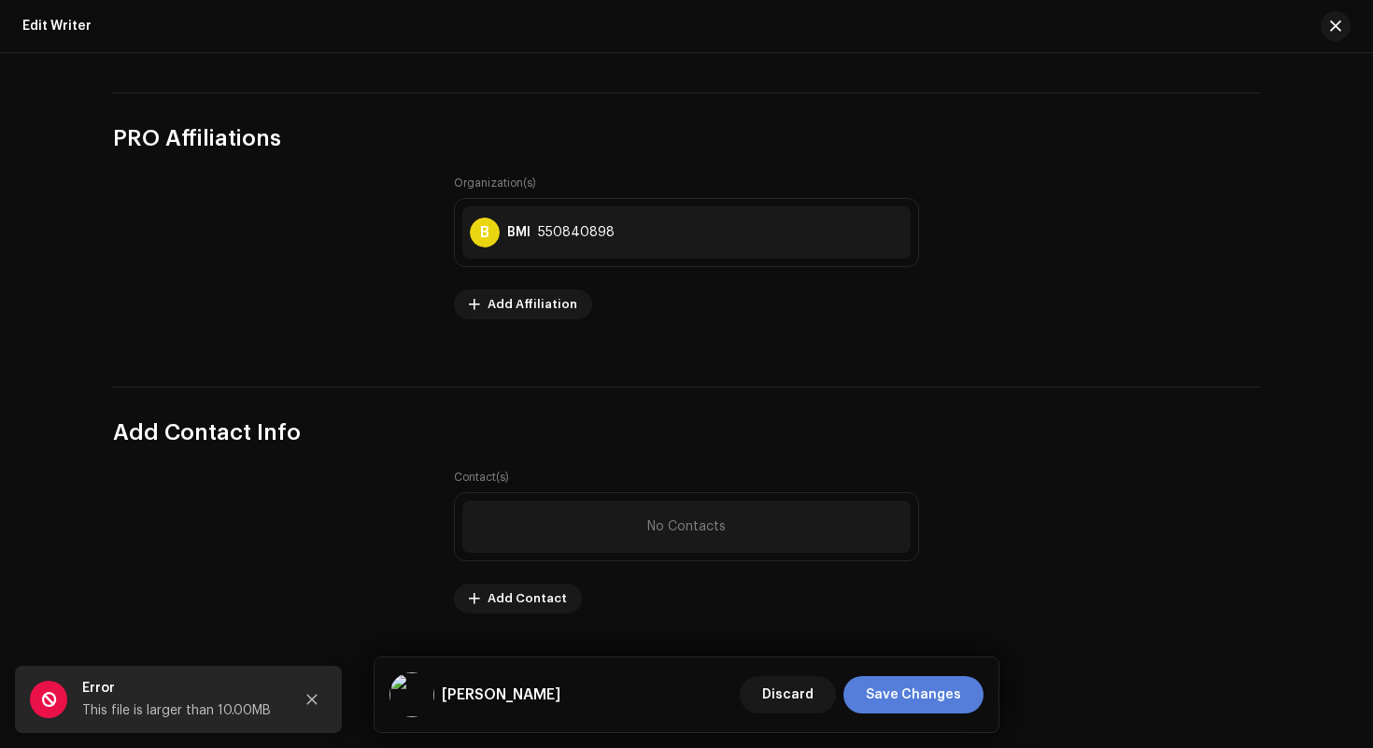
click at [892, 699] on span "Save Changes" at bounding box center [913, 694] width 95 height 37
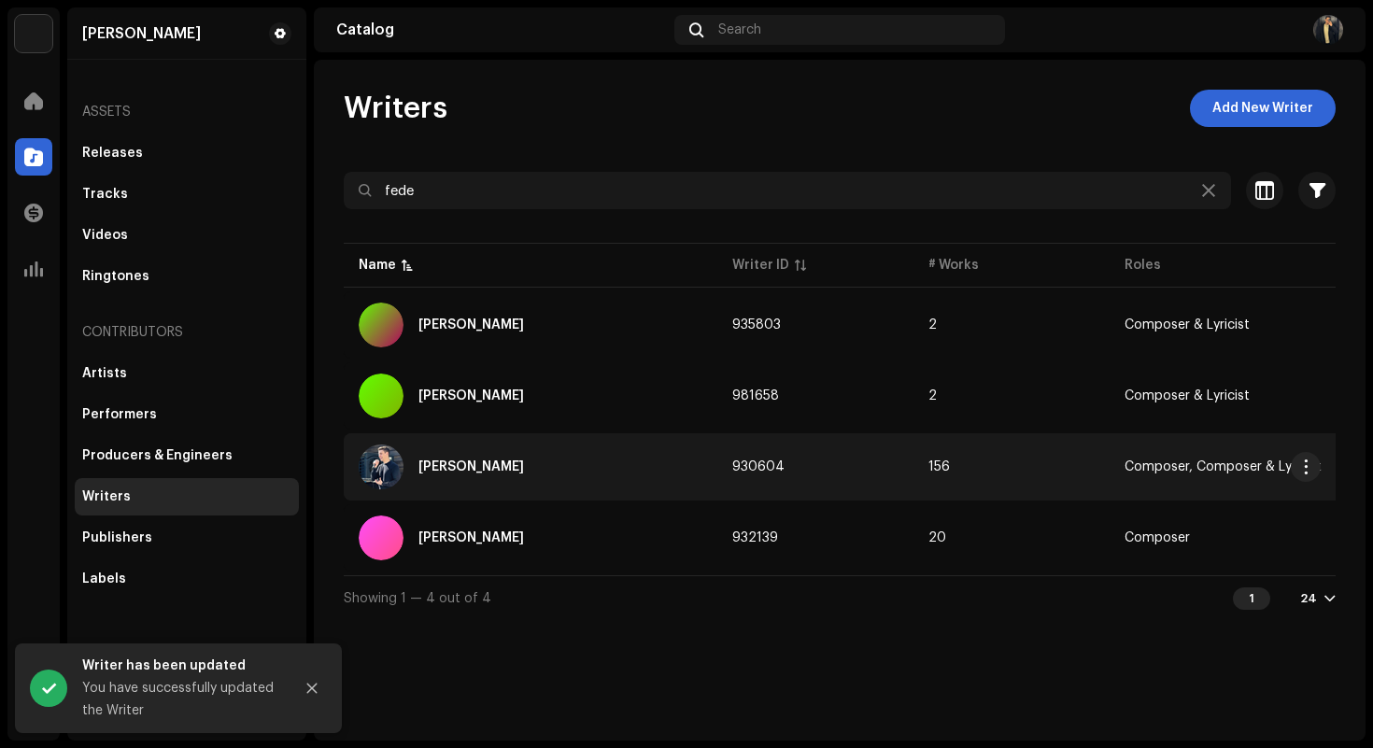
click at [911, 465] on td "930604" at bounding box center [815, 466] width 196 height 67
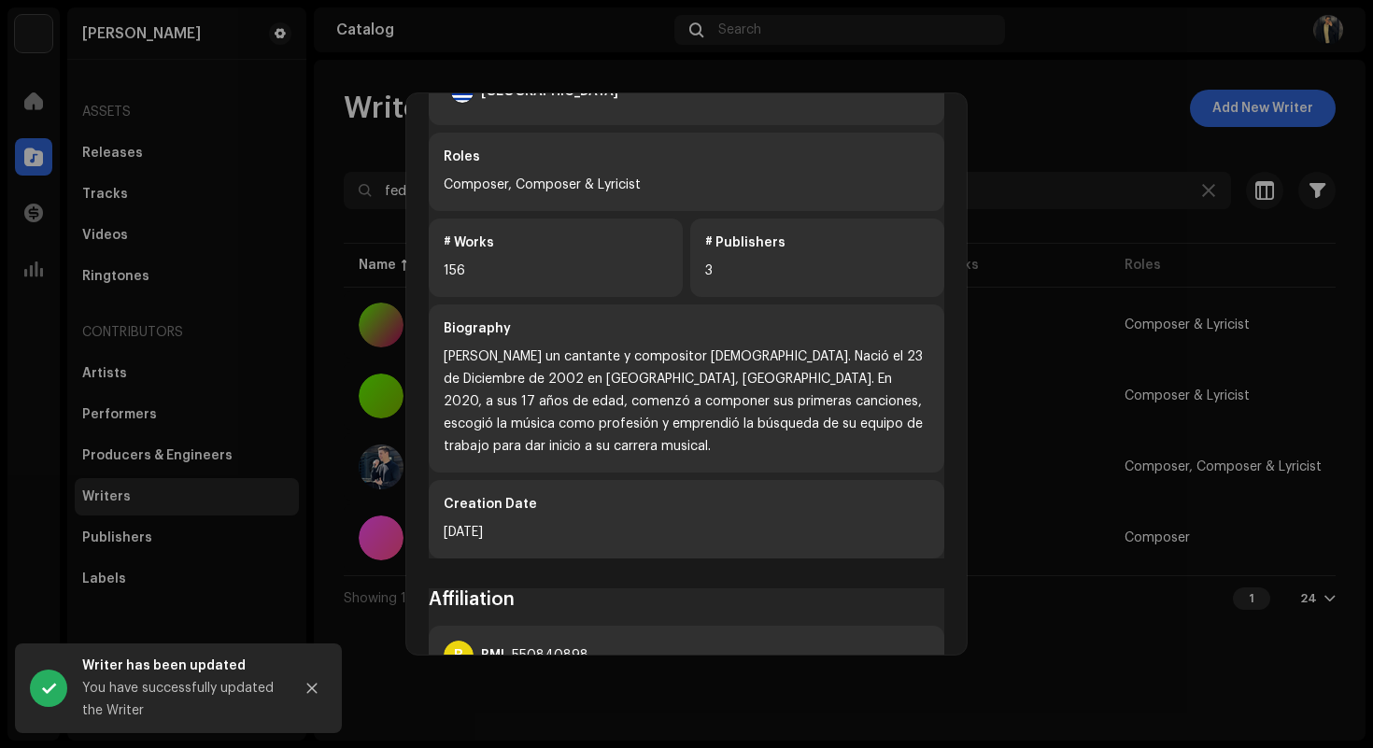
scroll to position [537, 0]
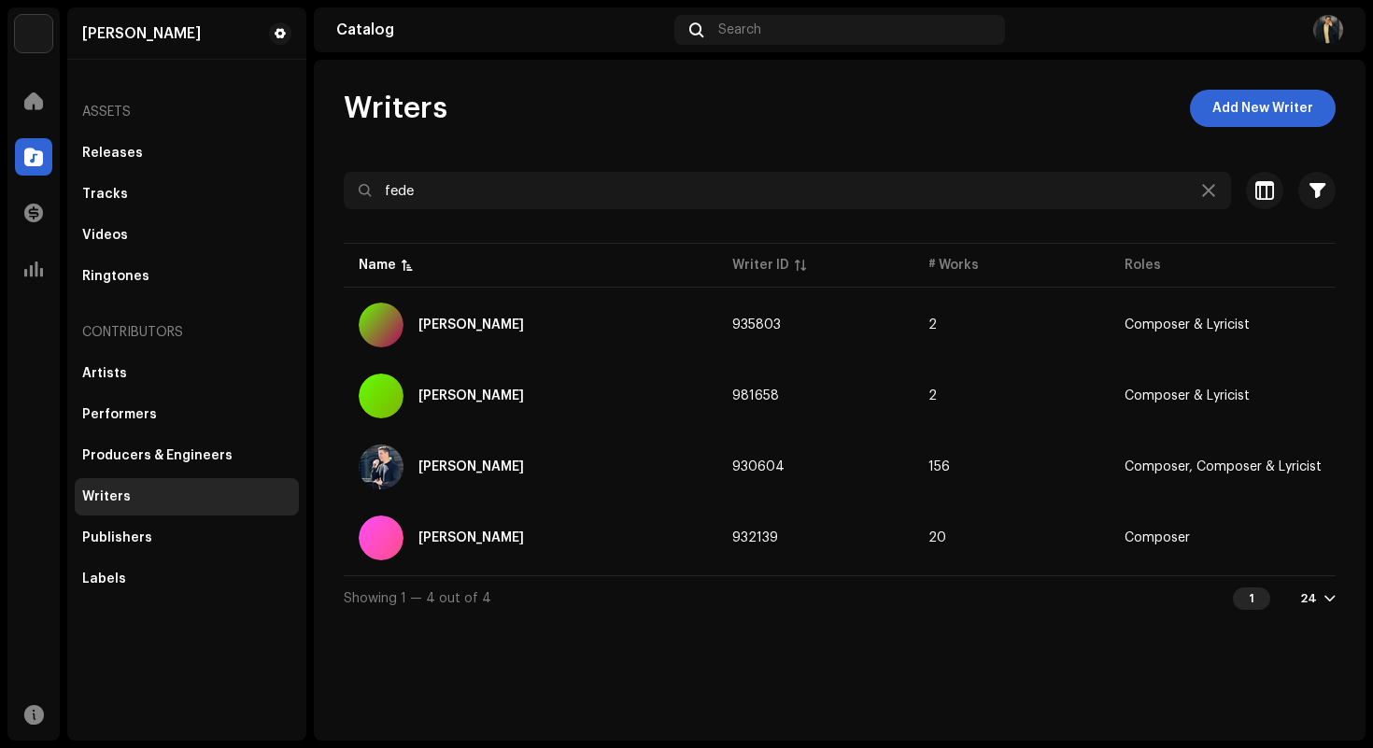
click at [1056, 345] on div "[PERSON_NAME] 930604 Writer Info Writer Name [PERSON_NAME] Other Writer Name — …" at bounding box center [686, 374] width 1373 height 748
click at [179, 545] on div "Publishers" at bounding box center [186, 538] width 209 height 15
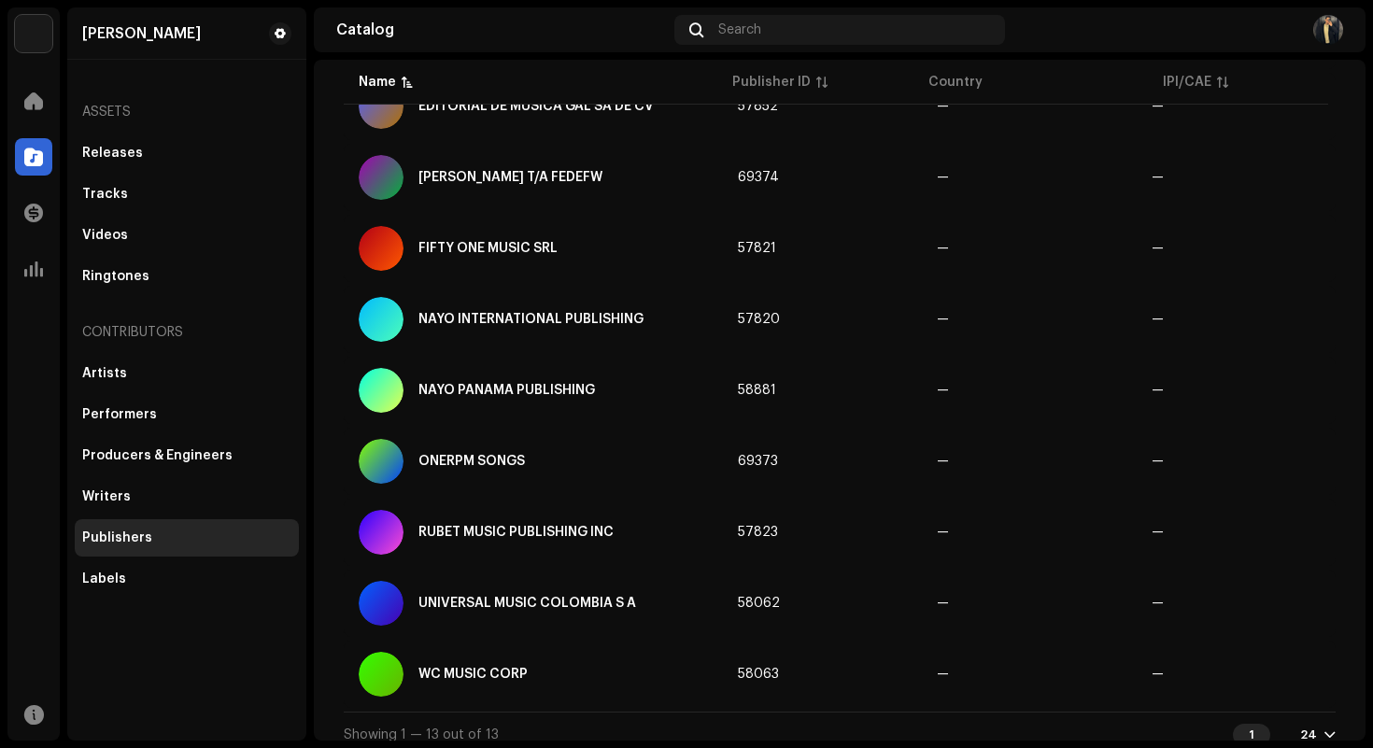
scroll to position [531, 0]
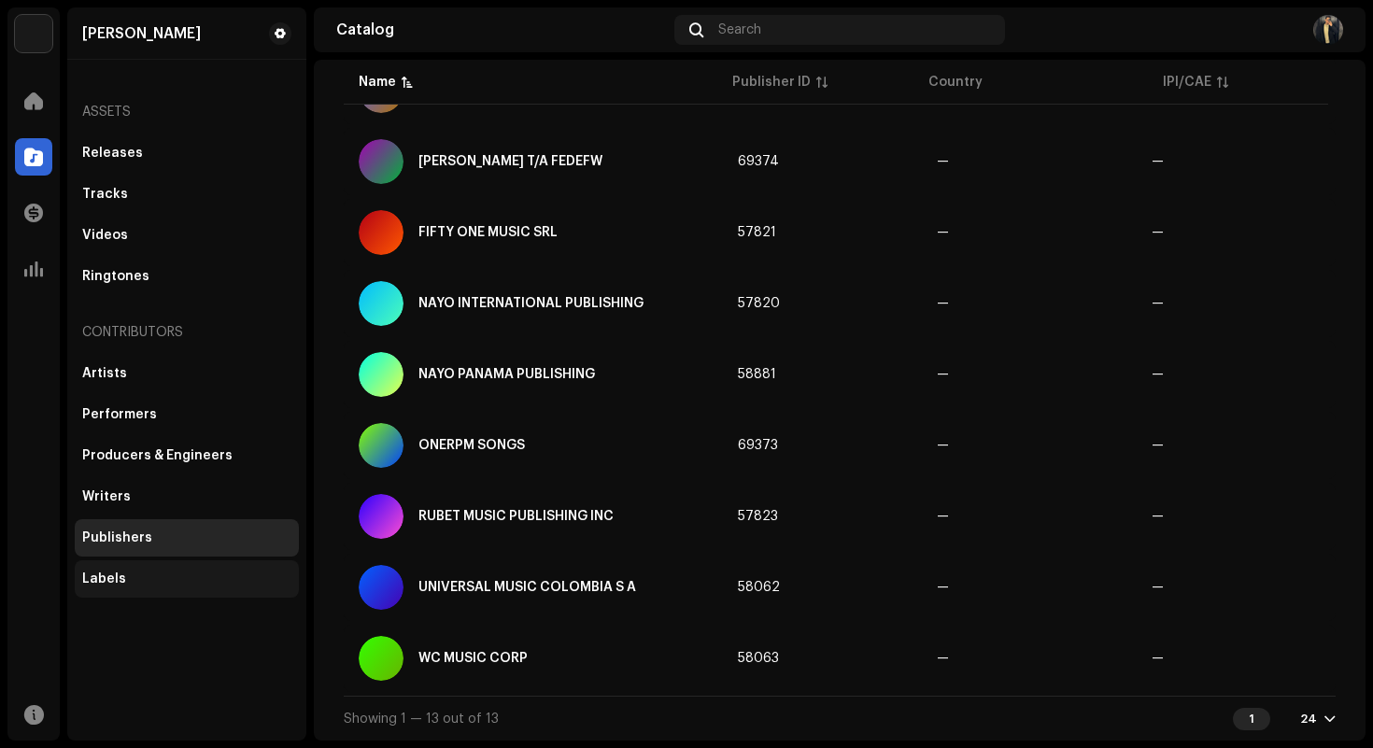
click at [170, 589] on div "Labels" at bounding box center [187, 578] width 224 height 37
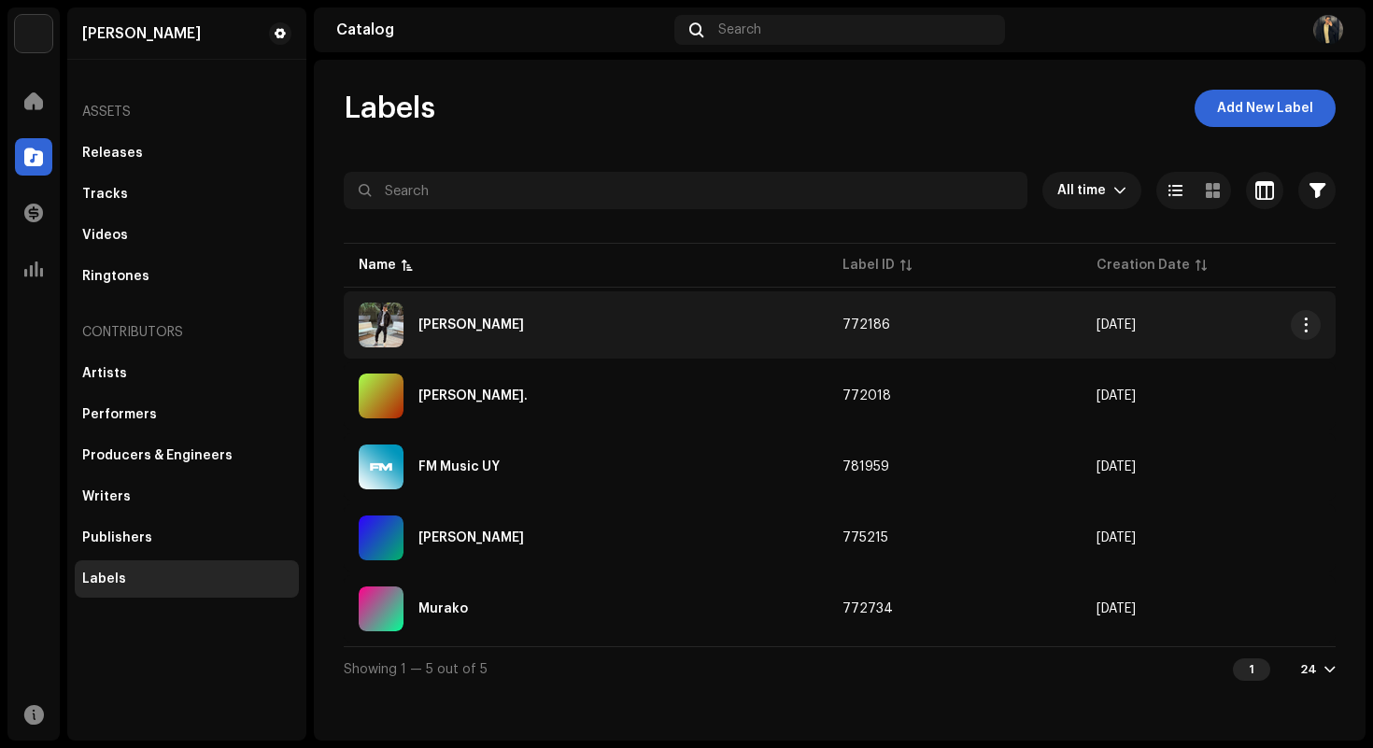
click at [747, 328] on div "[PERSON_NAME]" at bounding box center [586, 325] width 454 height 45
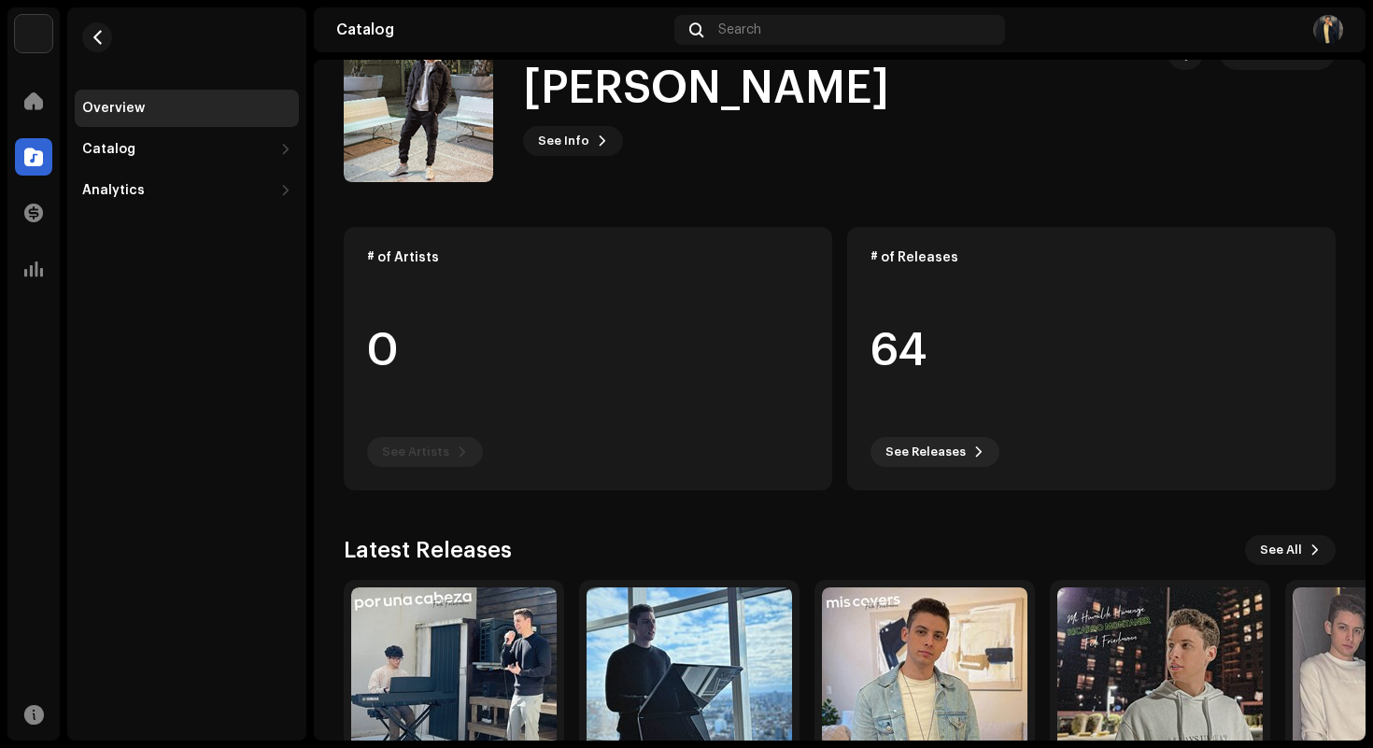
scroll to position [195, 0]
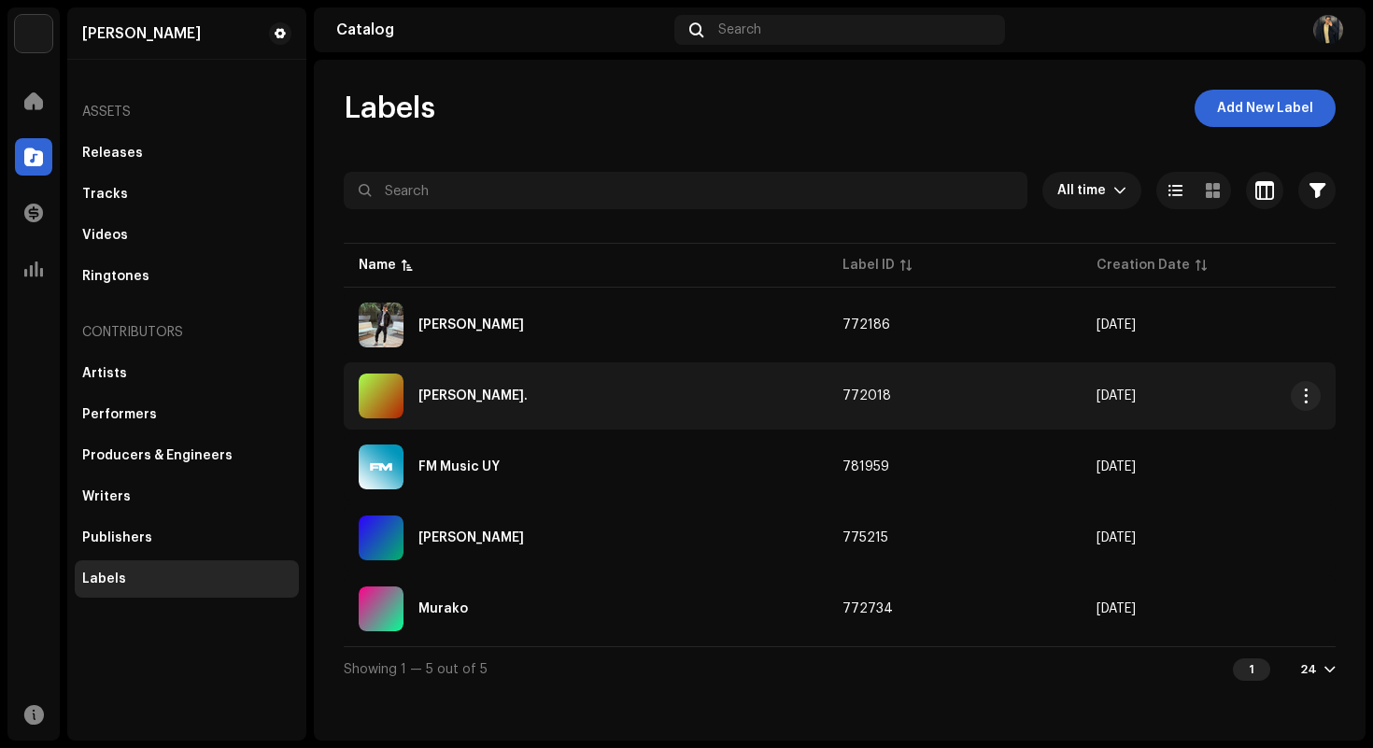
click at [712, 415] on div "[PERSON_NAME]." at bounding box center [586, 396] width 454 height 45
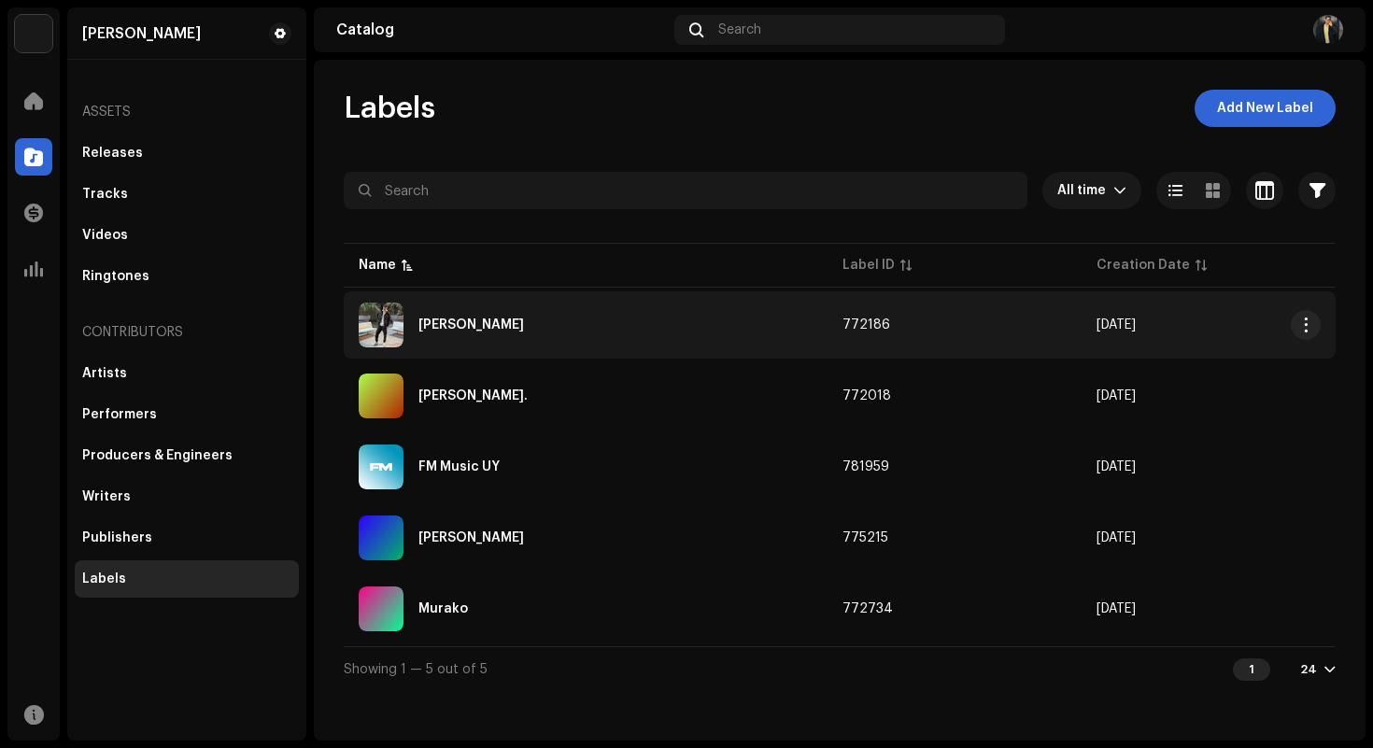
click at [615, 327] on div "[PERSON_NAME]" at bounding box center [586, 325] width 454 height 45
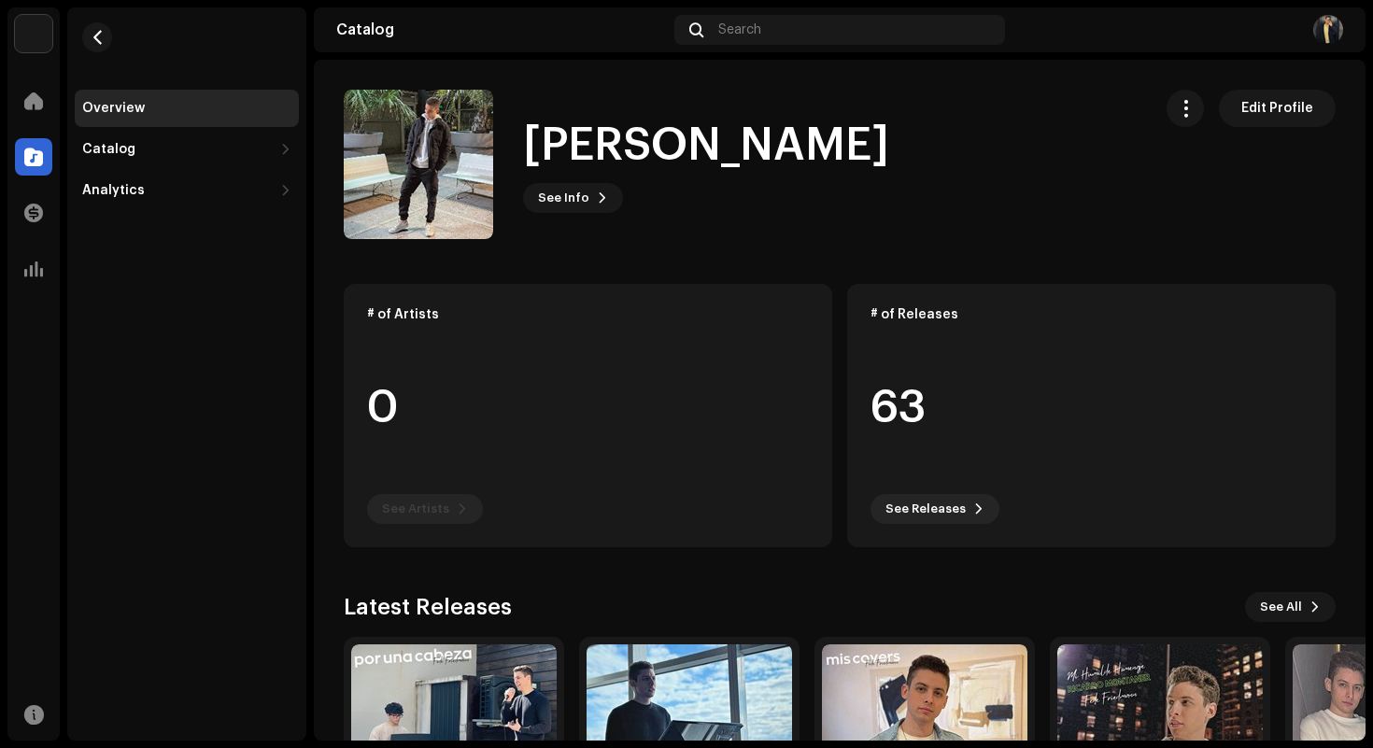
scroll to position [195, 0]
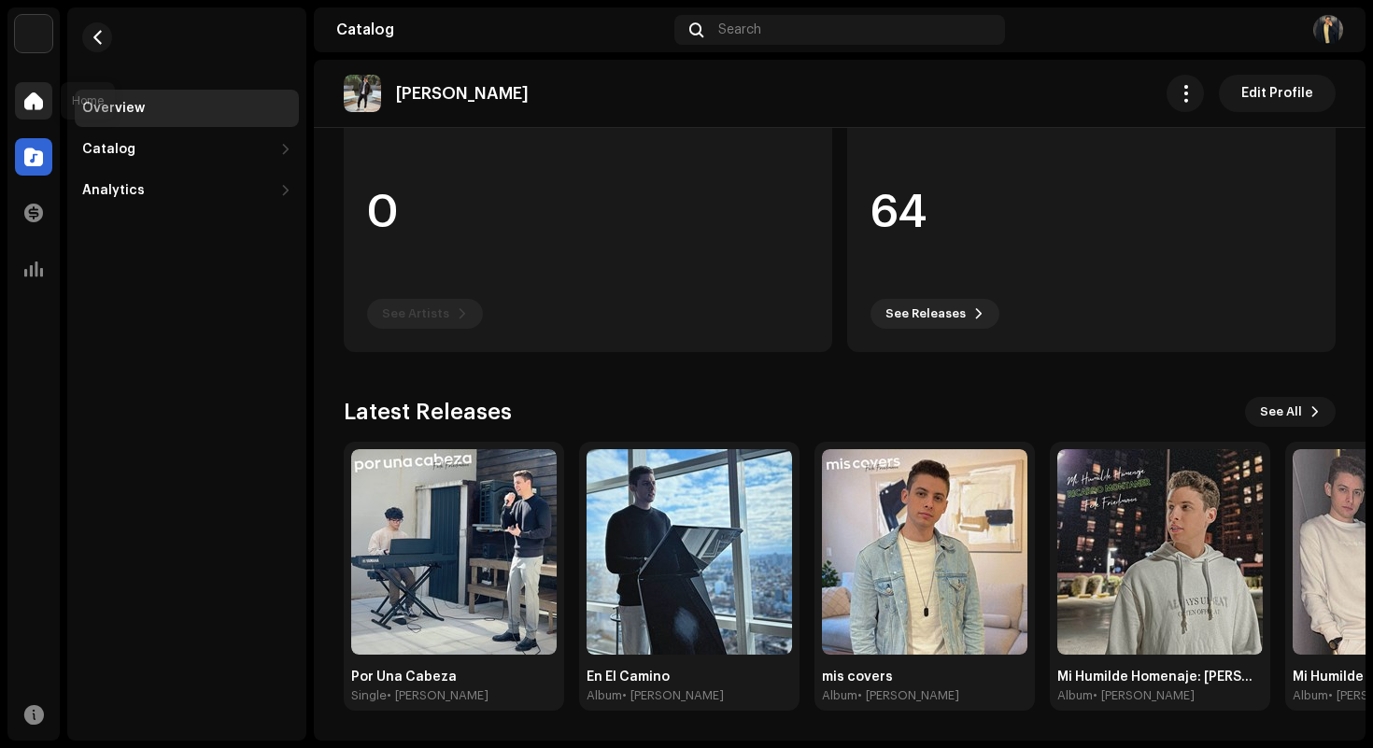
click at [37, 104] on span at bounding box center [33, 100] width 19 height 15
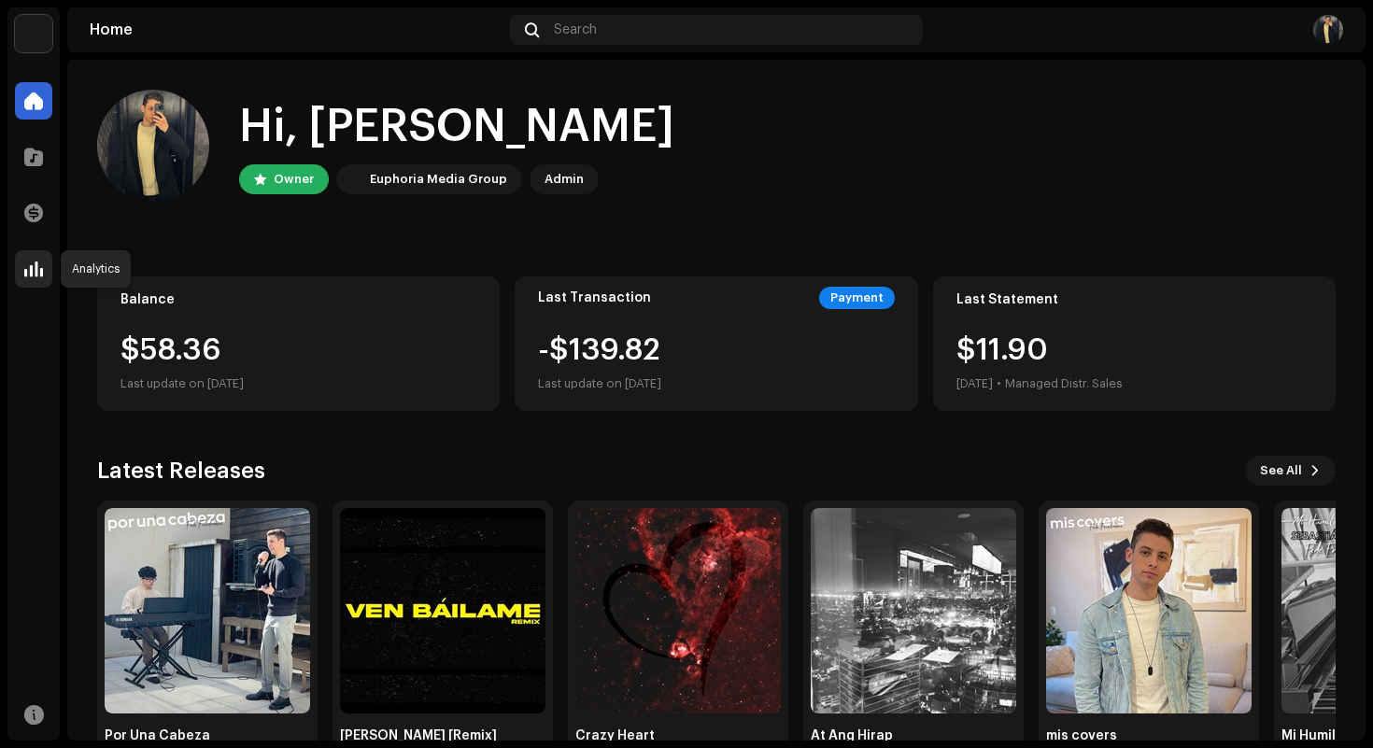
click at [28, 273] on span at bounding box center [33, 269] width 19 height 15
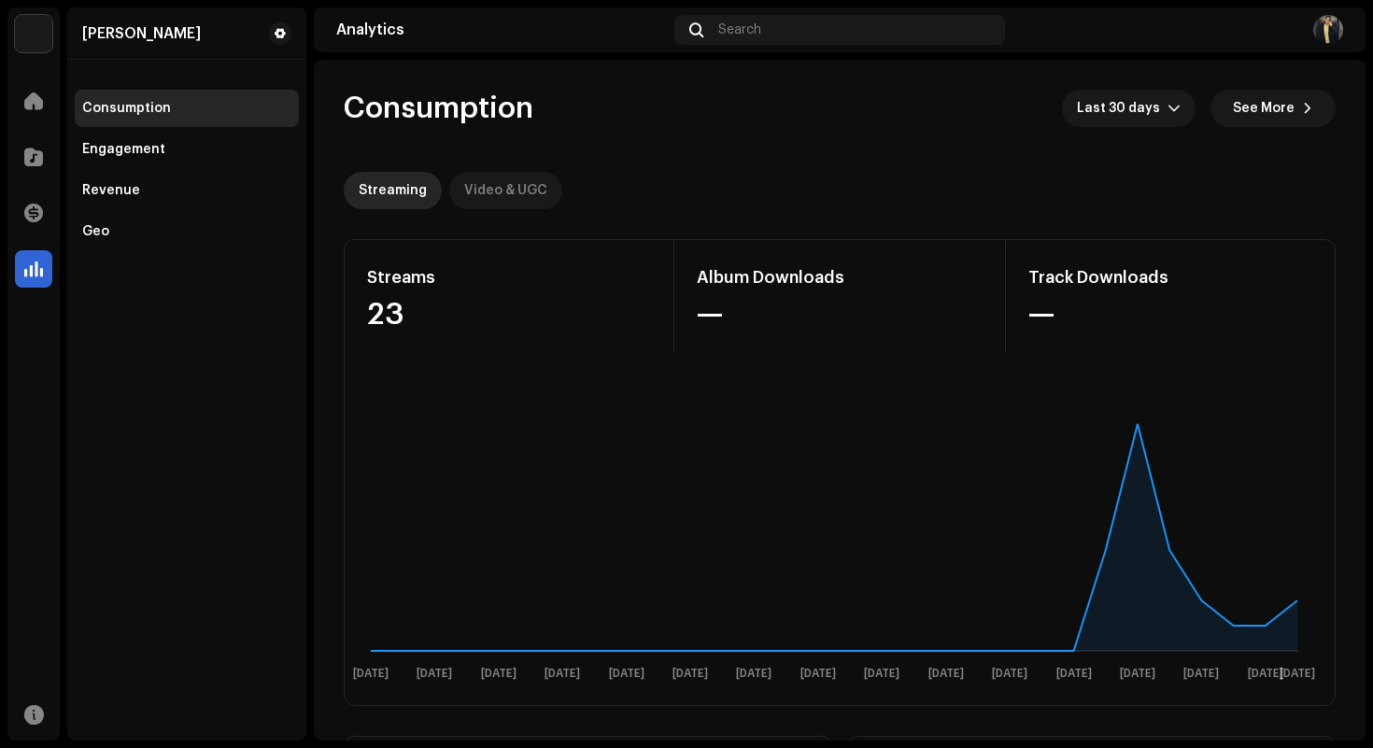
click at [506, 200] on div "Video & UGC" at bounding box center [505, 190] width 83 height 37
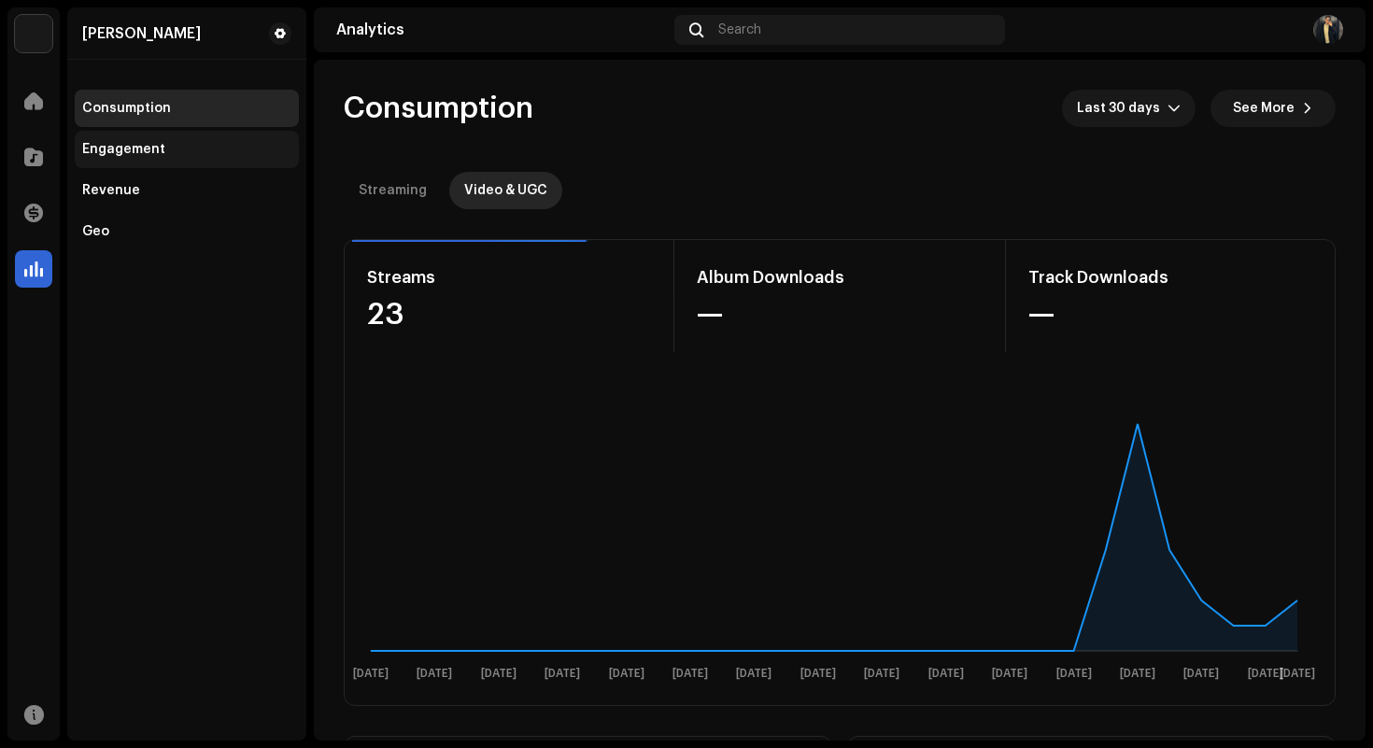
click at [196, 143] on div "Engagement" at bounding box center [186, 149] width 209 height 15
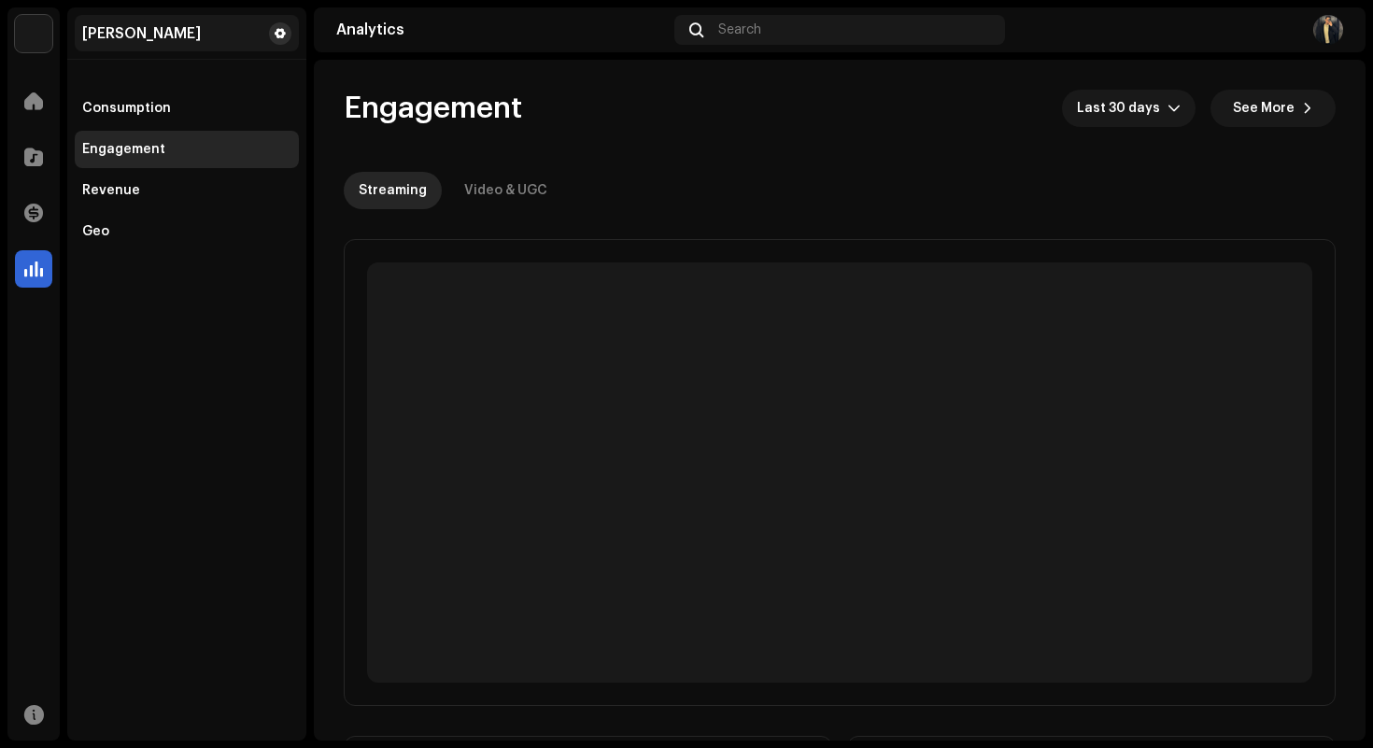
click at [277, 35] on span at bounding box center [280, 33] width 11 height 15
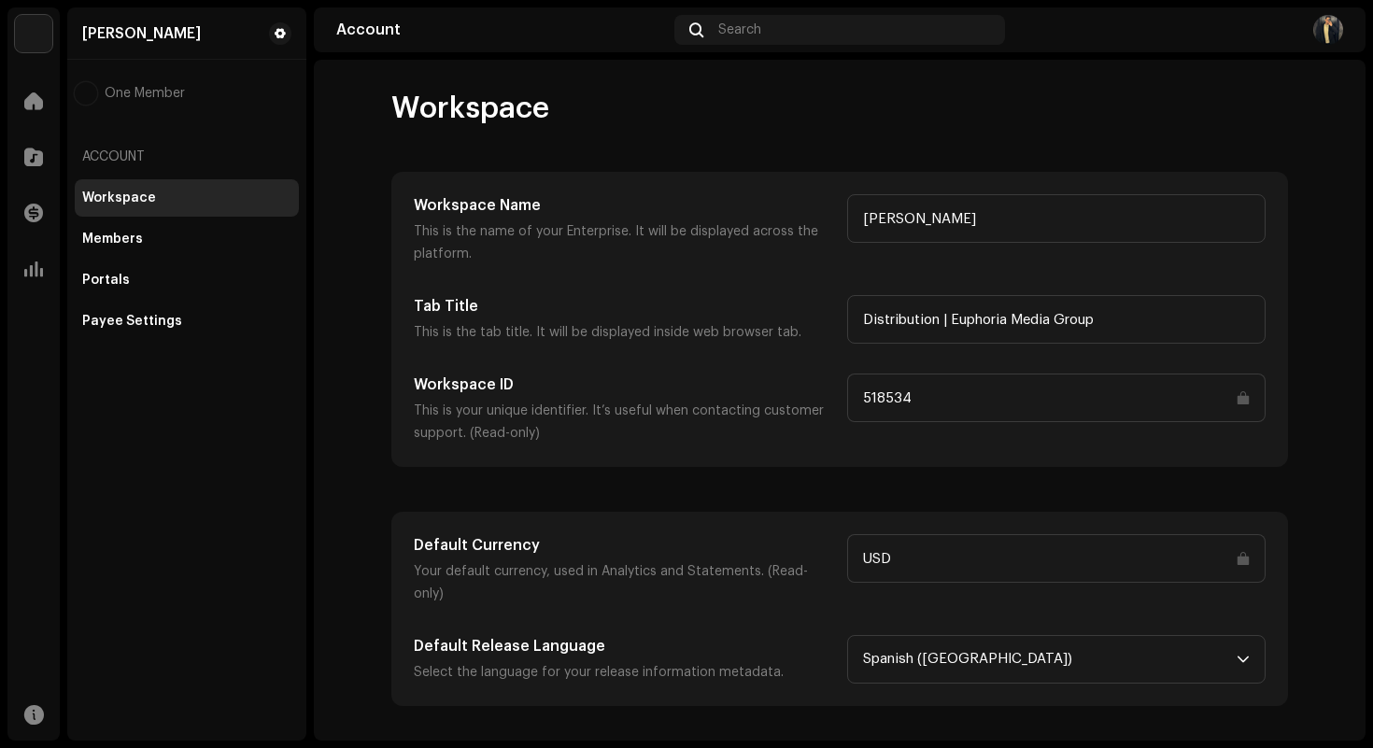
click at [744, 308] on h5 "Tab Title" at bounding box center [623, 306] width 418 height 22
click at [807, 240] on p "This is the name of your Enterprise. It will be displayed across the platform." at bounding box center [623, 242] width 418 height 45
click at [804, 316] on h5 "Tab Title" at bounding box center [623, 306] width 418 height 22
click at [788, 408] on p "This is your unique identifier. It’s useful when contacting customer support. (…" at bounding box center [623, 422] width 418 height 45
click at [258, 241] on div "Members" at bounding box center [186, 239] width 209 height 15
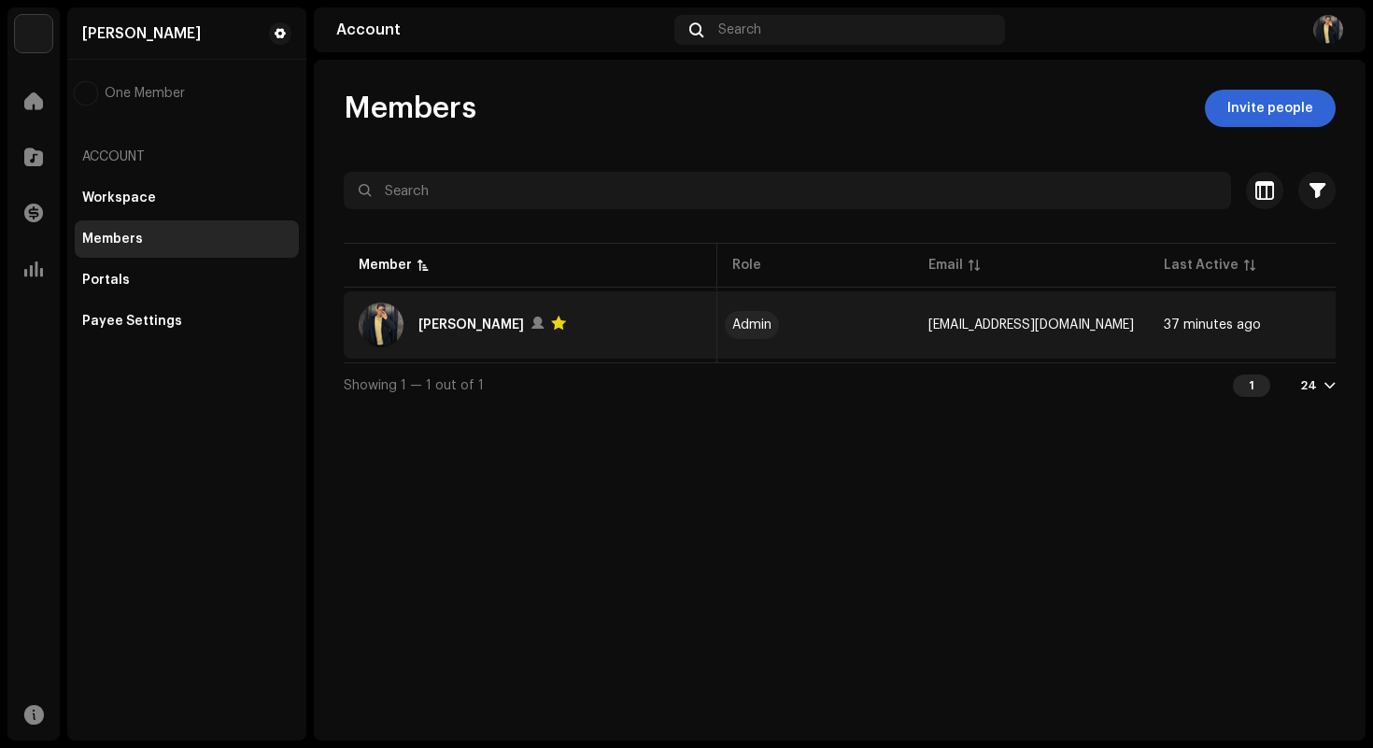
scroll to position [0, 166]
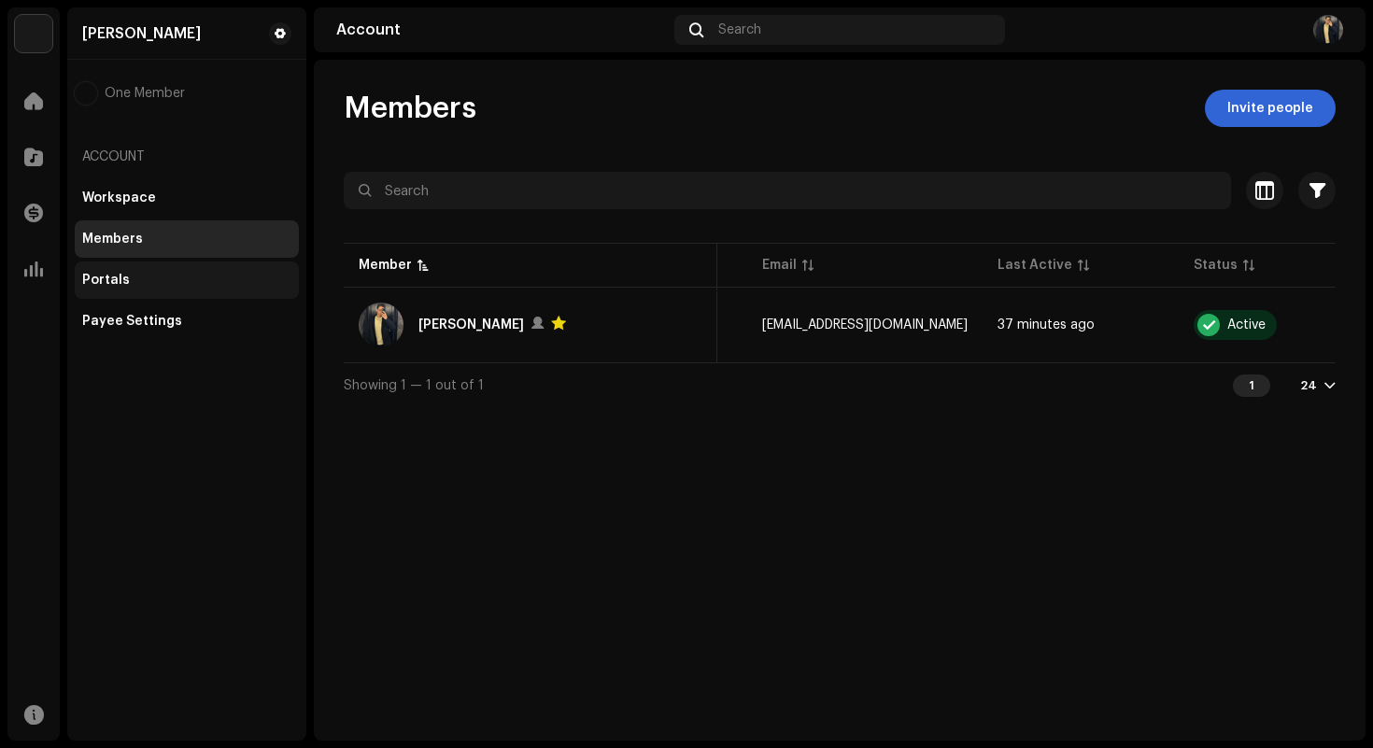
click at [286, 276] on div "Portals" at bounding box center [186, 280] width 209 height 15
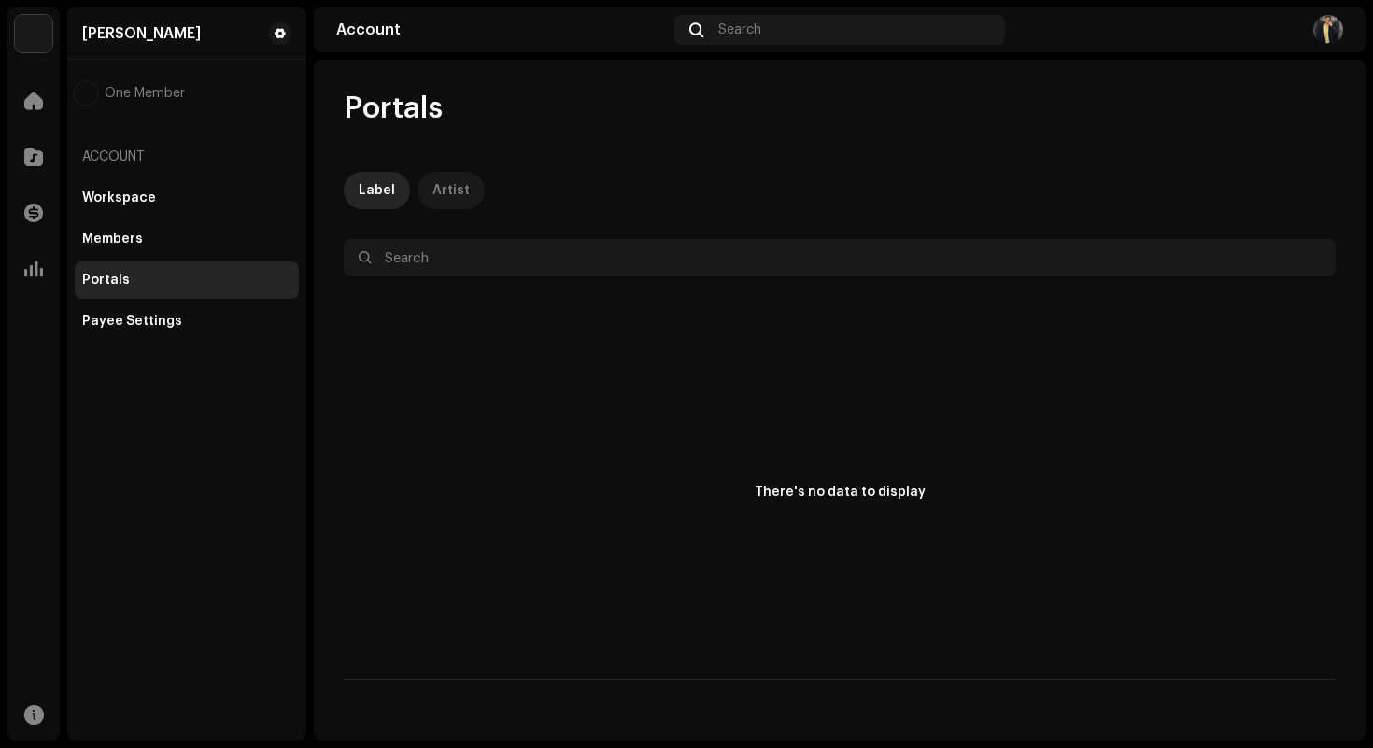
click at [476, 193] on p-tab "Artist" at bounding box center [451, 190] width 67 height 37
click at [223, 321] on div "Payee Settings" at bounding box center [186, 321] width 209 height 15
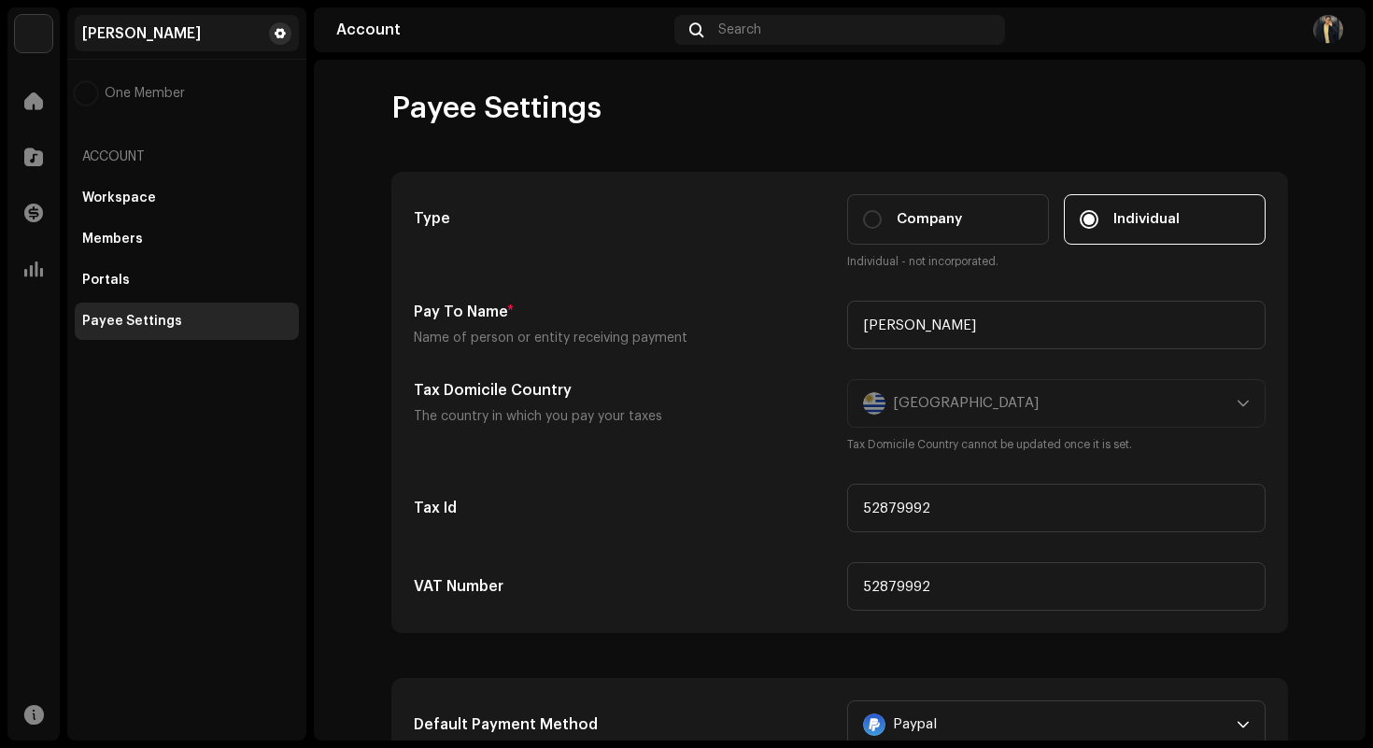
click at [284, 38] on span at bounding box center [280, 33] width 11 height 15
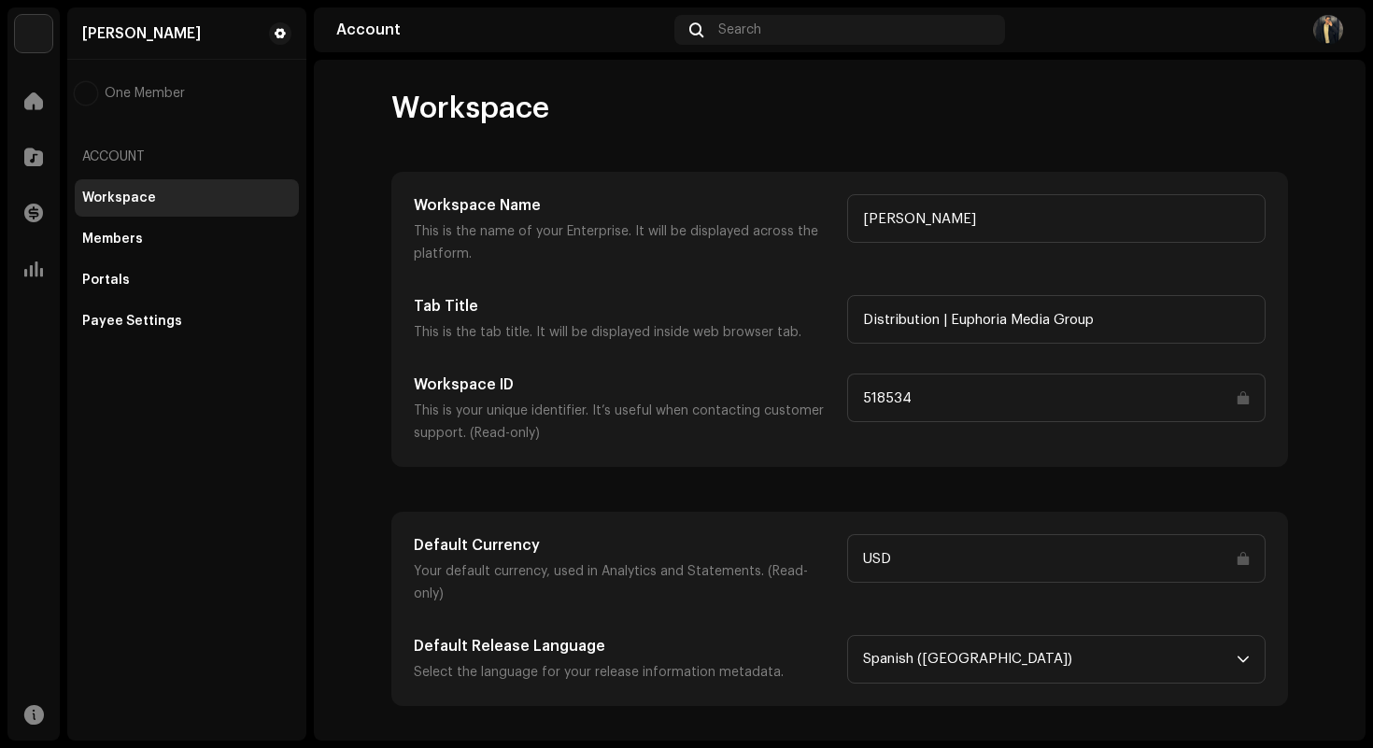
click at [116, 90] on span "One Member" at bounding box center [145, 93] width 80 height 15
click at [87, 97] on img at bounding box center [86, 93] width 22 height 22
click at [21, 22] on img at bounding box center [33, 33] width 37 height 37
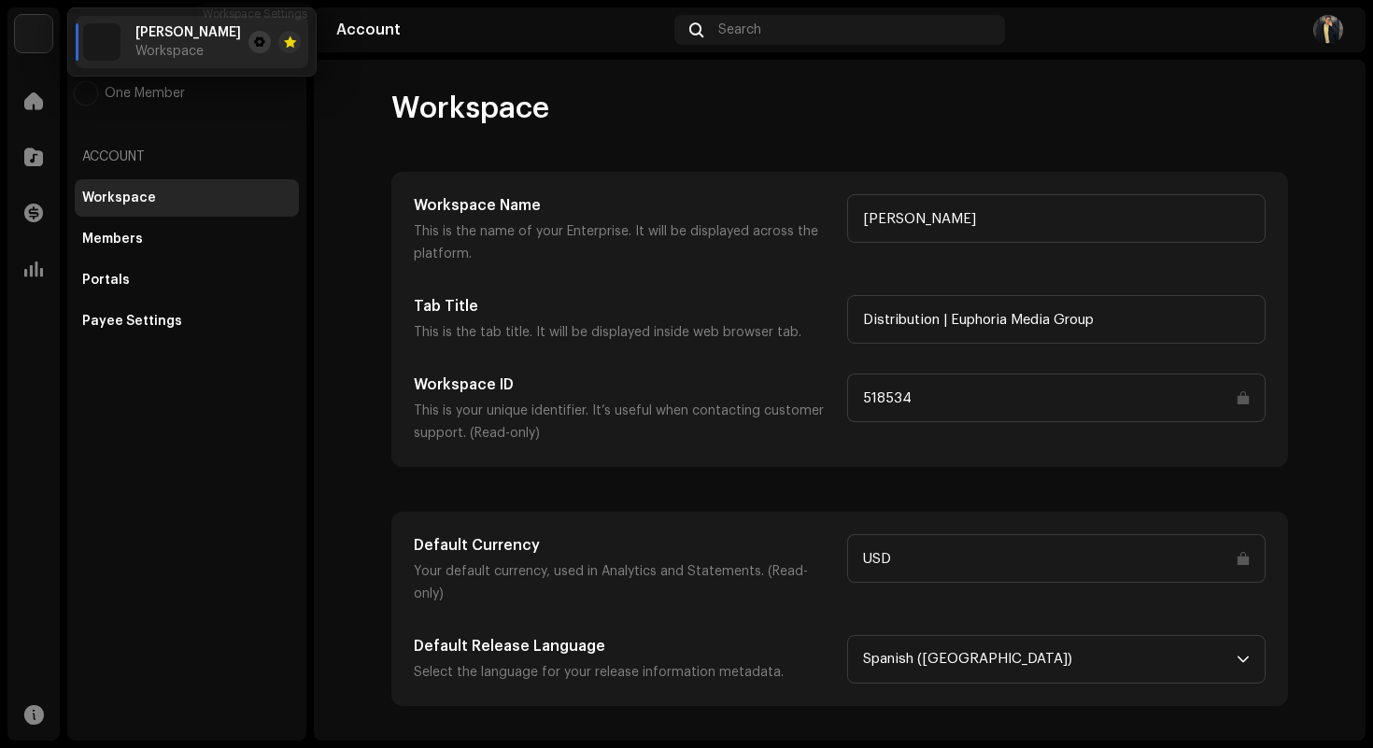
click at [254, 40] on span at bounding box center [259, 42] width 11 height 15
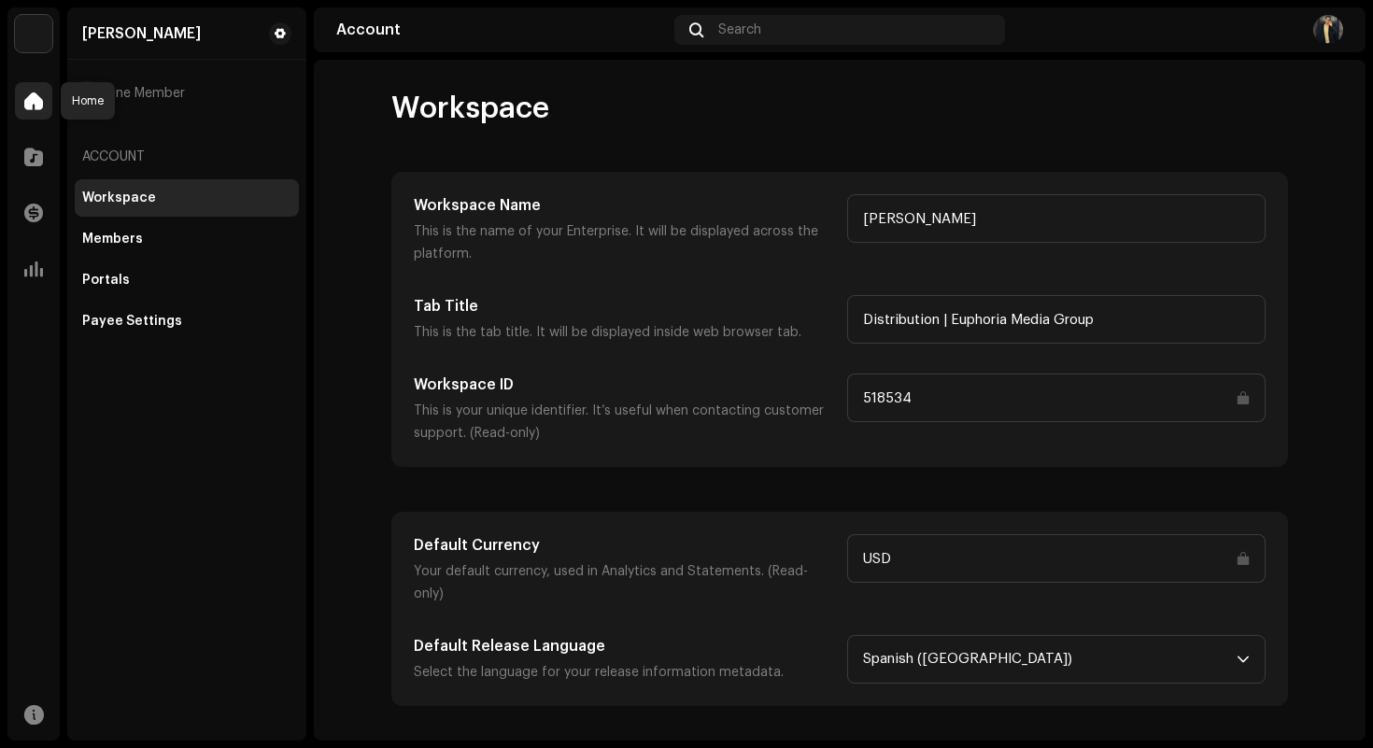
click at [33, 108] on span at bounding box center [33, 100] width 19 height 15
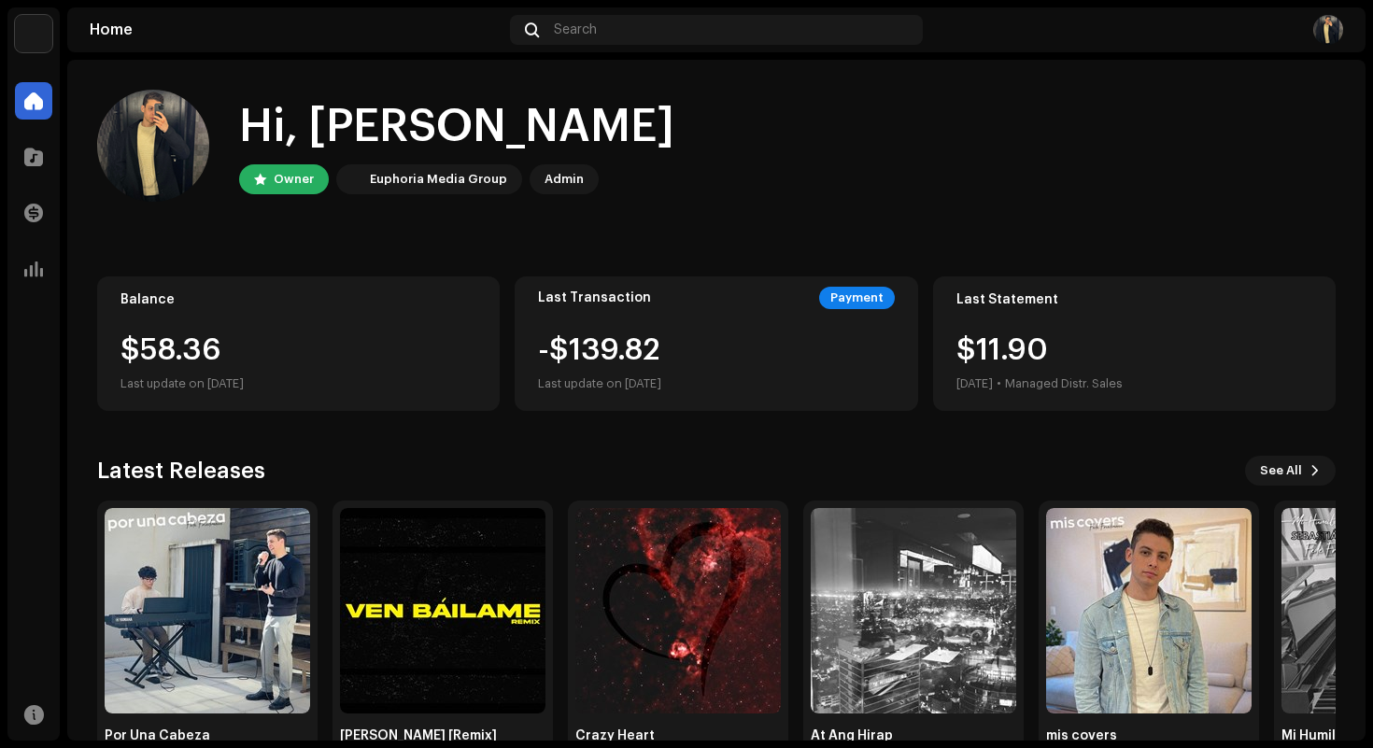
click at [1323, 22] on img at bounding box center [1328, 30] width 30 height 30
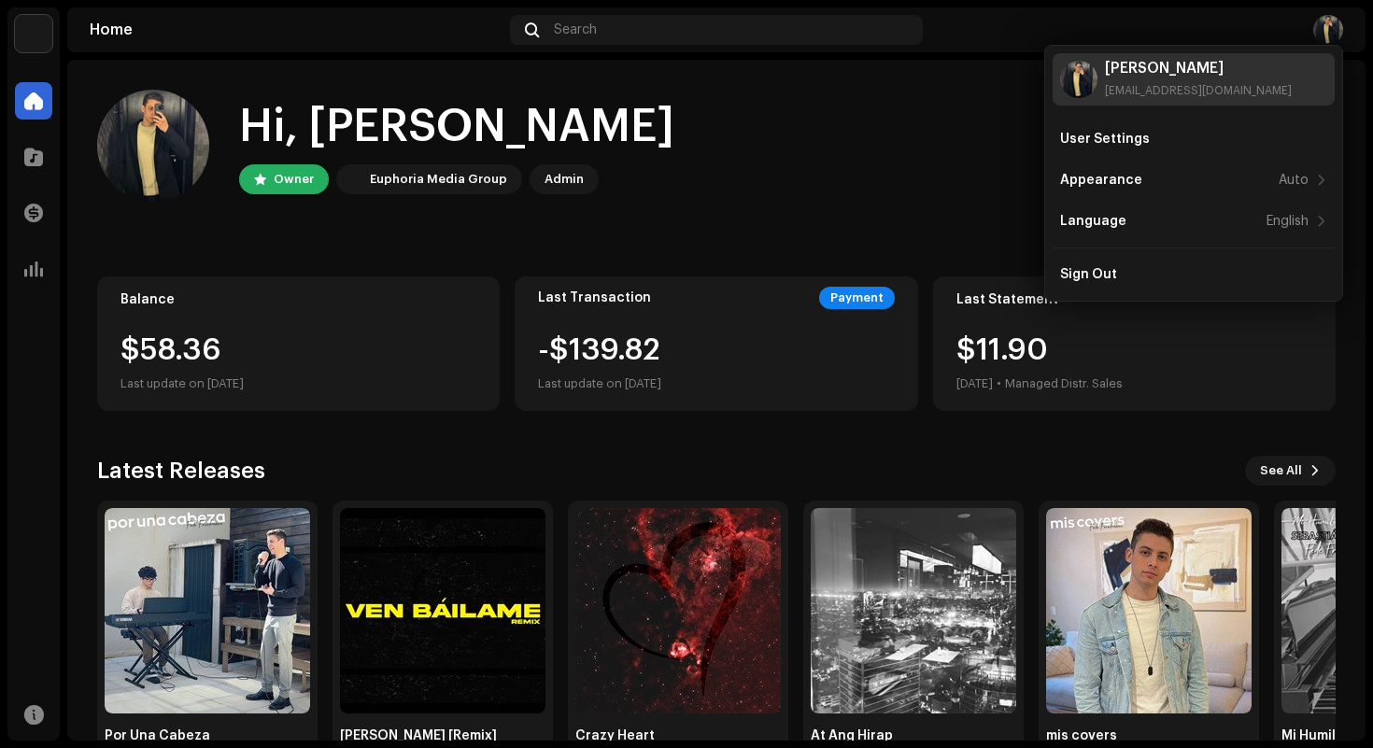
click at [1180, 80] on div "[PERSON_NAME] [EMAIL_ADDRESS][DOMAIN_NAME]" at bounding box center [1198, 79] width 187 height 37
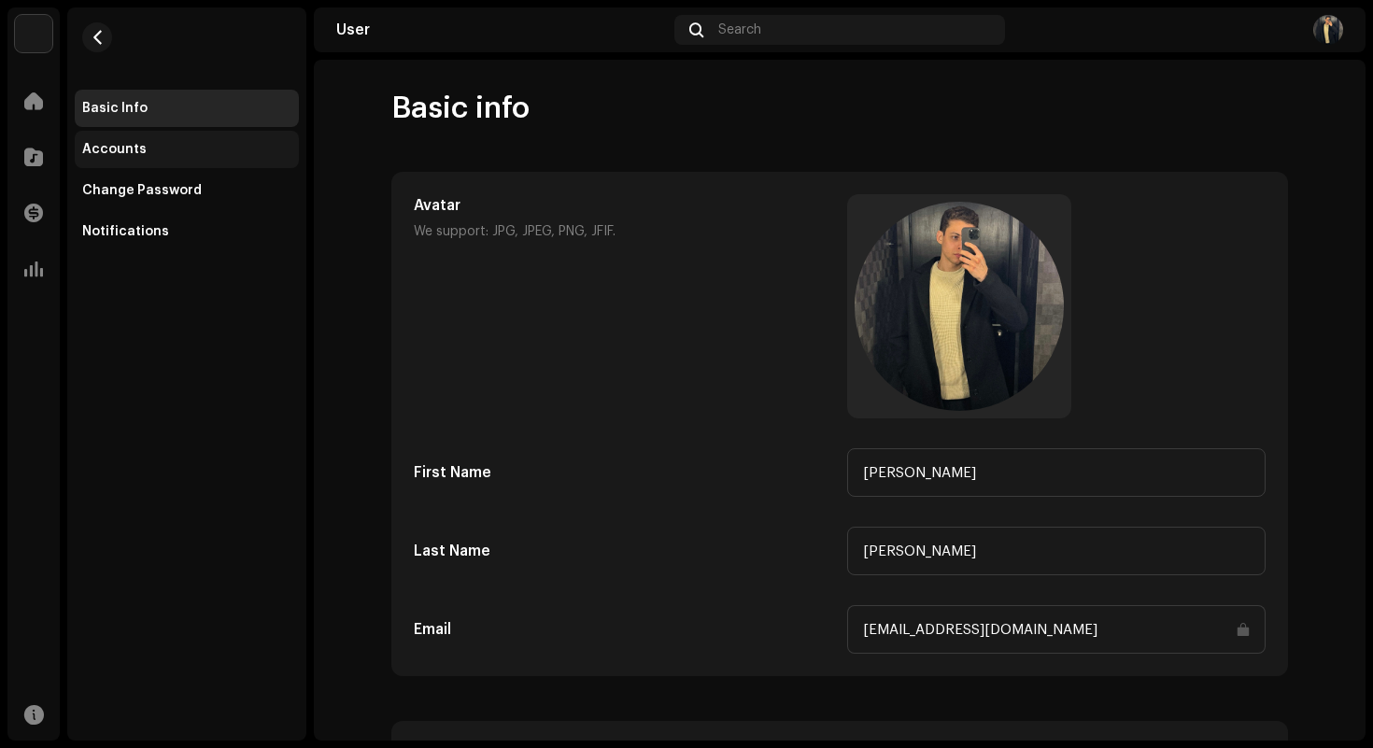
click at [274, 156] on div "Accounts" at bounding box center [186, 149] width 209 height 15
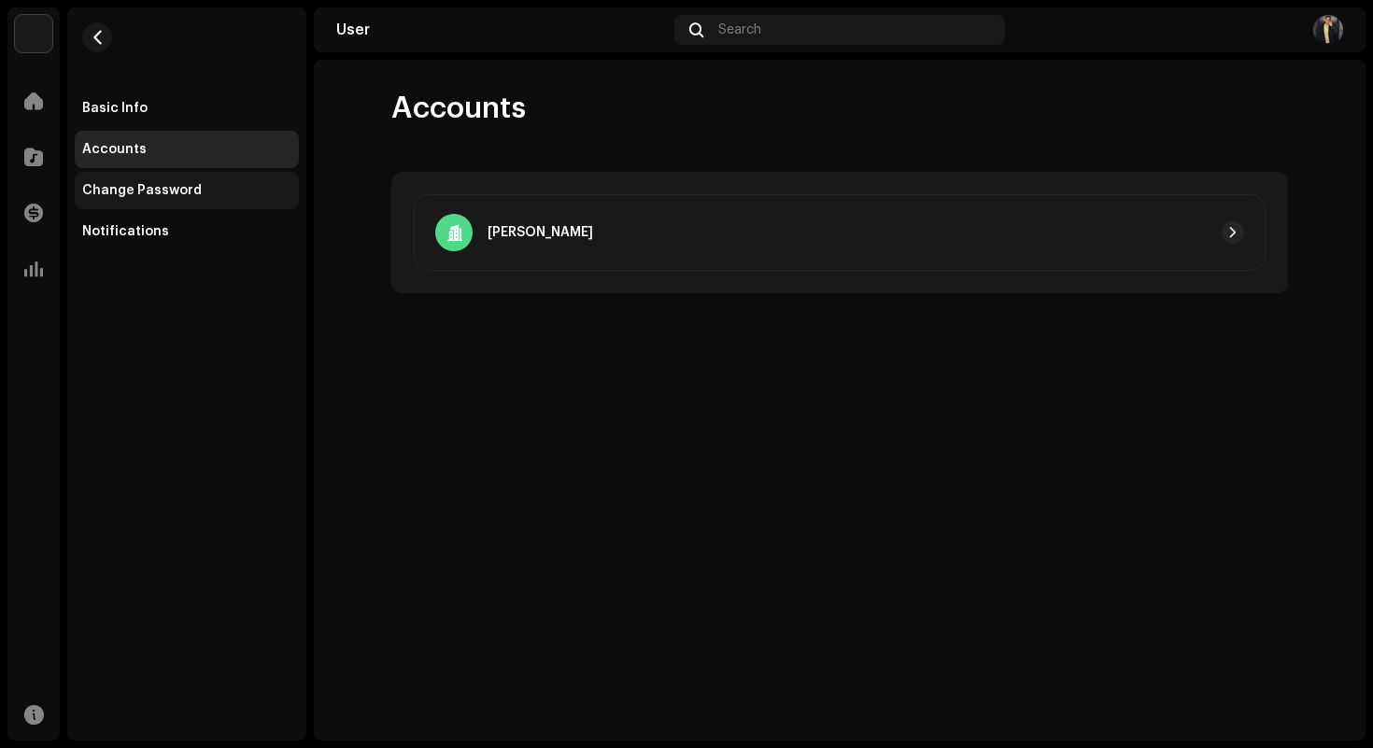
click at [236, 175] on div "Change Password" at bounding box center [187, 190] width 224 height 37
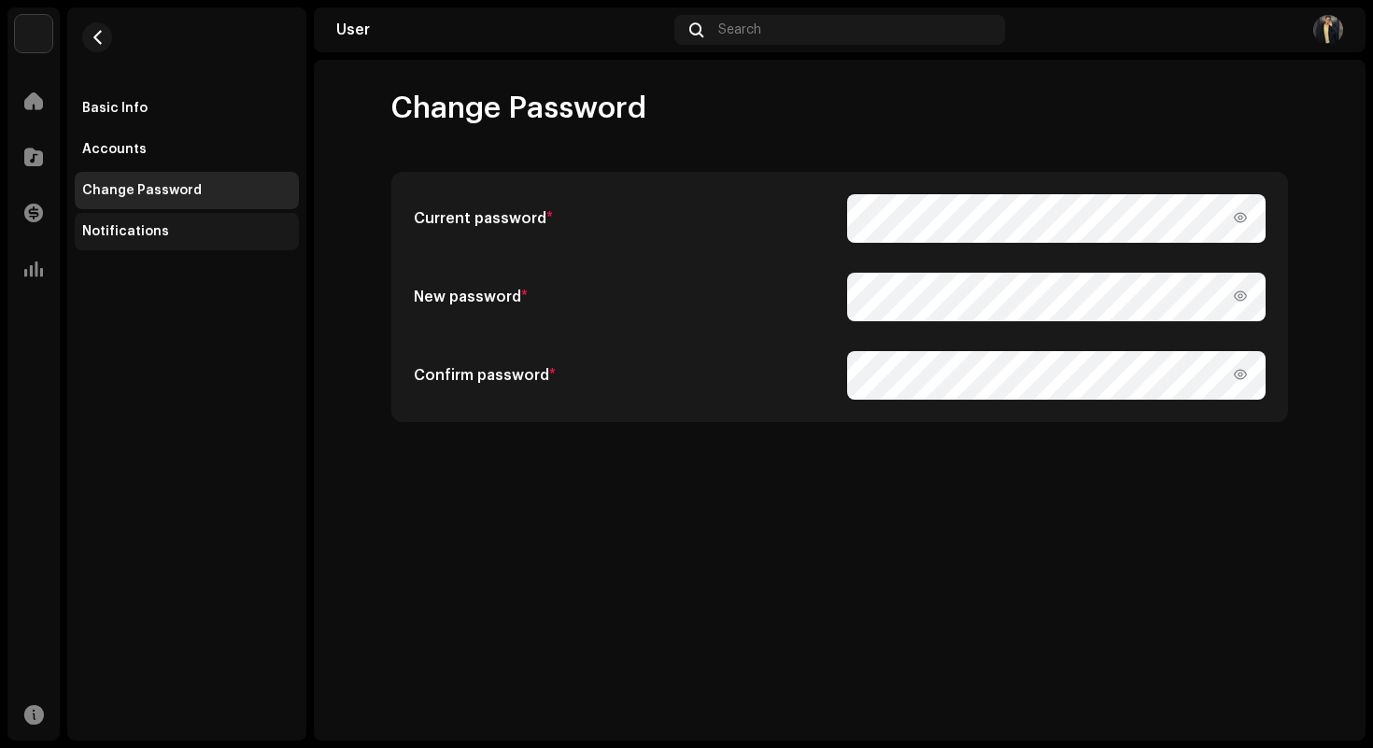
click at [272, 229] on div "Notifications" at bounding box center [186, 231] width 209 height 15
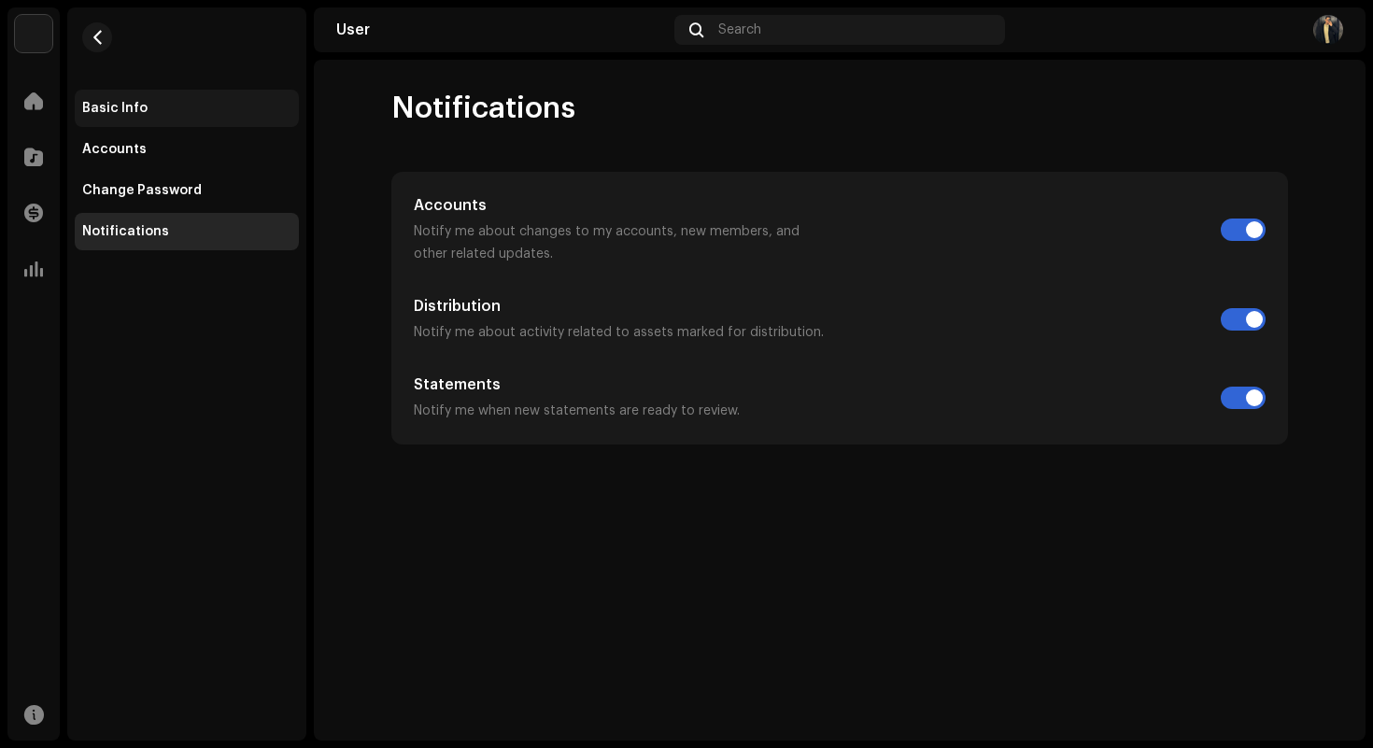
click at [282, 105] on div "Basic Info" at bounding box center [186, 108] width 209 height 15
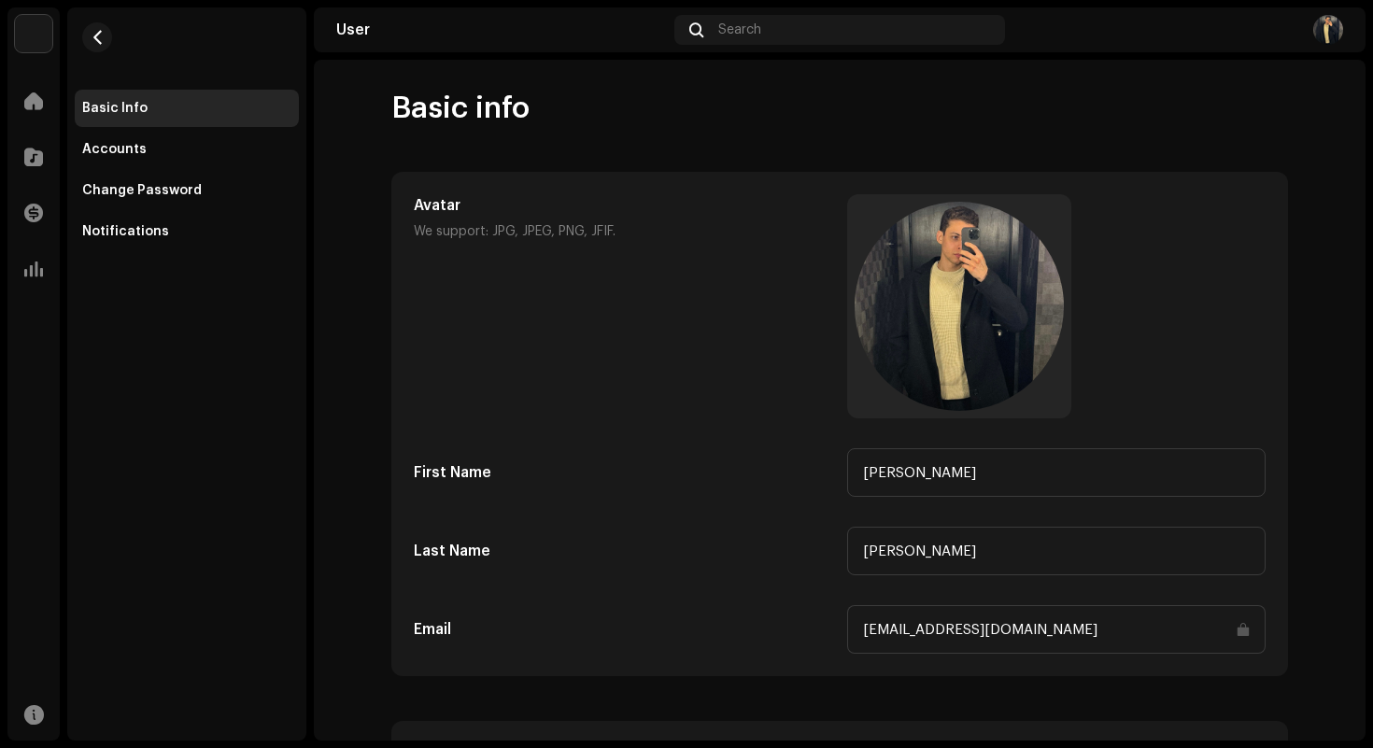
click at [1313, 38] on re-a-cover at bounding box center [1328, 30] width 30 height 30
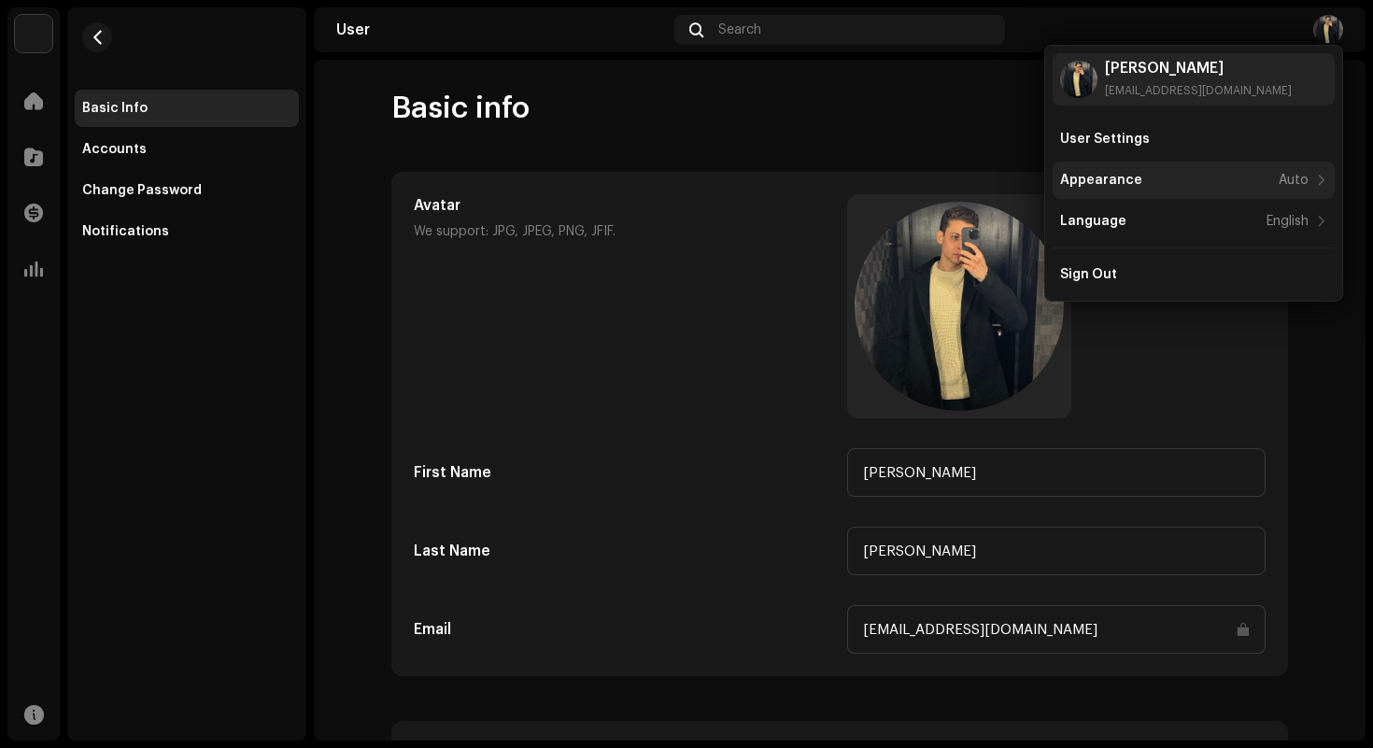
click at [1113, 178] on div "Appearance" at bounding box center [1101, 180] width 82 height 15
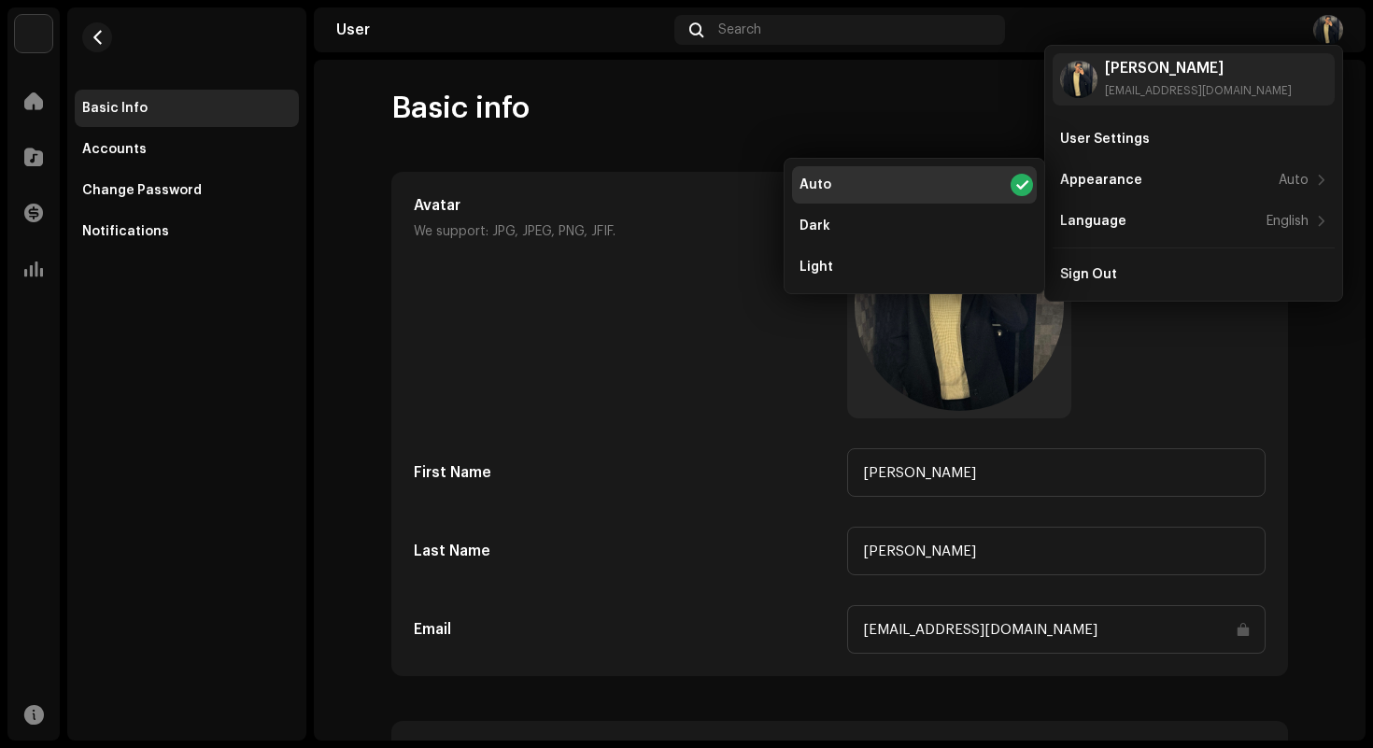
click at [911, 85] on div "Basic info Avatar We support: JPG, JPEG, PNG, JFIF. First Name [PERSON_NAME] La…" at bounding box center [840, 400] width 1052 height 681
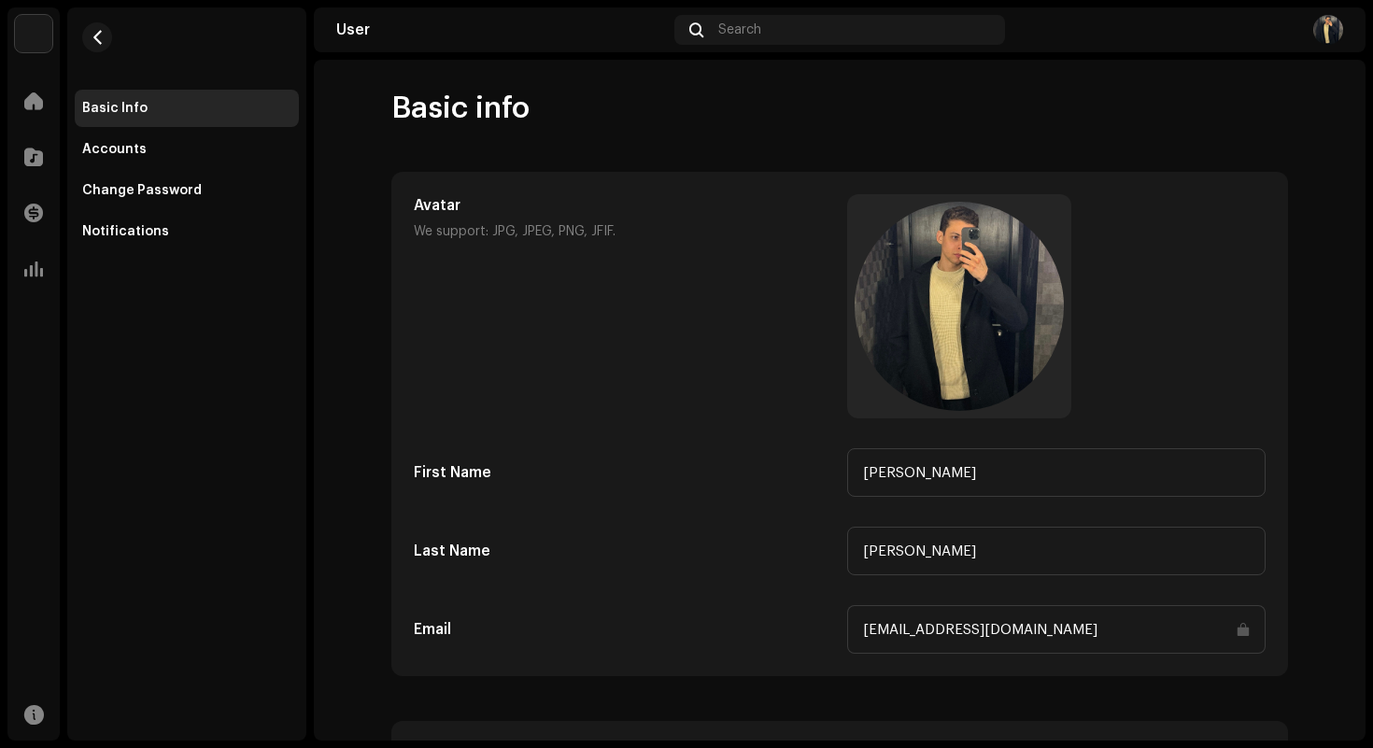
click at [14, 83] on div "Home" at bounding box center [33, 101] width 52 height 52
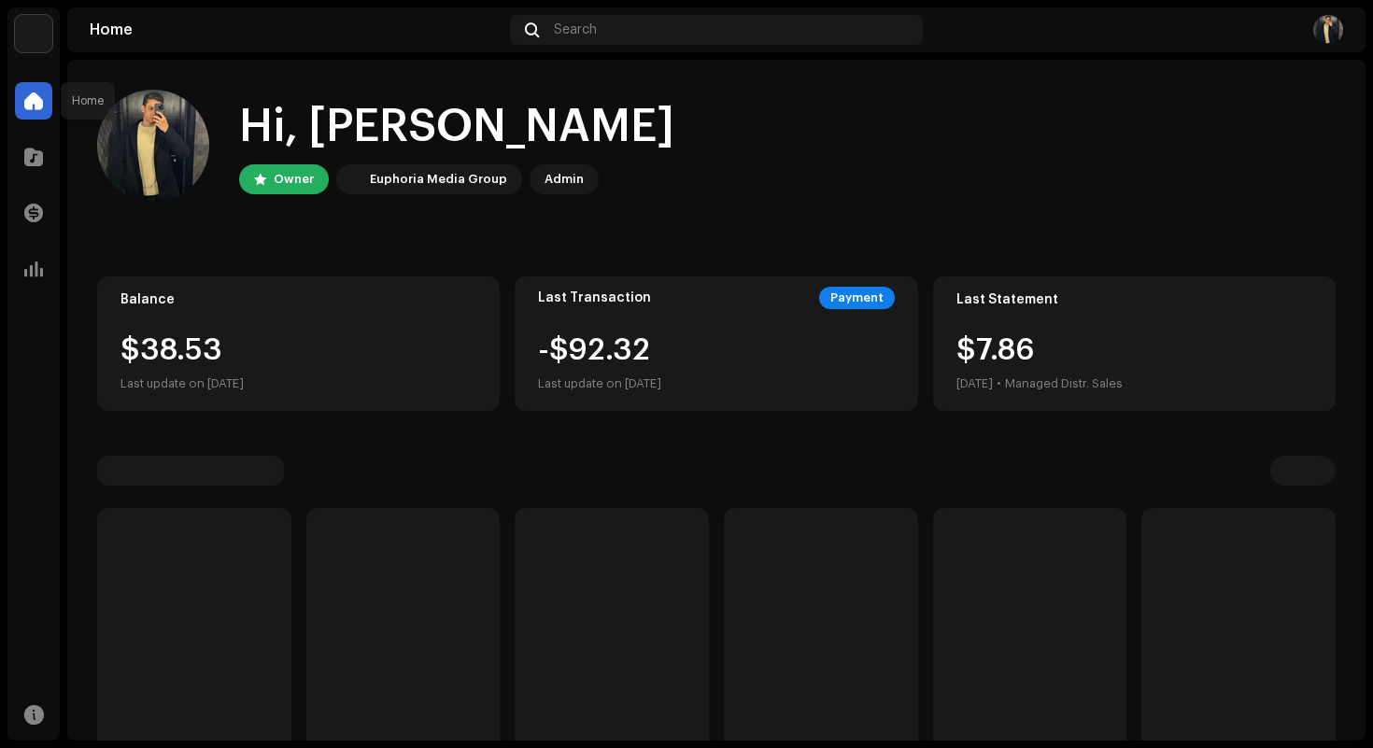
click at [30, 93] on span at bounding box center [33, 100] width 19 height 15
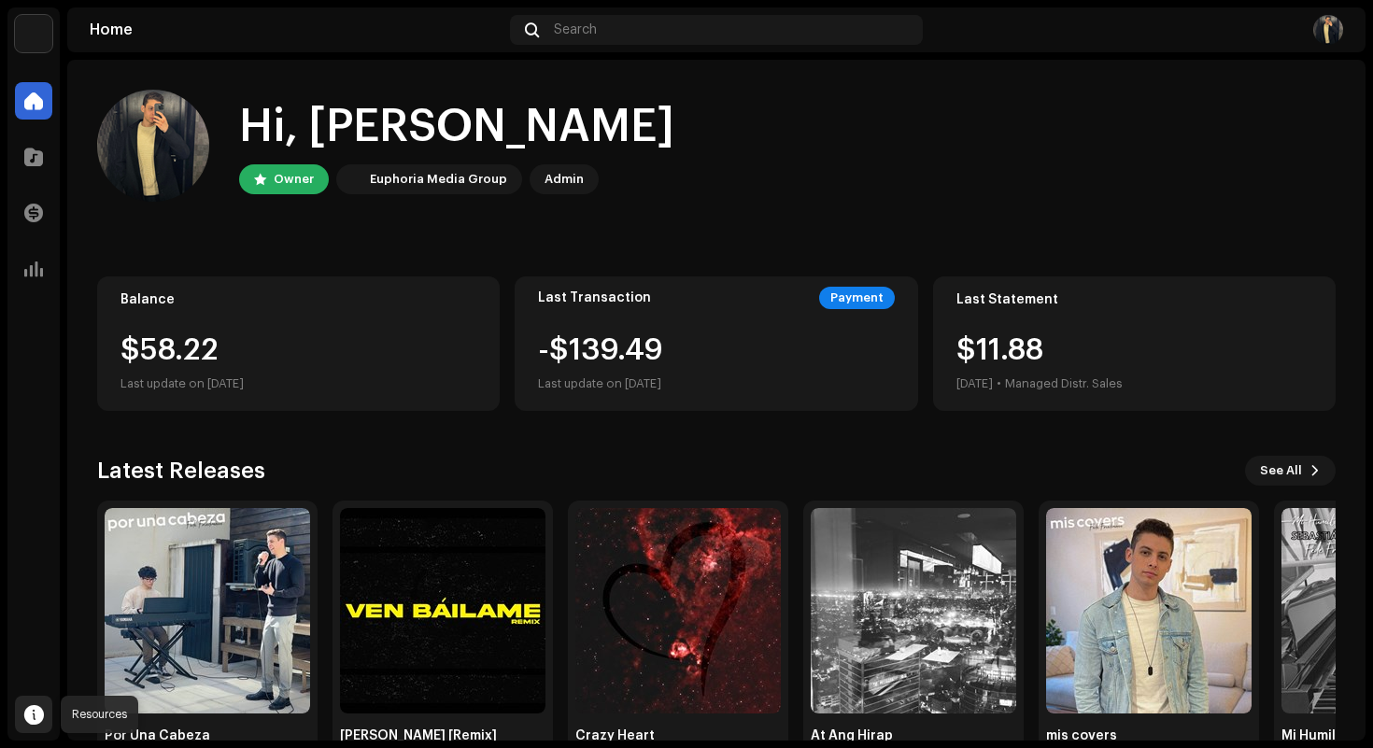
click at [33, 717] on span at bounding box center [34, 714] width 20 height 15
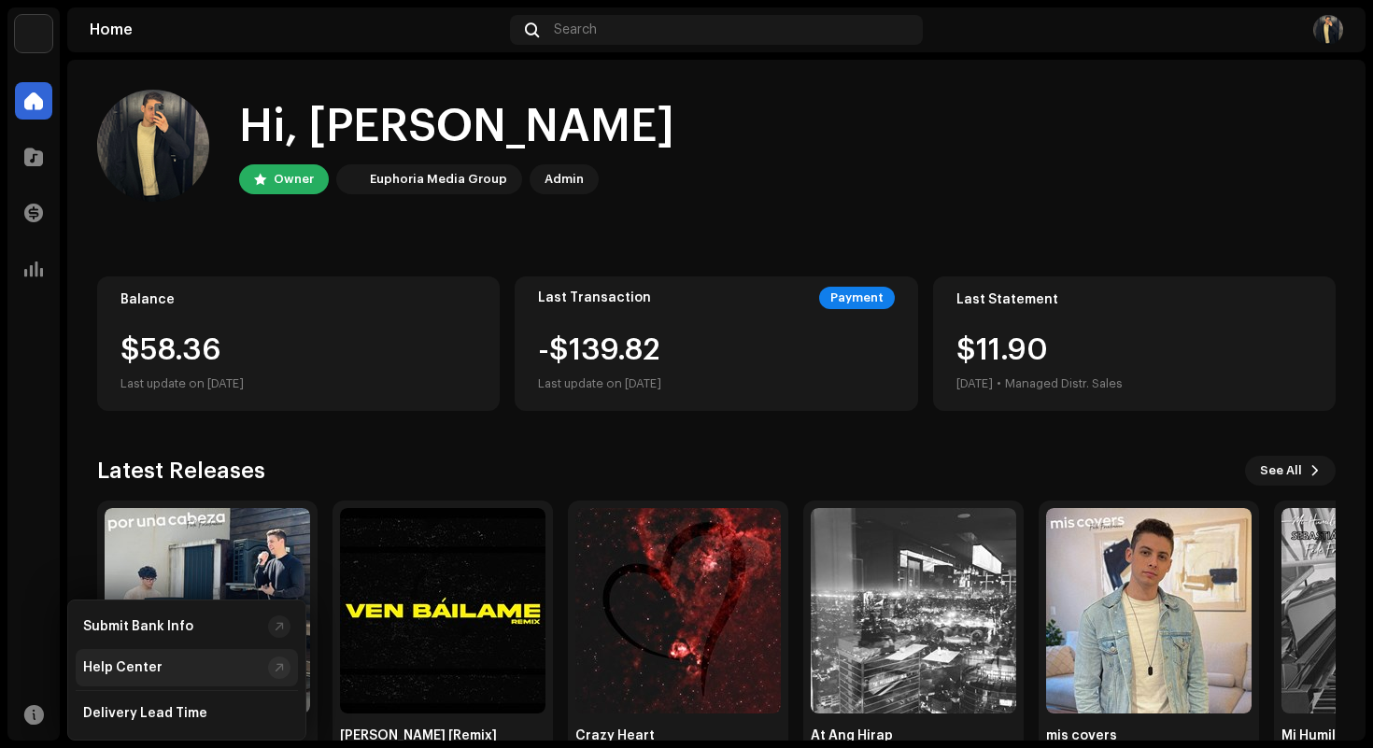
click at [164, 677] on div "Help Center" at bounding box center [187, 667] width 222 height 37
click at [21, 712] on div at bounding box center [33, 714] width 37 height 37
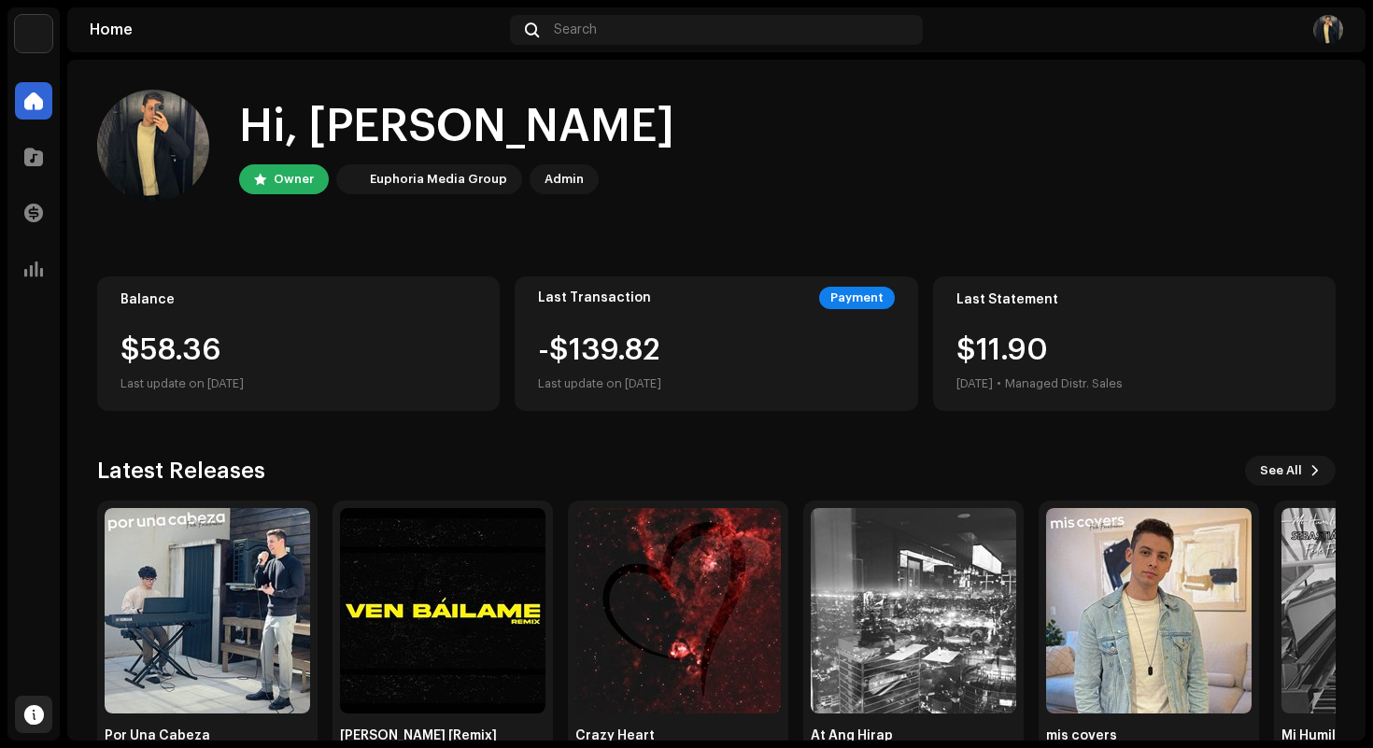
click at [43, 720] on span at bounding box center [34, 714] width 20 height 15
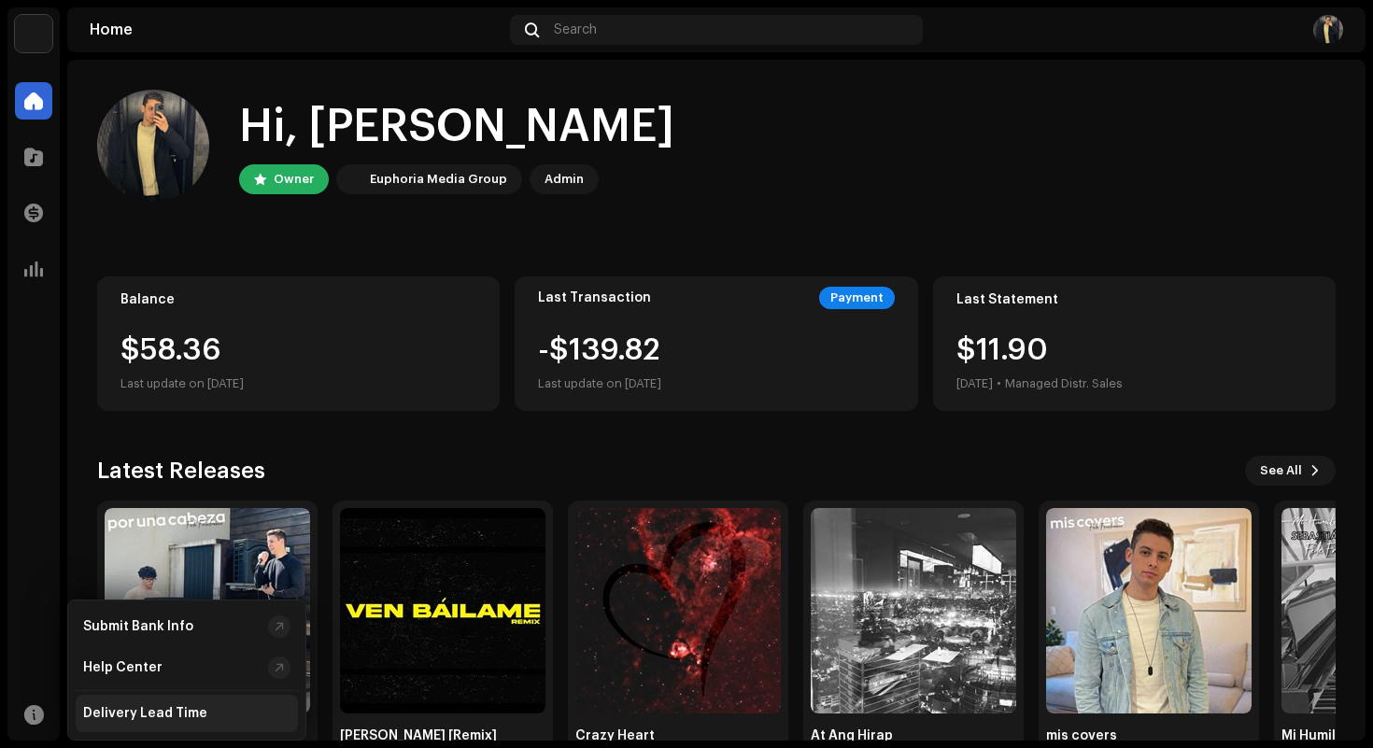
click at [168, 720] on div "Delivery Lead Time" at bounding box center [145, 713] width 124 height 15
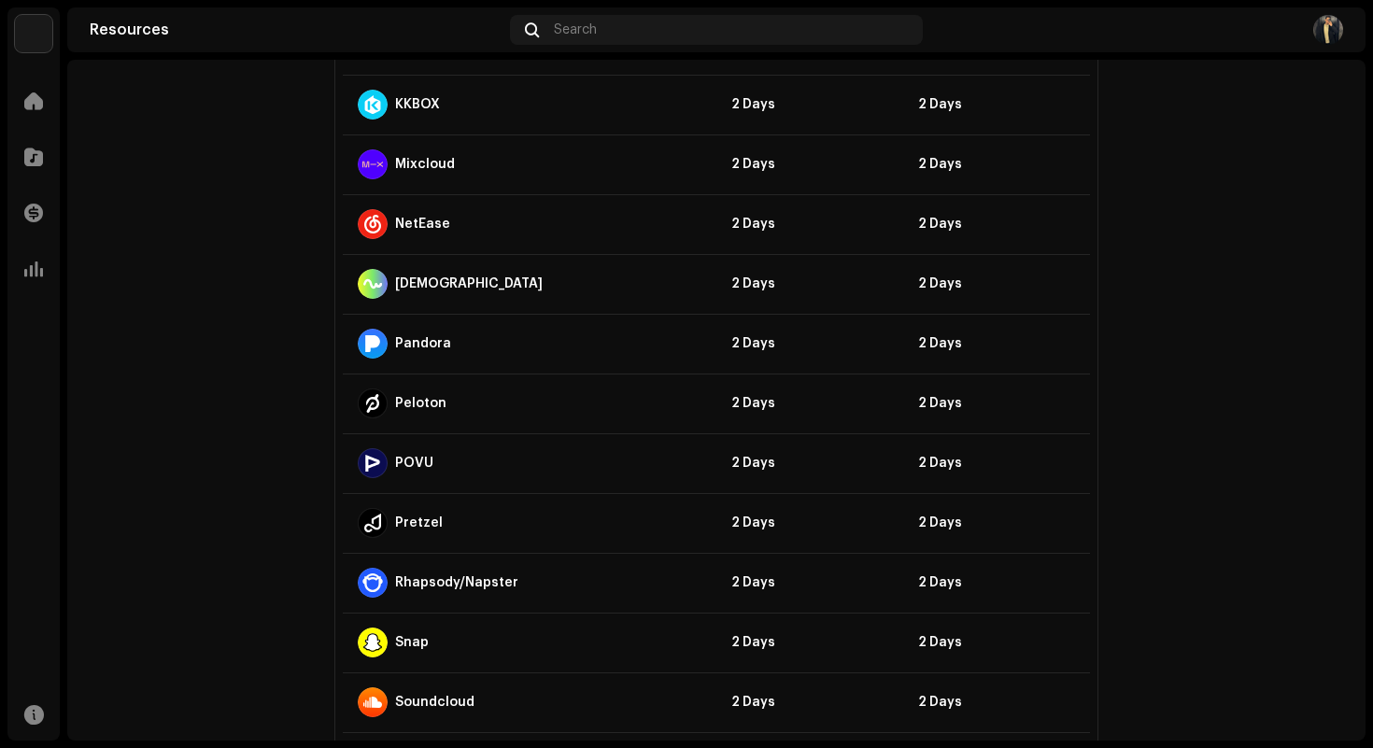
scroll to position [1836, 0]
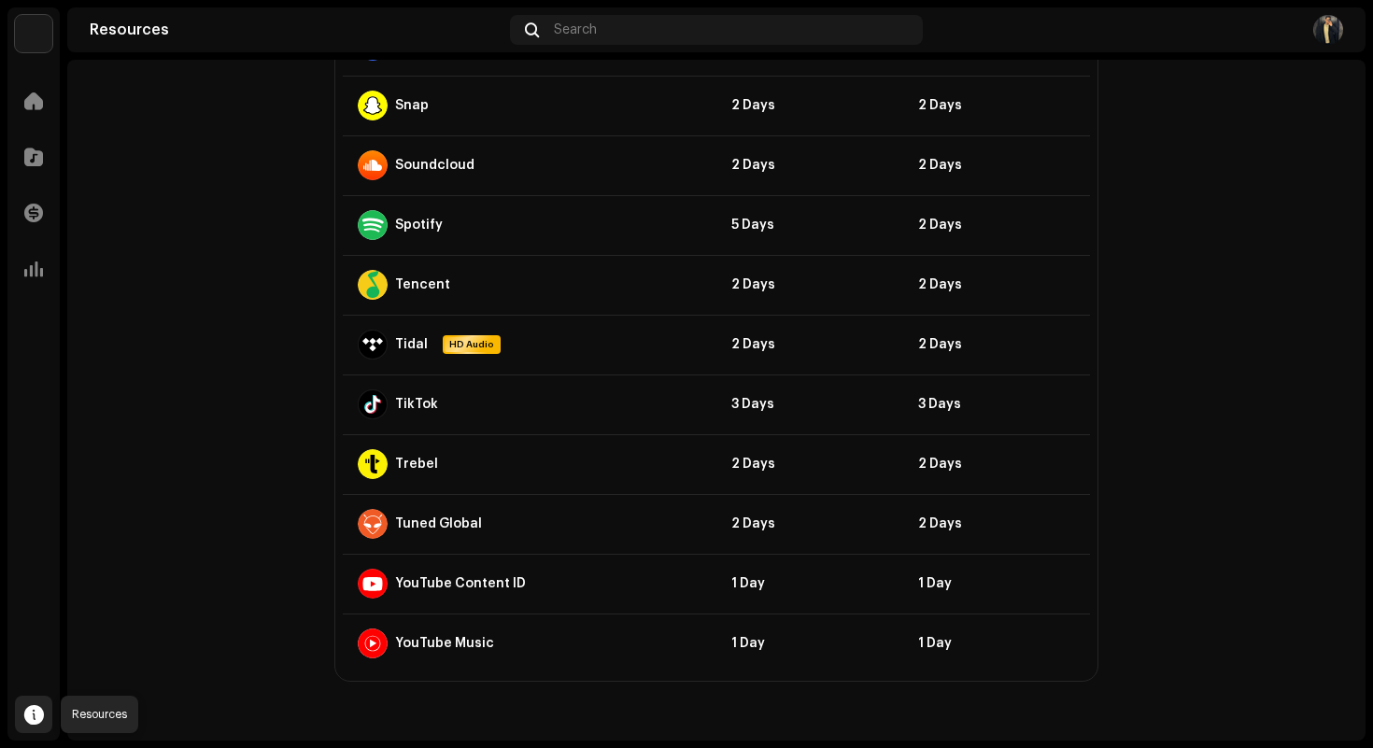
click at [30, 716] on span at bounding box center [34, 714] width 20 height 15
